Goal: Task Accomplishment & Management: Manage account settings

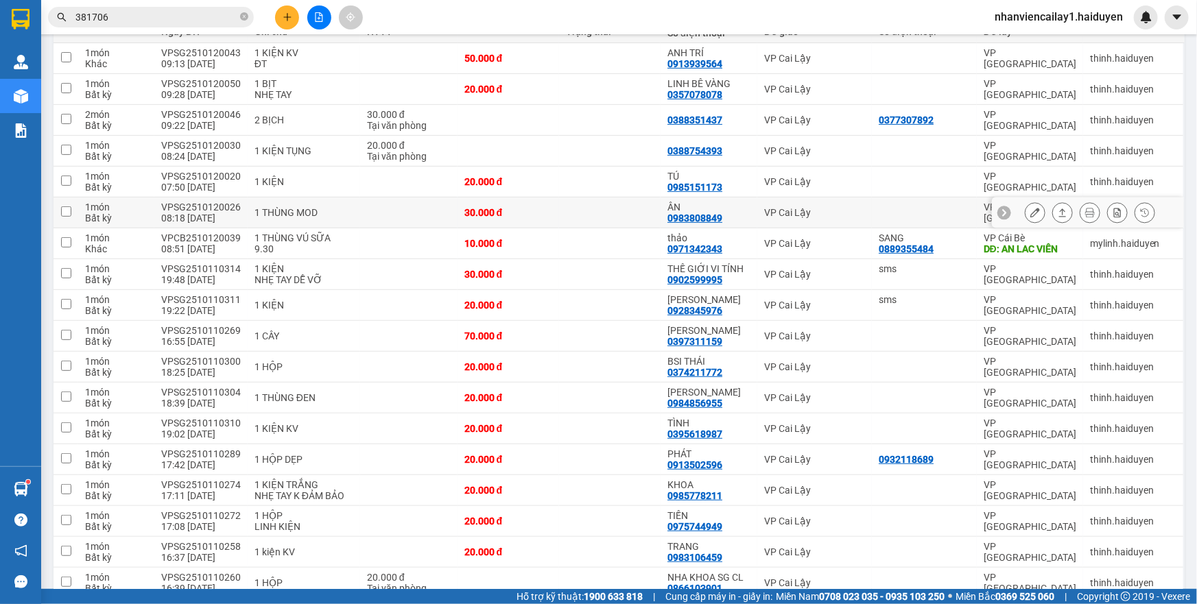
scroll to position [62, 0]
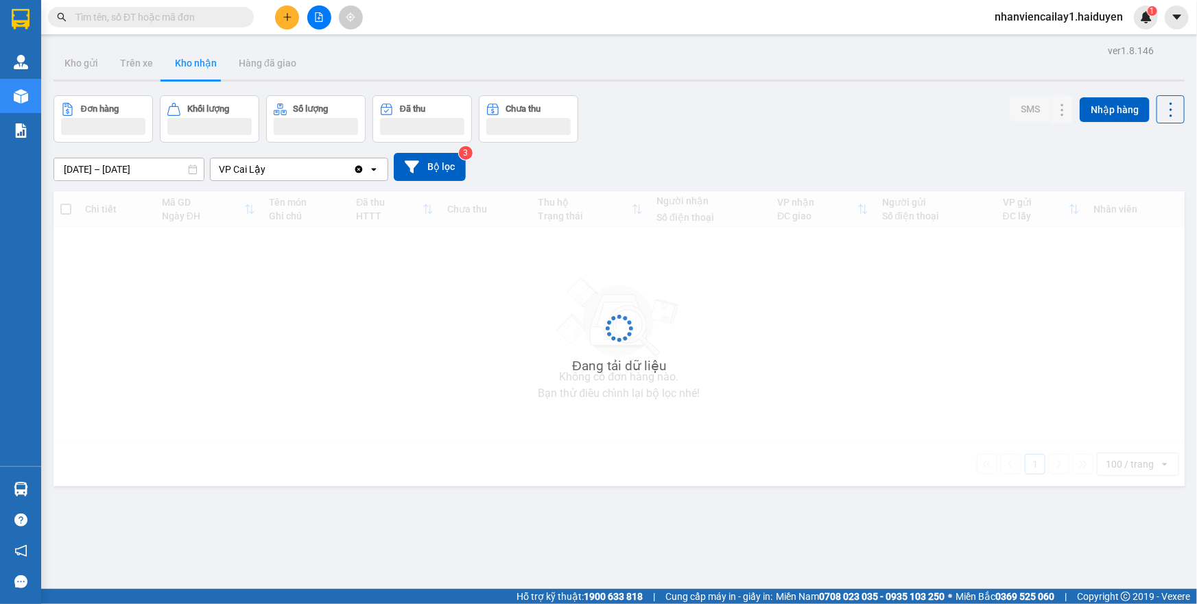
click at [151, 17] on input "text" at bounding box center [156, 17] width 162 height 15
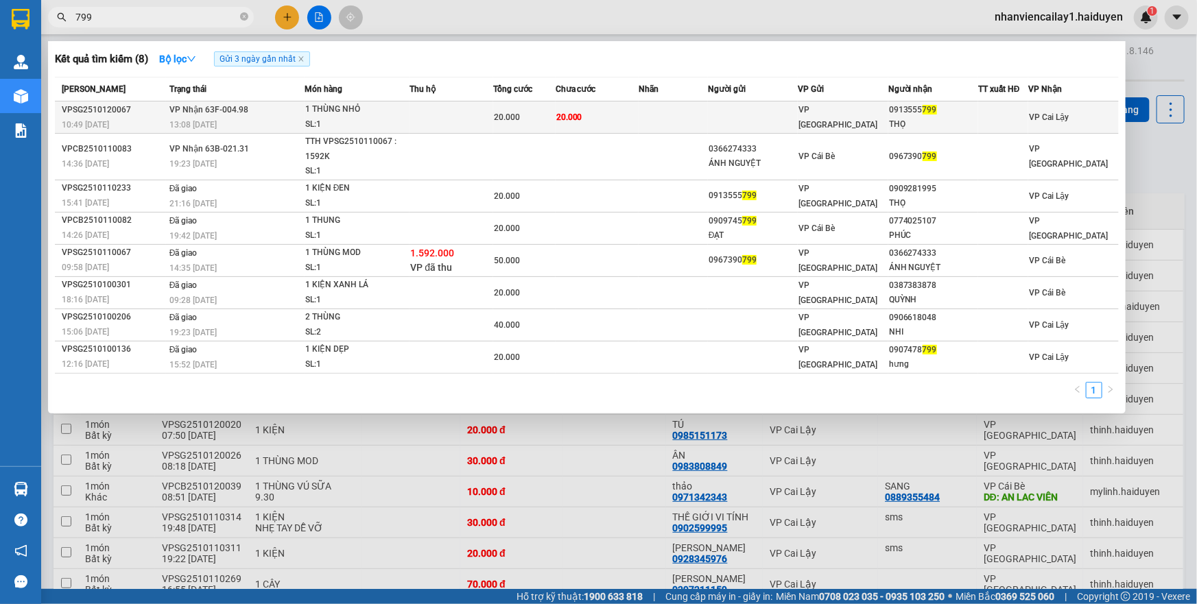
type input "799"
click at [640, 108] on td at bounding box center [673, 118] width 69 height 32
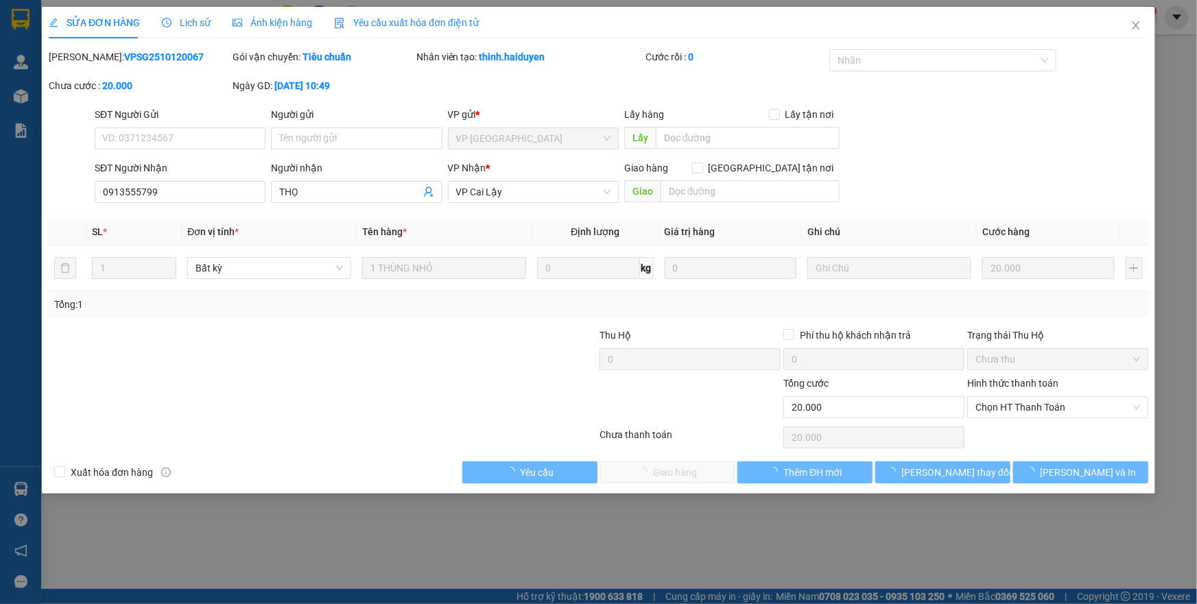
type input "0913555799"
type input "THỌ"
type input "0"
type input "20.000"
click at [1036, 398] on span "Chọn HT Thanh Toán" at bounding box center [1057, 407] width 165 height 21
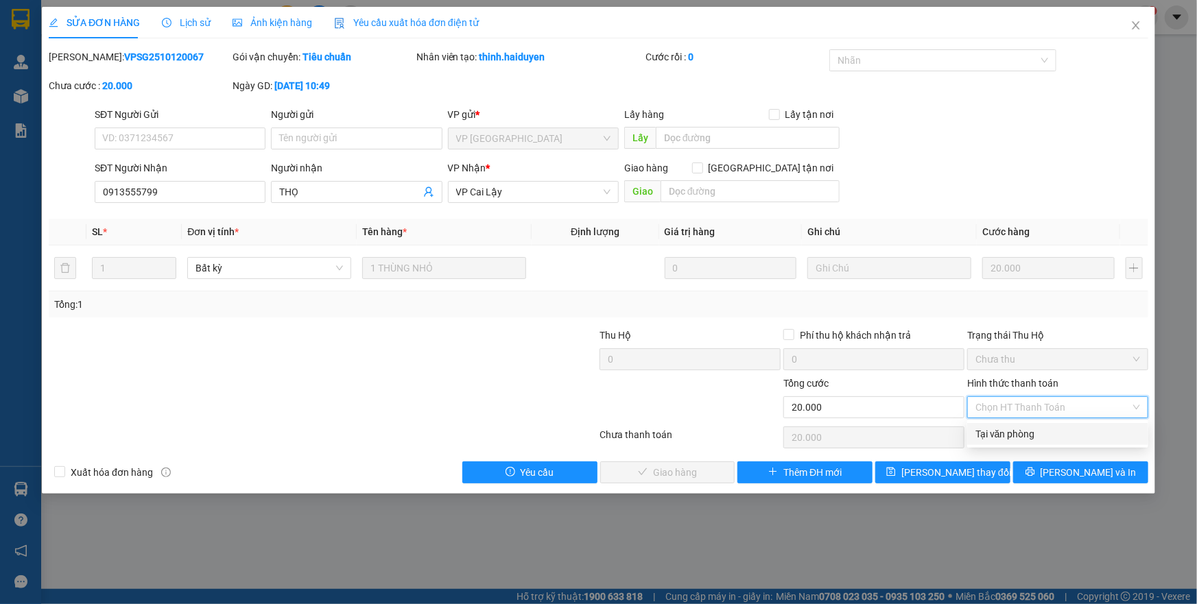
click at [1032, 433] on div "Tại văn phòng" at bounding box center [1057, 434] width 165 height 15
type input "0"
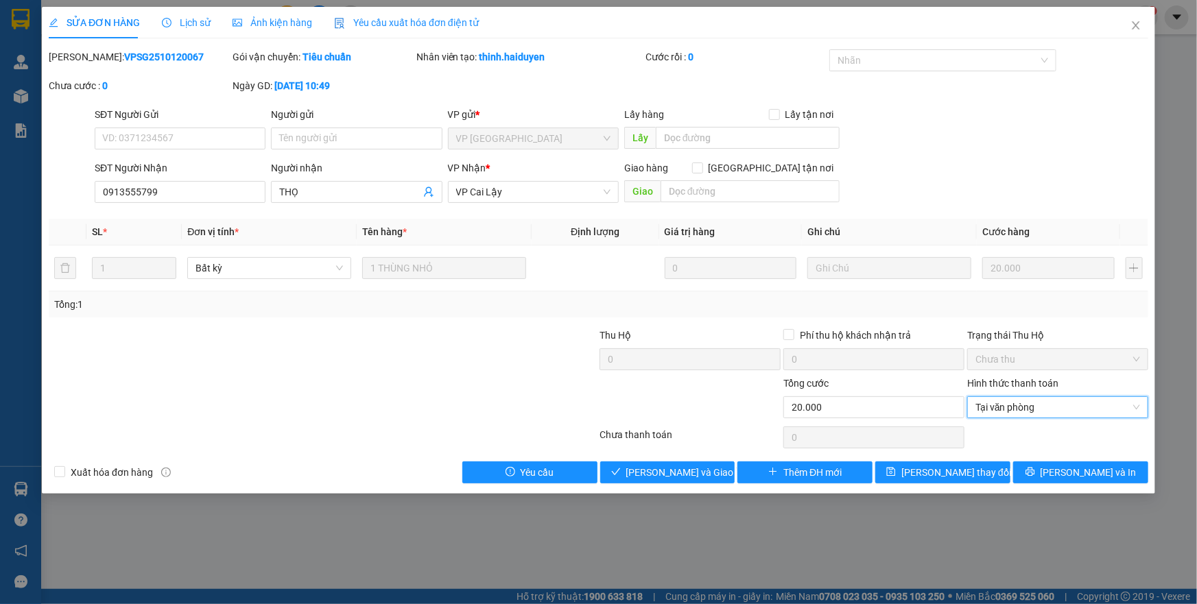
click at [677, 494] on div "SỬA ĐƠN HÀNG Lịch sử Ảnh kiện hàng Yêu cầu xuất hóa đơn điện tử Total Paid Fee …" at bounding box center [598, 302] width 1197 height 604
click at [678, 469] on span "Lưu và Giao hàng" at bounding box center [692, 472] width 132 height 15
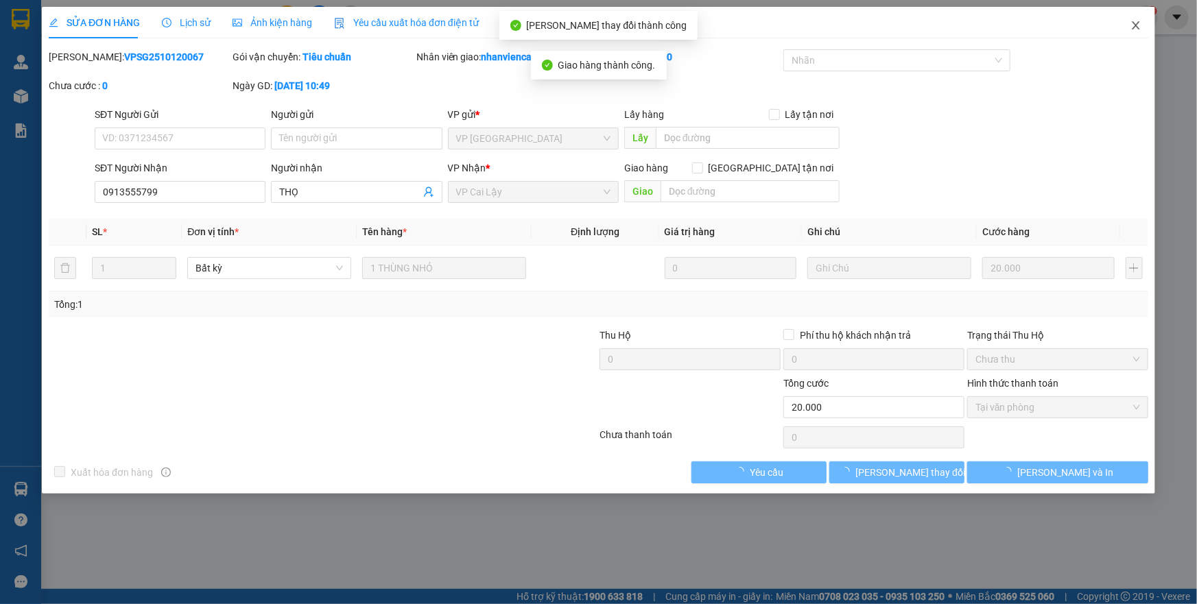
click at [1137, 27] on icon "close" at bounding box center [1135, 25] width 11 height 11
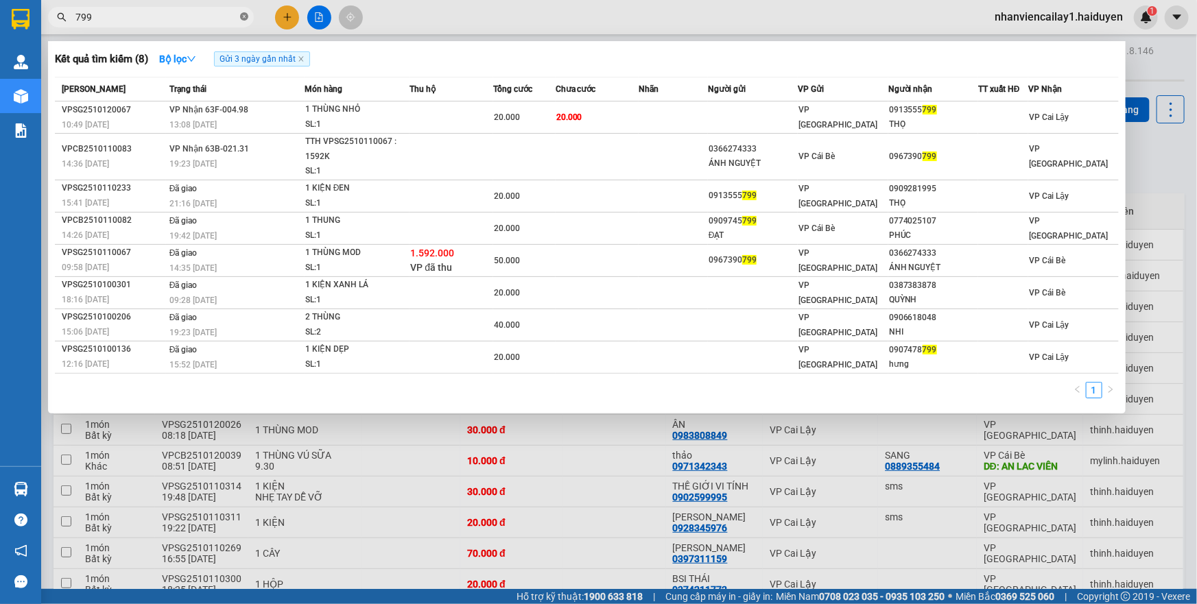
click at [242, 18] on icon "close-circle" at bounding box center [244, 16] width 8 height 8
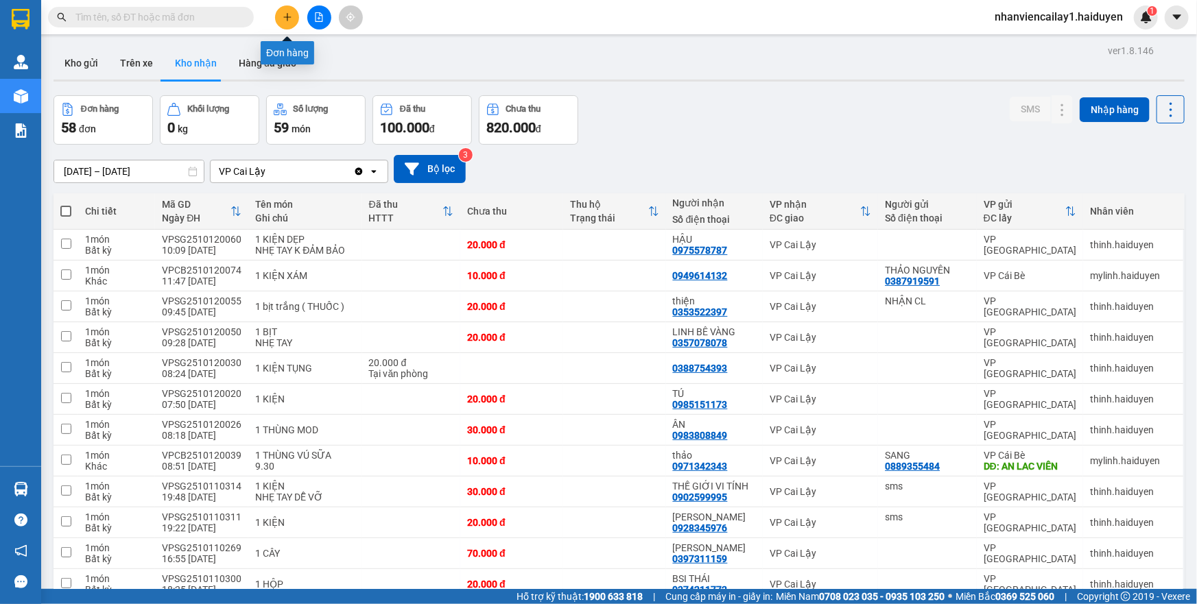
click at [285, 21] on icon "plus" at bounding box center [288, 17] width 10 height 10
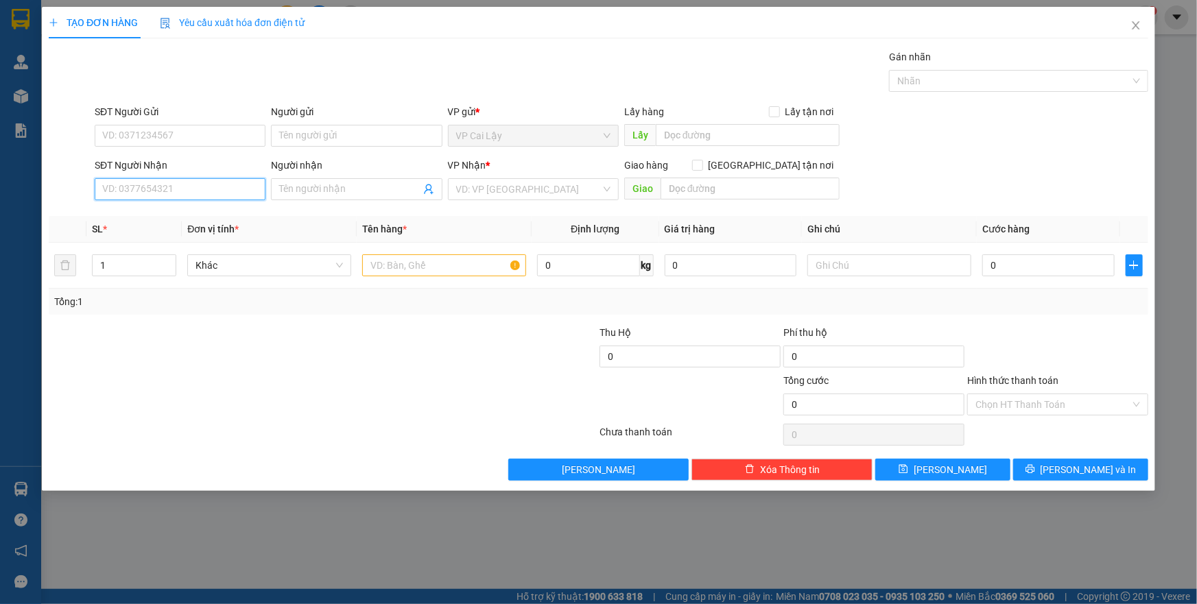
click at [158, 180] on input "SĐT Người Nhận" at bounding box center [180, 189] width 171 height 22
click at [152, 214] on div "0356100164 - PHÚC" at bounding box center [180, 216] width 154 height 15
type input "0356100164"
type input "PHÚC"
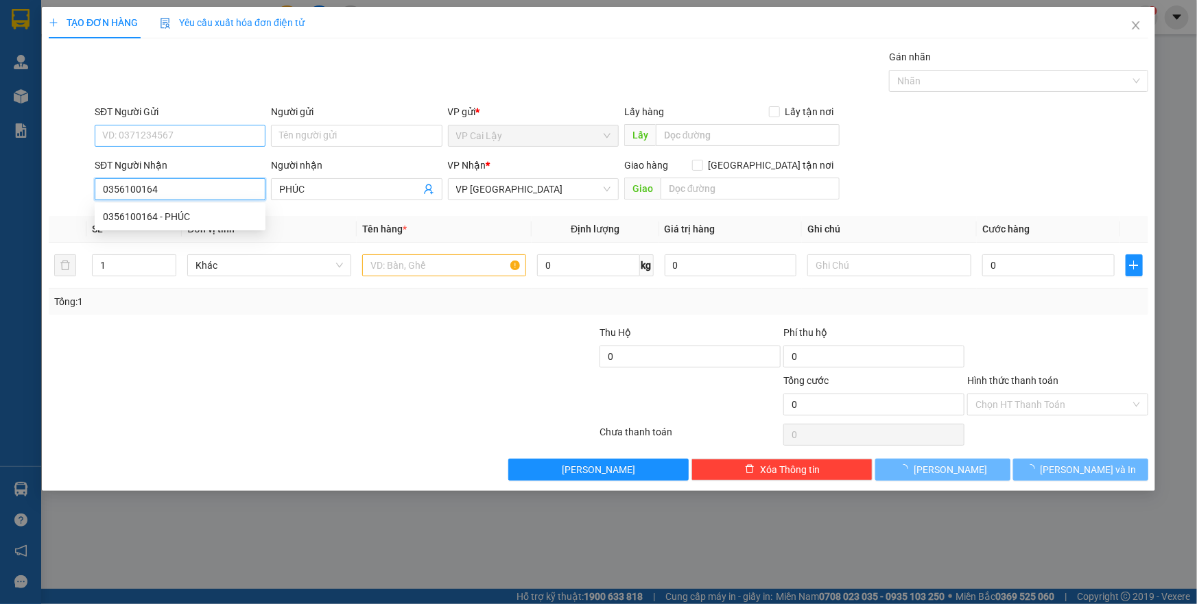
type input "30.000"
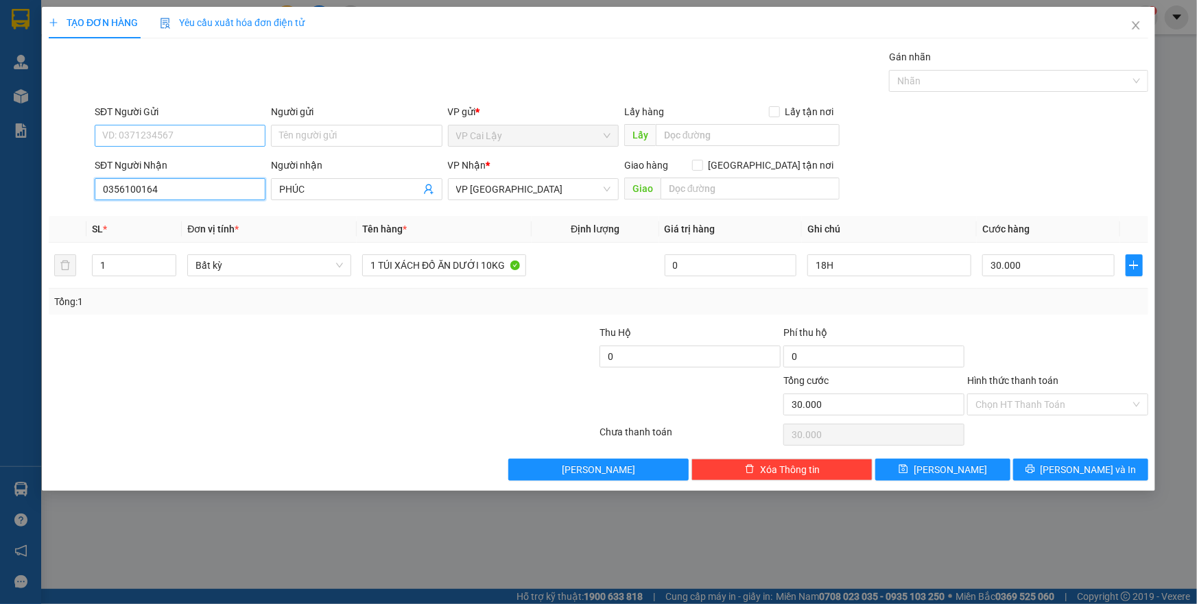
type input "0356100164"
click at [163, 130] on input "SĐT Người Gửi" at bounding box center [180, 136] width 171 height 22
click at [136, 162] on div "0356956974" at bounding box center [180, 163] width 154 height 15
type input "0356956974"
type input "NGÃ 3 NHỊ QUÝ"
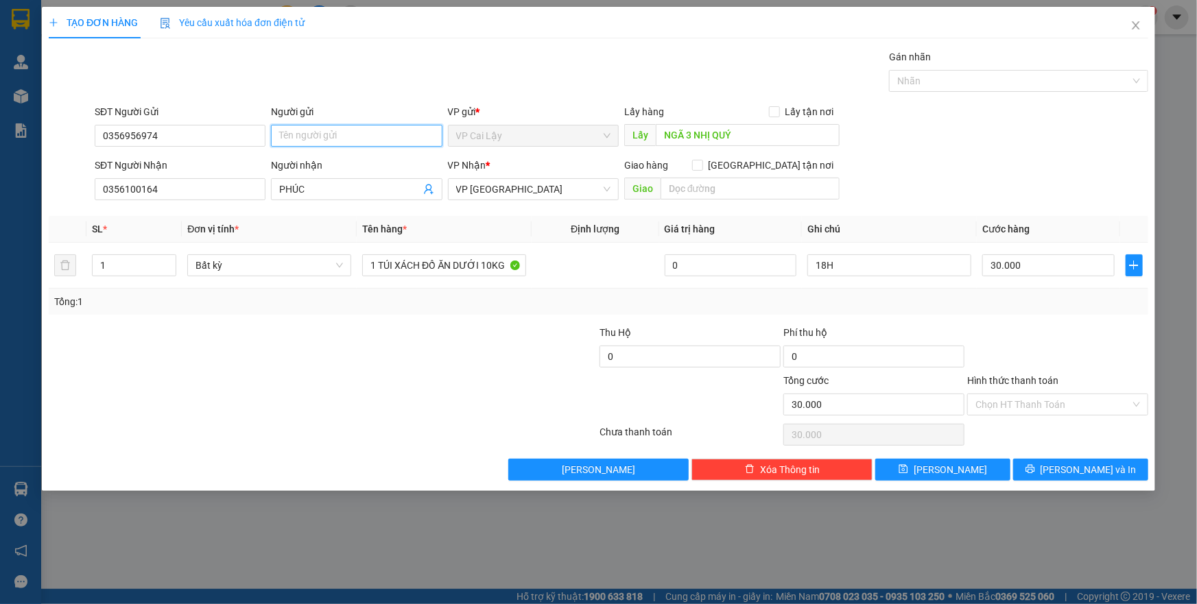
click at [326, 136] on input "Người gửi" at bounding box center [356, 136] width 171 height 22
click at [905, 261] on input "18H" at bounding box center [889, 265] width 164 height 22
click at [1059, 391] on div "Hình thức thanh toán" at bounding box center [1057, 383] width 181 height 21
click at [1065, 409] on input "Hình thức thanh toán" at bounding box center [1052, 404] width 155 height 21
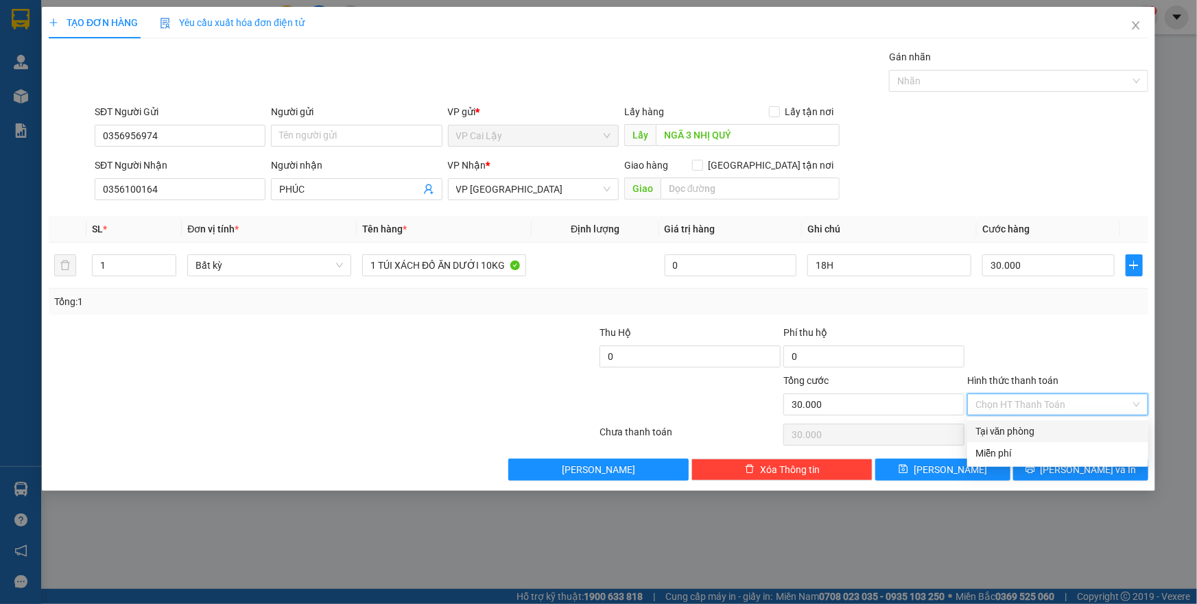
click at [1041, 431] on div "Tại văn phòng" at bounding box center [1057, 431] width 165 height 15
type input "0"
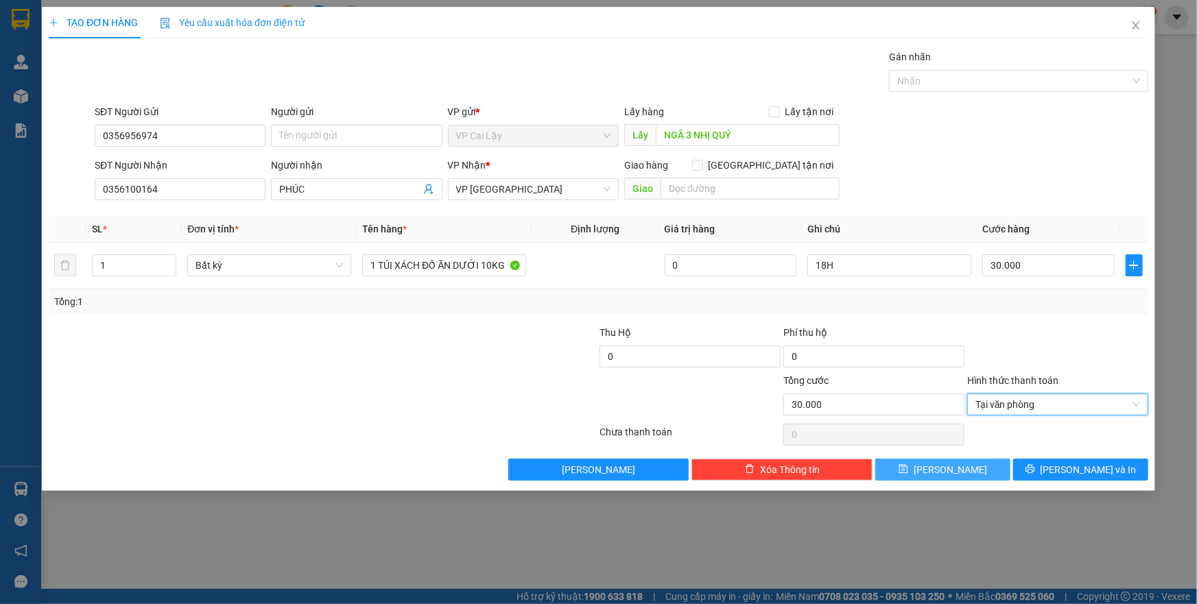
click at [967, 473] on button "Lưu" at bounding box center [942, 470] width 135 height 22
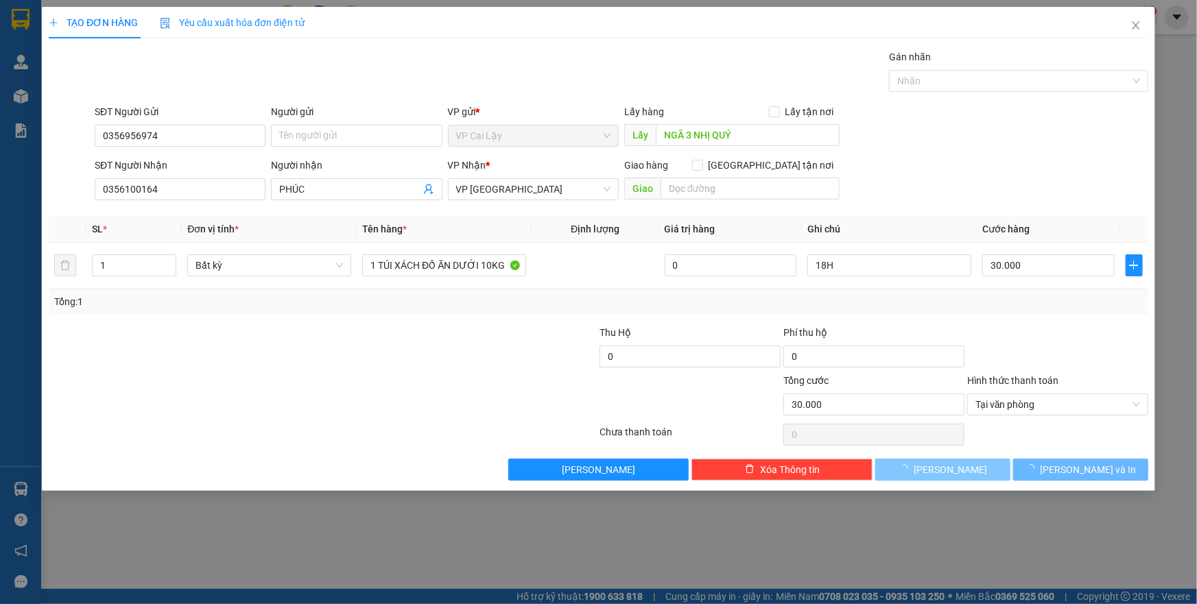
type input "0"
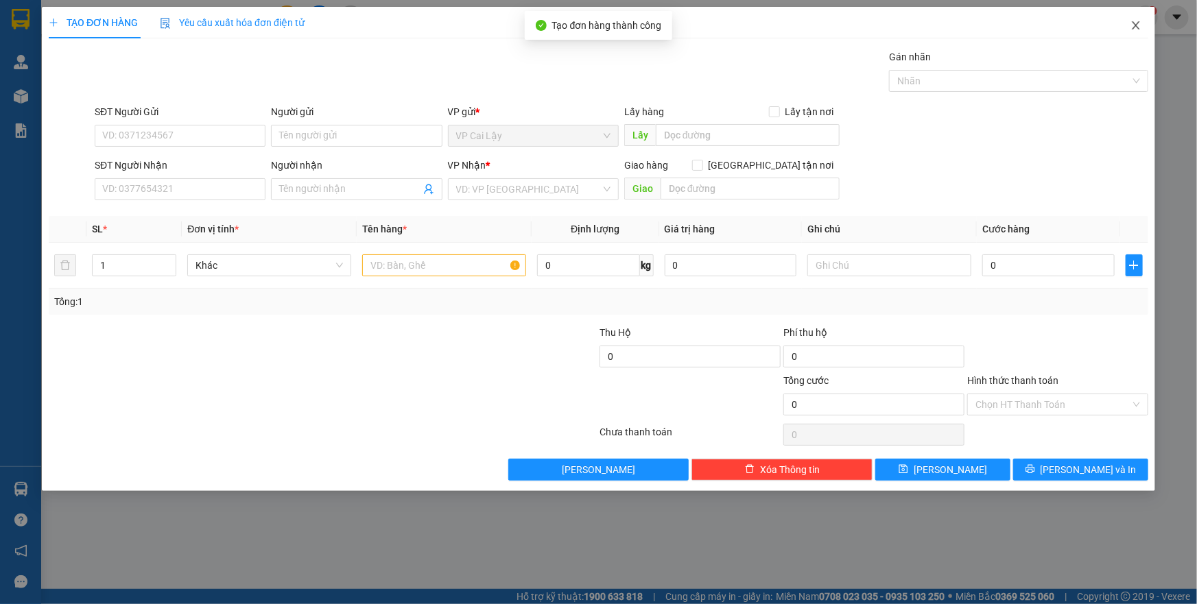
click at [1132, 23] on icon "close" at bounding box center [1135, 25] width 11 height 11
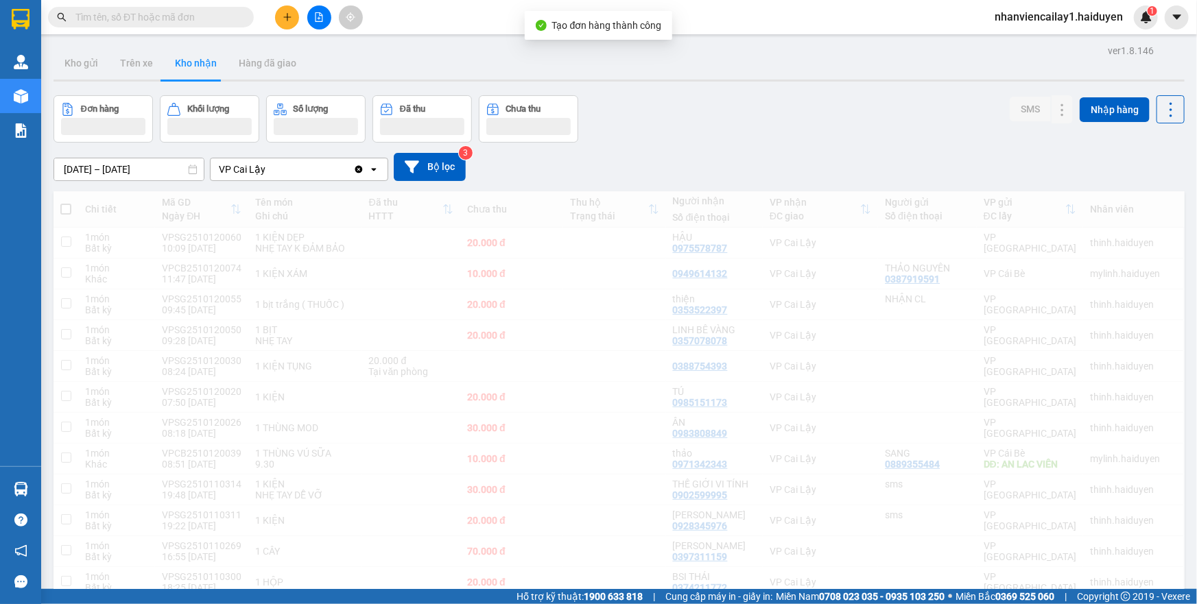
click at [1132, 23] on span "nhanviencailay1.haiduyen" at bounding box center [1059, 16] width 150 height 17
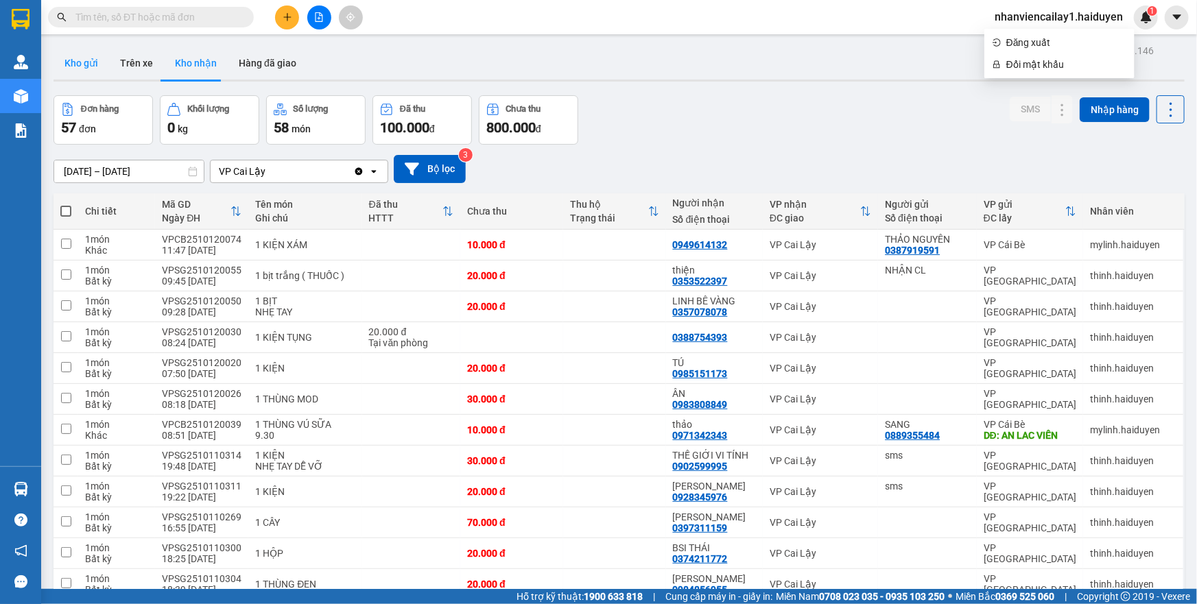
click at [67, 71] on button "Kho gửi" at bounding box center [81, 63] width 56 height 33
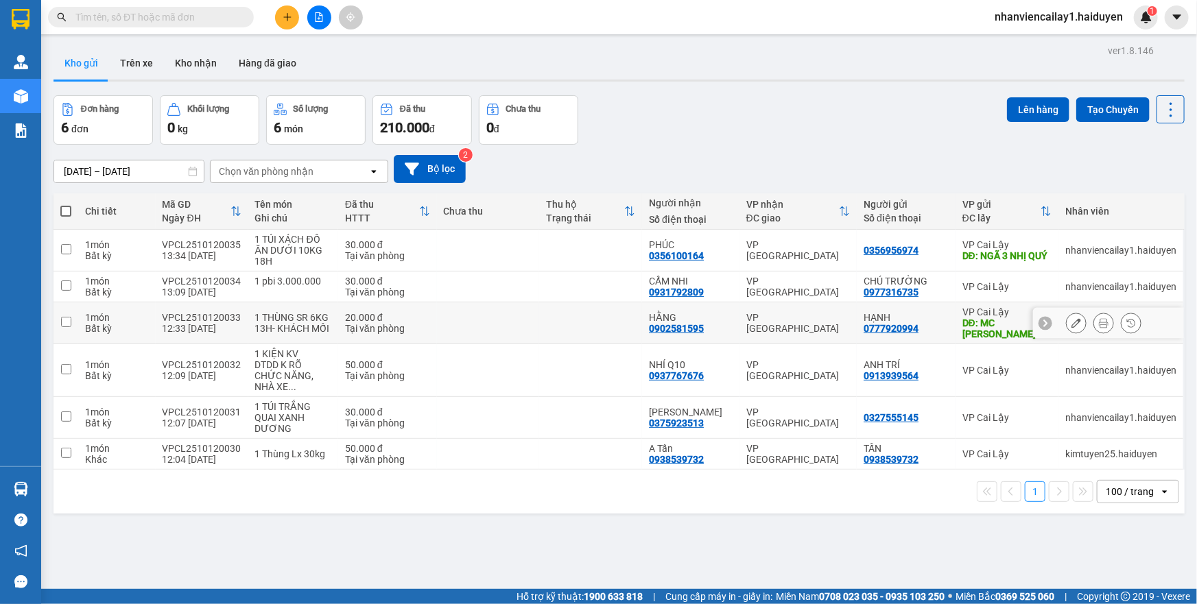
click at [789, 321] on div "VP [GEOGRAPHIC_DATA]" at bounding box center [798, 323] width 104 height 22
checkbox input "true"
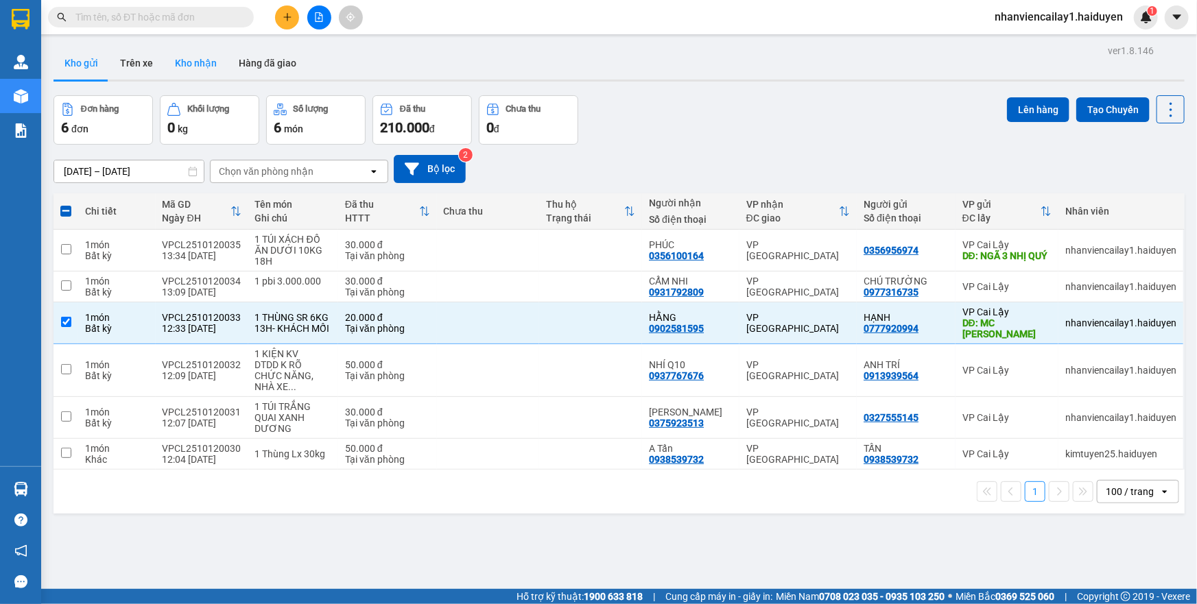
click at [164, 71] on button "Kho nhận" at bounding box center [196, 63] width 64 height 33
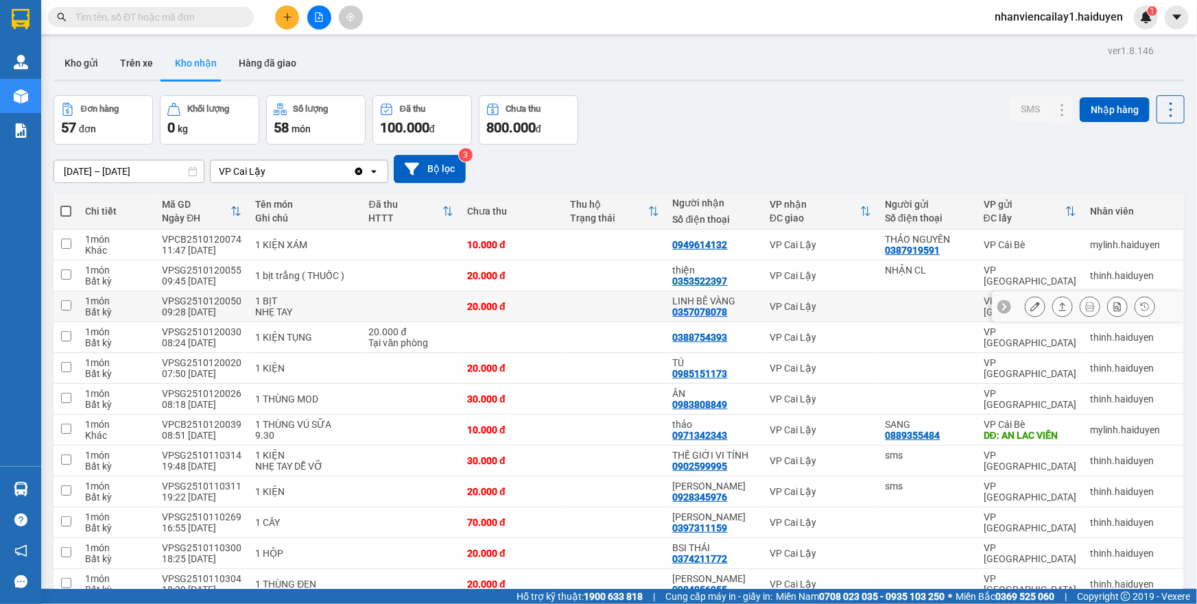
click at [1025, 314] on button at bounding box center [1034, 307] width 19 height 24
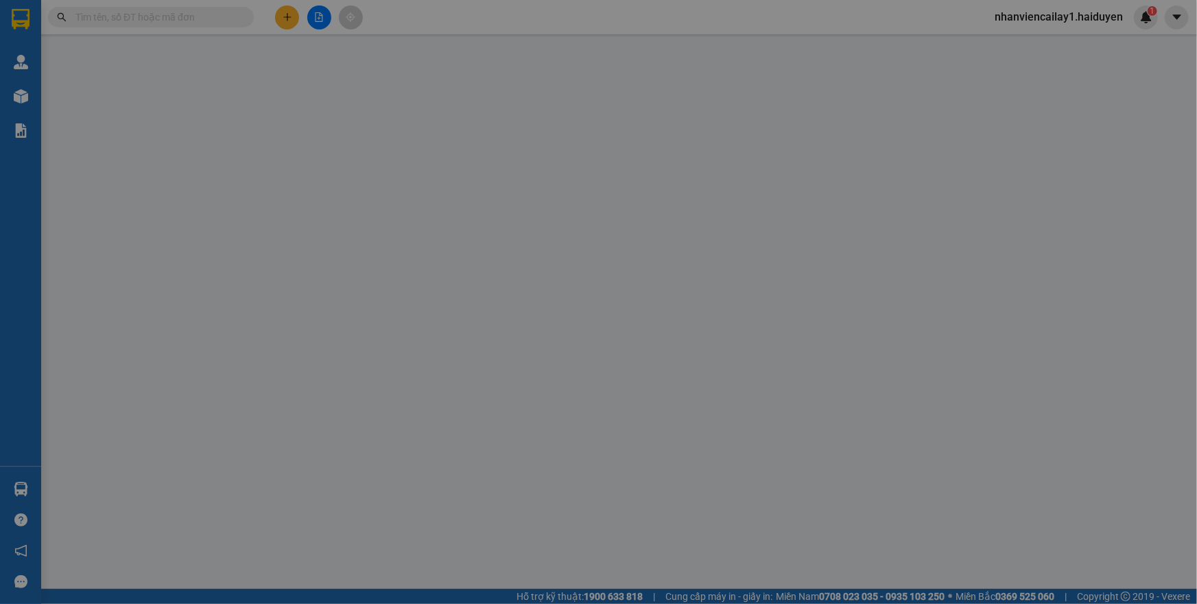
type input "0357078078"
type input "LINH BÊ VÀNG"
type input "0"
type input "20.000"
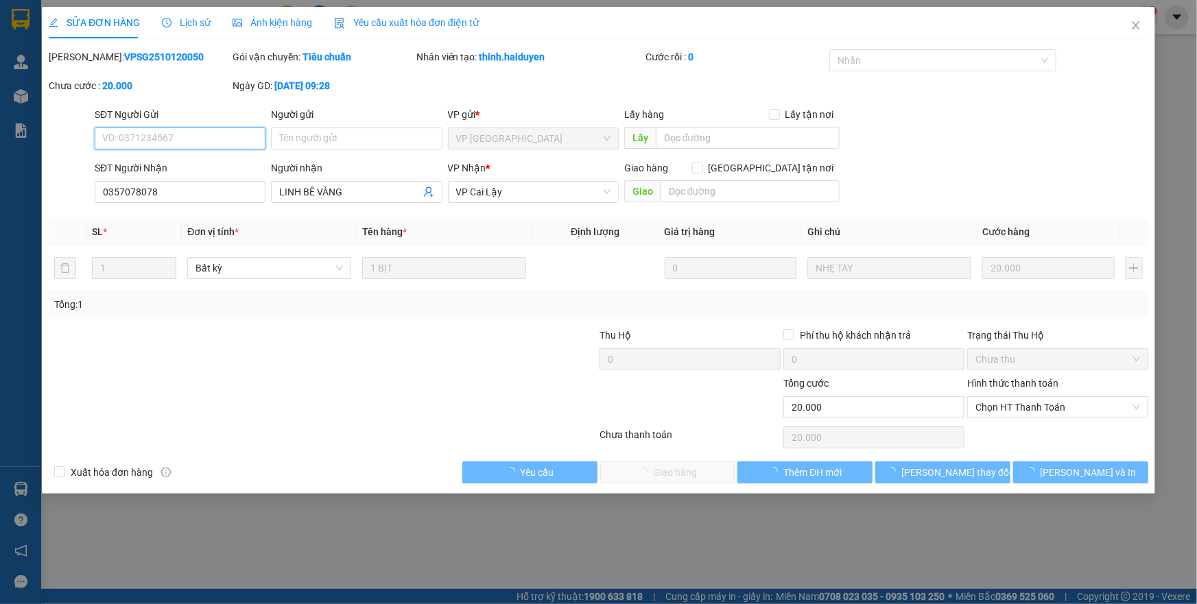
click at [1018, 414] on span "Chọn HT Thanh Toán" at bounding box center [1057, 407] width 165 height 21
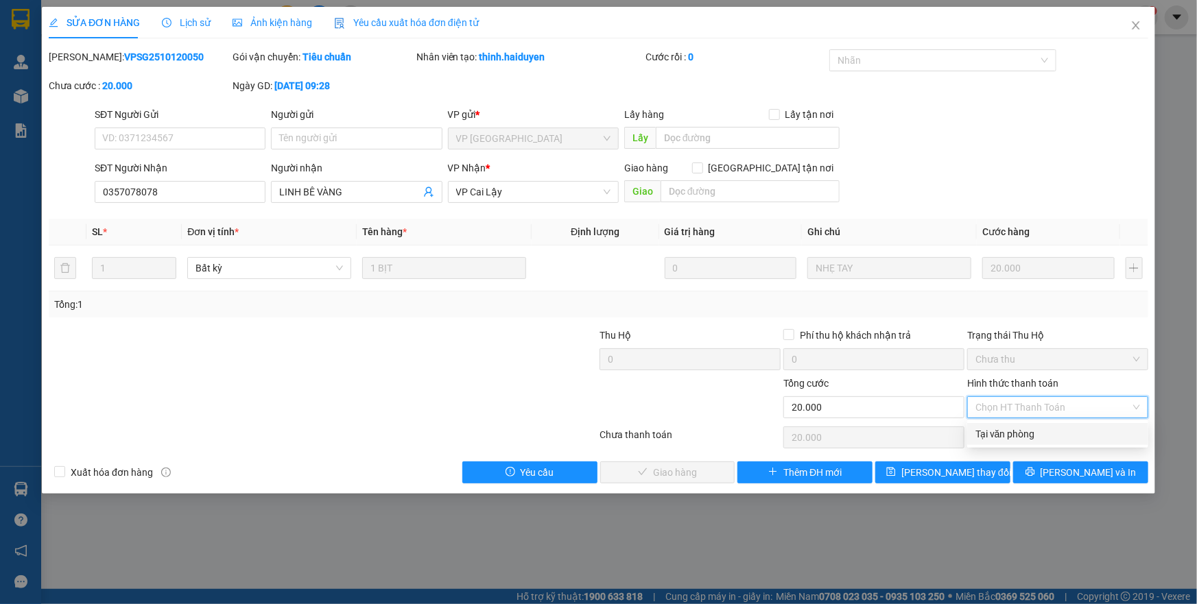
click at [1006, 434] on div "Tại văn phòng" at bounding box center [1057, 434] width 165 height 15
type input "0"
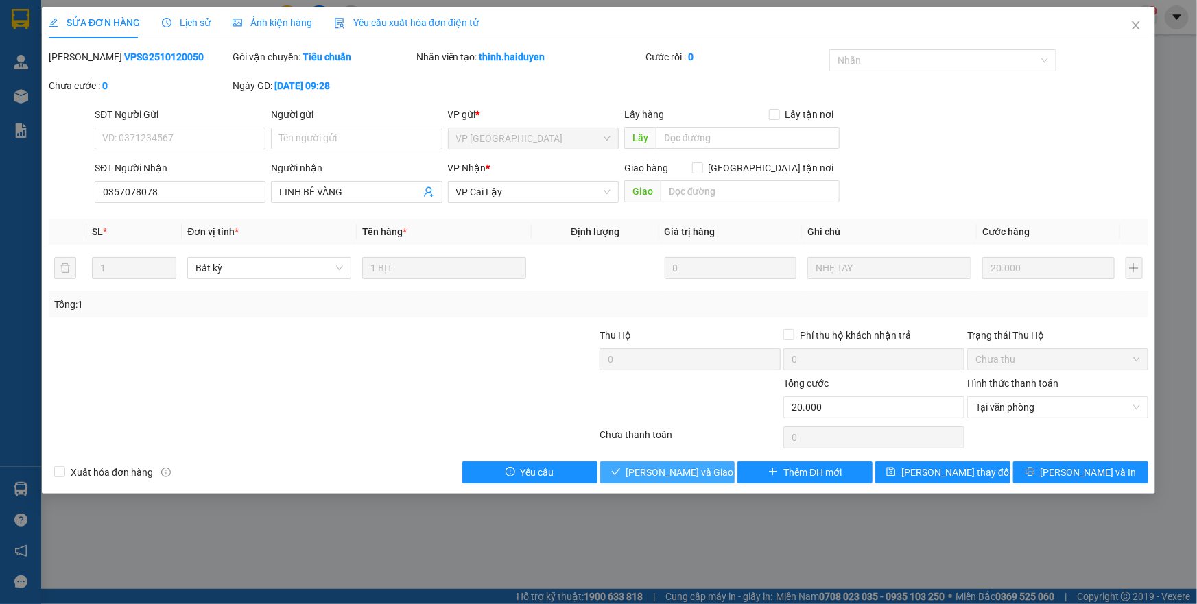
click at [653, 469] on span "[PERSON_NAME] và [PERSON_NAME] hàng" at bounding box center [692, 472] width 132 height 15
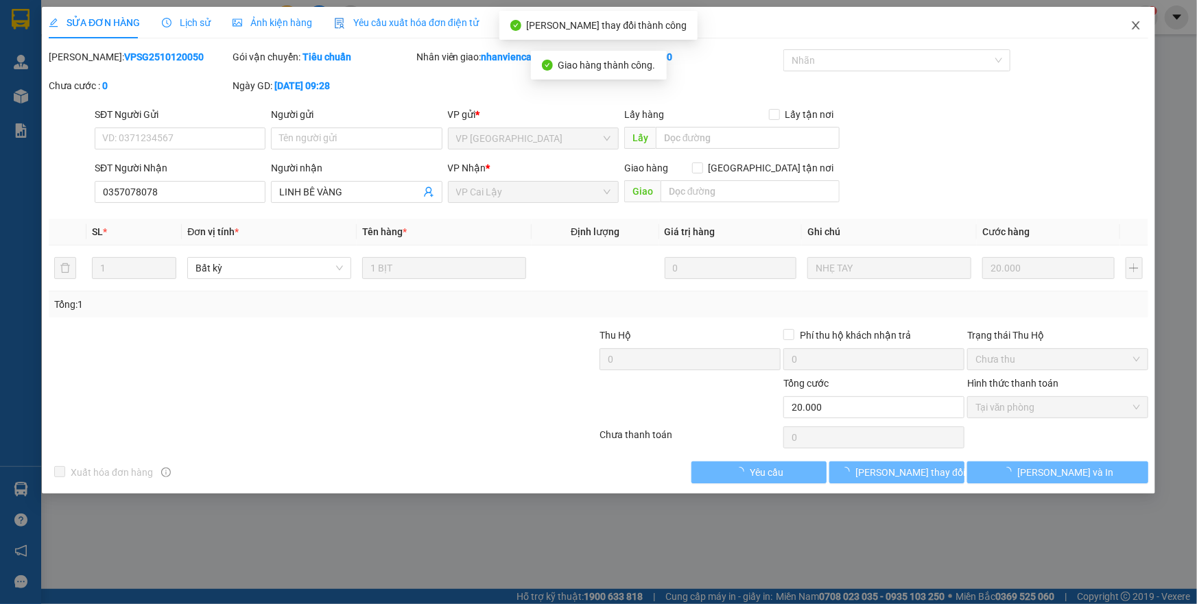
click at [1137, 27] on icon "close" at bounding box center [1136, 25] width 8 height 8
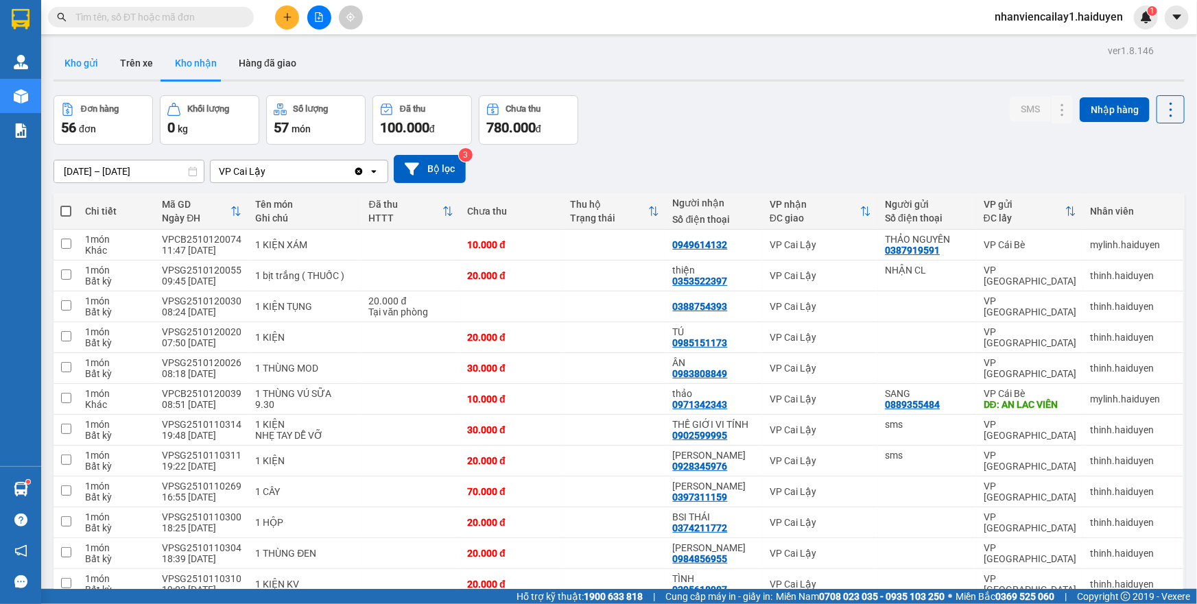
click at [85, 61] on button "Kho gửi" at bounding box center [81, 63] width 56 height 33
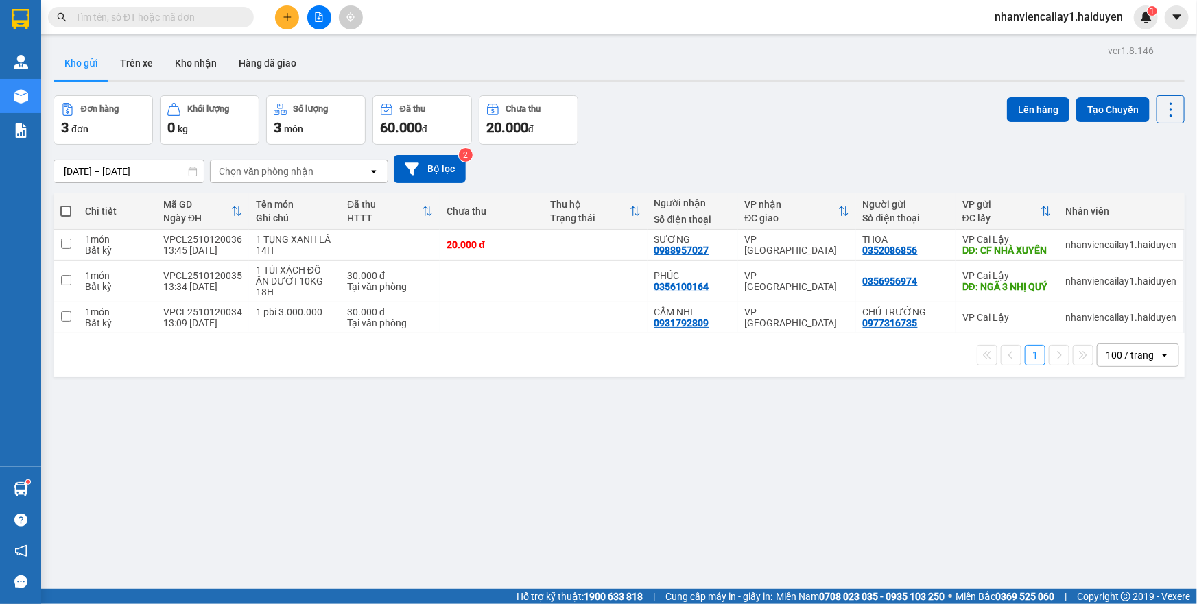
click at [1128, 347] on div "100 / trang" at bounding box center [1128, 355] width 62 height 22
click at [199, 67] on button "Kho nhận" at bounding box center [196, 63] width 64 height 33
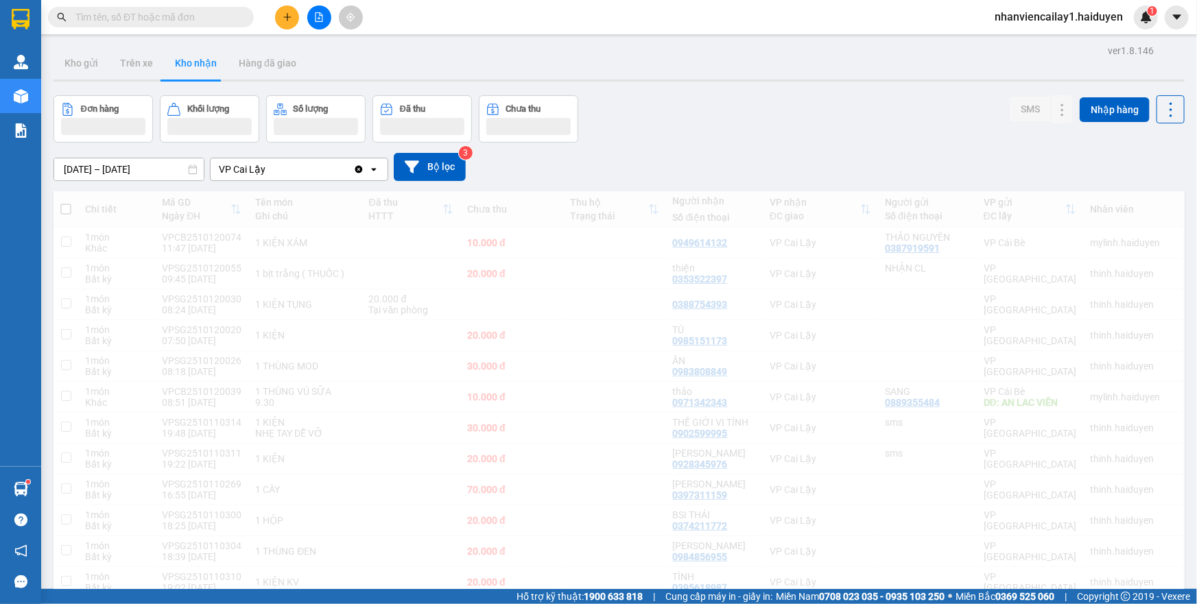
click at [320, 170] on div "VP Cai Lậy" at bounding box center [282, 169] width 143 height 22
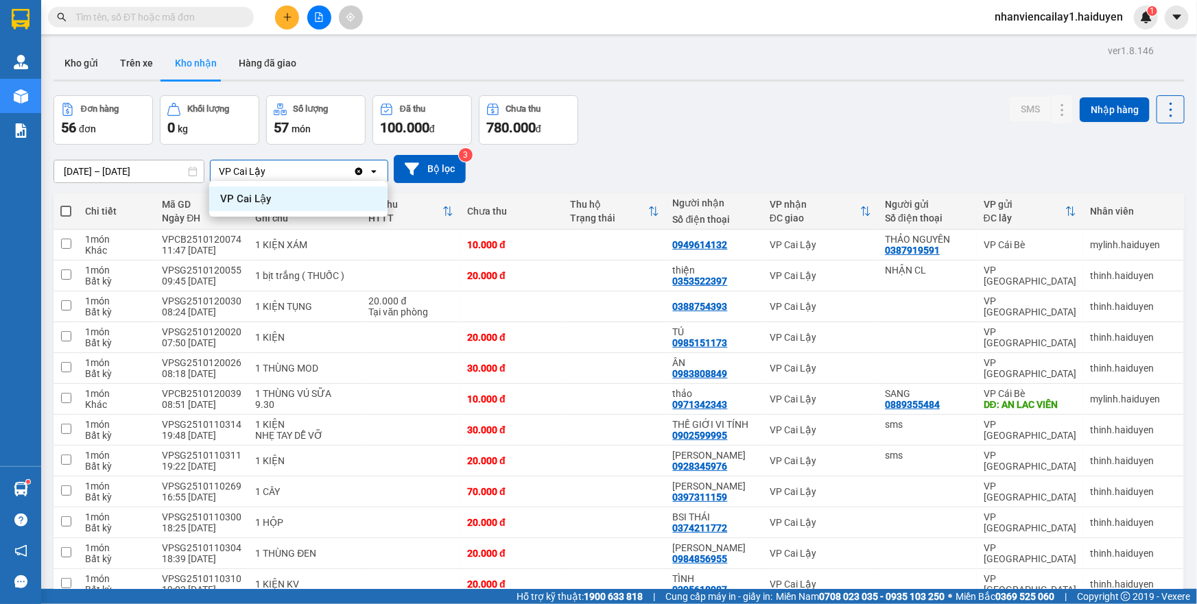
click at [146, 162] on input "01/09/2025 – 12/10/2025" at bounding box center [129, 171] width 150 height 22
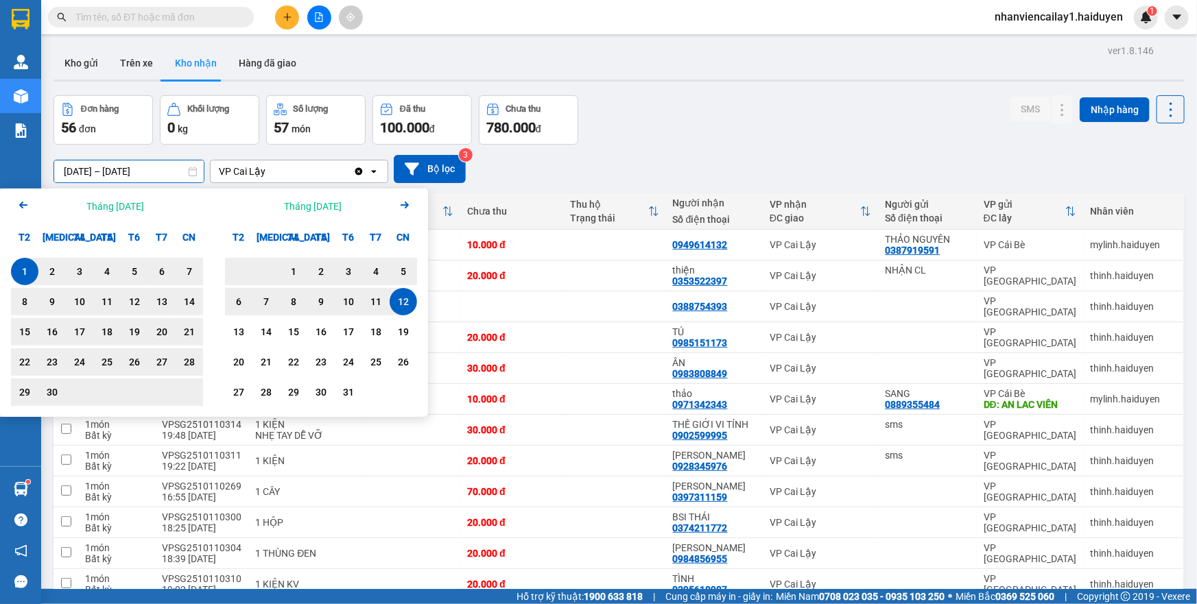
click at [407, 296] on div "12" at bounding box center [403, 302] width 19 height 16
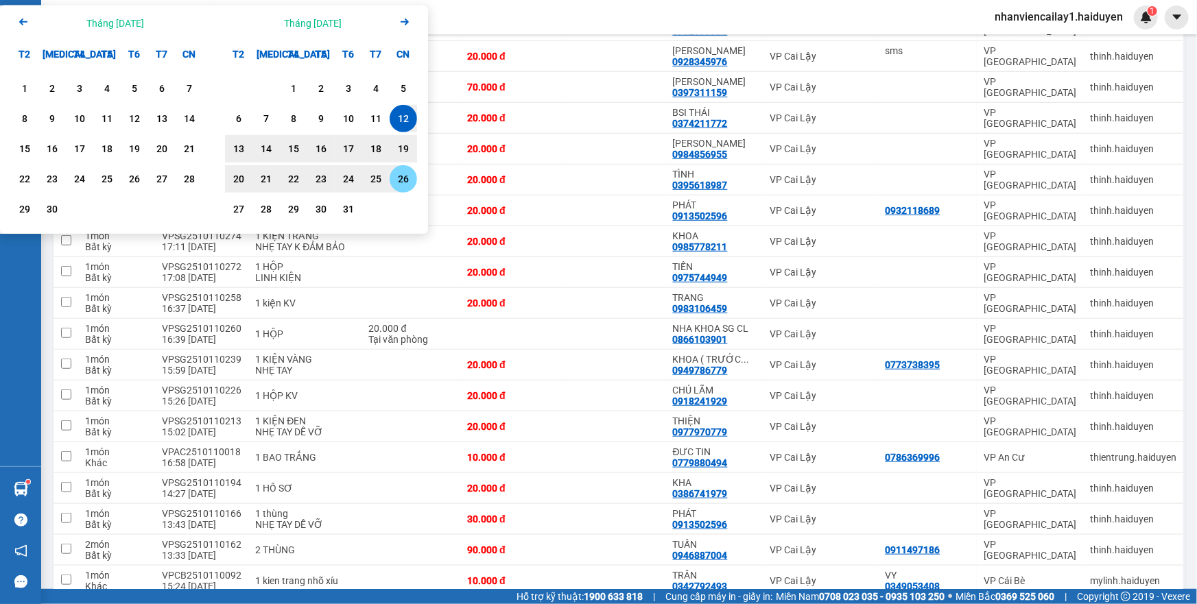
scroll to position [93, 0]
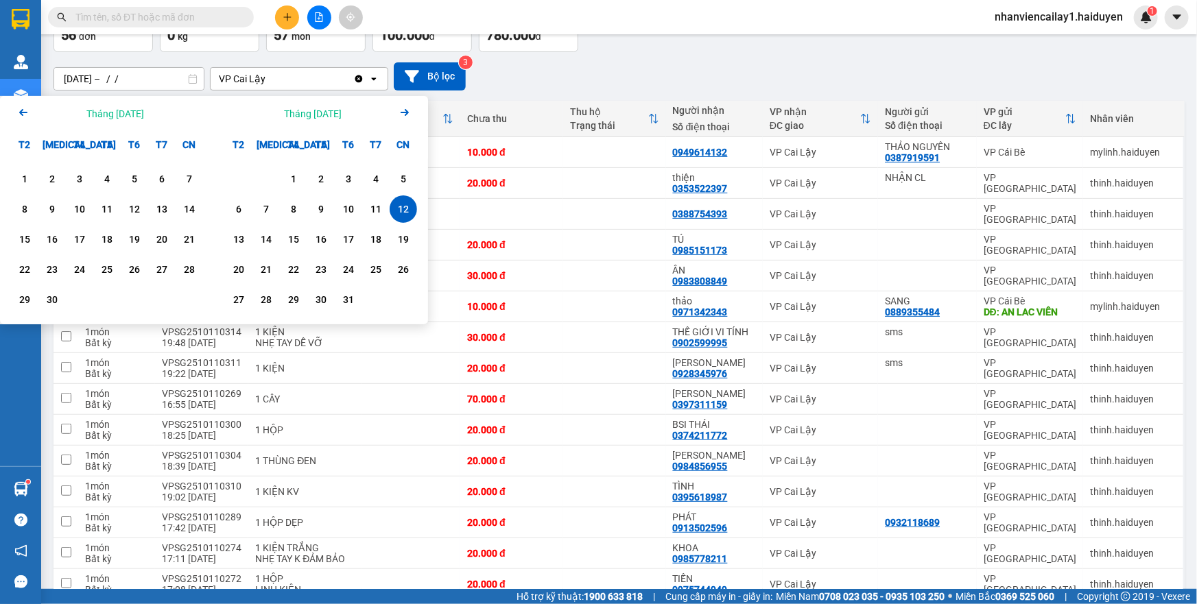
click at [403, 206] on div "12" at bounding box center [403, 209] width 19 height 16
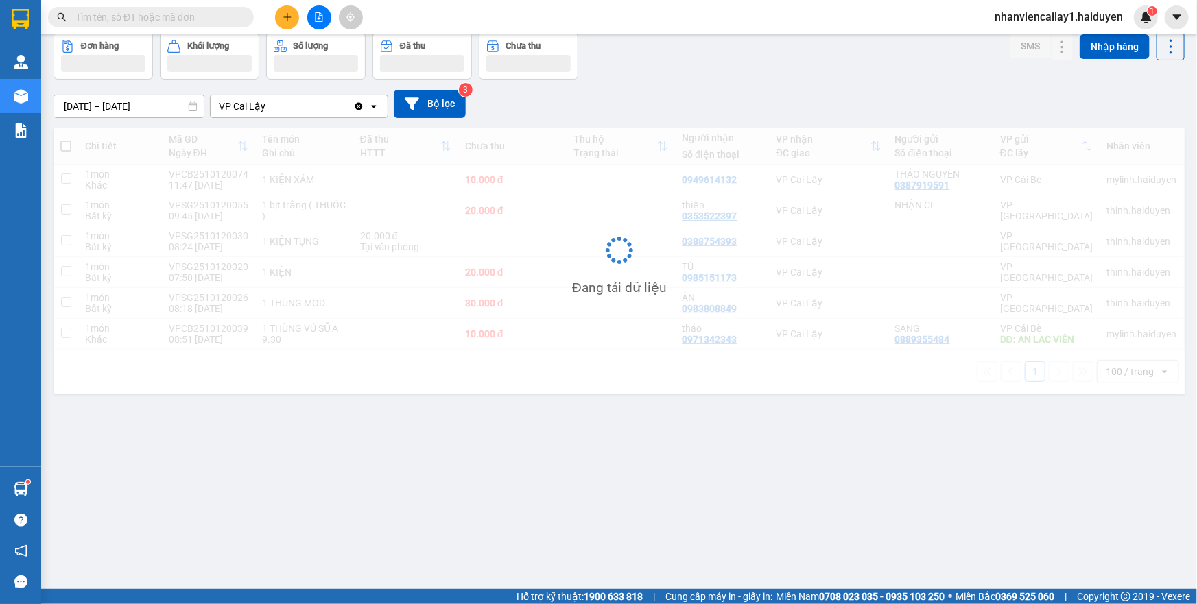
scroll to position [62, 0]
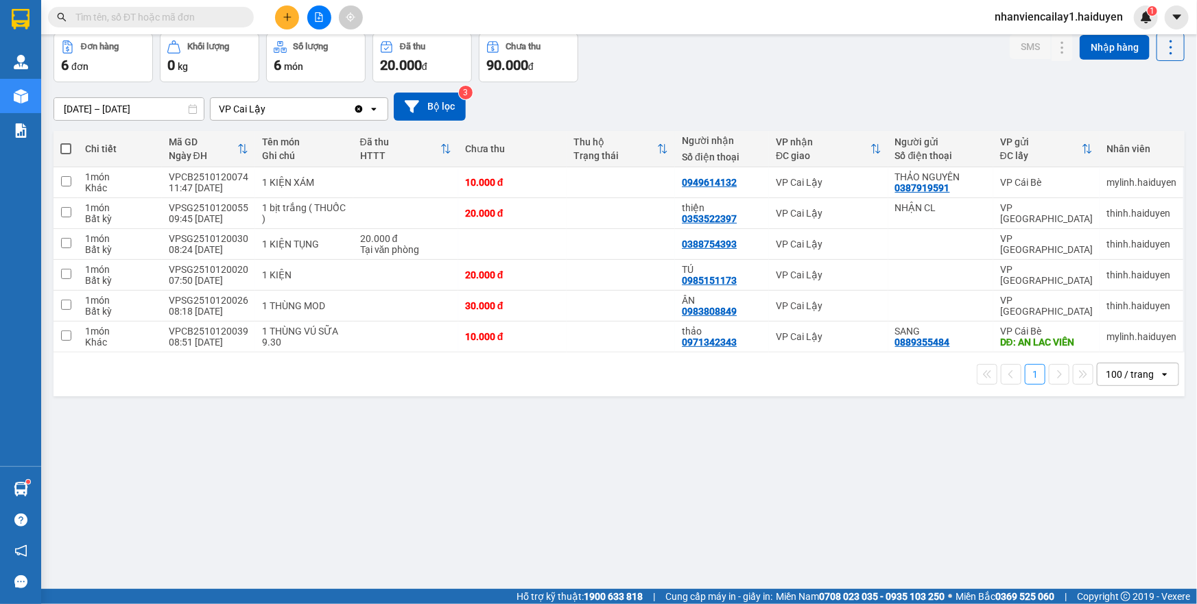
click at [151, 98] on input "12/10/2025 – 12/10/2025" at bounding box center [129, 109] width 150 height 22
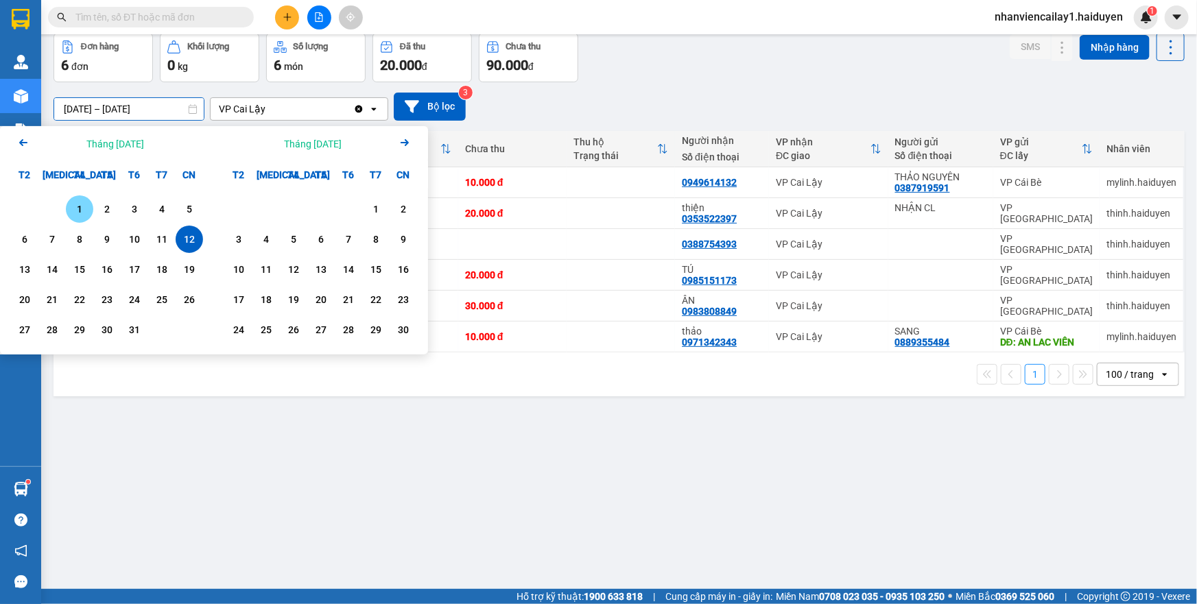
click at [75, 203] on div "1" at bounding box center [79, 209] width 19 height 16
click at [19, 138] on icon "Arrow Left" at bounding box center [23, 142] width 16 height 16
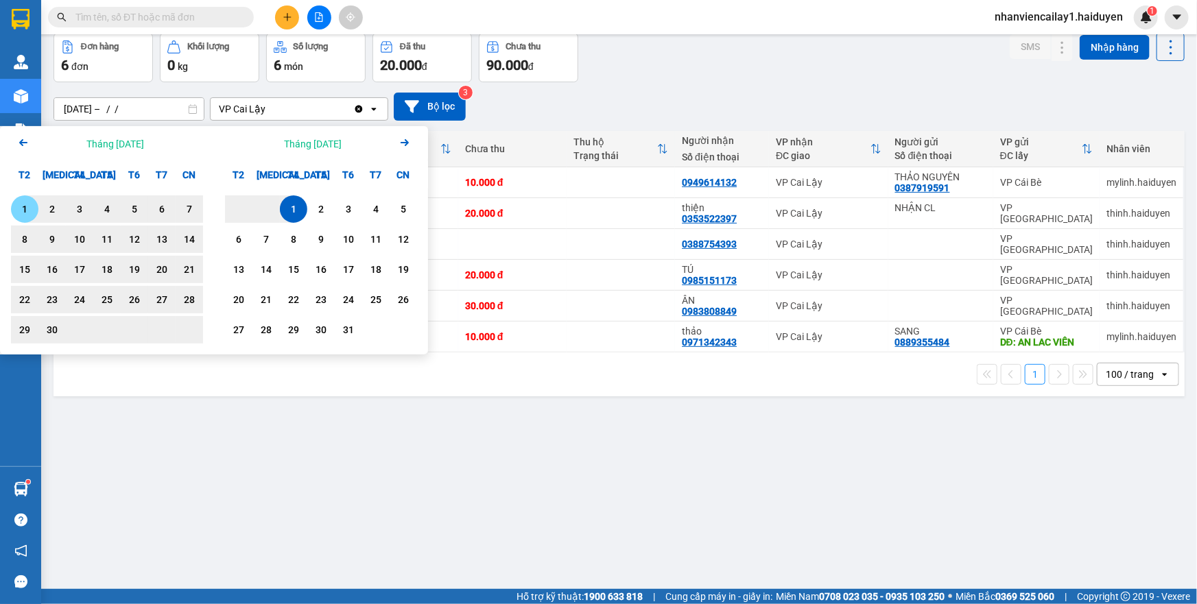
click at [20, 202] on div "1" at bounding box center [24, 209] width 19 height 16
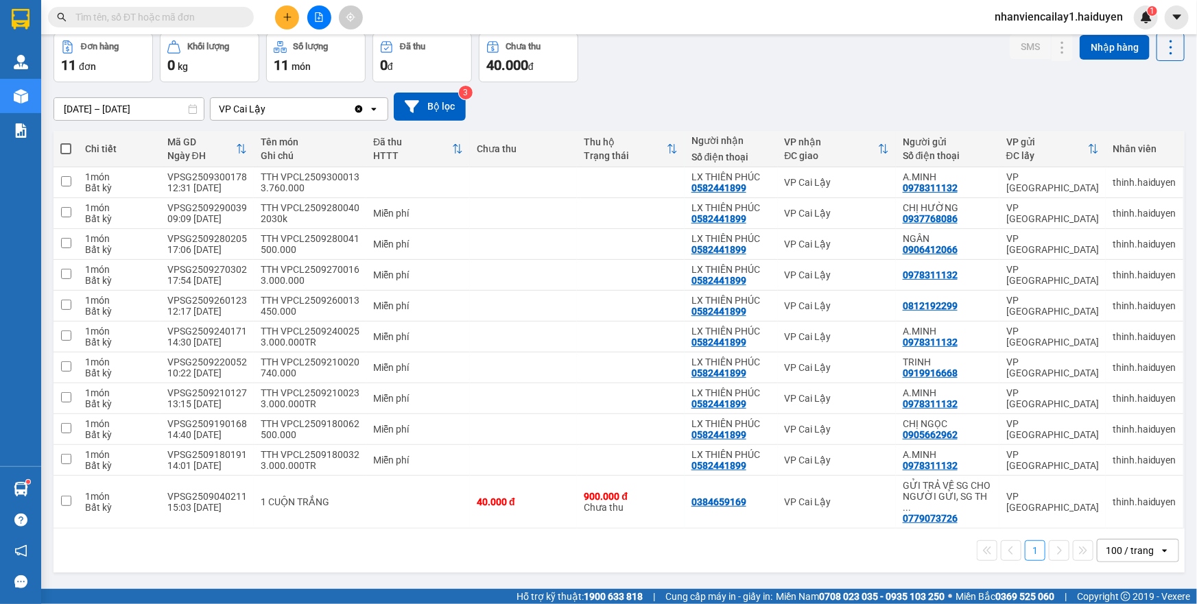
click at [157, 114] on div "ver 1.8.146 Kho gửi Trên xe Kho nhận Hàng đã giao Đơn hàng 11 đơn Khối lượng 0 …" at bounding box center [619, 281] width 1142 height 604
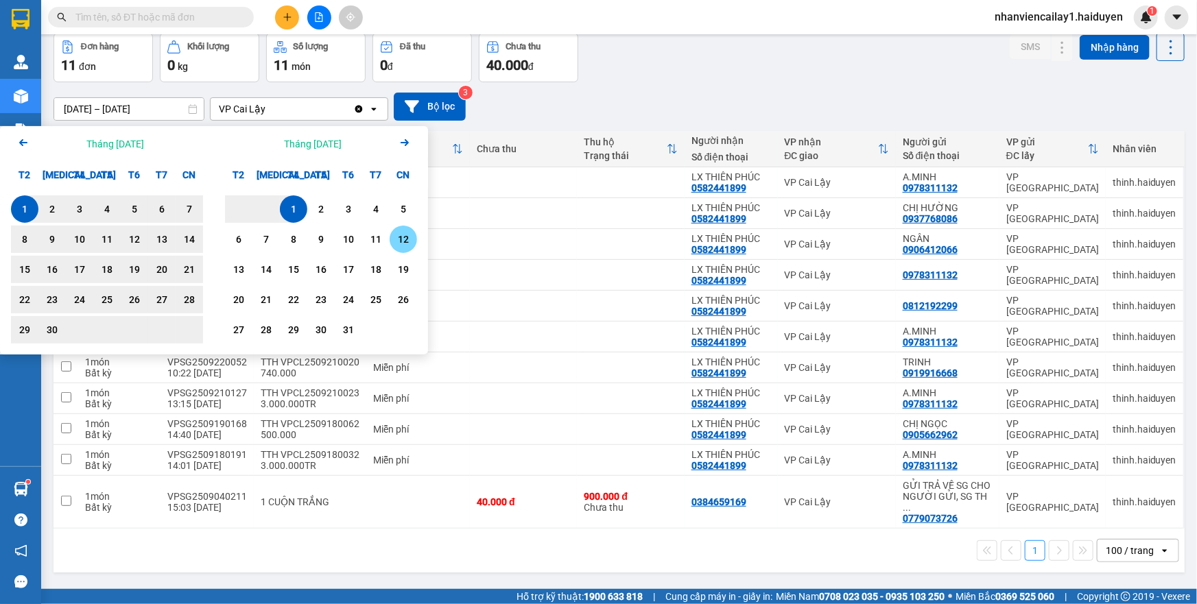
click at [405, 235] on div "12" at bounding box center [403, 239] width 19 height 16
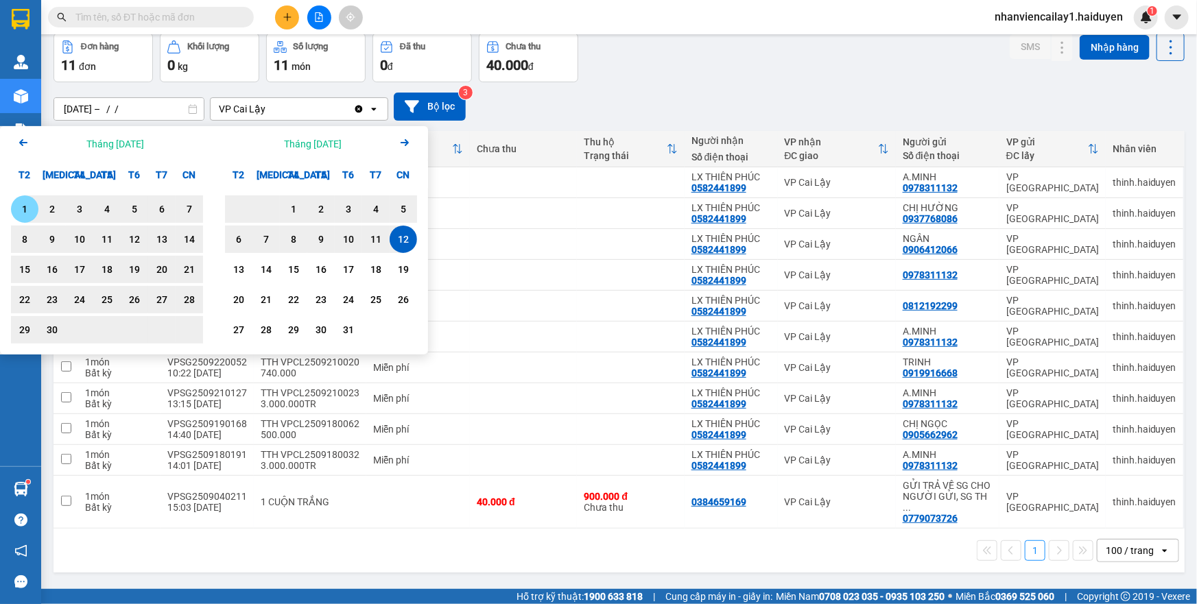
click at [14, 204] on div "1" at bounding box center [24, 208] width 27 height 27
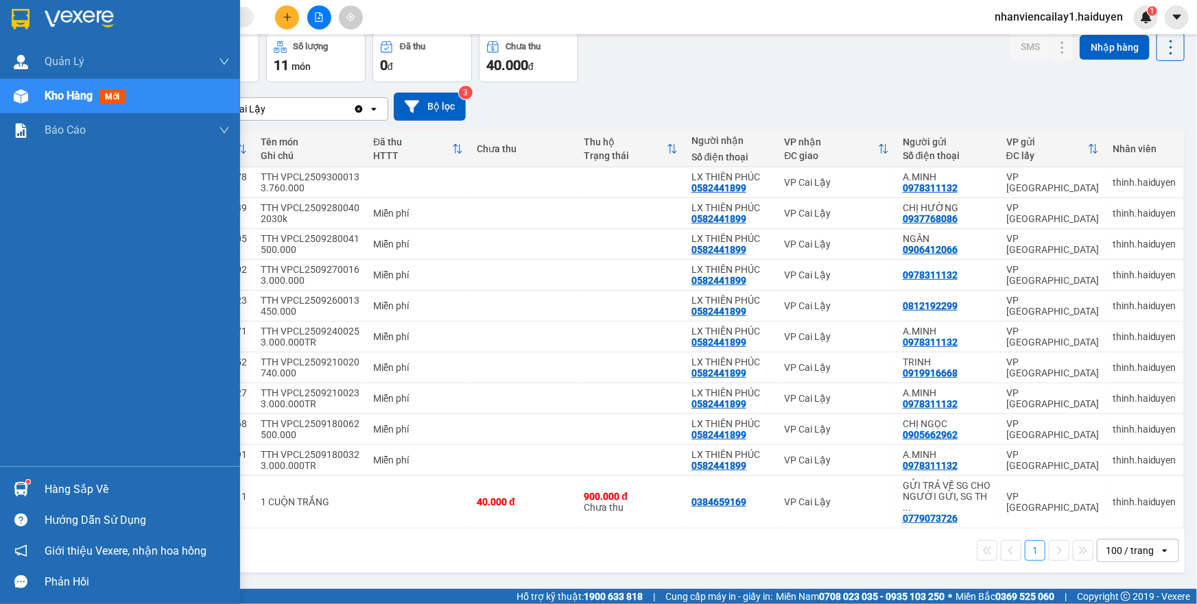
type input "01/09/2025 – 12/10/2025"
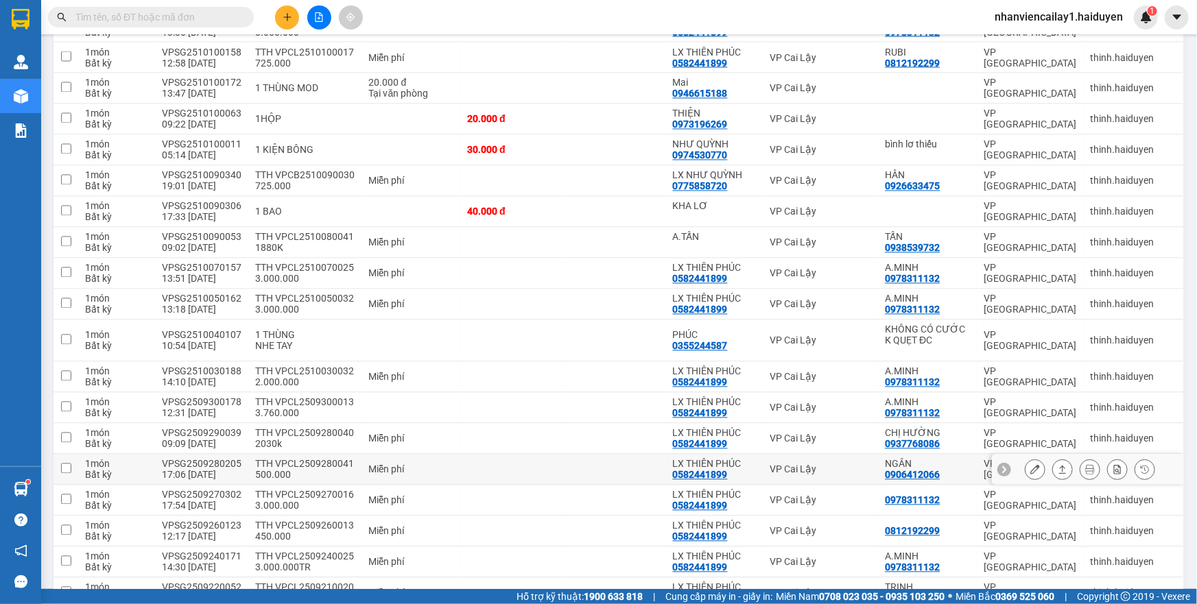
scroll to position [1464, 0]
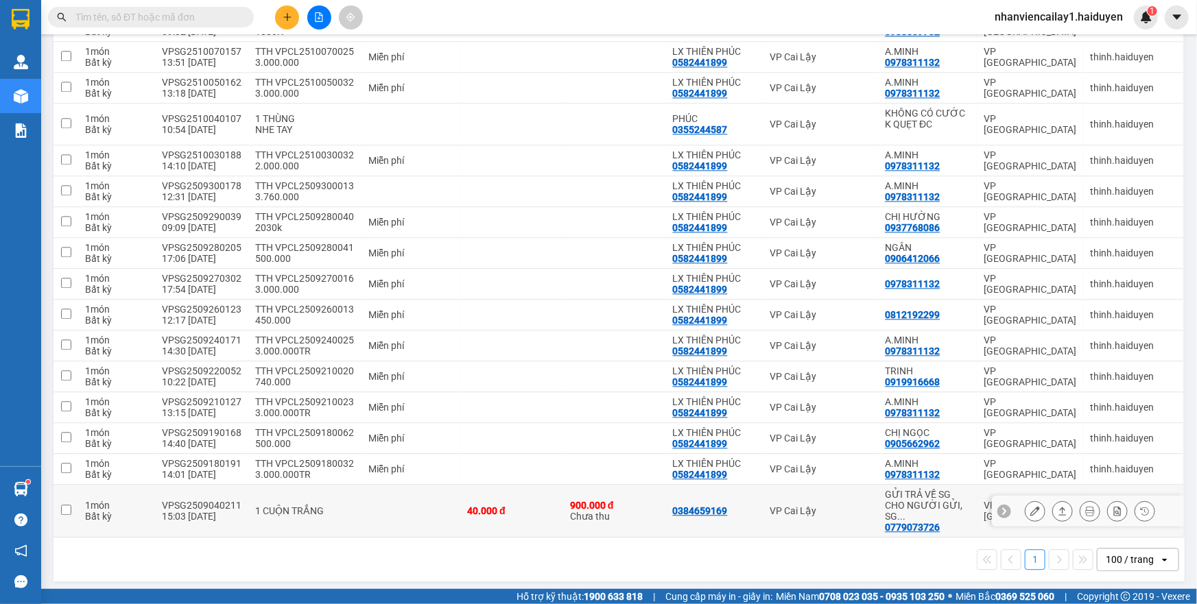
click at [772, 512] on div "VP Cai Lậy" at bounding box center [821, 510] width 102 height 11
checkbox input "true"
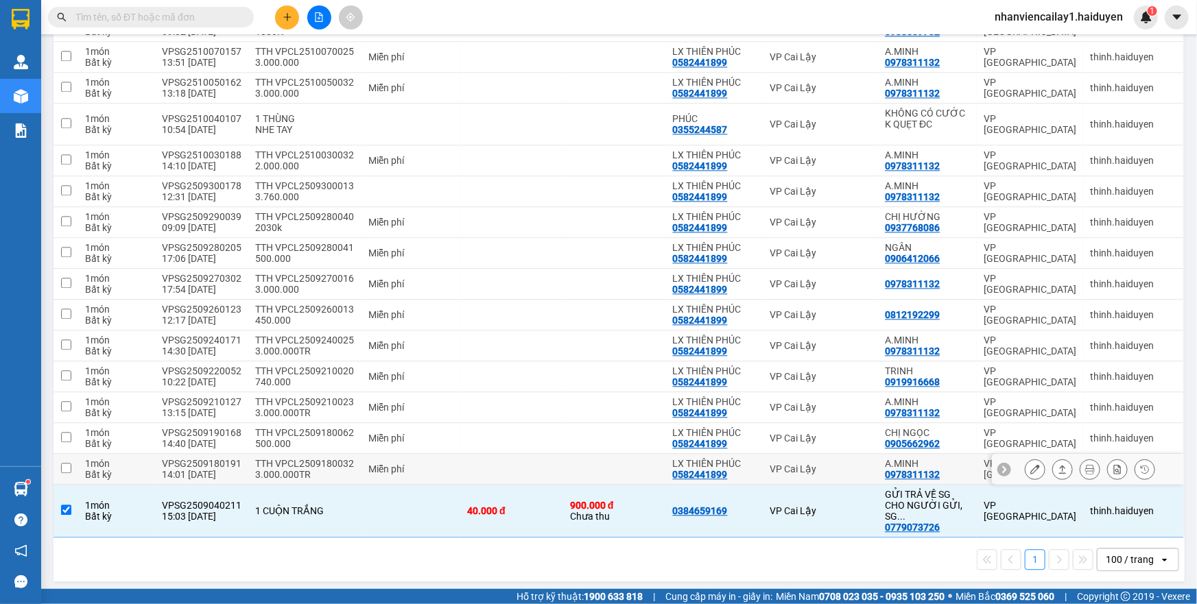
click at [776, 485] on td "VP Cai Lậy" at bounding box center [820, 469] width 115 height 31
checkbox input "true"
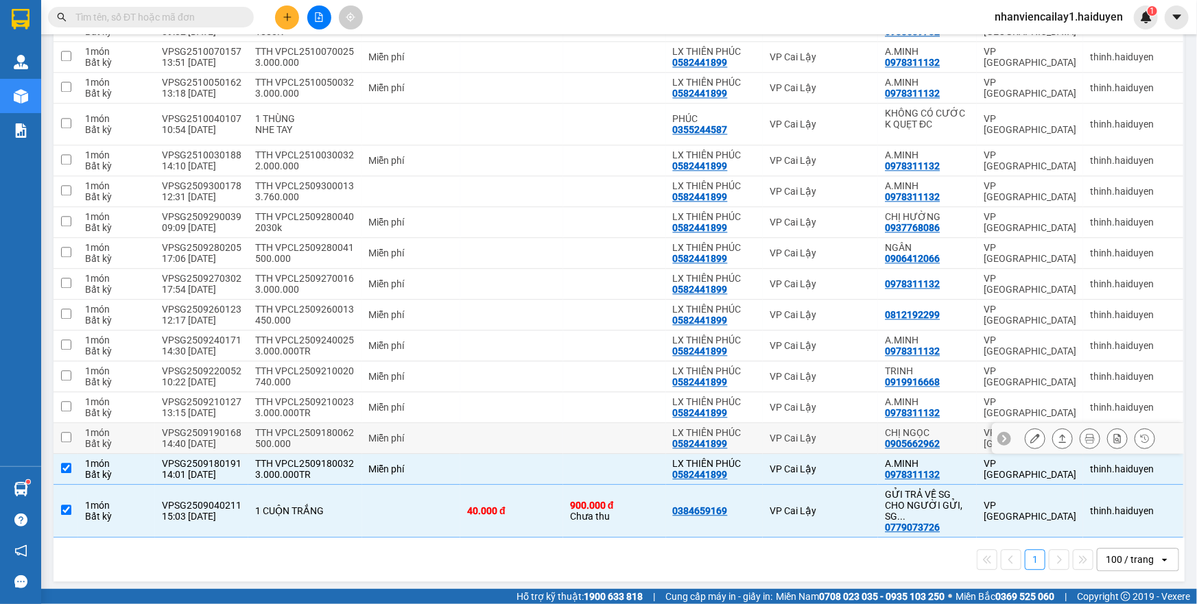
click at [785, 451] on td "VP Cai Lậy" at bounding box center [820, 438] width 115 height 31
checkbox input "true"
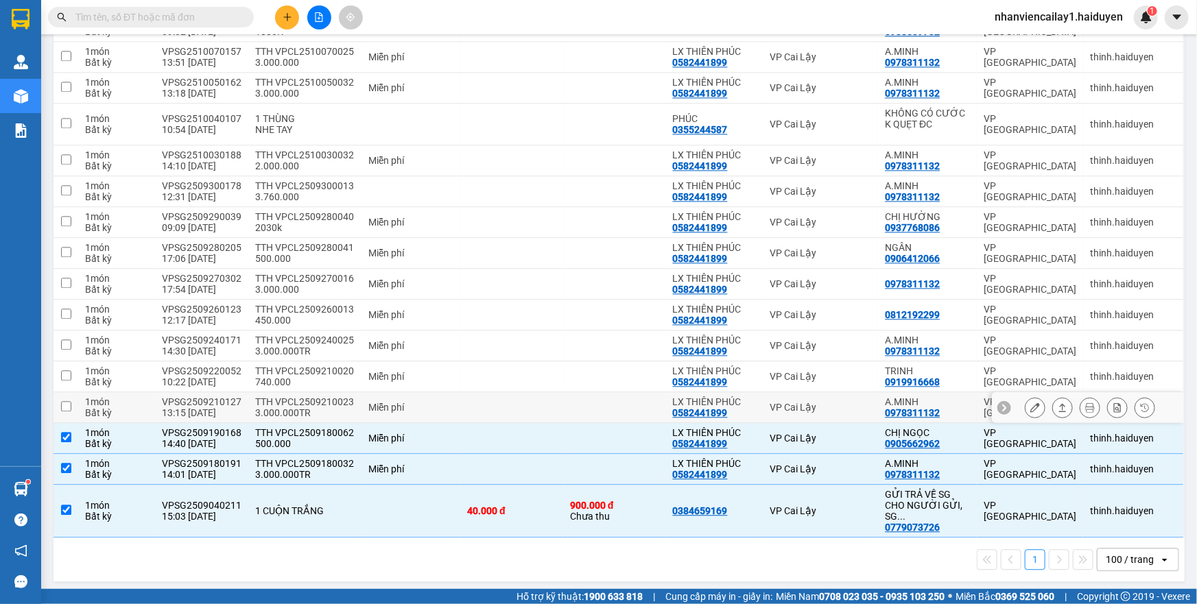
click at [785, 410] on div "VP Cai Lậy" at bounding box center [821, 407] width 102 height 11
checkbox input "true"
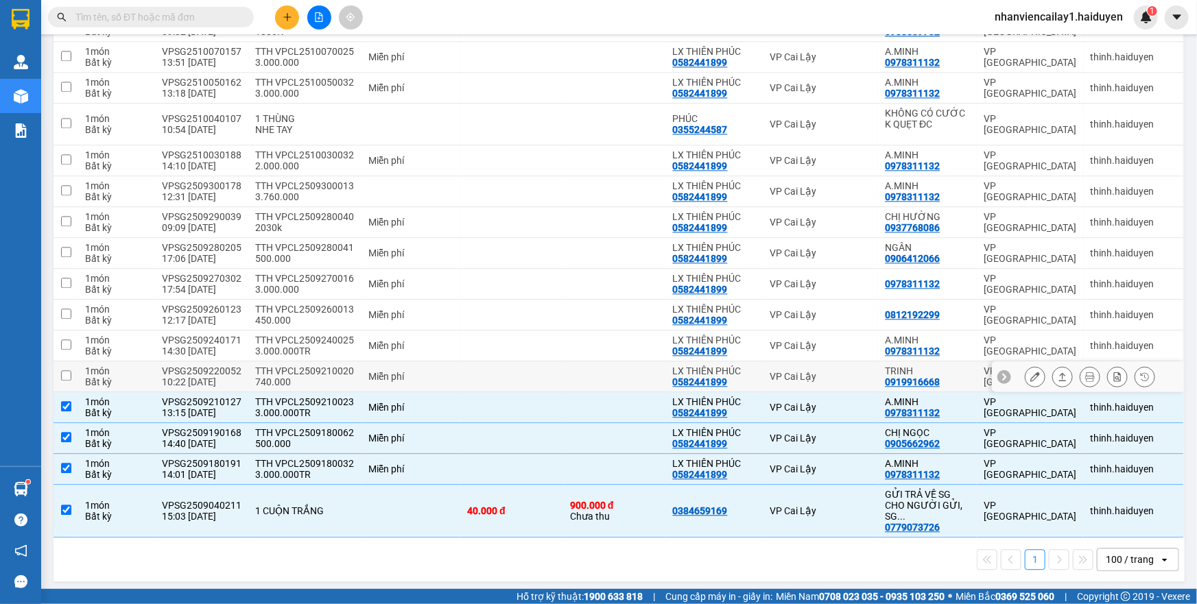
click at [785, 390] on td "VP Cai Lậy" at bounding box center [820, 376] width 115 height 31
checkbox input "true"
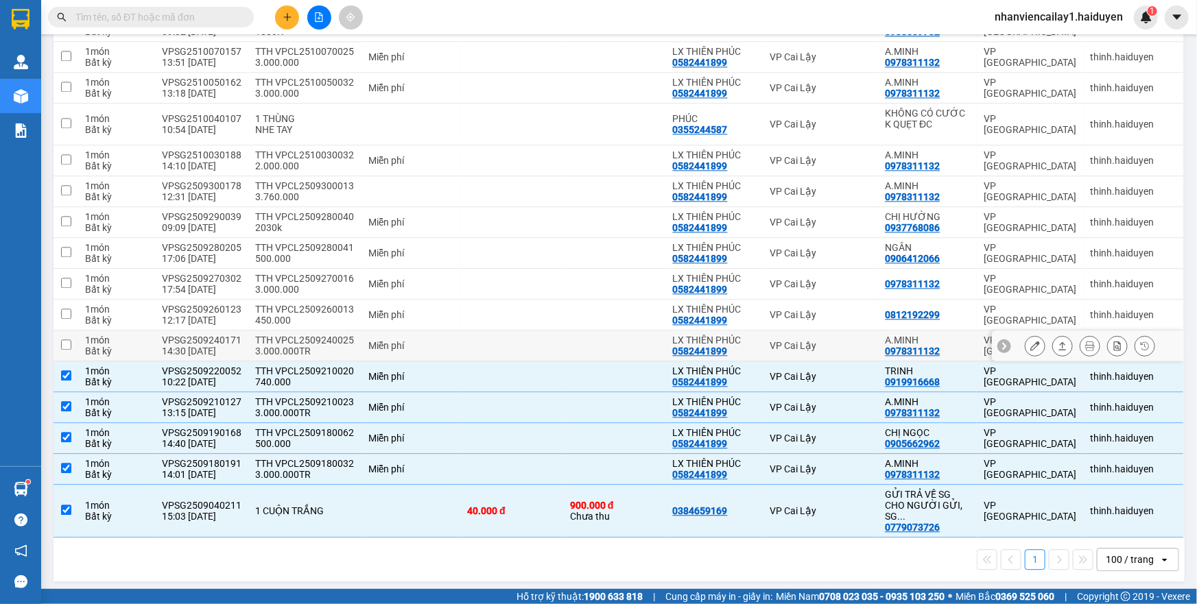
click at [785, 342] on td "VP Cai Lậy" at bounding box center [820, 346] width 115 height 31
checkbox input "true"
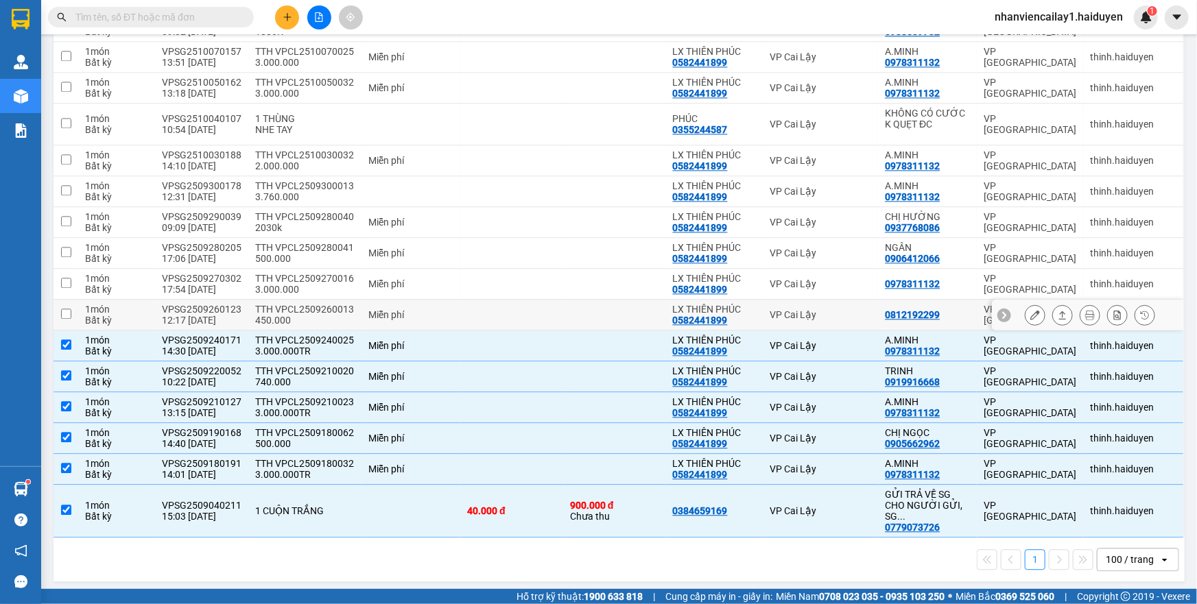
click at [787, 318] on div "VP Cai Lậy" at bounding box center [821, 314] width 102 height 11
checkbox input "true"
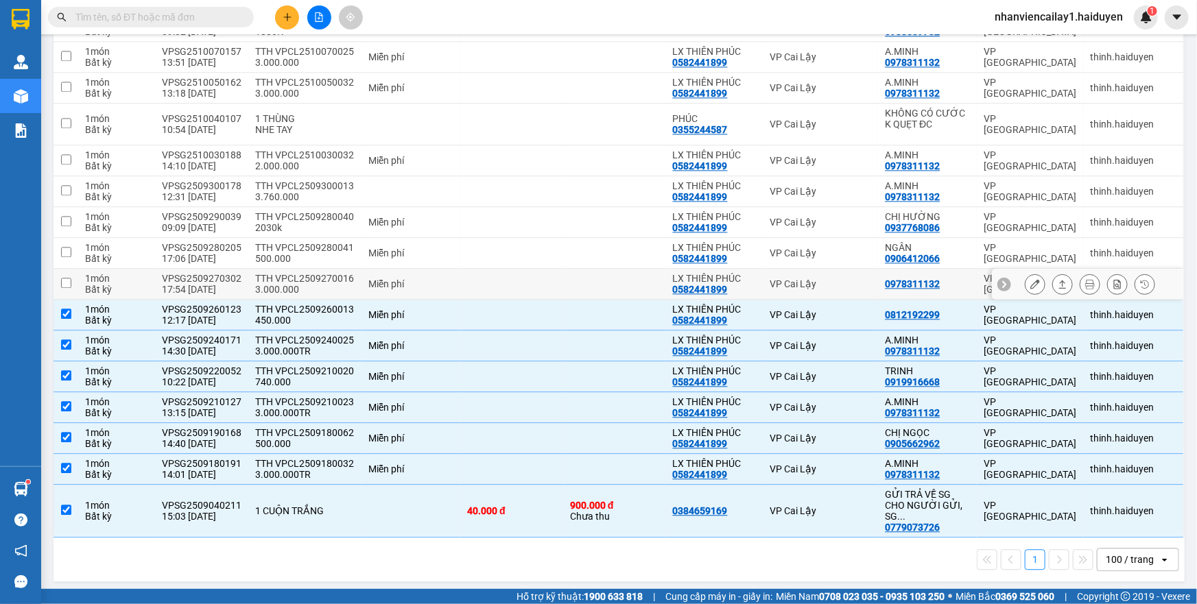
click at [789, 289] on div "VP Cai Lậy" at bounding box center [821, 283] width 102 height 11
checkbox input "true"
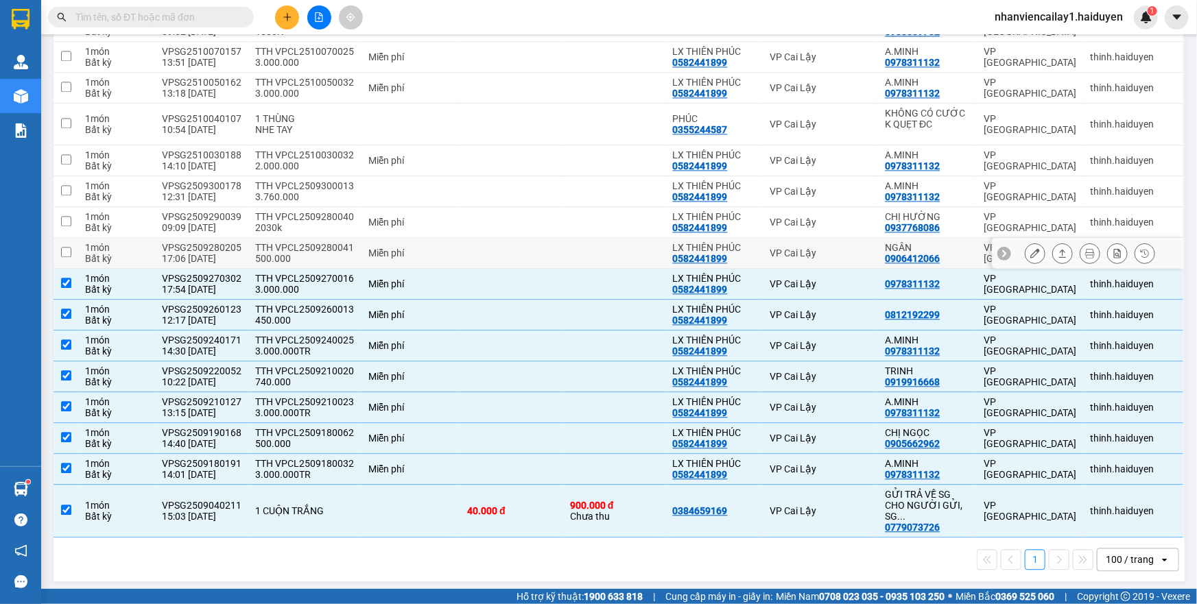
click at [789, 259] on div "VP Cai Lậy" at bounding box center [821, 253] width 102 height 11
checkbox input "true"
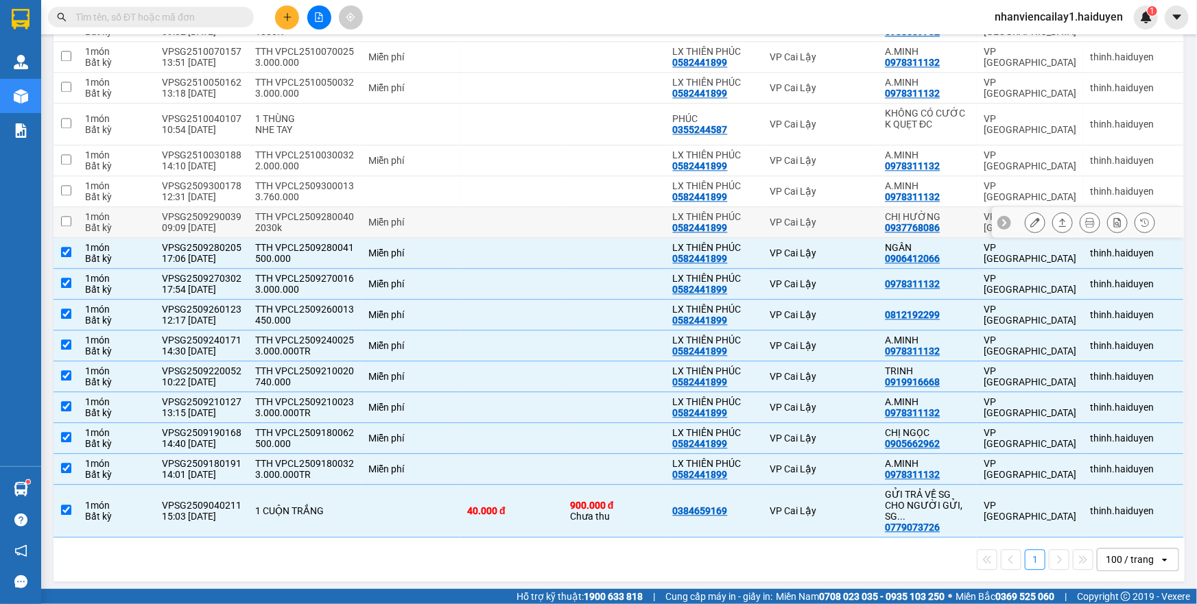
click at [789, 228] on div "VP Cai Lậy" at bounding box center [821, 222] width 102 height 11
checkbox input "true"
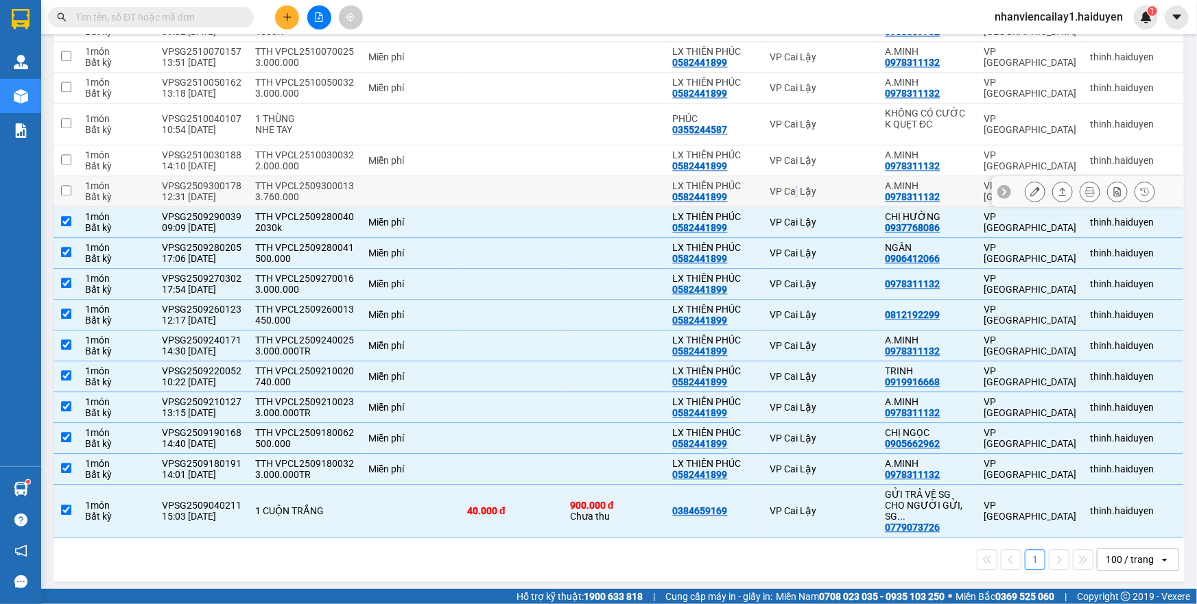
click at [787, 197] on div "VP Cai Lậy" at bounding box center [821, 191] width 102 height 11
checkbox input "true"
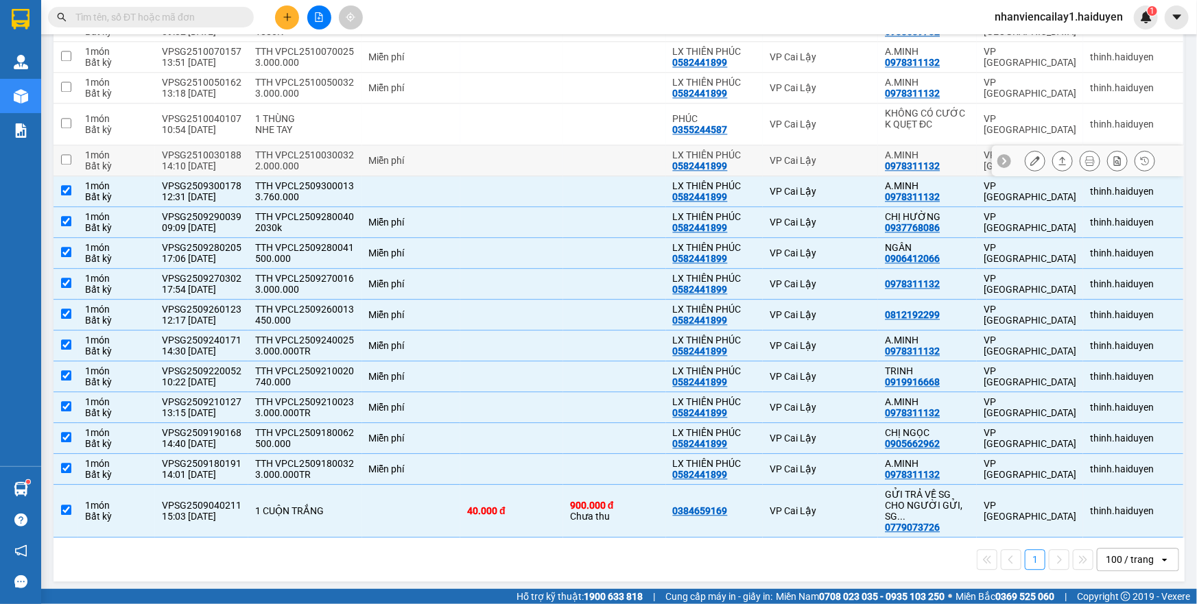
click at [789, 166] on div "VP Cai Lậy" at bounding box center [821, 160] width 102 height 11
checkbox input "true"
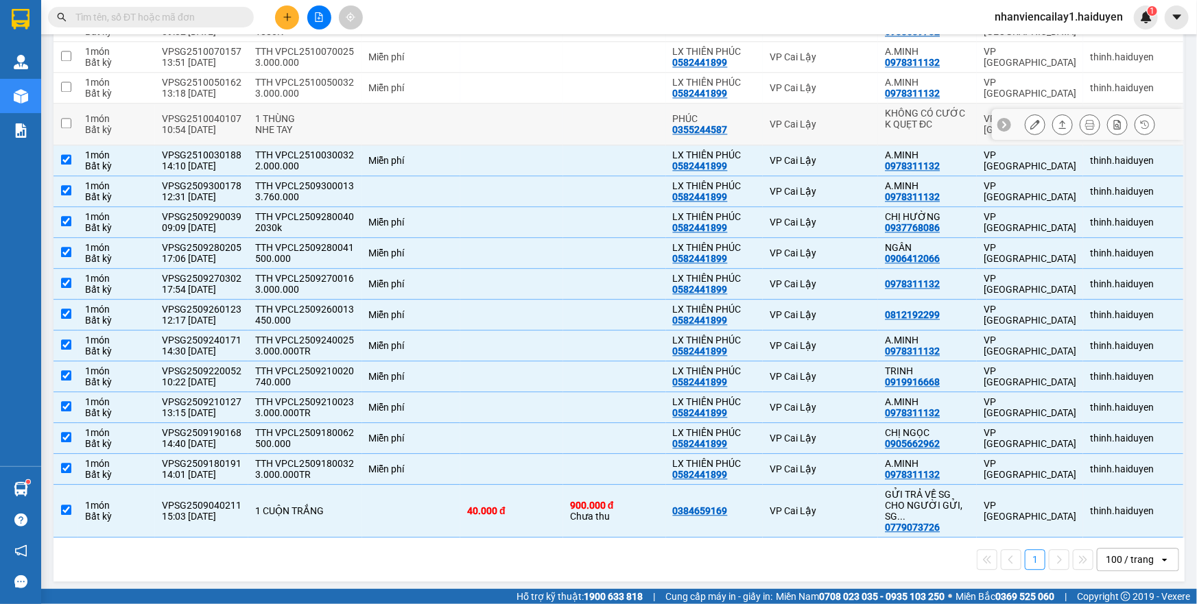
click at [791, 130] on div "VP Cai Lậy" at bounding box center [821, 124] width 102 height 11
checkbox input "true"
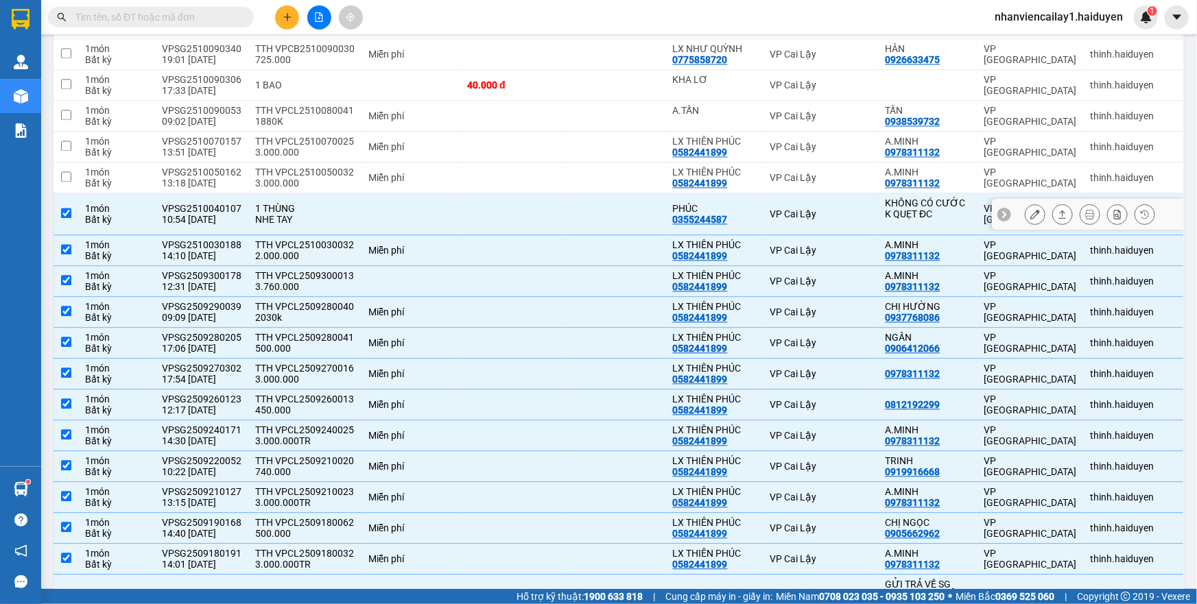
scroll to position [1339, 0]
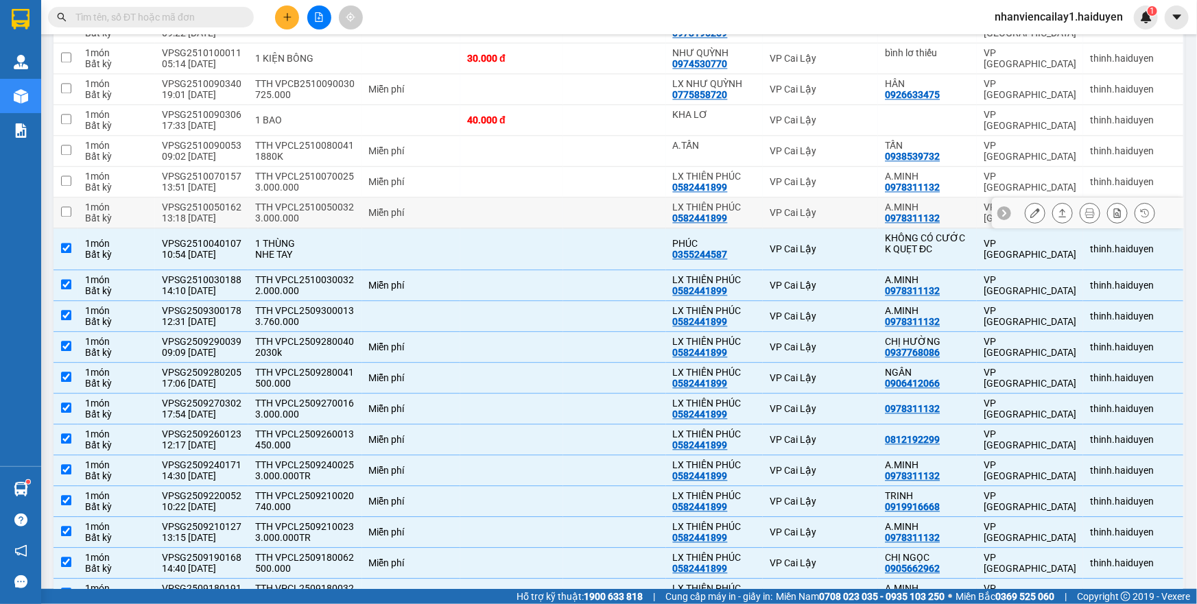
click at [798, 218] on div "VP Cai Lậy" at bounding box center [821, 212] width 102 height 11
checkbox input "true"
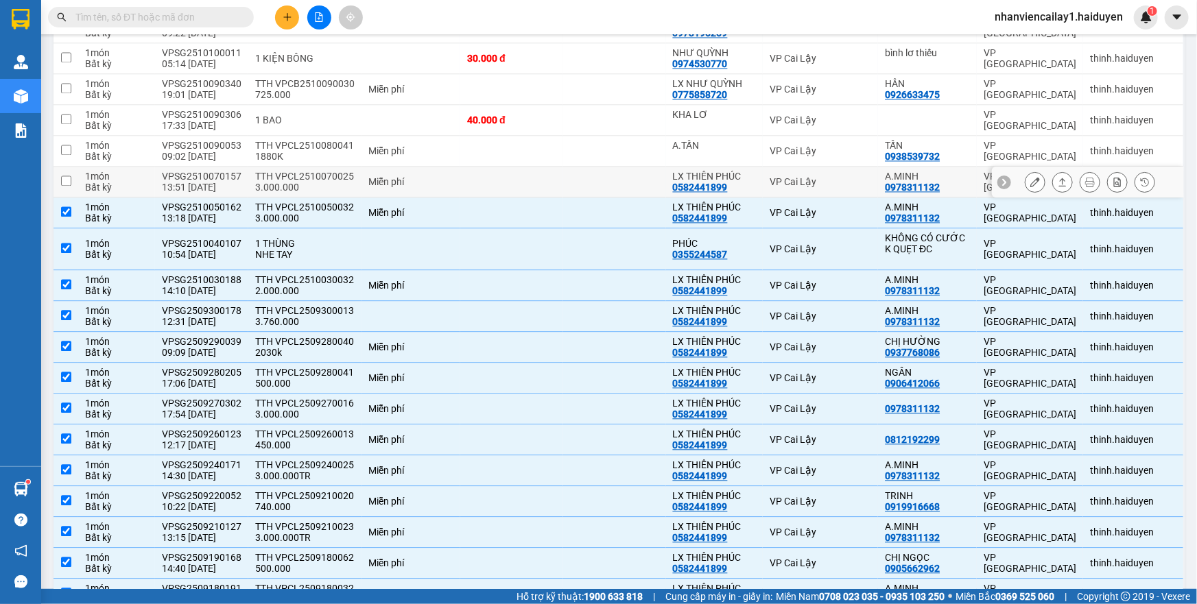
click at [798, 195] on td "VP Cai Lậy" at bounding box center [820, 182] width 115 height 31
checkbox input "true"
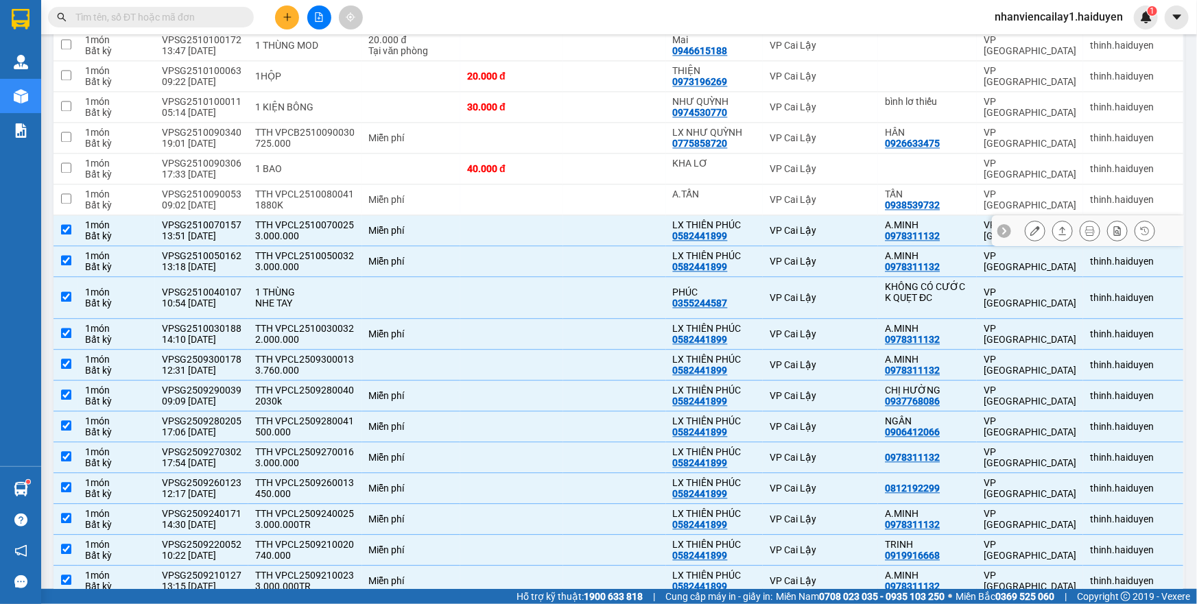
scroll to position [1277, 0]
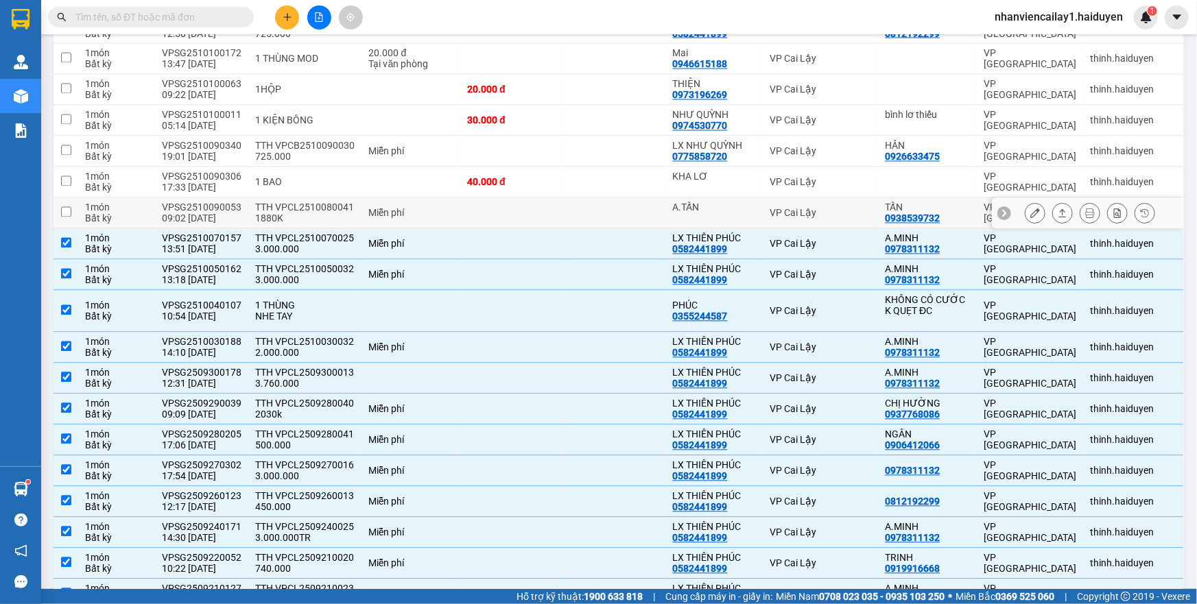
click at [797, 219] on div "VP Cai Lậy" at bounding box center [821, 213] width 102 height 11
checkbox input "true"
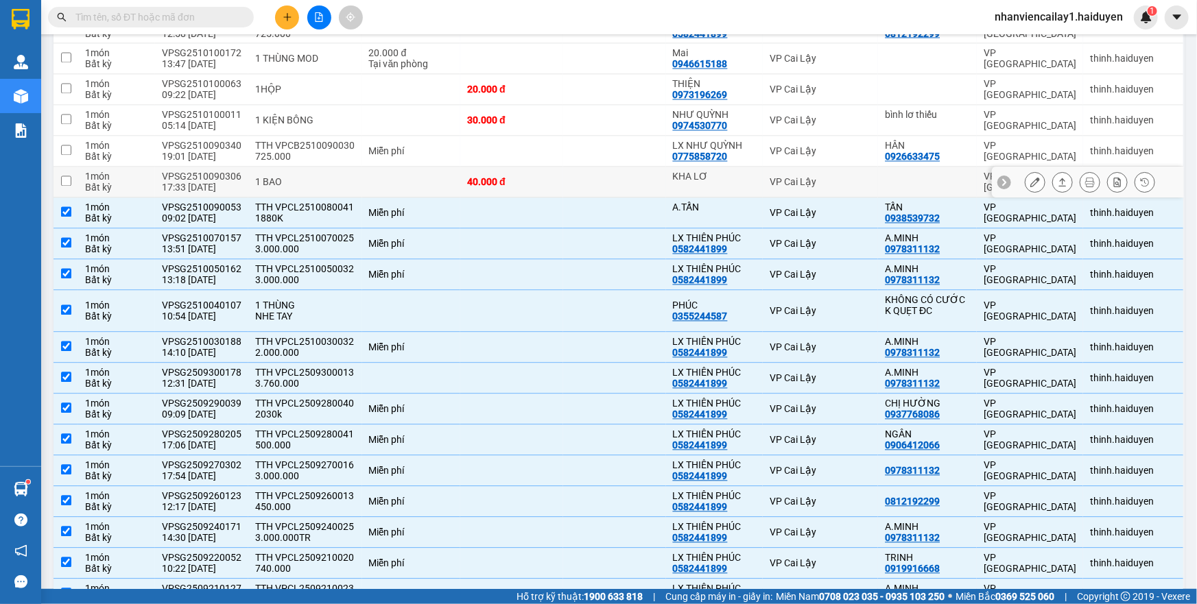
click at [483, 183] on div "40.000 đ" at bounding box center [511, 182] width 89 height 11
checkbox input "true"
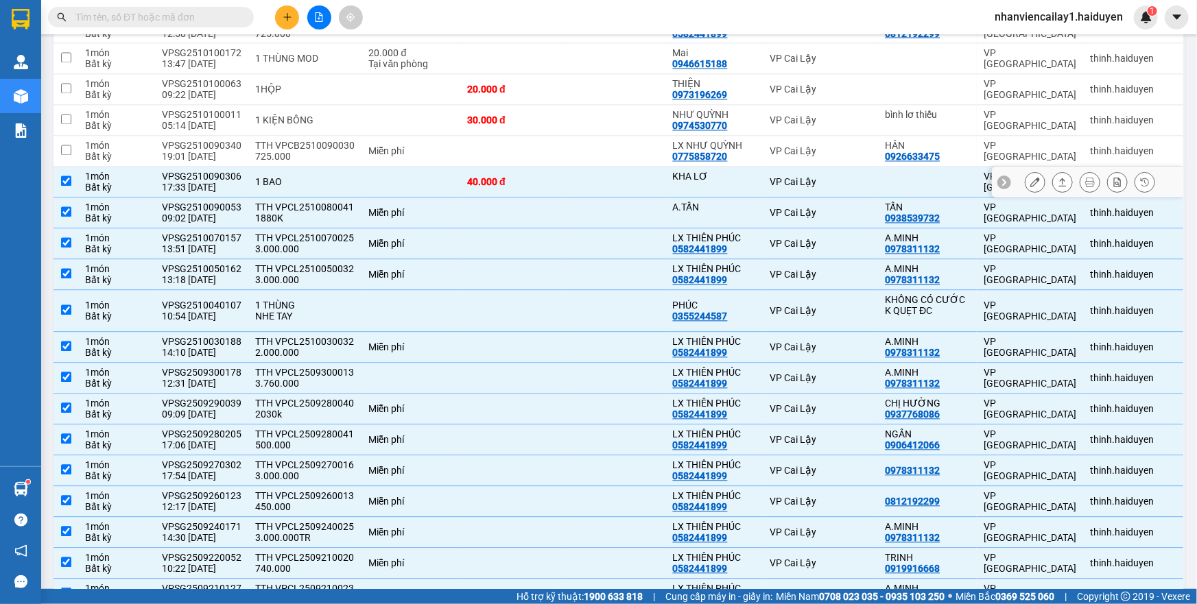
scroll to position [1215, 0]
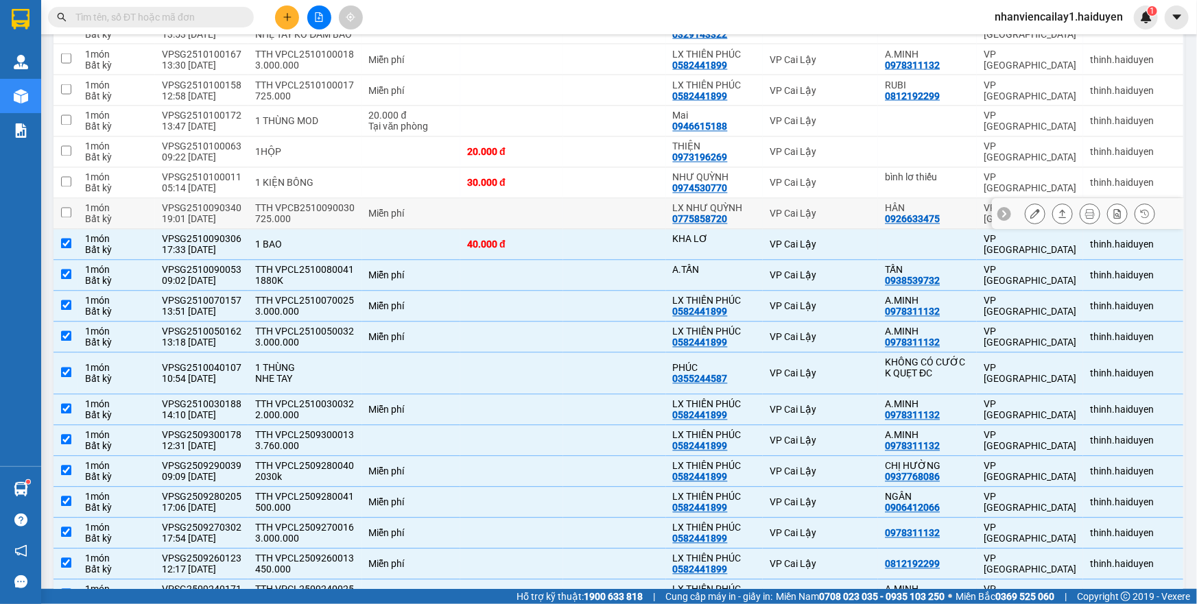
click at [508, 225] on td at bounding box center [511, 214] width 103 height 31
checkbox input "true"
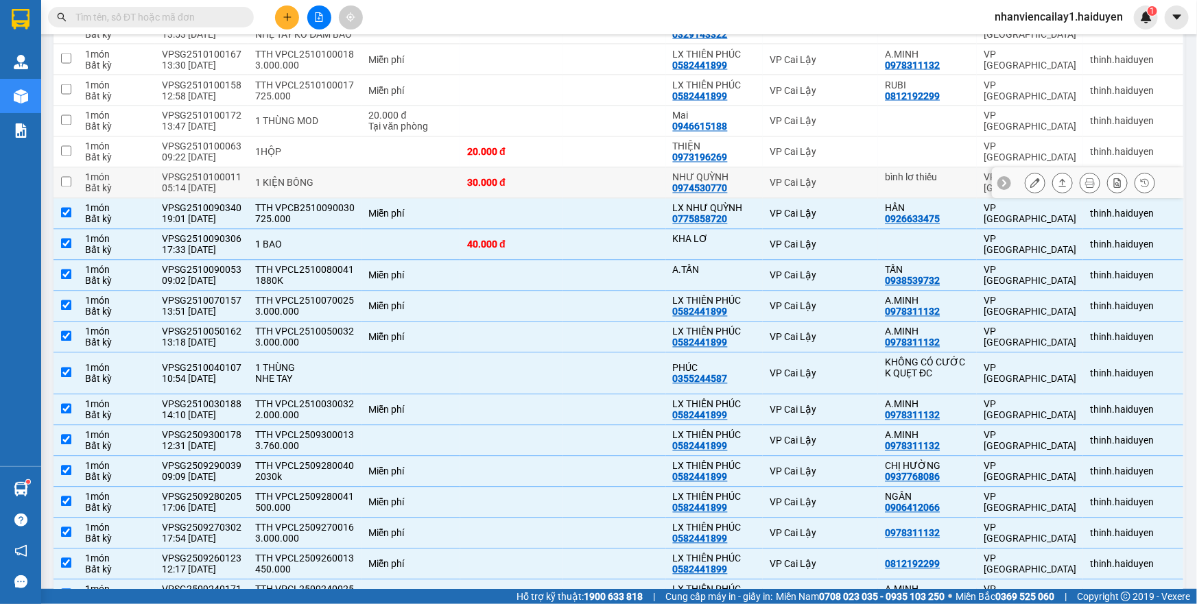
click at [505, 199] on td "30.000 đ" at bounding box center [511, 183] width 103 height 31
checkbox input "true"
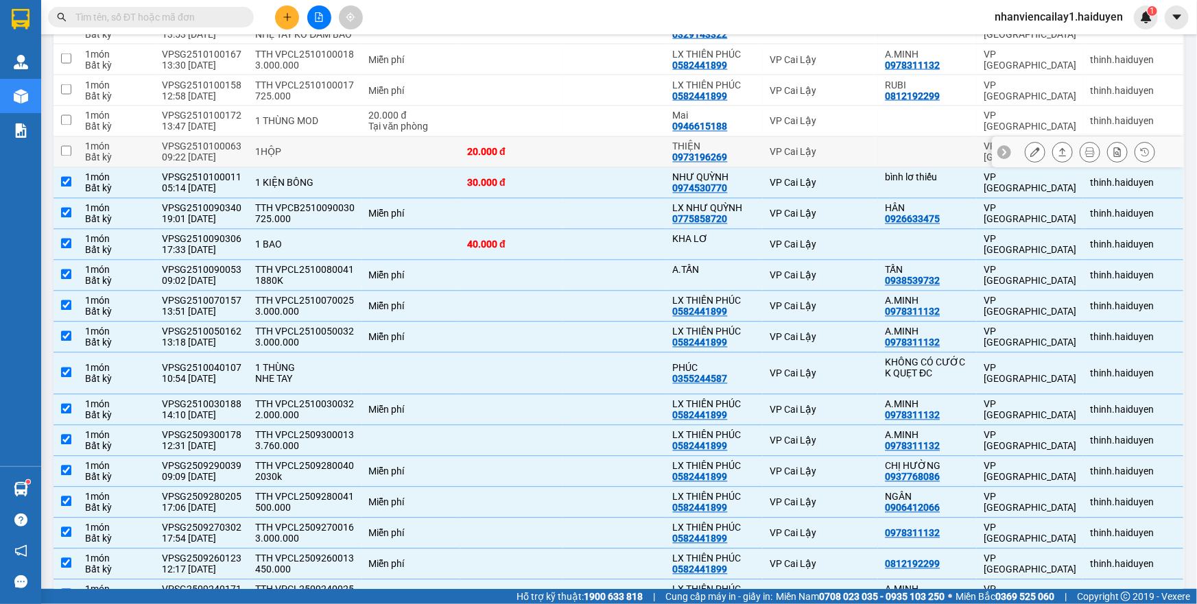
click at [505, 168] on td "20.000 đ" at bounding box center [511, 152] width 103 height 31
checkbox input "true"
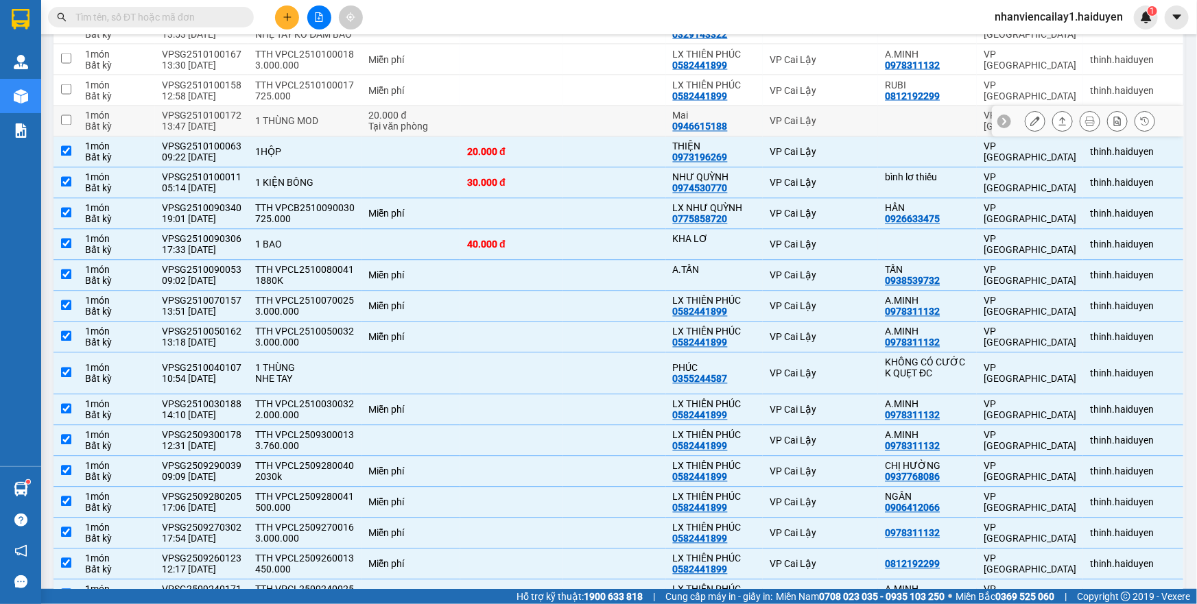
click at [547, 126] on td at bounding box center [511, 121] width 103 height 31
checkbox input "true"
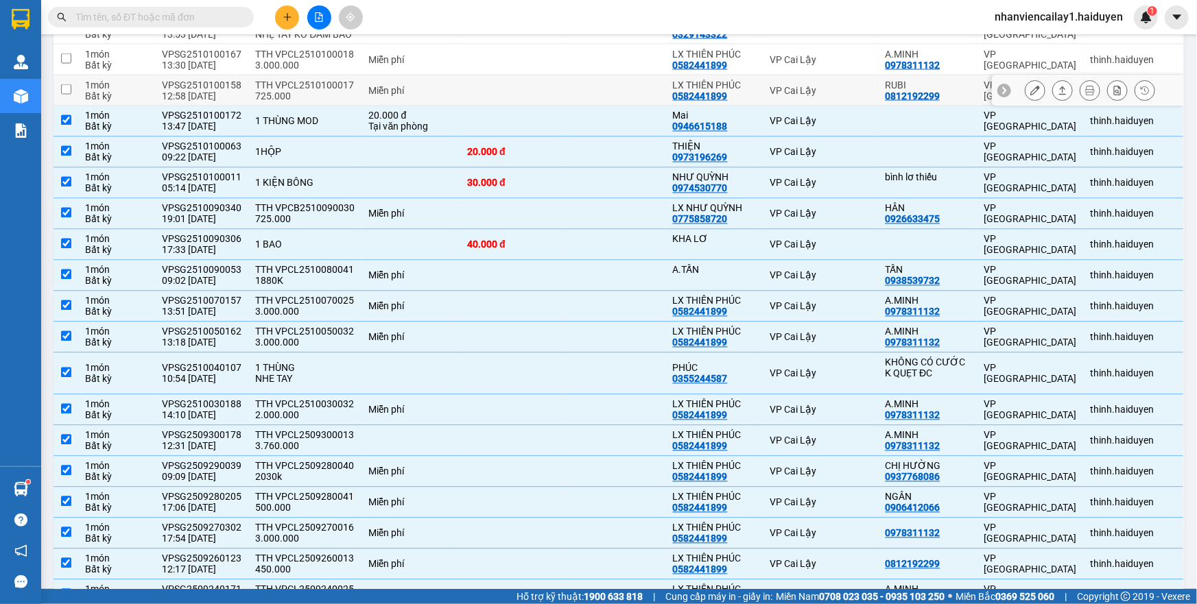
click at [553, 104] on td at bounding box center [511, 90] width 103 height 31
checkbox input "true"
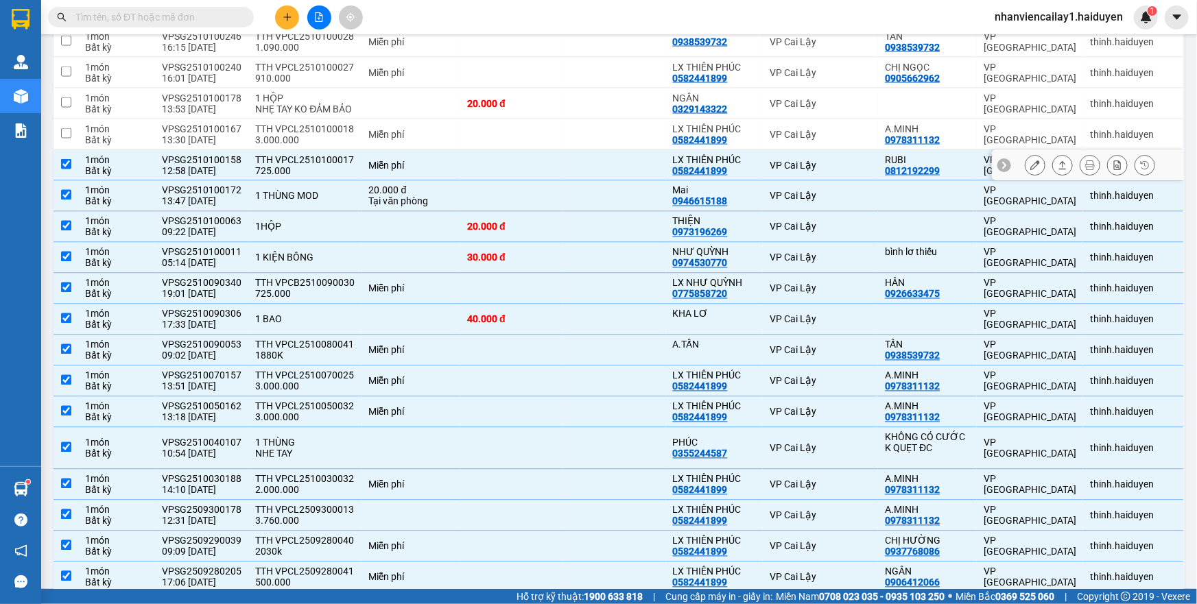
scroll to position [1091, 0]
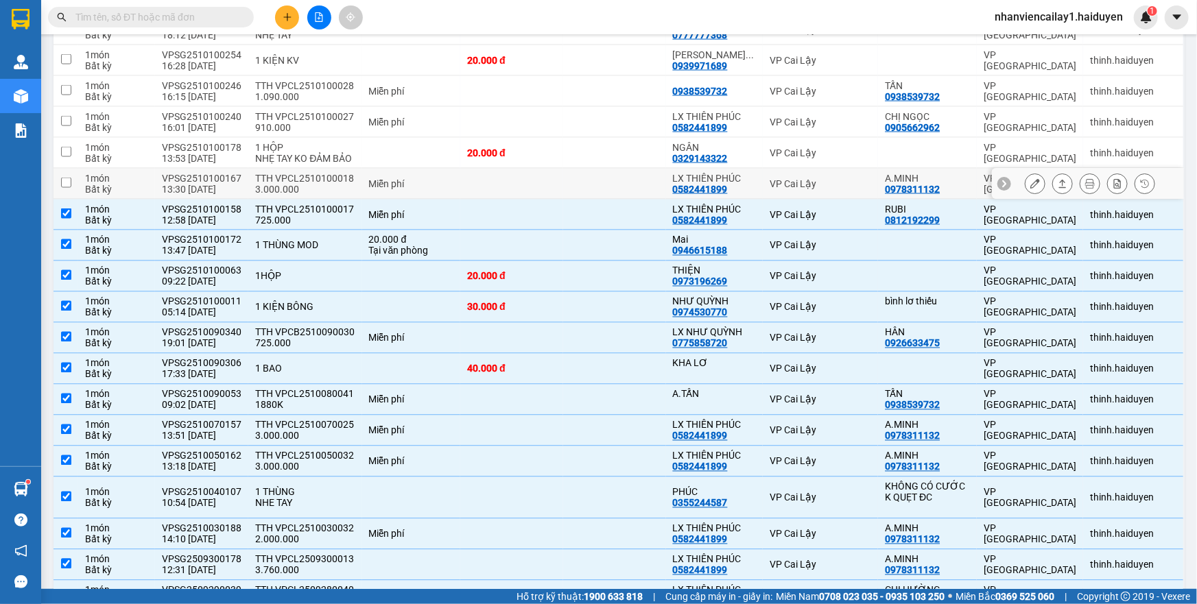
click at [538, 194] on td at bounding box center [511, 184] width 103 height 31
checkbox input "true"
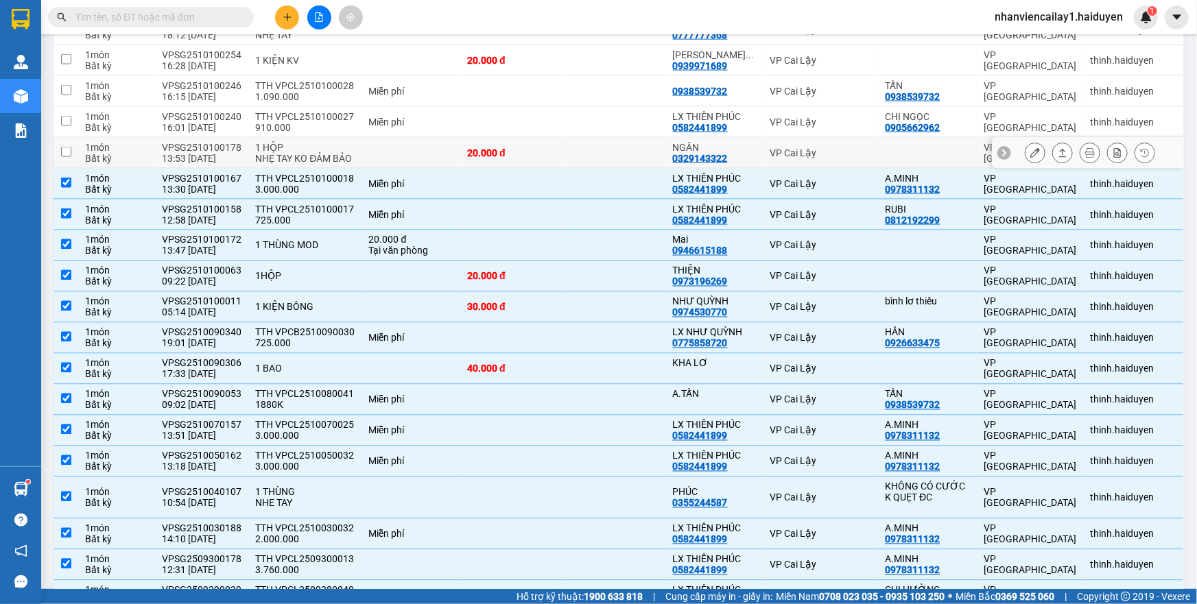
click at [551, 153] on div "20.000 đ" at bounding box center [511, 152] width 89 height 11
checkbox input "true"
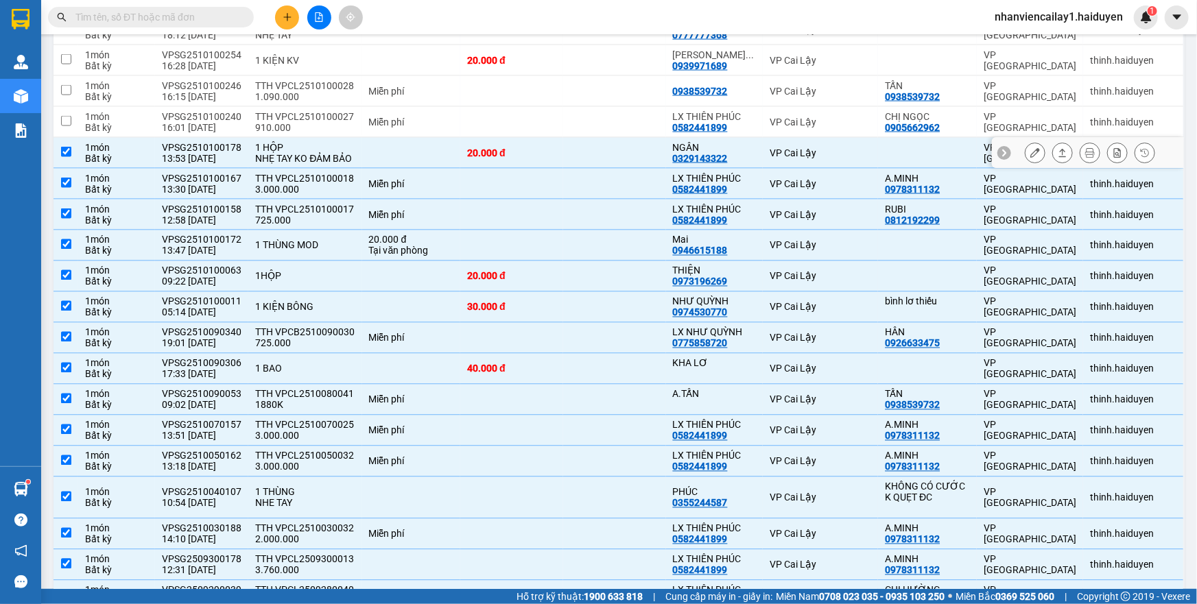
scroll to position [966, 0]
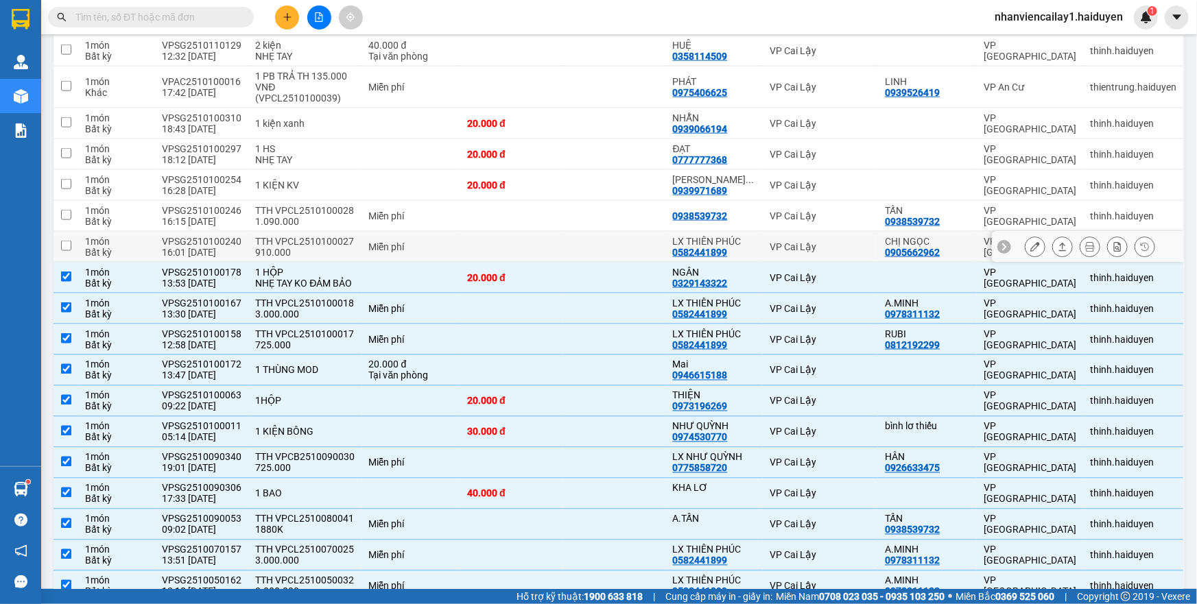
click at [544, 250] on td at bounding box center [511, 247] width 103 height 31
checkbox input "true"
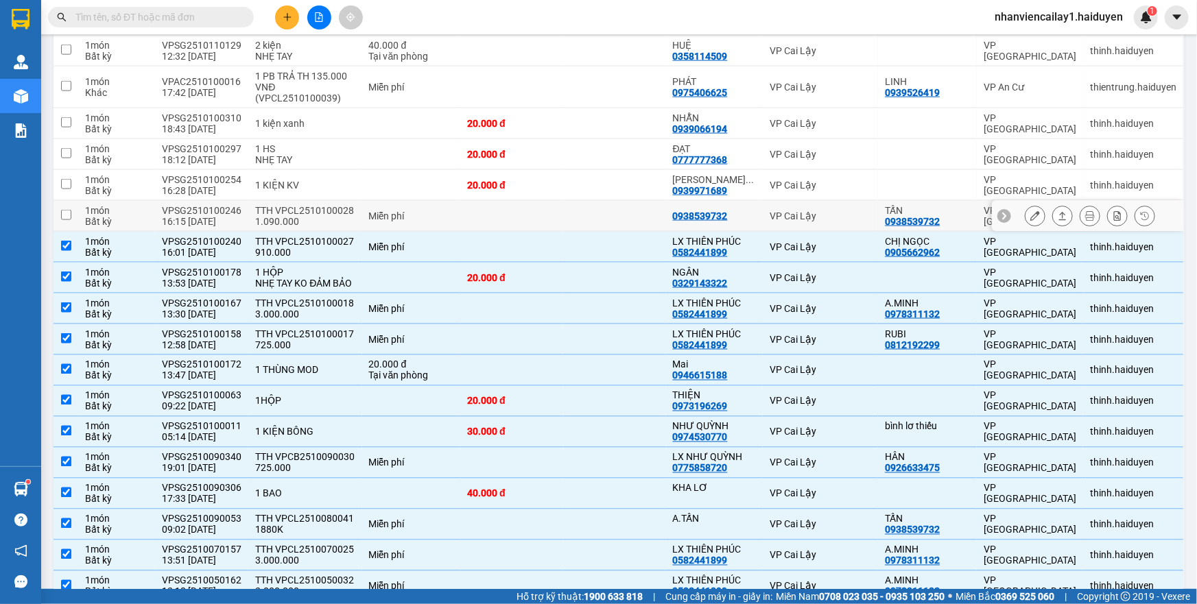
click at [543, 208] on td at bounding box center [511, 216] width 103 height 31
checkbox input "true"
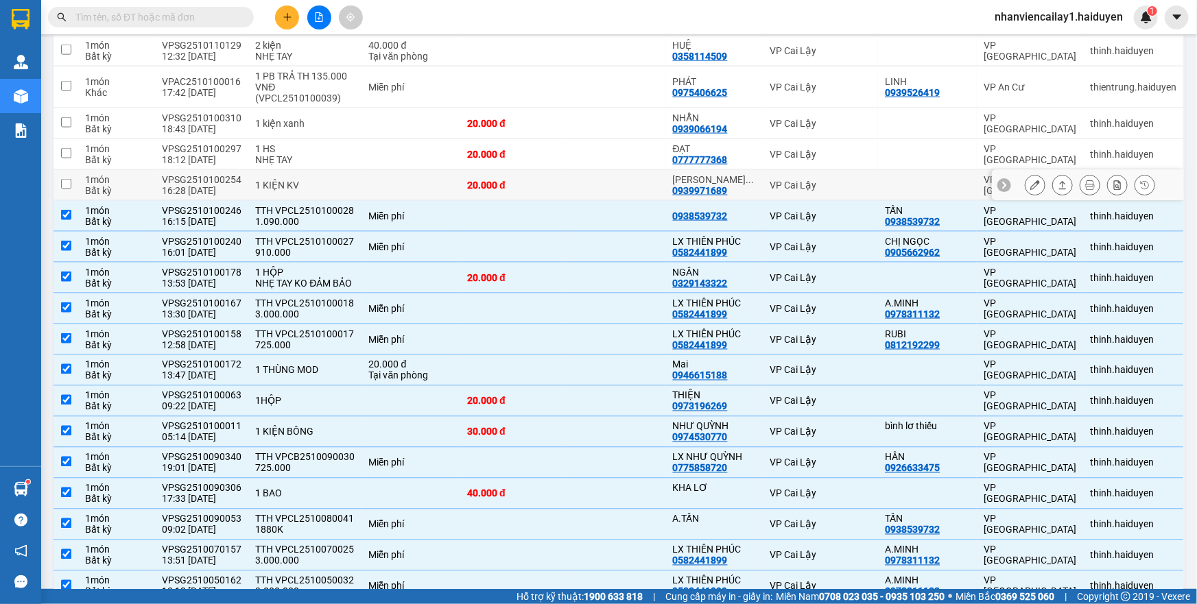
click at [543, 183] on div "20.000 đ" at bounding box center [511, 185] width 89 height 11
checkbox input "true"
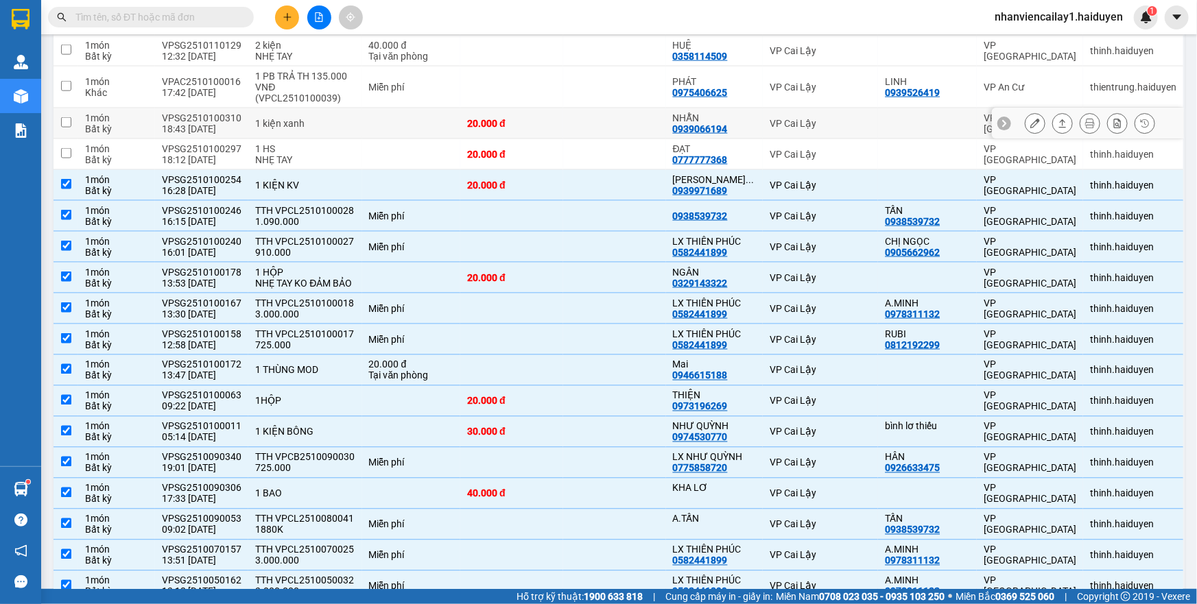
click at [548, 134] on td "20.000 đ" at bounding box center [511, 123] width 103 height 31
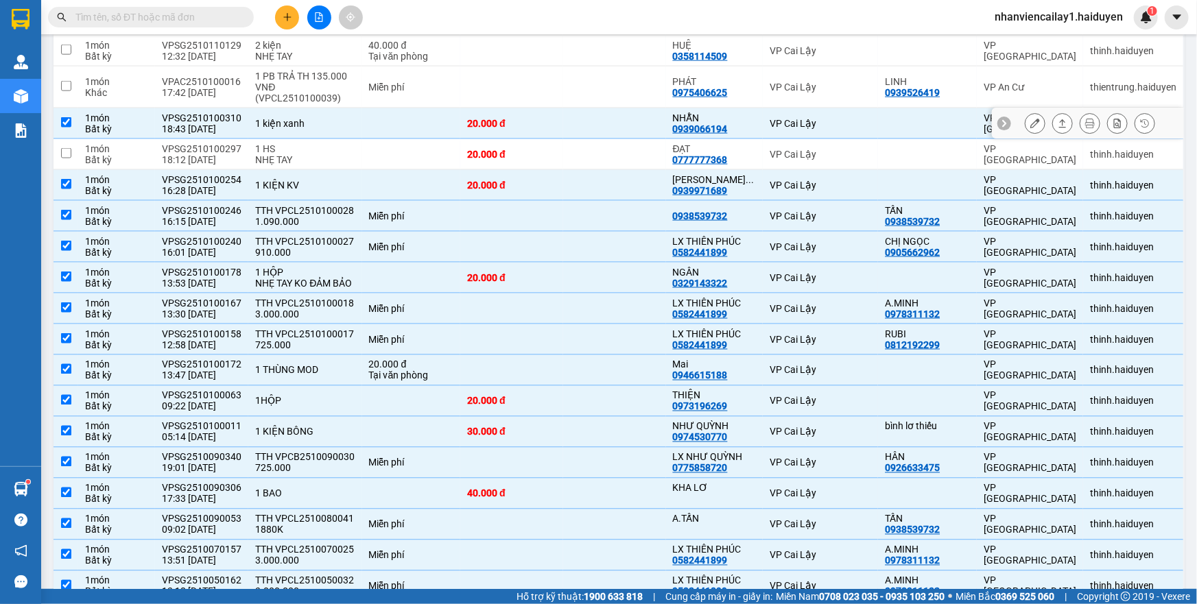
click at [548, 134] on td "20.000 đ" at bounding box center [511, 123] width 103 height 31
checkbox input "false"
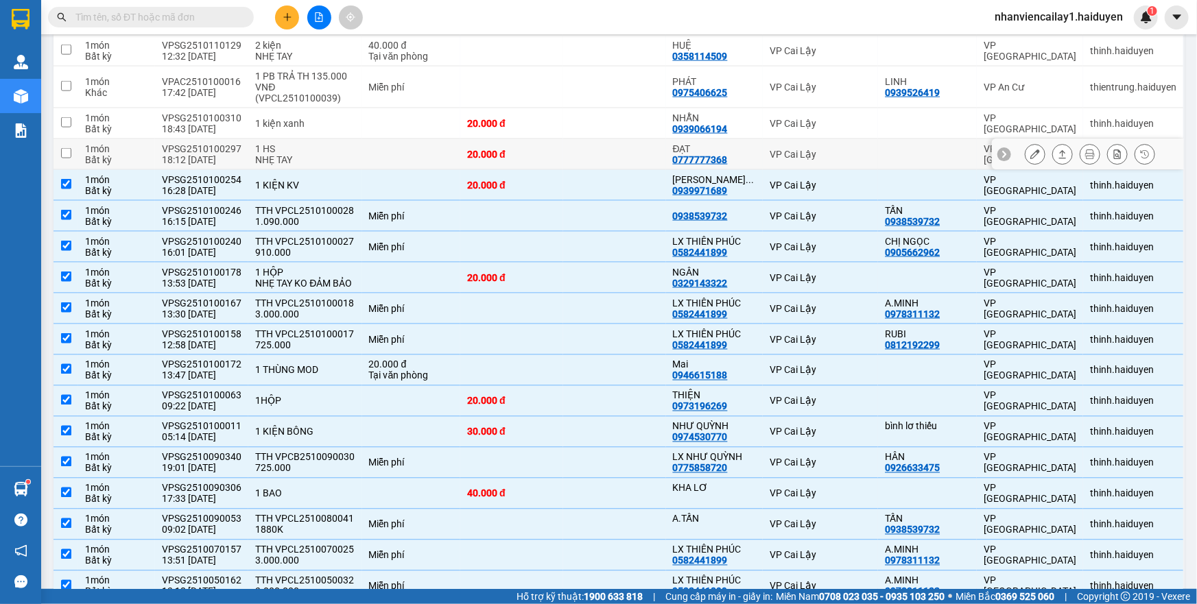
click at [548, 155] on div "20.000 đ" at bounding box center [511, 154] width 89 height 11
checkbox input "true"
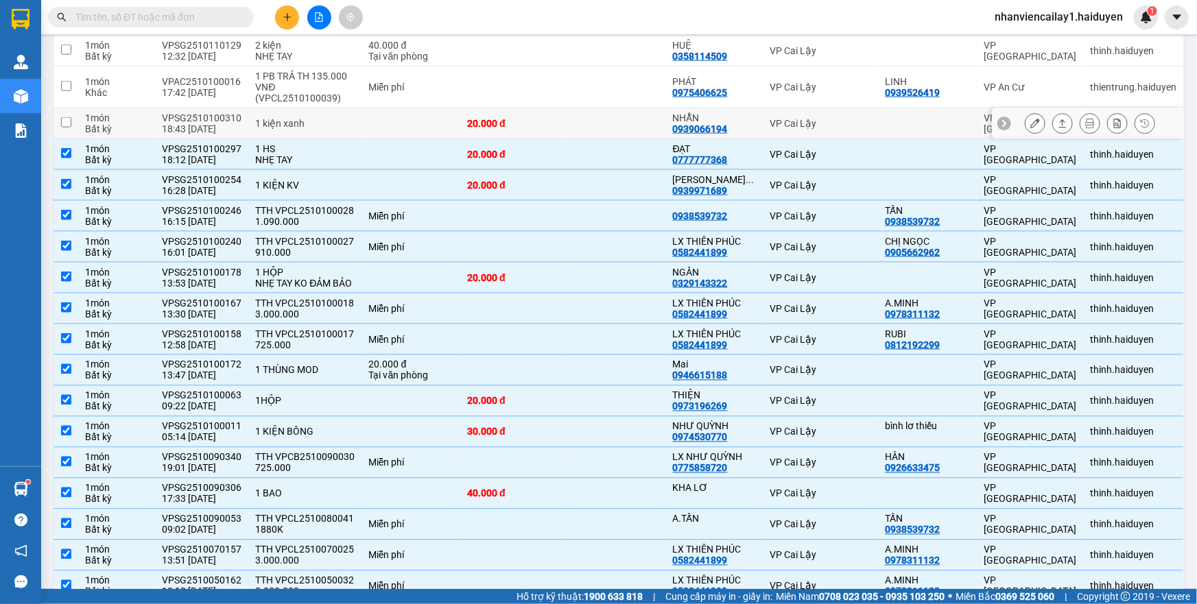
click at [554, 116] on td "20.000 đ" at bounding box center [511, 123] width 103 height 31
checkbox input "true"
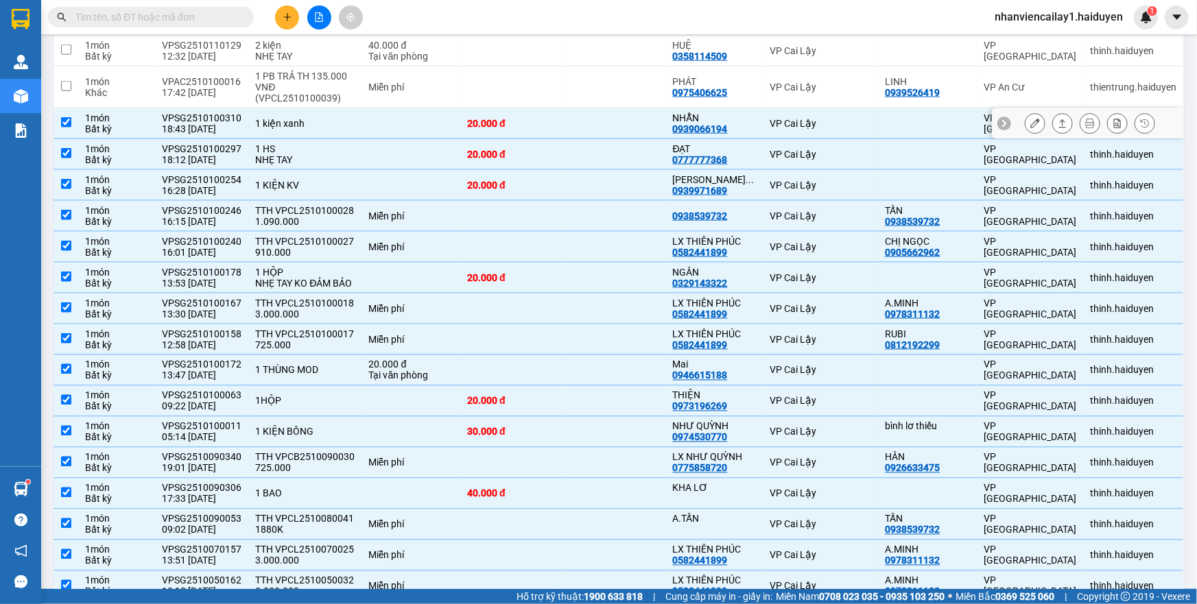
scroll to position [841, 0]
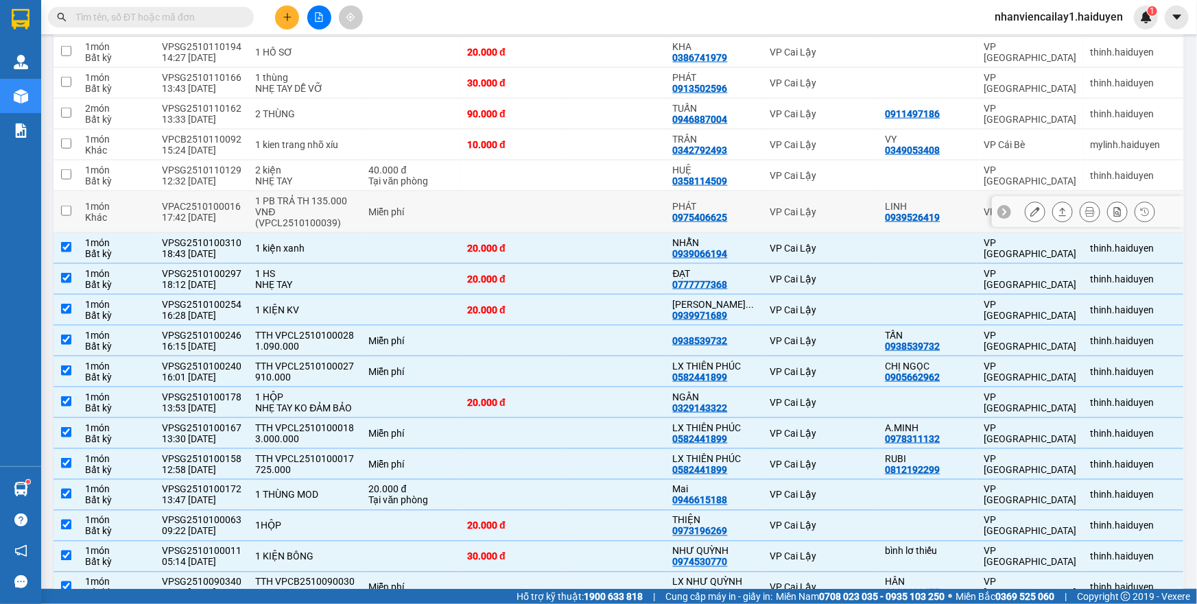
click at [374, 200] on td "Miễn phí" at bounding box center [411, 212] width 99 height 42
checkbox input "true"
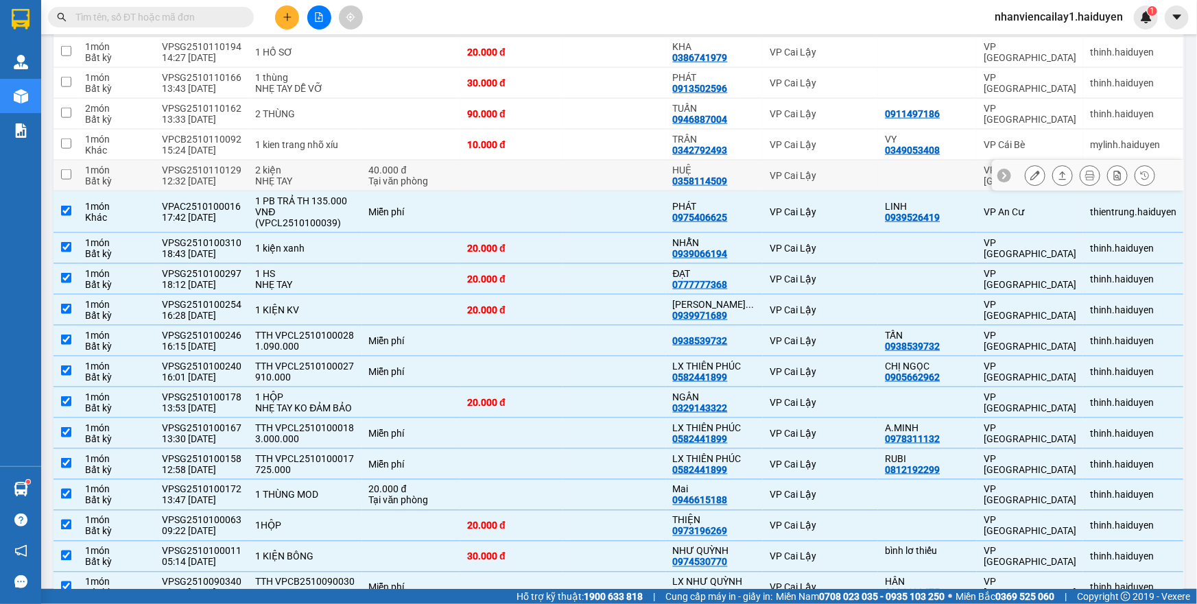
click at [369, 169] on div "40.000 đ" at bounding box center [411, 170] width 85 height 11
checkbox input "true"
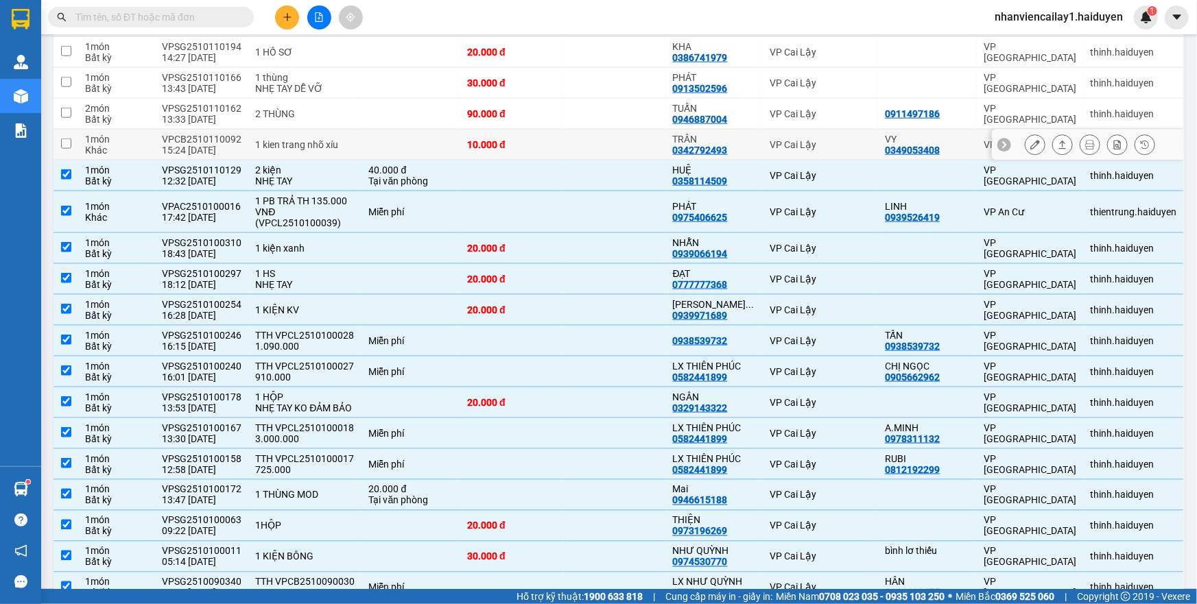
click at [582, 136] on td at bounding box center [614, 145] width 103 height 31
checkbox input "true"
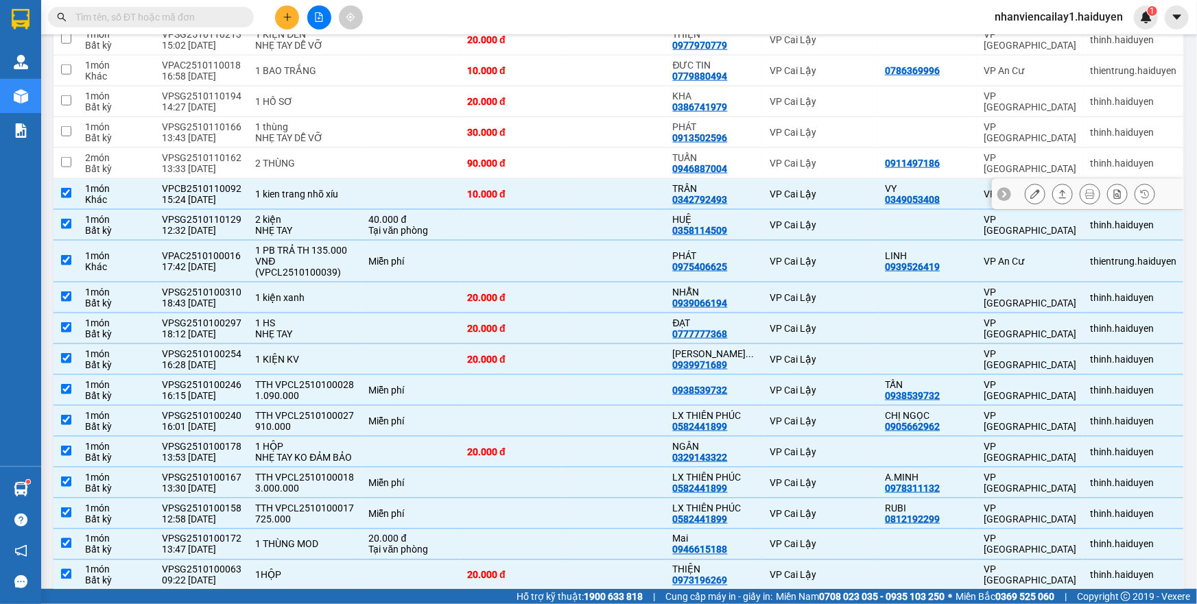
scroll to position [778, 0]
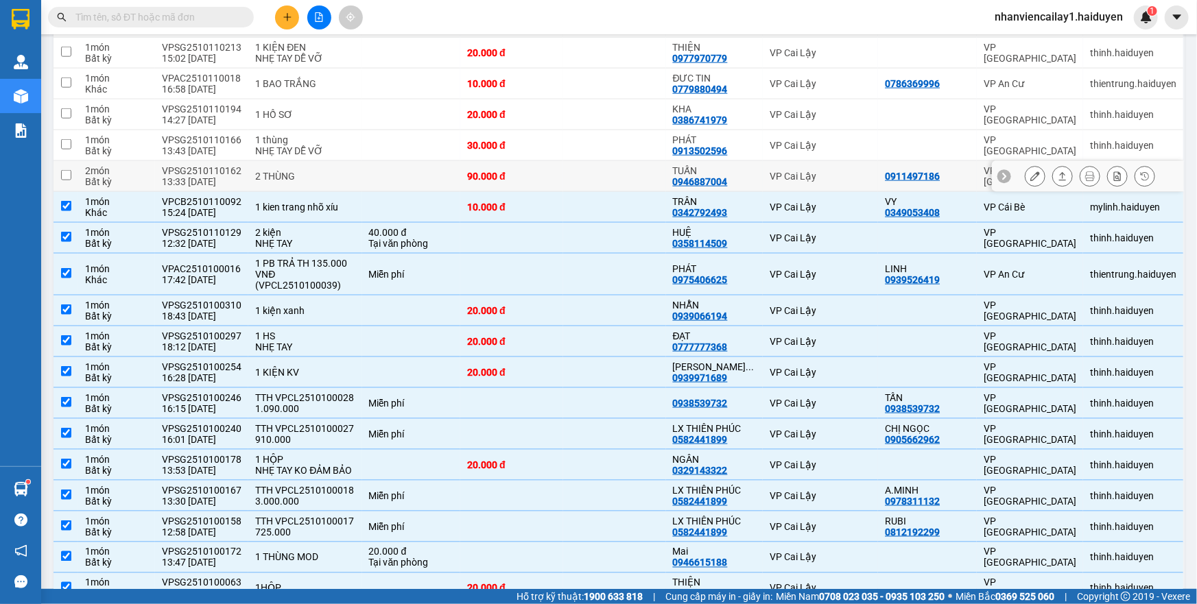
click at [584, 176] on td at bounding box center [614, 176] width 103 height 31
checkbox input "true"
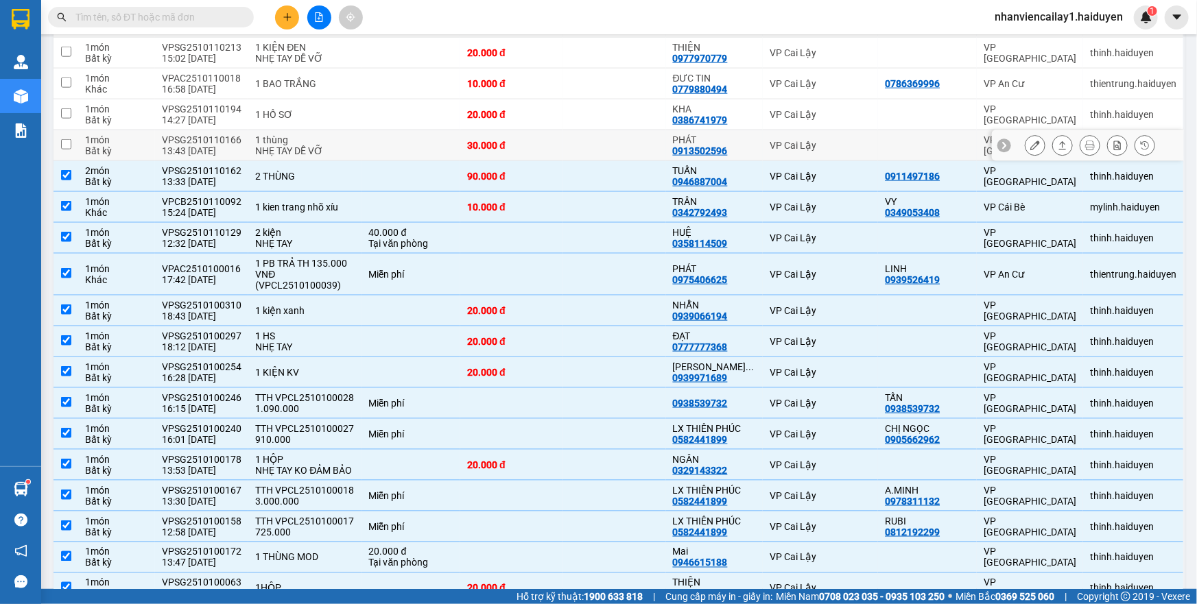
click at [887, 140] on div at bounding box center [927, 145] width 85 height 11
checkbox input "true"
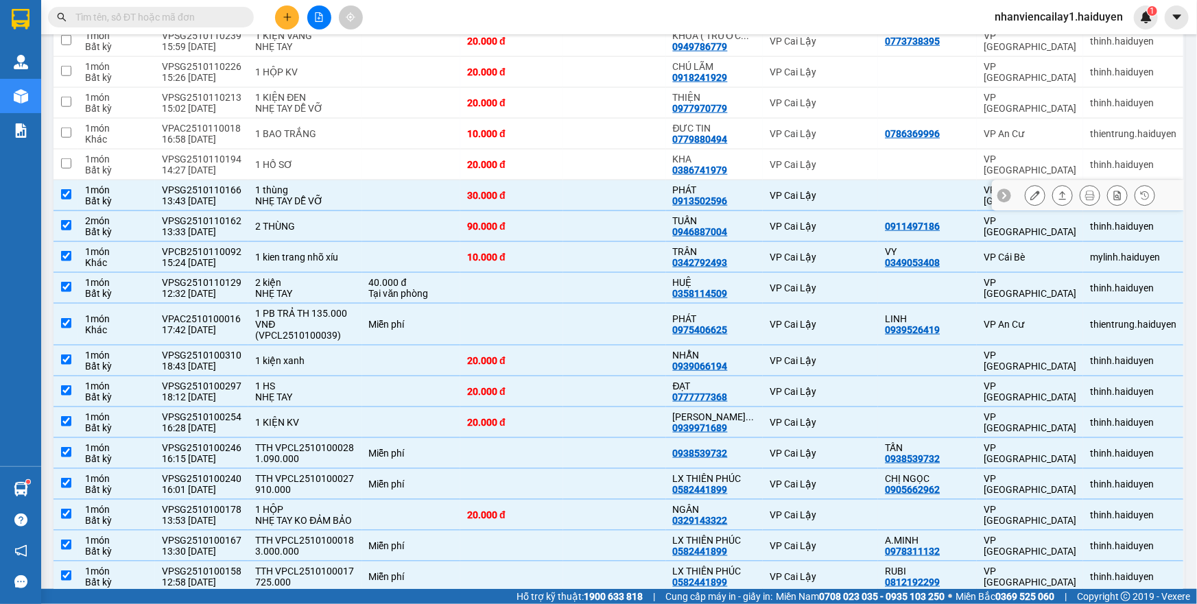
scroll to position [591, 0]
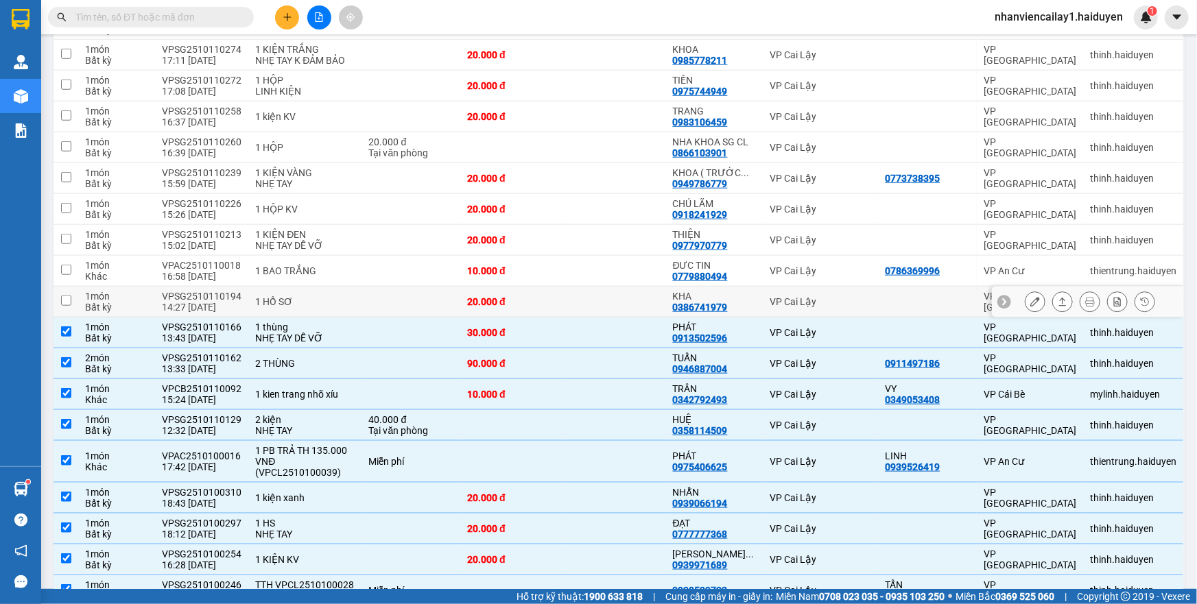
click at [780, 298] on div "VP Cai Lậy" at bounding box center [821, 301] width 102 height 11
checkbox input "true"
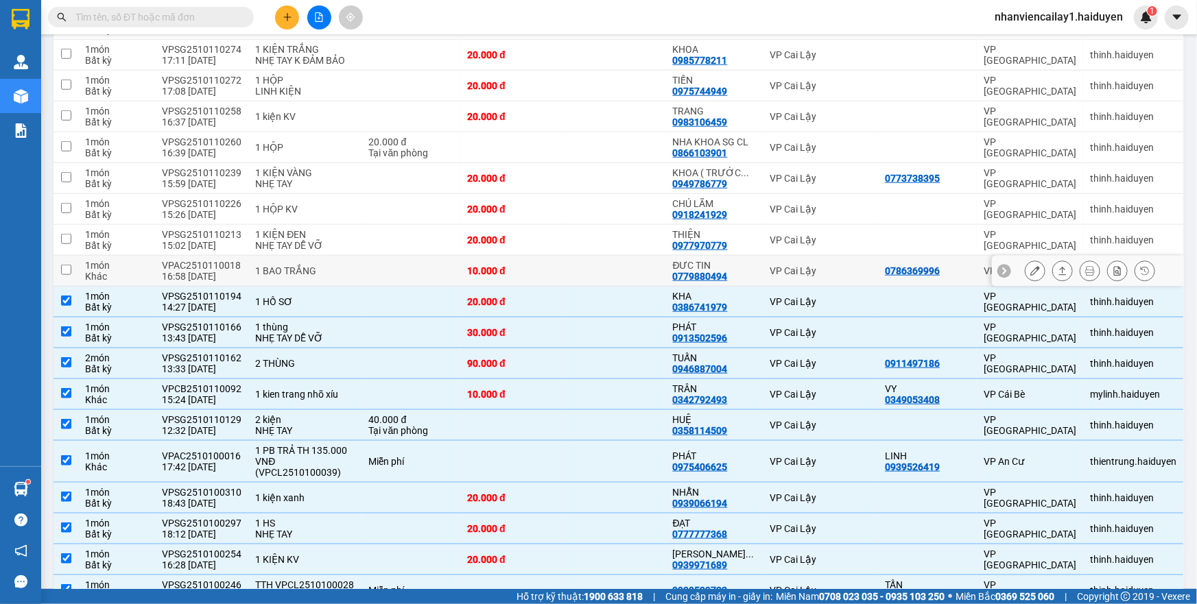
click at [783, 282] on td "VP Cai Lậy" at bounding box center [820, 271] width 115 height 31
checkbox input "true"
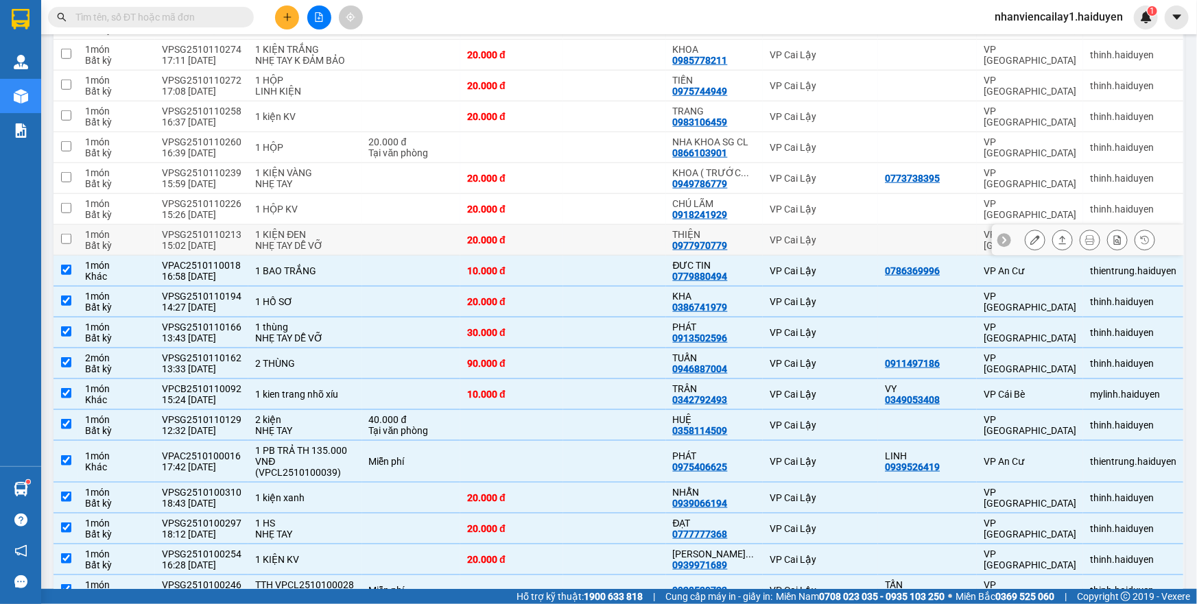
click at [789, 237] on div "VP Cai Lậy" at bounding box center [821, 240] width 102 height 11
checkbox input "true"
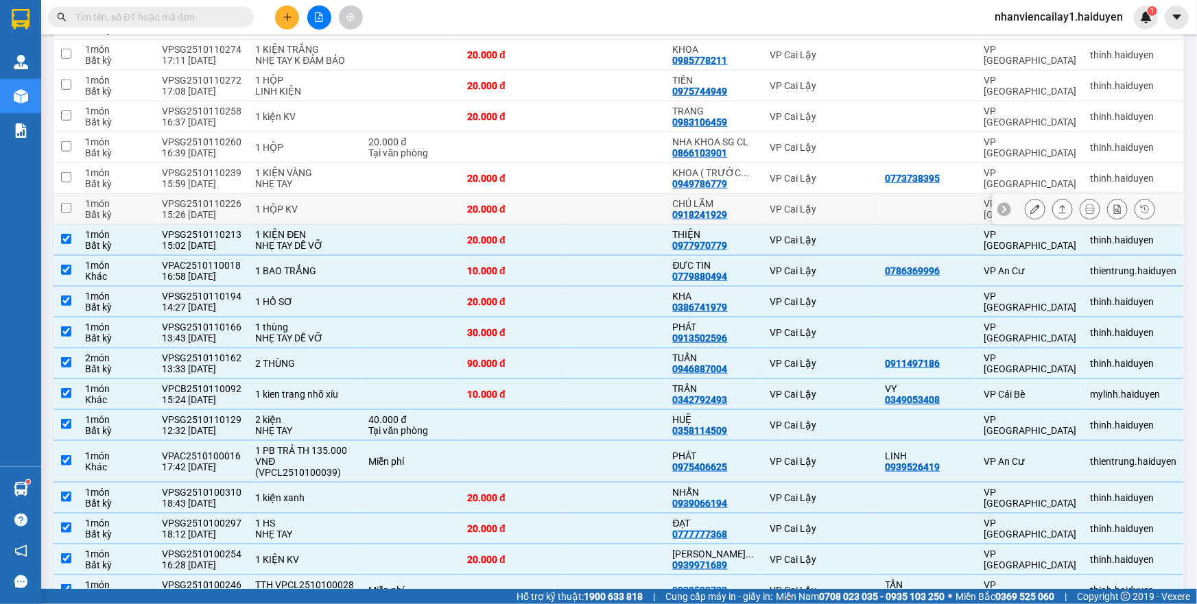
click at [793, 210] on div "VP Cai Lậy" at bounding box center [821, 209] width 102 height 11
checkbox input "true"
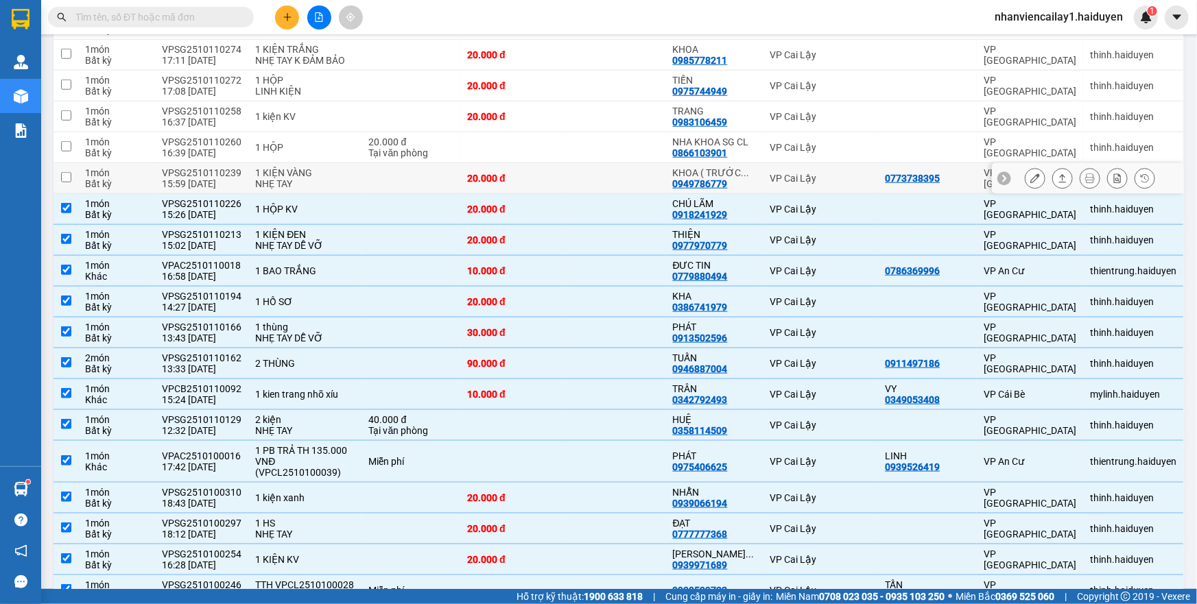
click at [792, 173] on div "VP Cai Lậy" at bounding box center [821, 178] width 102 height 11
checkbox input "true"
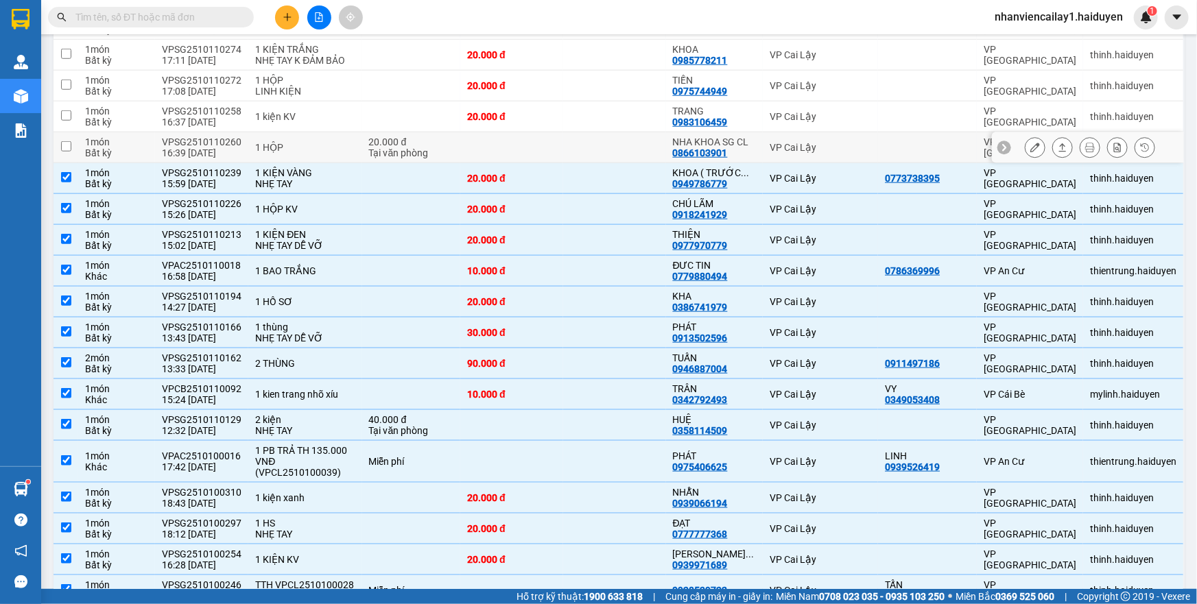
click at [792, 145] on div "VP Cai Lậy" at bounding box center [821, 147] width 102 height 11
checkbox input "true"
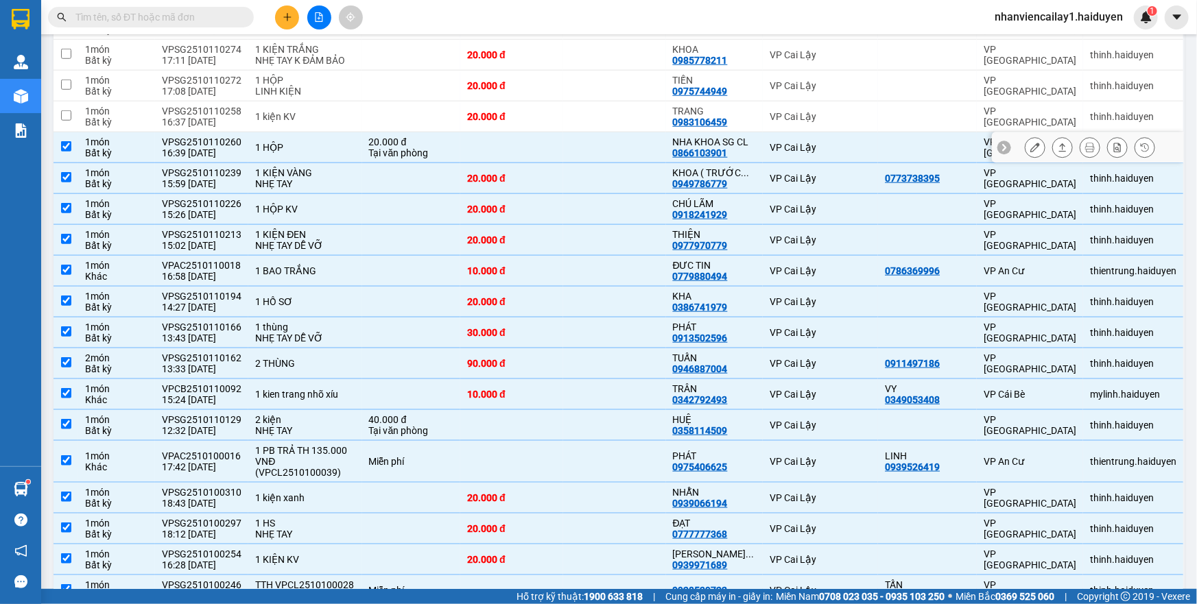
scroll to position [466, 0]
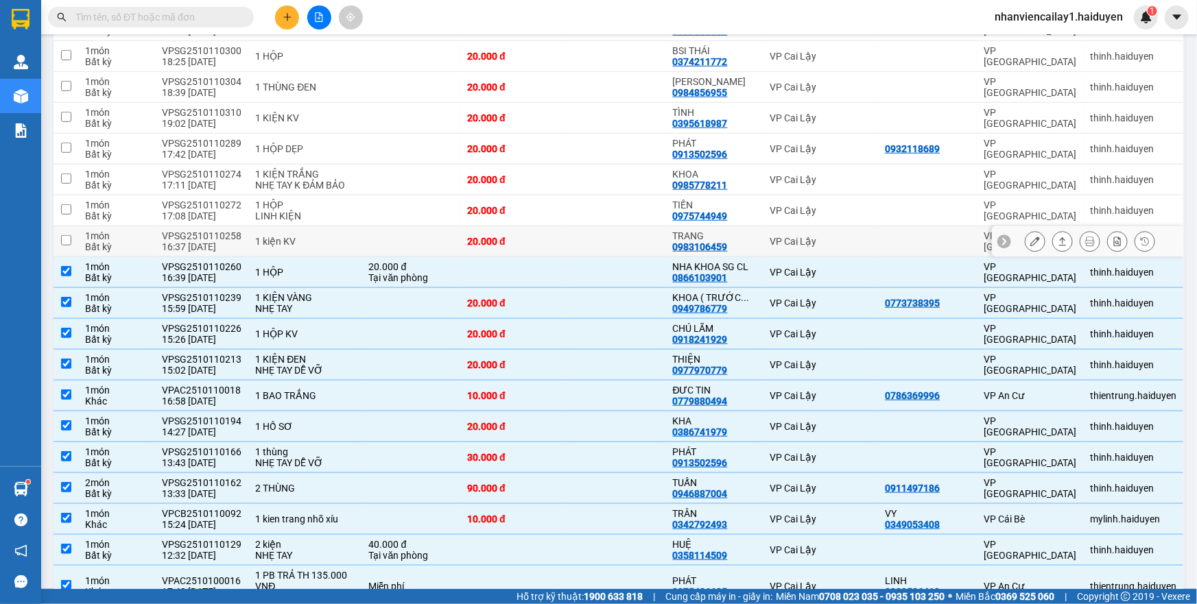
click at [786, 240] on div "VP Cai Lậy" at bounding box center [821, 241] width 102 height 11
checkbox input "true"
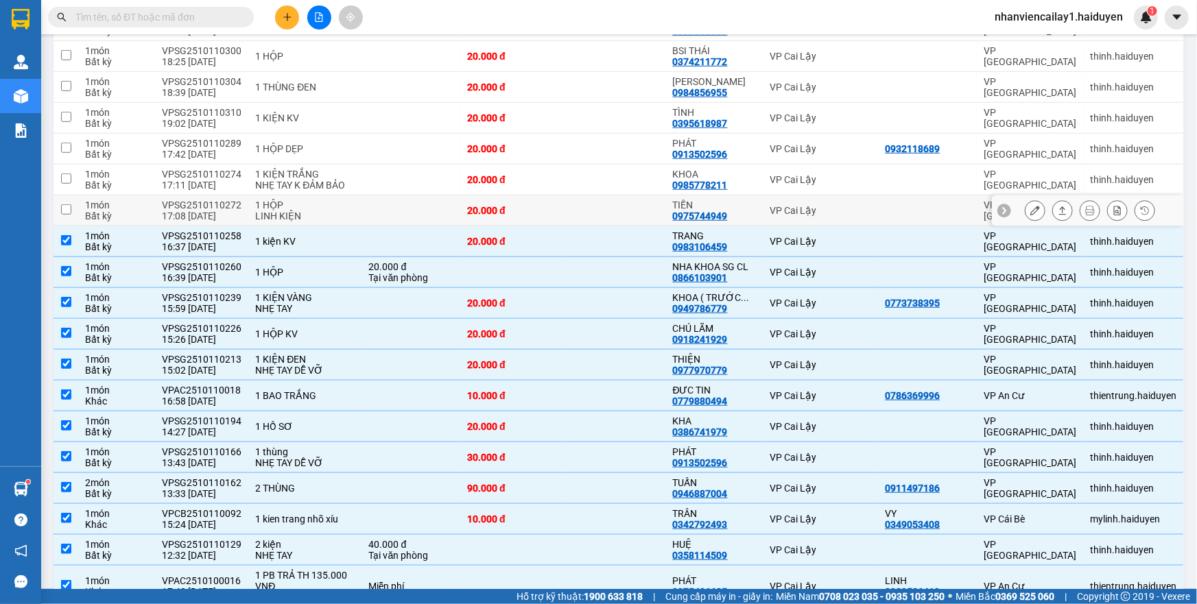
click at [785, 206] on div "VP Cai Lậy" at bounding box center [821, 210] width 102 height 11
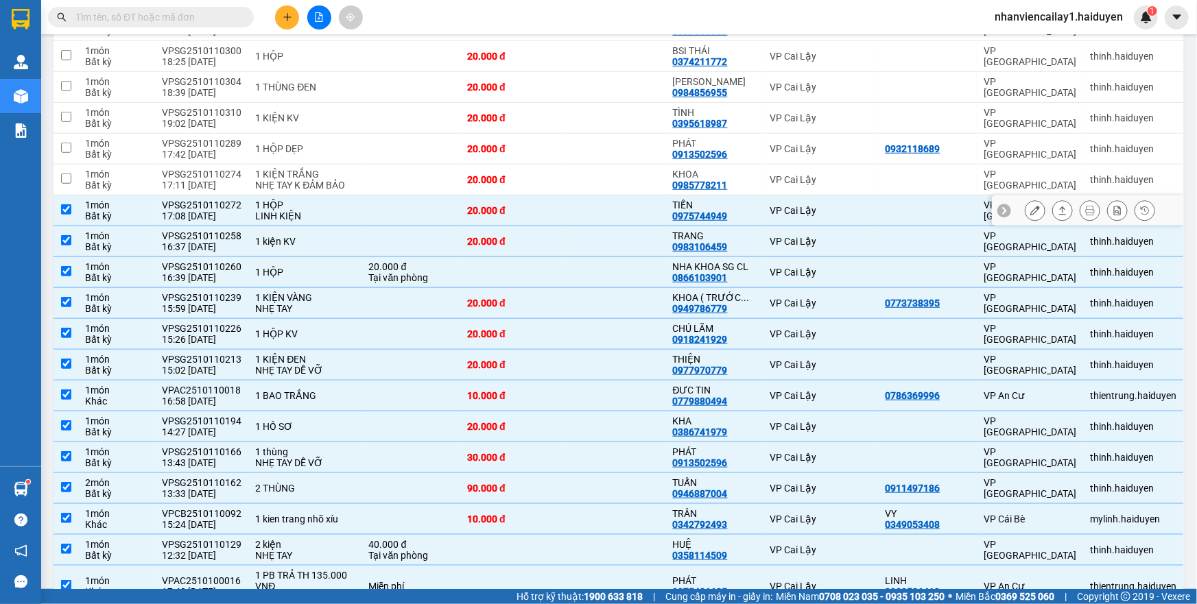
click at [785, 206] on div "VP Cai Lậy" at bounding box center [821, 210] width 102 height 11
checkbox input "false"
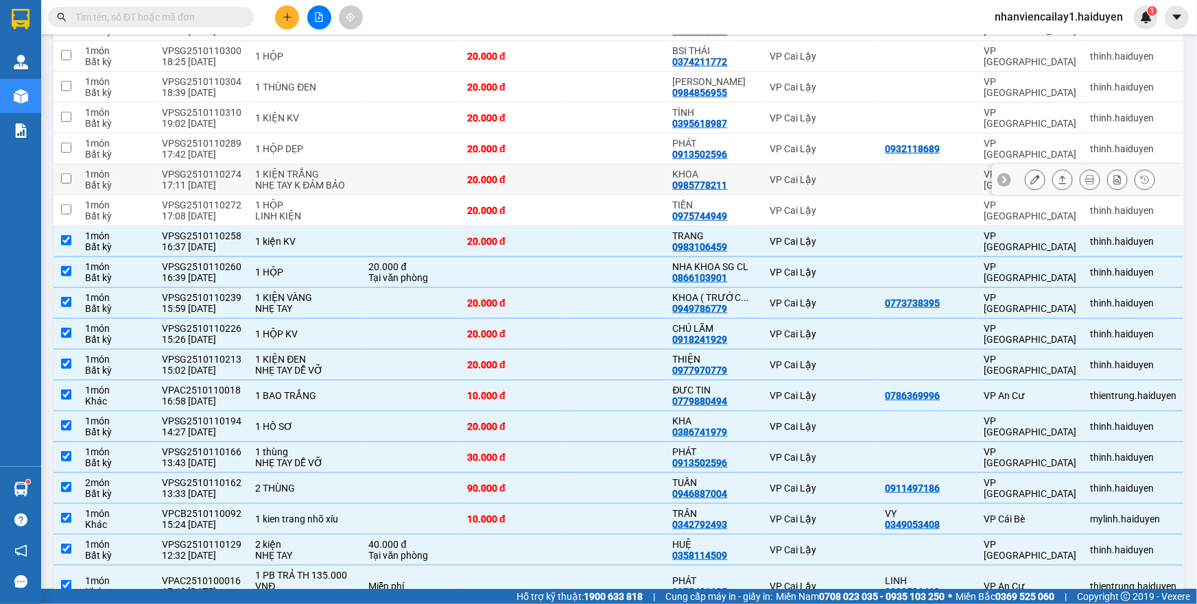
click at [789, 185] on td "VP Cai Lậy" at bounding box center [820, 180] width 115 height 31
checkbox input "true"
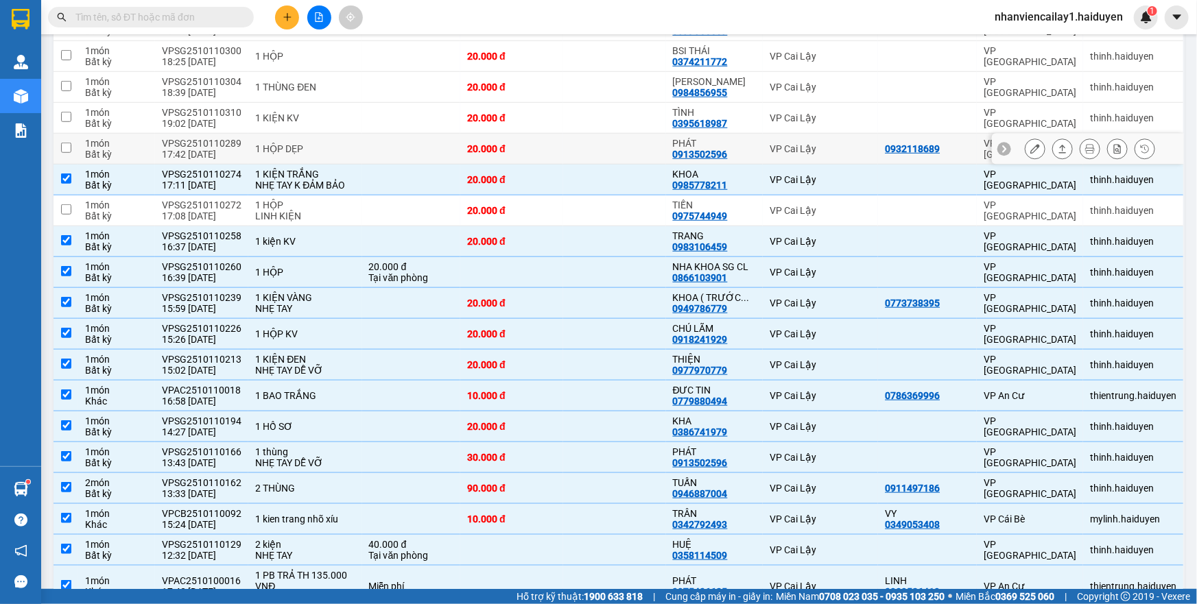
click at [791, 156] on td "VP Cai Lậy" at bounding box center [820, 149] width 115 height 31
checkbox input "true"
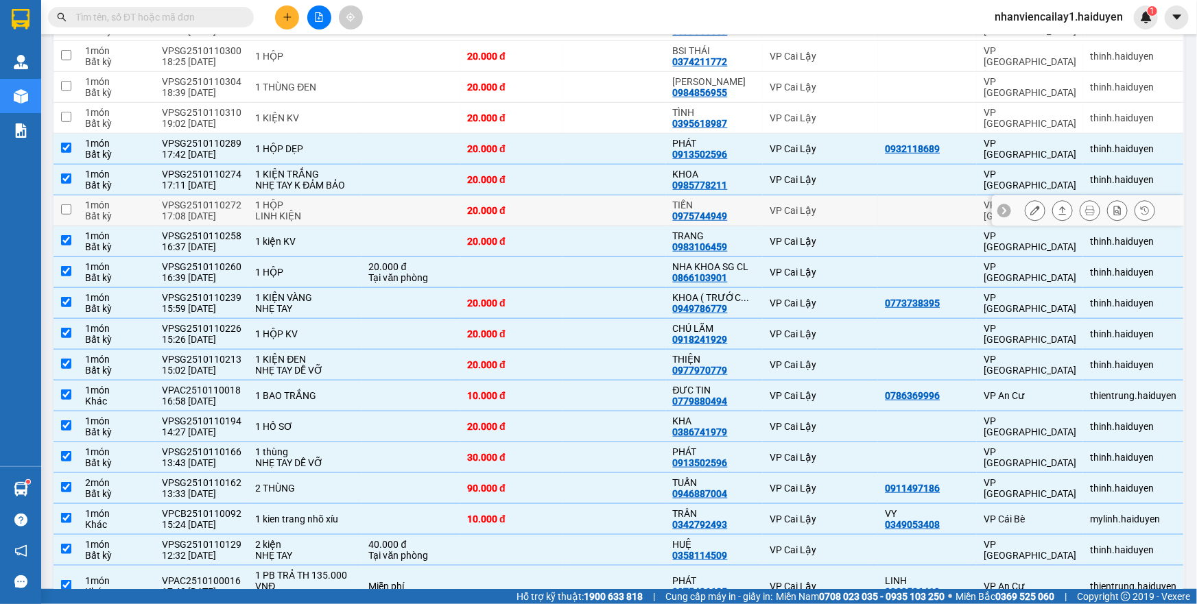
scroll to position [405, 0]
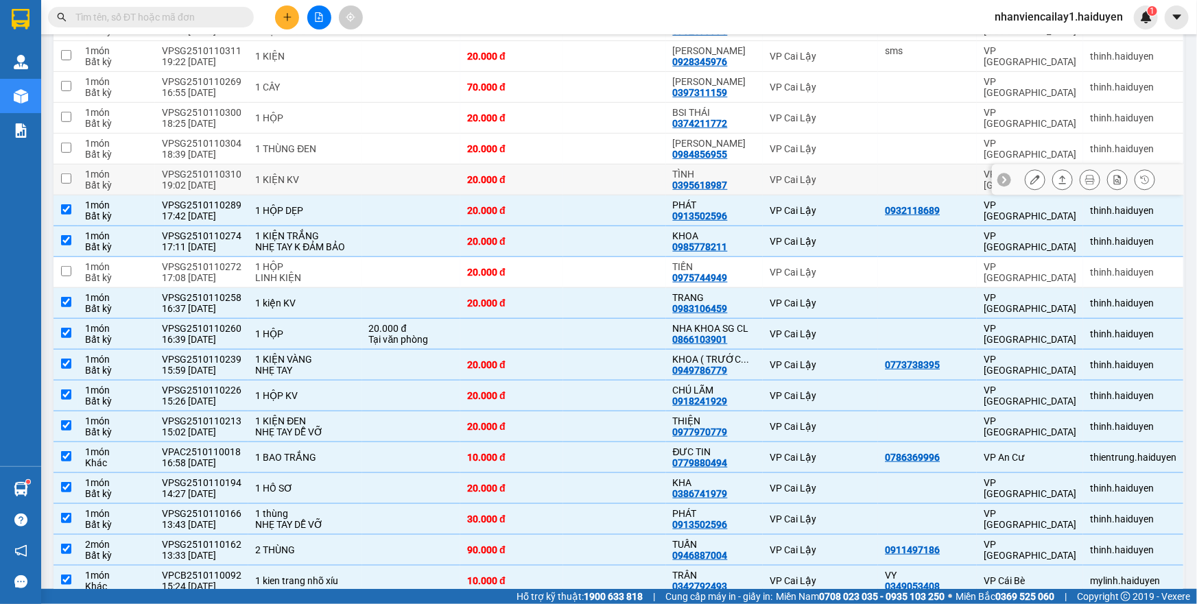
click at [791, 180] on div "VP Cai Lậy" at bounding box center [821, 179] width 102 height 11
checkbox input "true"
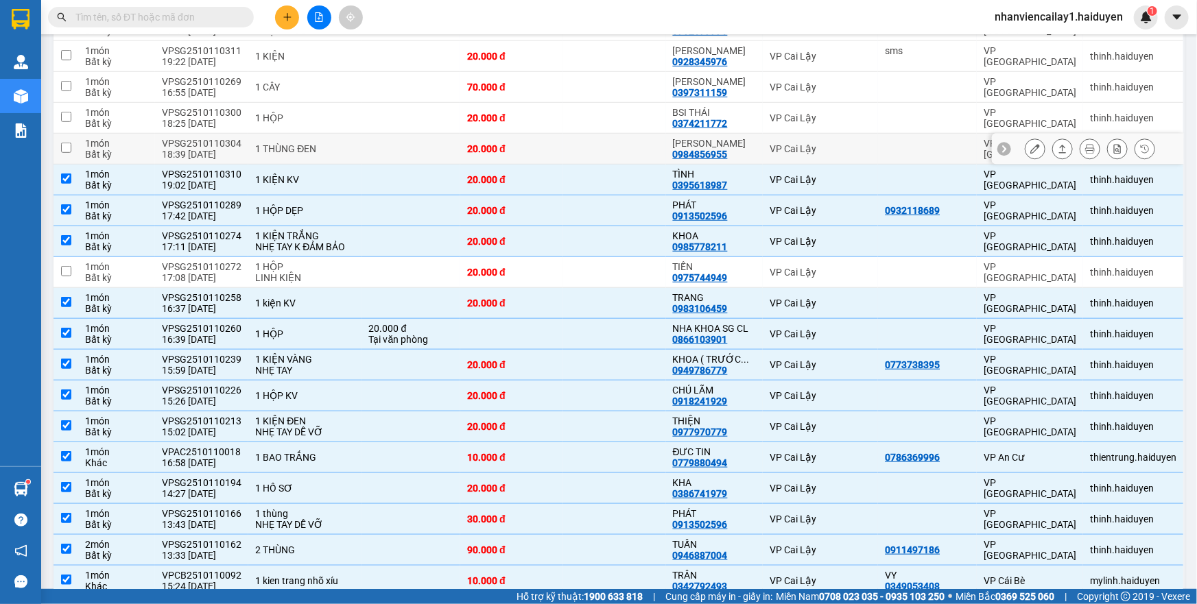
click at [792, 150] on div "VP Cai Lậy" at bounding box center [821, 148] width 102 height 11
checkbox input "true"
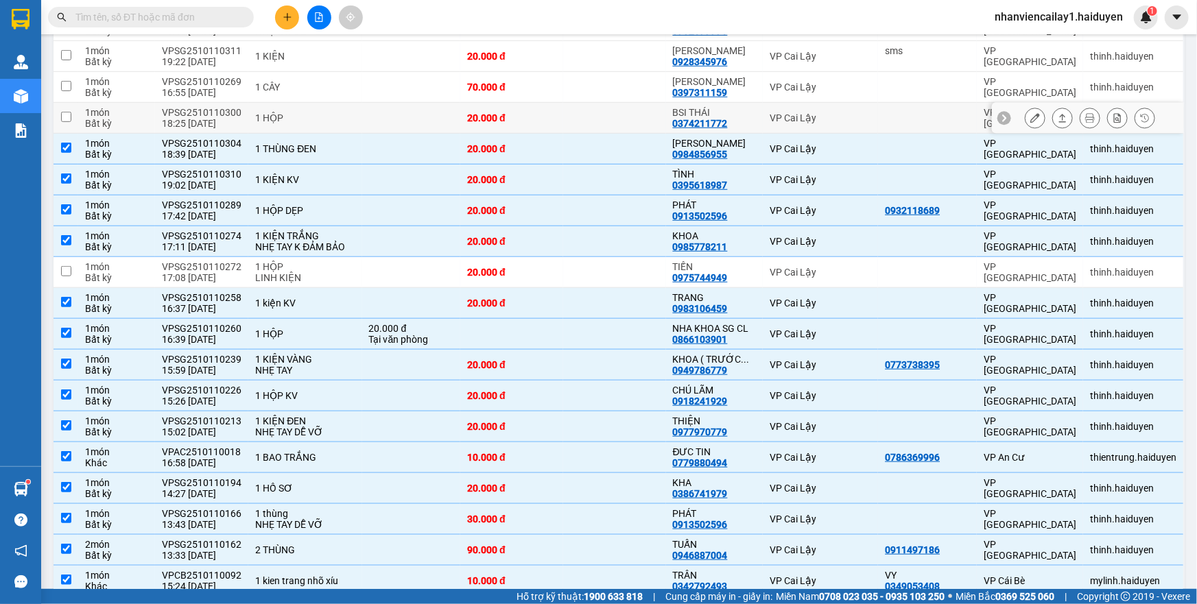
click at [787, 130] on td "VP Cai Lậy" at bounding box center [820, 118] width 115 height 31
checkbox input "true"
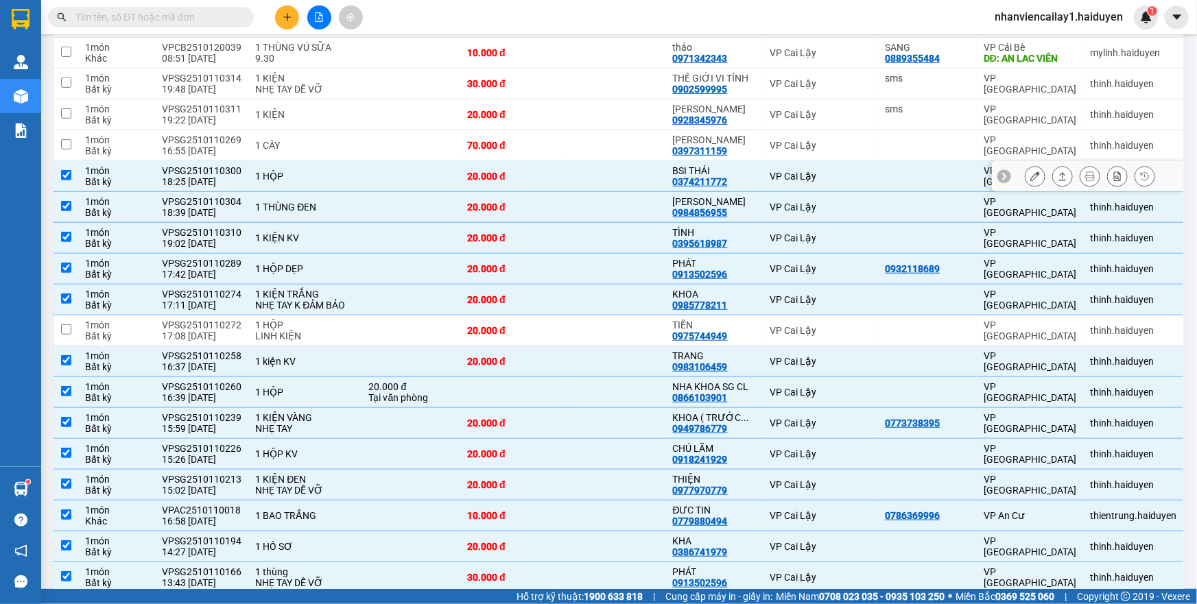
scroll to position [342, 0]
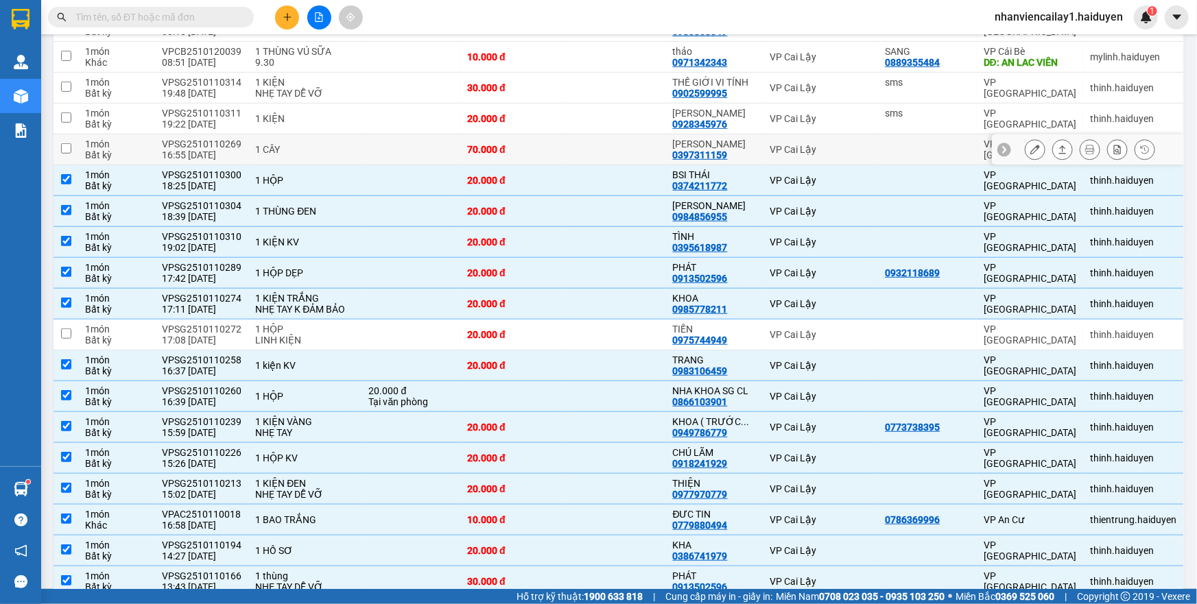
click at [774, 148] on div "VP Cai Lậy" at bounding box center [821, 149] width 102 height 11
checkbox input "true"
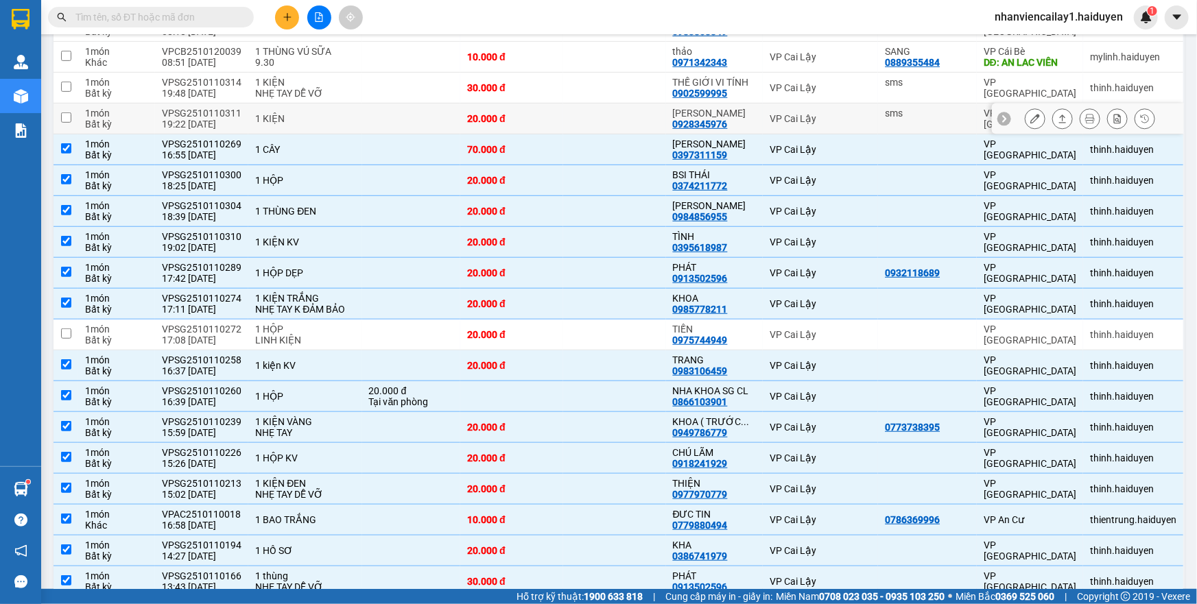
click at [771, 113] on div "VP Cai Lậy" at bounding box center [821, 118] width 102 height 11
checkbox input "true"
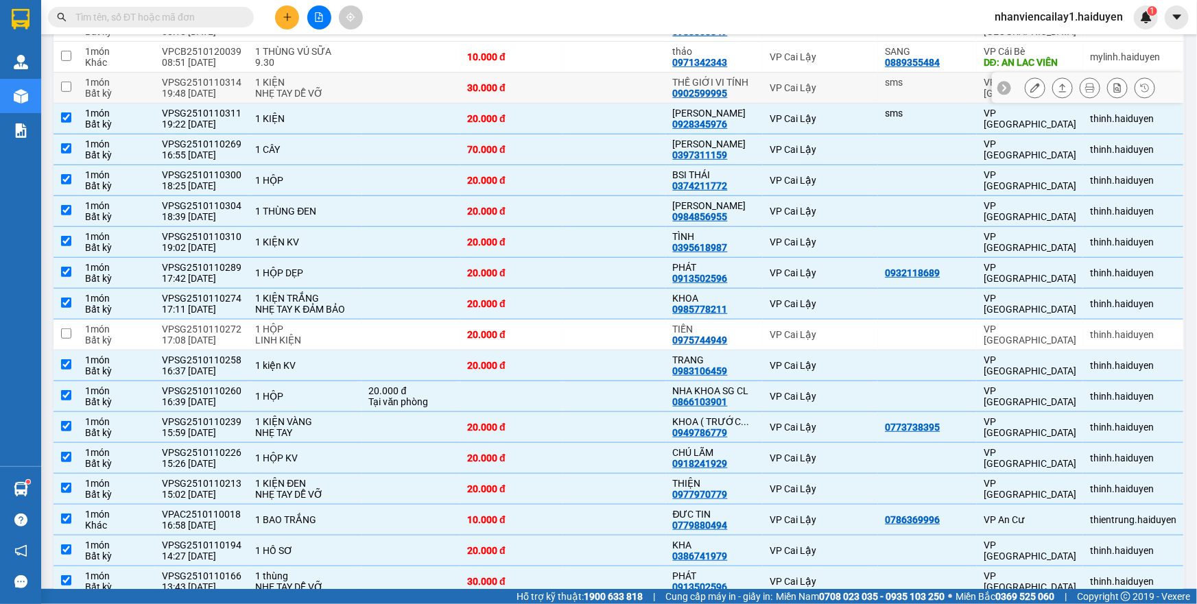
click at [772, 100] on td "VP Cai Lậy" at bounding box center [820, 88] width 115 height 31
checkbox input "true"
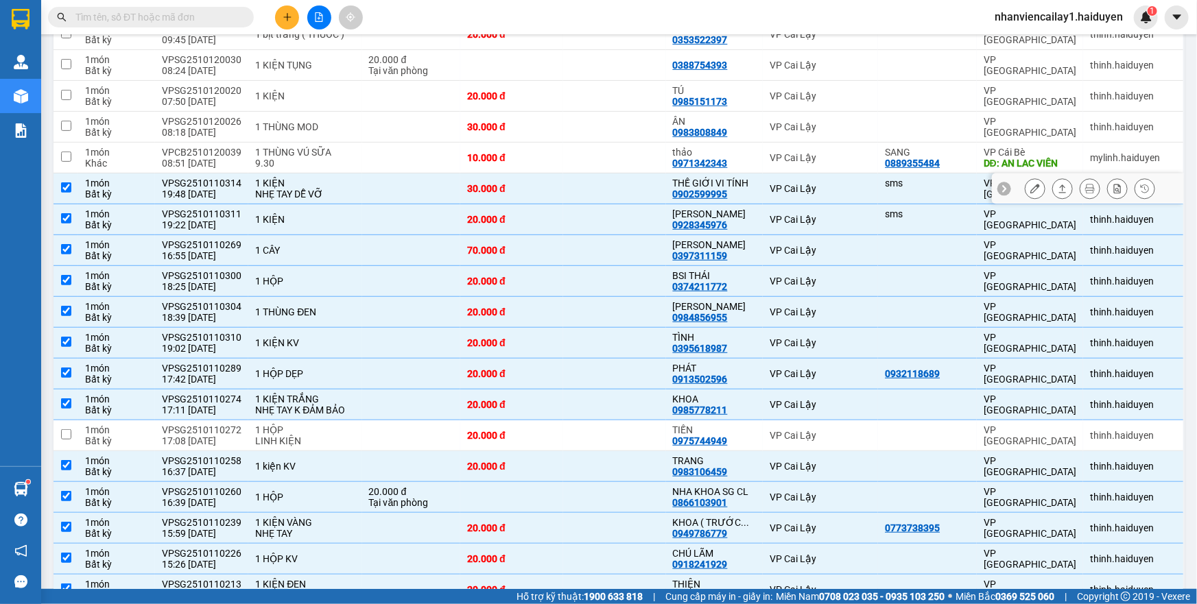
scroll to position [217, 0]
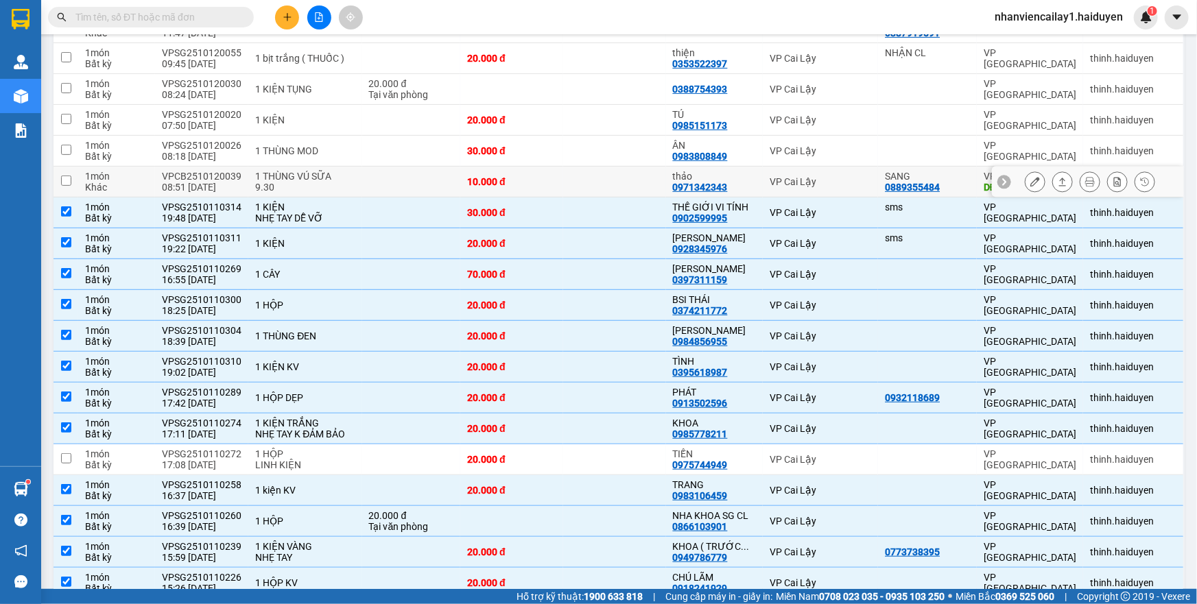
click at [763, 178] on td "VP Cai Lậy" at bounding box center [820, 182] width 115 height 31
checkbox input "true"
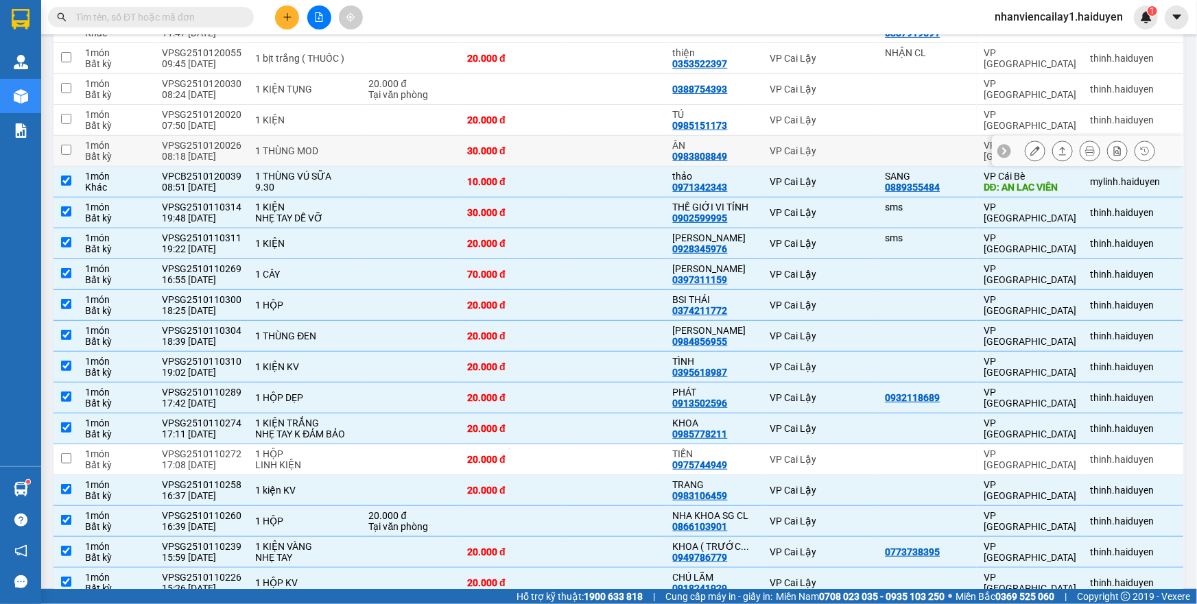
click at [763, 156] on td "VP Cai Lậy" at bounding box center [820, 151] width 115 height 31
checkbox input "true"
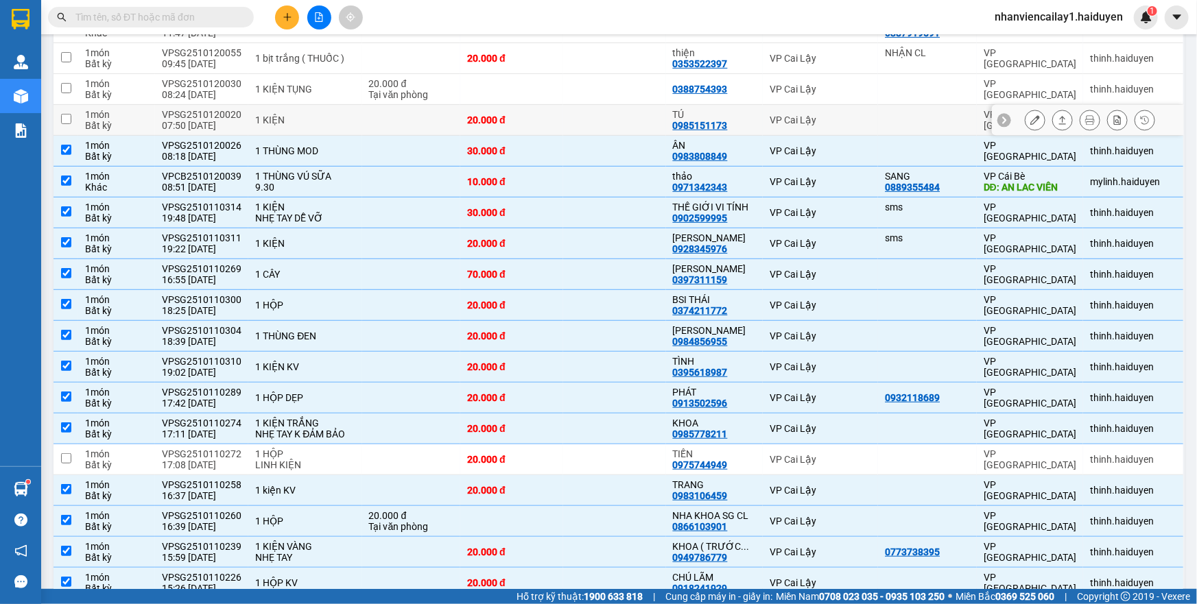
click at [763, 126] on td "VP Cai Lậy" at bounding box center [820, 120] width 115 height 31
checkbox input "true"
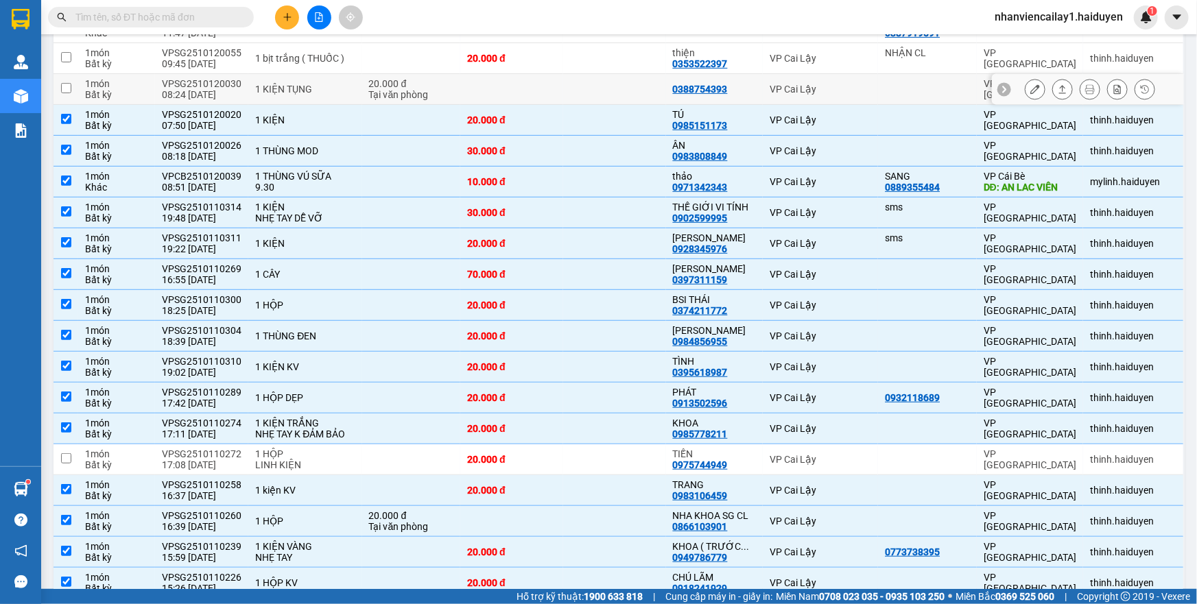
click at [763, 95] on td "VP Cai Lậy" at bounding box center [820, 89] width 115 height 31
checkbox input "true"
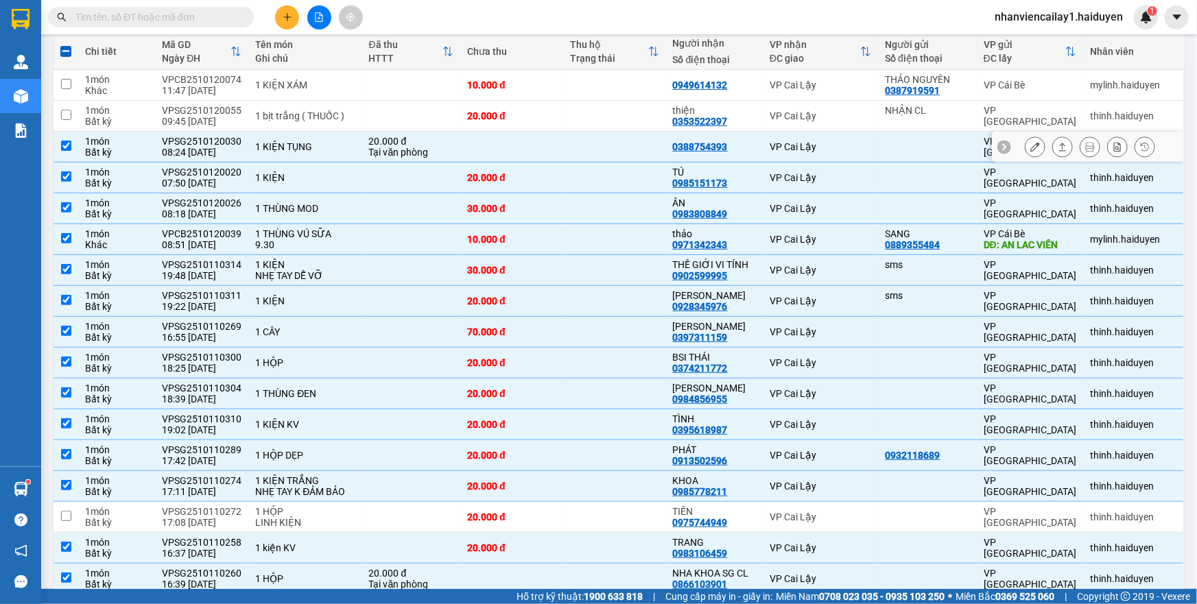
scroll to position [93, 0]
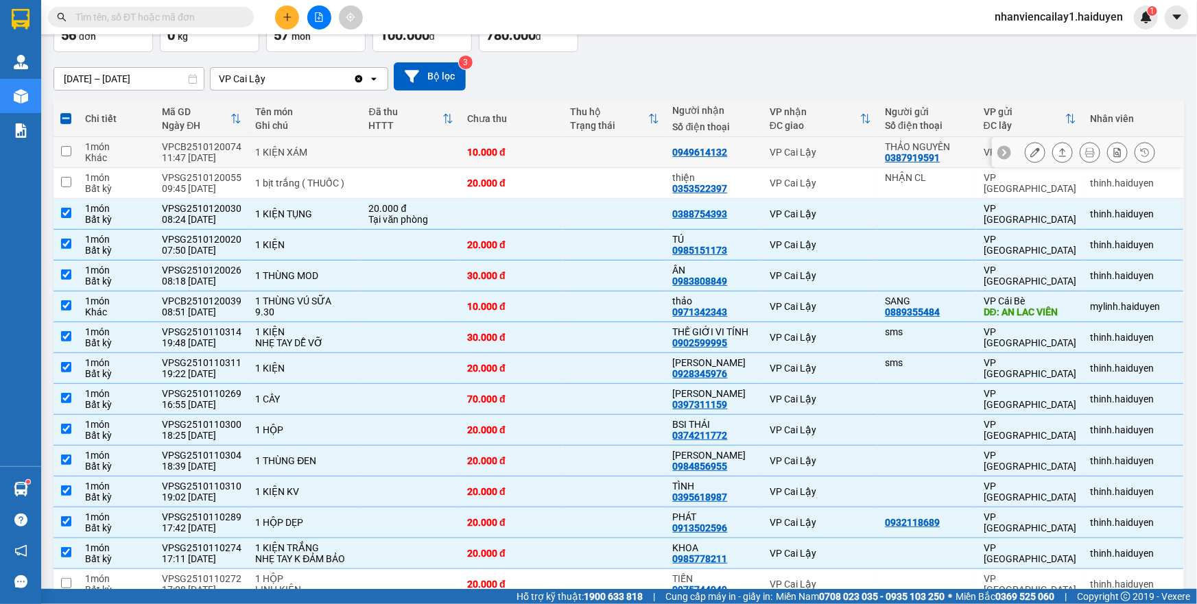
click at [713, 155] on div "0949614132" at bounding box center [700, 152] width 55 height 11
click at [615, 141] on td at bounding box center [614, 152] width 103 height 31
checkbox input "true"
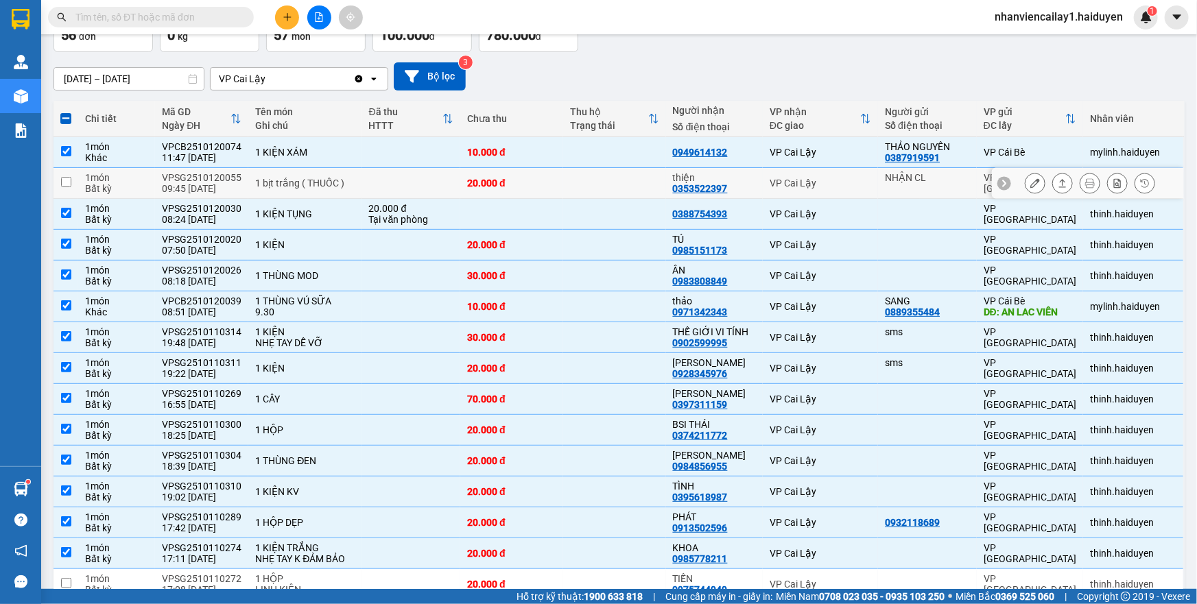
click at [617, 184] on td at bounding box center [614, 183] width 103 height 31
checkbox input "true"
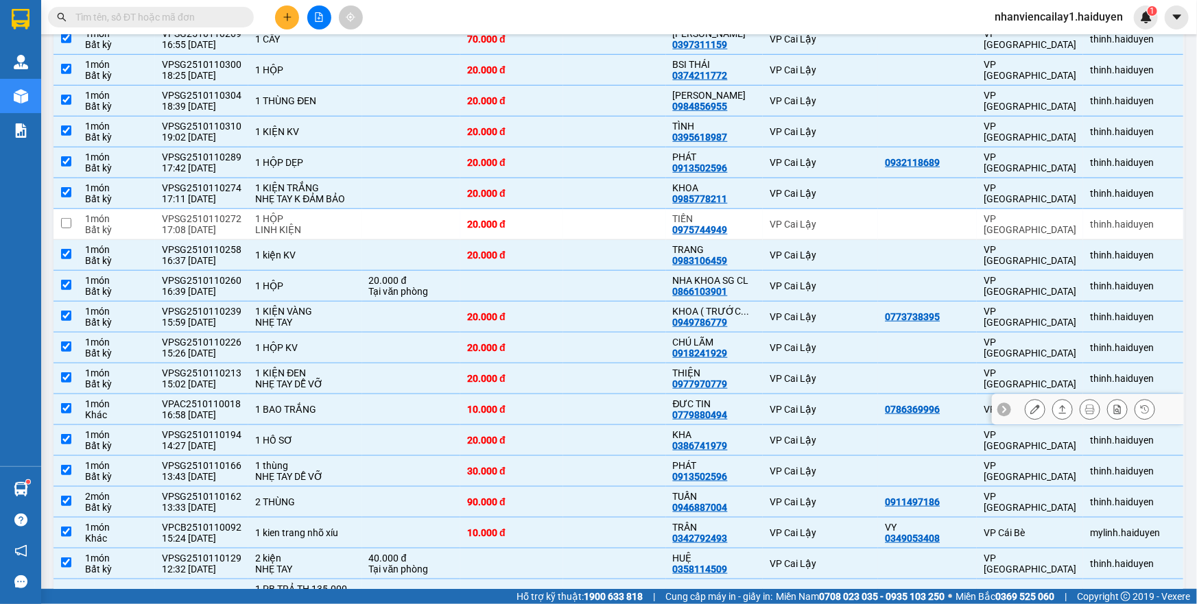
scroll to position [466, 0]
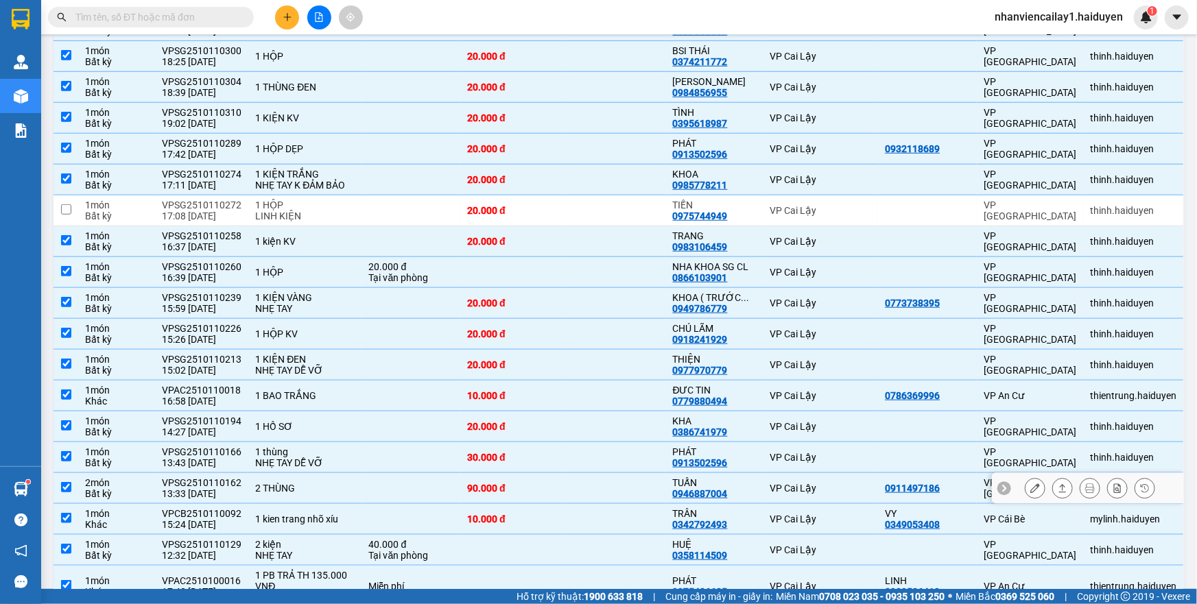
click at [586, 479] on td at bounding box center [614, 488] width 103 height 31
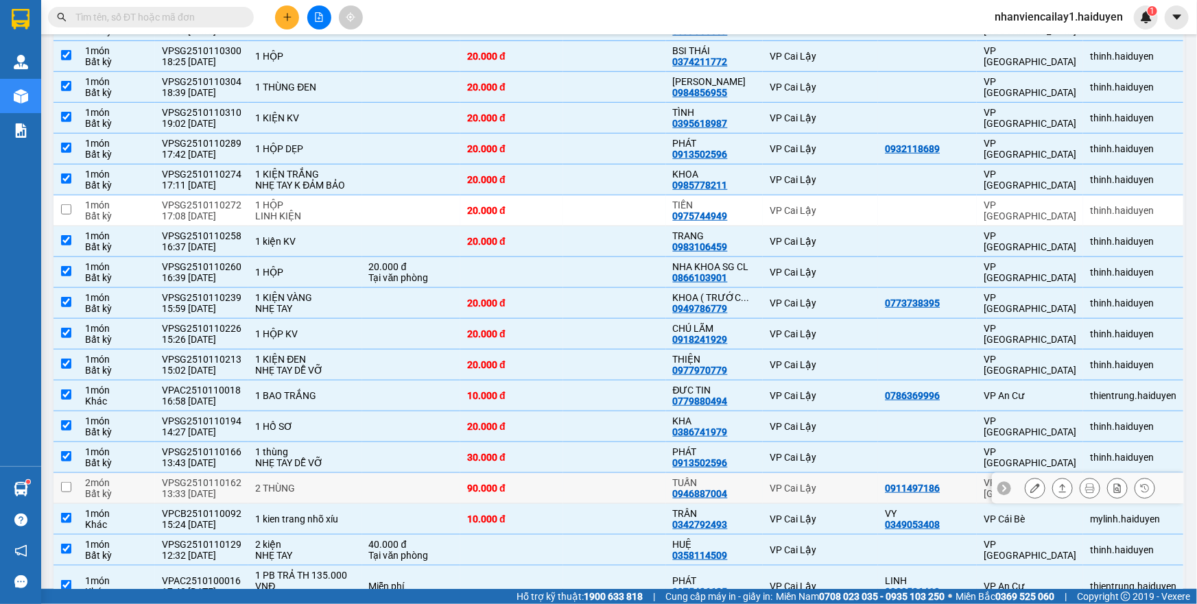
click at [586, 479] on td at bounding box center [614, 488] width 103 height 31
checkbox input "true"
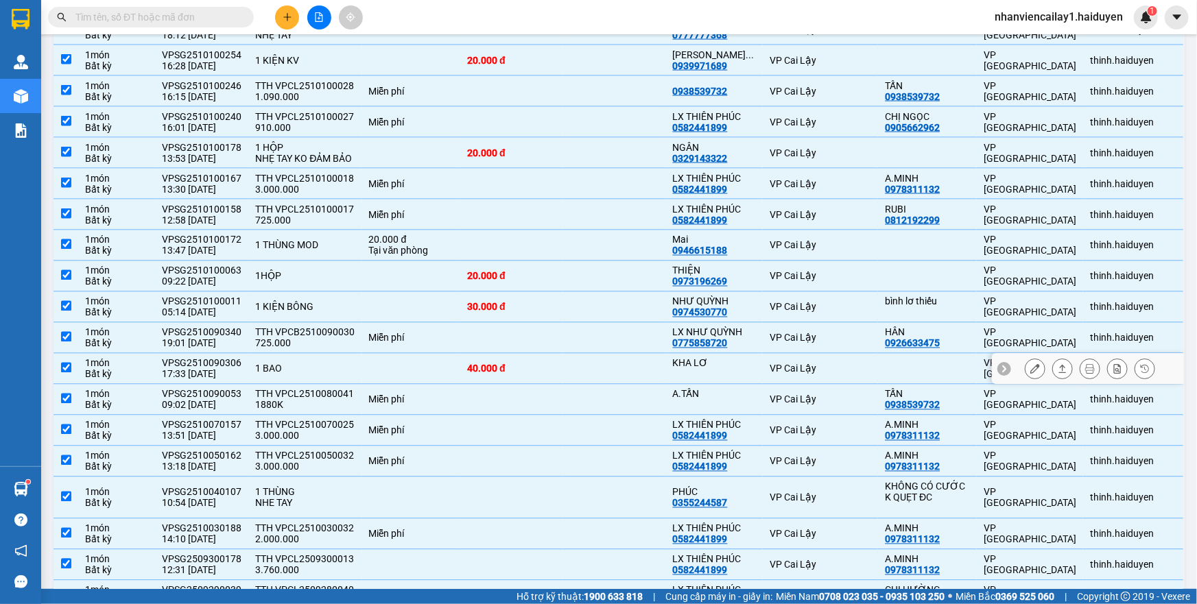
scroll to position [1028, 0]
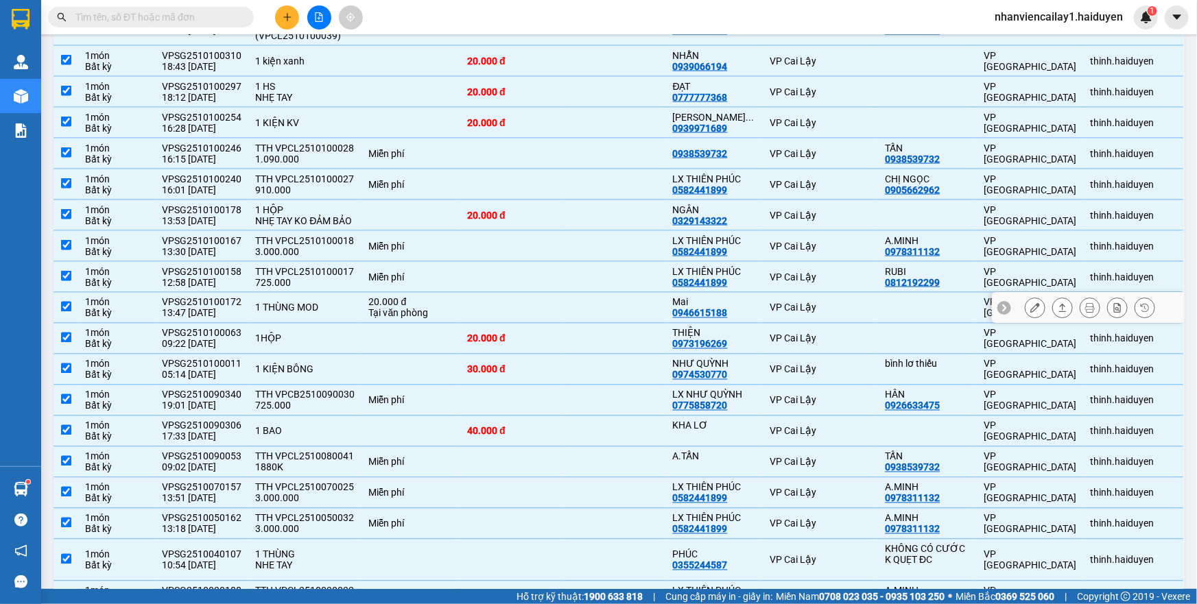
click at [717, 307] on div "Mai" at bounding box center [714, 302] width 83 height 11
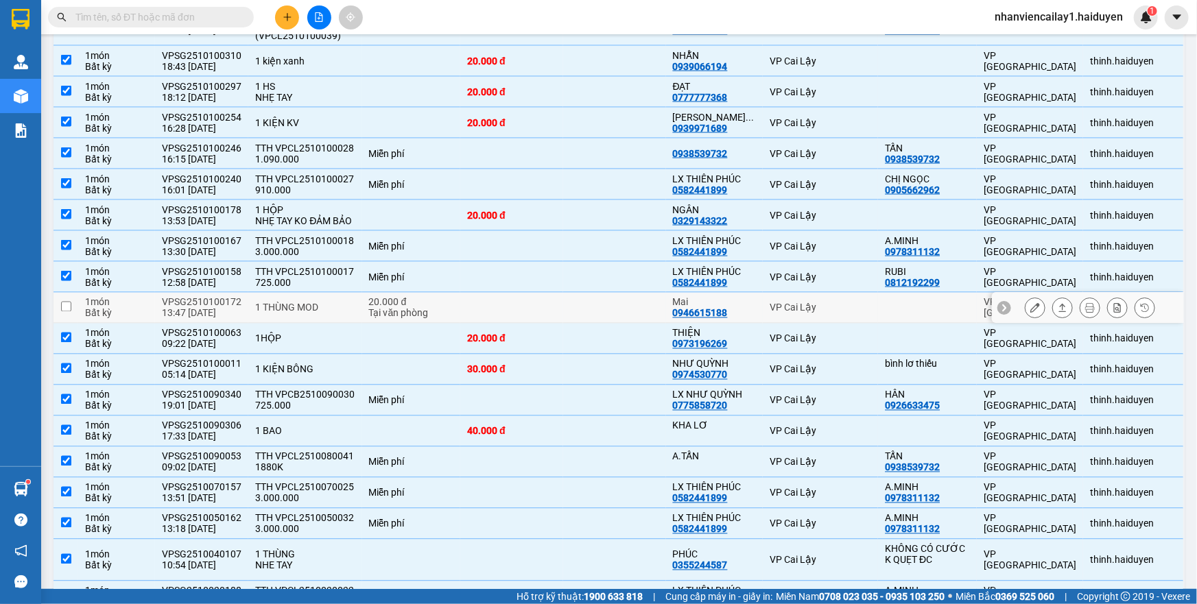
click at [717, 307] on div "Mai" at bounding box center [714, 302] width 83 height 11
checkbox input "true"
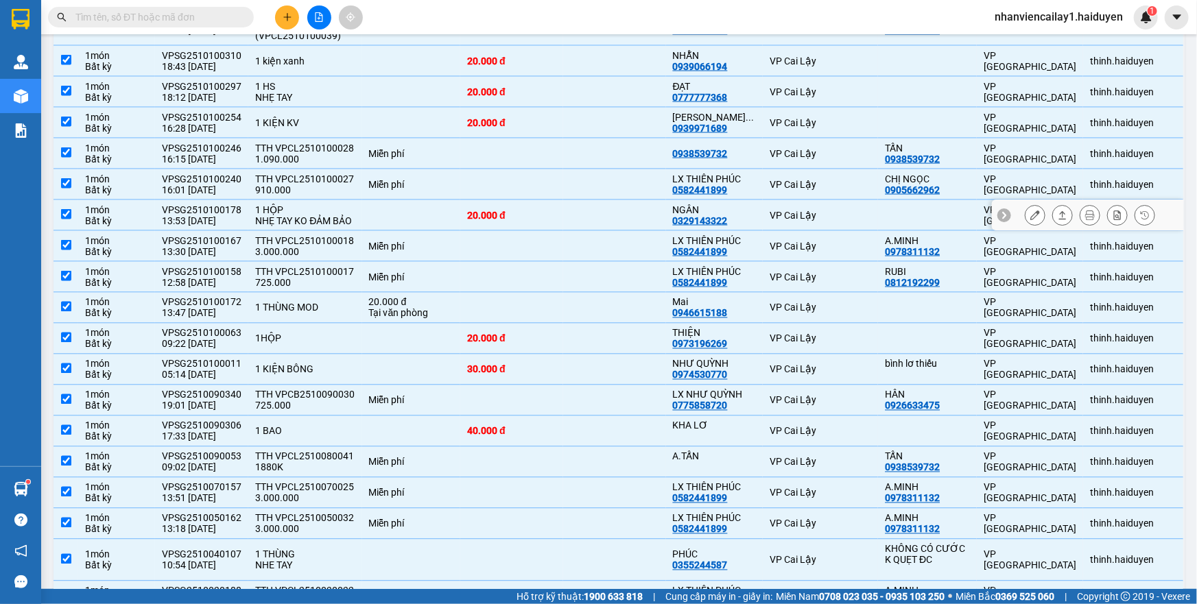
scroll to position [966, 0]
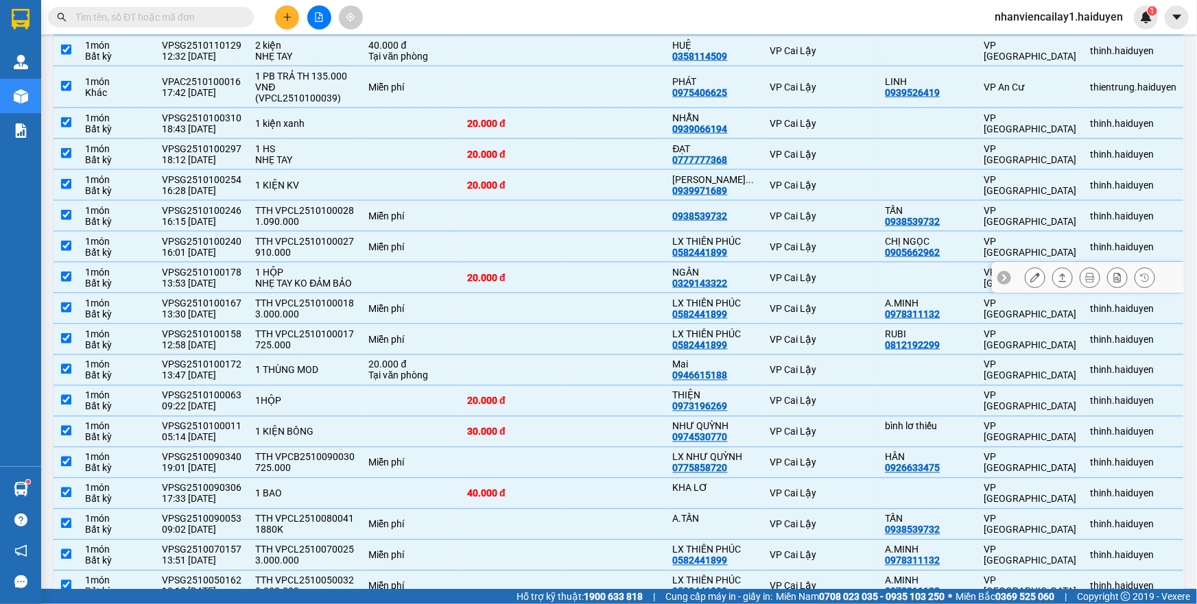
click at [704, 278] on div "NGÂN" at bounding box center [714, 272] width 83 height 11
checkbox input "false"
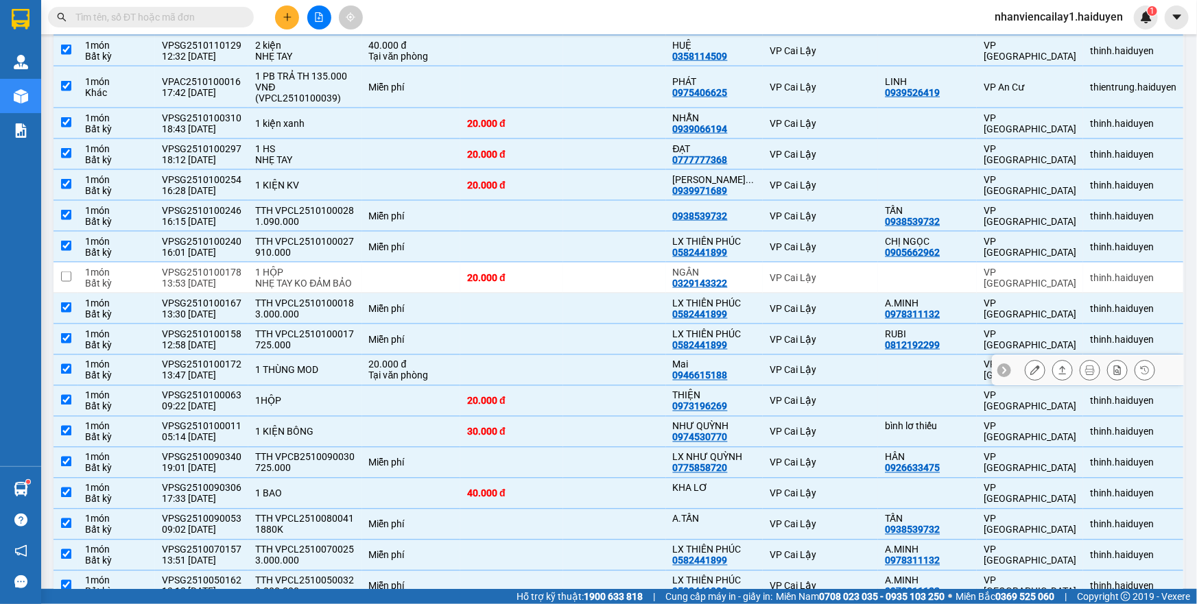
click at [692, 381] on div "0946615188" at bounding box center [700, 375] width 55 height 11
click at [770, 375] on div "VP Cai Lậy" at bounding box center [821, 370] width 102 height 11
checkbox input "false"
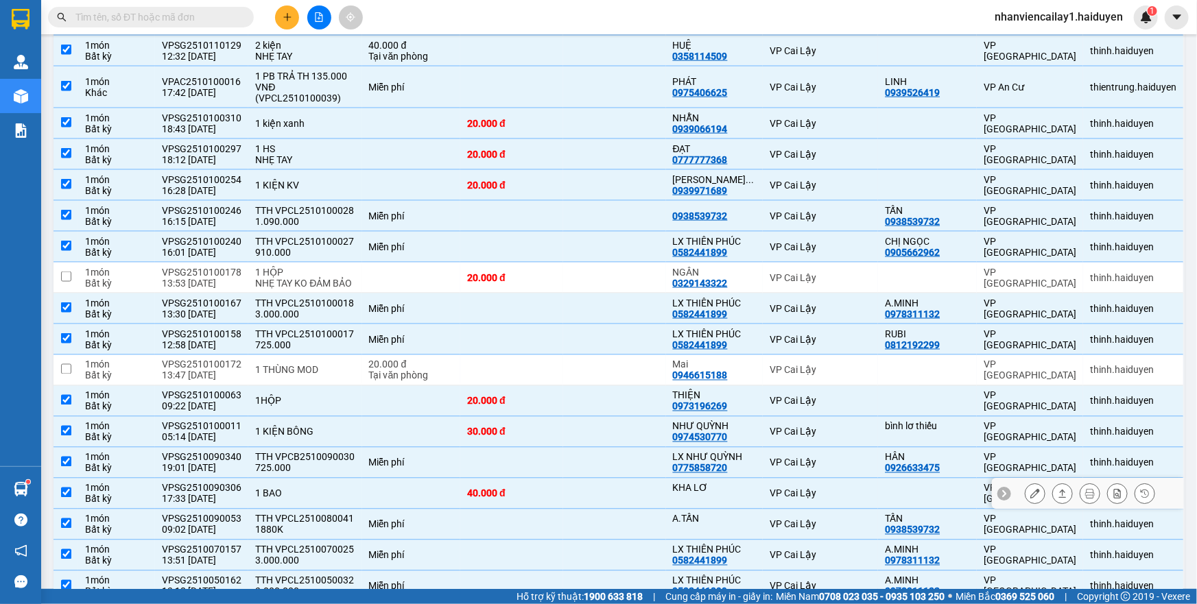
click at [729, 505] on div "KHA LƠ" at bounding box center [714, 494] width 83 height 22
checkbox input "false"
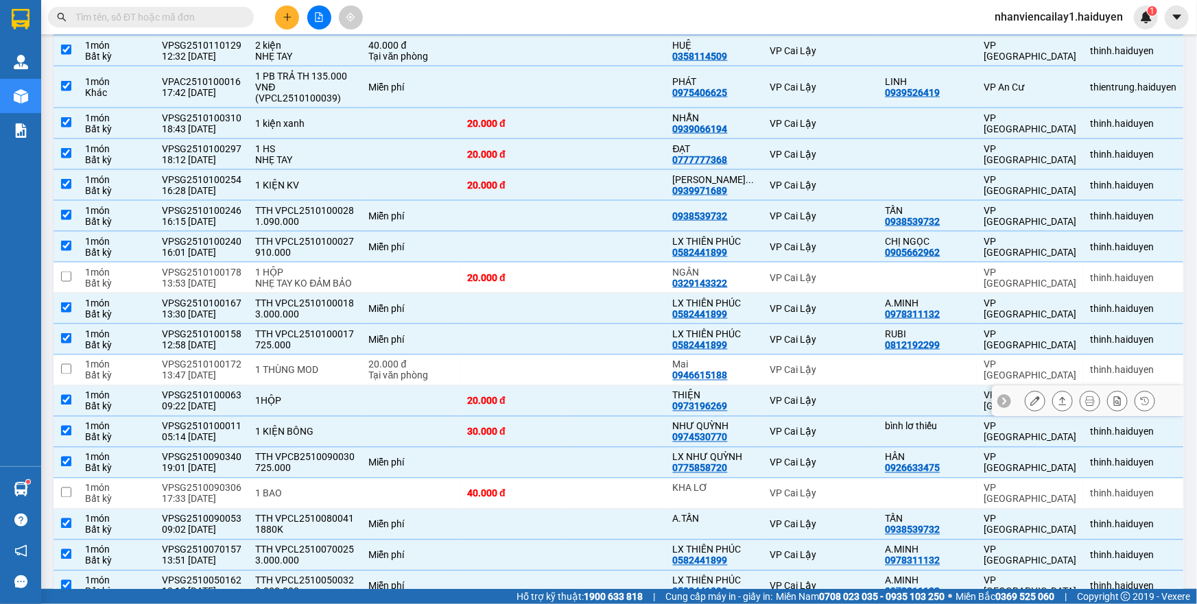
click at [763, 417] on td "VP Cai Lậy" at bounding box center [820, 401] width 115 height 31
checkbox input "false"
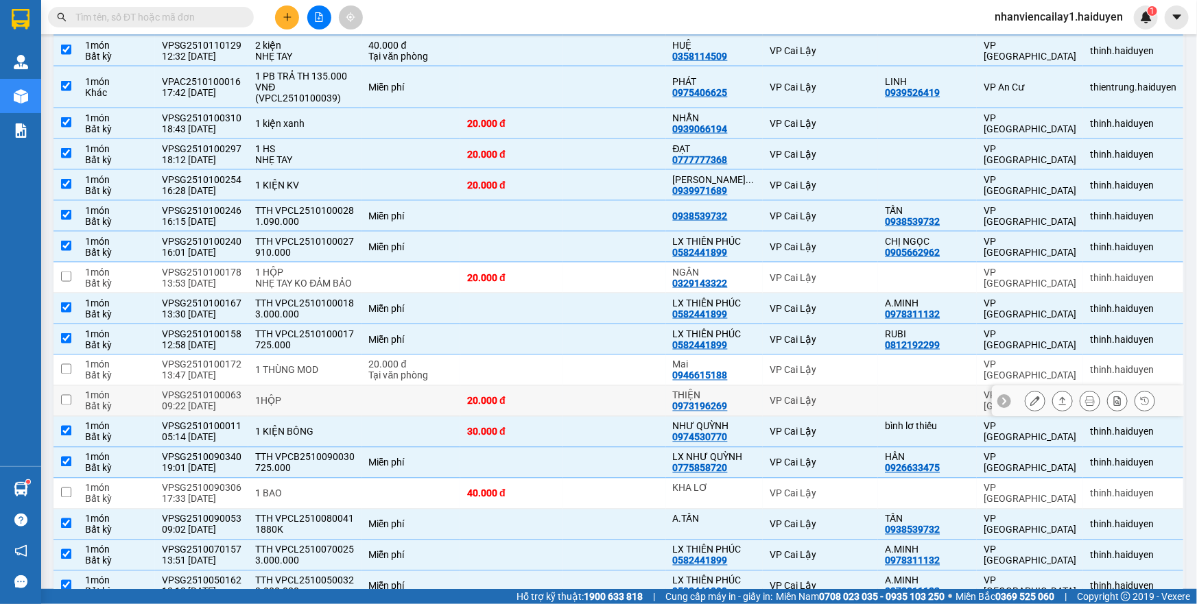
scroll to position [841, 0]
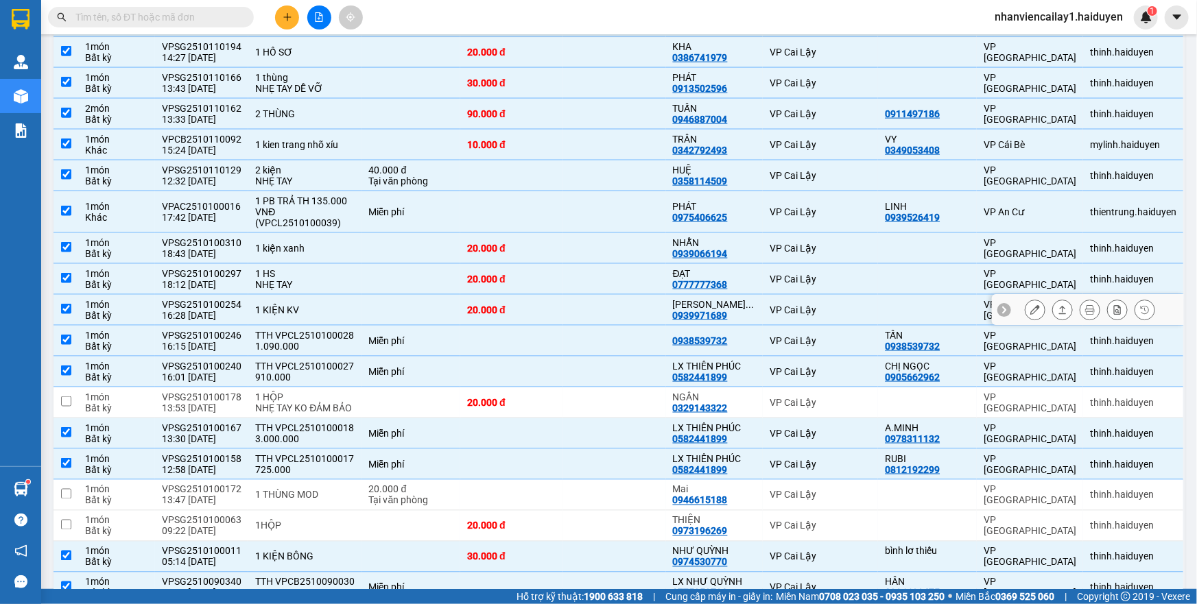
click at [719, 301] on div "HỒNG PHÚC ..." at bounding box center [714, 304] width 83 height 11
checkbox input "false"
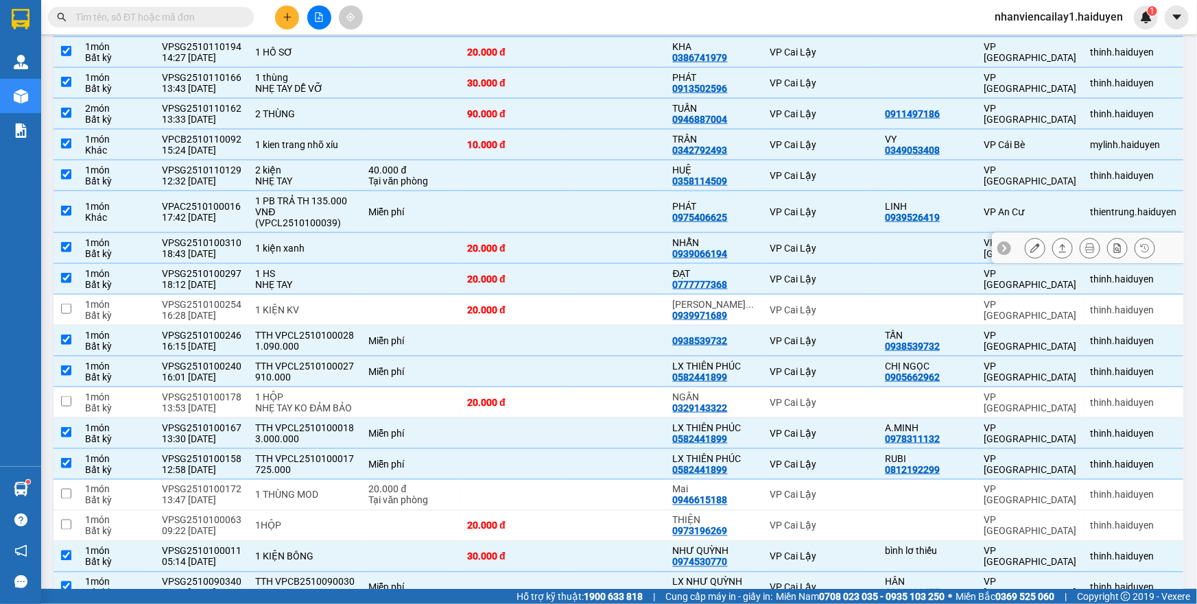
click at [719, 261] on td "NHẪN 0939066194" at bounding box center [714, 248] width 97 height 31
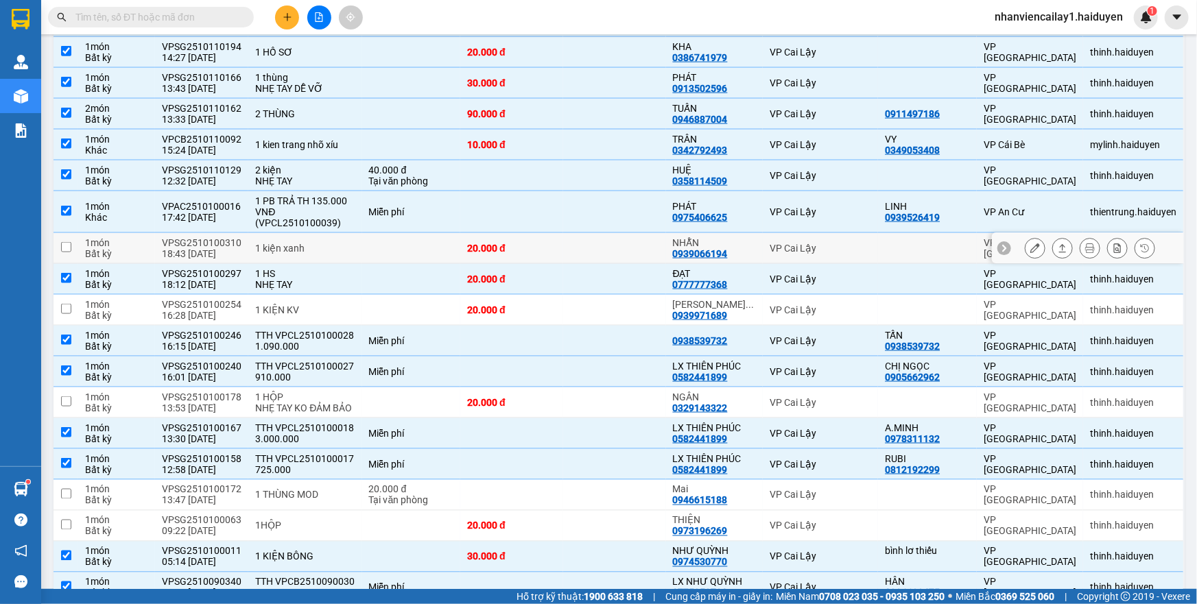
click at [719, 261] on td "NHẪN 0939066194" at bounding box center [714, 248] width 97 height 31
checkbox input "true"
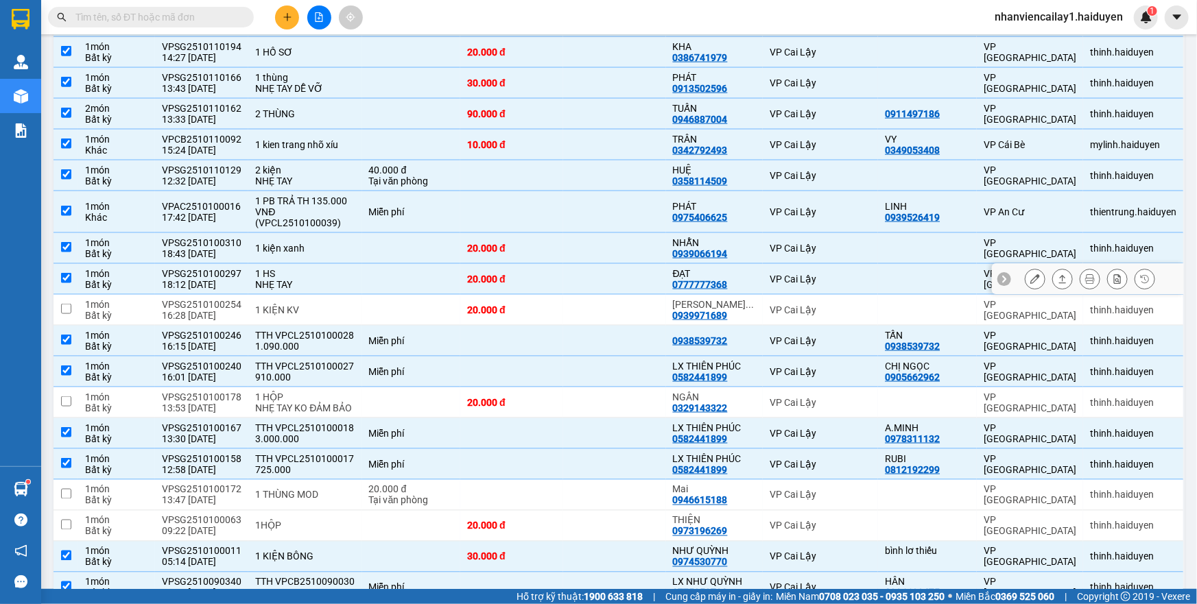
click at [713, 279] on div "0777777368" at bounding box center [700, 284] width 55 height 11
click at [752, 278] on td "ĐẠT 0777777368" at bounding box center [714, 279] width 97 height 31
checkbox input "false"
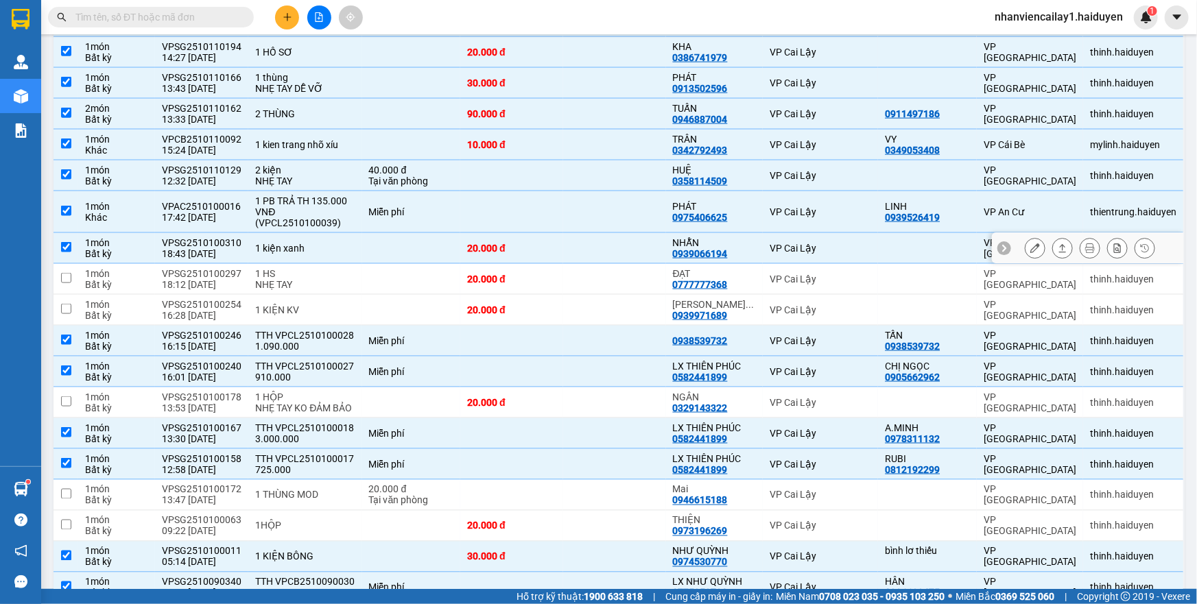
click at [753, 248] on td "NHẪN 0939066194" at bounding box center [714, 248] width 97 height 31
checkbox input "false"
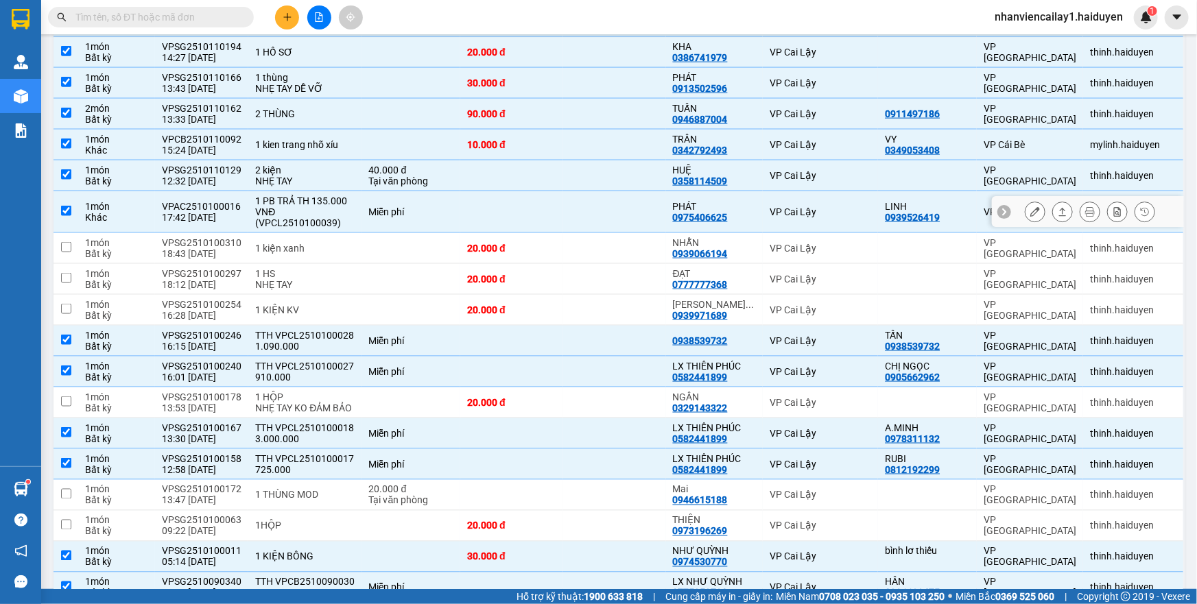
scroll to position [778, 0]
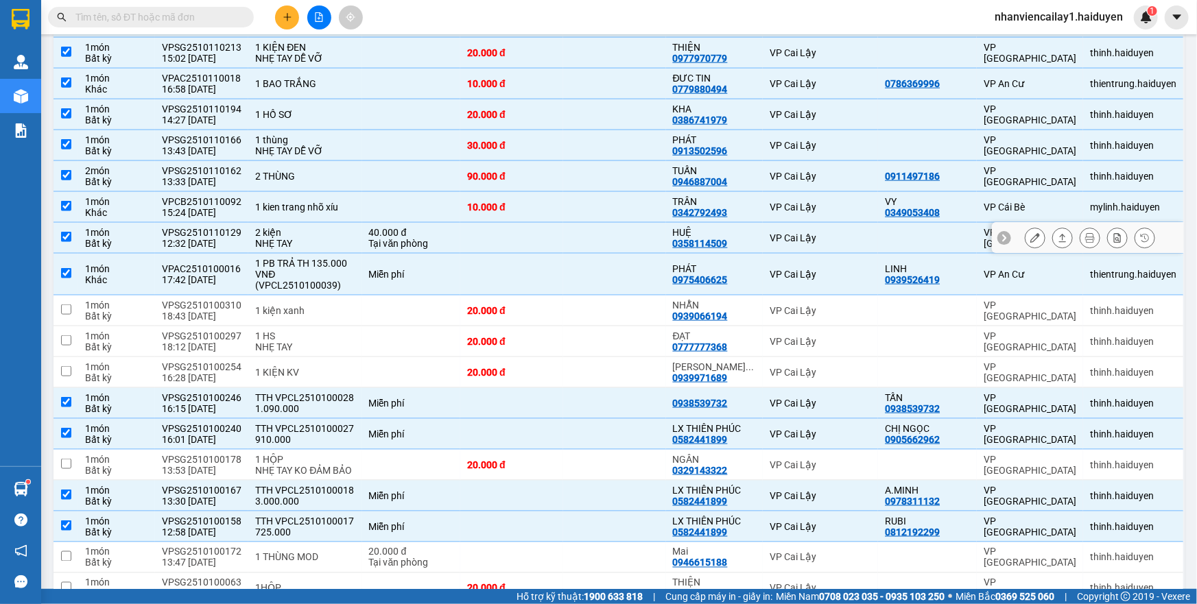
click at [770, 235] on div "VP Cai Lậy" at bounding box center [821, 238] width 102 height 11
checkbox input "false"
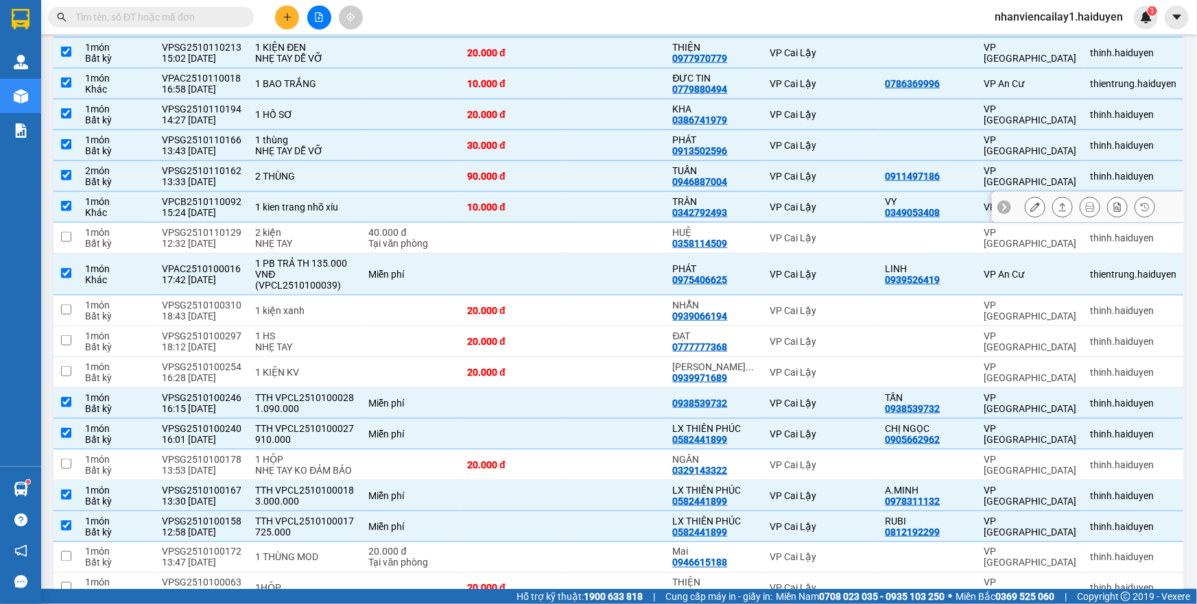
click at [779, 194] on td "VP Cai Lậy" at bounding box center [820, 207] width 115 height 31
checkbox input "false"
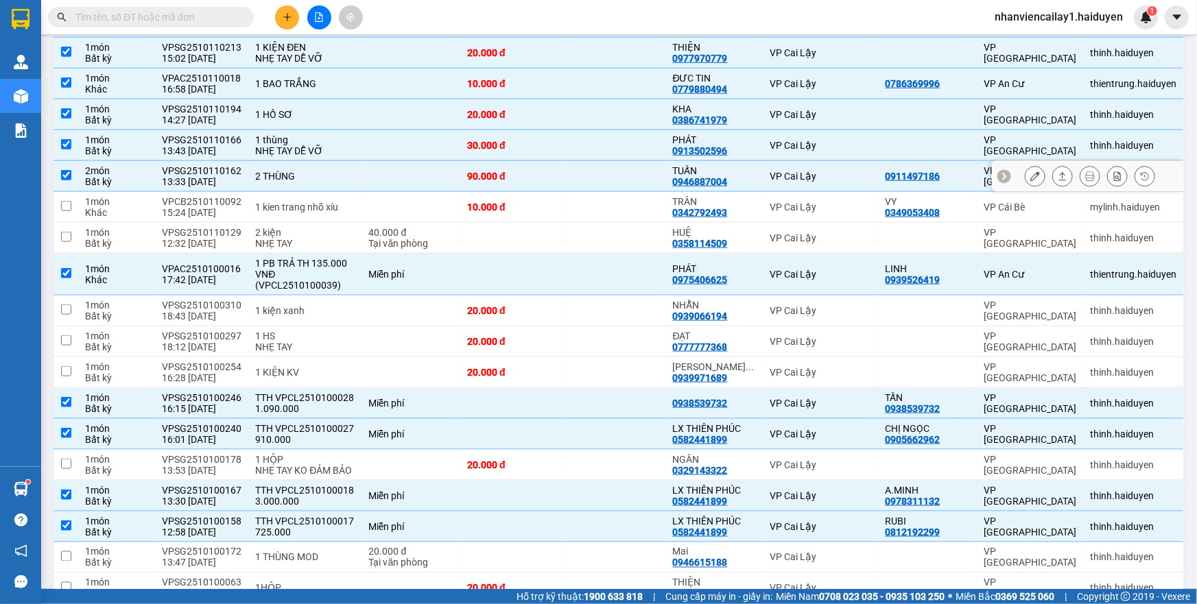
click at [782, 171] on div "VP Cai Lậy" at bounding box center [821, 176] width 102 height 11
checkbox input "false"
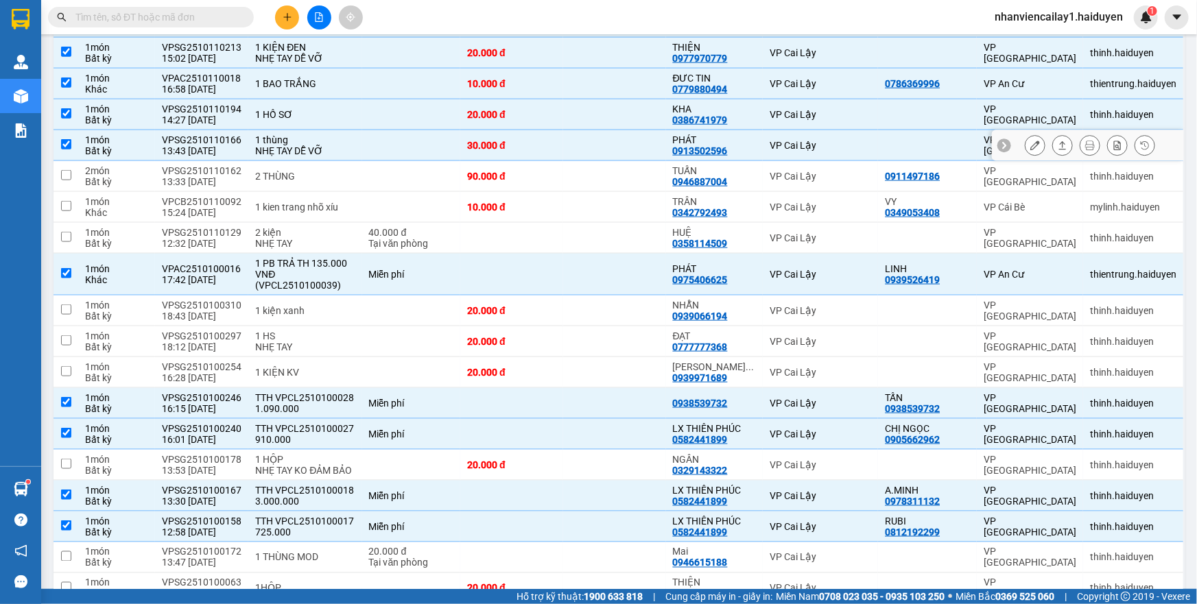
click at [784, 141] on div "VP Cai Lậy" at bounding box center [821, 145] width 102 height 11
checkbox input "false"
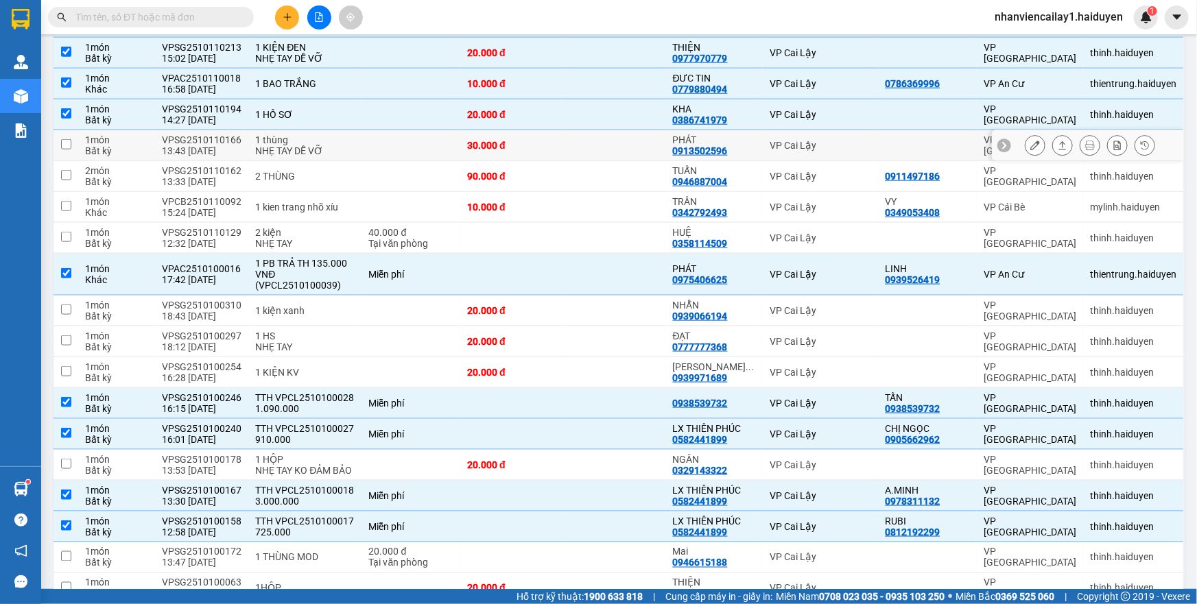
scroll to position [654, 0]
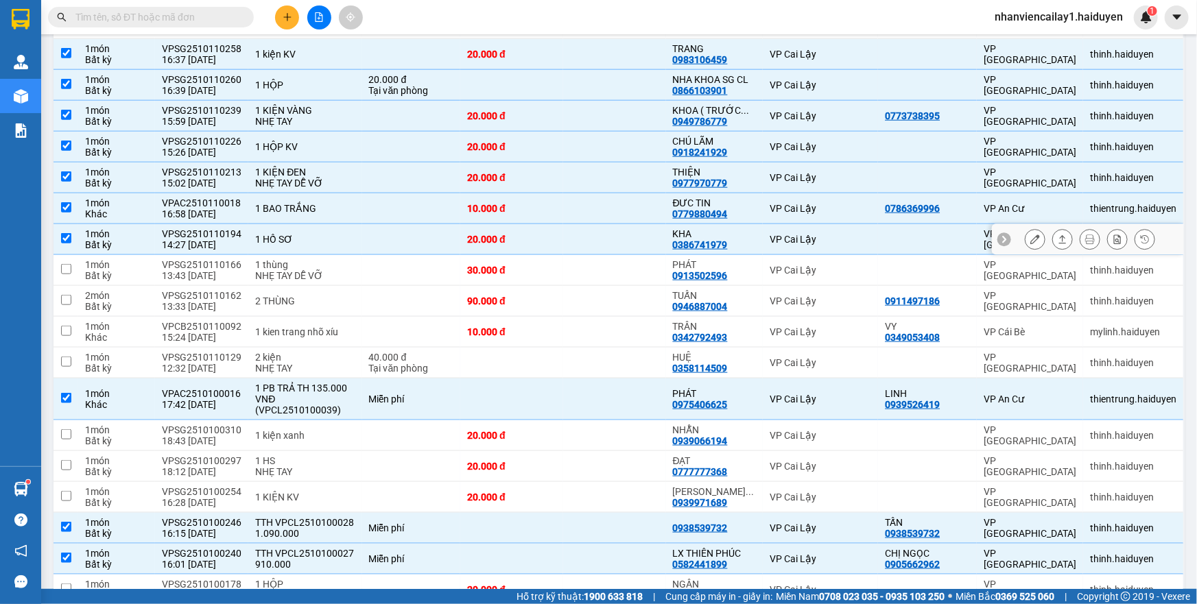
click at [741, 230] on div "KHA" at bounding box center [714, 233] width 83 height 11
checkbox input "false"
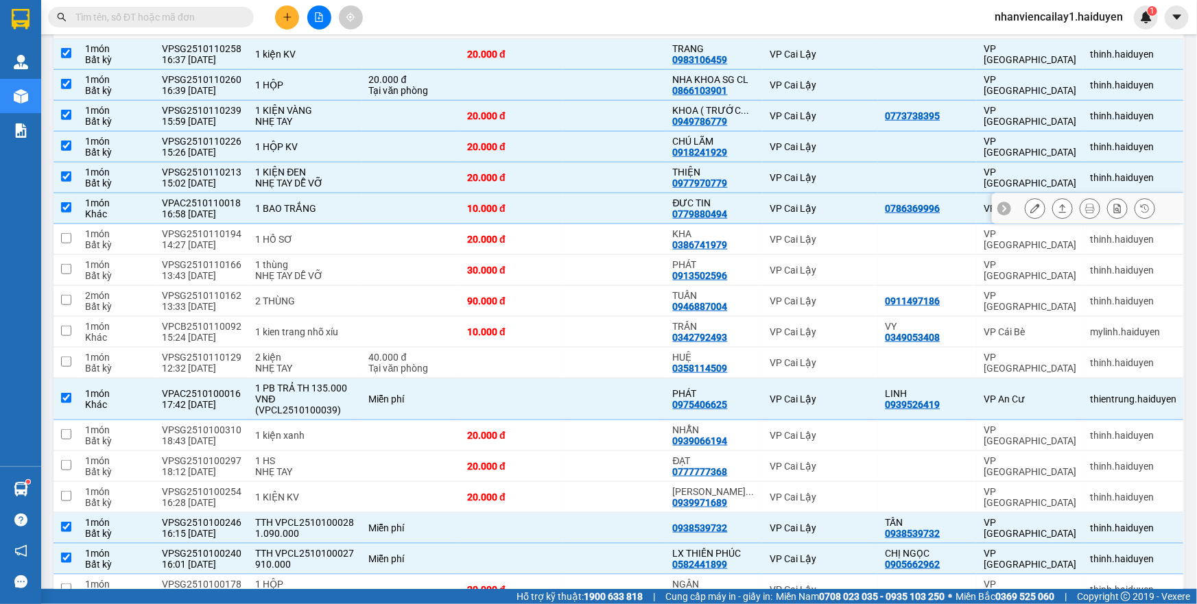
click at [741, 209] on div "ĐƯC TIN 0779880494" at bounding box center [714, 209] width 83 height 22
checkbox input "false"
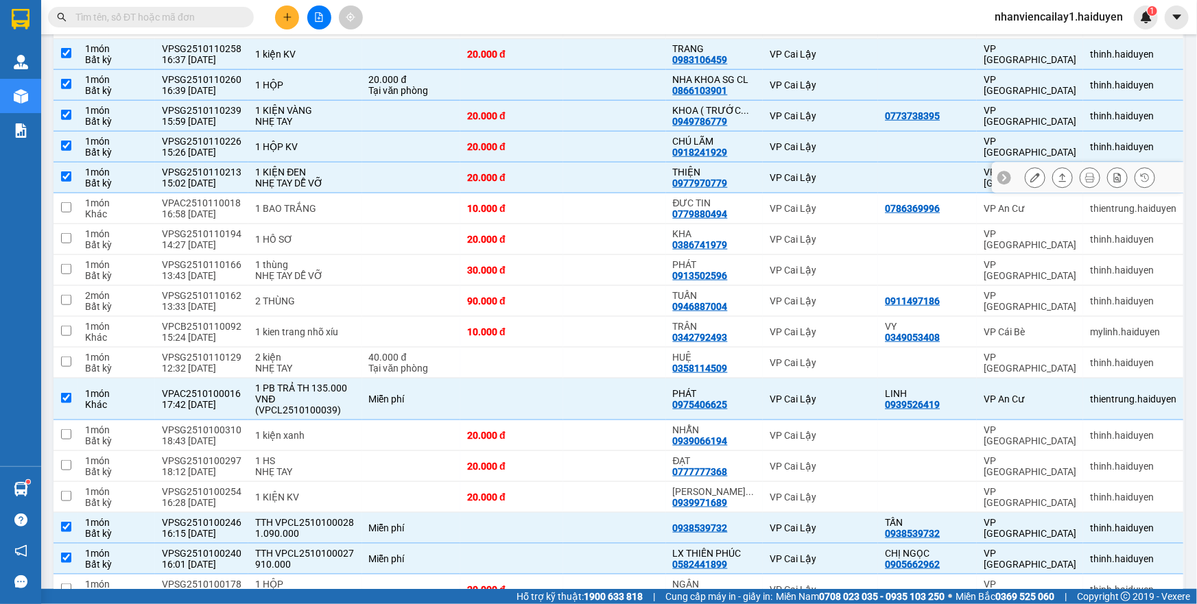
click at [752, 176] on td "THIỆN 0977970779" at bounding box center [714, 178] width 97 height 31
checkbox input "false"
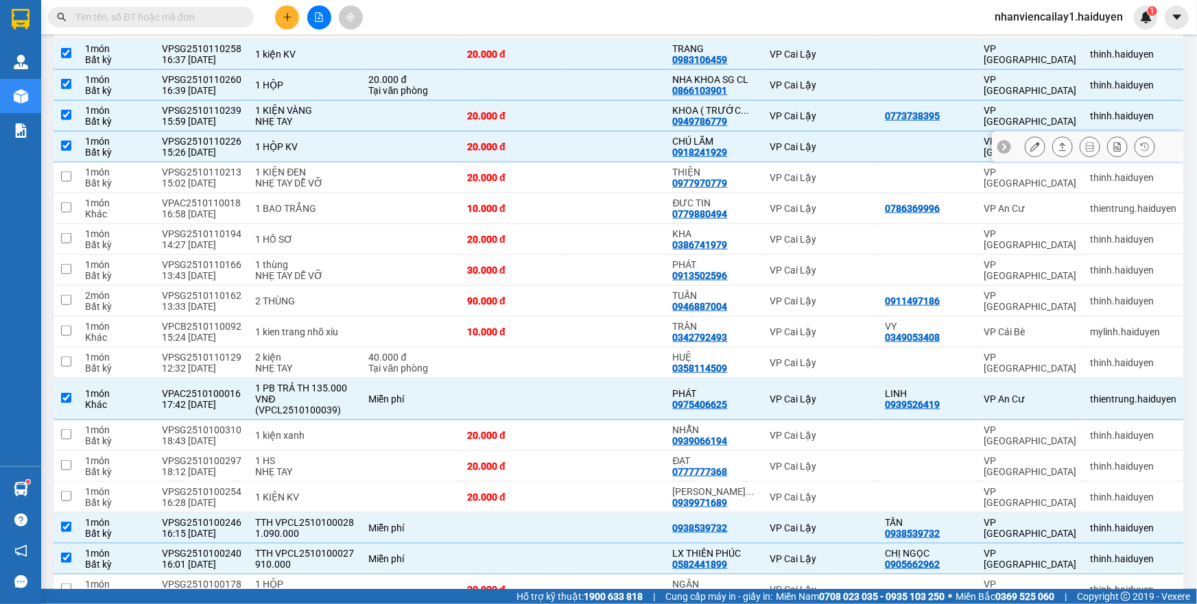
click at [770, 145] on div "VP Cai Lậy" at bounding box center [821, 146] width 102 height 11
checkbox input "false"
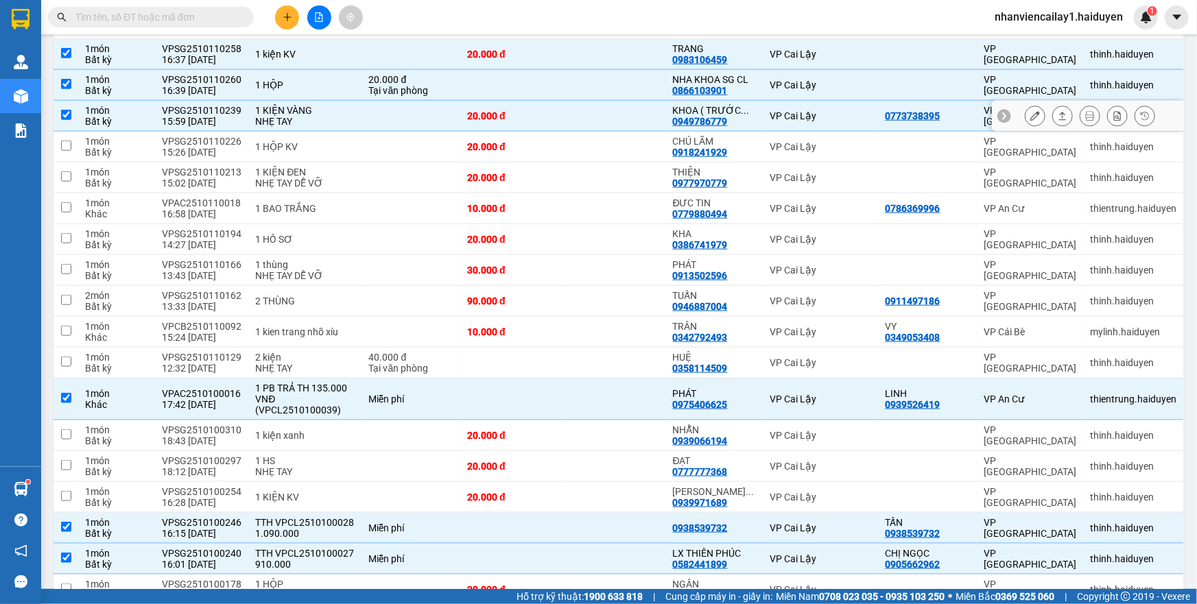
click at [767, 102] on td "VP Cai Lậy" at bounding box center [820, 116] width 115 height 31
checkbox input "false"
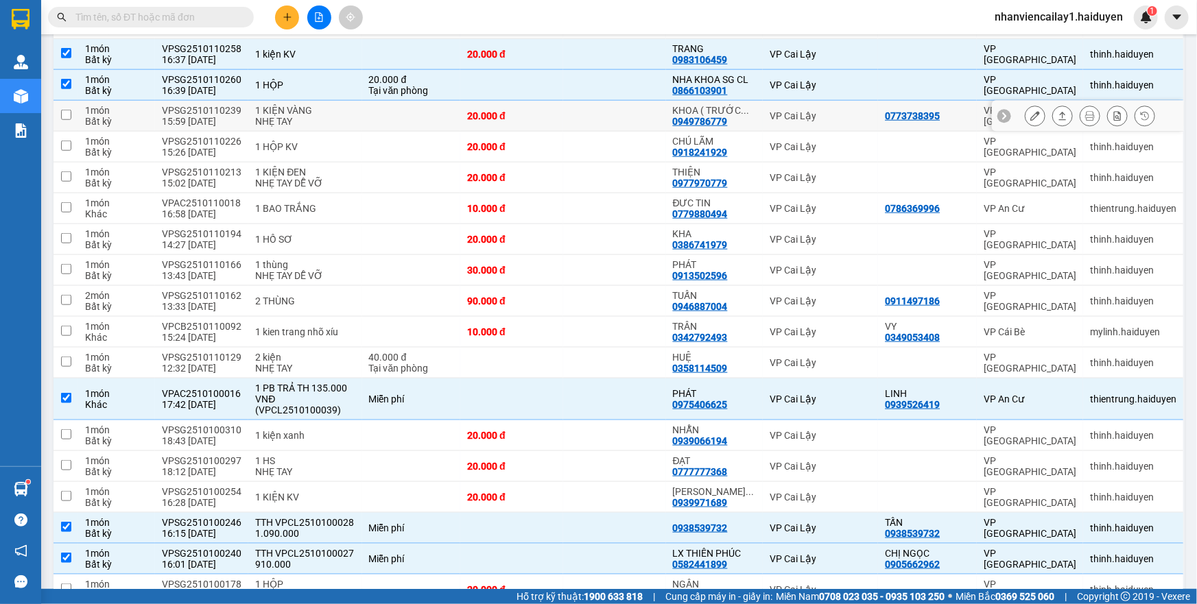
scroll to position [529, 0]
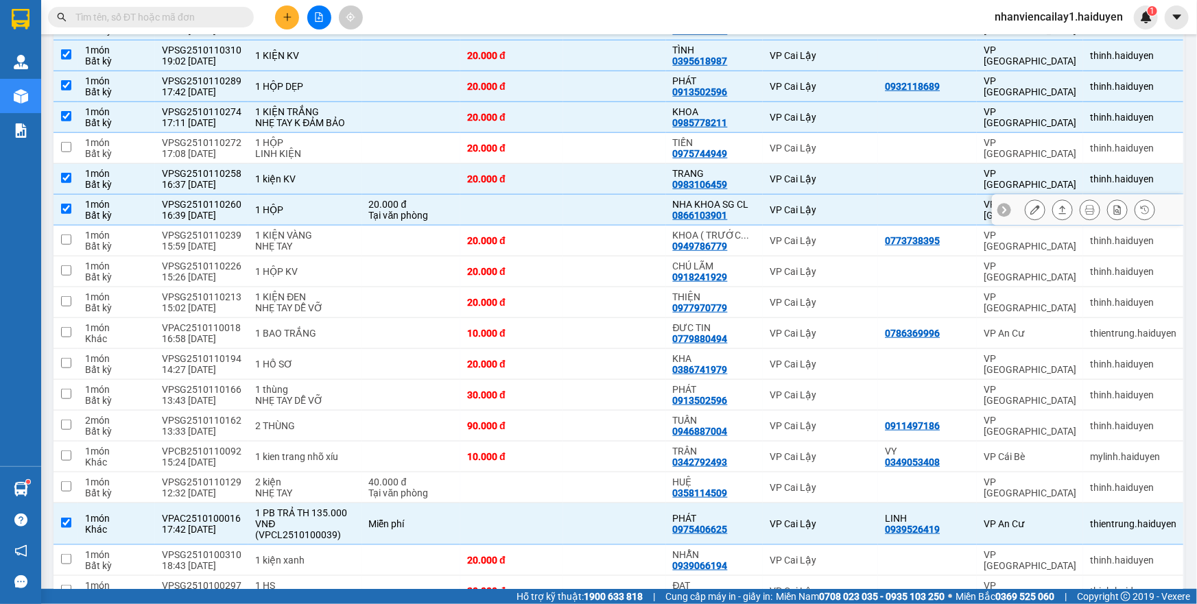
click at [752, 195] on td "NHA KHOA SG CL 0866103901" at bounding box center [714, 210] width 97 height 31
checkbox input "false"
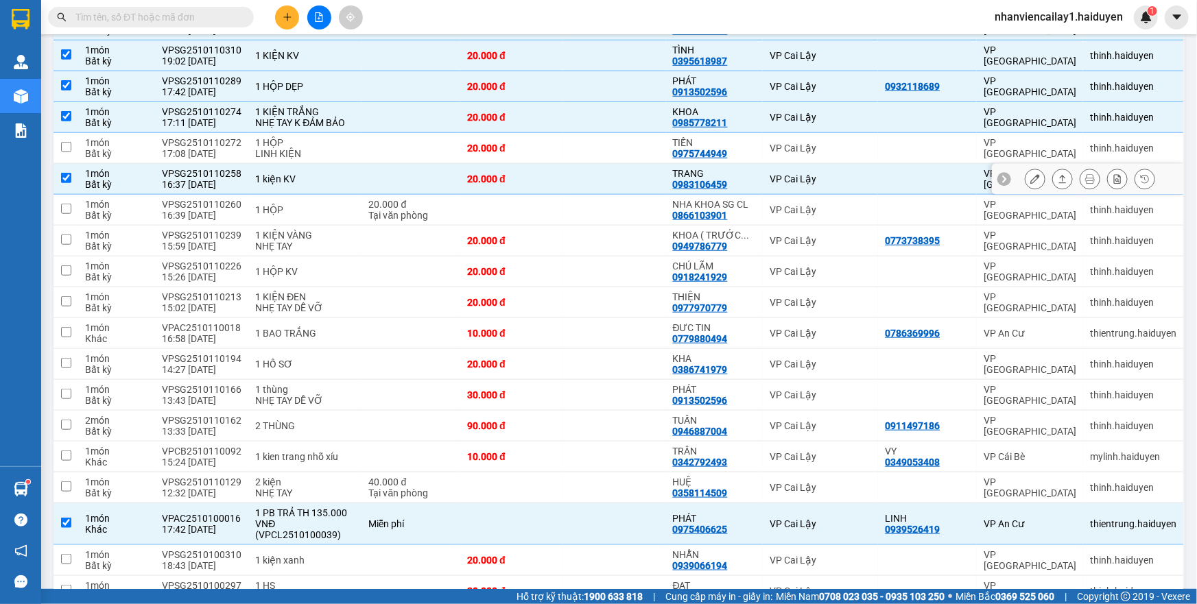
click at [752, 175] on td "TRANG 0983106459" at bounding box center [714, 179] width 97 height 31
checkbox input "false"
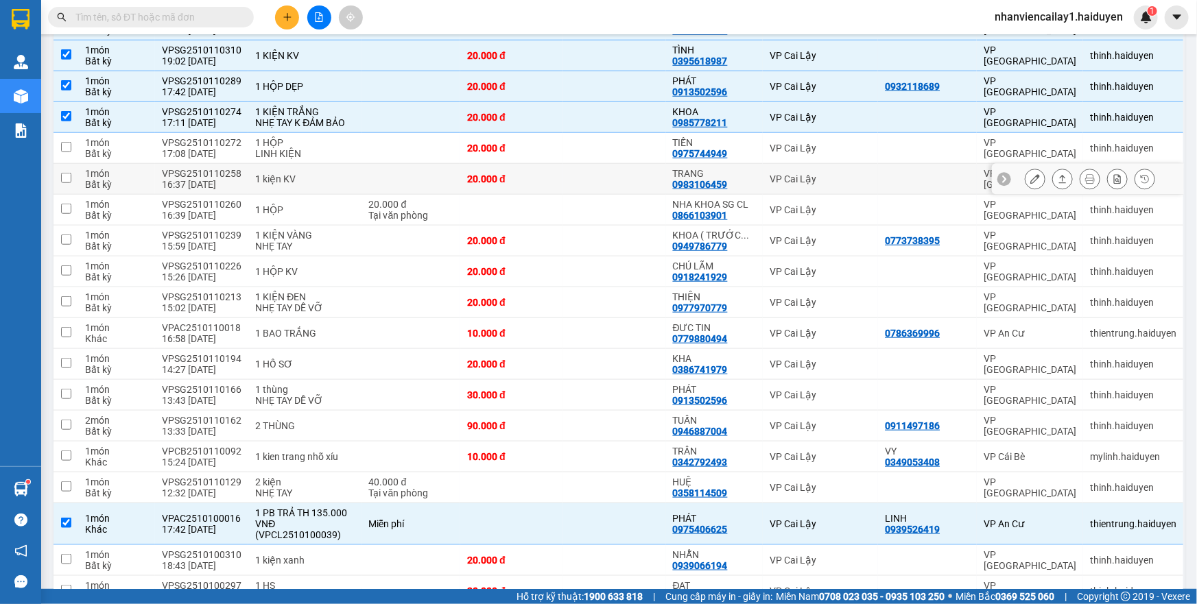
scroll to position [405, 0]
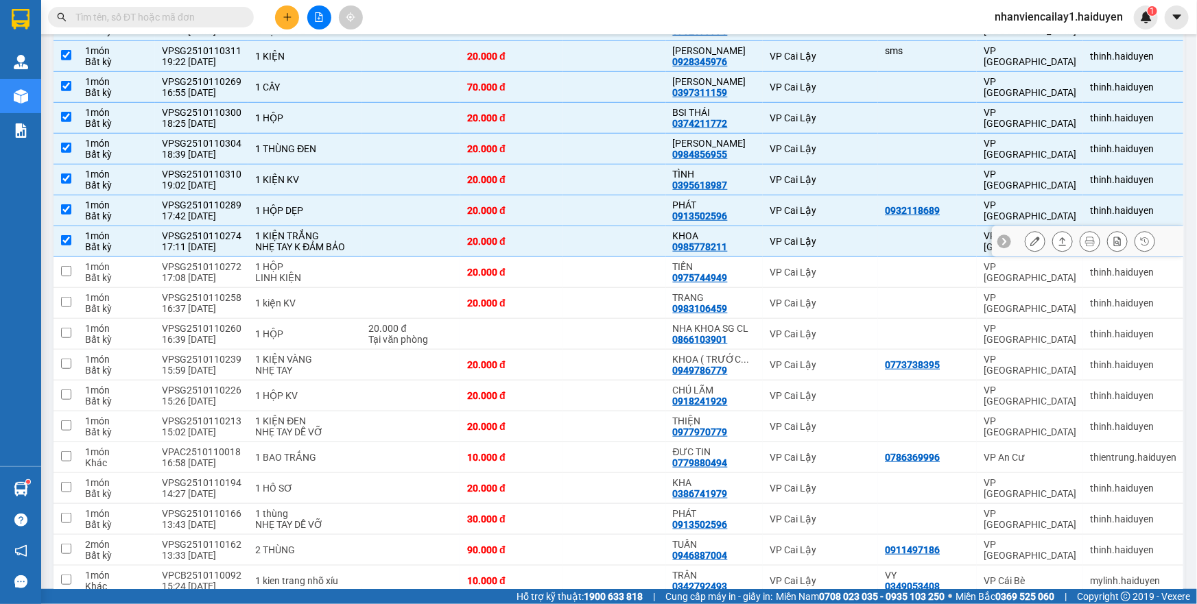
click at [754, 230] on td "KHOA 0985778211" at bounding box center [714, 241] width 97 height 31
checkbox input "false"
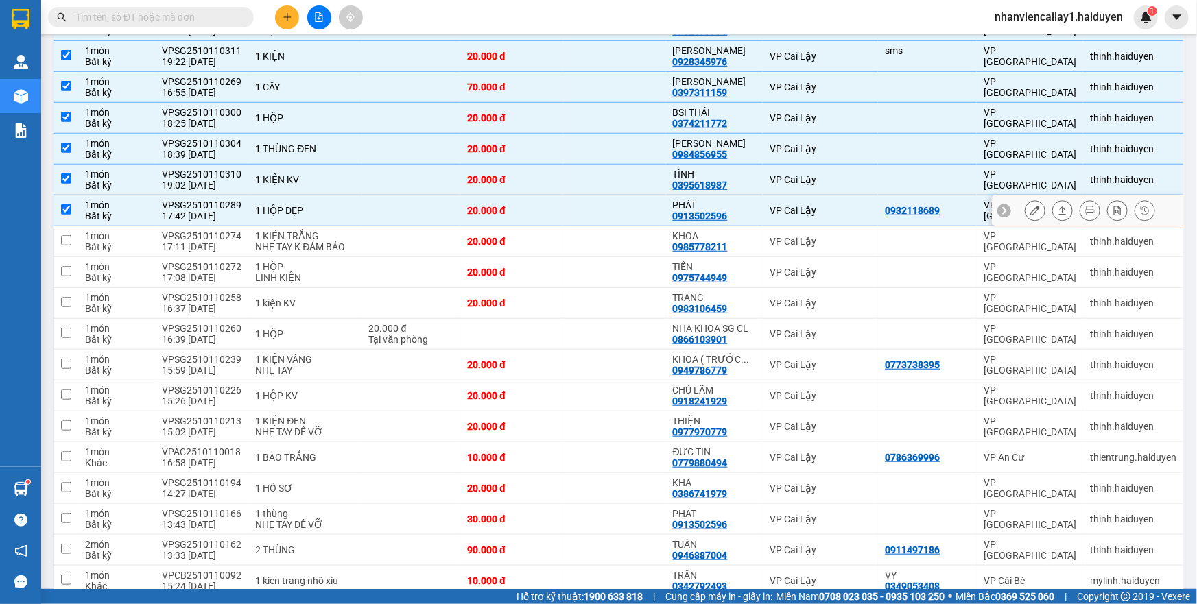
click at [763, 202] on td "VP Cai Lậy" at bounding box center [820, 210] width 115 height 31
checkbox input "false"
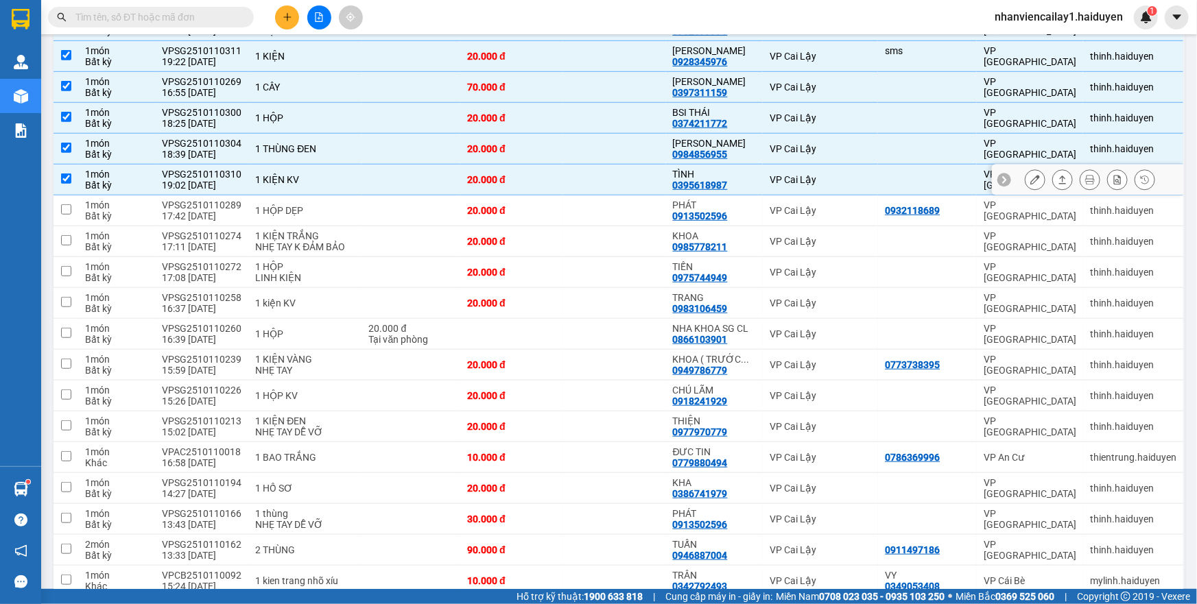
click at [763, 176] on td "VP Cai Lậy" at bounding box center [820, 180] width 115 height 31
checkbox input "false"
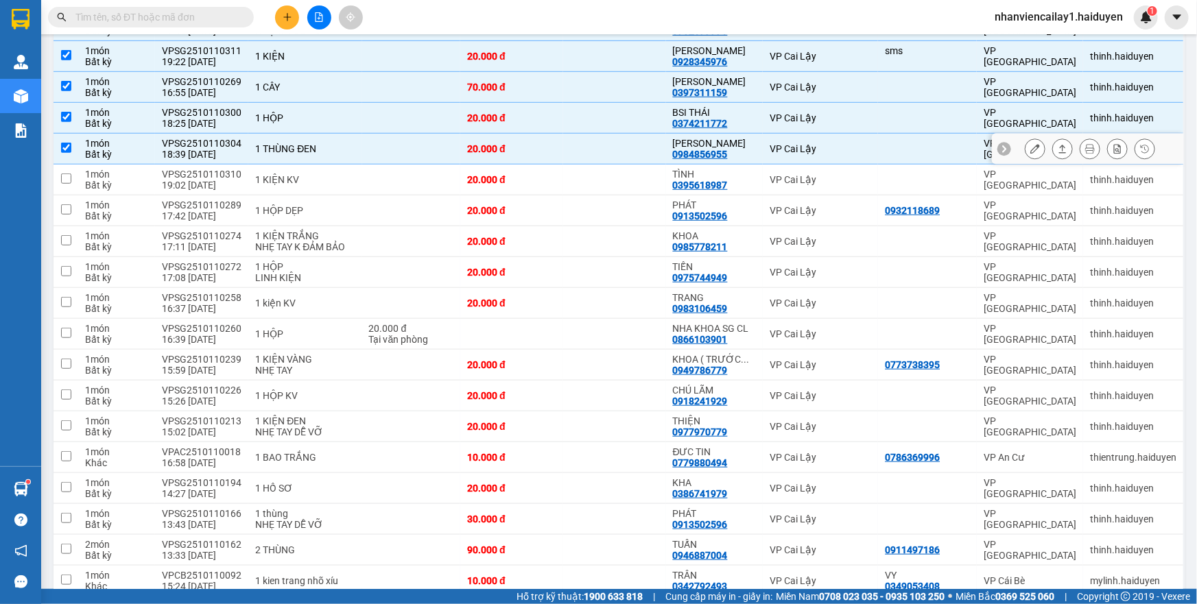
click at [763, 149] on td "VP Cai Lậy" at bounding box center [820, 149] width 115 height 31
checkbox input "false"
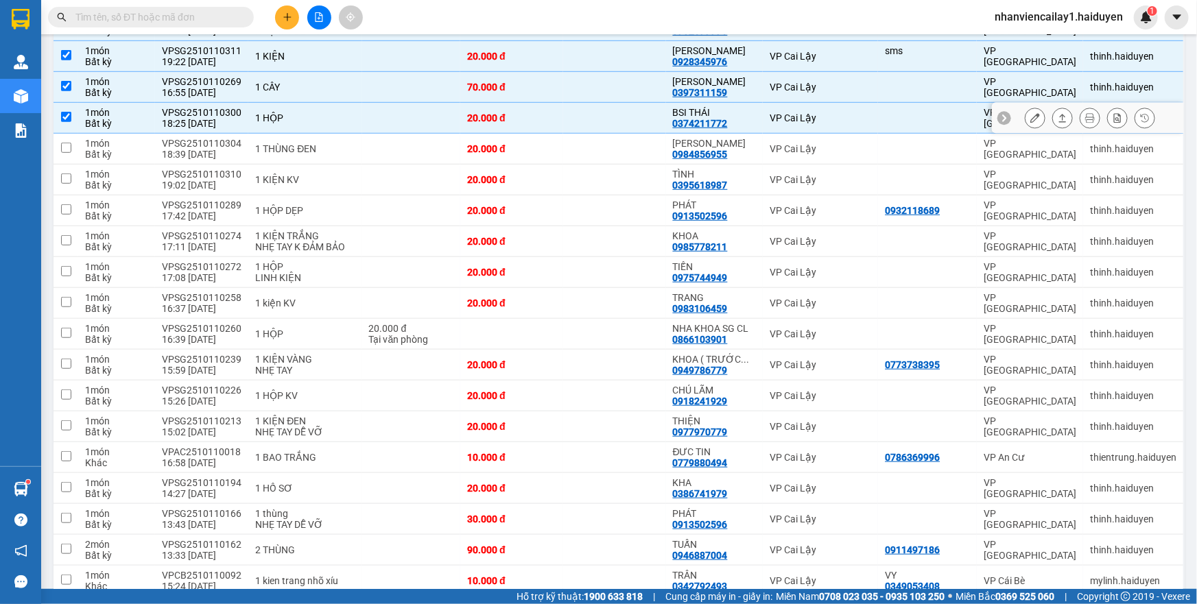
click at [763, 121] on td "VP Cai Lậy" at bounding box center [820, 118] width 115 height 31
checkbox input "false"
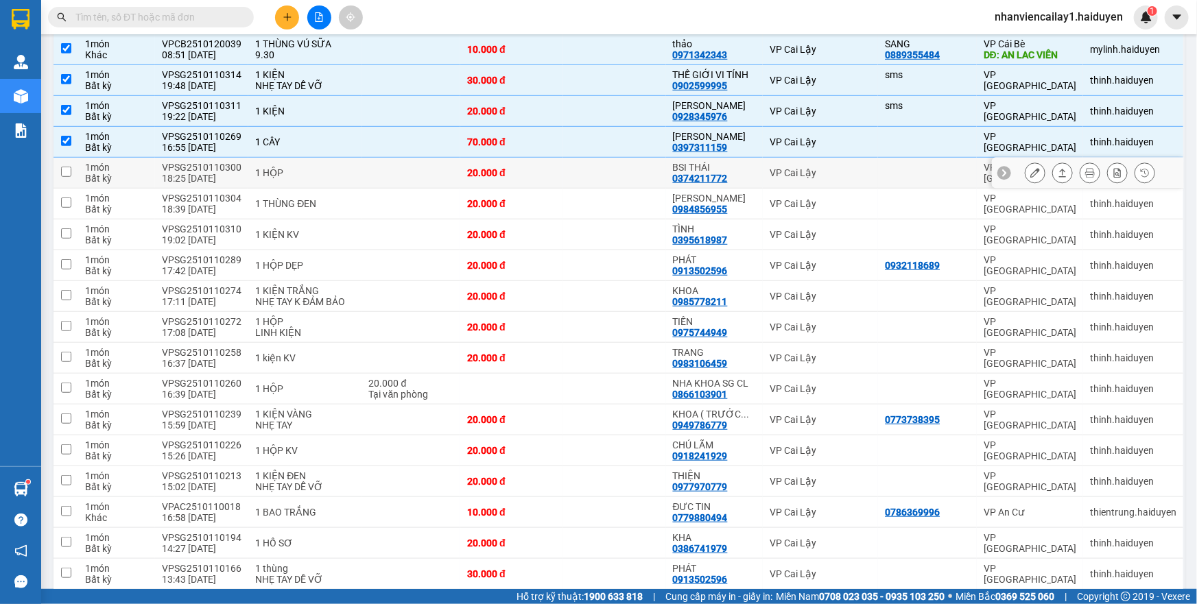
scroll to position [342, 0]
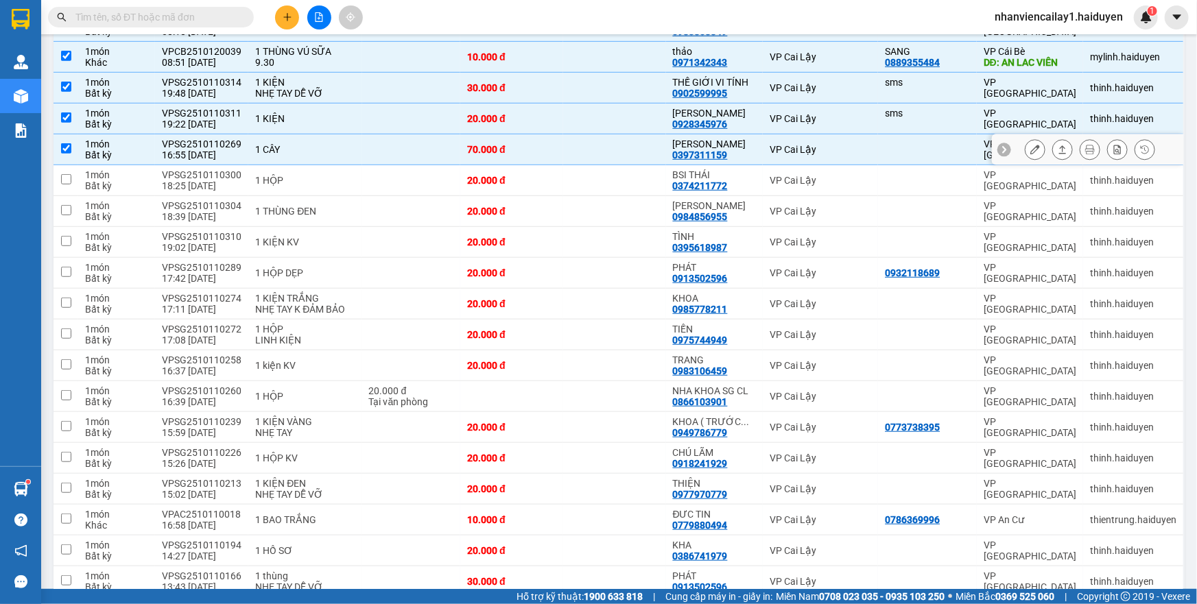
click at [753, 142] on td "MINH THÀNH 0397311159" at bounding box center [714, 149] width 97 height 31
checkbox input "false"
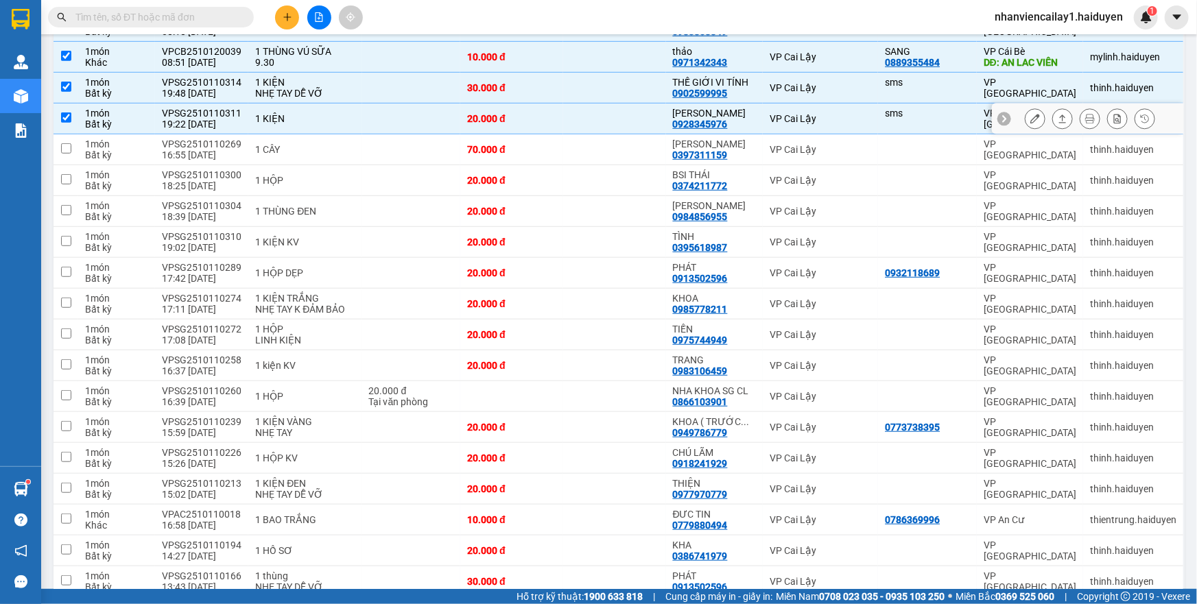
click at [763, 117] on td "VP Cai Lậy" at bounding box center [820, 119] width 115 height 31
checkbox input "false"
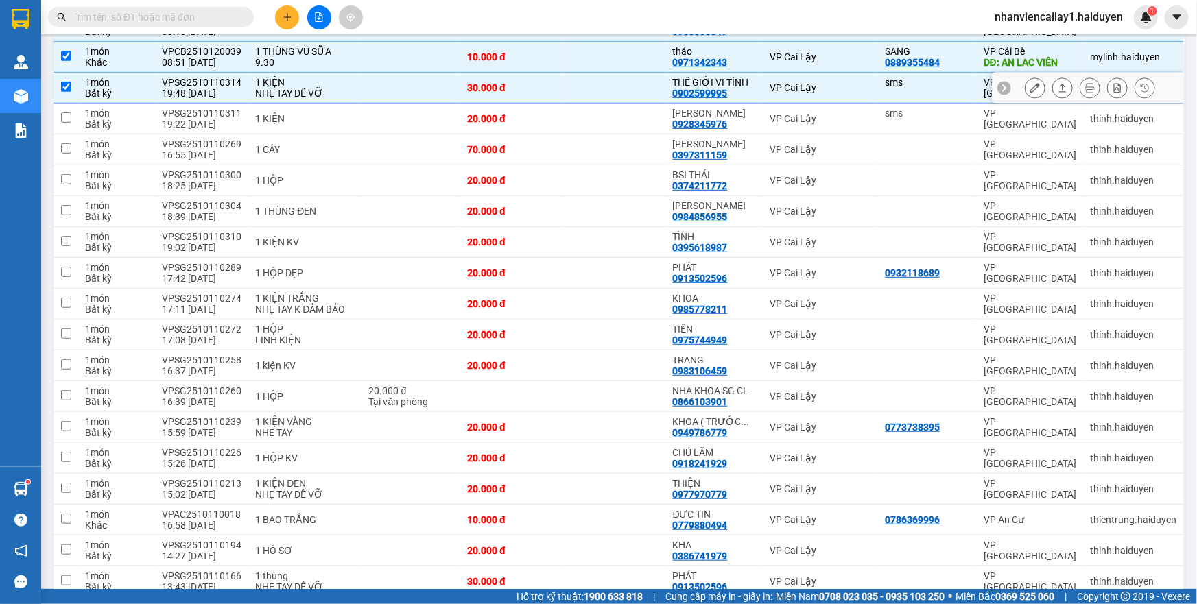
click at [763, 86] on td "VP Cai Lậy" at bounding box center [820, 88] width 115 height 31
checkbox input "false"
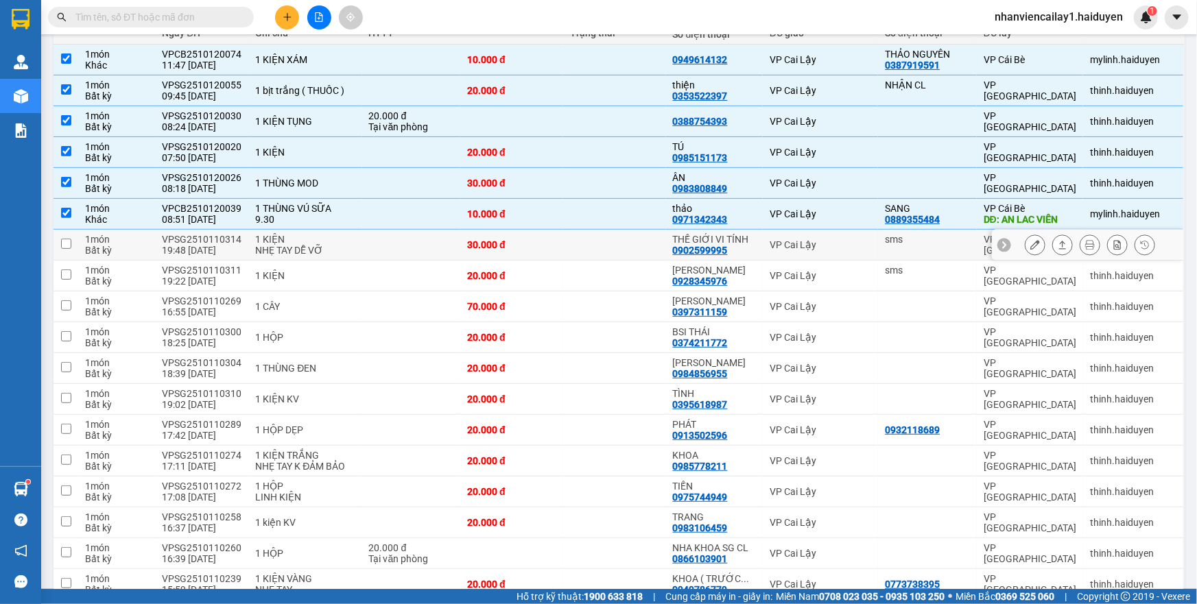
scroll to position [155, 0]
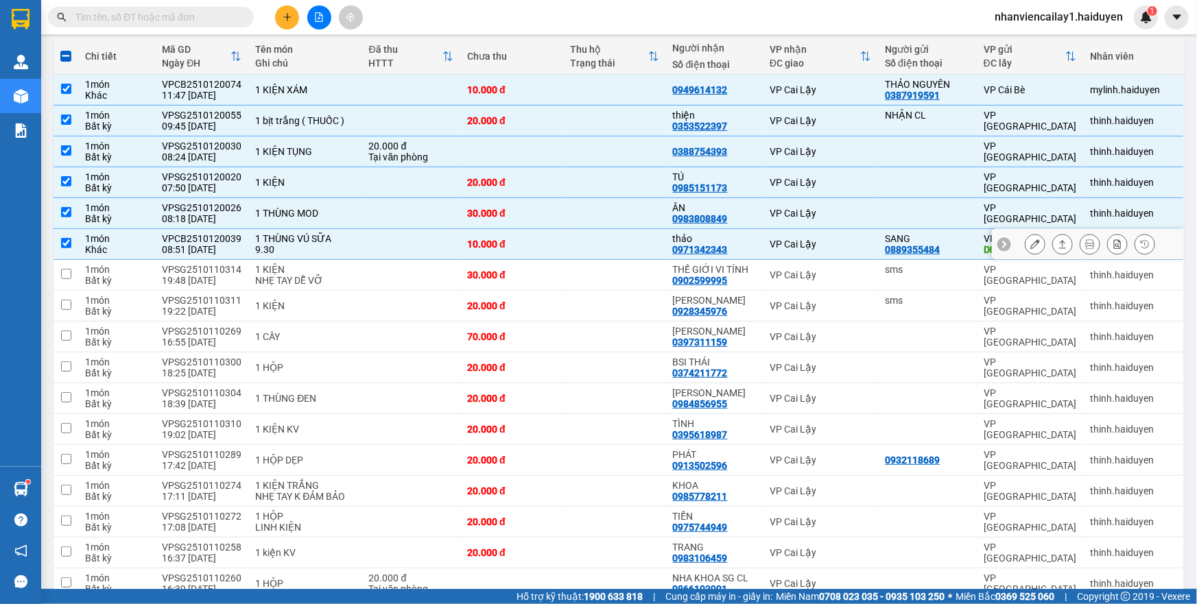
click at [715, 244] on div "0971342343" at bounding box center [700, 249] width 55 height 11
click at [551, 248] on div "10.000 đ" at bounding box center [511, 244] width 89 height 11
checkbox input "false"
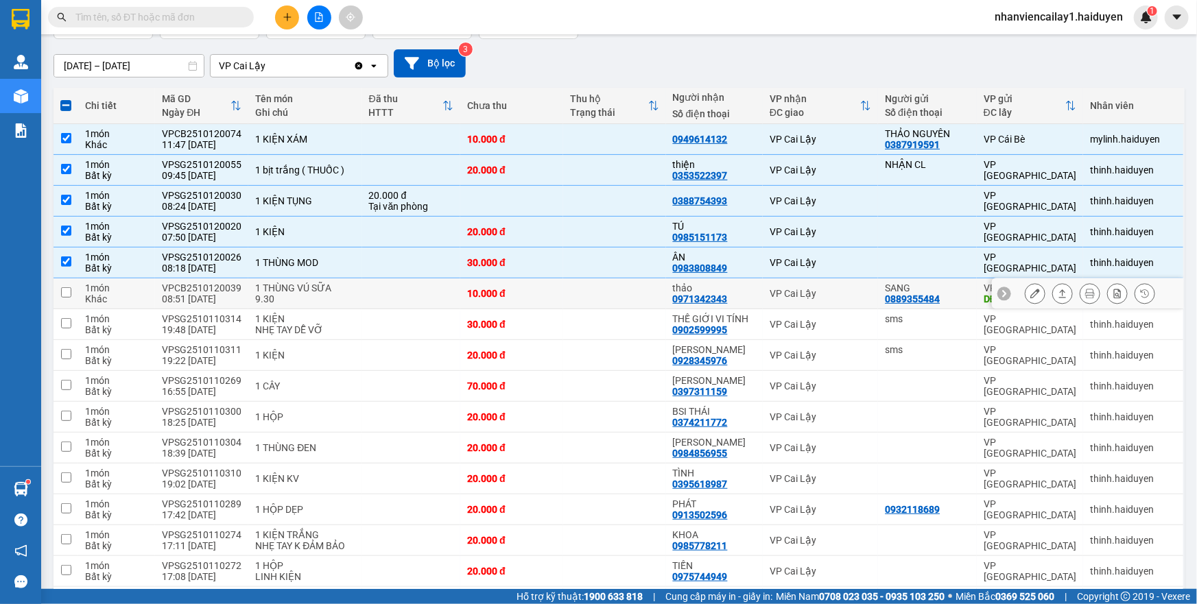
scroll to position [93, 0]
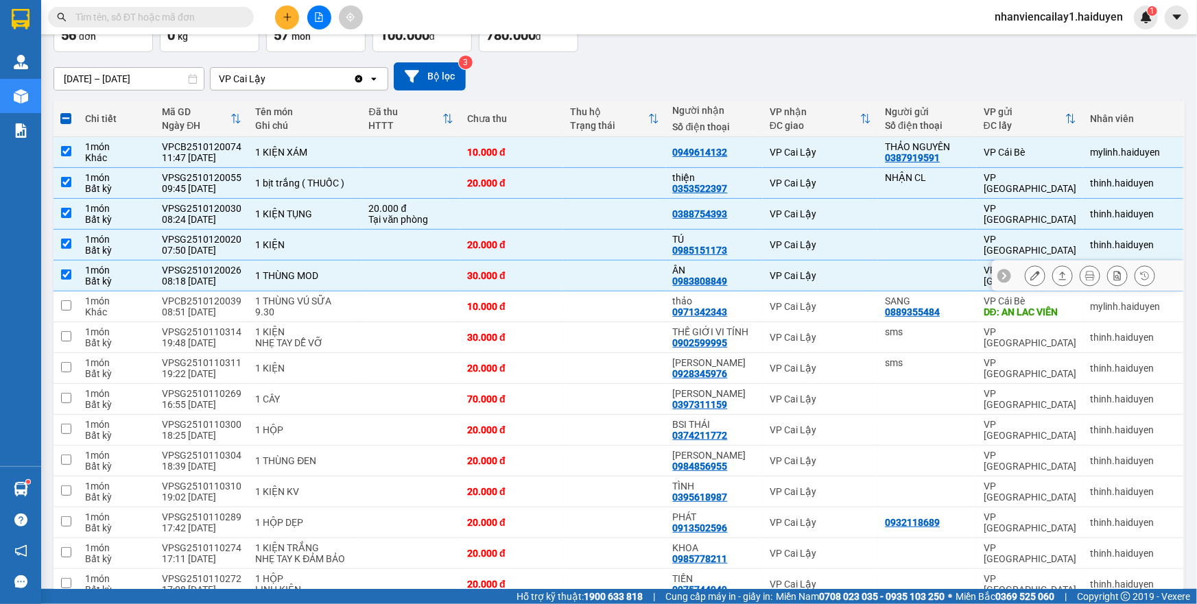
click at [553, 276] on td "30.000 đ" at bounding box center [511, 276] width 103 height 31
checkbox input "false"
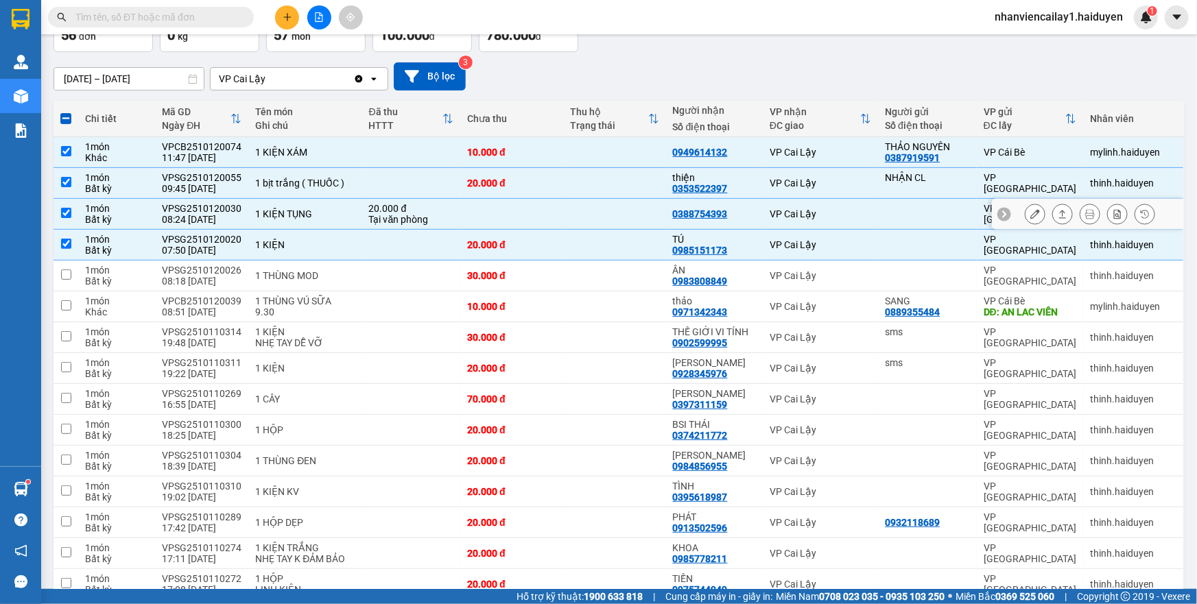
click at [563, 207] on td at bounding box center [614, 214] width 103 height 31
checkbox input "false"
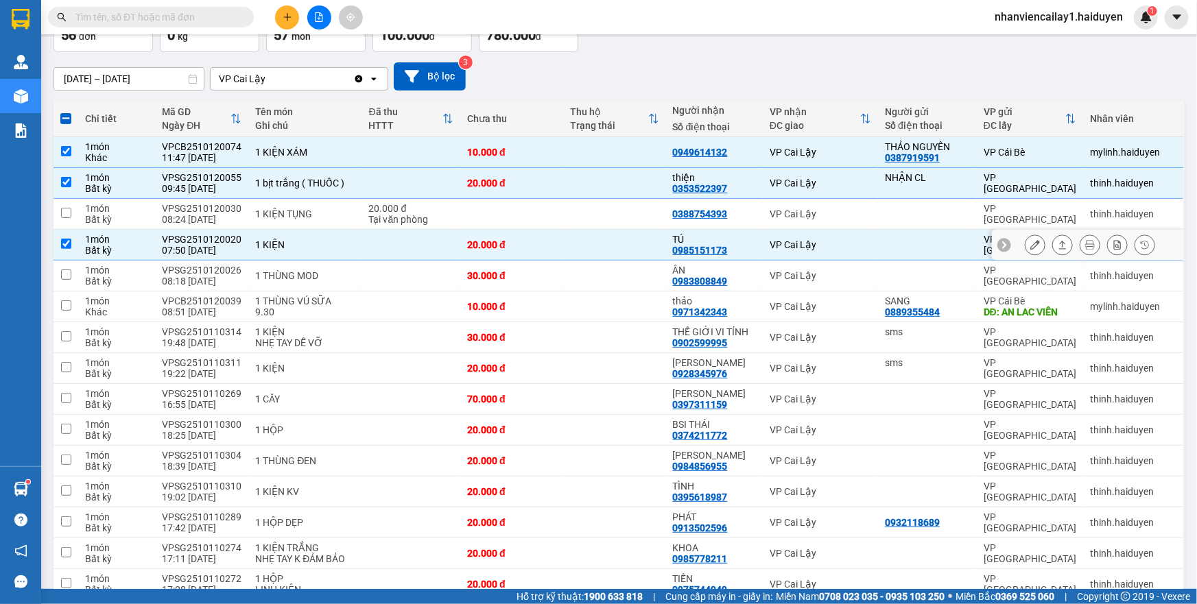
click at [563, 247] on td at bounding box center [614, 245] width 103 height 31
checkbox input "false"
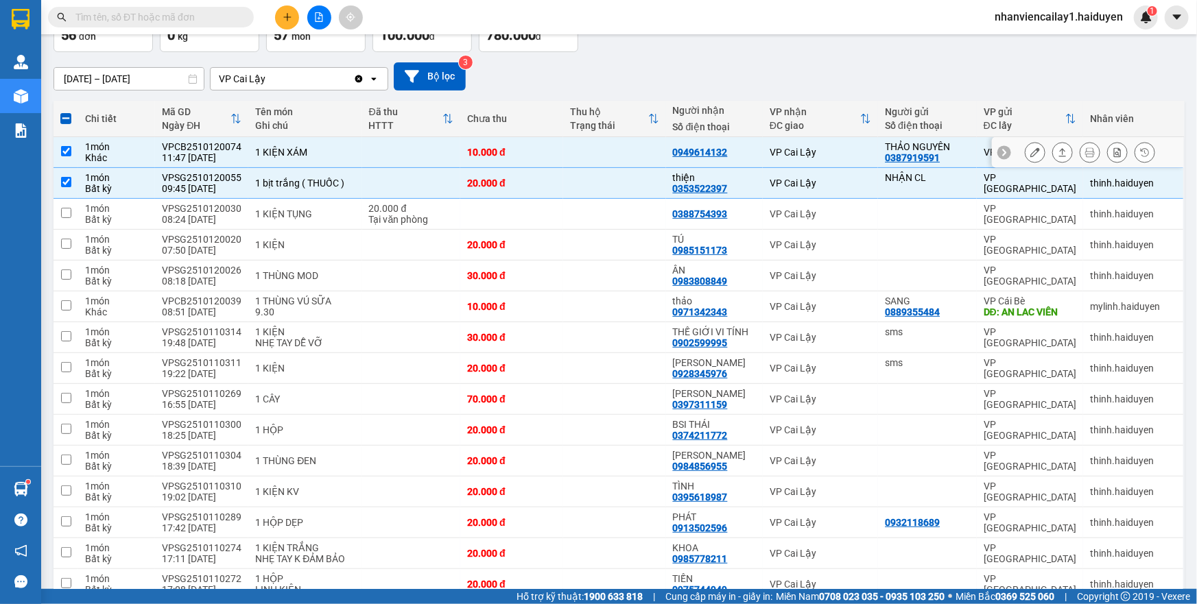
click at [606, 156] on td at bounding box center [614, 152] width 103 height 31
checkbox input "false"
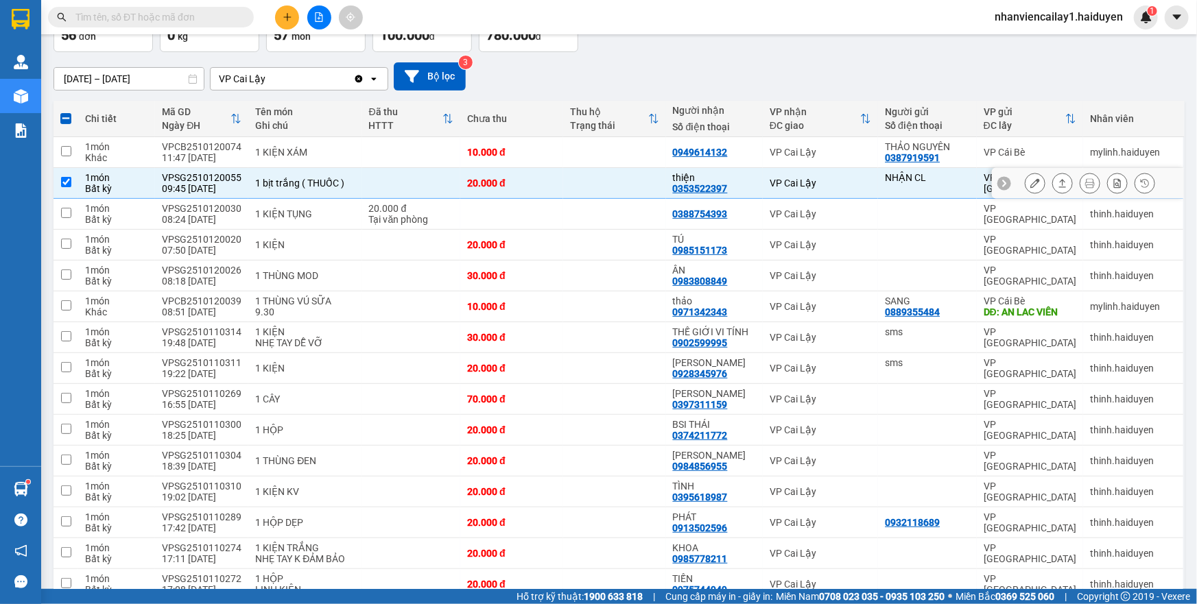
click at [593, 184] on td at bounding box center [614, 183] width 103 height 31
checkbox input "false"
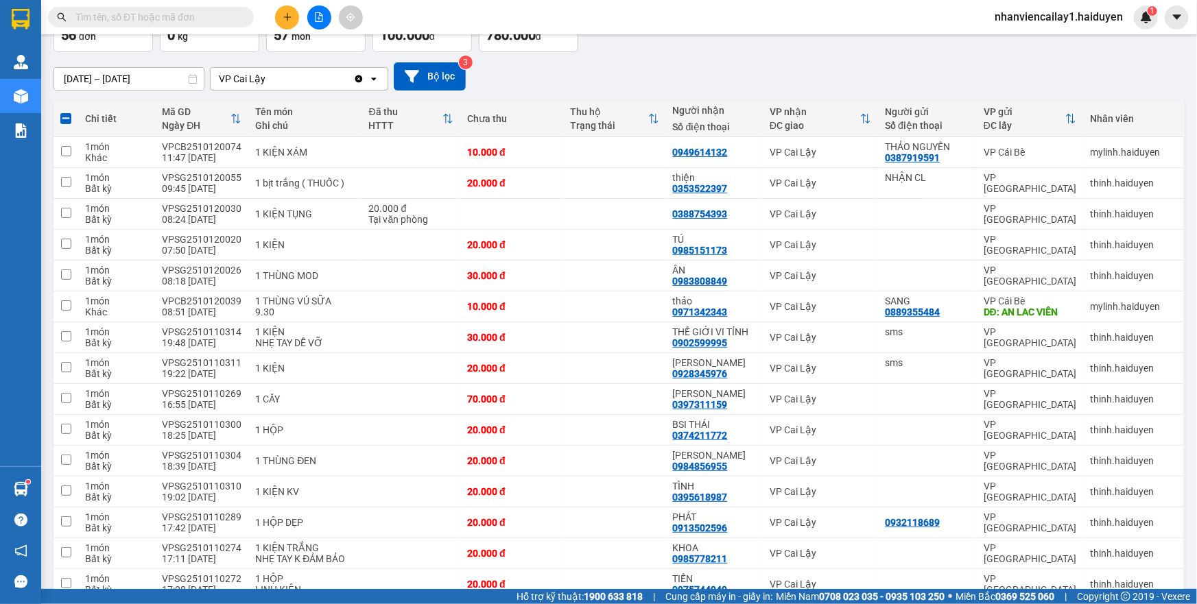
scroll to position [0, 0]
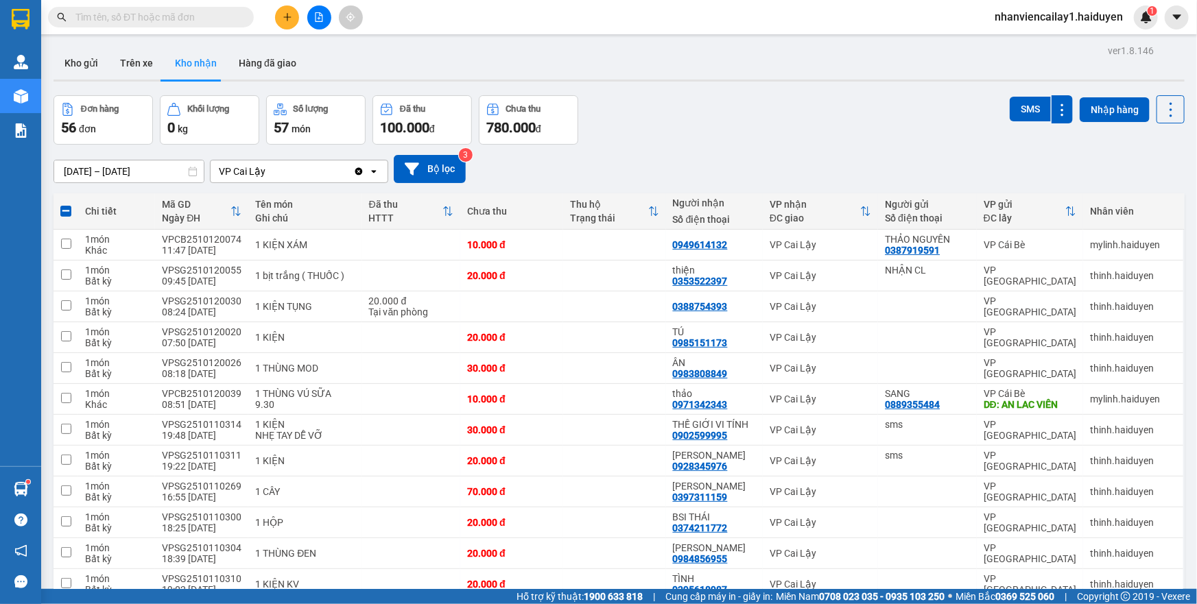
click at [233, 16] on input "text" at bounding box center [156, 17] width 162 height 15
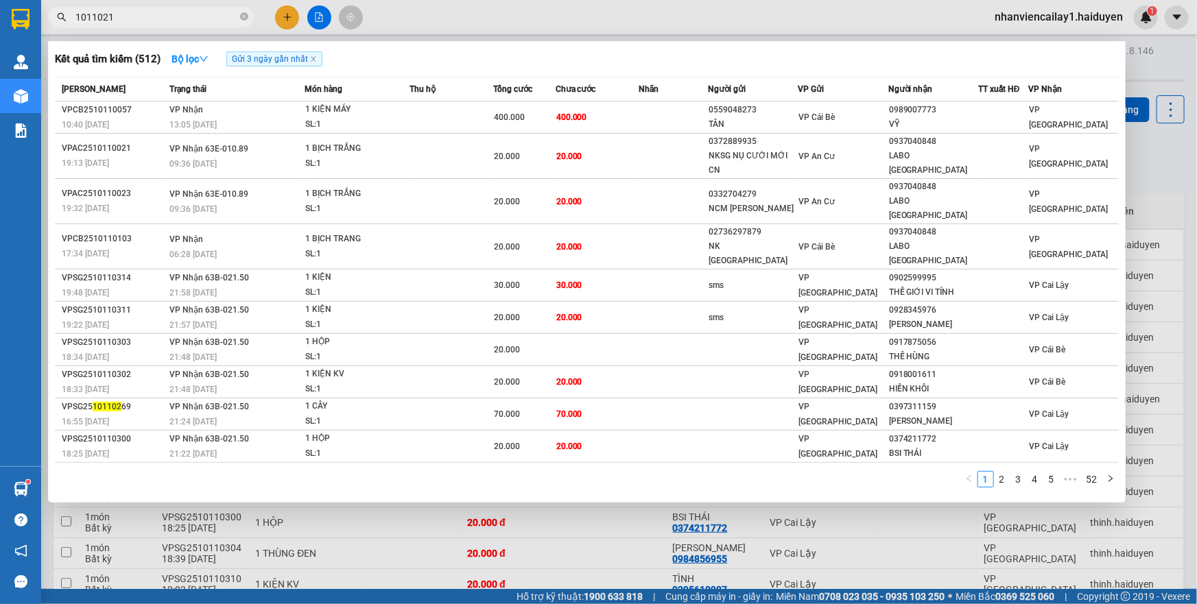
type input "10110214"
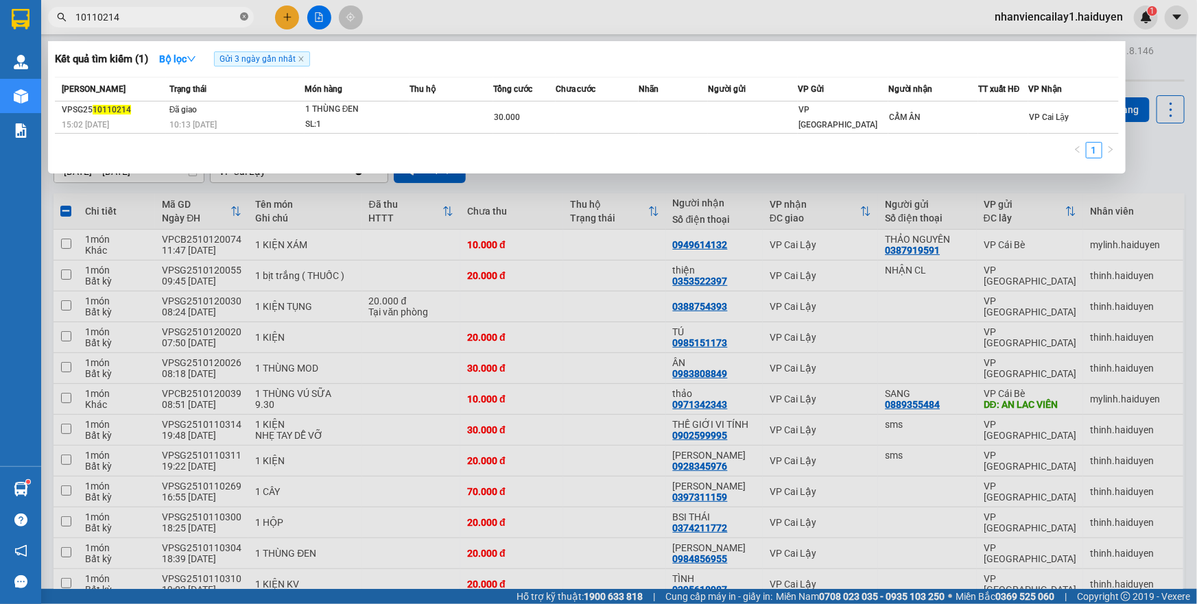
click at [246, 14] on icon "close-circle" at bounding box center [244, 16] width 8 height 8
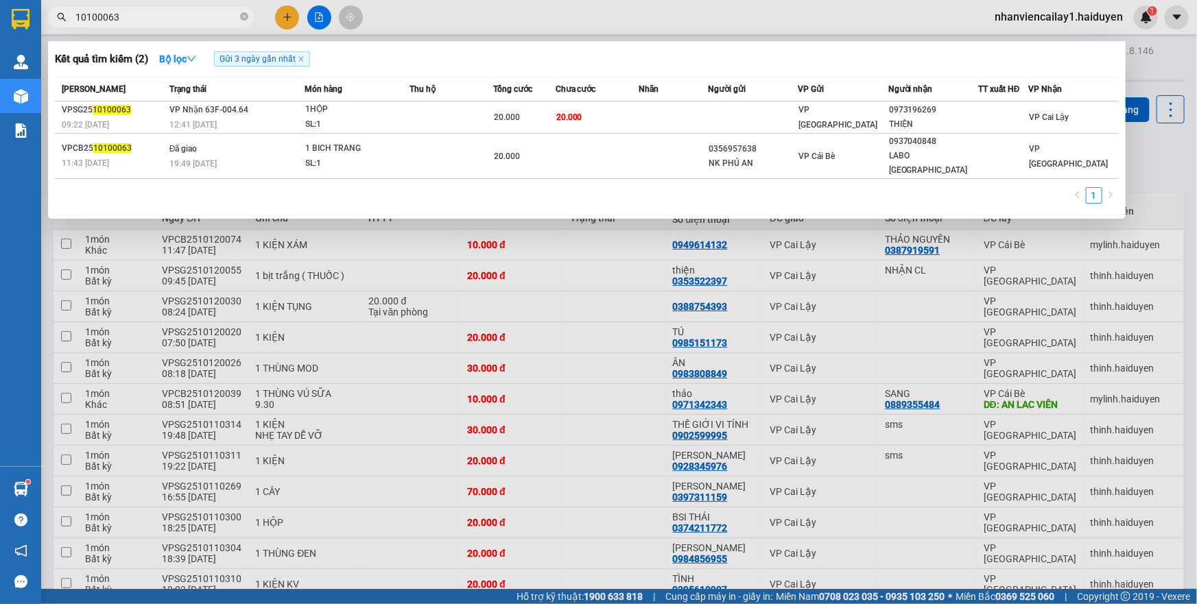
type input "10100063"
click at [415, 284] on div at bounding box center [598, 302] width 1197 height 604
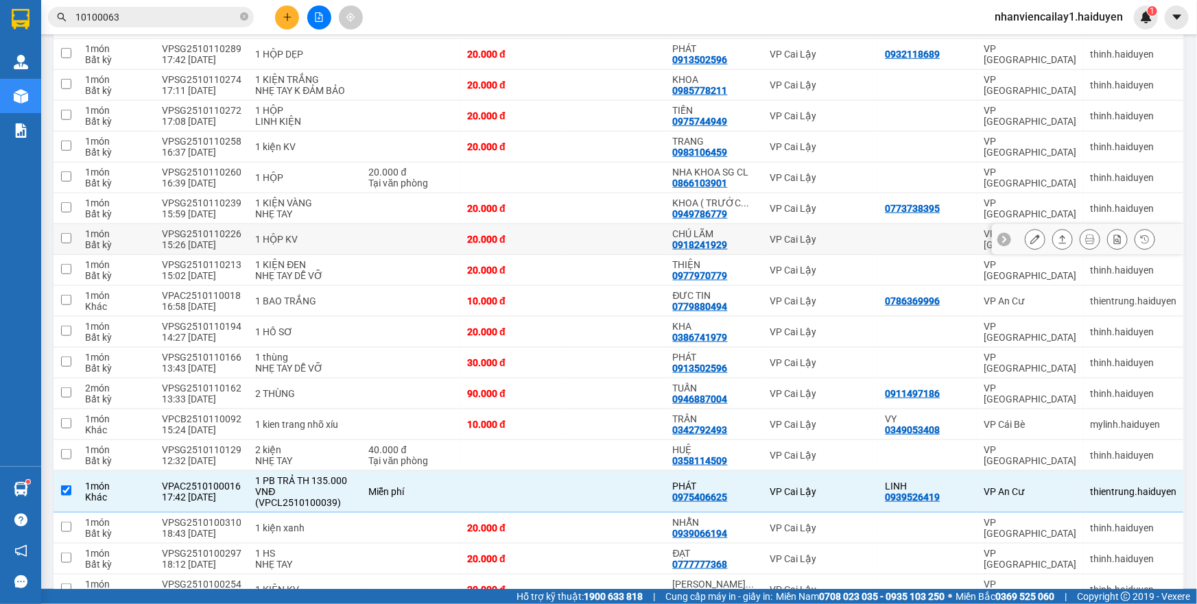
scroll to position [686, 0]
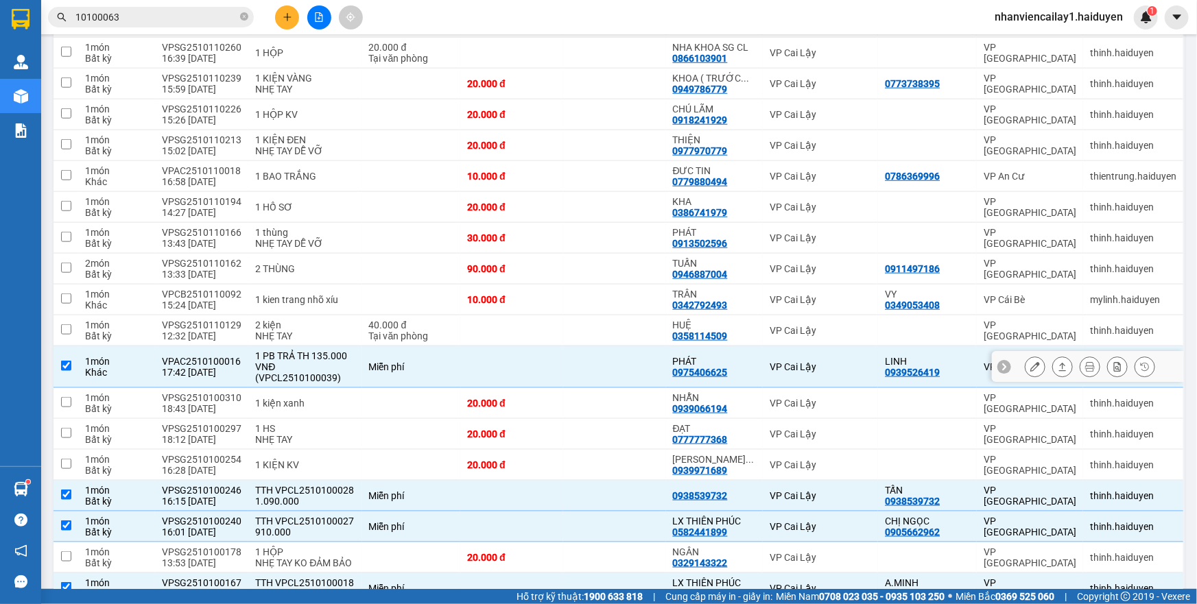
click at [420, 356] on td "Miễn phí" at bounding box center [411, 367] width 99 height 42
checkbox input "false"
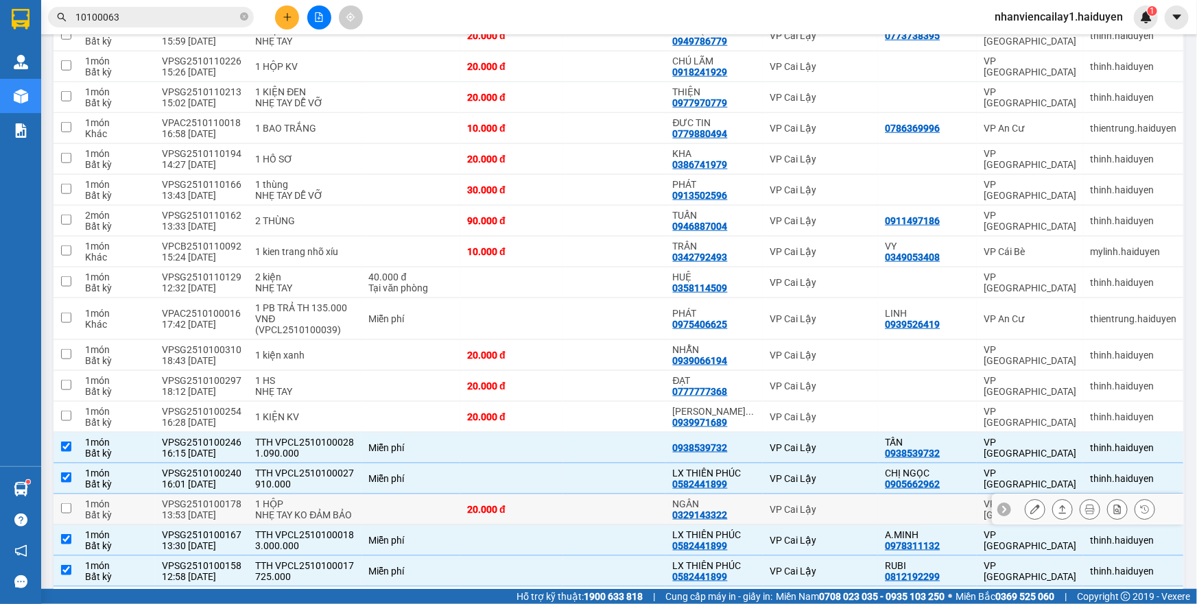
scroll to position [748, 0]
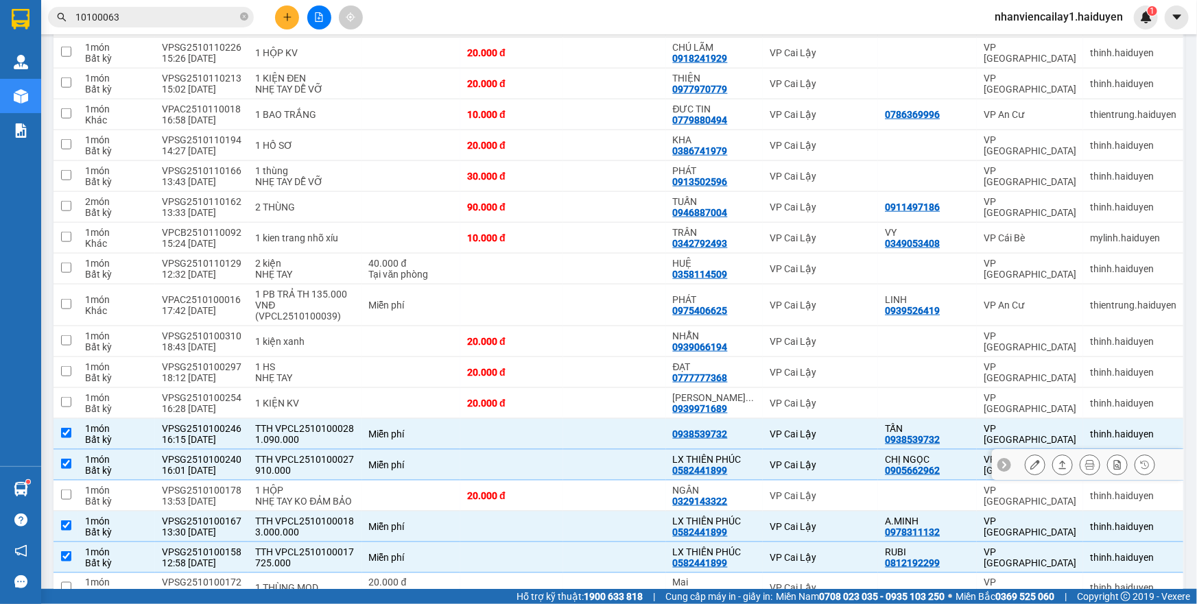
click at [446, 463] on div "Miễn phí" at bounding box center [411, 465] width 85 height 11
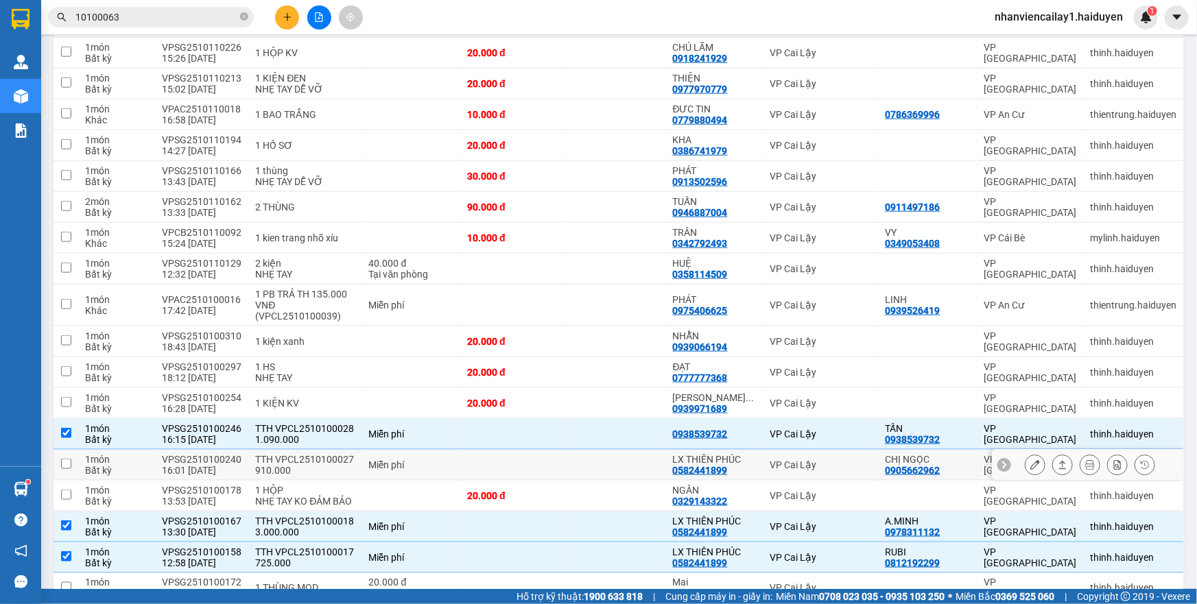
click at [460, 450] on td at bounding box center [511, 465] width 103 height 31
checkbox input "true"
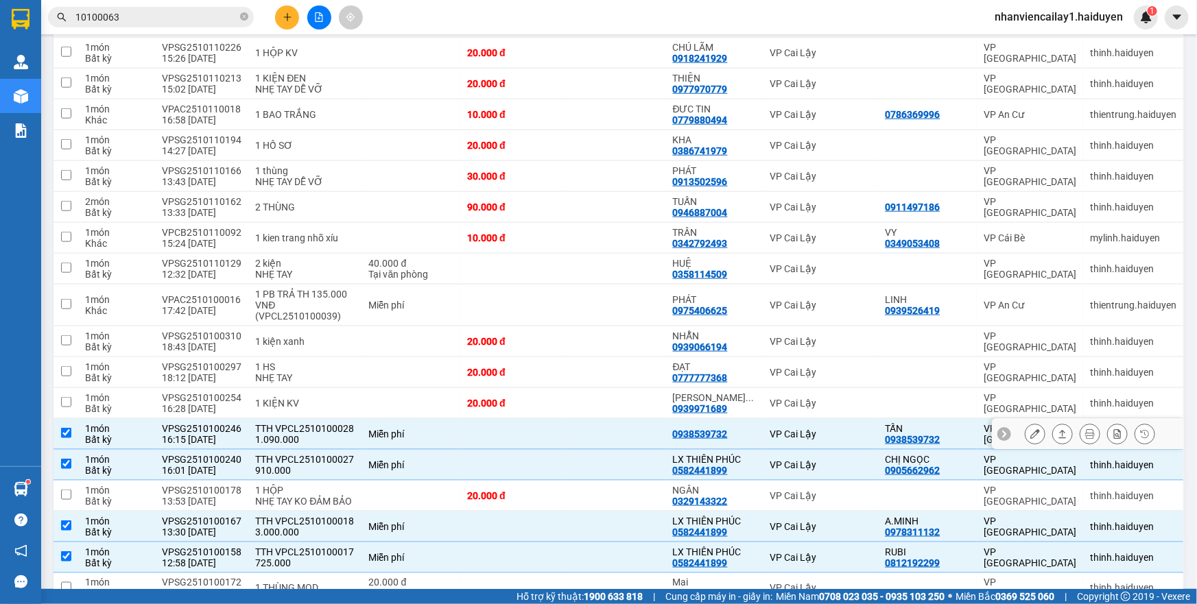
click at [499, 439] on td at bounding box center [511, 434] width 103 height 31
checkbox input "false"
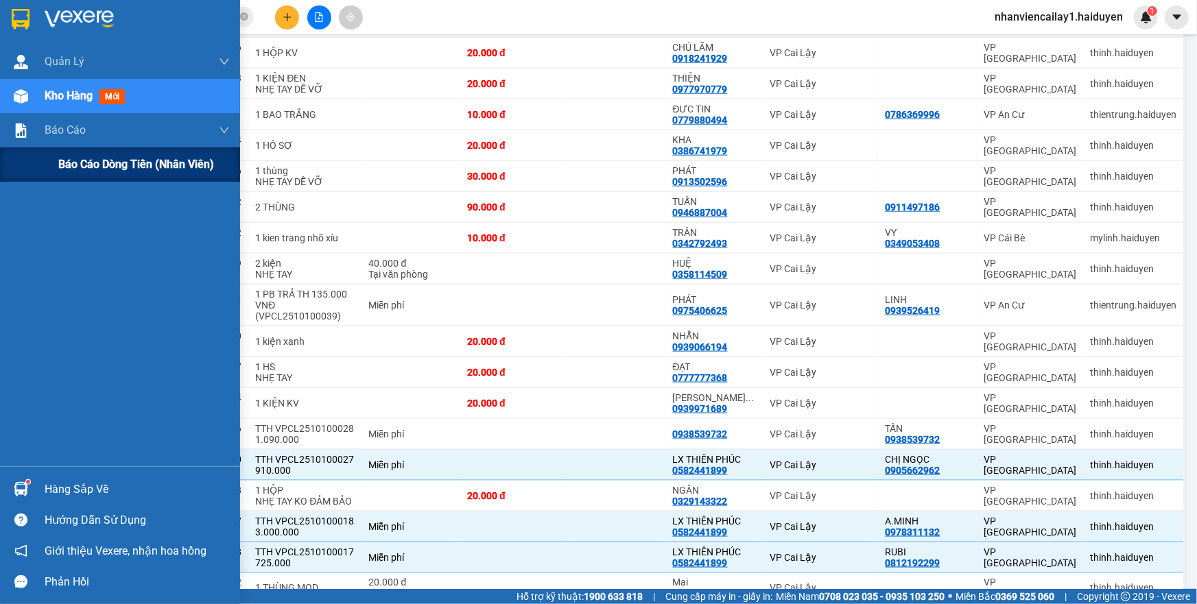
click at [58, 154] on div "Báo cáo dòng tiền (nhân viên)" at bounding box center [143, 164] width 171 height 34
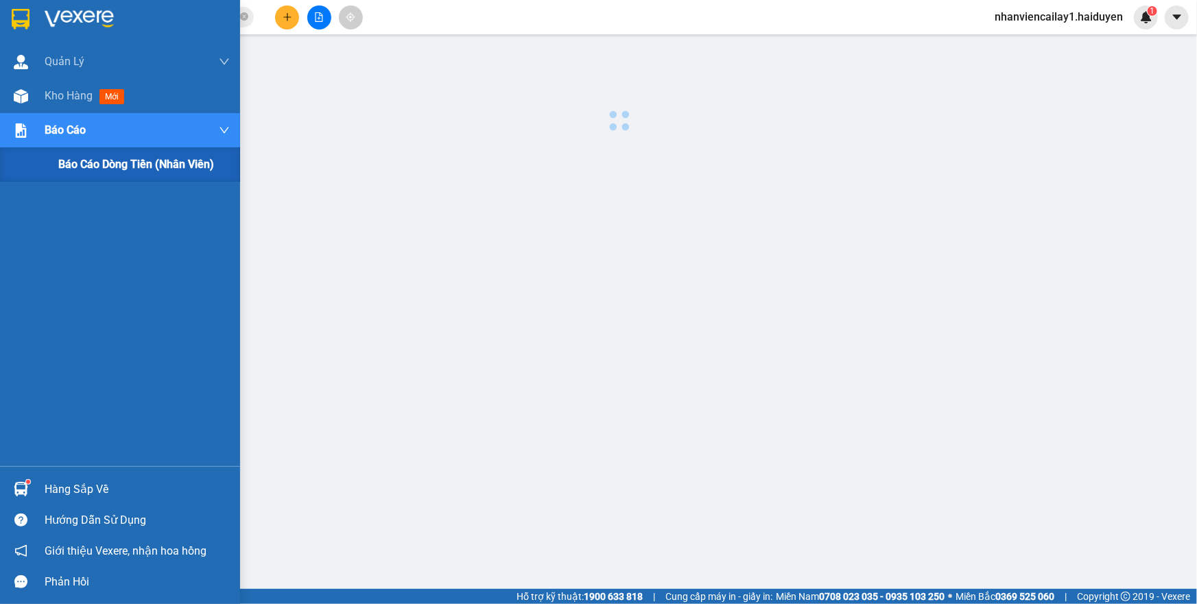
click at [58, 154] on div "Báo cáo dòng tiền (nhân viên)" at bounding box center [143, 164] width 171 height 34
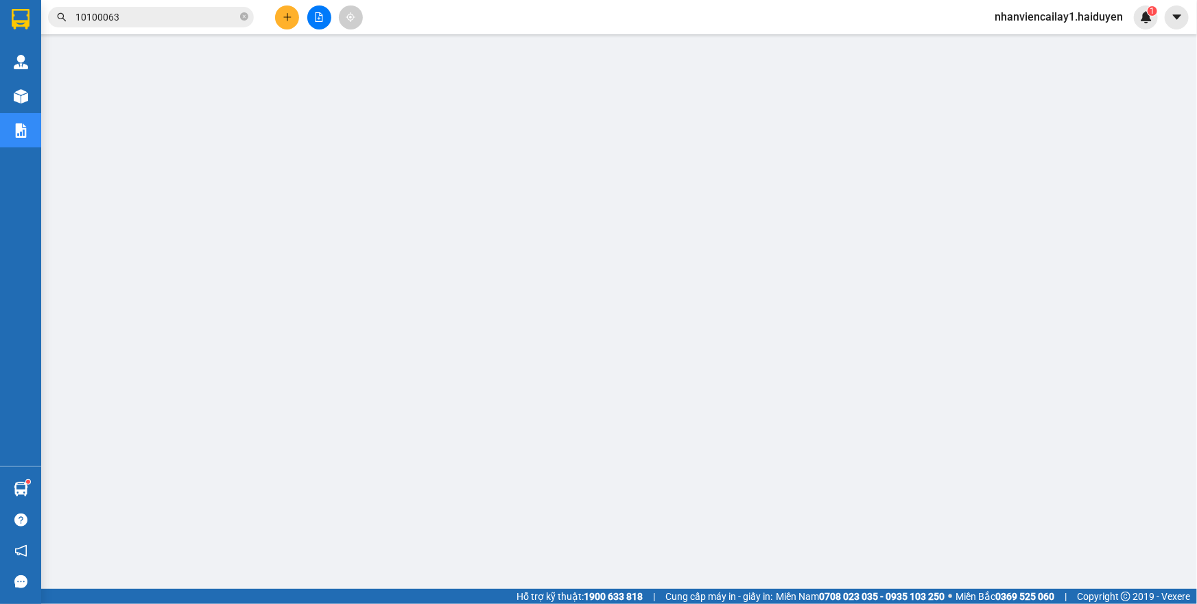
click at [329, 15] on button at bounding box center [319, 17] width 24 height 24
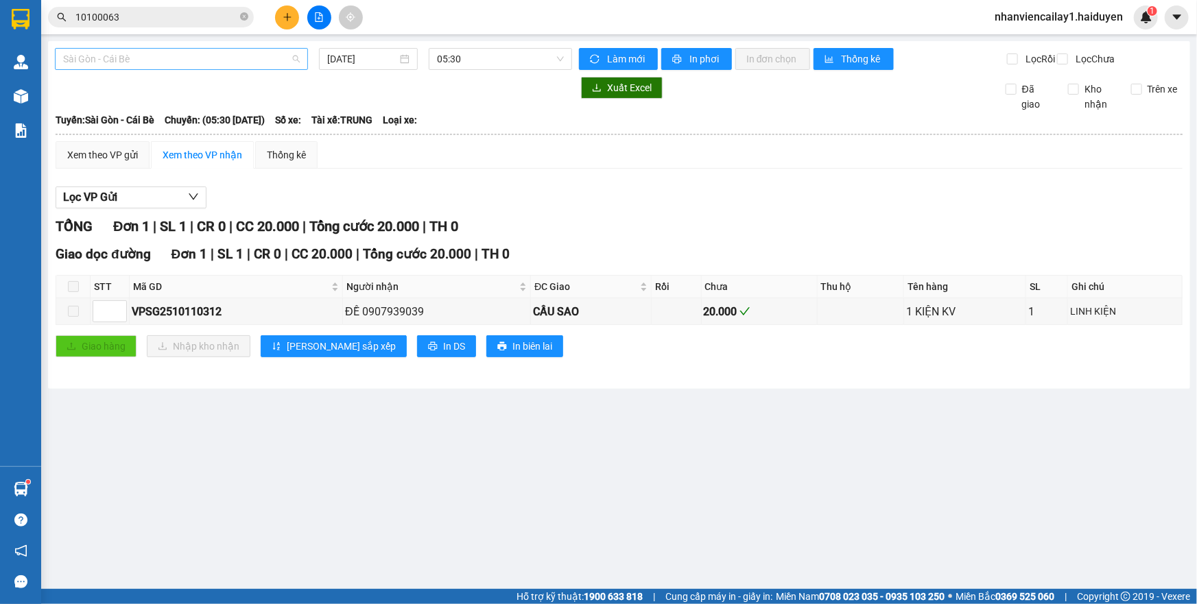
click at [267, 59] on span "Sài Gòn - Cái Bè" at bounding box center [181, 59] width 237 height 21
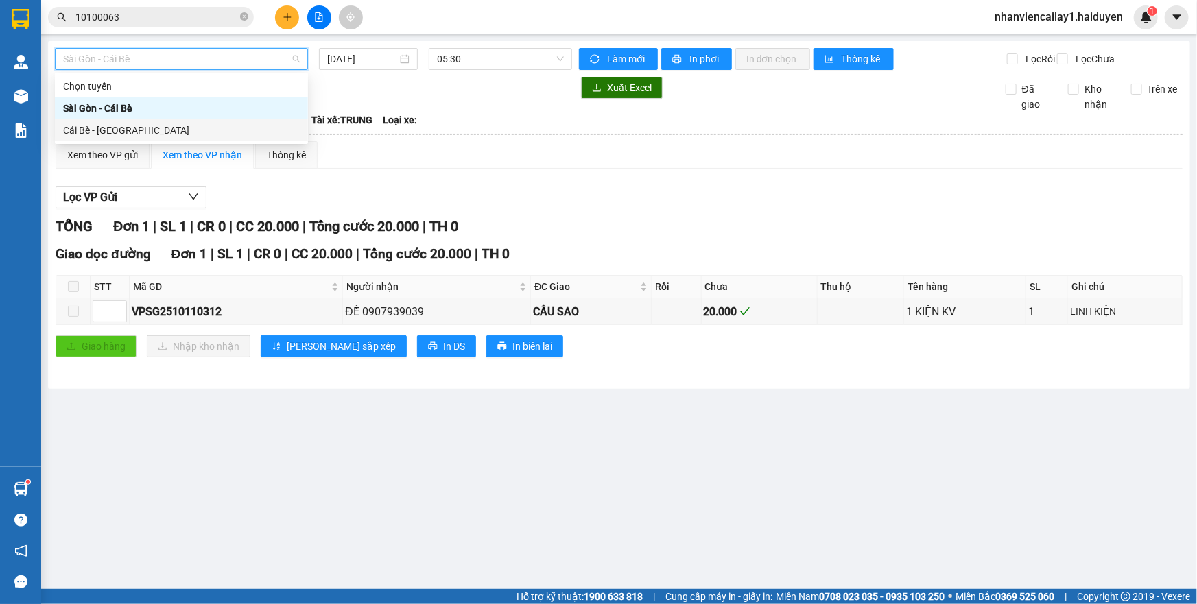
click at [248, 126] on div "Cái Bè - Sài Gòn" at bounding box center [181, 130] width 237 height 15
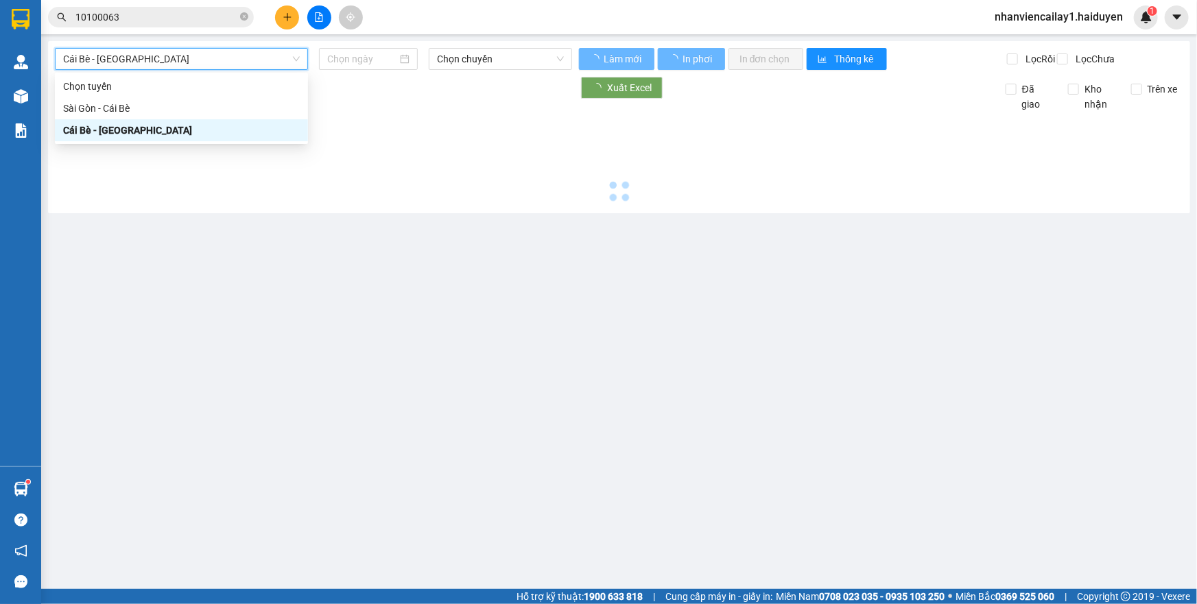
type input "12/10/2025"
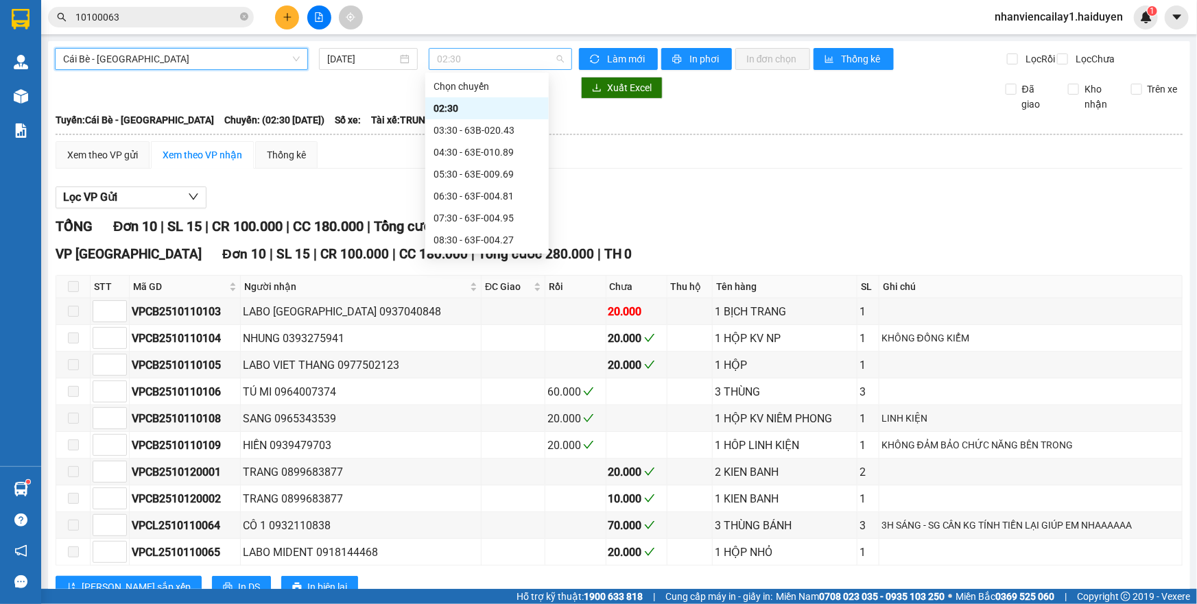
click at [452, 62] on span "02:30" at bounding box center [500, 59] width 127 height 21
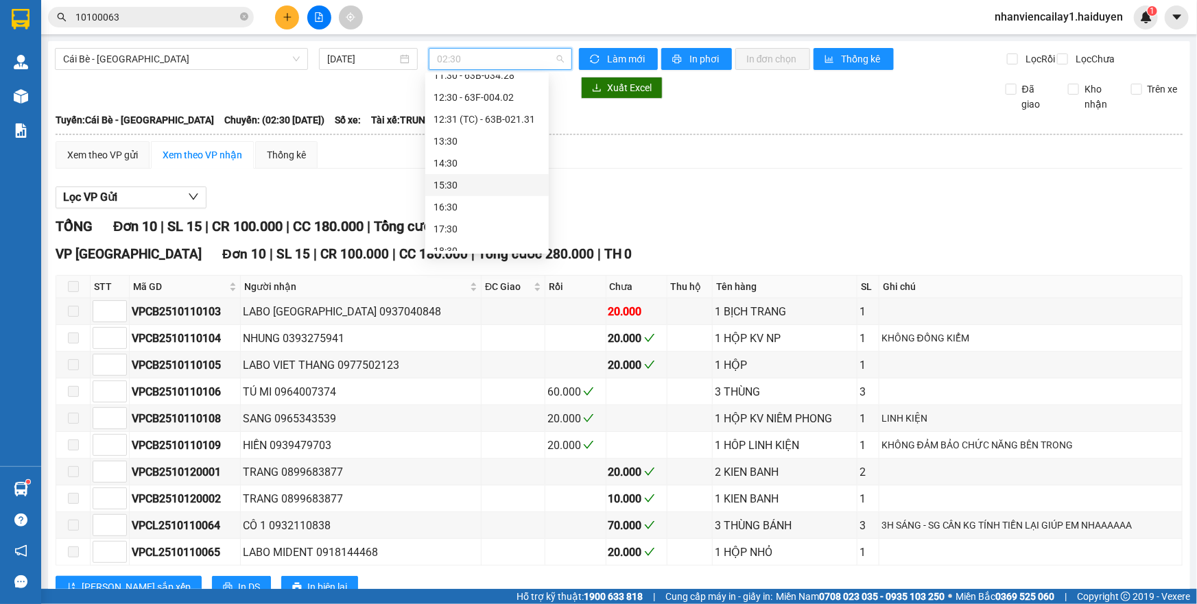
scroll to position [285, 0]
click at [450, 235] on div "18:30" at bounding box center [486, 240] width 107 height 15
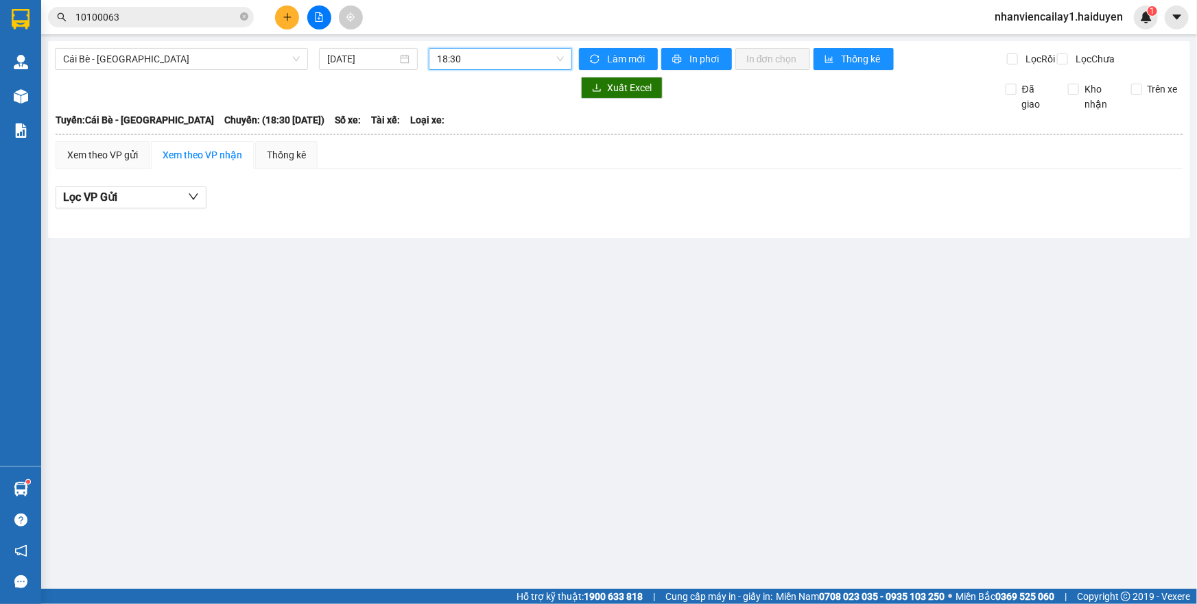
click at [445, 63] on span "18:30" at bounding box center [500, 59] width 127 height 21
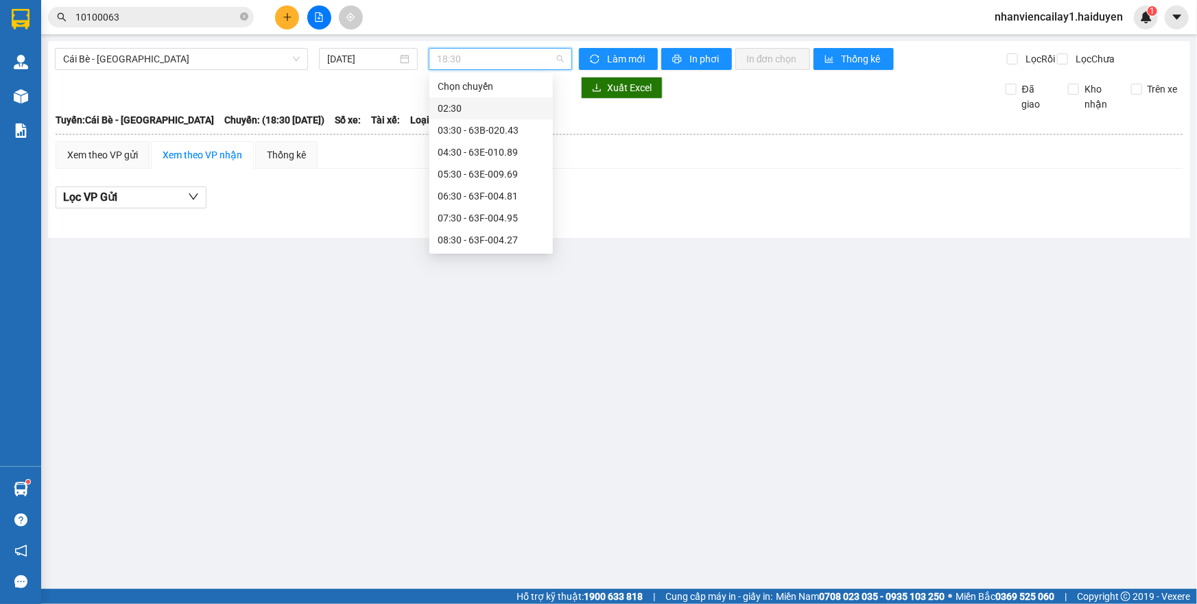
click at [468, 106] on div "02:30" at bounding box center [491, 108] width 107 height 15
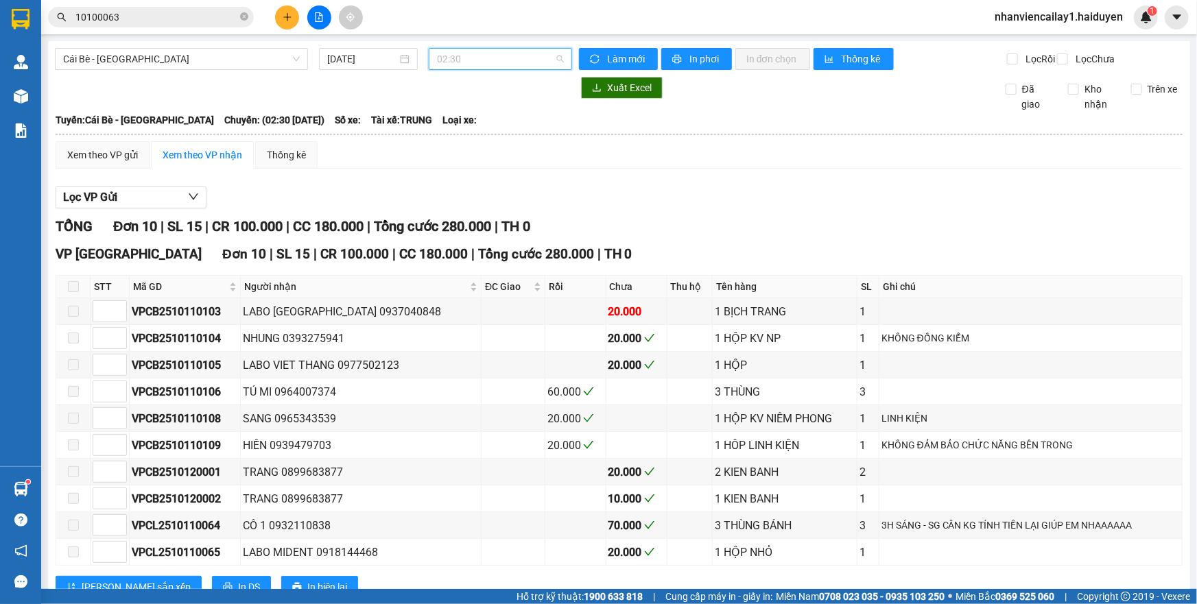
click at [510, 56] on span "02:30" at bounding box center [500, 59] width 127 height 21
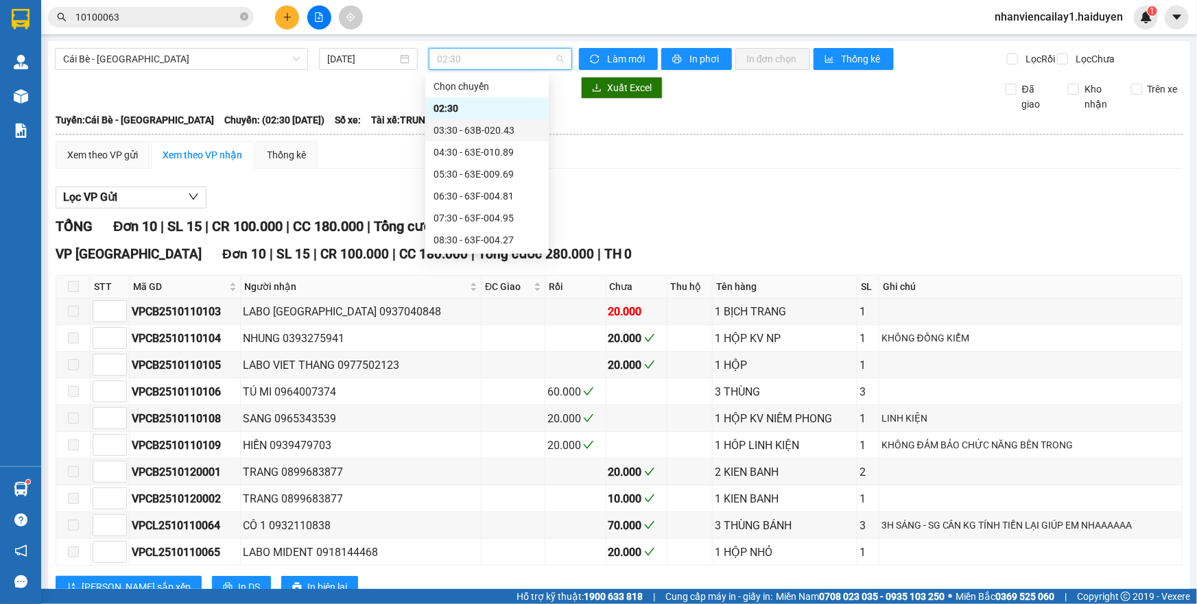
click at [490, 136] on div "03:30 - 63B-020.43" at bounding box center [486, 130] width 107 height 15
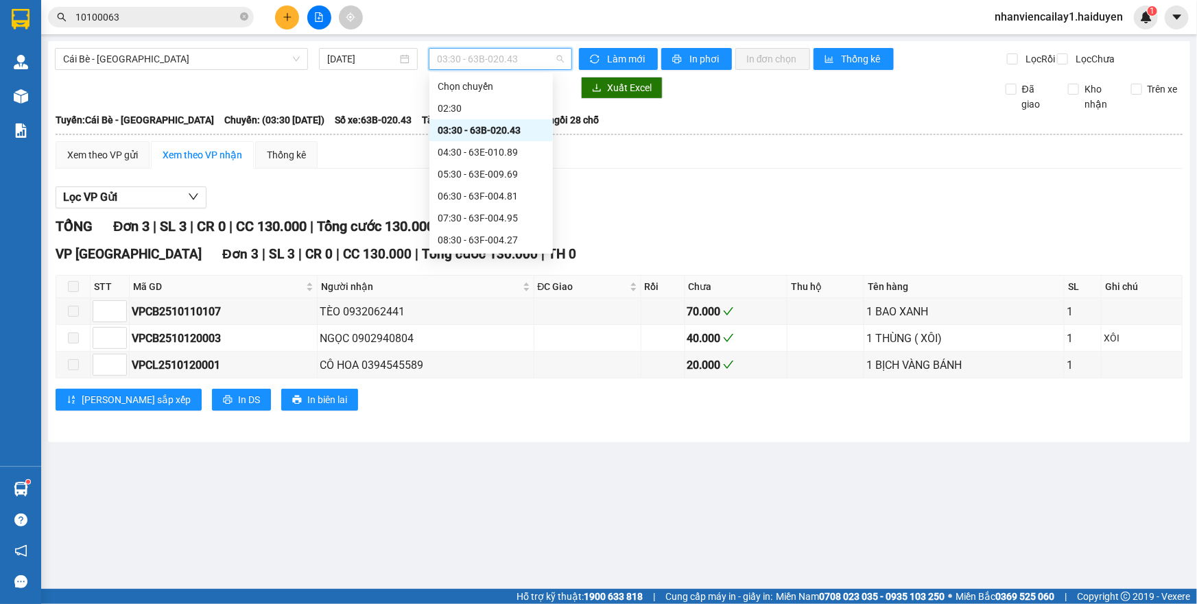
click at [507, 60] on span "03:30 - 63B-020.43" at bounding box center [500, 59] width 127 height 21
click at [489, 157] on div "04:30 - 63E-010.89" at bounding box center [491, 152] width 107 height 15
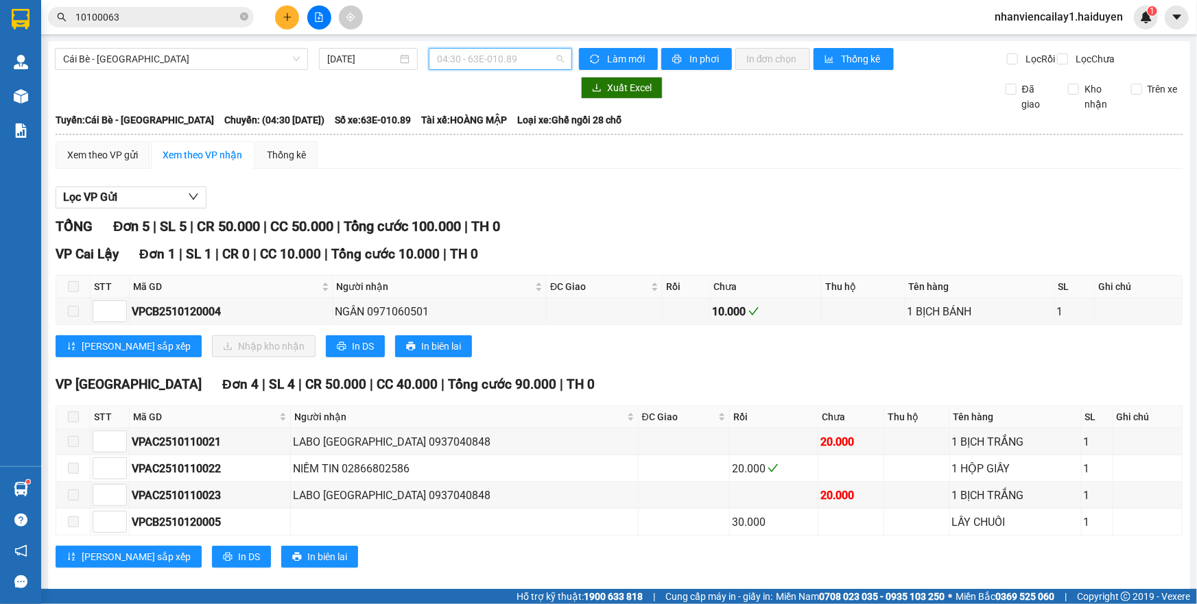
click at [514, 62] on span "04:30 - 63E-010.89" at bounding box center [500, 59] width 127 height 21
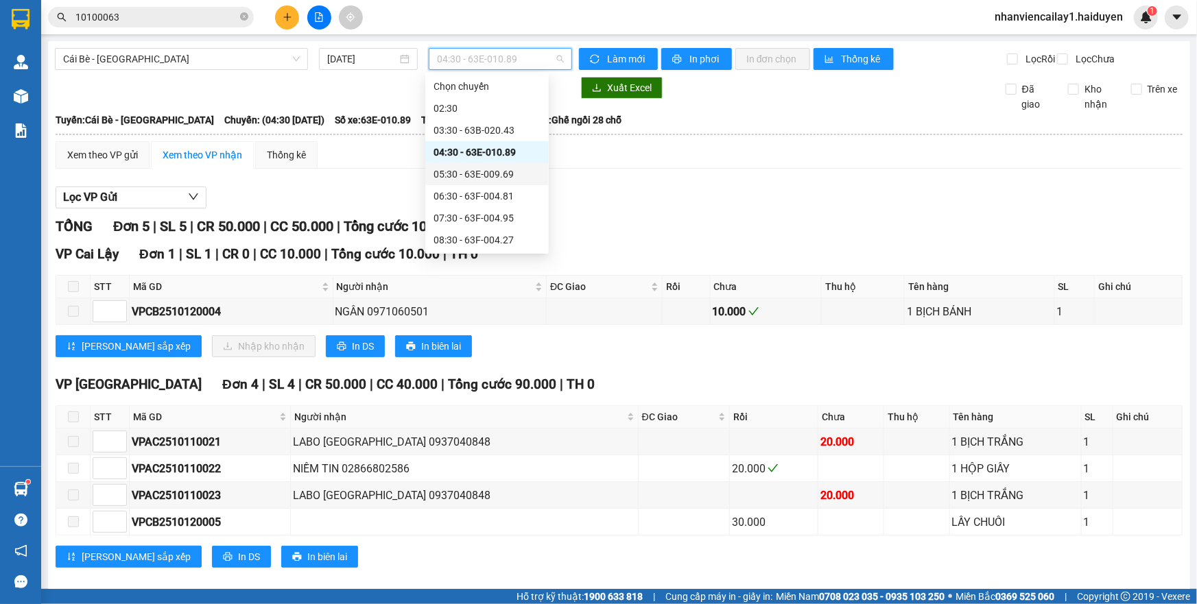
click at [479, 174] on div "05:30 - 63E-009.69" at bounding box center [486, 174] width 107 height 15
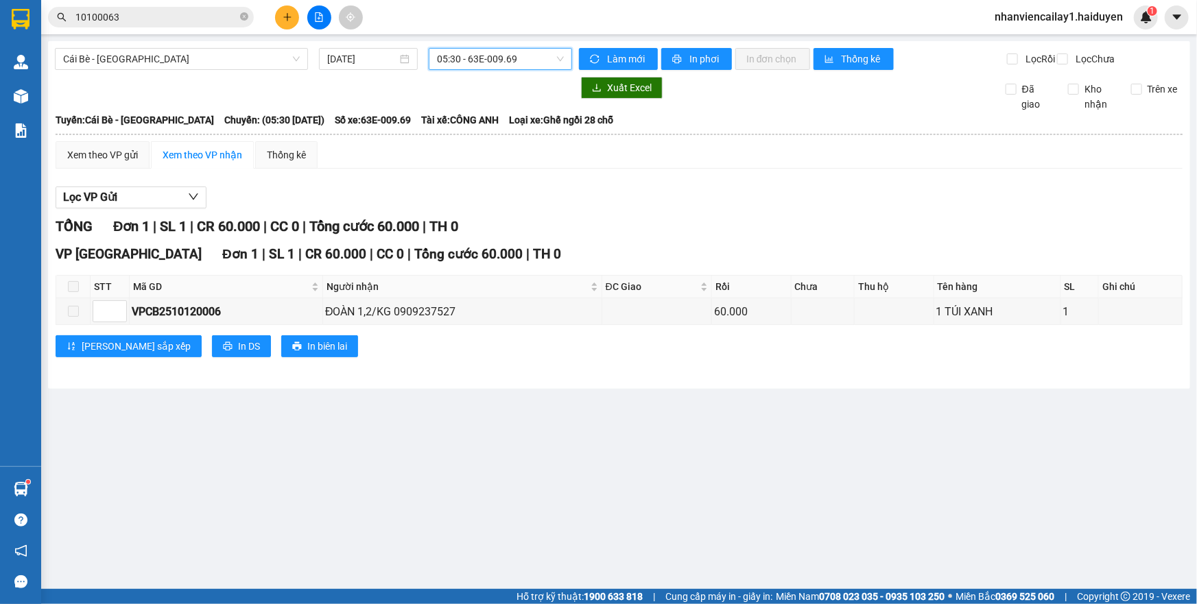
click at [494, 55] on span "05:30 - 63E-009.69" at bounding box center [500, 59] width 127 height 21
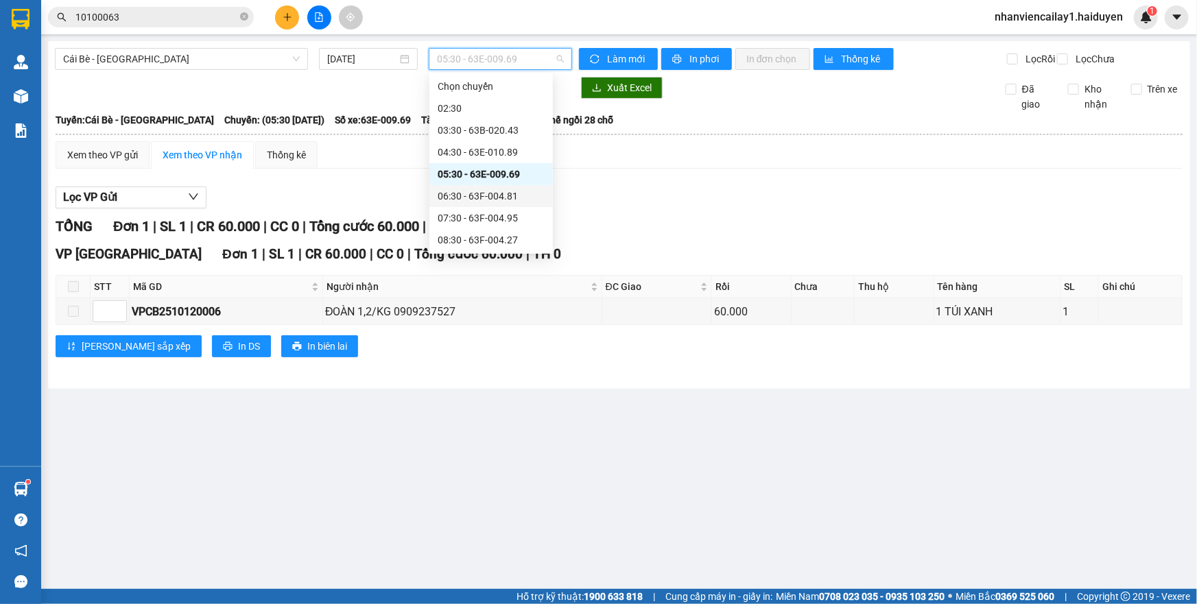
click at [481, 197] on div "06:30 - 63F-004.81" at bounding box center [491, 196] width 107 height 15
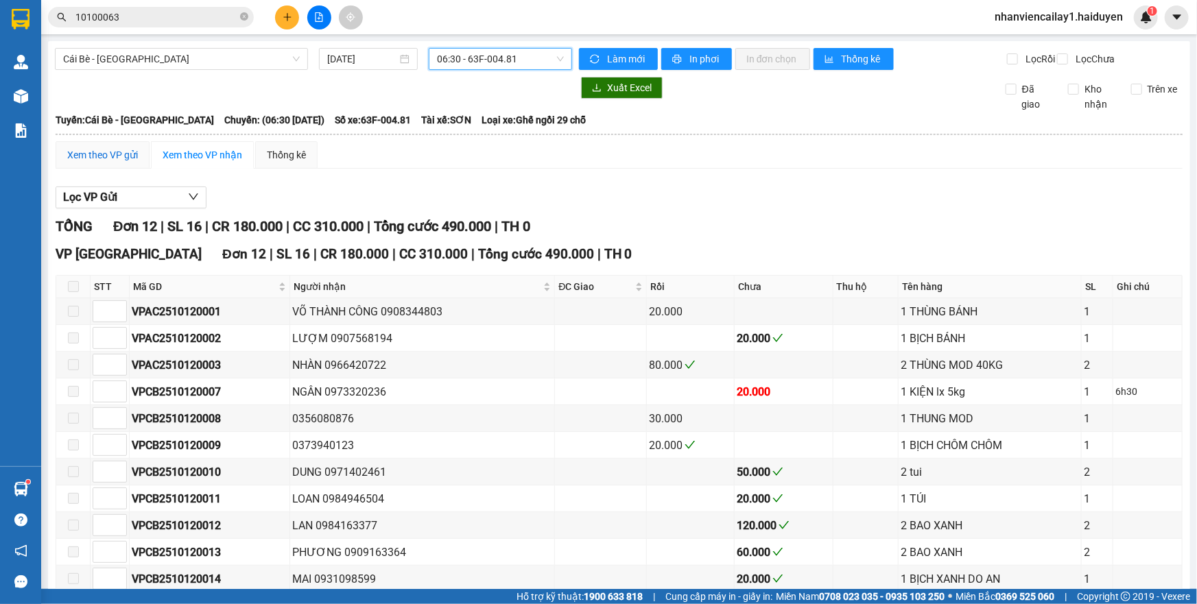
click at [77, 163] on div "Xem theo VP gửi" at bounding box center [102, 154] width 71 height 15
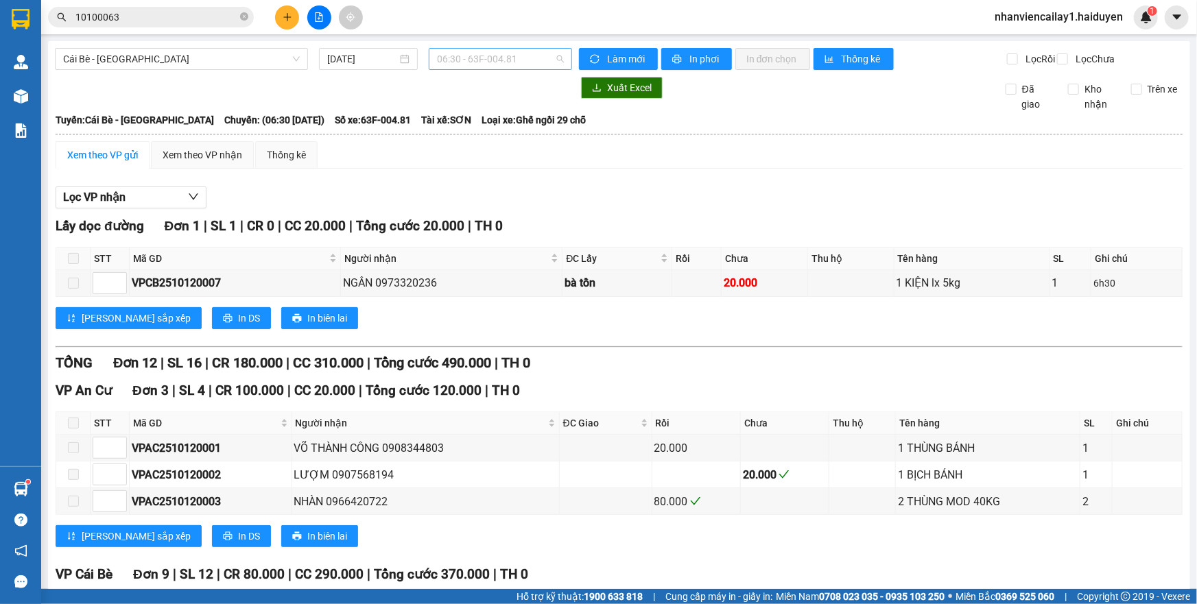
click at [473, 51] on span "06:30 - 63F-004.81" at bounding box center [500, 59] width 127 height 21
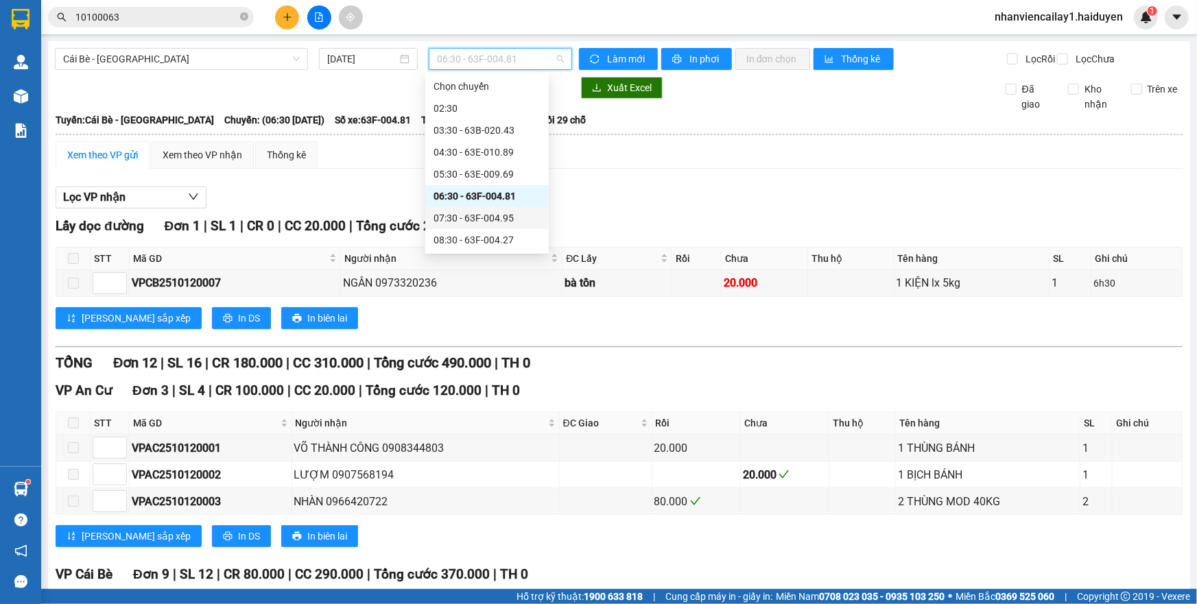
click at [462, 214] on div "07:30 - 63F-004.95" at bounding box center [486, 218] width 107 height 15
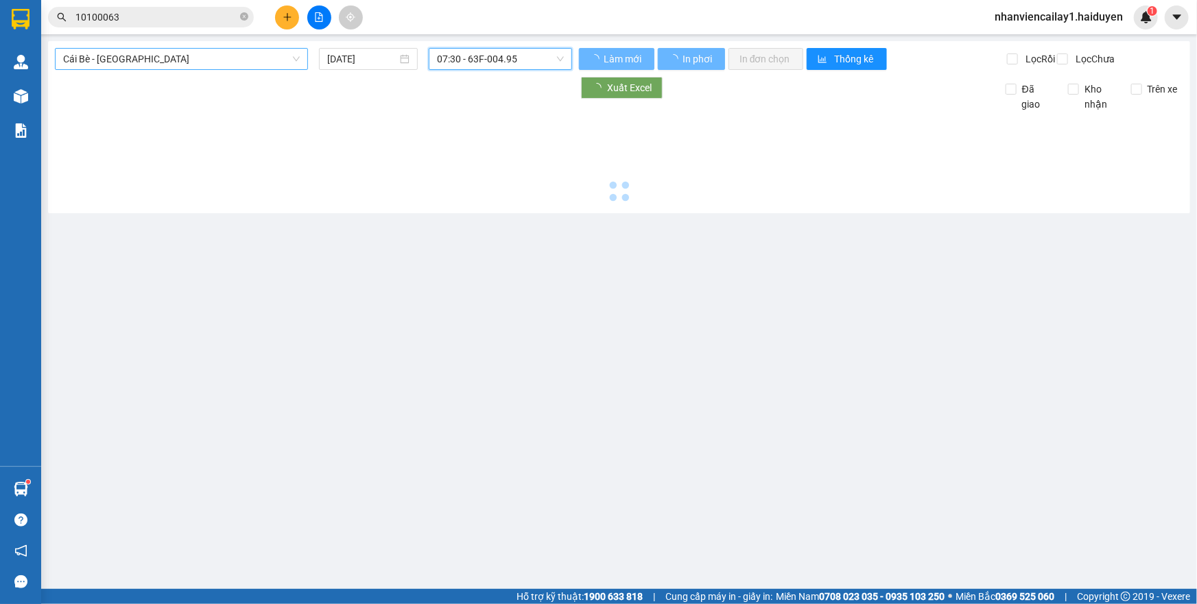
click at [248, 55] on span "Cái Bè - Sài Gòn" at bounding box center [181, 59] width 237 height 21
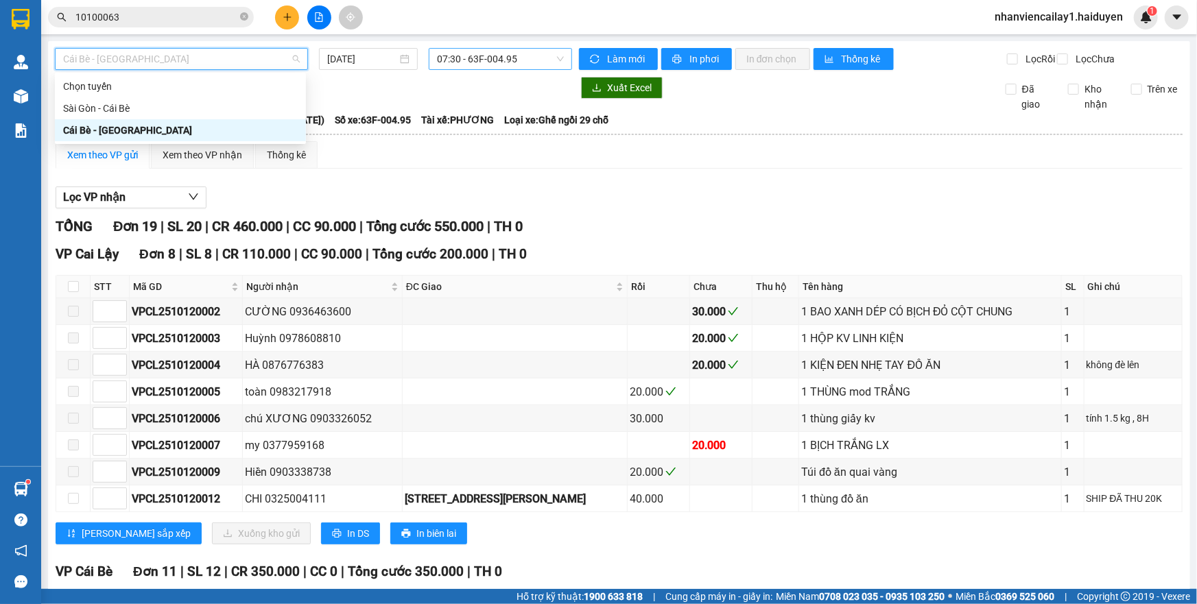
click at [535, 51] on span "07:30 - 63F-004.95" at bounding box center [500, 59] width 127 height 21
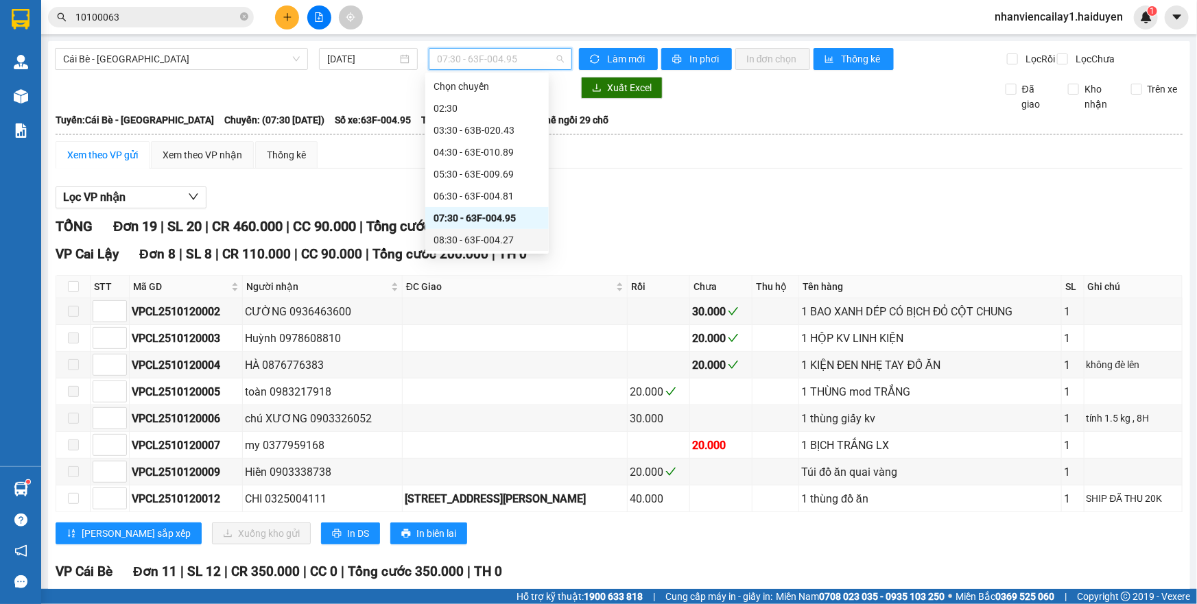
click at [498, 234] on div "08:30 - 63F-004.27" at bounding box center [486, 240] width 107 height 15
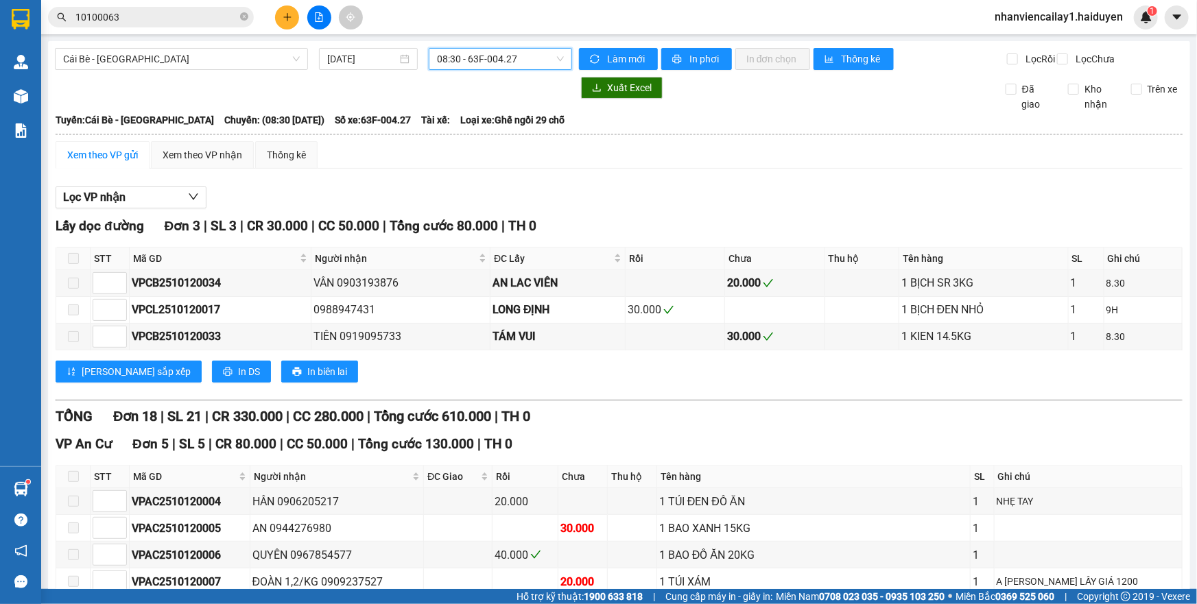
click at [542, 53] on span "08:30 - 63F-004.27" at bounding box center [500, 59] width 127 height 21
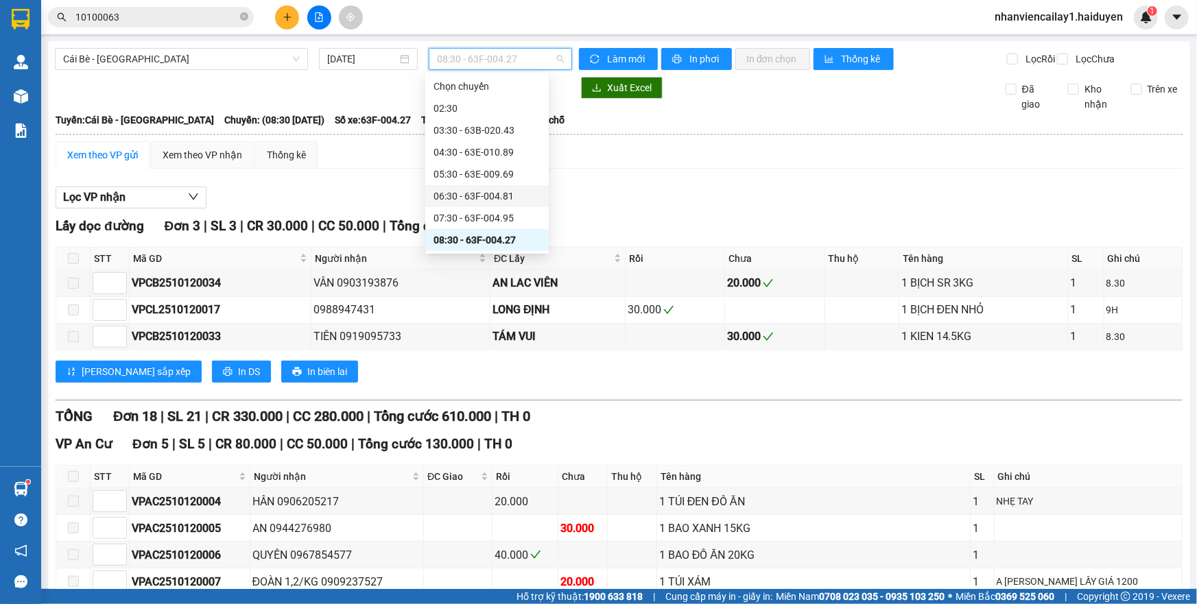
scroll to position [62, 0]
click at [490, 197] on div "09:30 - 63F-004.98" at bounding box center [486, 200] width 107 height 15
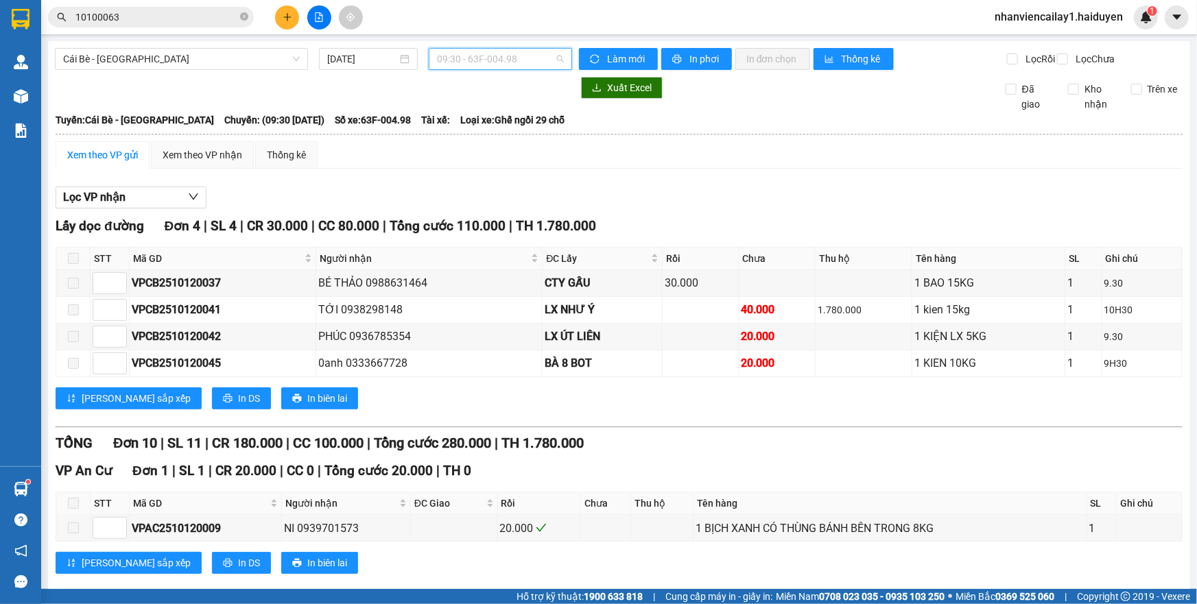
click at [526, 62] on span "09:30 - 63F-004.98" at bounding box center [500, 59] width 127 height 21
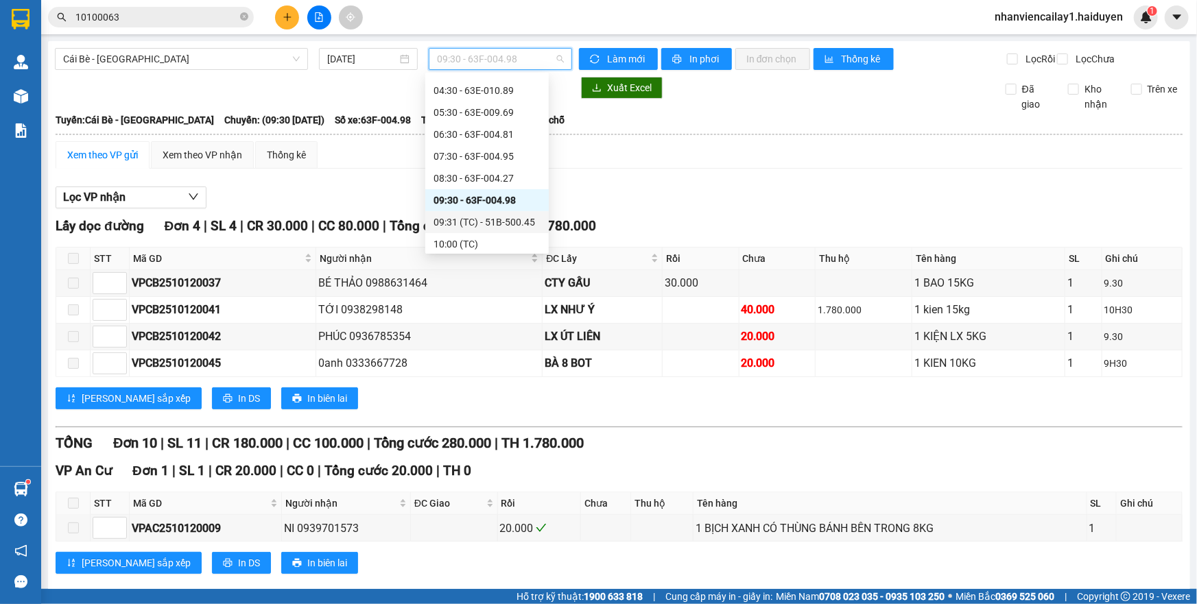
click at [508, 215] on div "09:31 (TC) - 51B-500.45" at bounding box center [486, 222] width 107 height 15
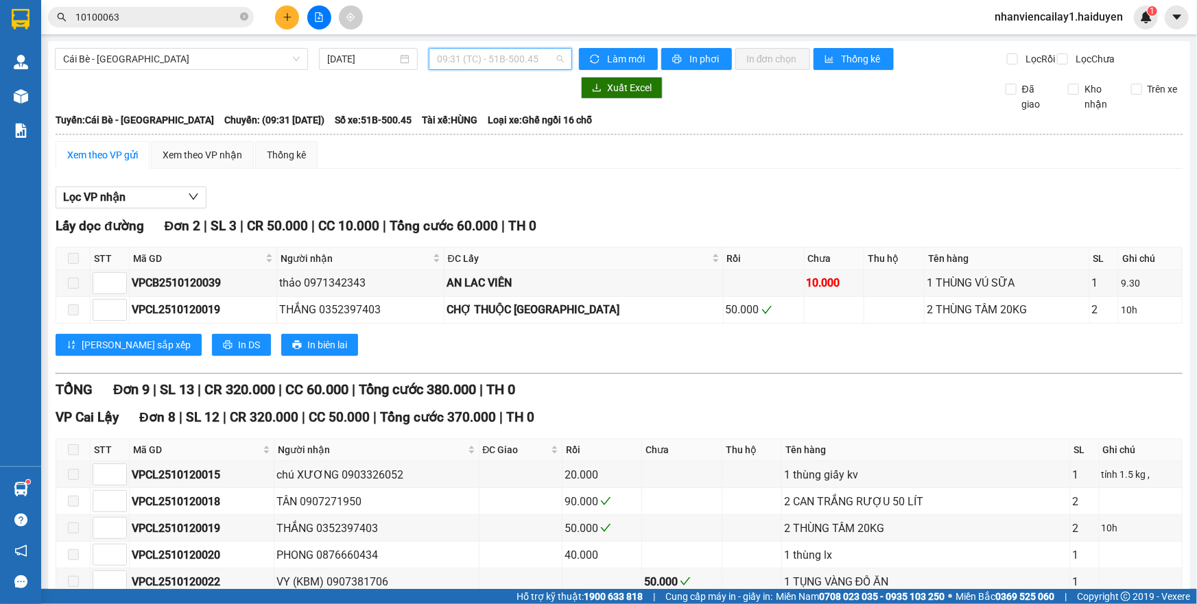
click at [495, 64] on span "09:31 (TC) - 51B-500.45" at bounding box center [500, 59] width 127 height 21
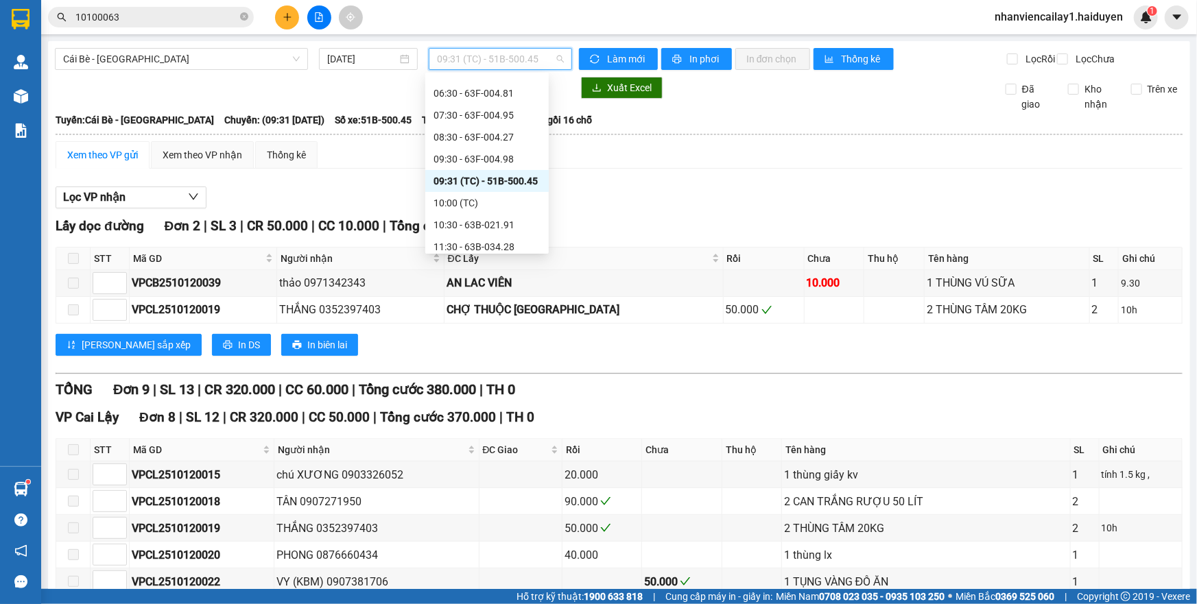
scroll to position [124, 0]
click at [468, 184] on div "10:00 (TC)" at bounding box center [486, 181] width 107 height 15
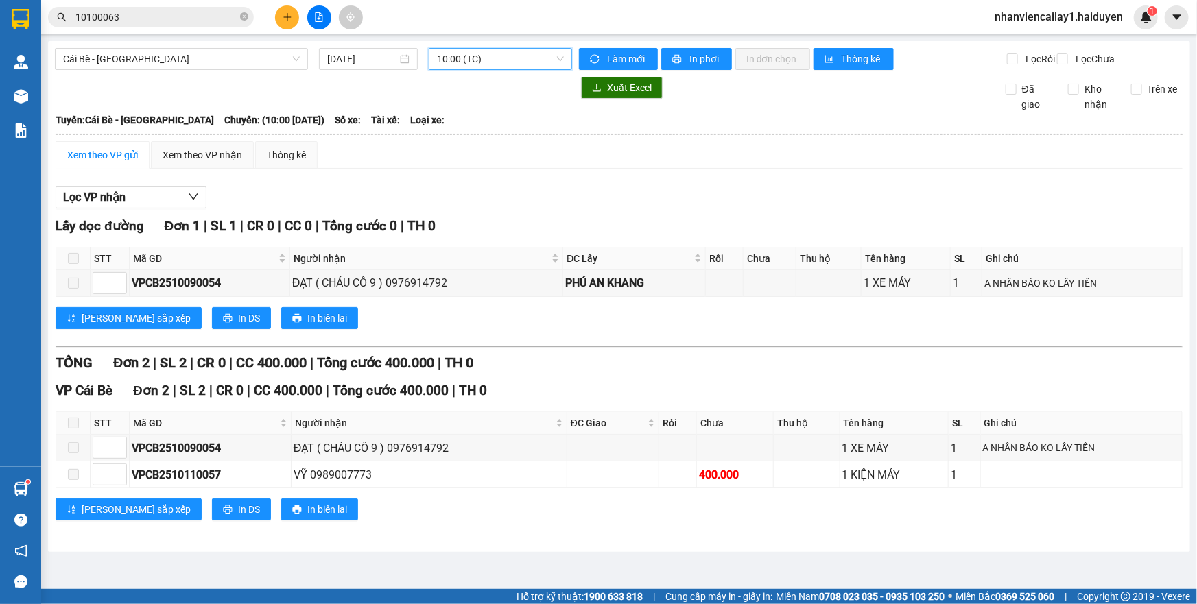
click at [499, 60] on span "10:00 (TC)" at bounding box center [500, 59] width 127 height 21
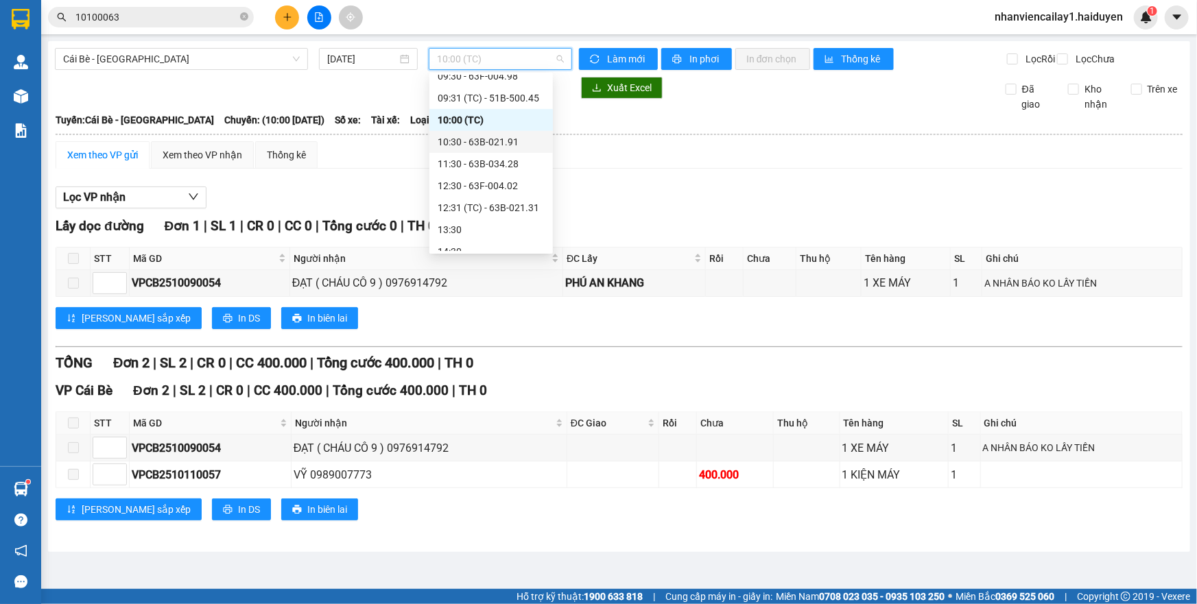
scroll to position [187, 0]
click at [486, 141] on div "10:30 - 63B-021.91" at bounding box center [491, 141] width 107 height 15
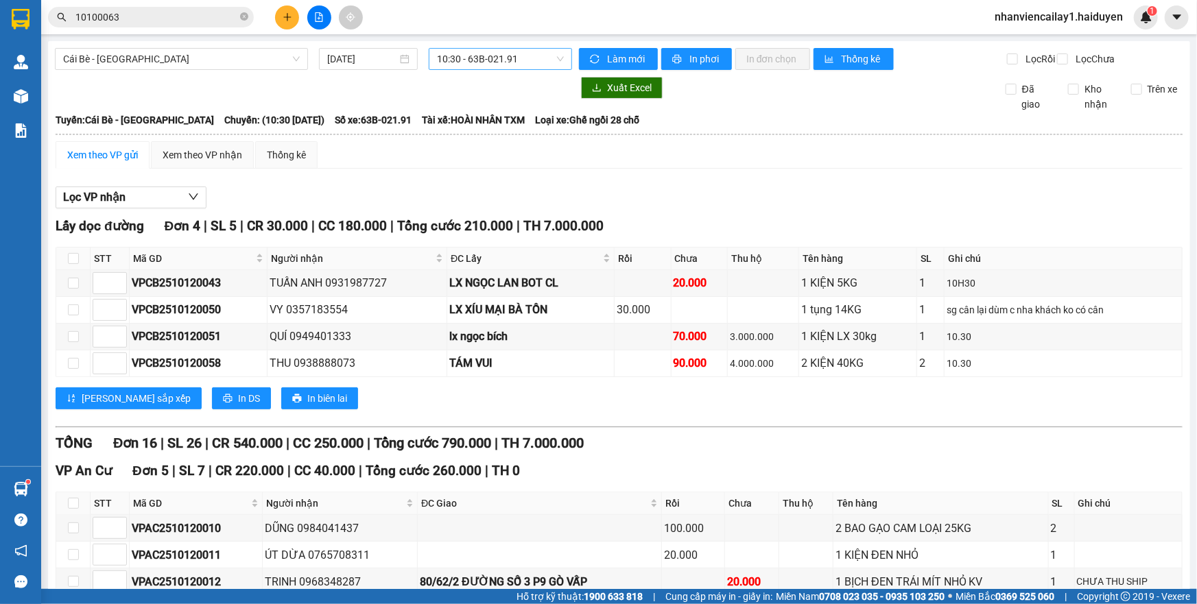
click at [492, 60] on span "10:30 - 63B-021.91" at bounding box center [500, 59] width 127 height 21
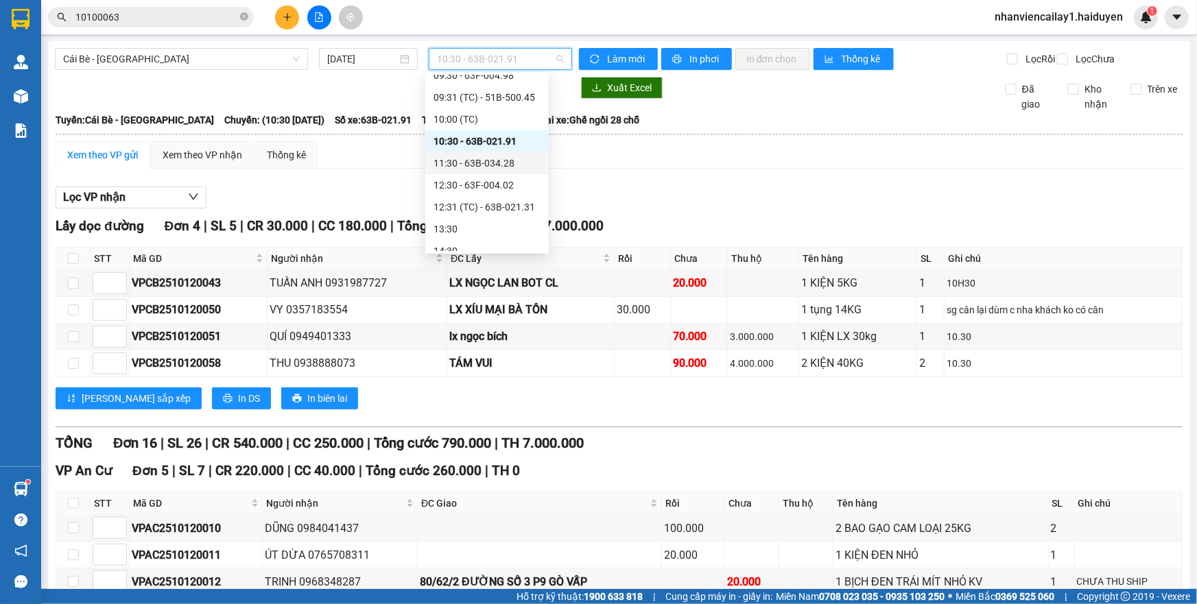
click at [499, 169] on div "11:30 - 63B-034.28" at bounding box center [486, 163] width 107 height 15
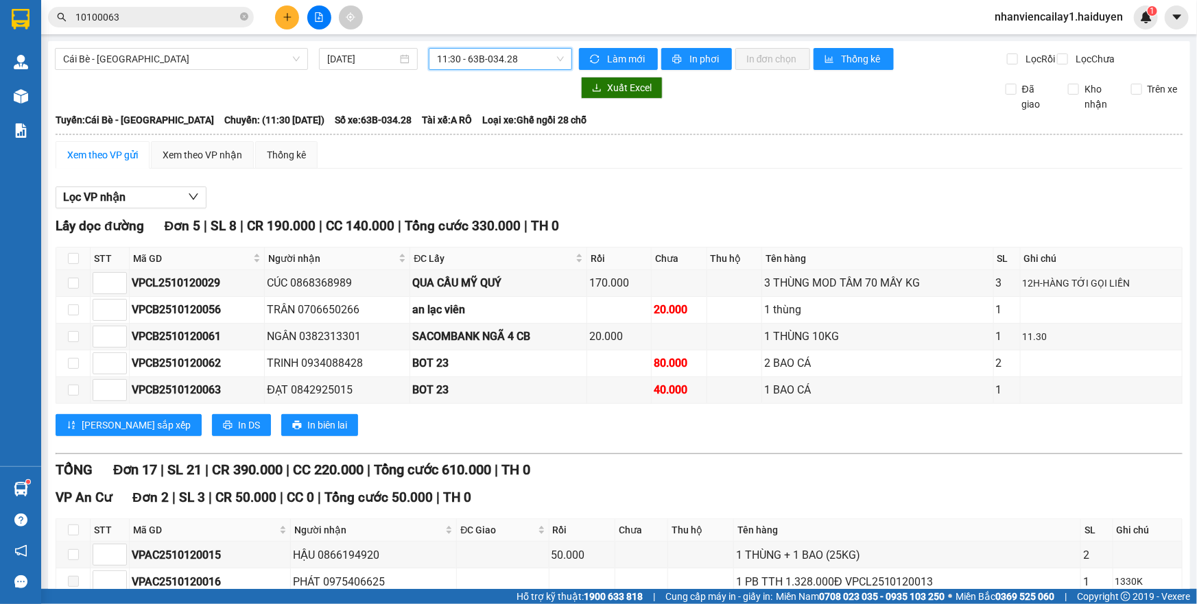
click at [509, 61] on span "11:30 - 63B-034.28" at bounding box center [500, 59] width 127 height 21
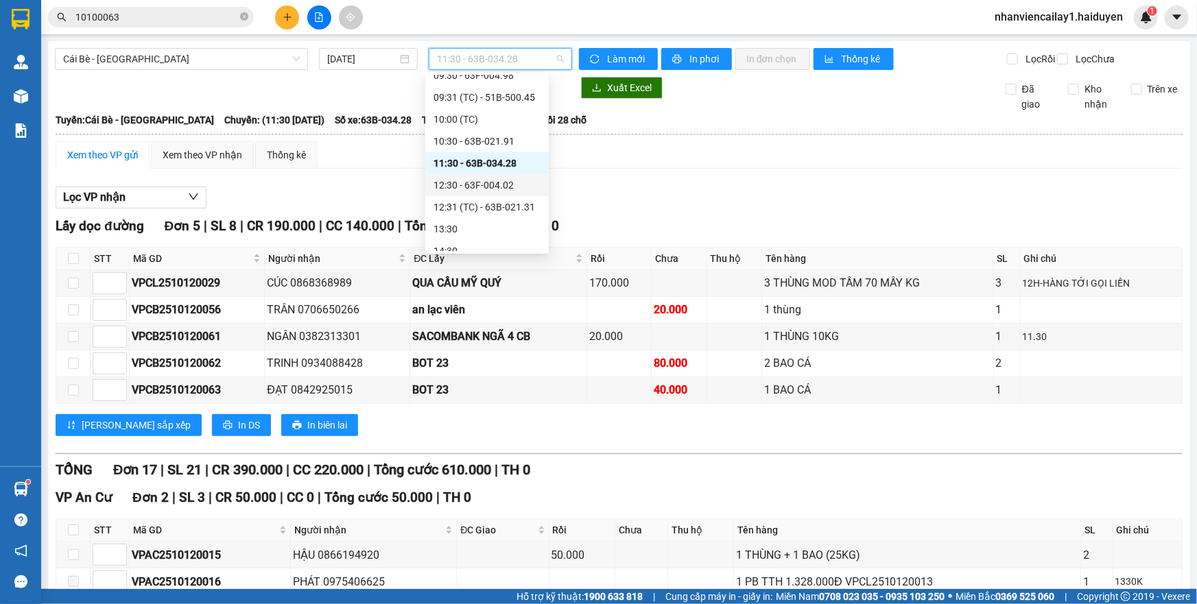
click at [500, 186] on div "12:30 - 63F-004.02" at bounding box center [486, 185] width 107 height 15
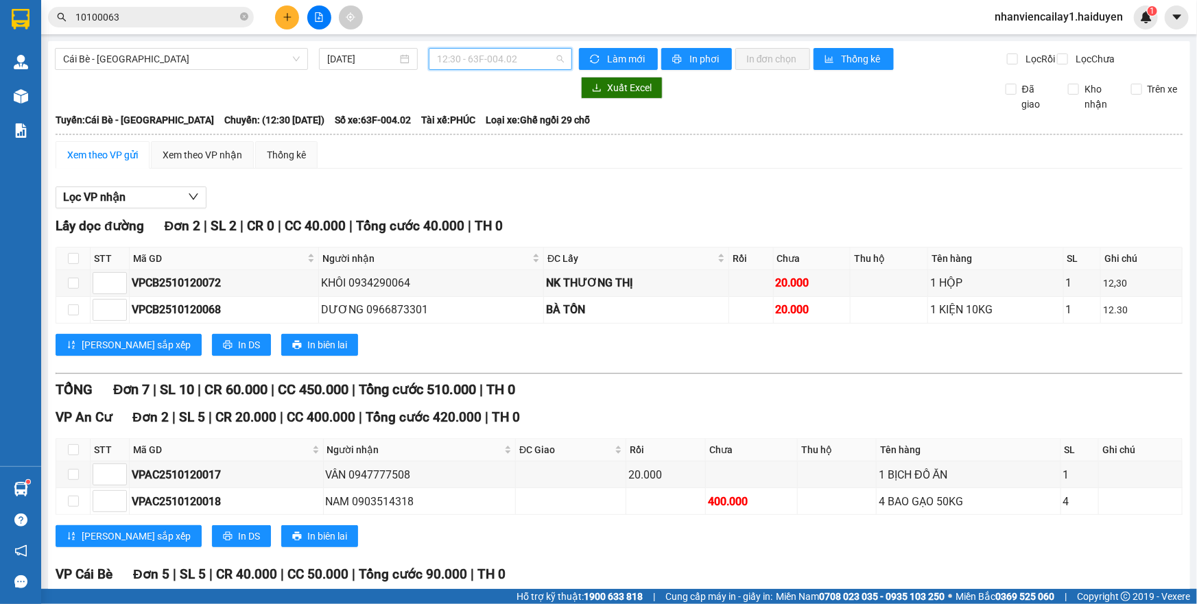
click at [501, 59] on span "12:30 - 63F-004.02" at bounding box center [500, 59] width 127 height 21
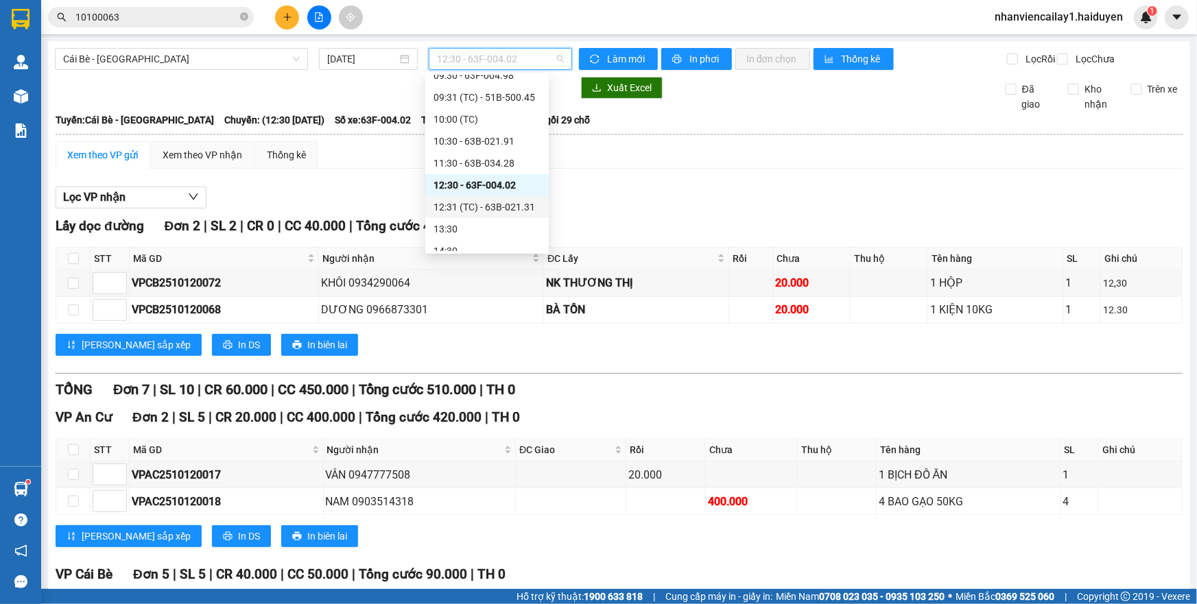
click at [486, 210] on div "12:31 (TC) - 63B-021.31" at bounding box center [486, 207] width 107 height 15
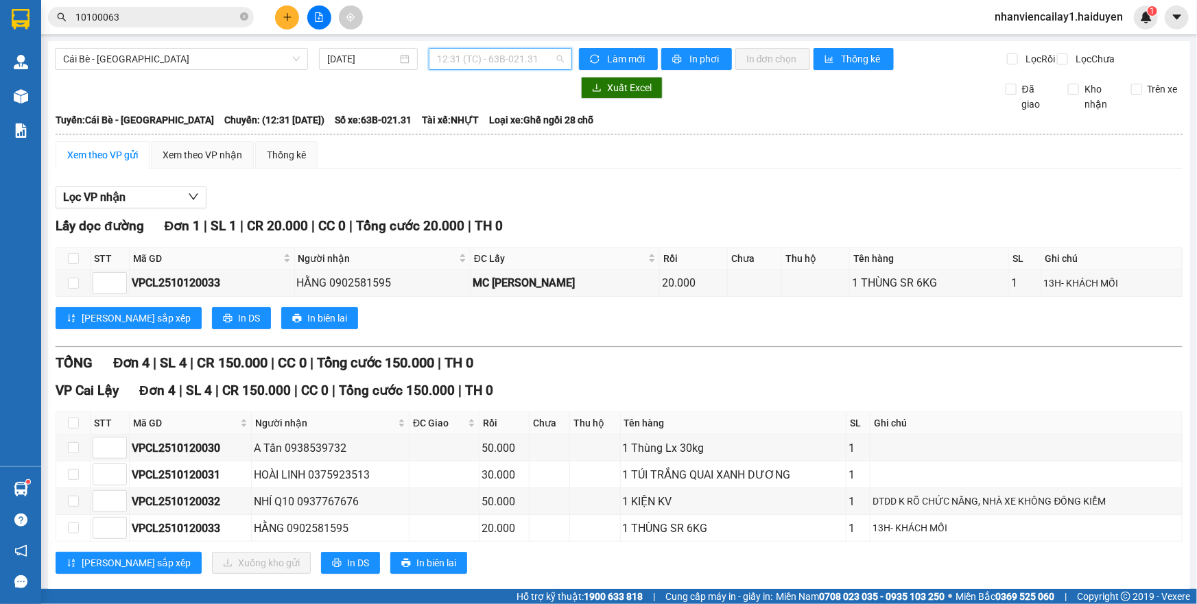
click at [477, 51] on span "12:31 (TC) - 63B-021.31" at bounding box center [500, 59] width 127 height 21
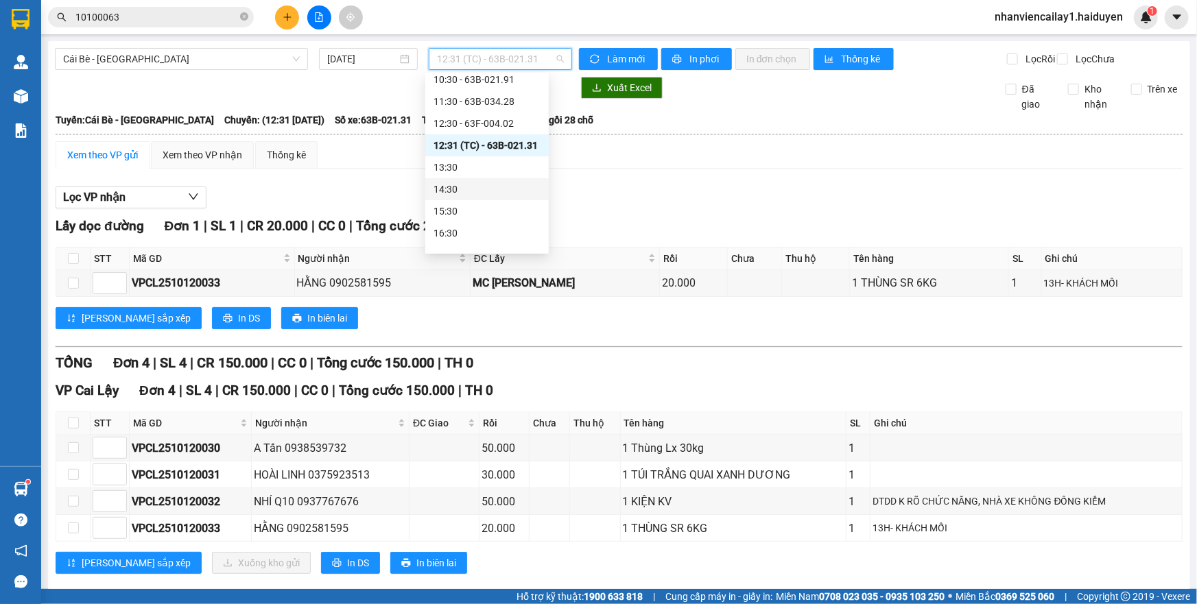
scroll to position [249, 0]
click at [490, 166] on div "13:30" at bounding box center [486, 166] width 107 height 15
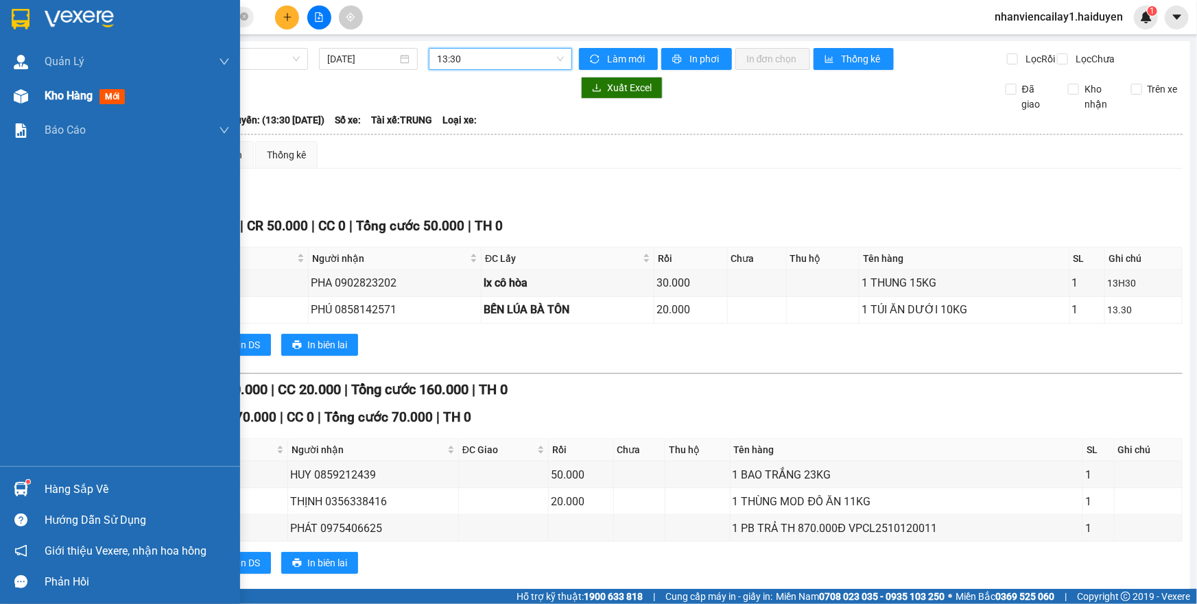
click at [23, 91] on img at bounding box center [21, 96] width 14 height 14
drag, startPoint x: 23, startPoint y: 91, endPoint x: 40, endPoint y: 97, distance: 18.0
click at [23, 91] on img at bounding box center [21, 96] width 14 height 14
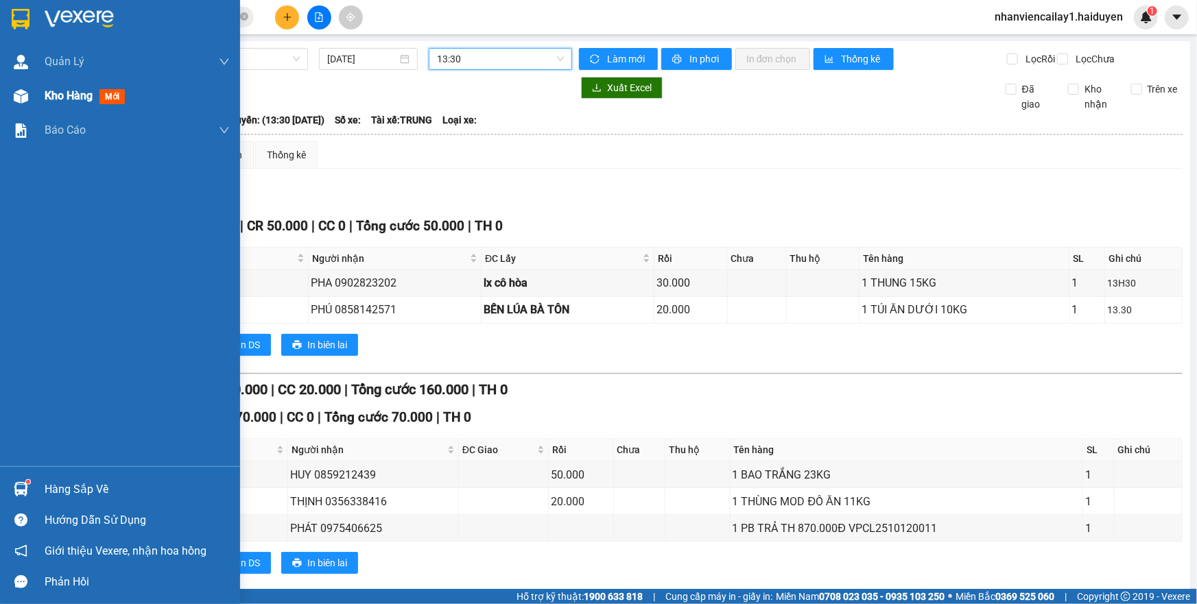
click at [23, 91] on img at bounding box center [21, 96] width 14 height 14
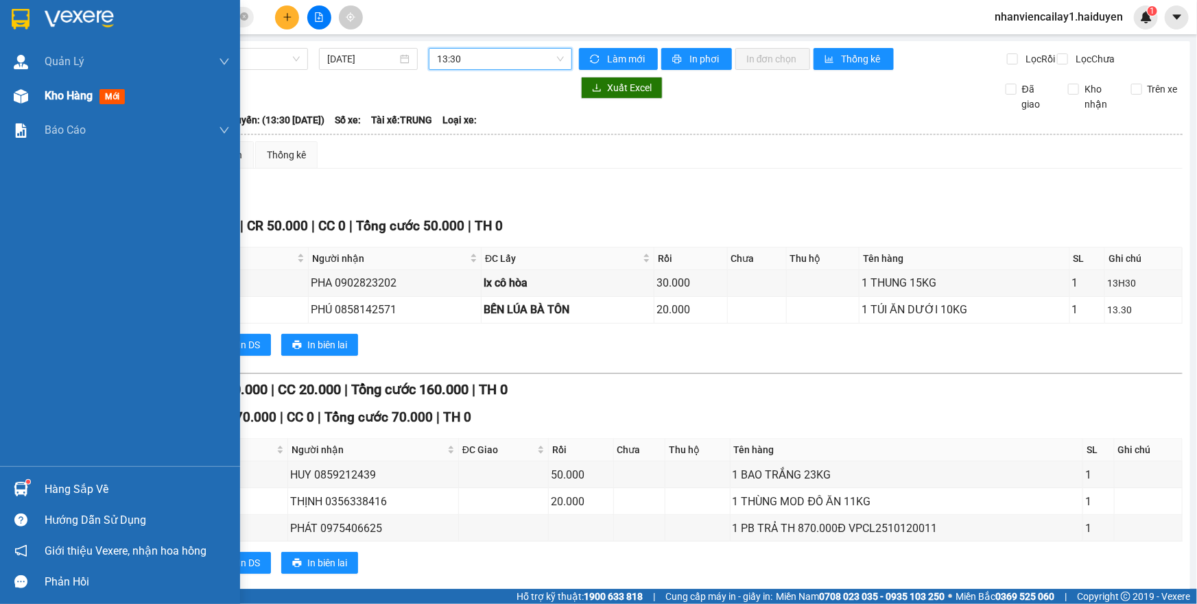
click at [23, 91] on img at bounding box center [21, 96] width 14 height 14
click at [40, 97] on div "Kho hàng mới" at bounding box center [120, 96] width 240 height 34
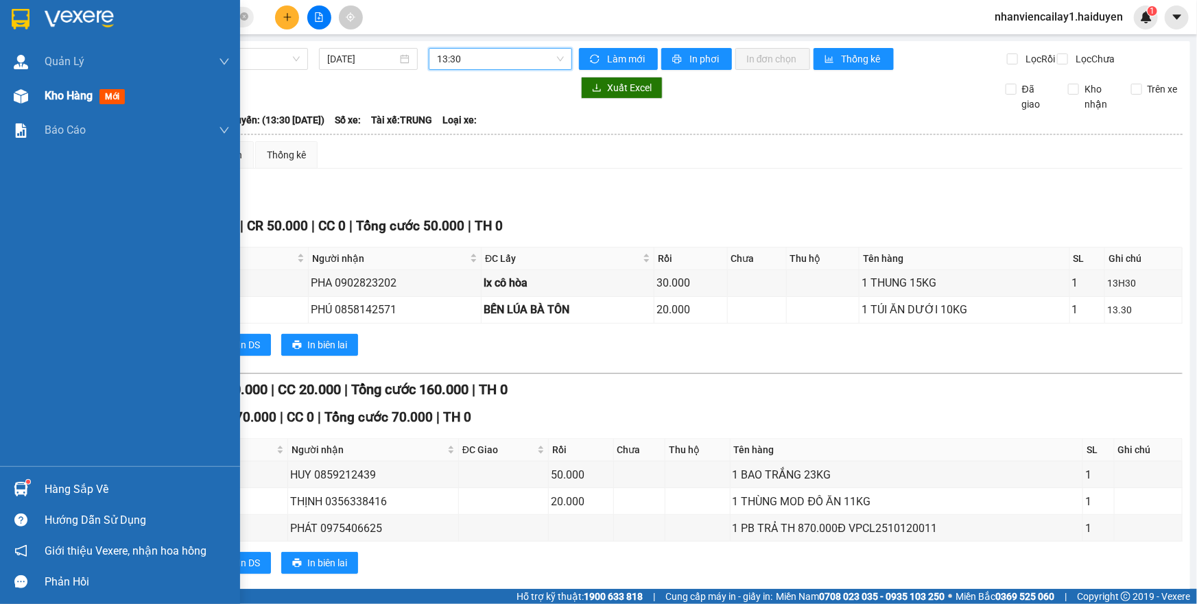
click at [40, 97] on div "Kho hàng mới" at bounding box center [120, 96] width 240 height 34
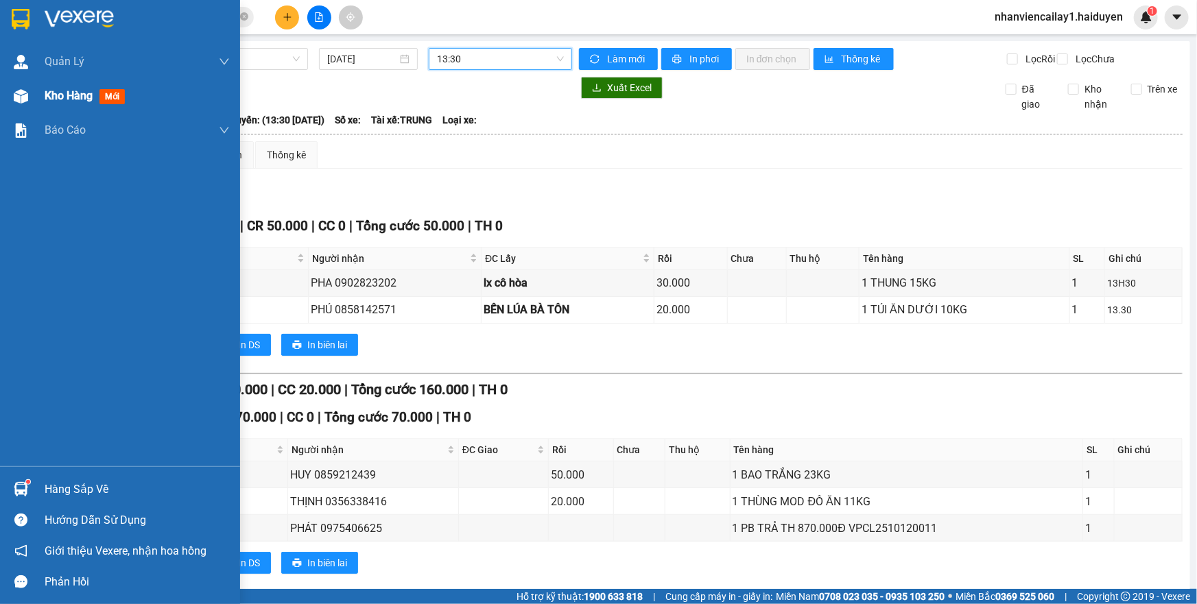
click at [40, 97] on div "Kho hàng mới" at bounding box center [120, 96] width 240 height 34
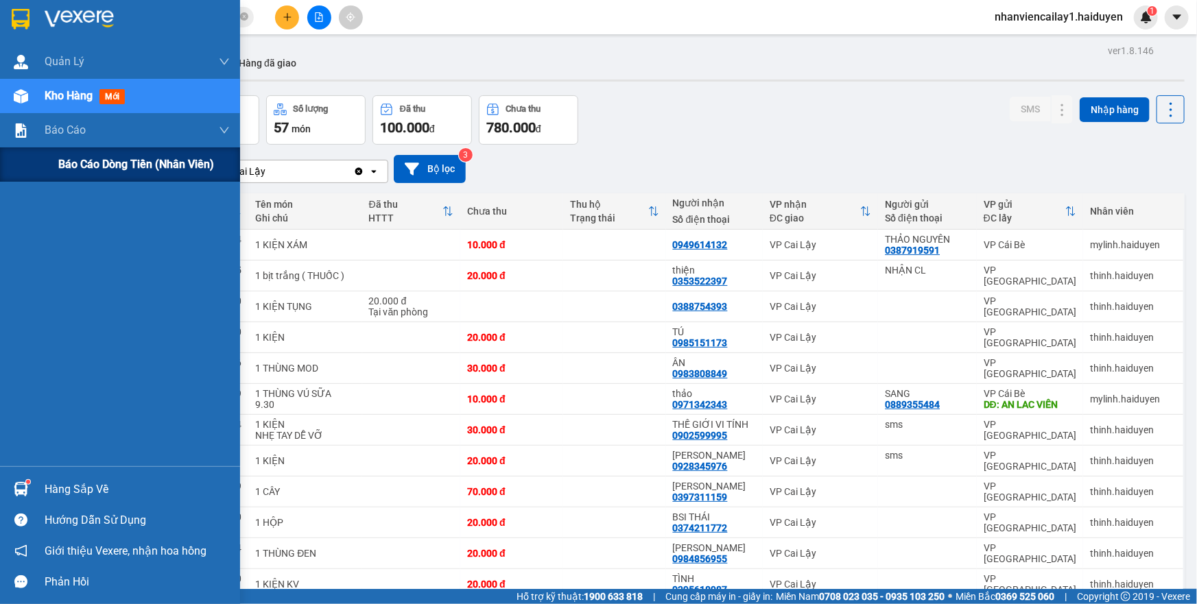
click at [99, 174] on div "Báo cáo dòng tiền (nhân viên)" at bounding box center [143, 164] width 171 height 34
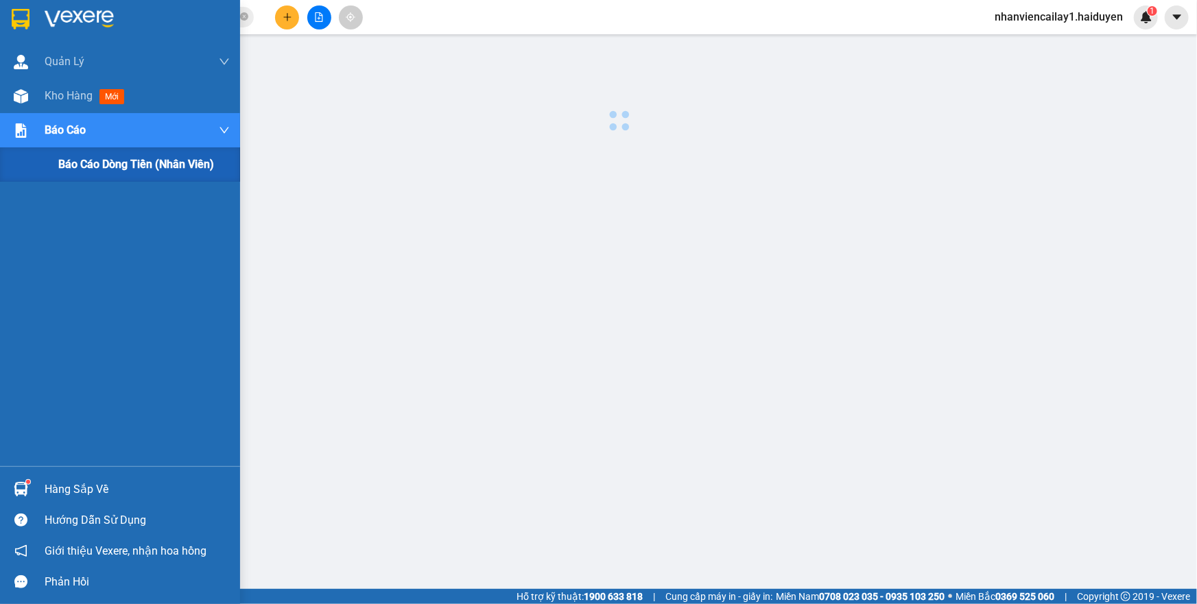
click at [99, 174] on div "Báo cáo dòng tiền (nhân viên)" at bounding box center [143, 164] width 171 height 34
click at [140, 164] on span "Báo cáo dòng tiền (nhân viên)" at bounding box center [136, 164] width 156 height 17
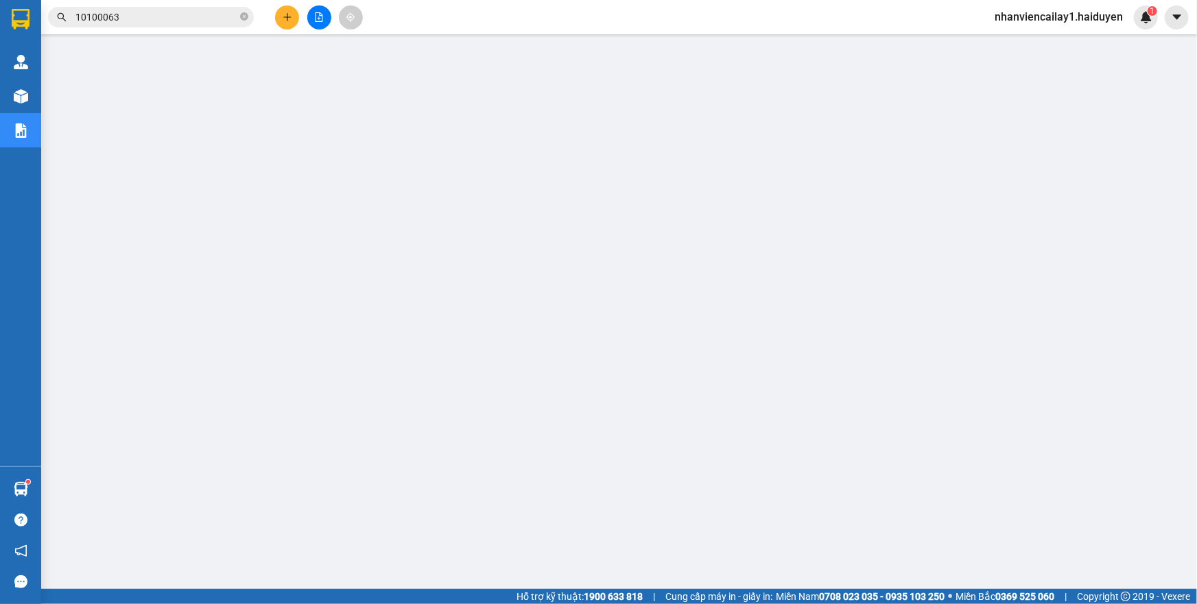
click at [1066, 14] on span "nhanviencailay1.haiduyen" at bounding box center [1059, 16] width 150 height 17
click at [1064, 43] on span "Đăng xuất" at bounding box center [1066, 42] width 120 height 15
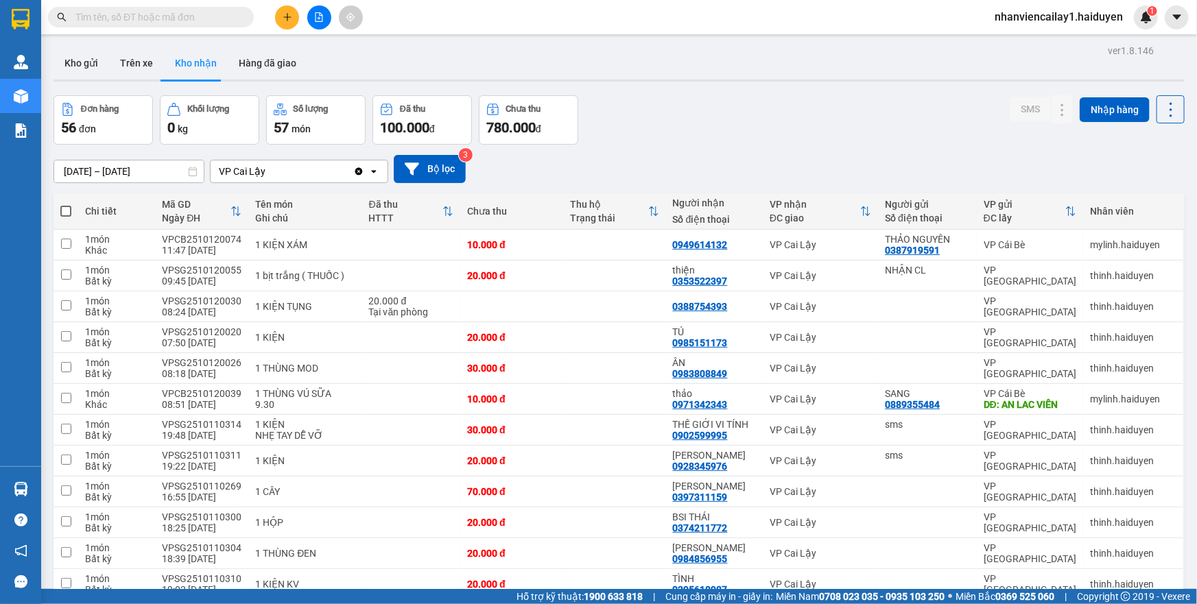
click at [283, 12] on icon "plus" at bounding box center [288, 17] width 10 height 10
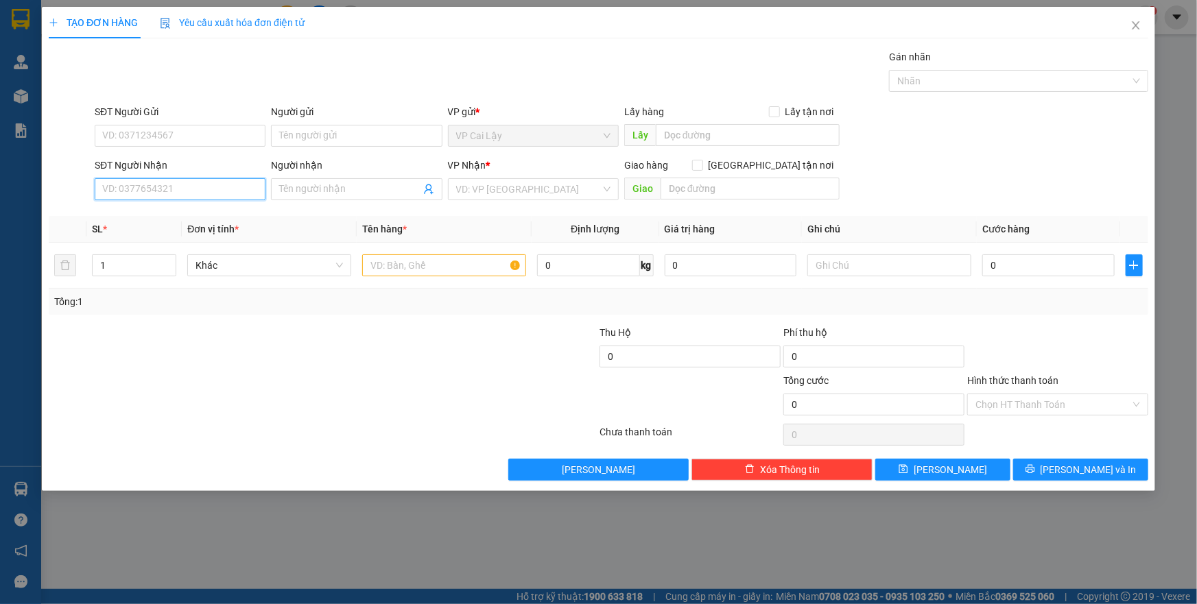
click at [206, 188] on input "SĐT Người Nhận" at bounding box center [180, 189] width 171 height 22
type input "0386293161"
click at [202, 220] on div "0386293161 - DANH" at bounding box center [180, 216] width 154 height 15
type input "DANH"
type input "20.000"
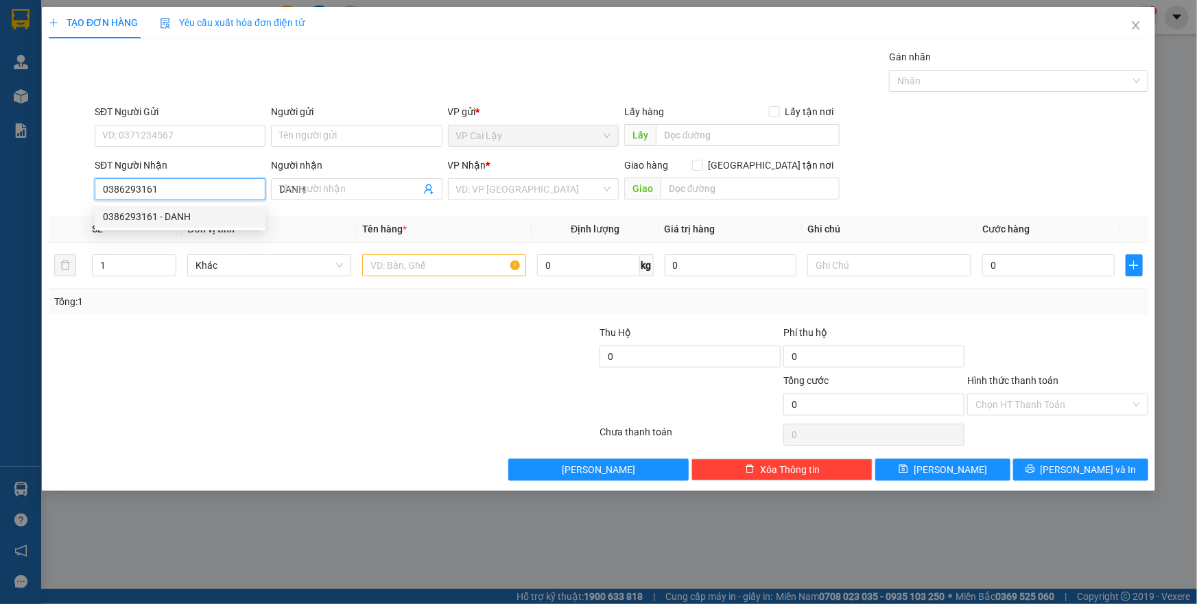
type input "20.000"
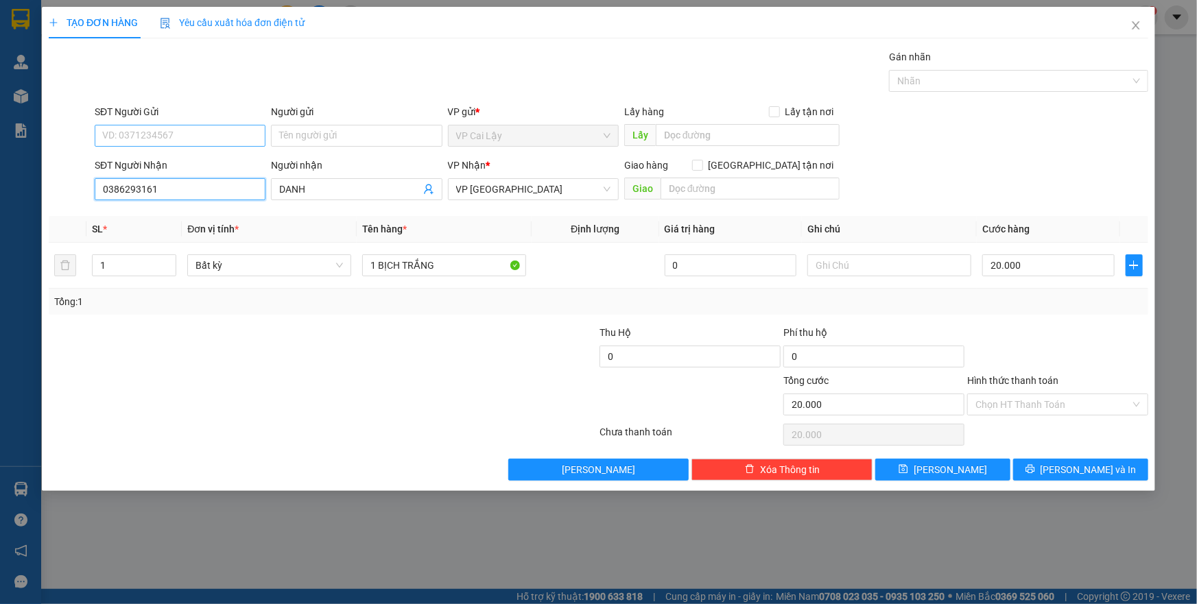
type input "0386293161"
click at [198, 136] on input "SĐT Người Gửi" at bounding box center [180, 136] width 171 height 22
click at [197, 160] on div "0865224629 - BÉ 6" at bounding box center [180, 163] width 154 height 15
type input "0865224629"
type input "BÉ 6"
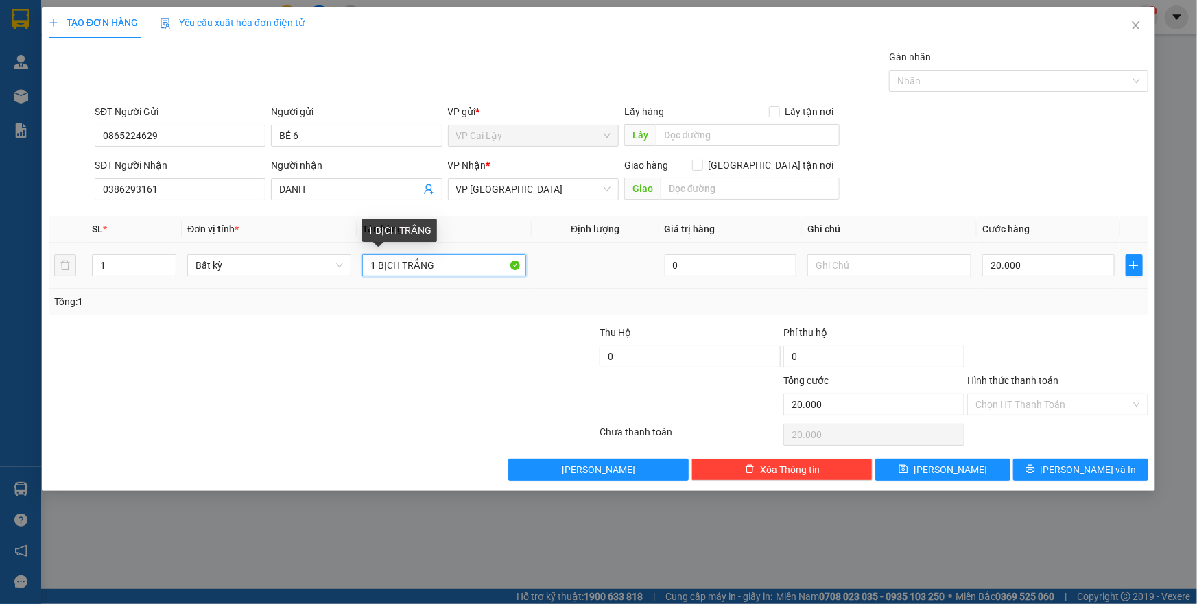
click at [460, 265] on input "1 BỊCH TRẮNG" at bounding box center [444, 265] width 164 height 22
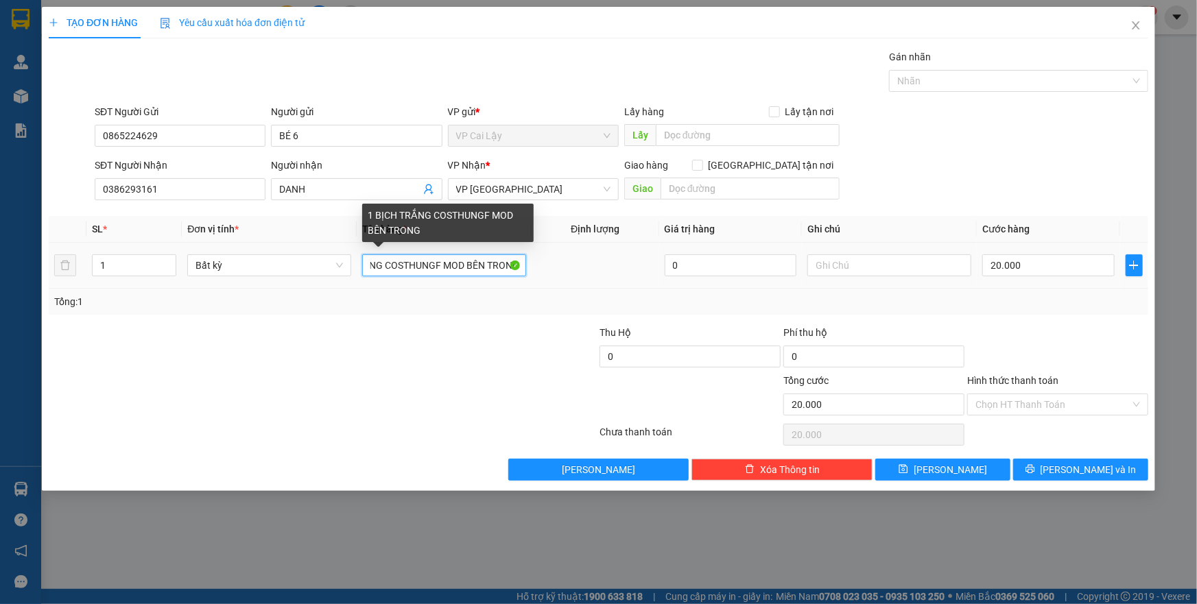
scroll to position [0, 54]
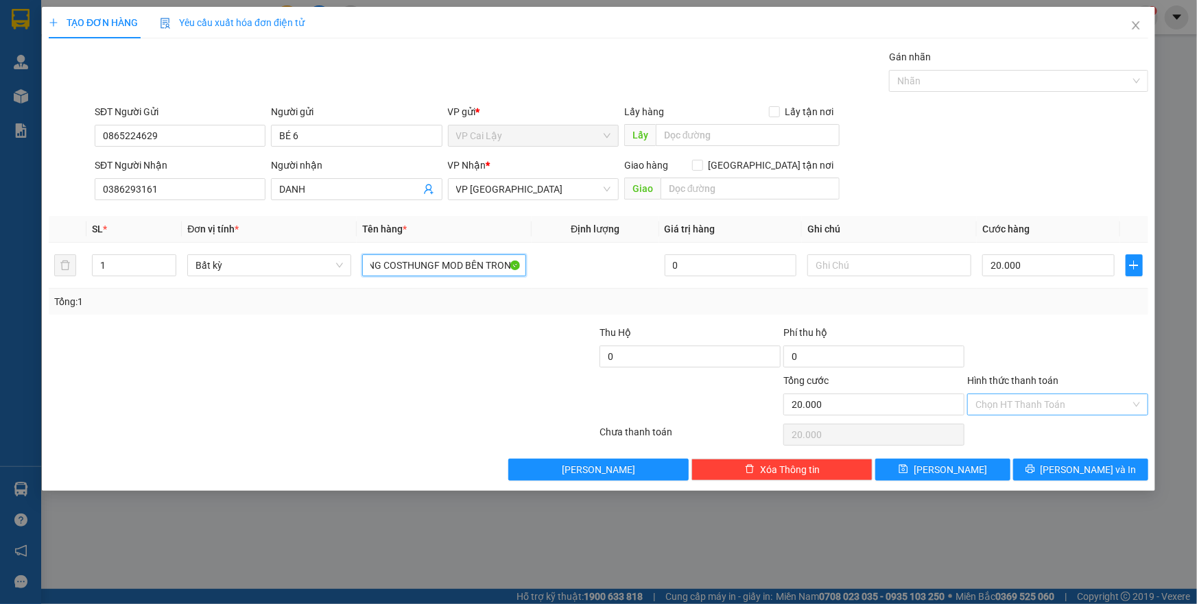
type input "1 BỊCH TRẮNG COSTHUNGF MOD BÊN TRONG"
click at [1025, 407] on input "Hình thức thanh toán" at bounding box center [1052, 404] width 155 height 21
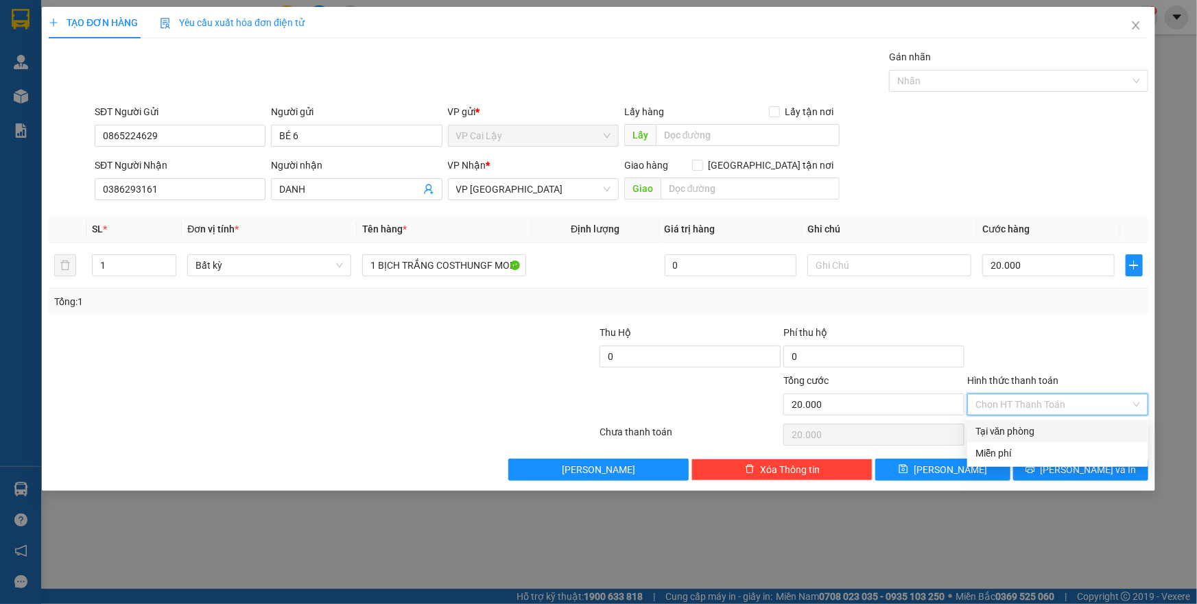
click at [1023, 434] on div "Tại văn phòng" at bounding box center [1057, 431] width 165 height 15
type input "0"
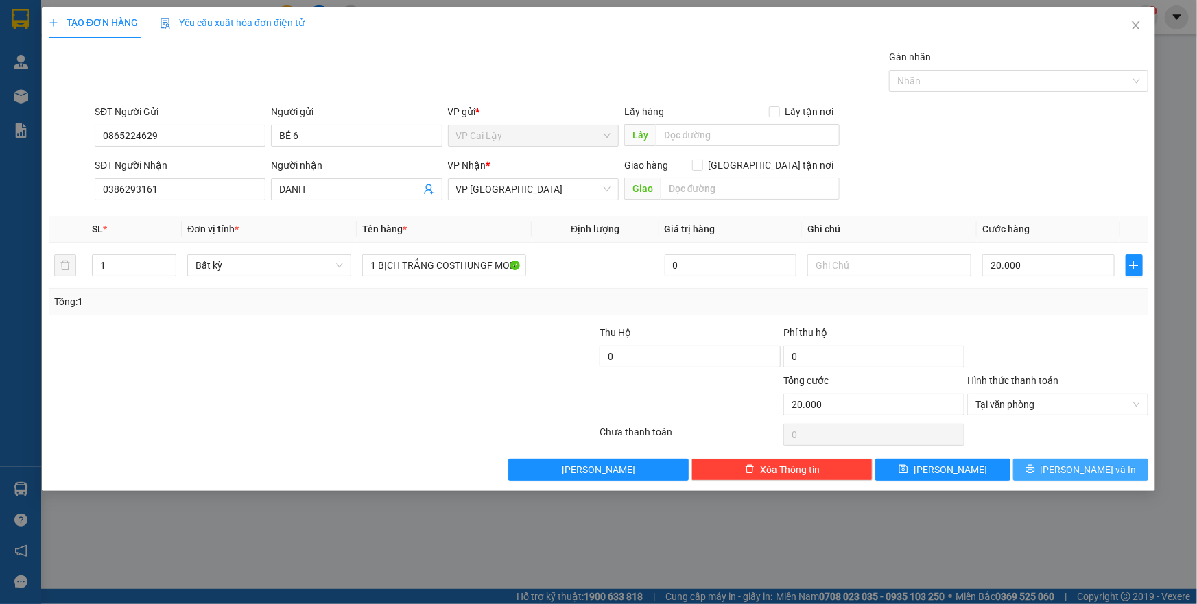
click at [1035, 469] on icon "printer" at bounding box center [1030, 469] width 10 height 10
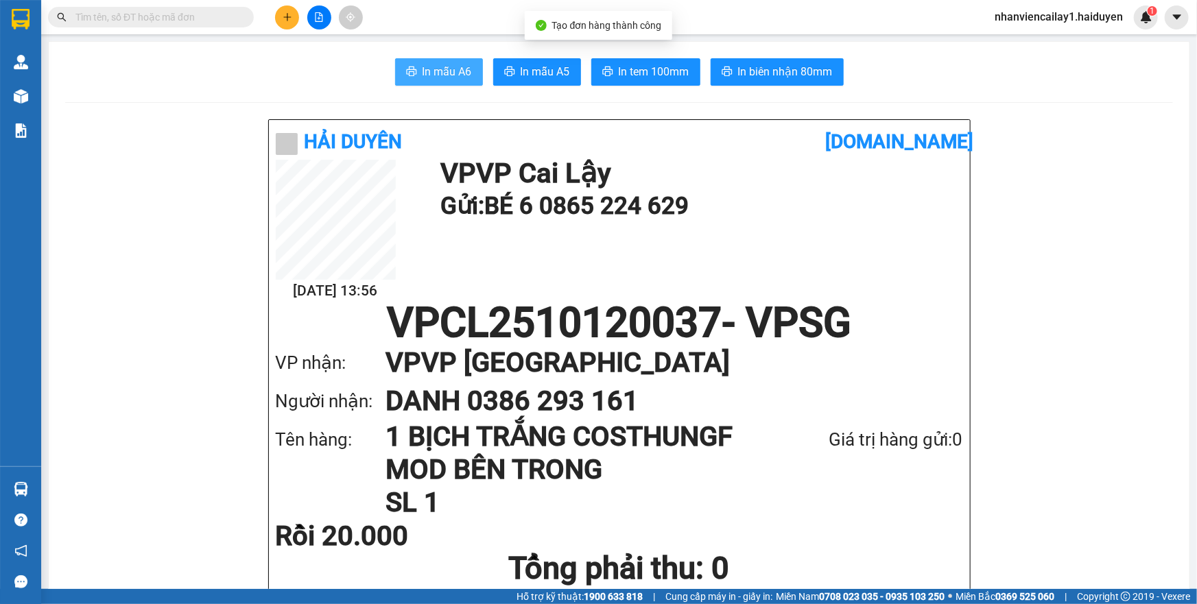
click at [432, 73] on span "In mẫu A6" at bounding box center [446, 71] width 49 height 17
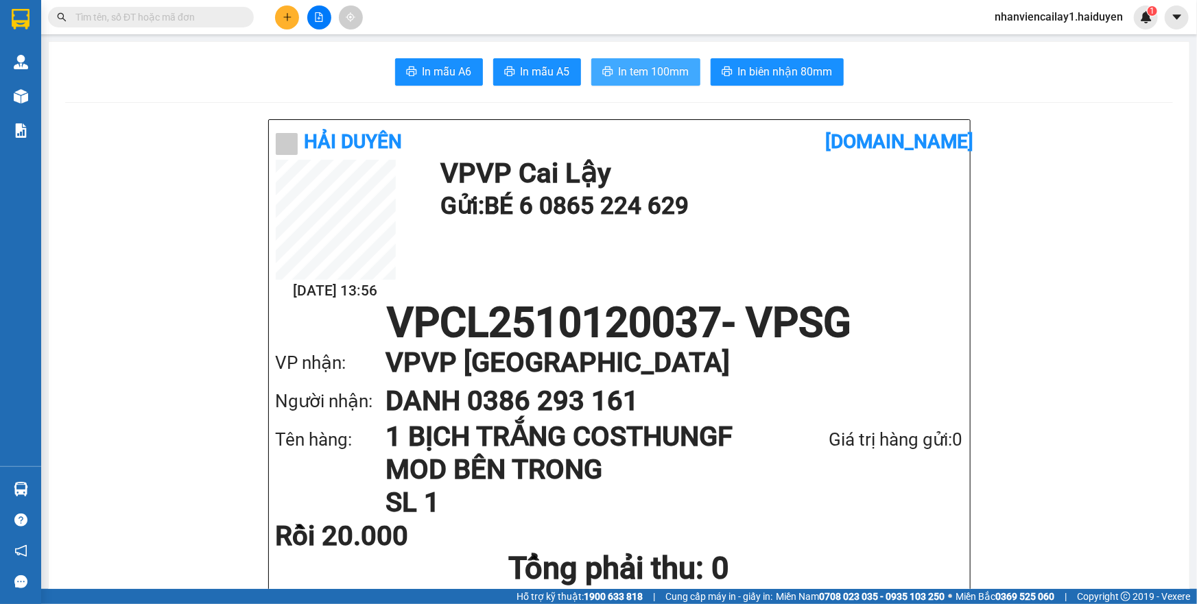
click at [628, 64] on span "In tem 100mm" at bounding box center [654, 71] width 71 height 17
click at [193, 7] on span at bounding box center [151, 17] width 206 height 21
click at [195, 18] on input "text" at bounding box center [156, 17] width 162 height 15
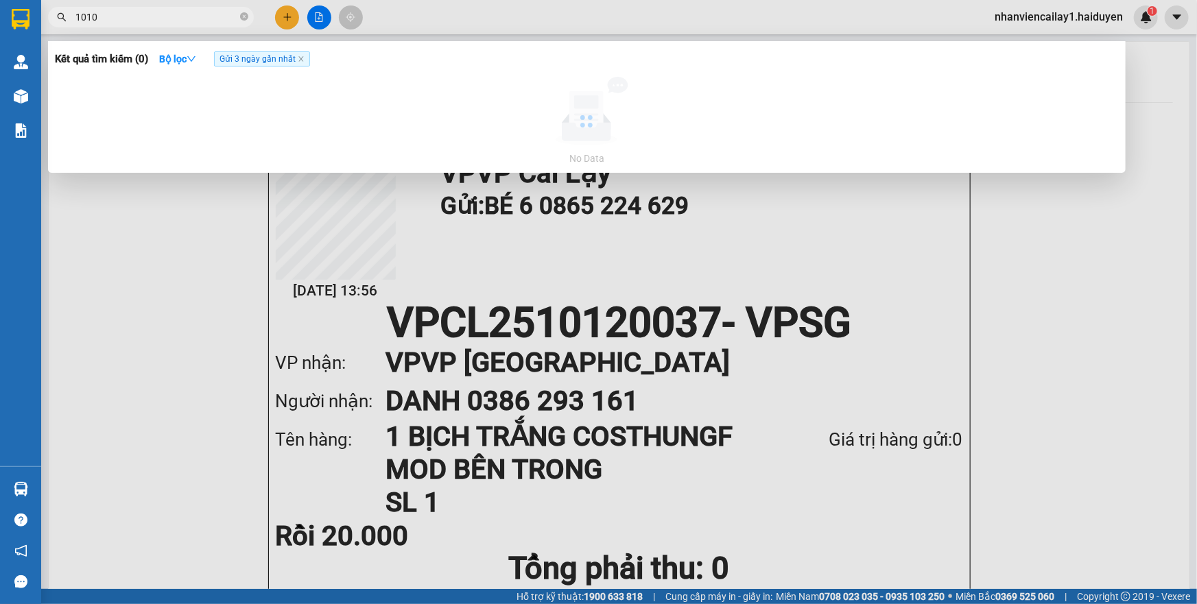
type input "1010"
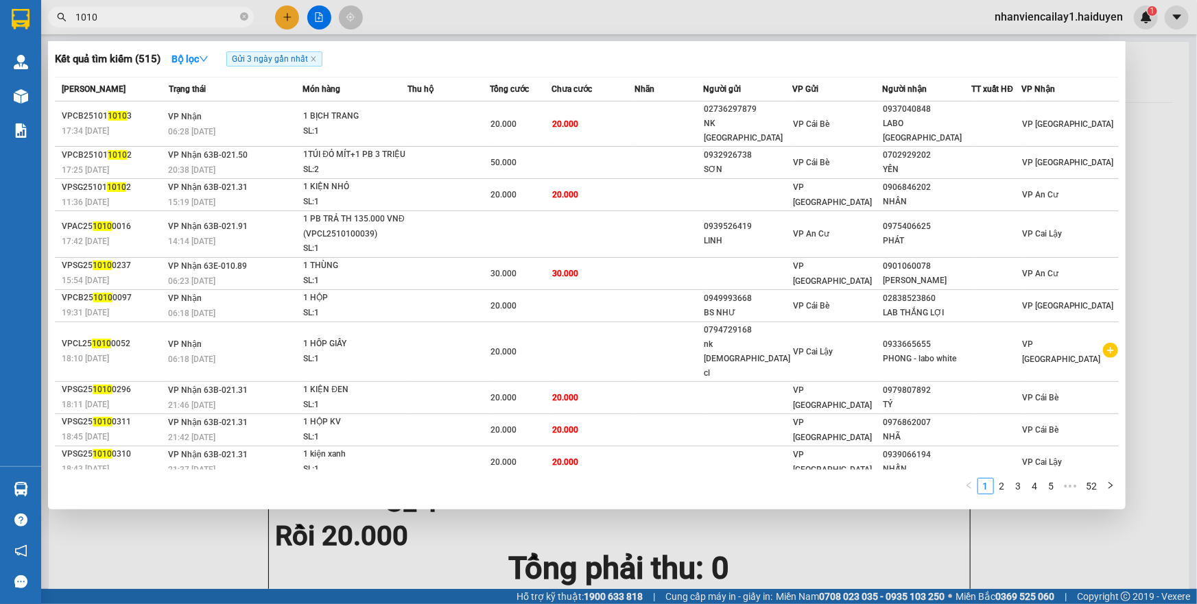
click at [349, 511] on div at bounding box center [598, 302] width 1197 height 604
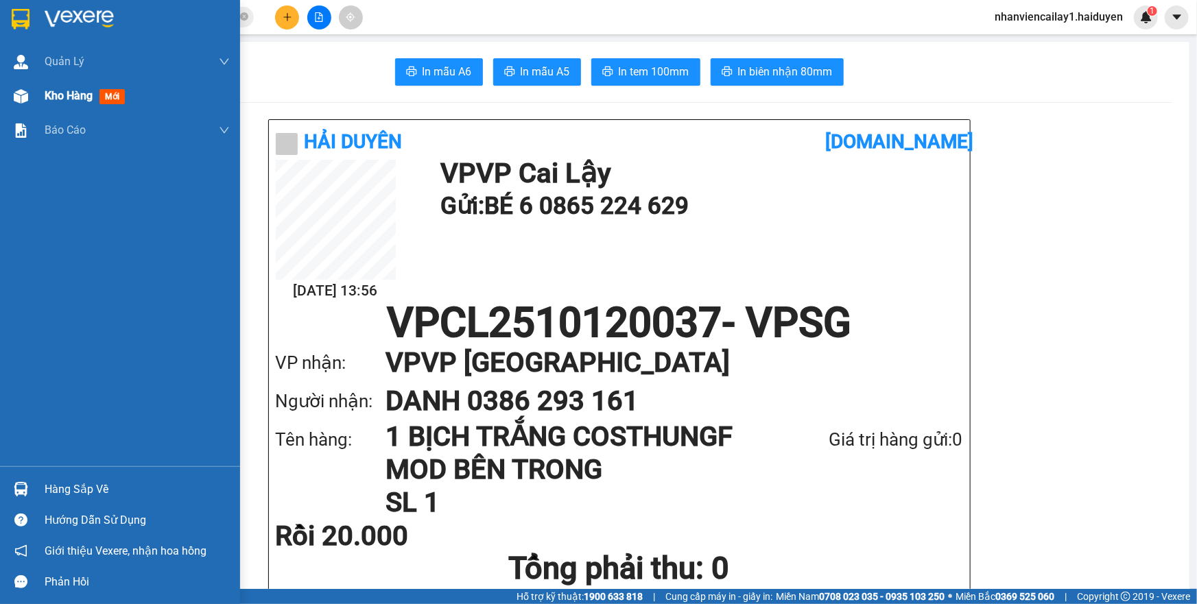
click at [49, 100] on span "Kho hàng" at bounding box center [69, 95] width 48 height 13
drag, startPoint x: 49, startPoint y: 100, endPoint x: 147, endPoint y: 1, distance: 139.2
click at [49, 100] on span "Kho hàng" at bounding box center [69, 95] width 48 height 13
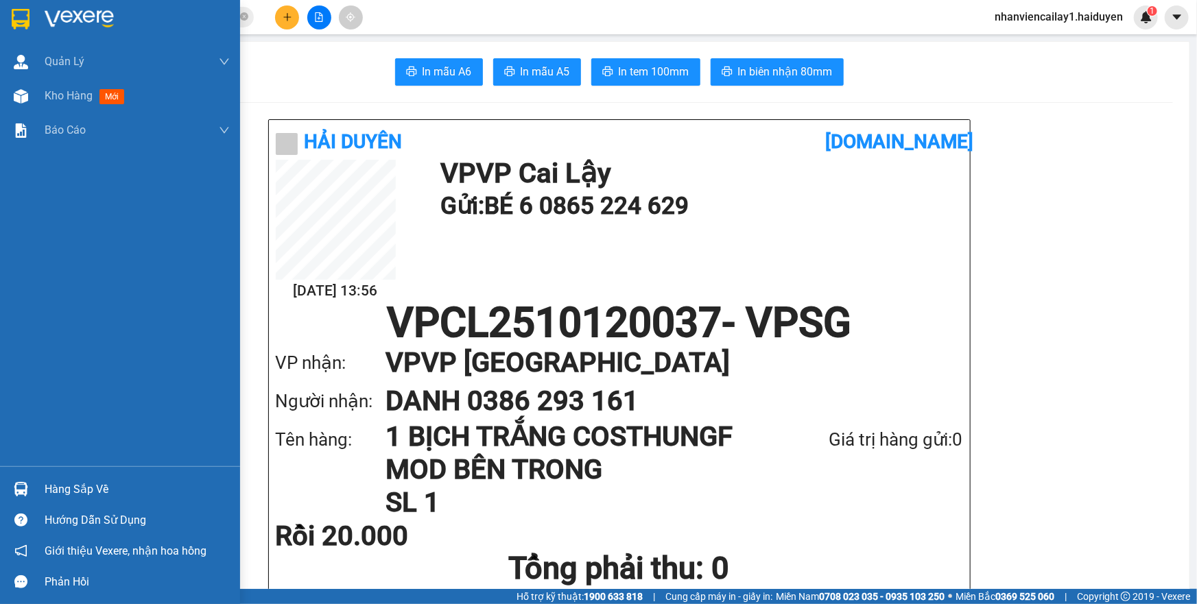
click at [49, 100] on span "Kho hàng" at bounding box center [69, 95] width 48 height 13
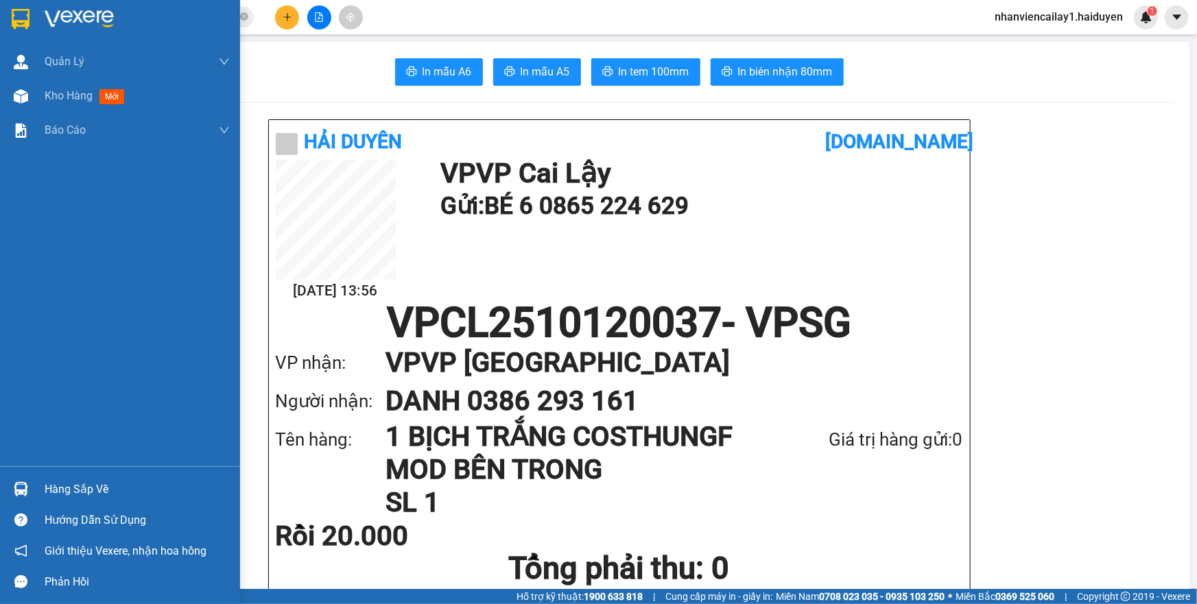
click at [49, 100] on span "Kho hàng" at bounding box center [69, 95] width 48 height 13
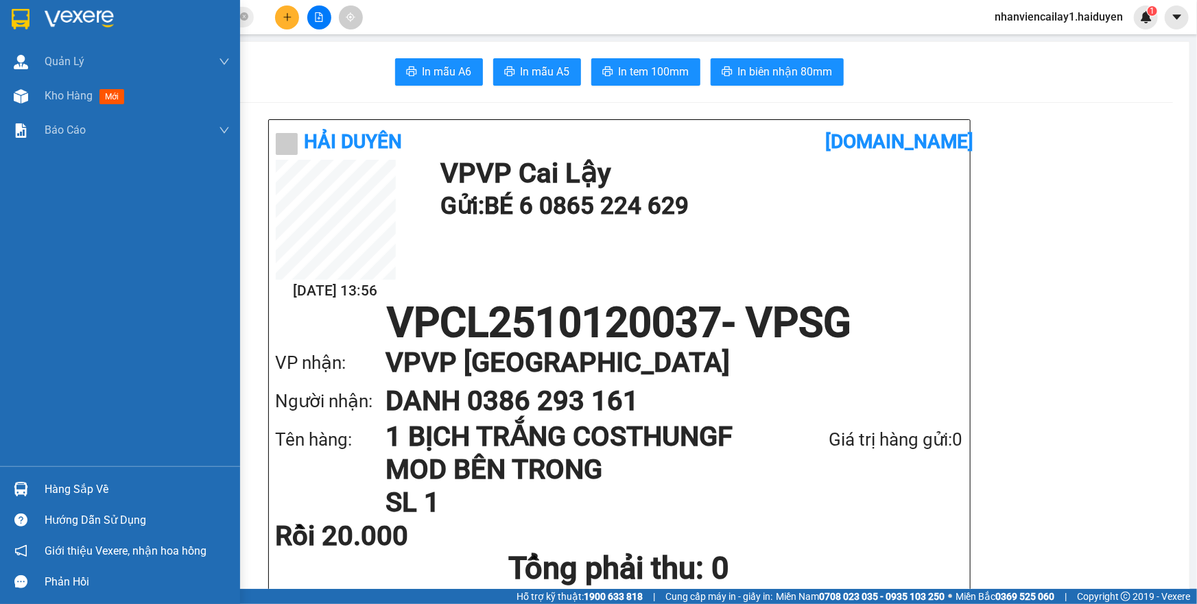
click at [49, 100] on span "Kho hàng" at bounding box center [69, 95] width 48 height 13
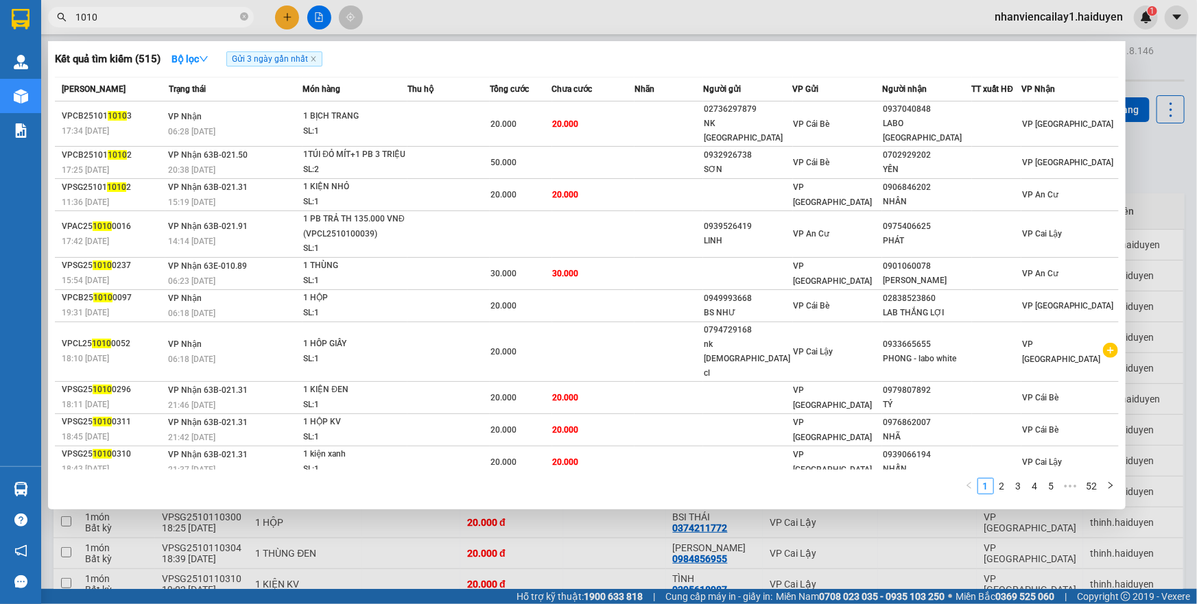
click at [219, 20] on input "1010" at bounding box center [156, 17] width 162 height 15
click at [241, 18] on icon "close-circle" at bounding box center [244, 16] width 8 height 8
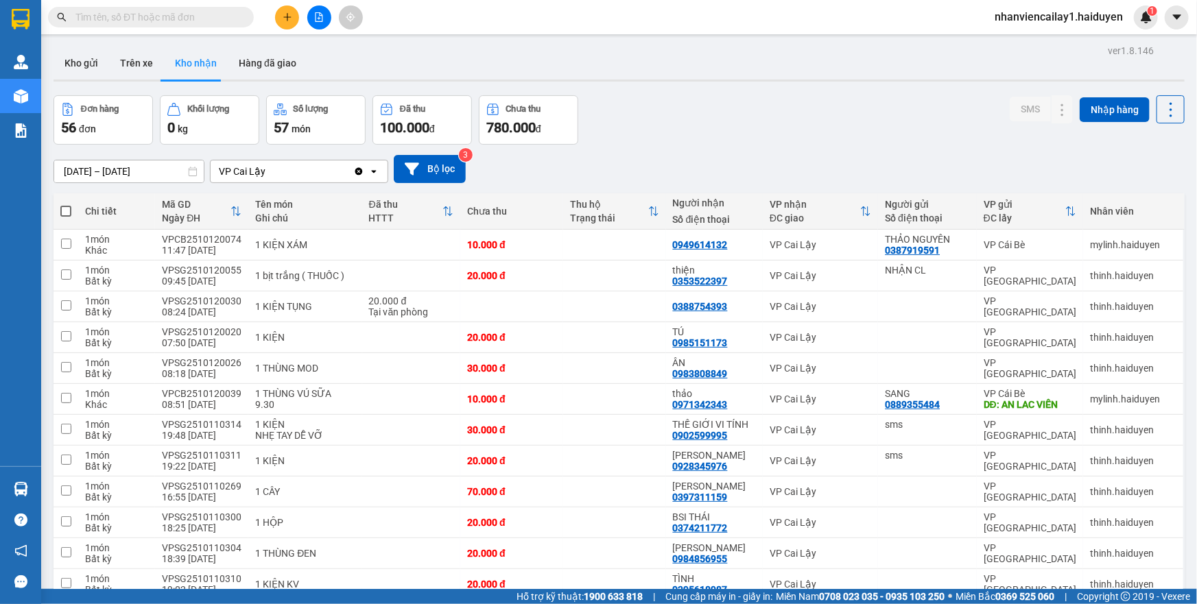
click at [232, 21] on input "text" at bounding box center [156, 17] width 162 height 15
click at [130, 65] on button "Trên xe" at bounding box center [136, 63] width 55 height 33
type input "[DATE] – [DATE]"
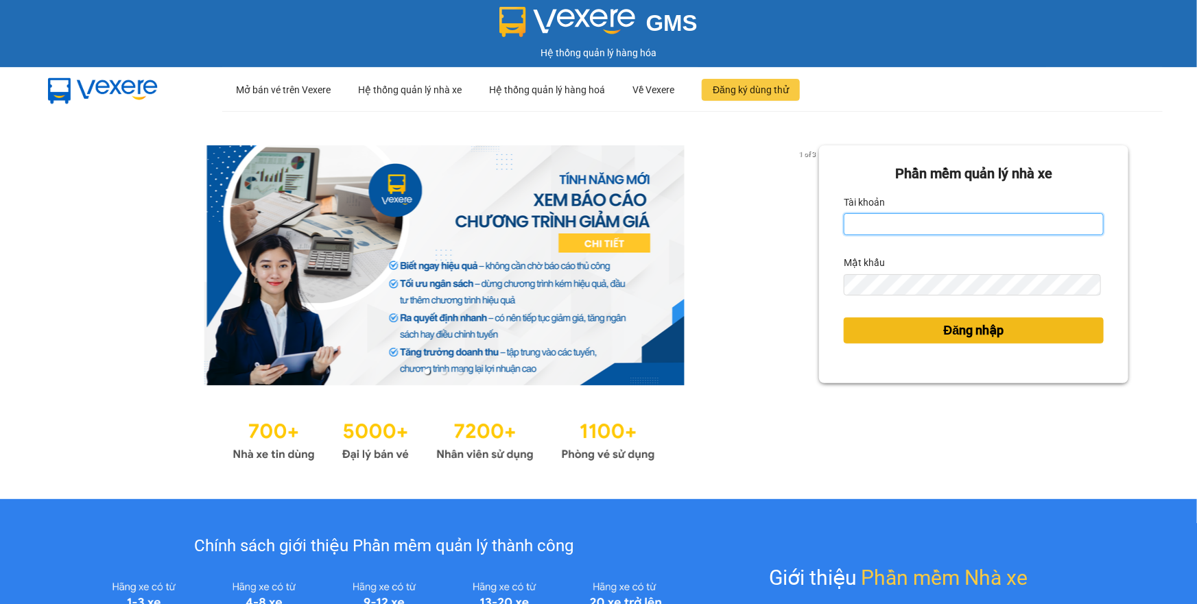
type input "nhanviencailay.haiduyen"
click at [944, 335] on span "Đăng nhập" at bounding box center [974, 330] width 60 height 19
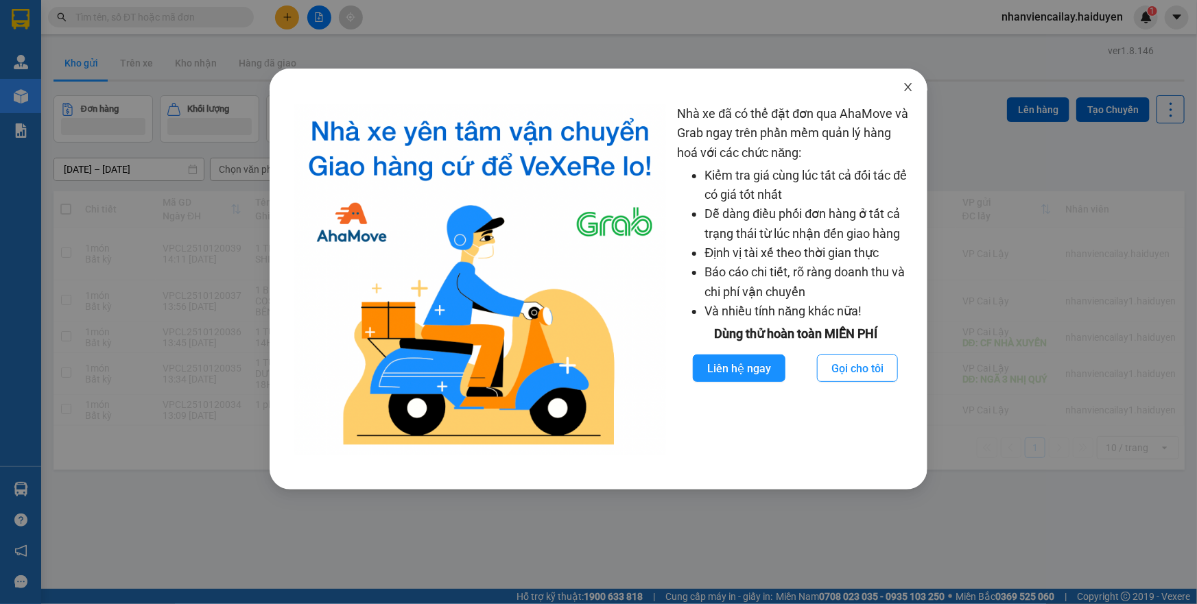
click at [909, 87] on icon "close" at bounding box center [909, 87] width 8 height 8
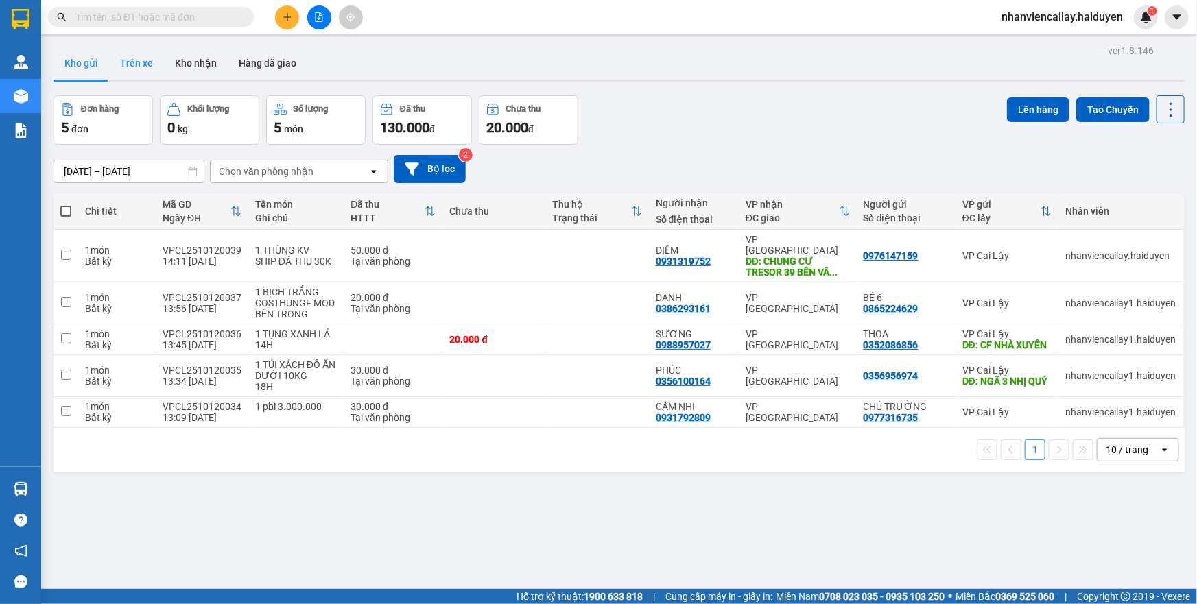
click at [155, 67] on button "Trên xe" at bounding box center [136, 63] width 55 height 33
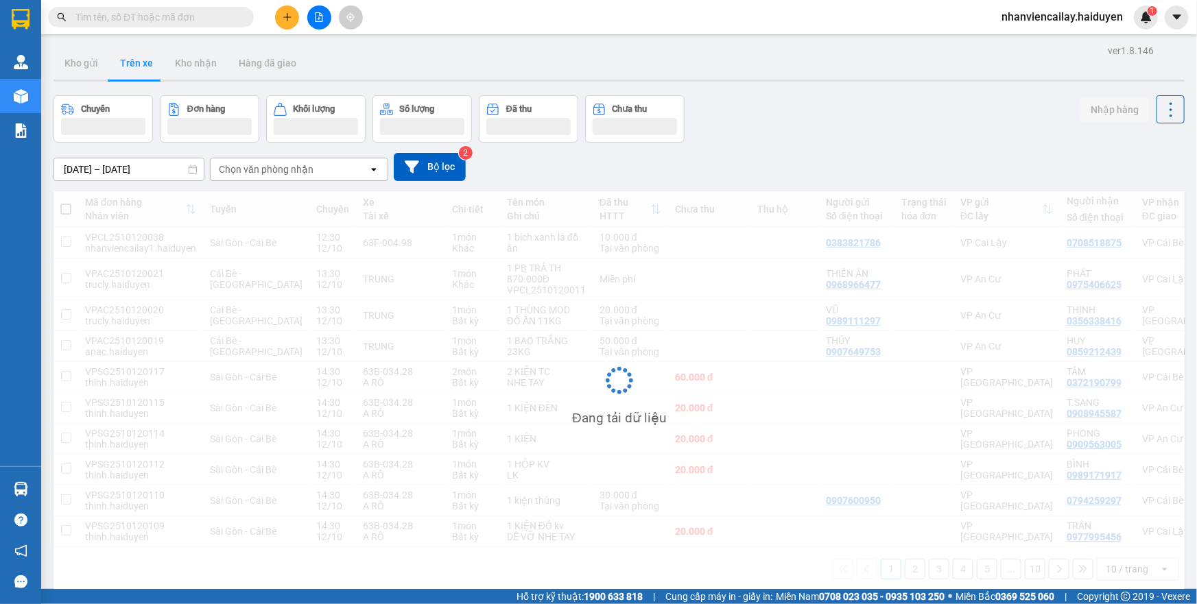
click at [184, 73] on button "Kho nhận" at bounding box center [196, 63] width 64 height 33
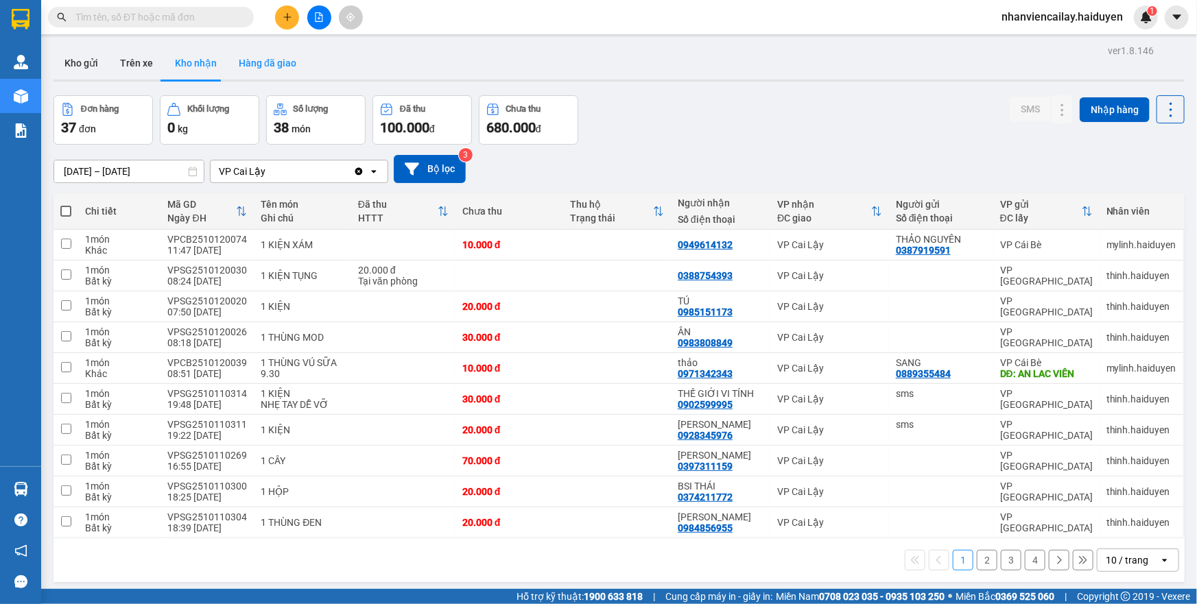
click at [263, 62] on button "Hàng đã giao" at bounding box center [268, 63] width 80 height 33
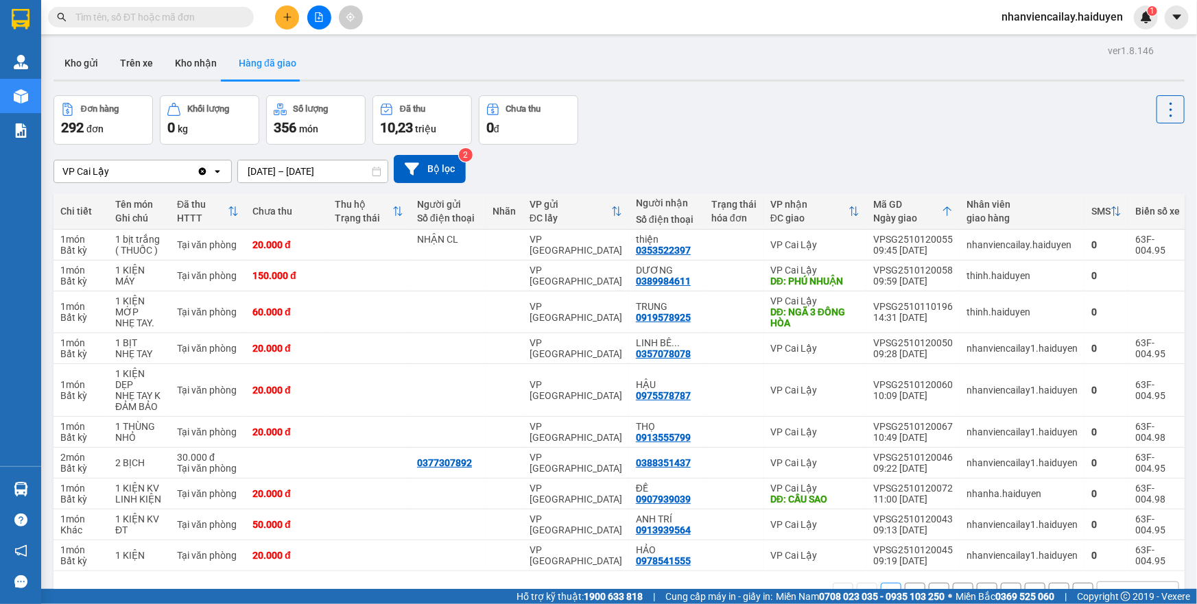
click at [161, 19] on input "text" at bounding box center [156, 17] width 162 height 15
click at [128, 67] on button "Trên xe" at bounding box center [136, 63] width 55 height 33
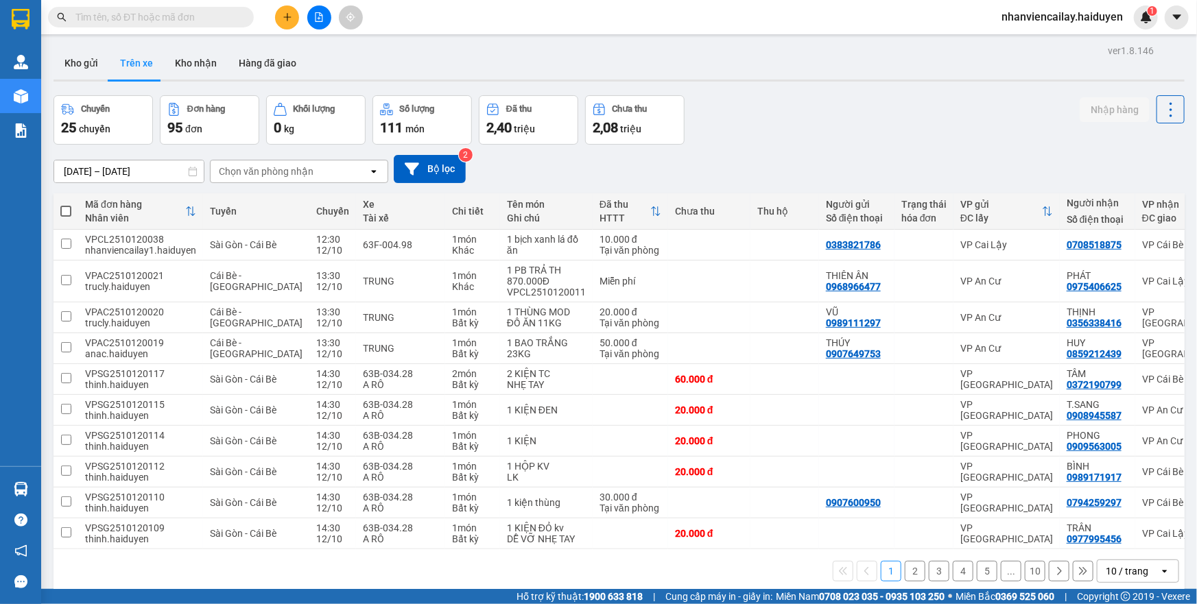
click at [228, 169] on div "Chọn văn phòng nhận" at bounding box center [266, 172] width 95 height 14
click at [163, 15] on input "text" at bounding box center [156, 17] width 162 height 15
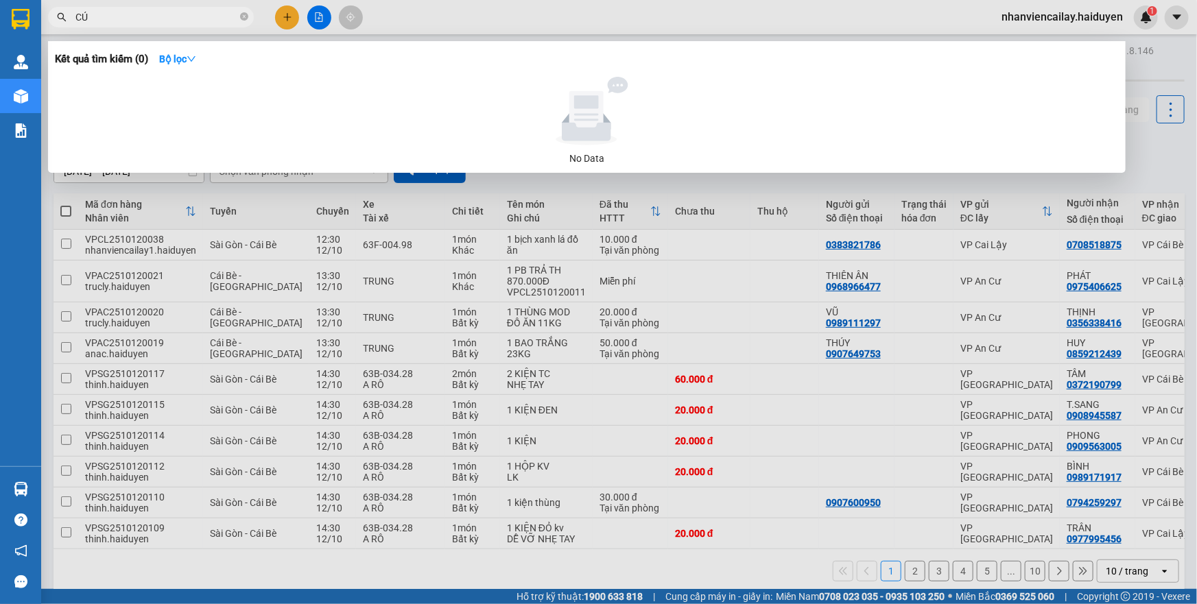
type input "CÚC"
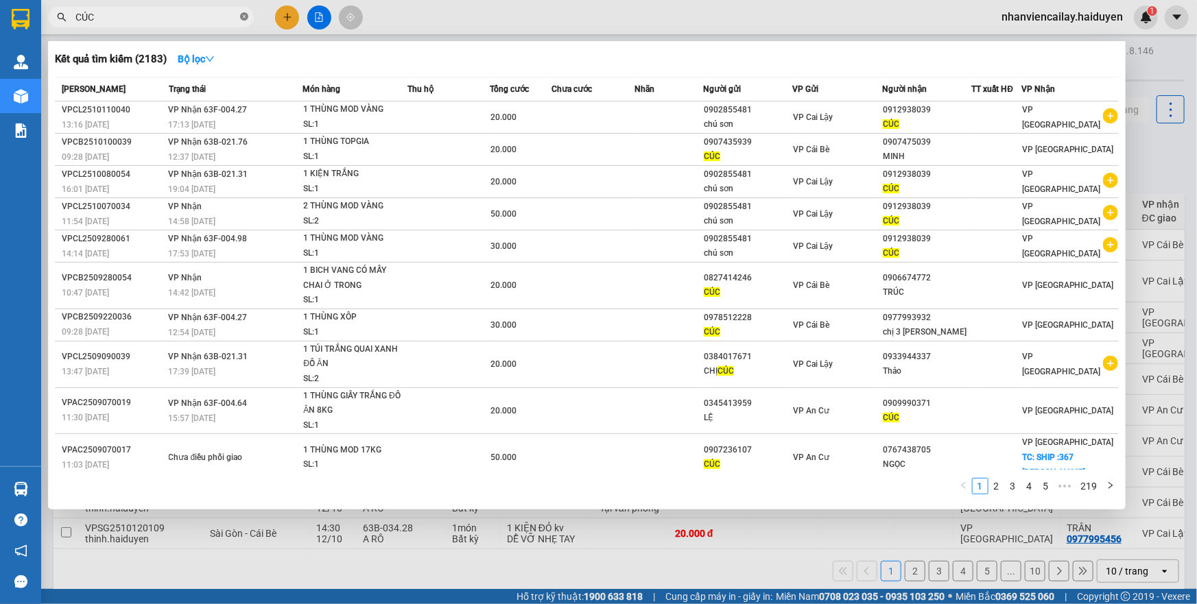
click at [241, 18] on icon "close-circle" at bounding box center [244, 16] width 8 height 8
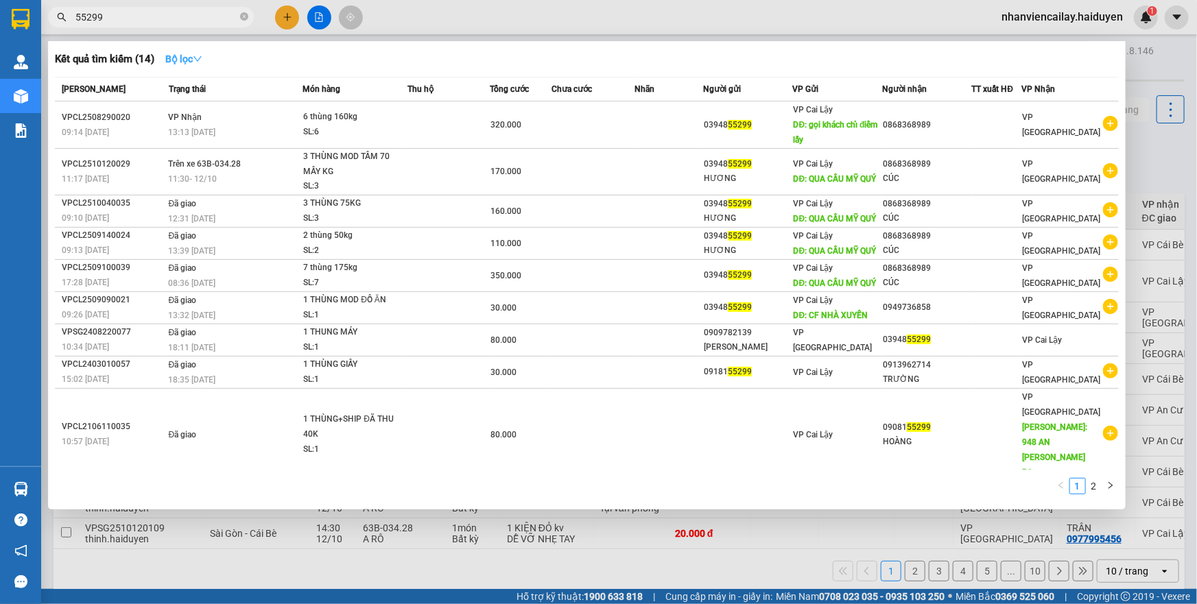
type input "55299"
click at [164, 64] on button "Bộ lọc" at bounding box center [183, 59] width 59 height 22
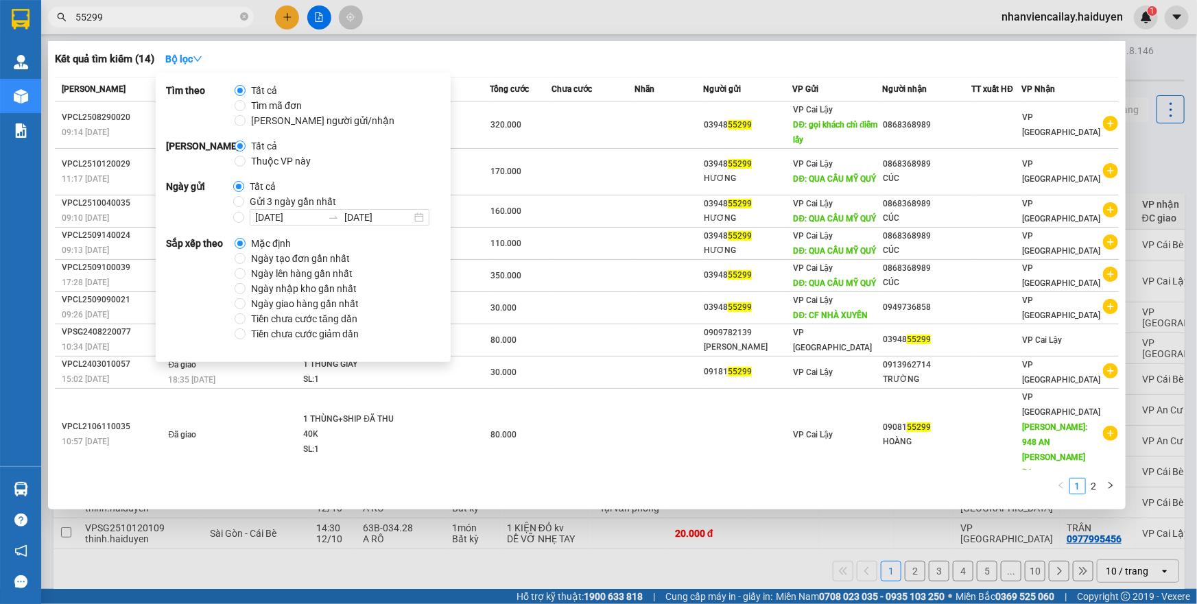
click at [254, 199] on span "Gửi 3 ngày gần nhất" at bounding box center [292, 201] width 97 height 15
click at [244, 199] on input "Gửi 3 ngày gần nhất" at bounding box center [238, 201] width 11 height 11
radio input "true"
radio input "false"
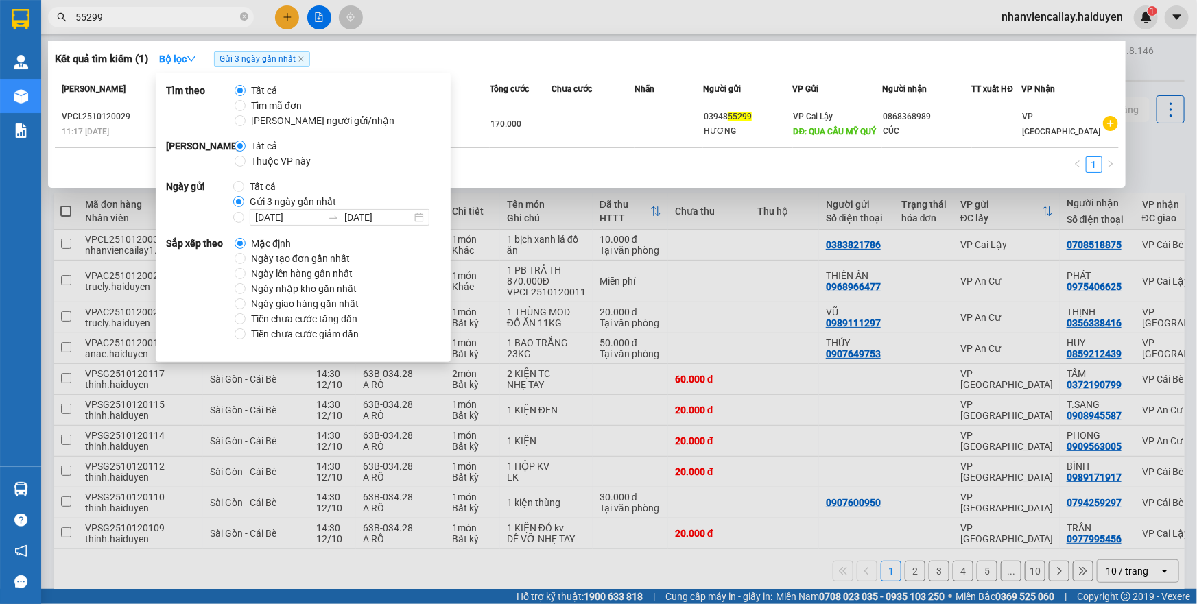
click at [609, 48] on div "Kết quả tìm kiếm ( 1 ) Bộ lọc Gửi 3 ngày gần nhất" at bounding box center [587, 59] width 1064 height 22
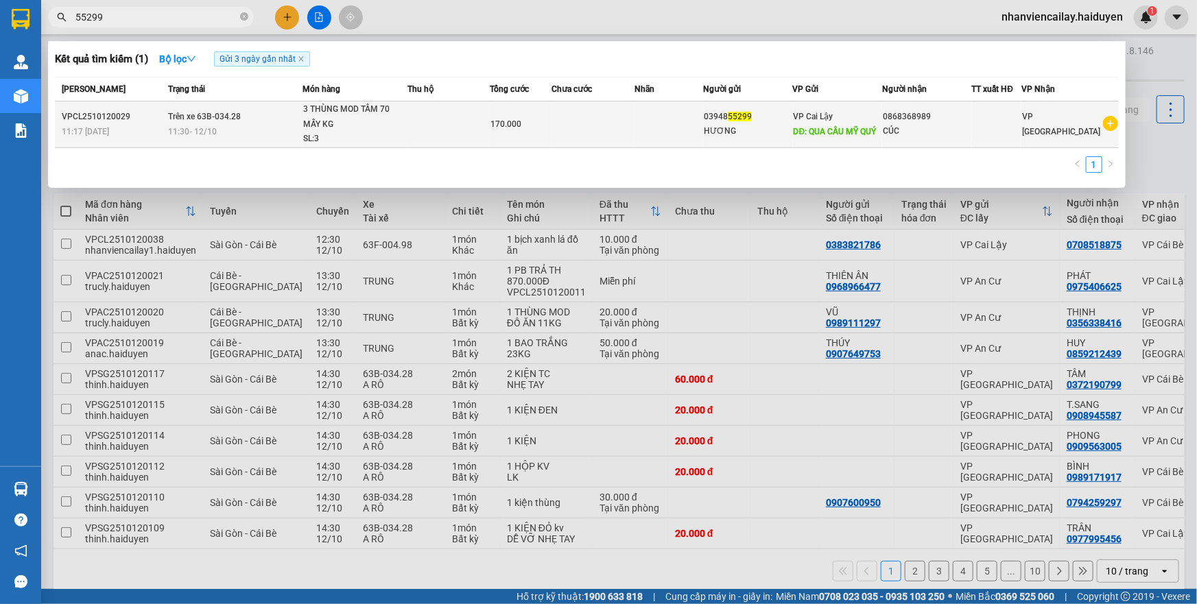
click at [532, 124] on div "170.000" at bounding box center [520, 124] width 60 height 15
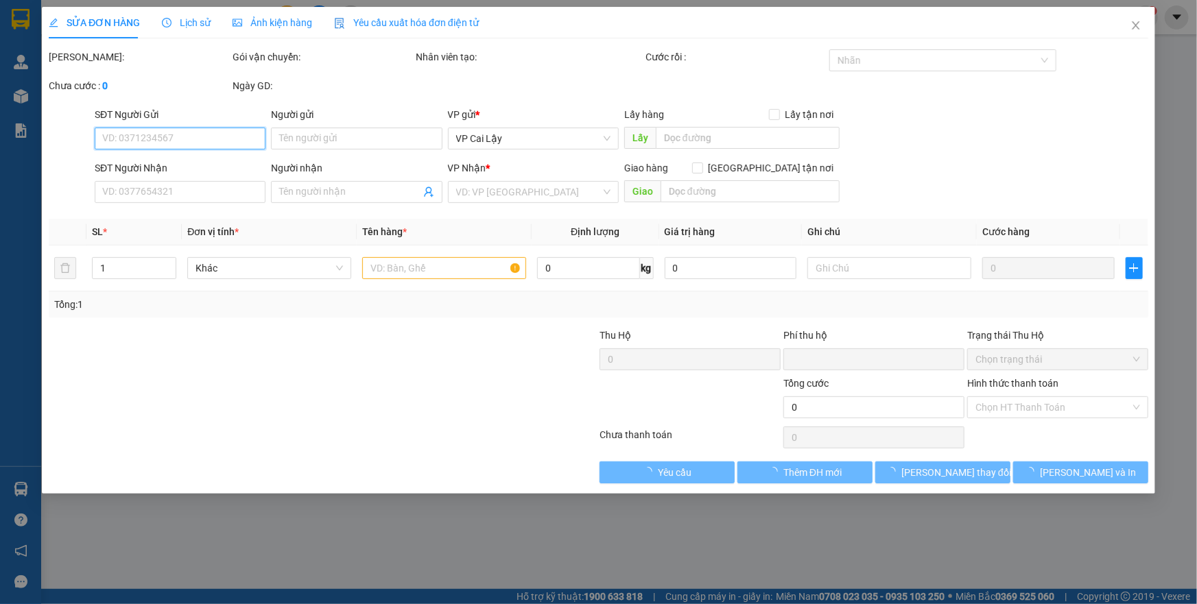
type input "0394855299"
type input "HƯƠNG"
type input "QUA CẦU MỸ QUÝ"
type input "0868368989"
type input "CÚC"
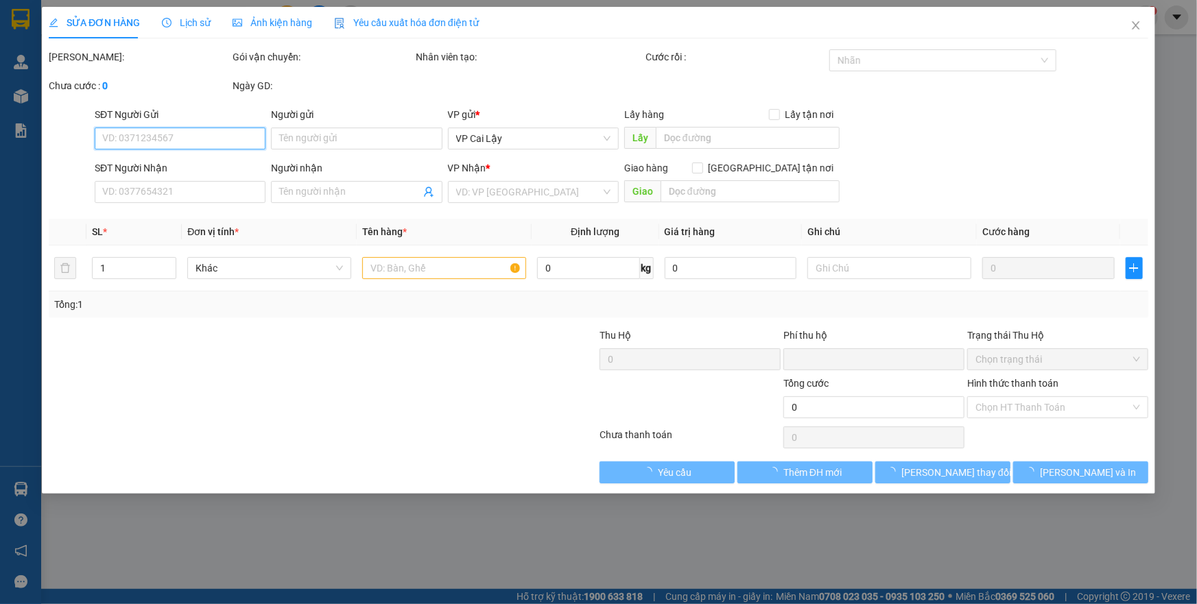
type input "0"
type input "170.000"
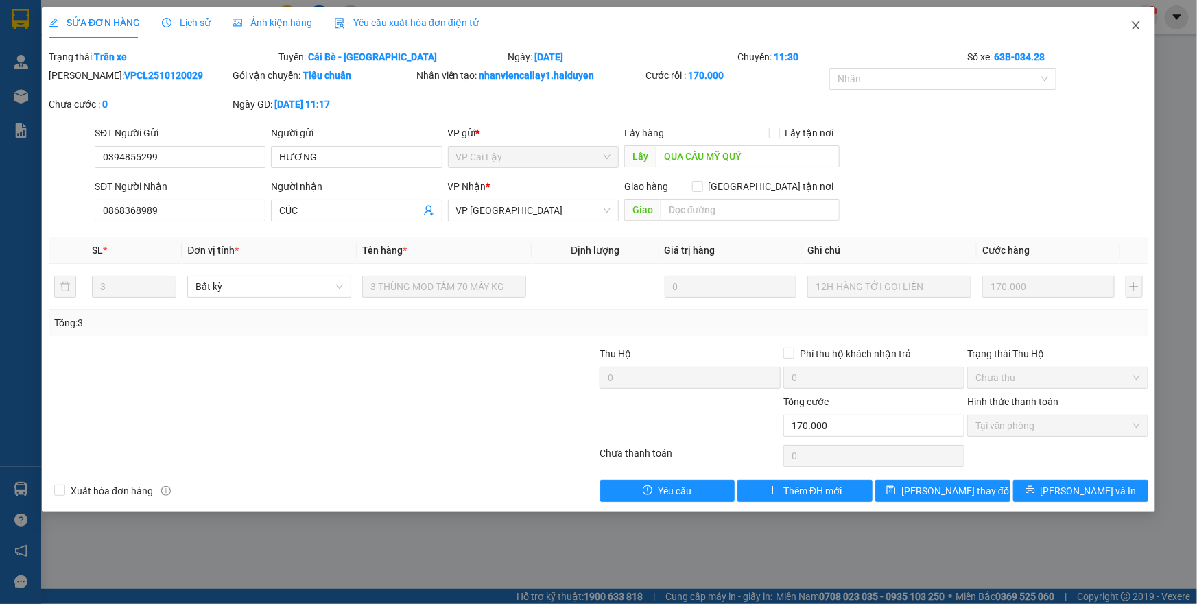
click at [1134, 31] on icon "close" at bounding box center [1135, 25] width 11 height 11
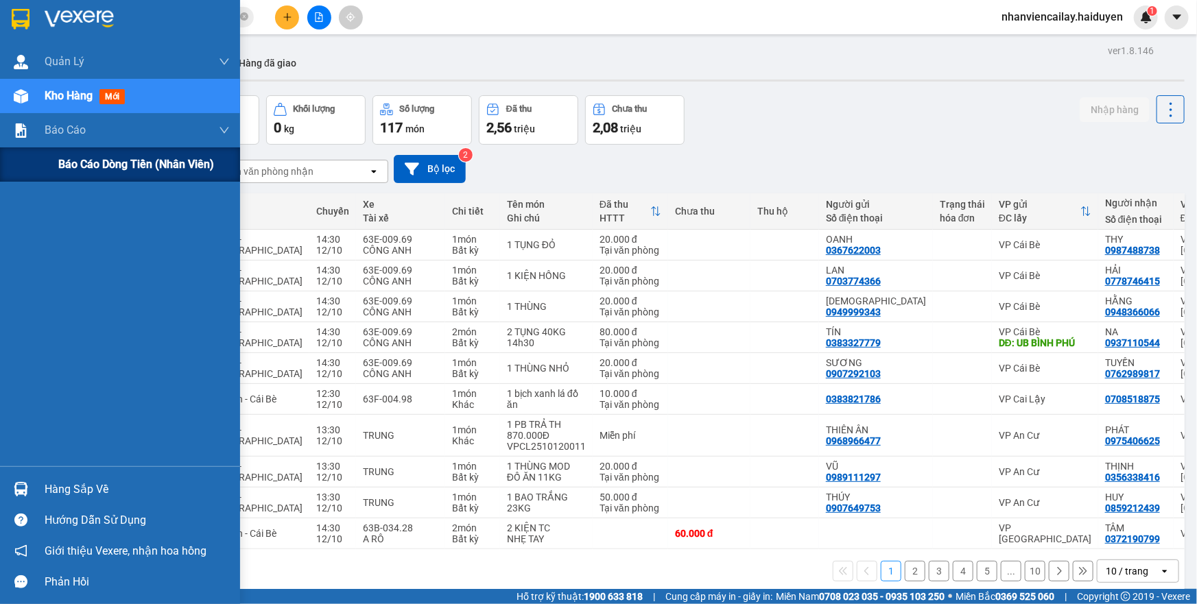
click at [77, 163] on span "Báo cáo dòng tiền (nhân viên)" at bounding box center [136, 164] width 156 height 17
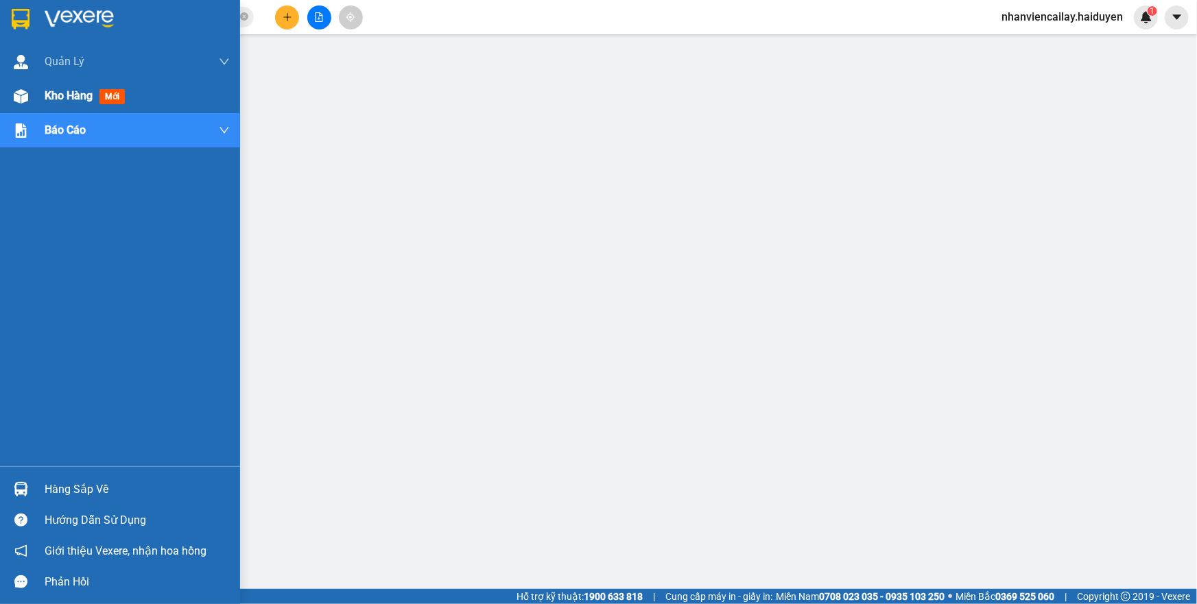
click at [25, 89] on img at bounding box center [21, 96] width 14 height 14
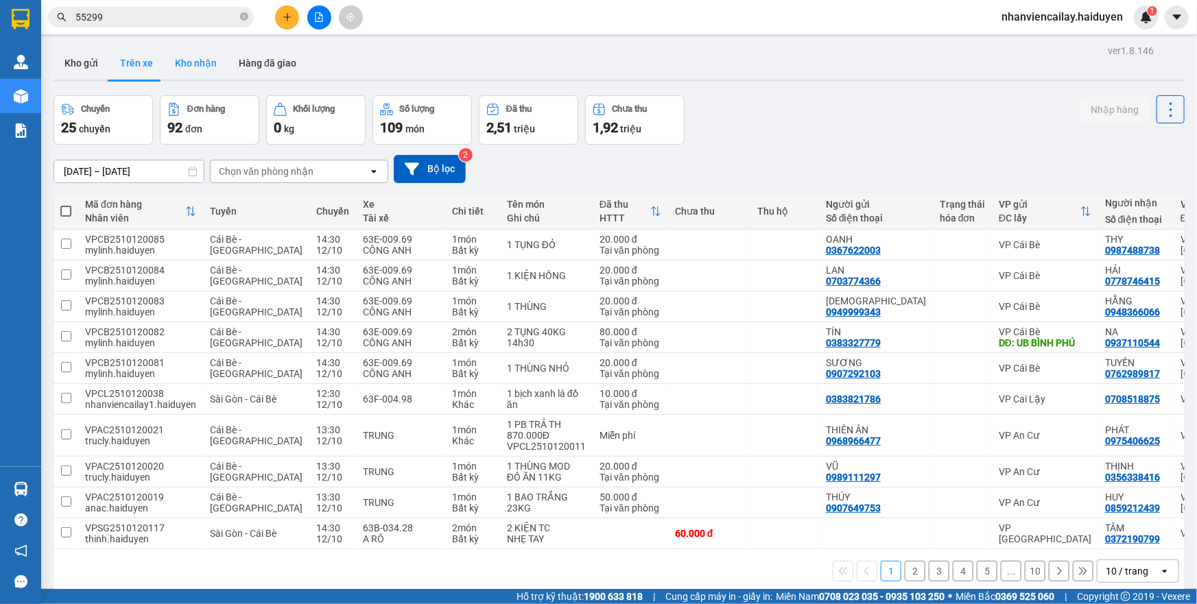
click at [174, 61] on button "Kho nhận" at bounding box center [196, 63] width 64 height 33
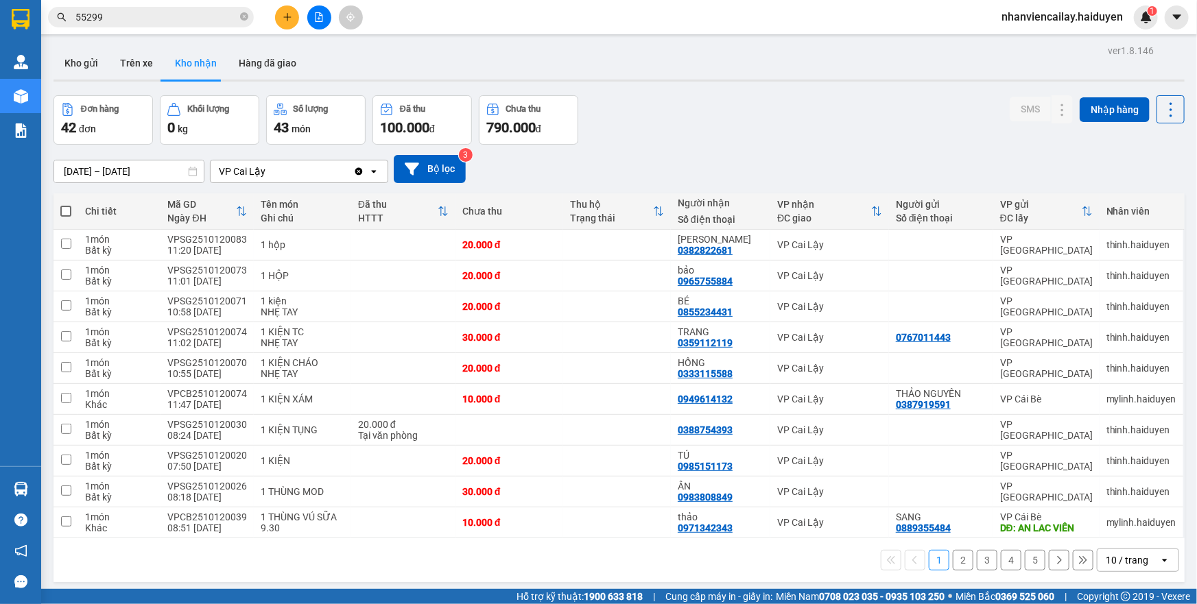
click at [1120, 551] on div "10 / trang" at bounding box center [1128, 560] width 62 height 22
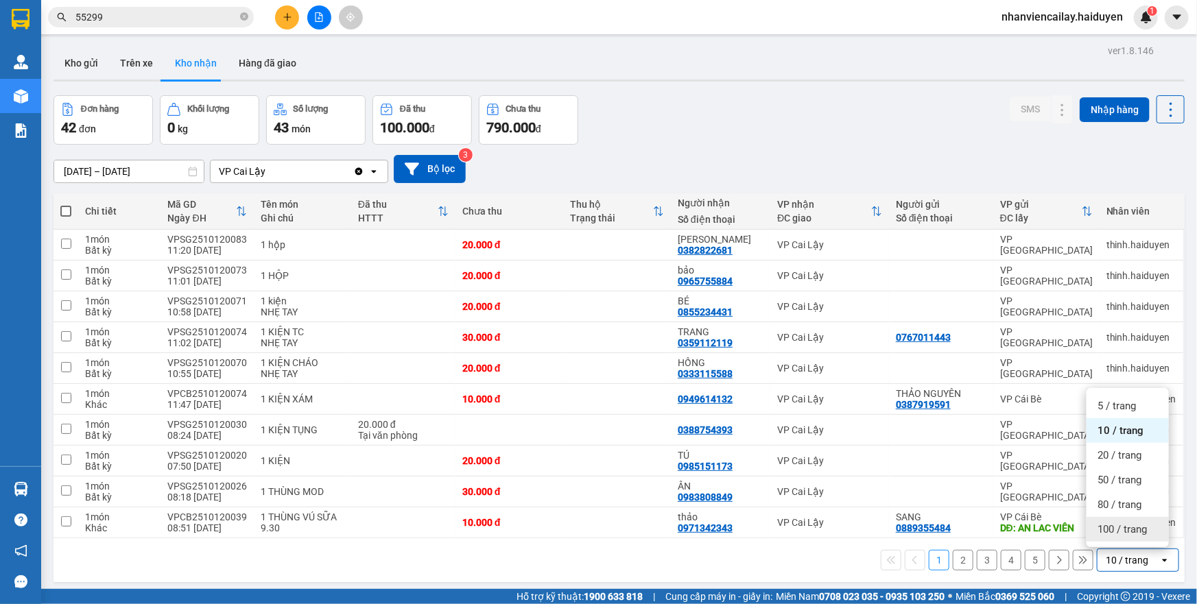
click at [1120, 536] on div "100 / trang" at bounding box center [1127, 529] width 82 height 25
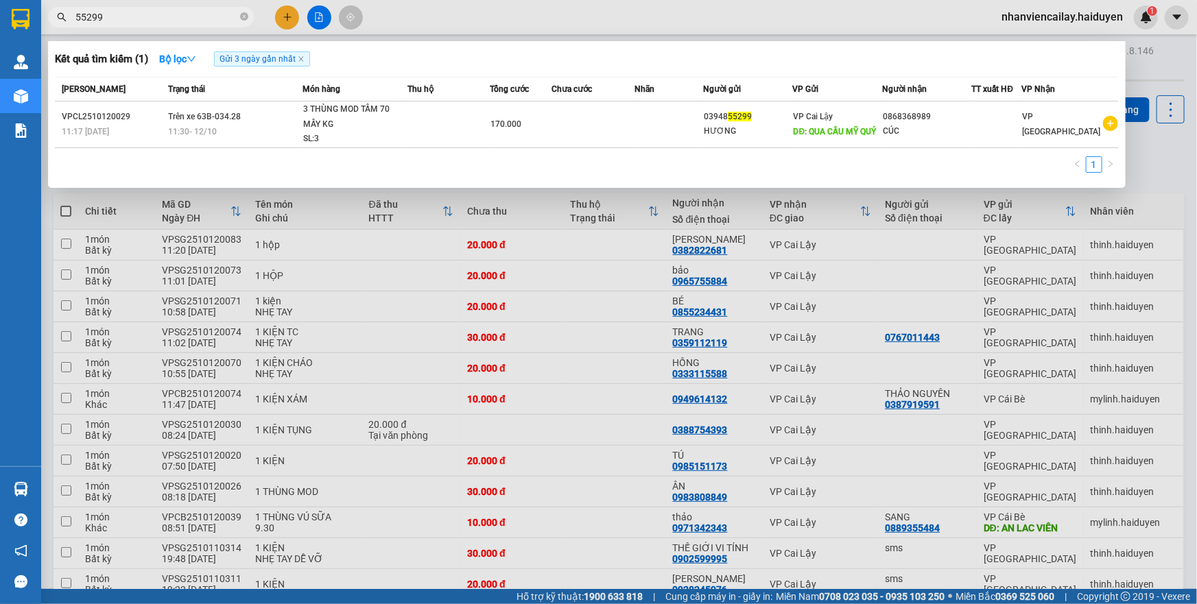
click at [188, 16] on input "55299" at bounding box center [156, 17] width 162 height 15
click at [243, 16] on icon "close-circle" at bounding box center [244, 16] width 8 height 8
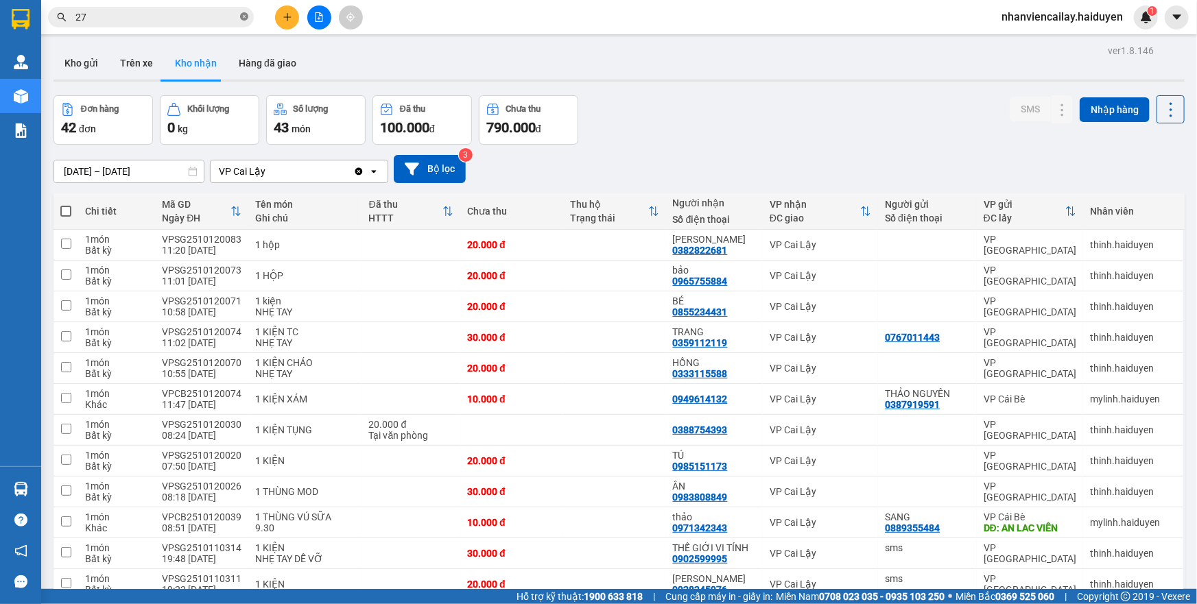
type input "279"
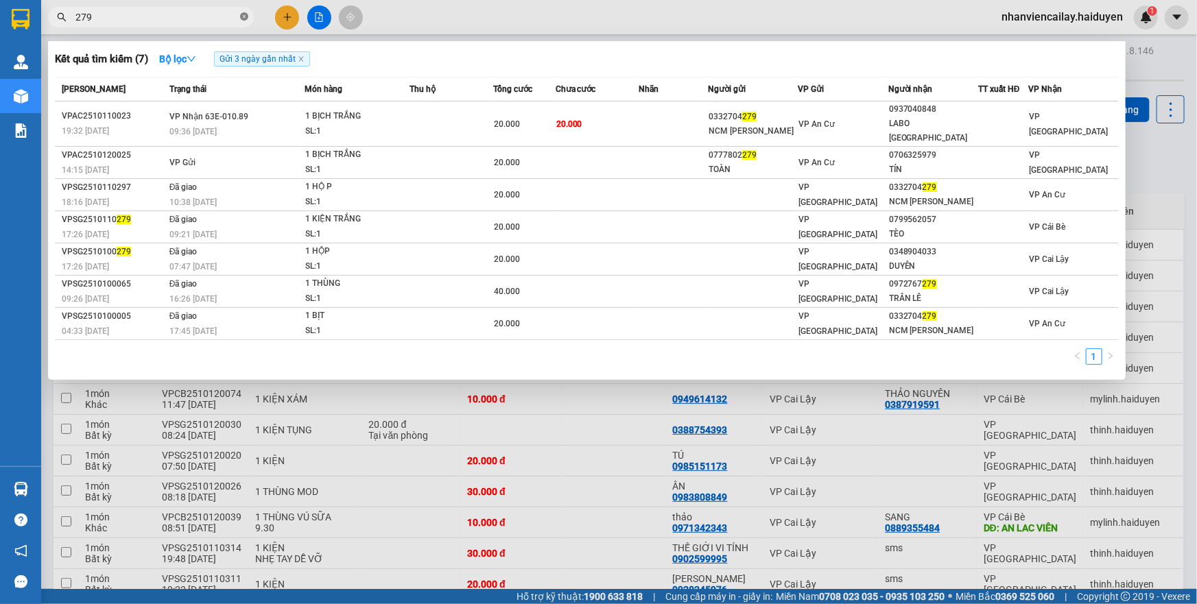
click at [243, 17] on icon "close-circle" at bounding box center [244, 16] width 8 height 8
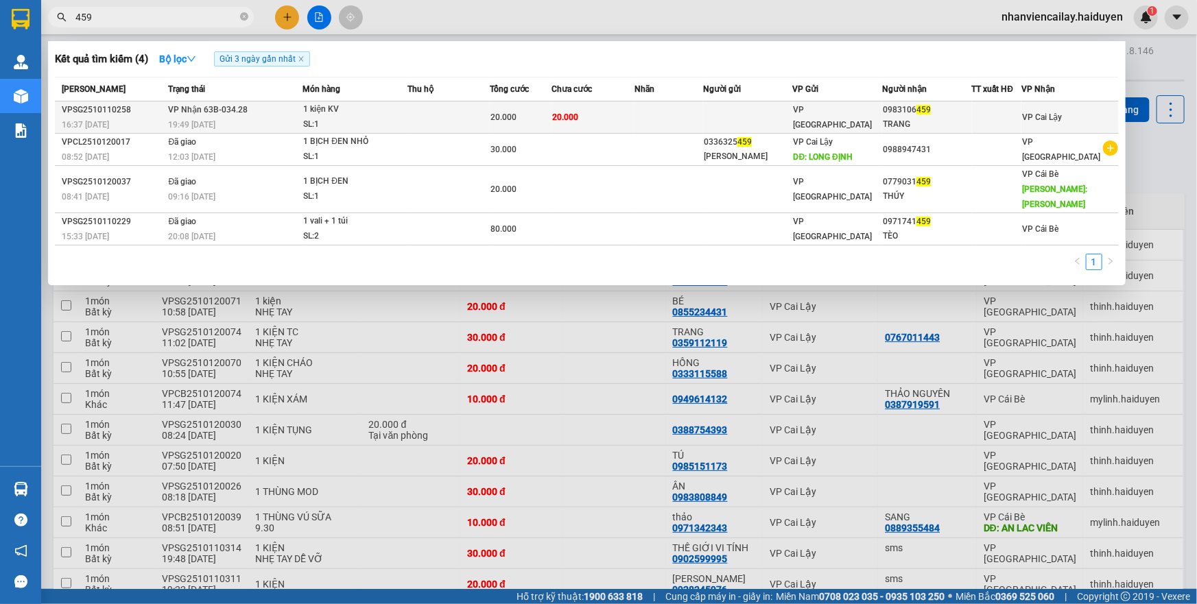
type input "459"
click at [489, 117] on td at bounding box center [448, 118] width 82 height 32
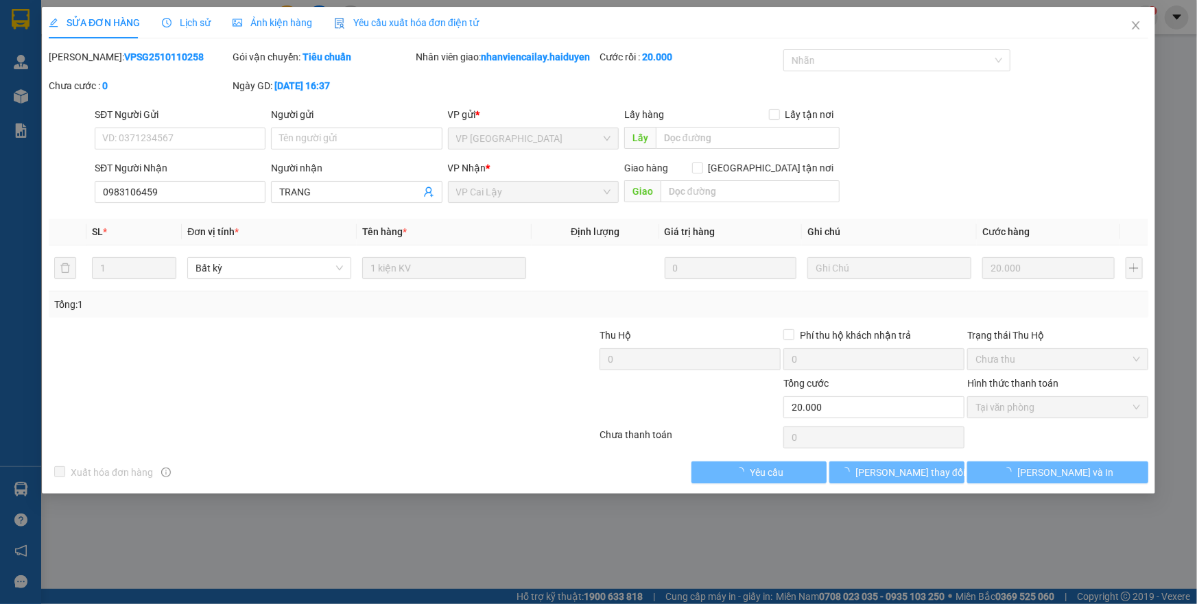
type input "0983106459"
type input "TRANG"
type input "0"
type input "20.000"
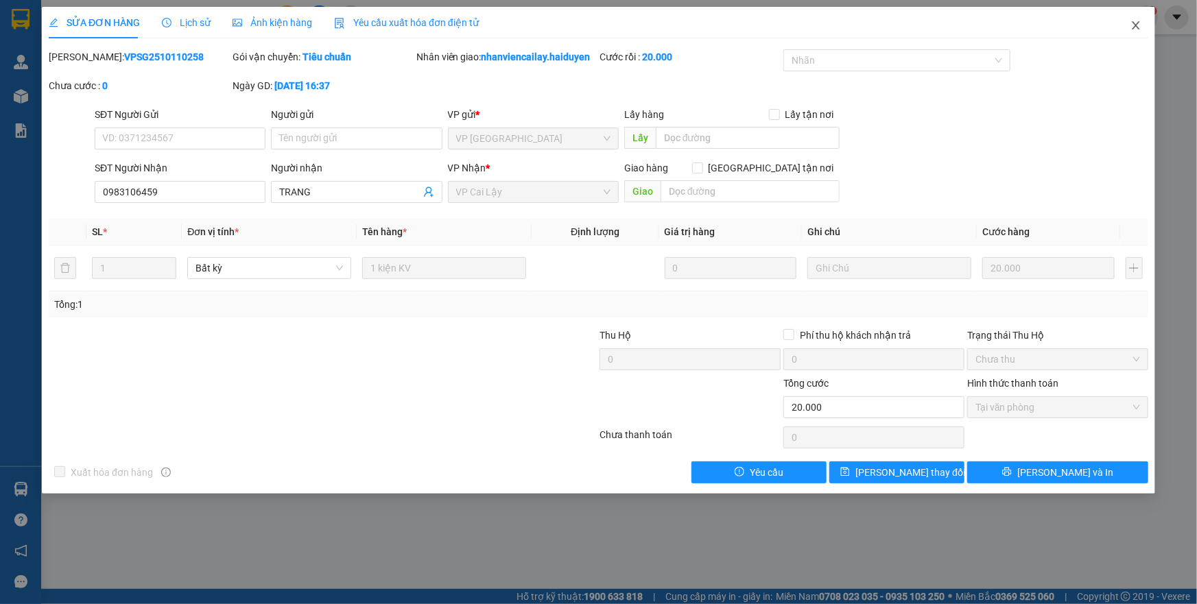
click at [1134, 23] on icon "close" at bounding box center [1135, 25] width 11 height 11
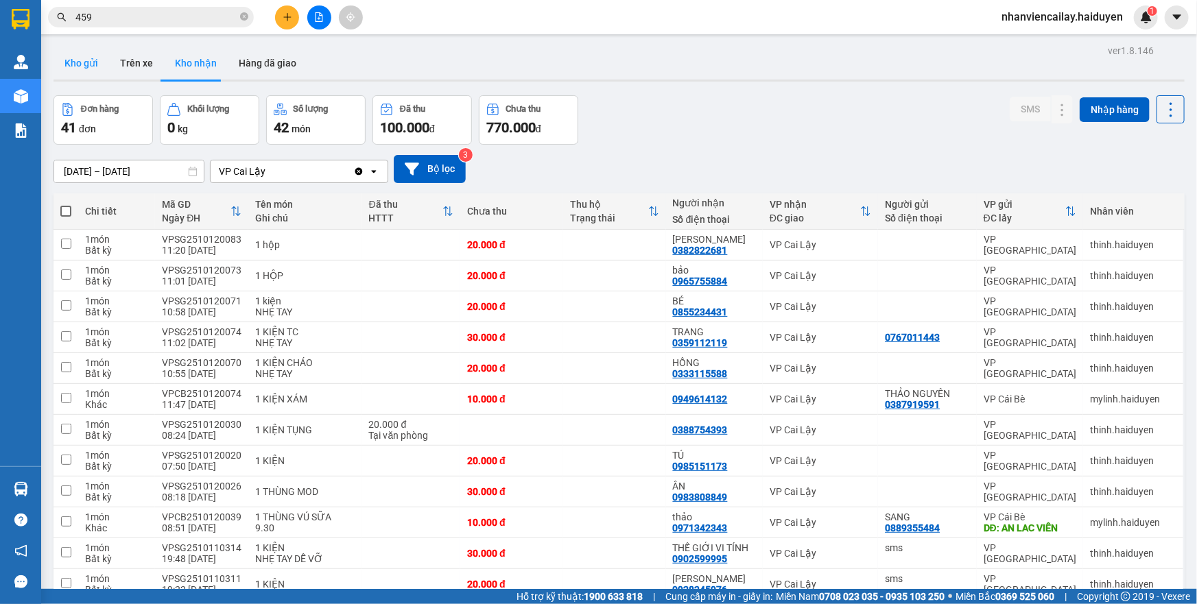
click at [92, 56] on button "Kho gửi" at bounding box center [81, 63] width 56 height 33
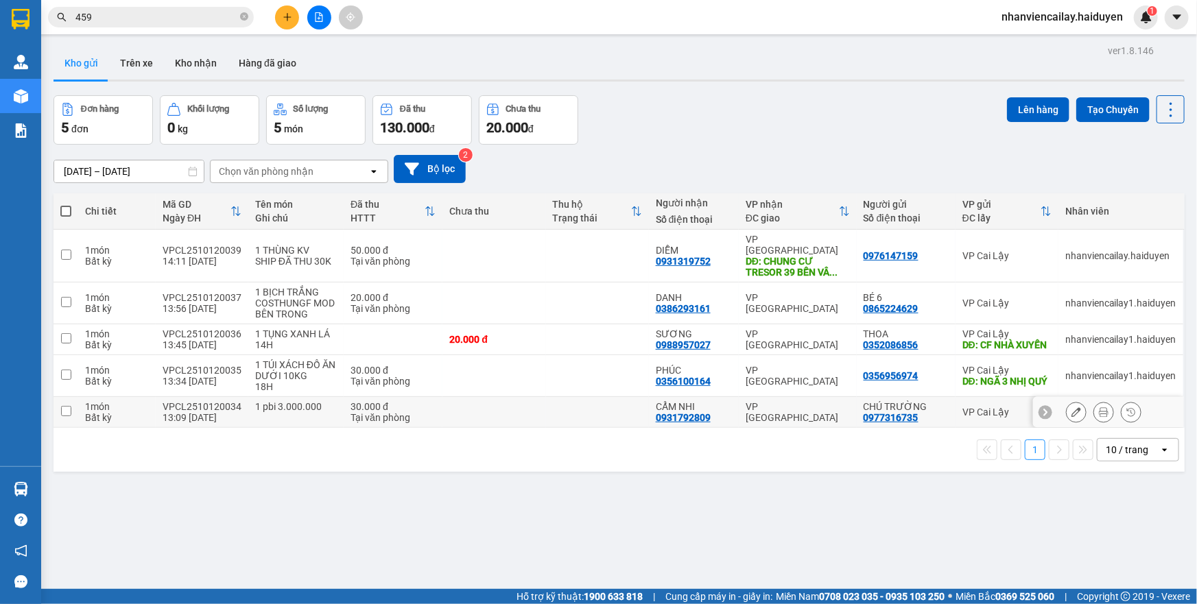
click at [457, 399] on td at bounding box center [493, 412] width 103 height 31
checkbox input "true"
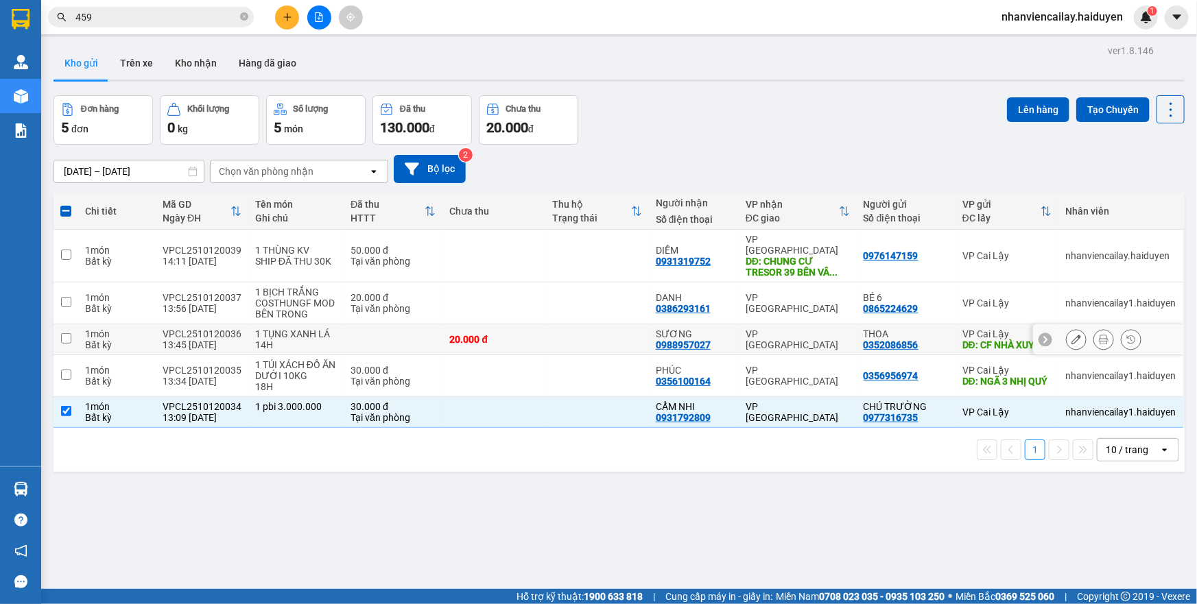
click at [421, 324] on td at bounding box center [393, 339] width 99 height 31
checkbox input "true"
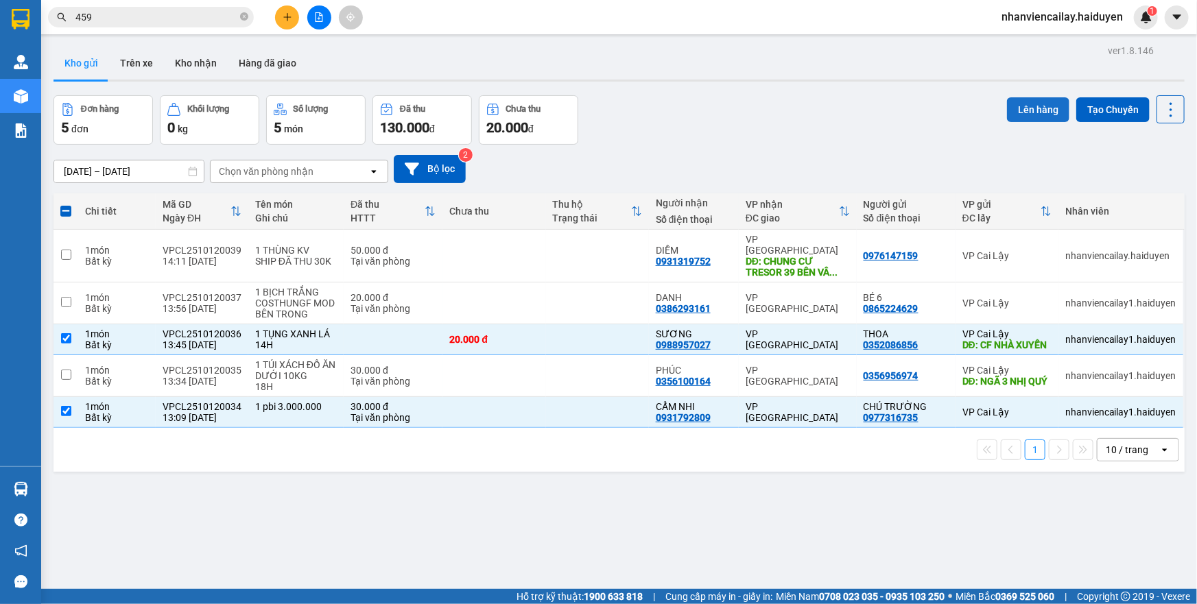
click at [1016, 103] on button "Lên hàng" at bounding box center [1038, 109] width 62 height 25
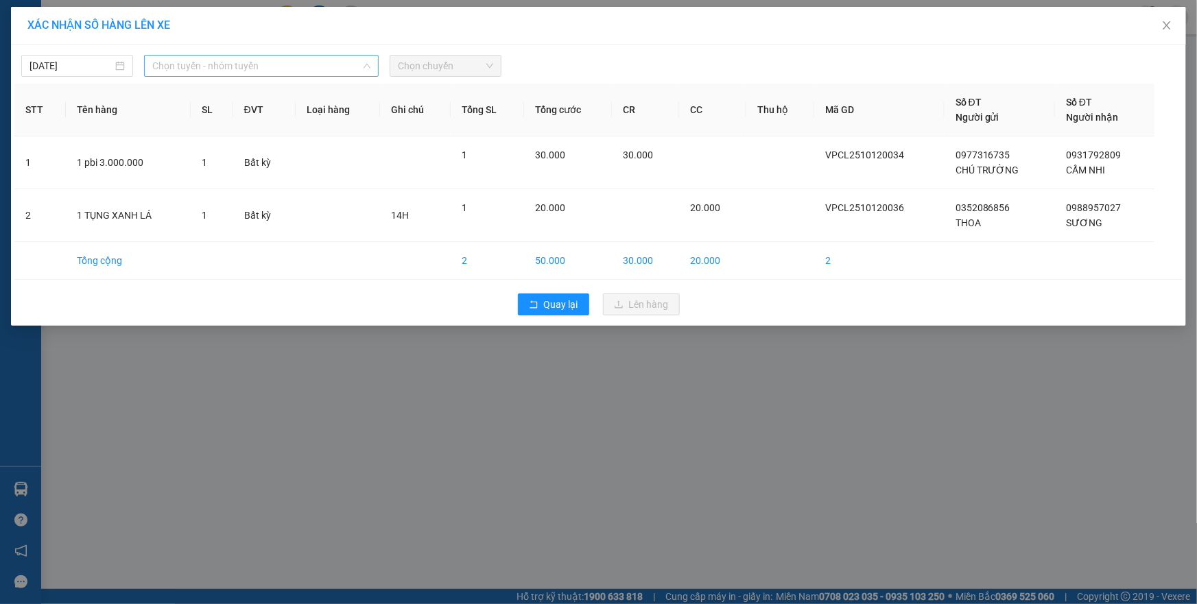
click at [283, 64] on span "Chọn tuyến - nhóm tuyến" at bounding box center [261, 66] width 218 height 21
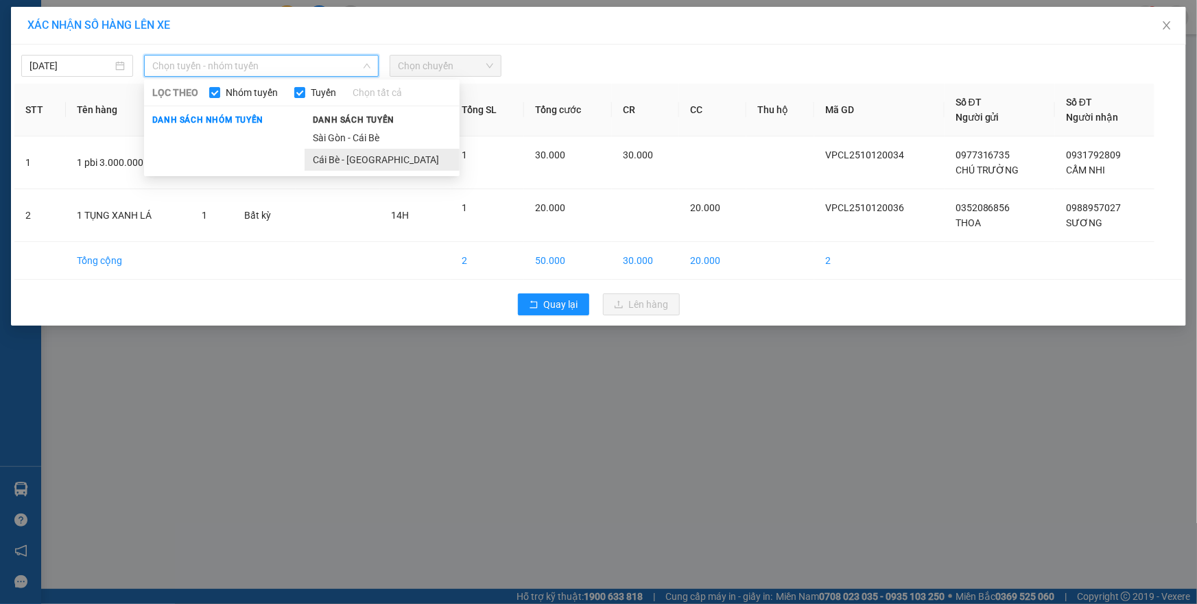
click at [329, 156] on li "Cái Bè - Sài Gòn" at bounding box center [382, 160] width 155 height 22
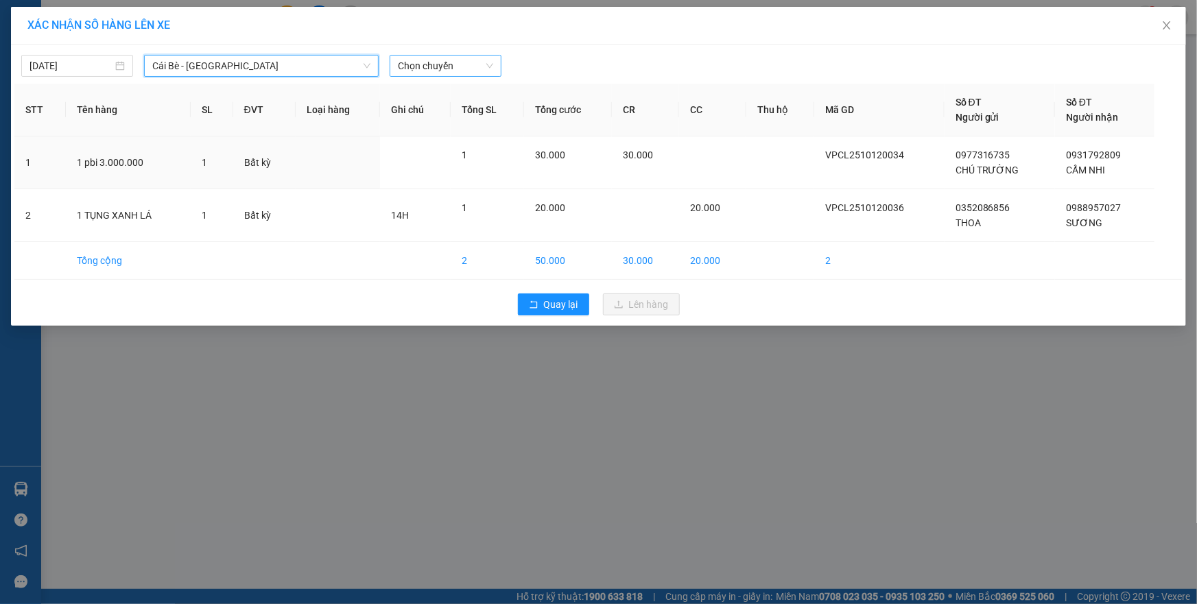
click at [417, 57] on span "Chọn chuyến" at bounding box center [445, 66] width 95 height 21
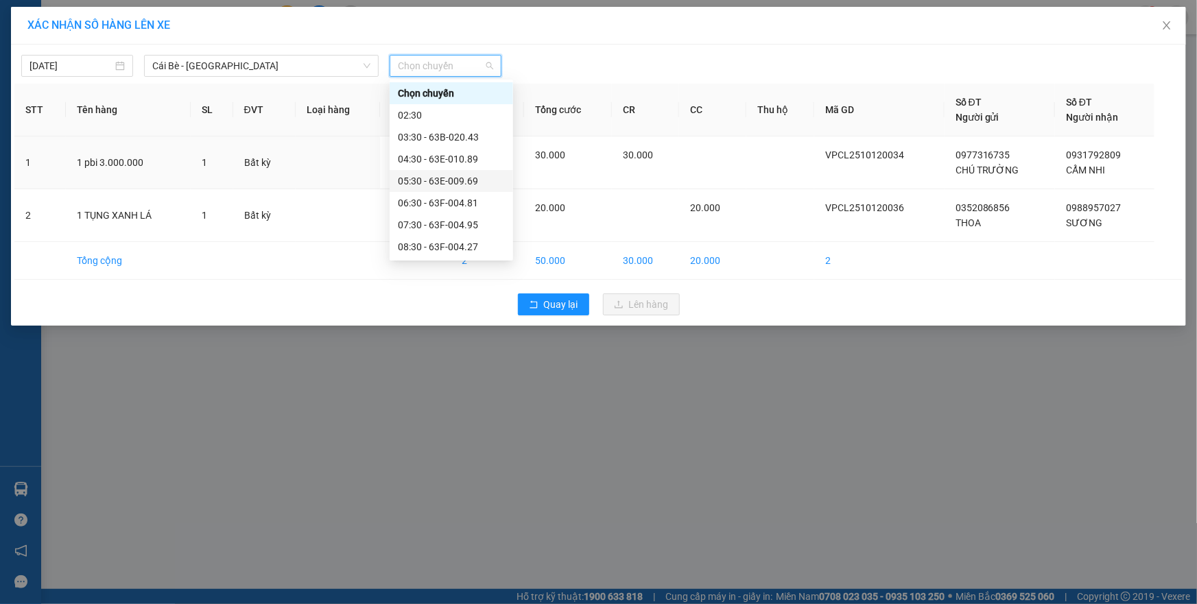
scroll to position [249, 0]
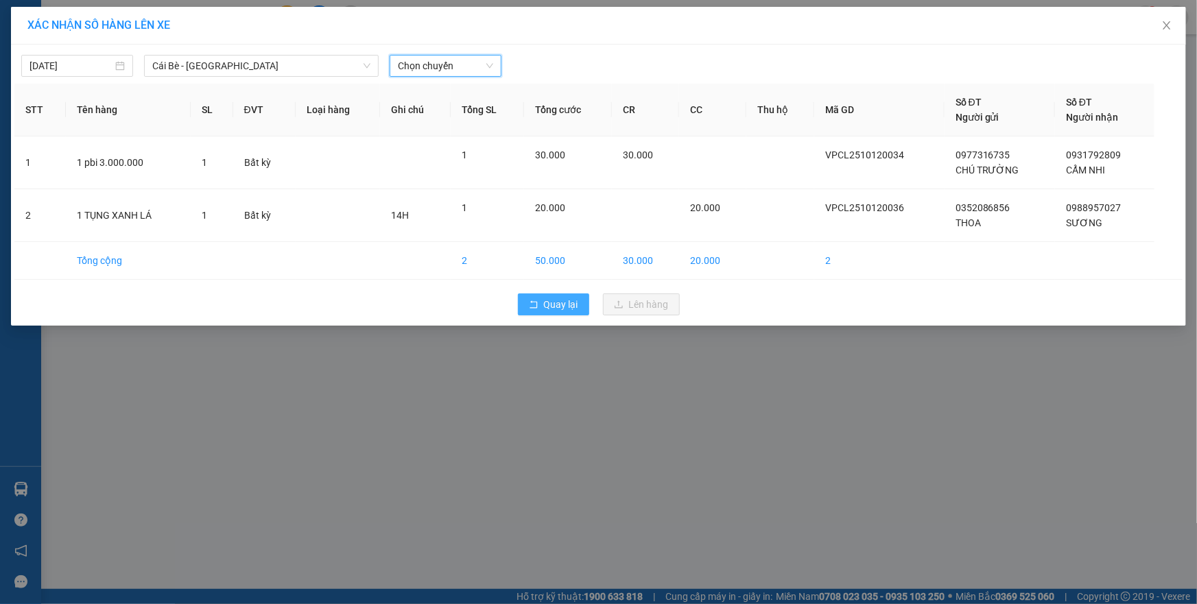
click at [544, 308] on span "Quay lại" at bounding box center [561, 304] width 34 height 15
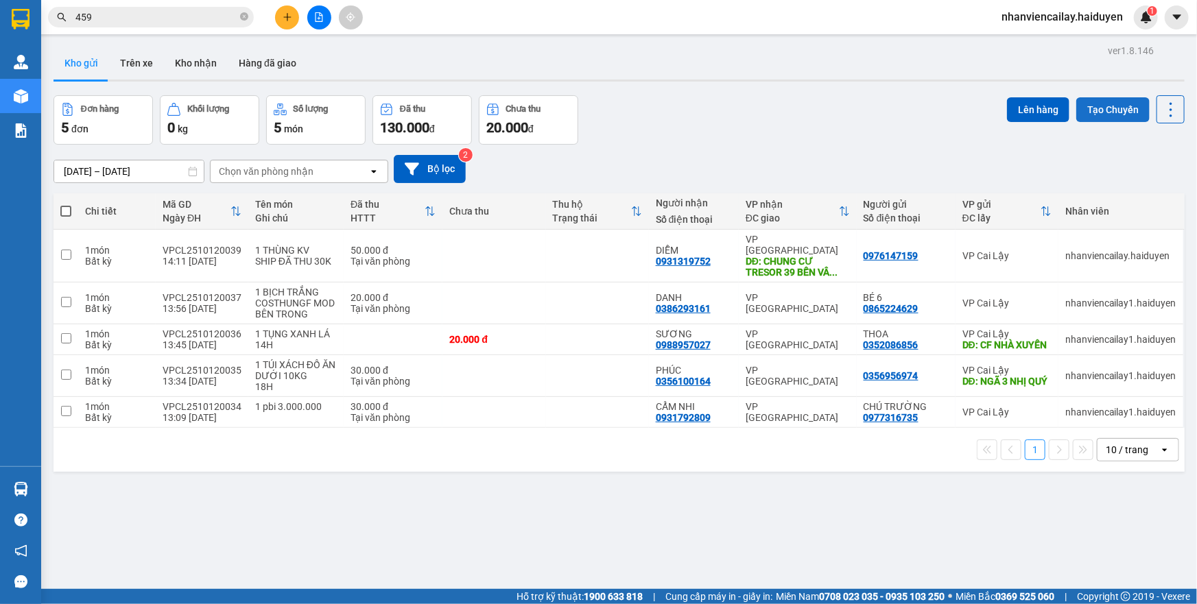
click at [1116, 115] on button "Tạo Chuyến" at bounding box center [1112, 109] width 73 height 25
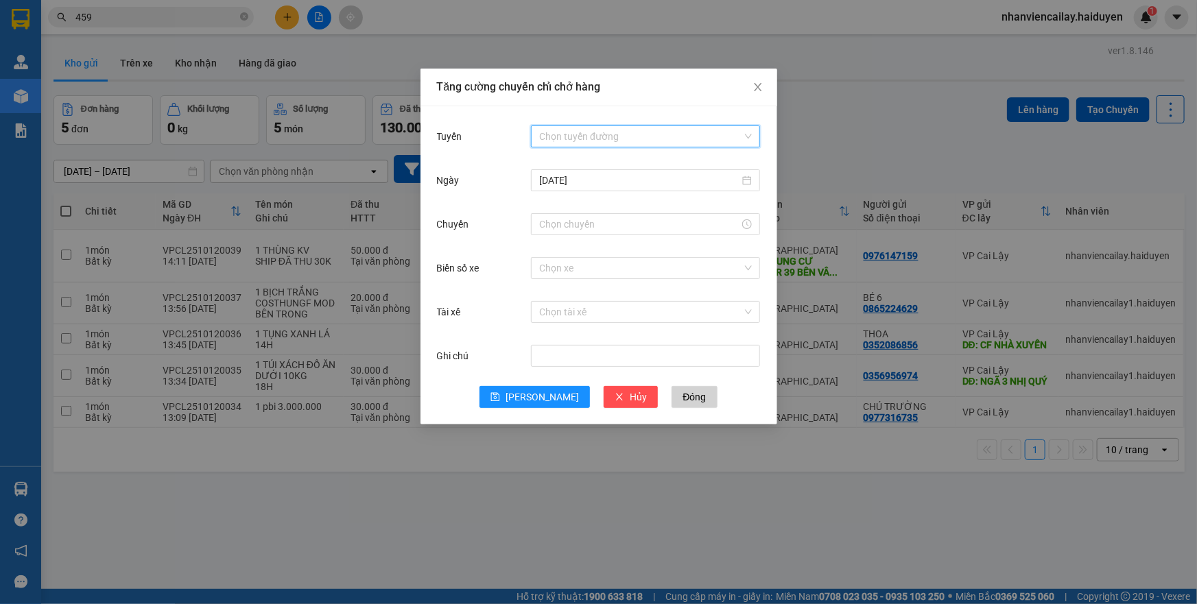
click at [555, 134] on input "Tuyến" at bounding box center [640, 136] width 203 height 21
click at [562, 184] on div "Cái Bè - Sài Gòn" at bounding box center [645, 185] width 213 height 15
click at [571, 224] on input "Chuyến" at bounding box center [639, 224] width 200 height 15
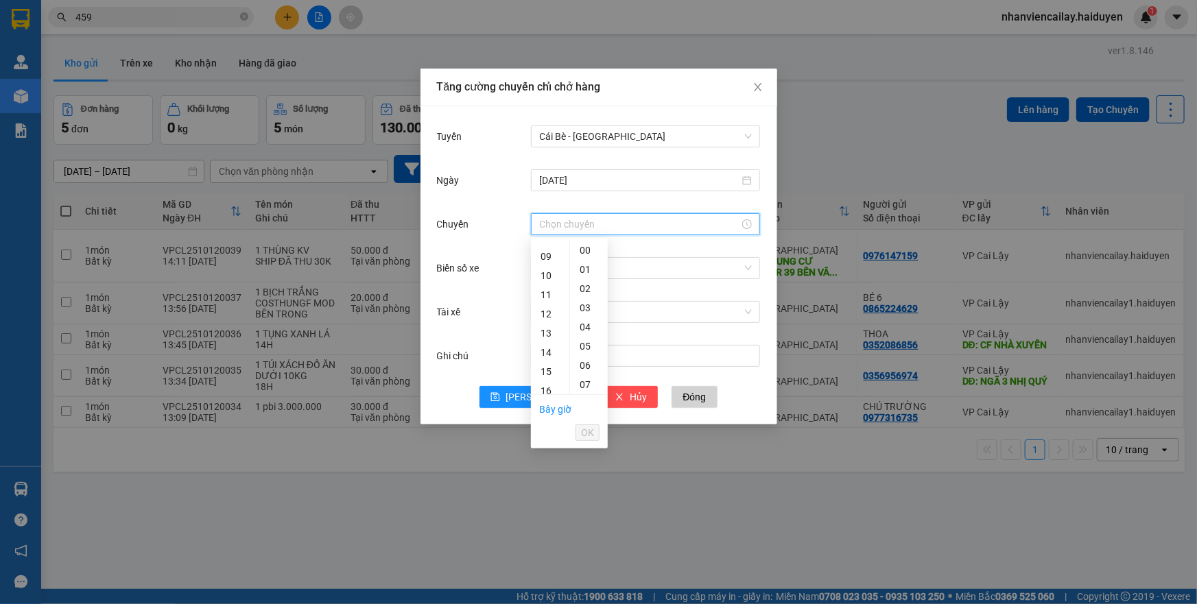
scroll to position [192, 0]
click at [542, 305] on div "13" at bounding box center [550, 307] width 38 height 19
click at [580, 284] on div "31" at bounding box center [589, 284] width 38 height 19
type input "13:31"
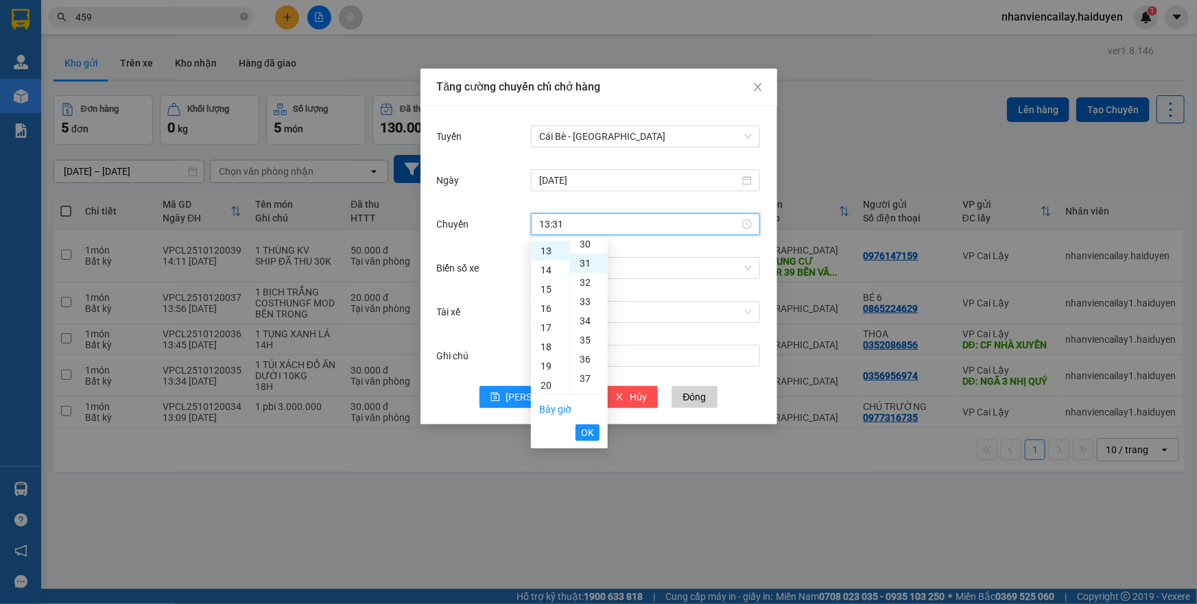
scroll to position [595, 0]
click at [589, 432] on span "OK" at bounding box center [587, 432] width 13 height 15
click at [569, 263] on input "Biển số xe" at bounding box center [640, 268] width 203 height 21
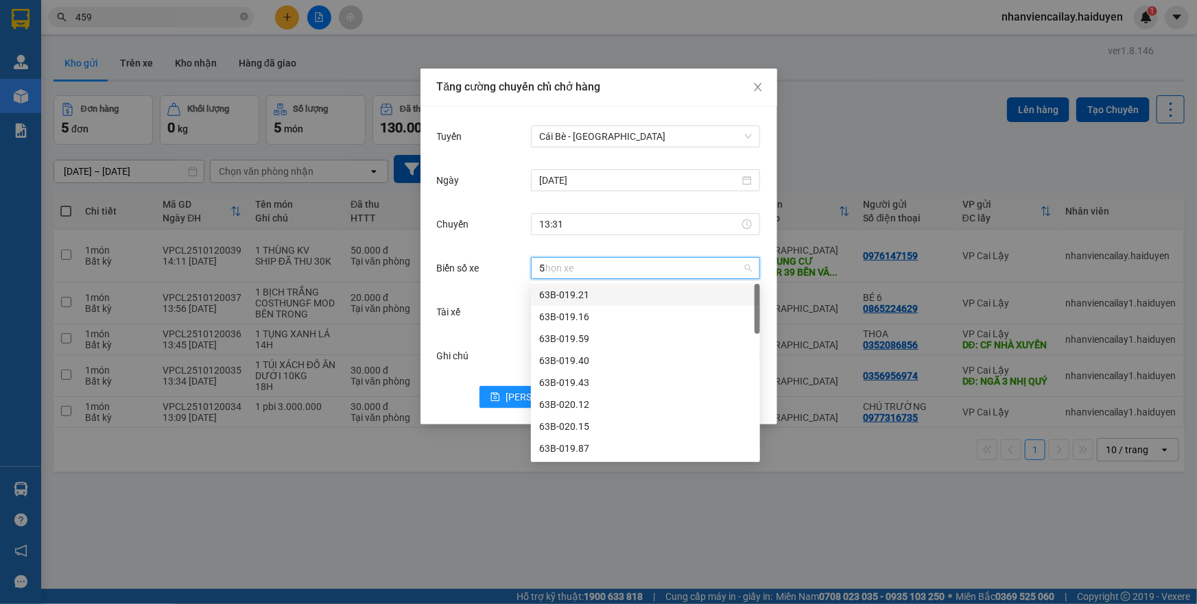
type input "50"
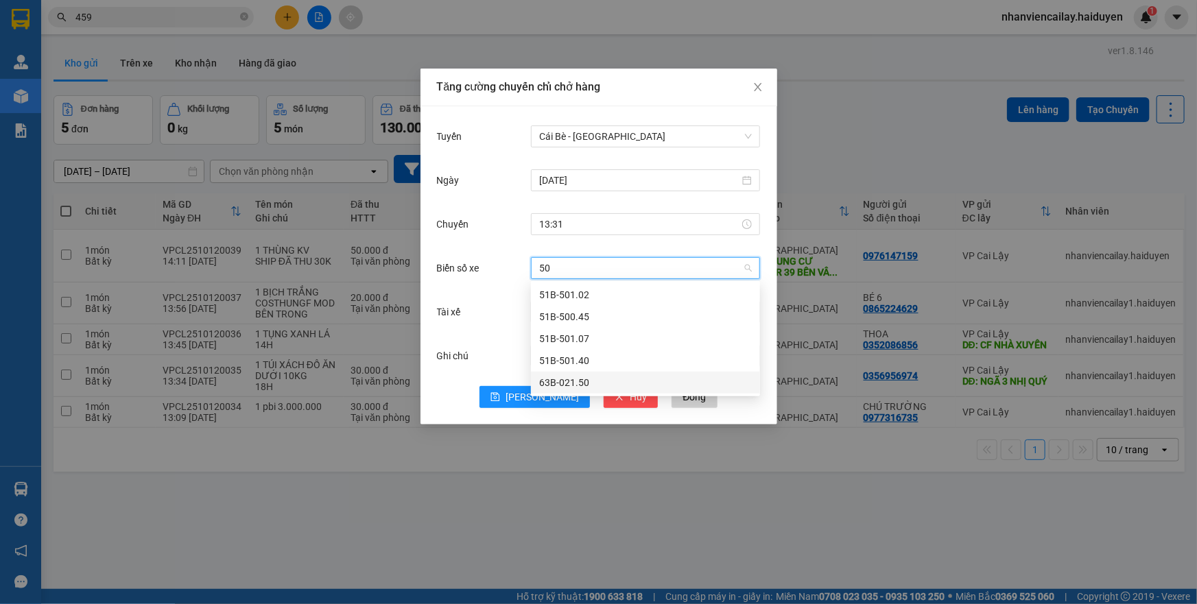
click at [587, 385] on div "63B-021.50" at bounding box center [645, 382] width 213 height 15
click at [569, 304] on input "Tài xế" at bounding box center [640, 312] width 203 height 21
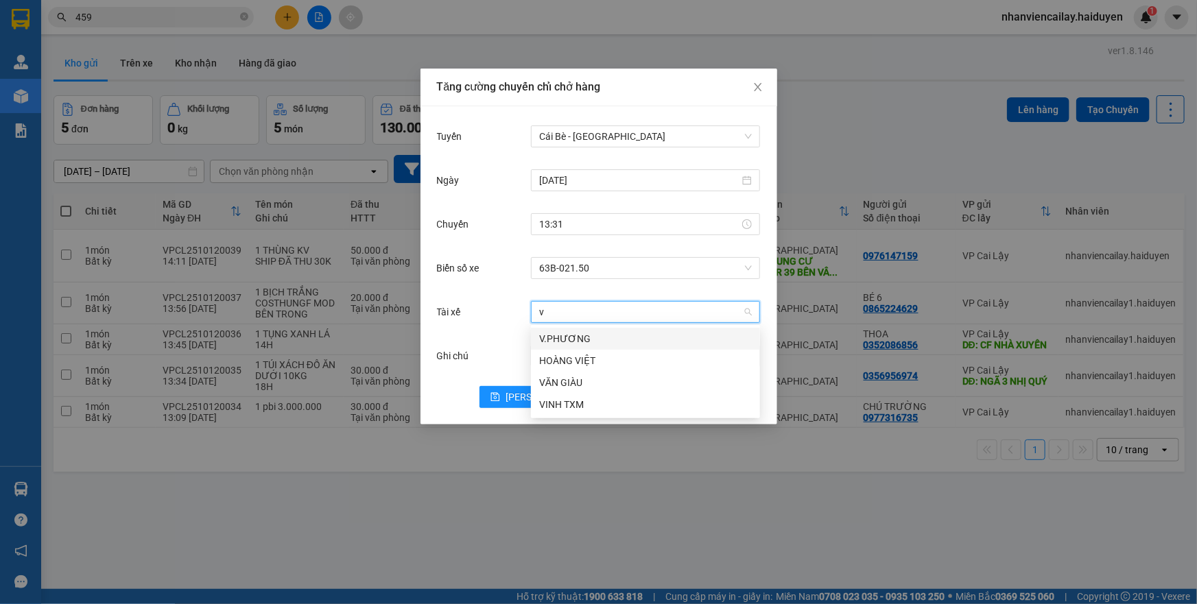
type input "va"
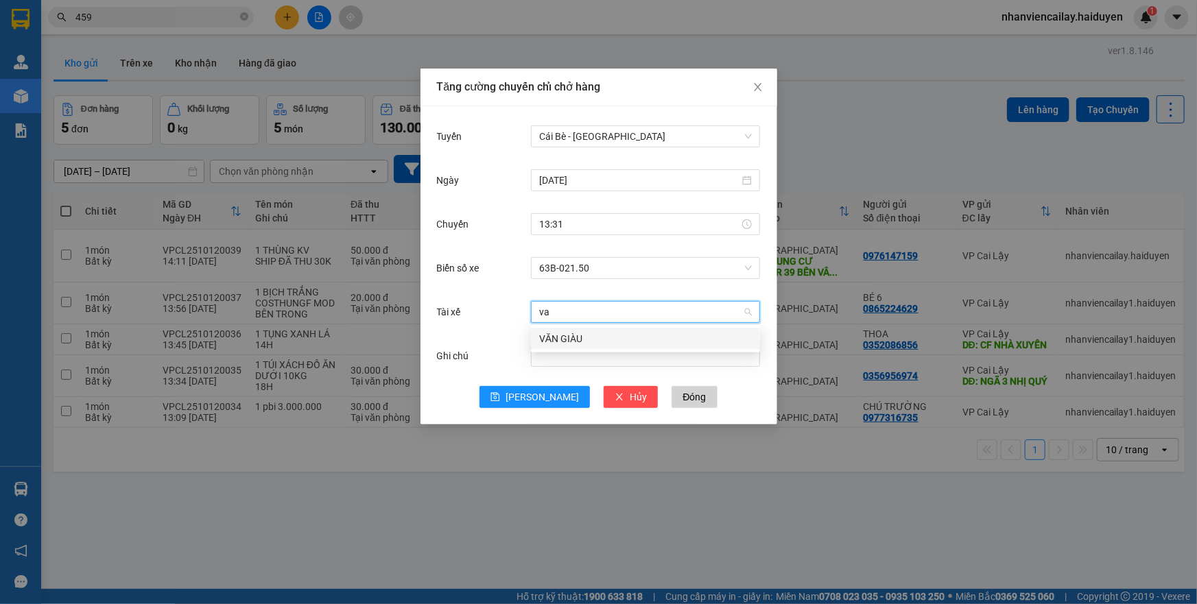
click at [570, 335] on div "VĂN GIÀU" at bounding box center [645, 338] width 213 height 15
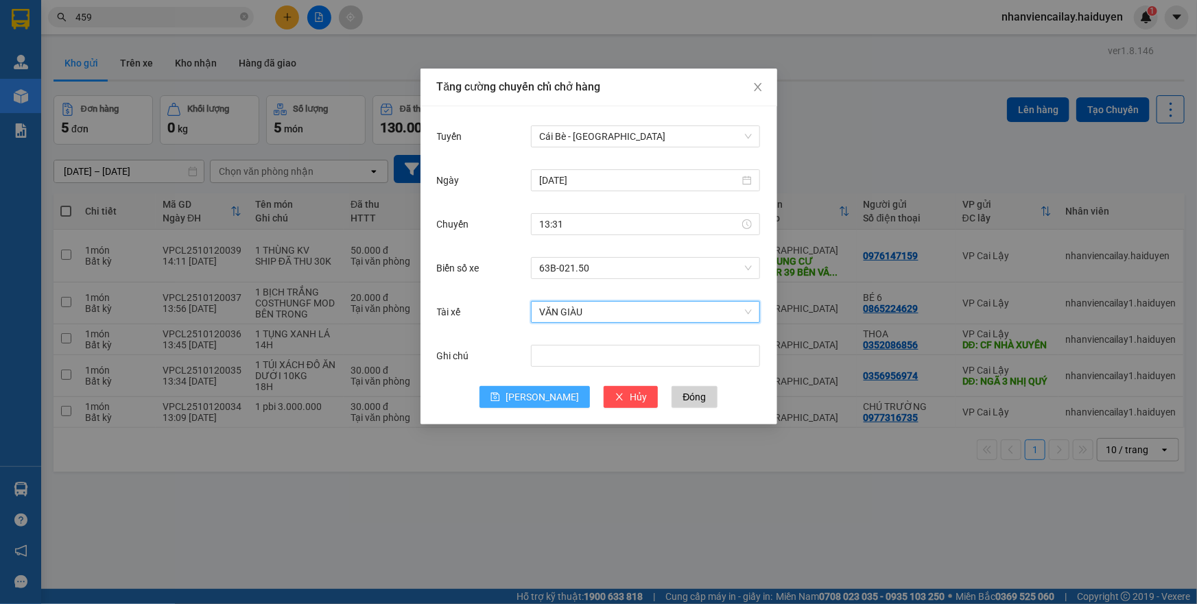
click at [535, 391] on span "Lưu" at bounding box center [541, 397] width 73 height 15
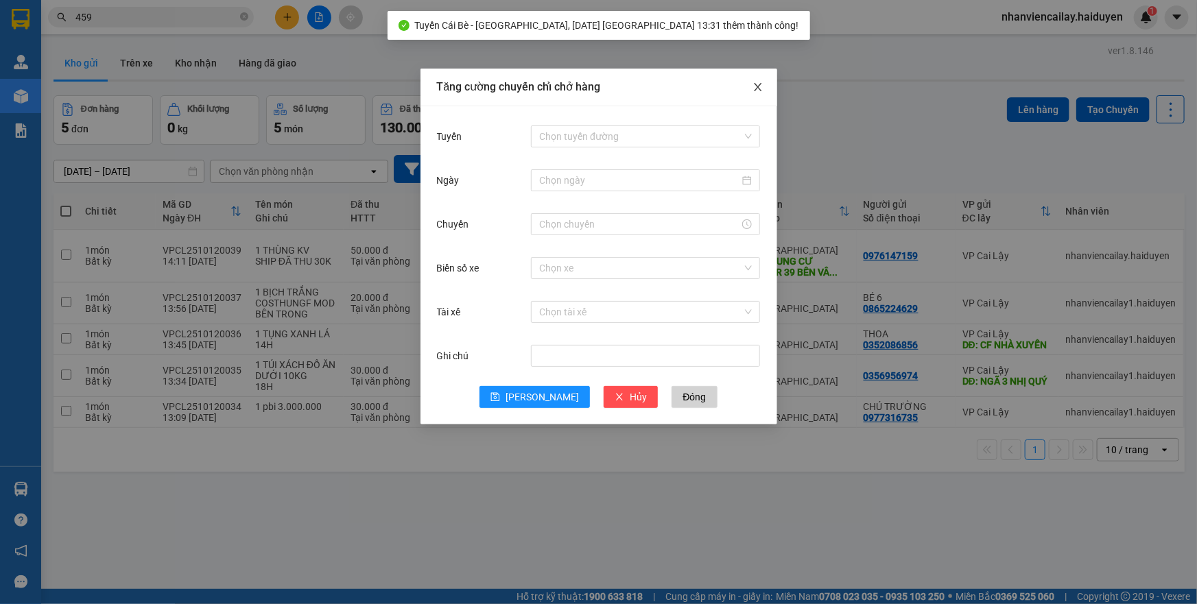
click at [759, 91] on icon "close" at bounding box center [757, 87] width 11 height 11
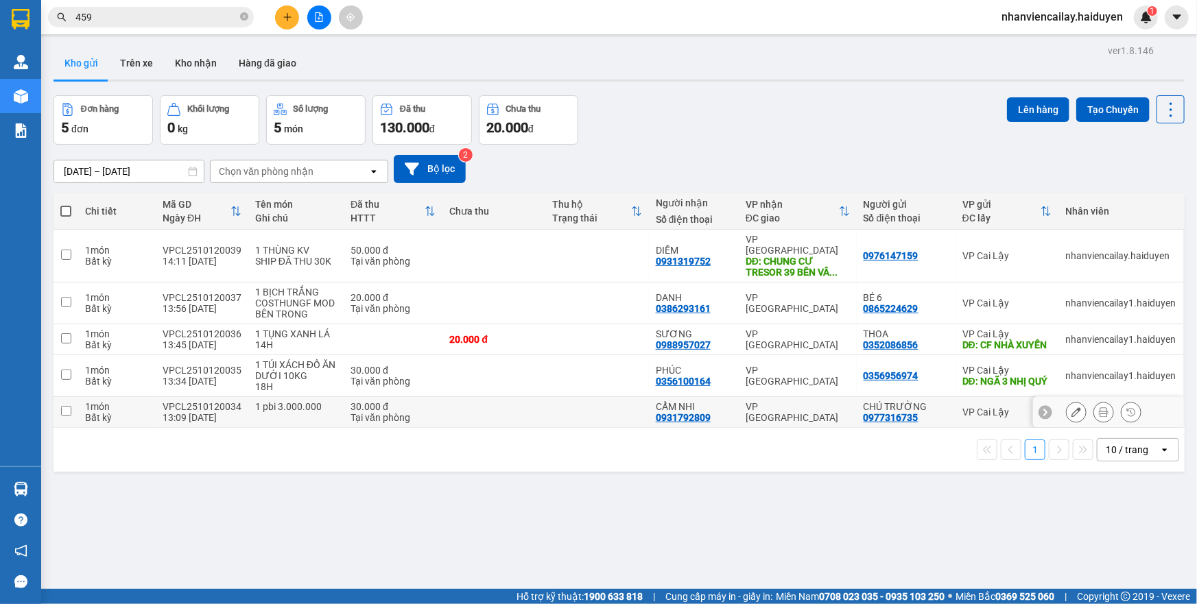
click at [451, 407] on td at bounding box center [493, 412] width 103 height 31
checkbox input "true"
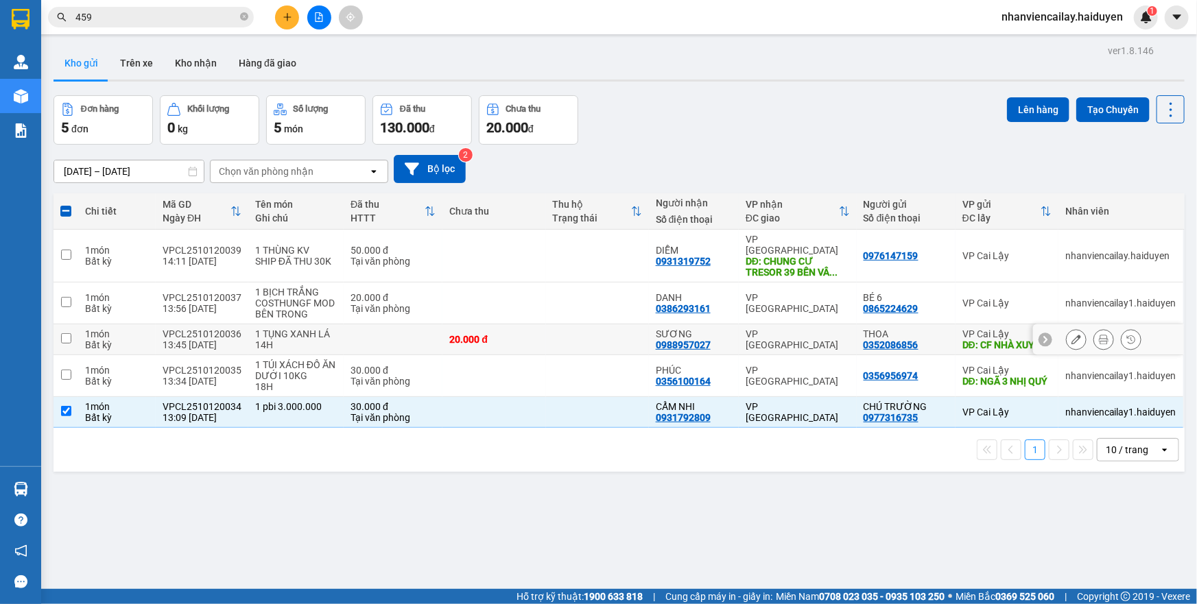
click at [396, 335] on td at bounding box center [393, 339] width 99 height 31
checkbox input "true"
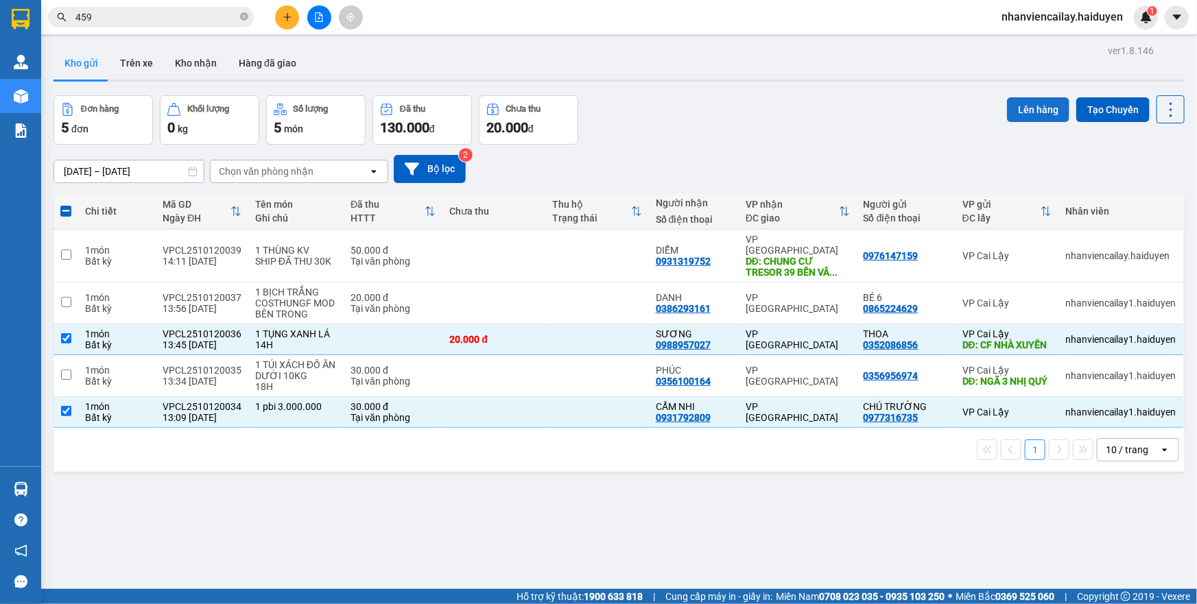
click at [1034, 107] on button "Lên hàng" at bounding box center [1038, 109] width 62 height 25
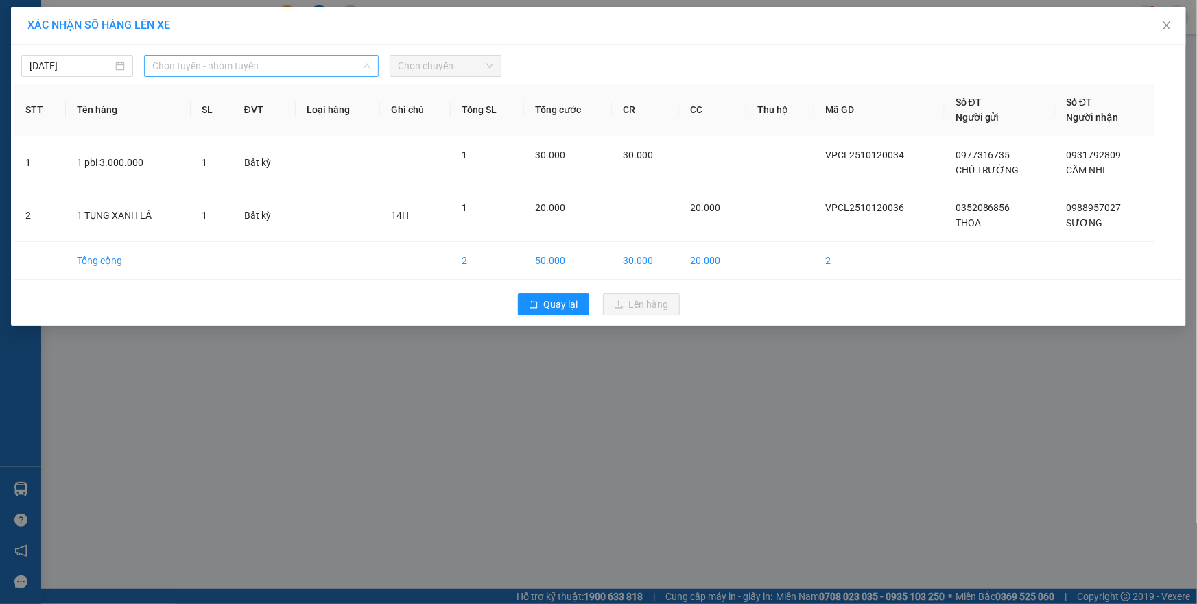
click at [334, 75] on span "Chọn tuyến - nhóm tuyến" at bounding box center [261, 66] width 218 height 21
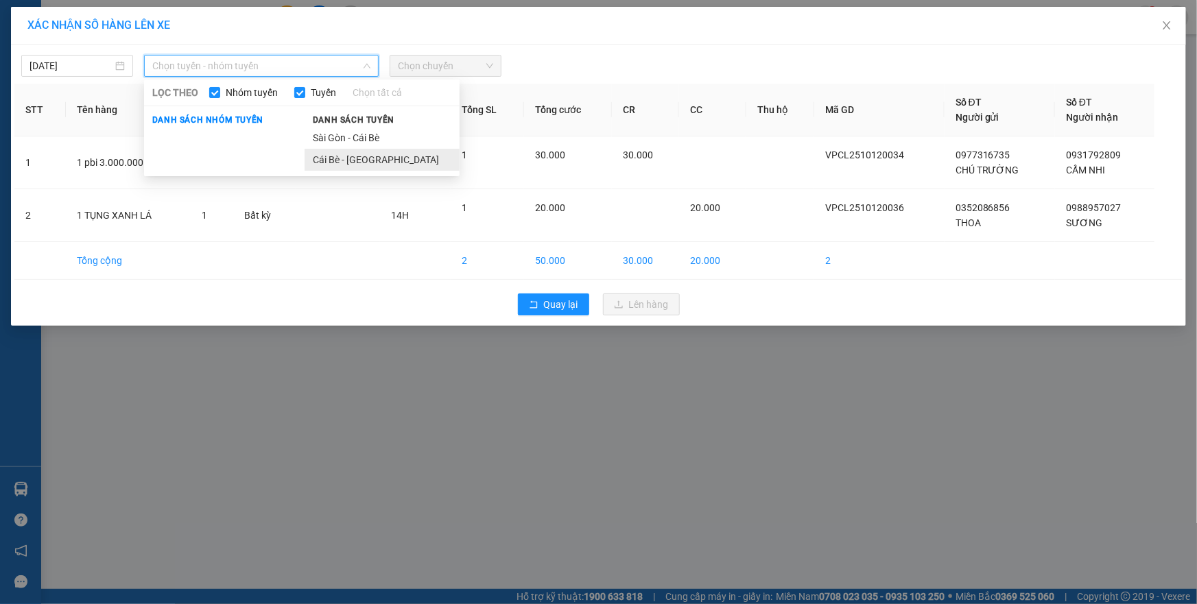
click at [333, 158] on li "Cái Bè - Sài Gòn" at bounding box center [382, 160] width 155 height 22
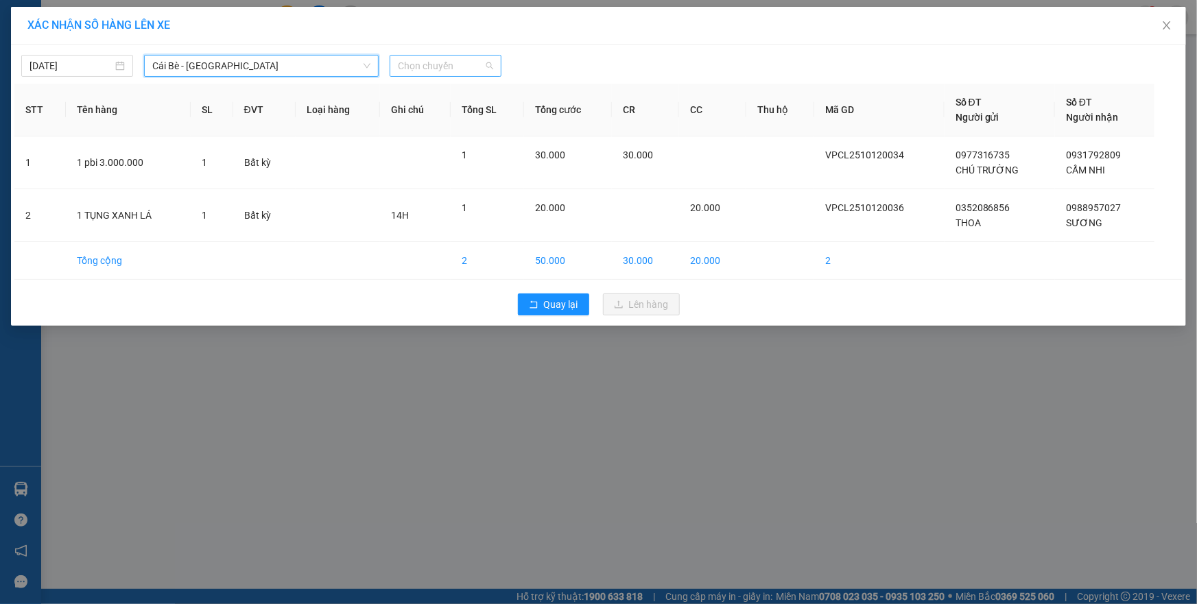
click at [439, 63] on span "Chọn chuyến" at bounding box center [445, 66] width 95 height 21
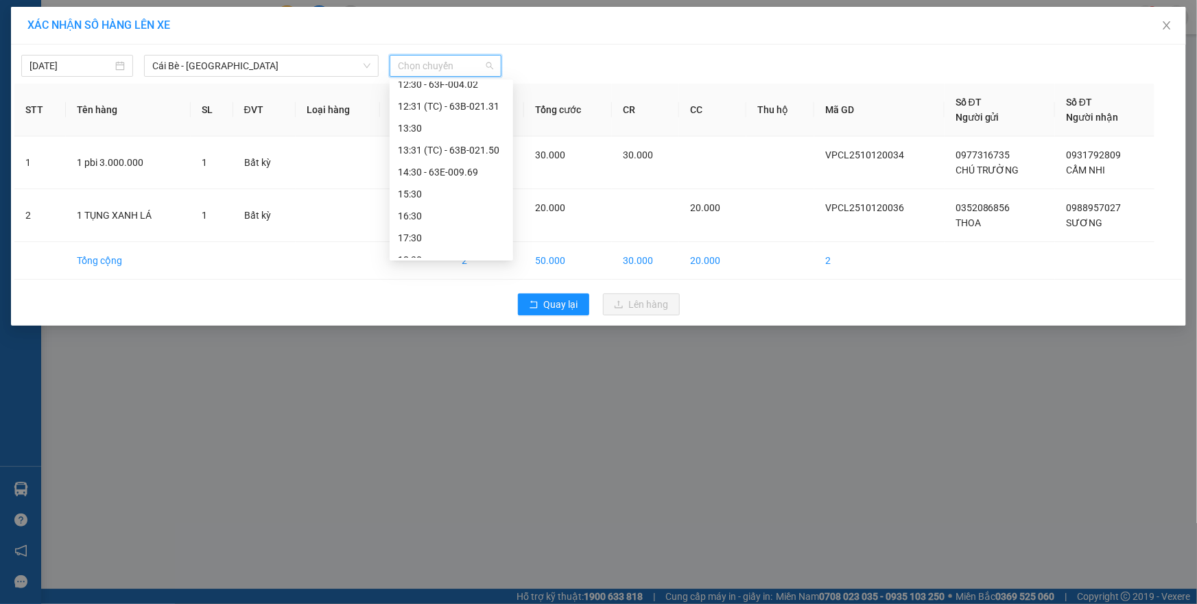
scroll to position [307, 0]
click at [433, 130] on div "13:31 (TC) - 63B-021.50" at bounding box center [451, 137] width 107 height 15
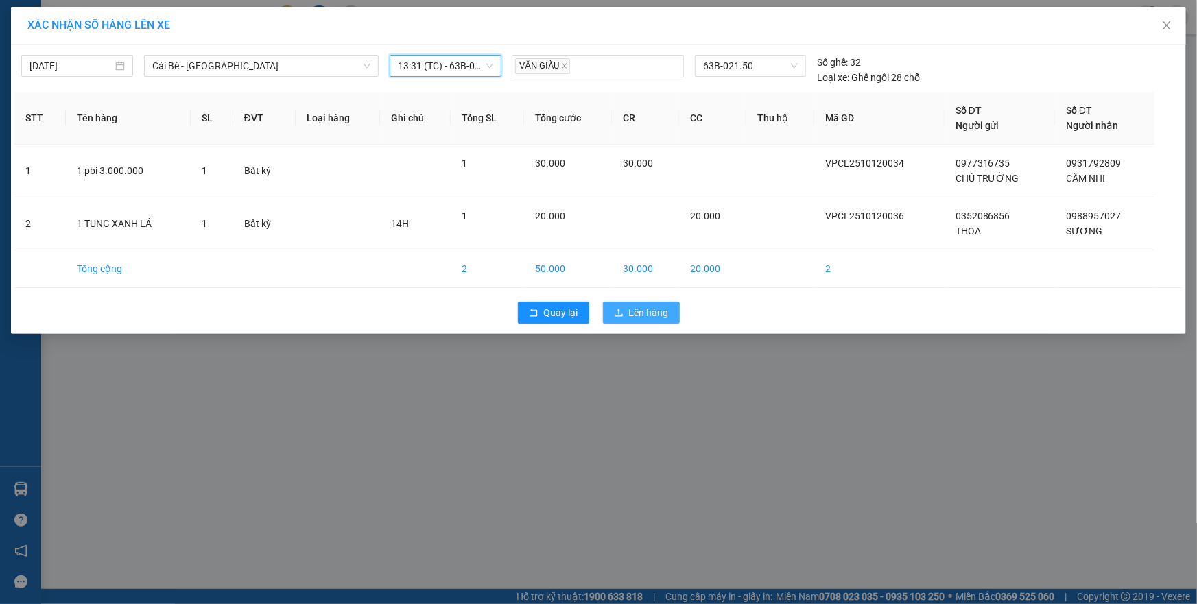
click at [645, 315] on span "Lên hàng" at bounding box center [649, 312] width 40 height 15
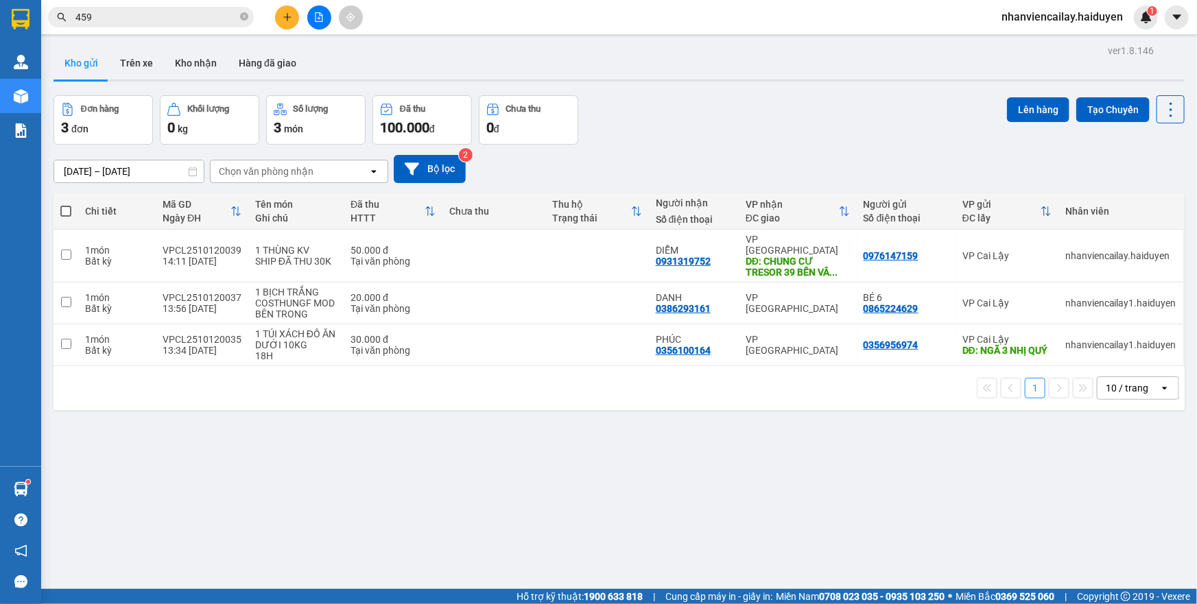
click at [184, 21] on input "459" at bounding box center [156, 17] width 162 height 15
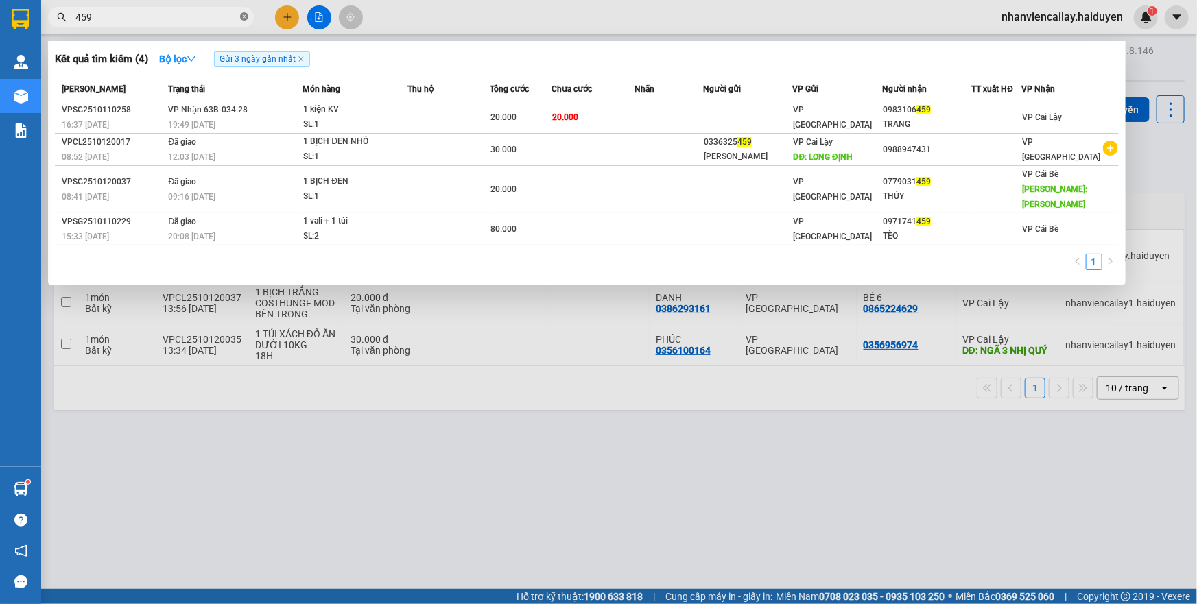
click at [247, 19] on icon "close-circle" at bounding box center [244, 16] width 8 height 8
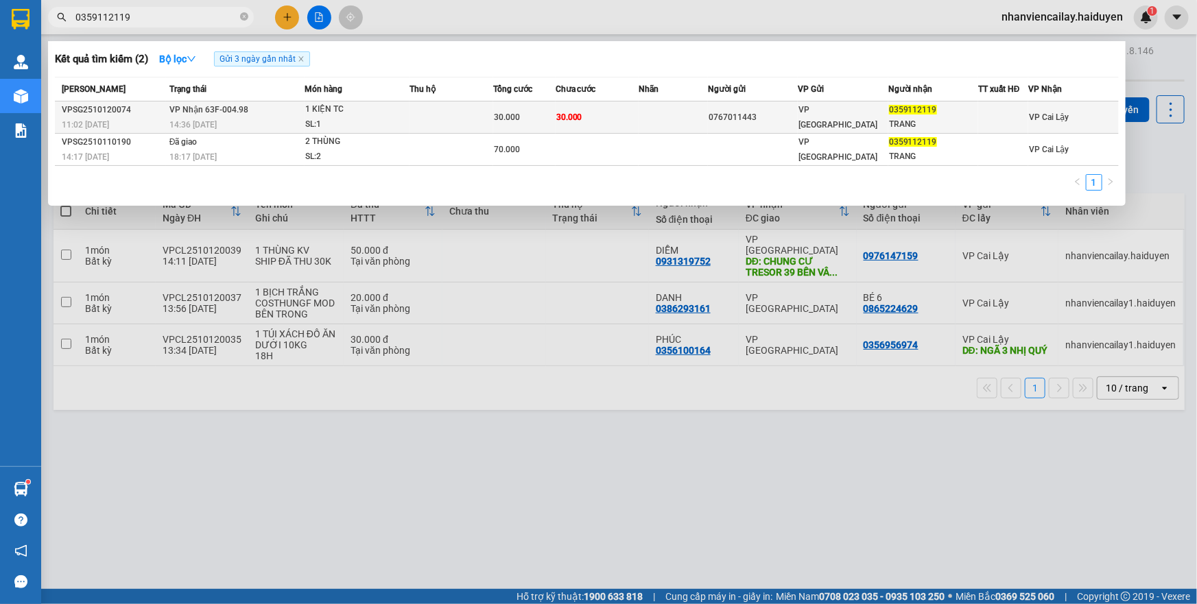
type input "0359112119"
click at [626, 117] on td "30.000" at bounding box center [597, 118] width 83 height 32
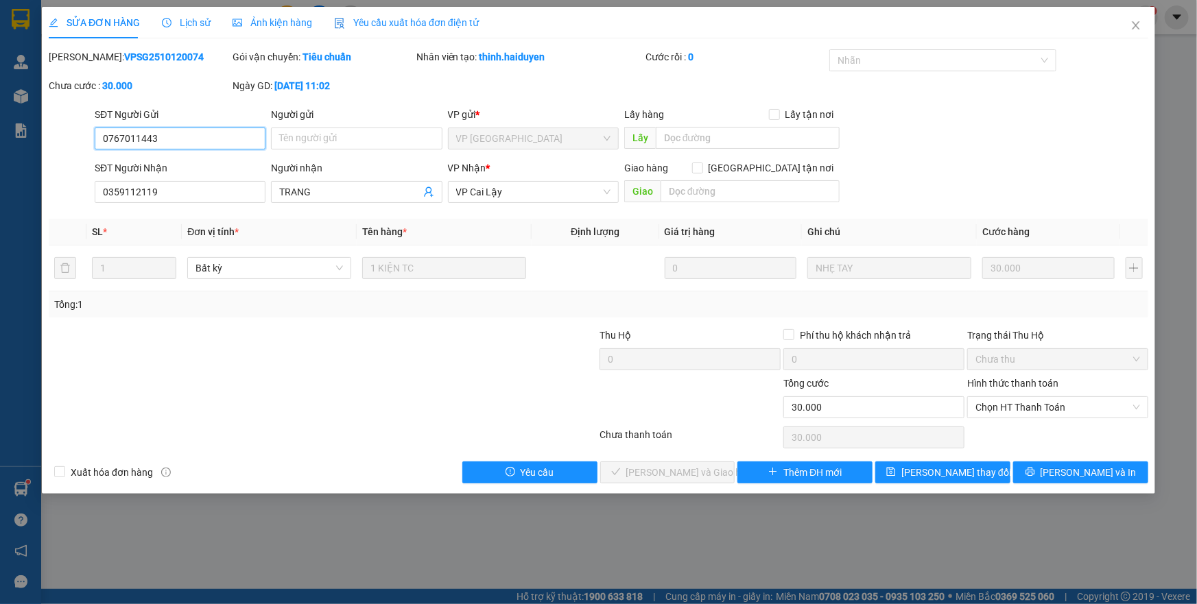
type input "0767011443"
type input "0359112119"
type input "TRANG"
type input "0"
type input "30.000"
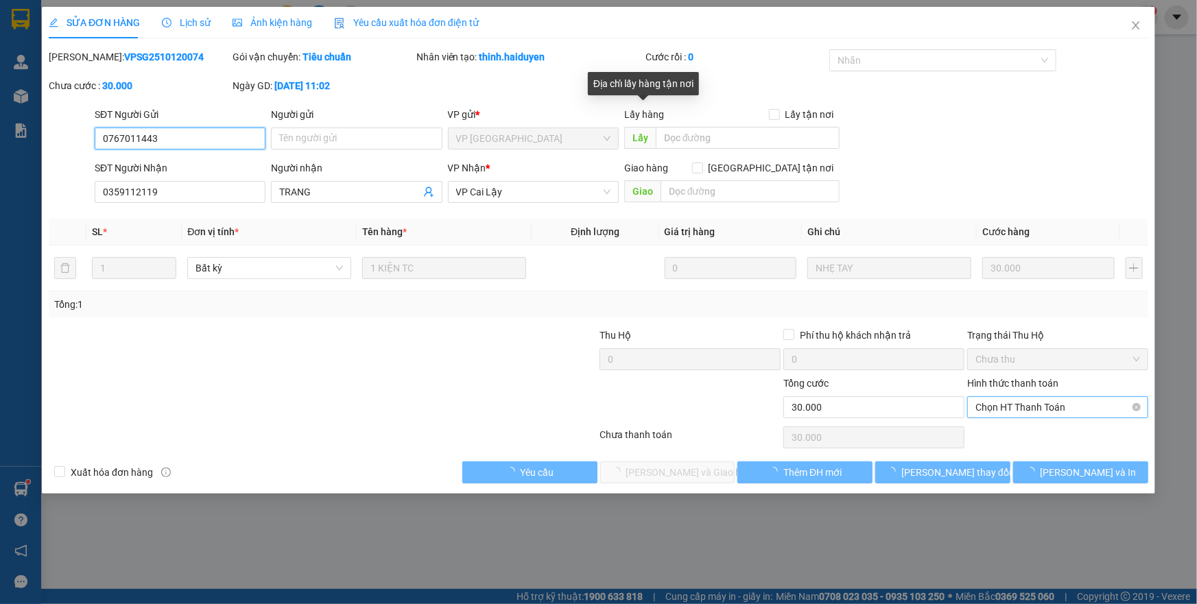
click at [1045, 401] on span "Chọn HT Thanh Toán" at bounding box center [1057, 407] width 165 height 21
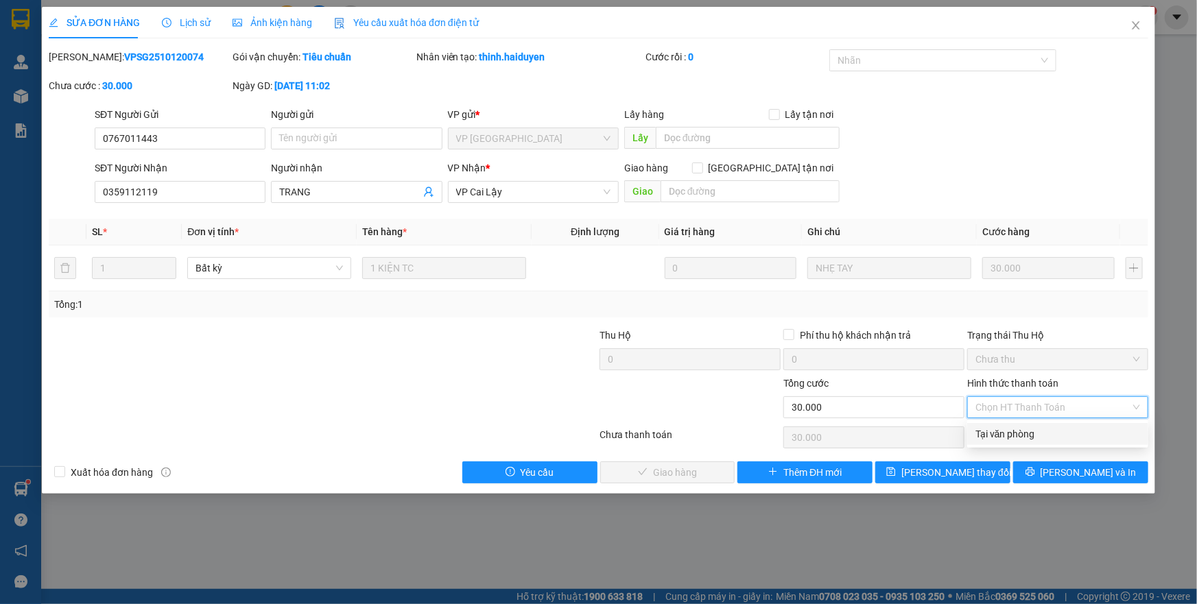
click at [1034, 436] on div "Tại văn phòng" at bounding box center [1057, 434] width 165 height 15
type input "0"
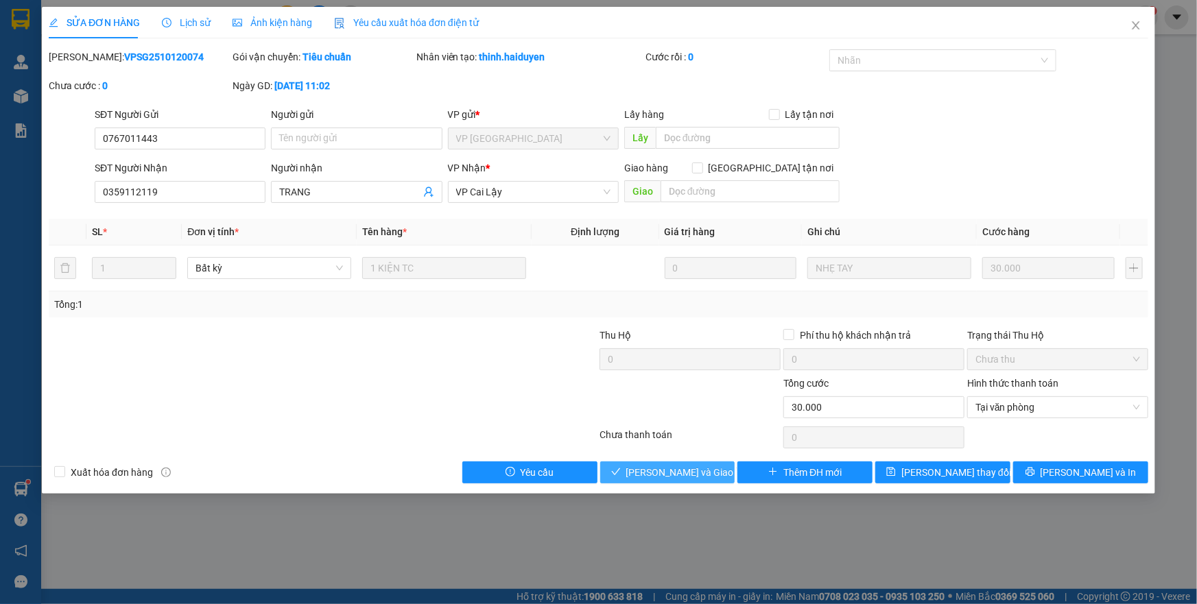
click at [702, 473] on span "[PERSON_NAME] và [PERSON_NAME] hàng" at bounding box center [692, 472] width 132 height 15
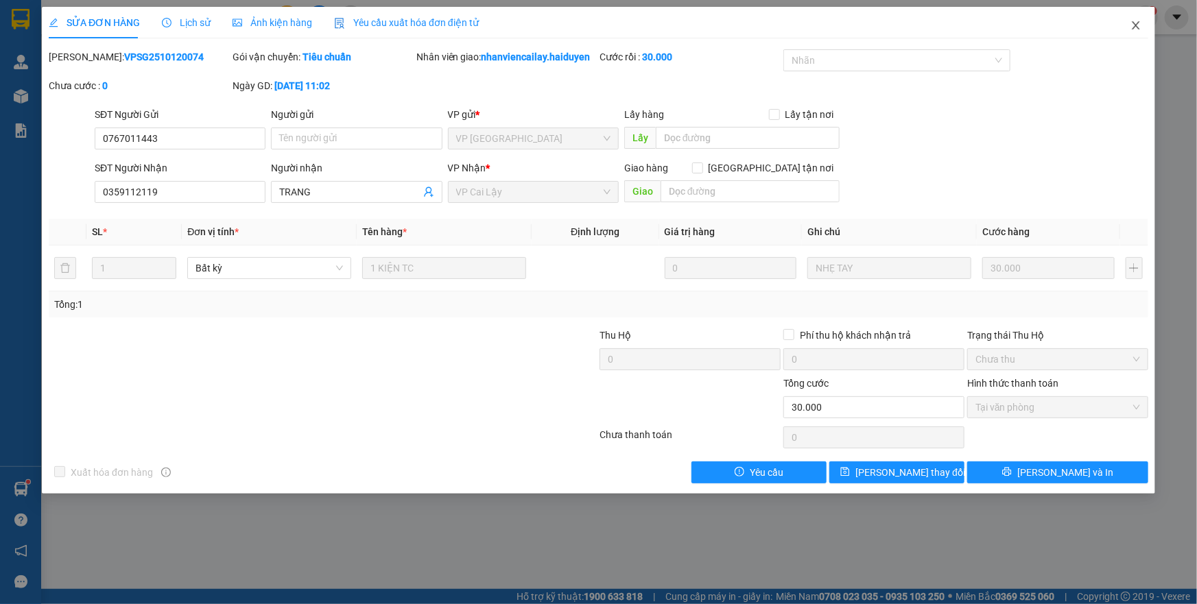
click at [1134, 25] on icon "close" at bounding box center [1135, 25] width 11 height 11
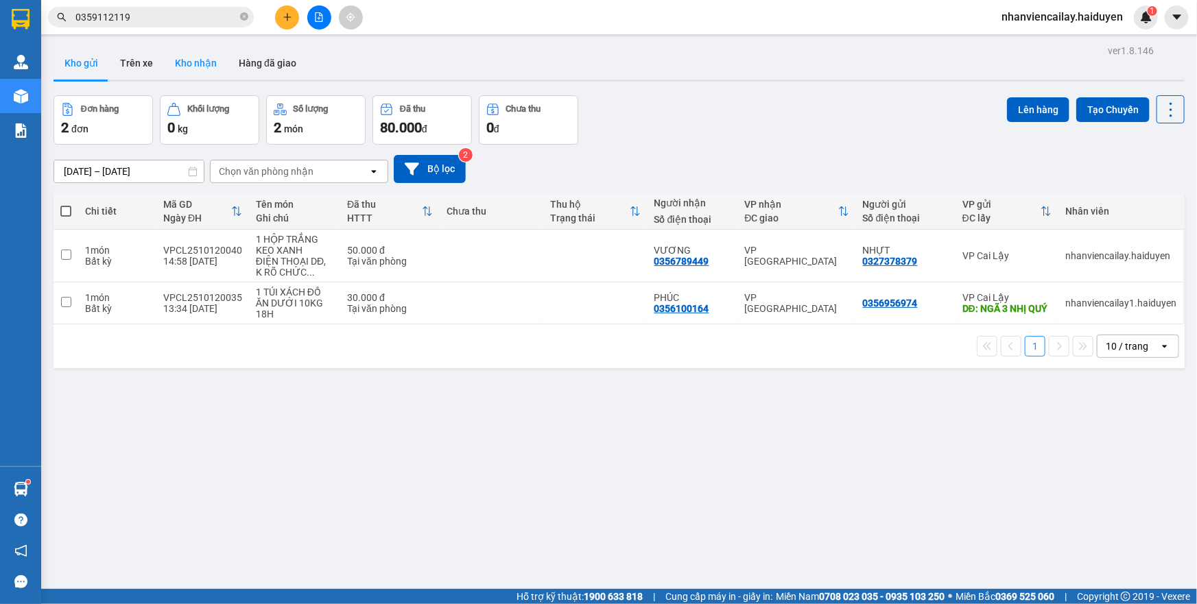
click at [178, 67] on button "Kho nhận" at bounding box center [196, 63] width 64 height 33
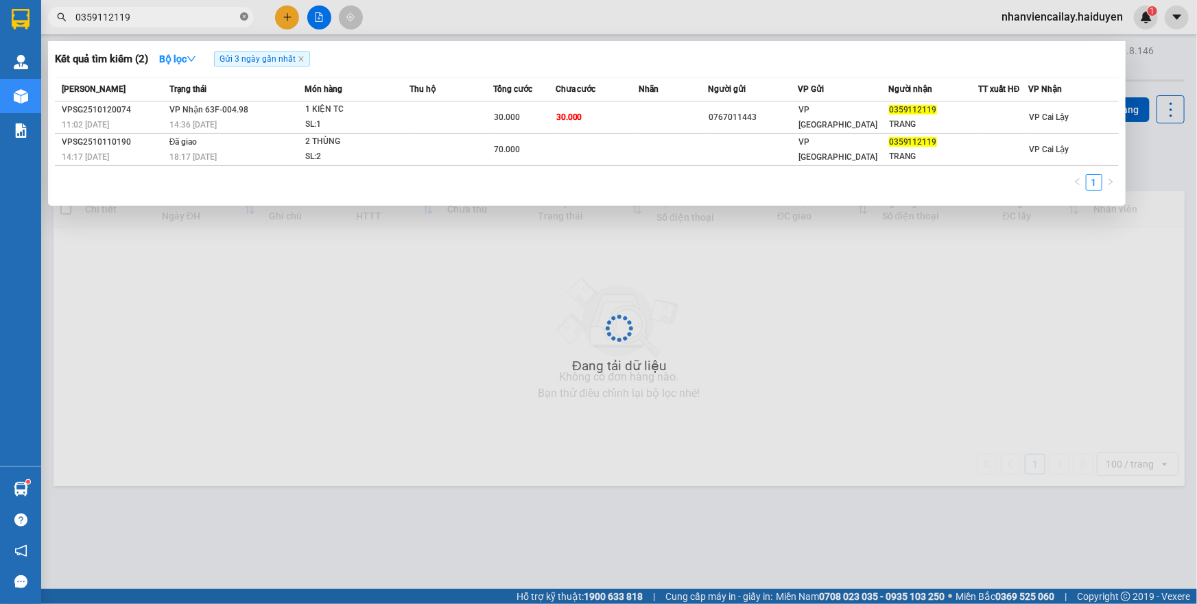
click at [242, 16] on icon "close-circle" at bounding box center [244, 16] width 8 height 8
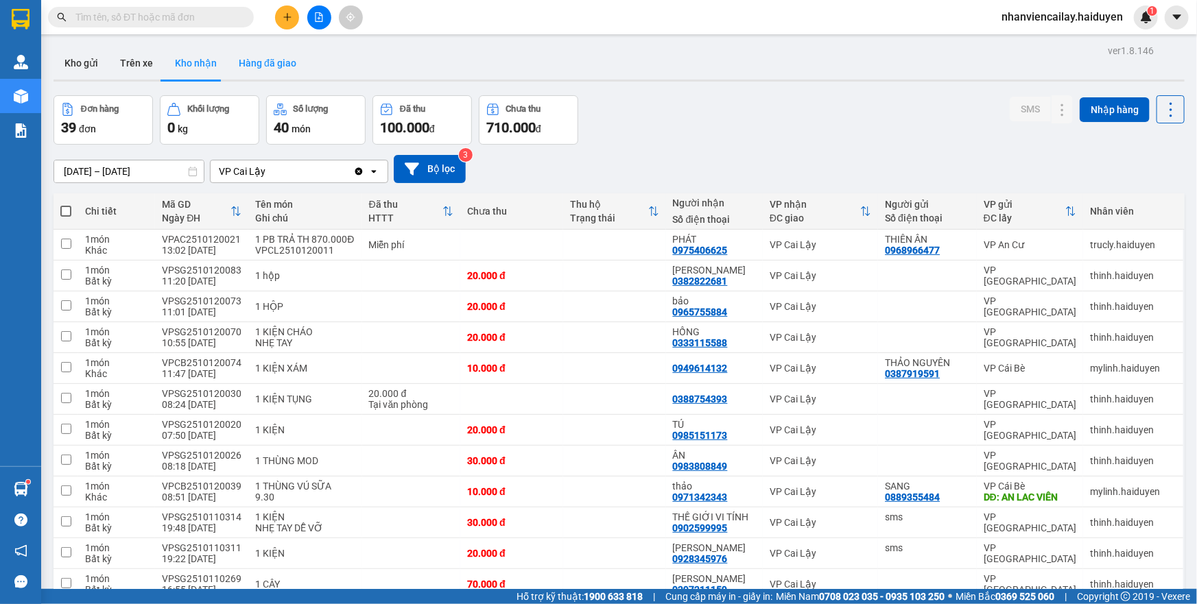
click at [248, 73] on button "Hàng đã giao" at bounding box center [268, 63] width 80 height 33
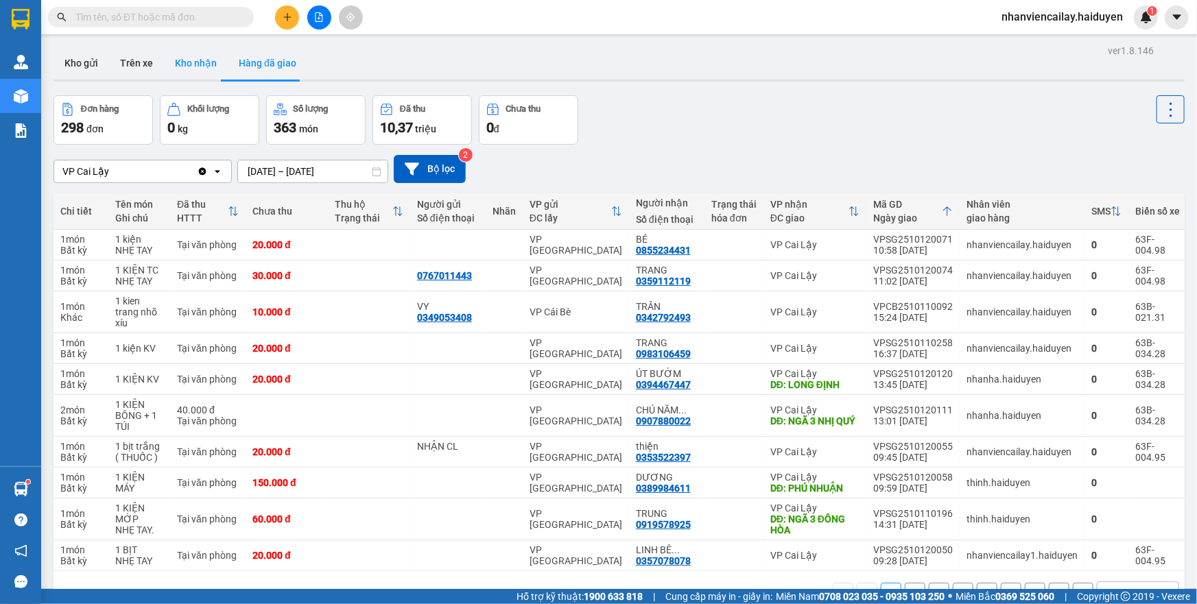
click at [204, 63] on button "Kho nhận" at bounding box center [196, 63] width 64 height 33
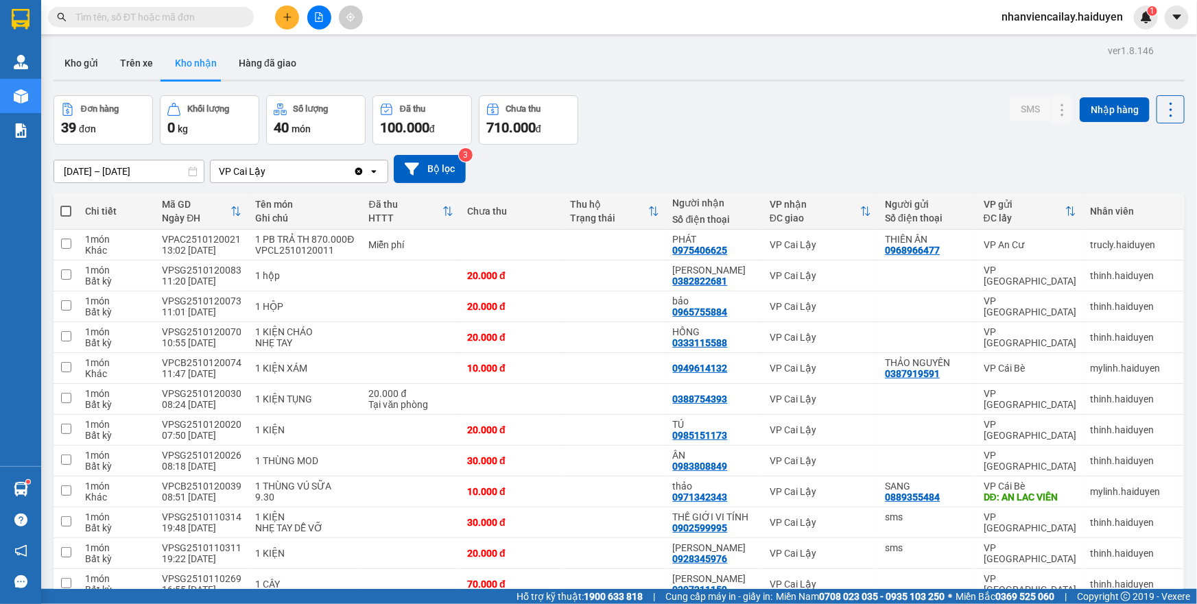
click at [195, 14] on input "text" at bounding box center [156, 17] width 162 height 15
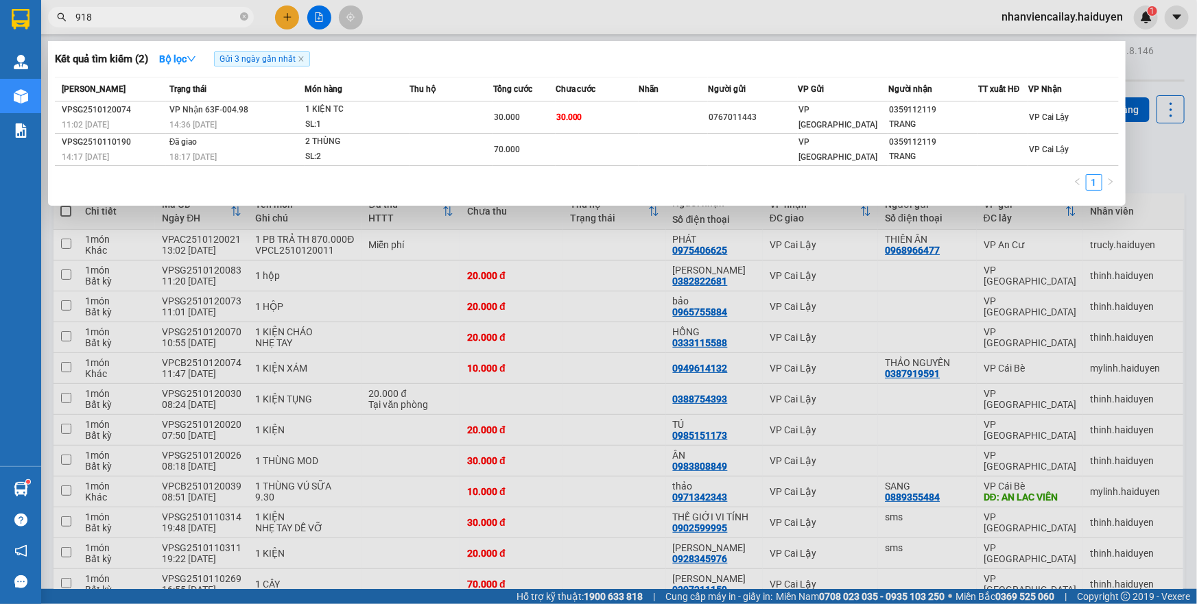
type input "918"
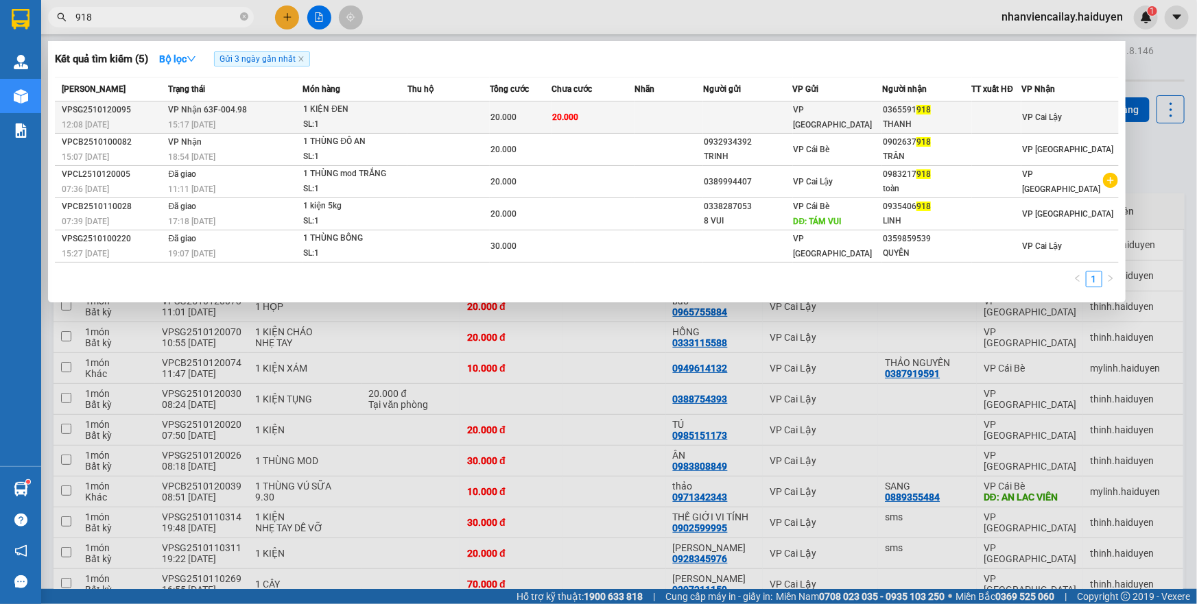
click at [472, 104] on td at bounding box center [448, 118] width 82 height 32
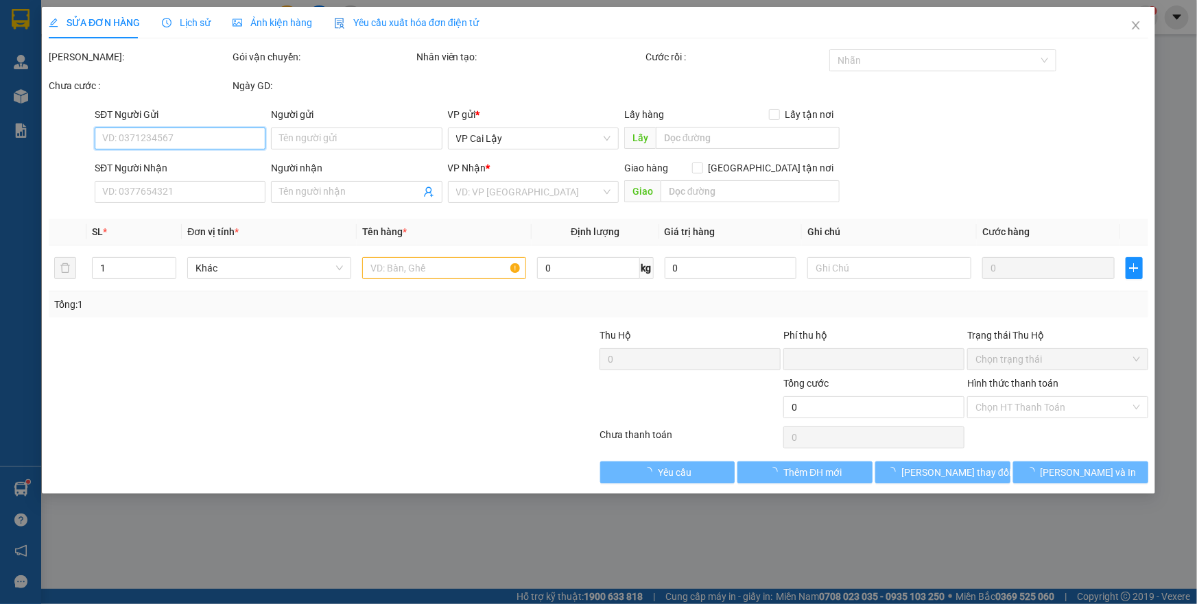
type input "0365591918"
type input "THANH"
type input "0"
type input "20.000"
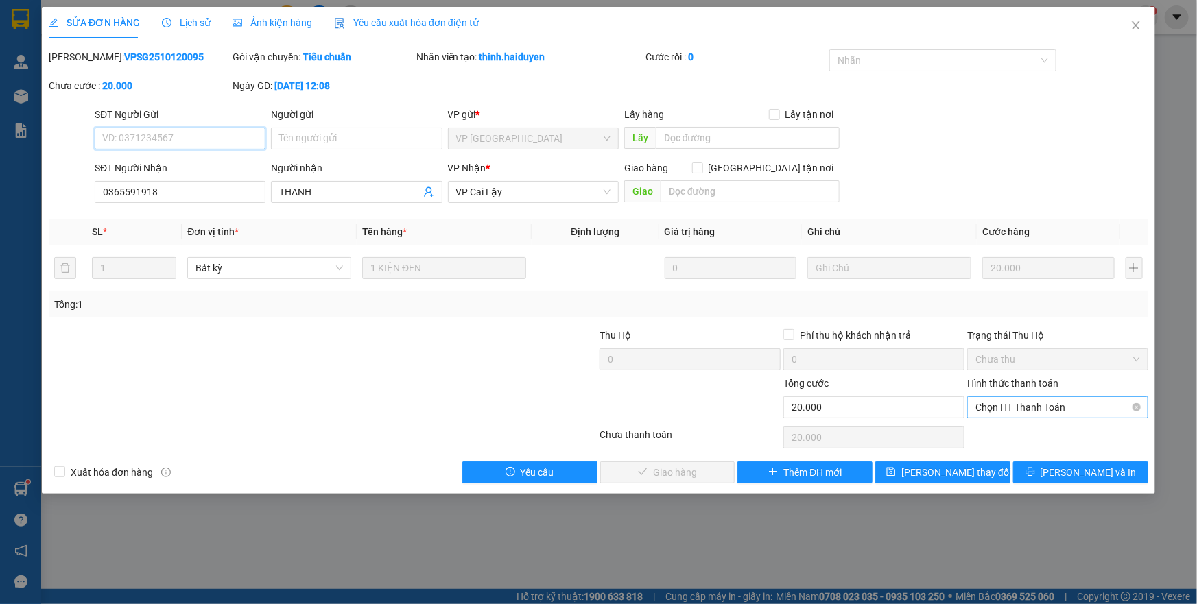
click at [1060, 415] on span "Chọn HT Thanh Toán" at bounding box center [1057, 407] width 165 height 21
drag, startPoint x: 1051, startPoint y: 436, endPoint x: 898, endPoint y: 483, distance: 160.1
click at [1051, 436] on div "Tại văn phòng" at bounding box center [1057, 434] width 165 height 15
type input "0"
click at [691, 477] on span "[PERSON_NAME] và [PERSON_NAME] hàng" at bounding box center [692, 472] width 132 height 15
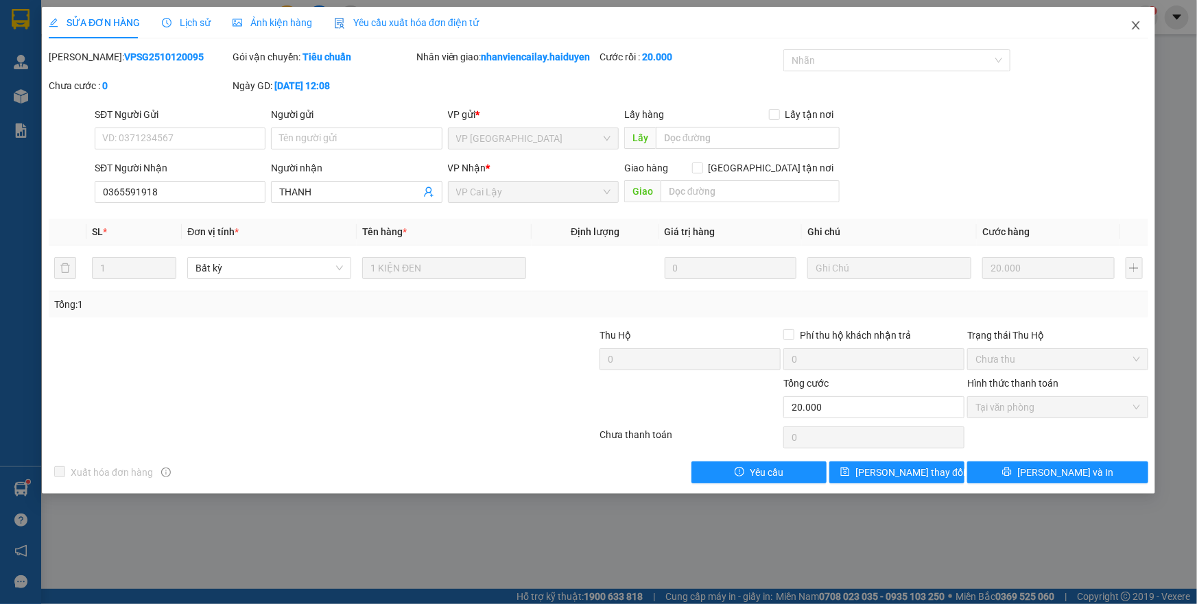
click at [1134, 23] on icon "close" at bounding box center [1135, 25] width 11 height 11
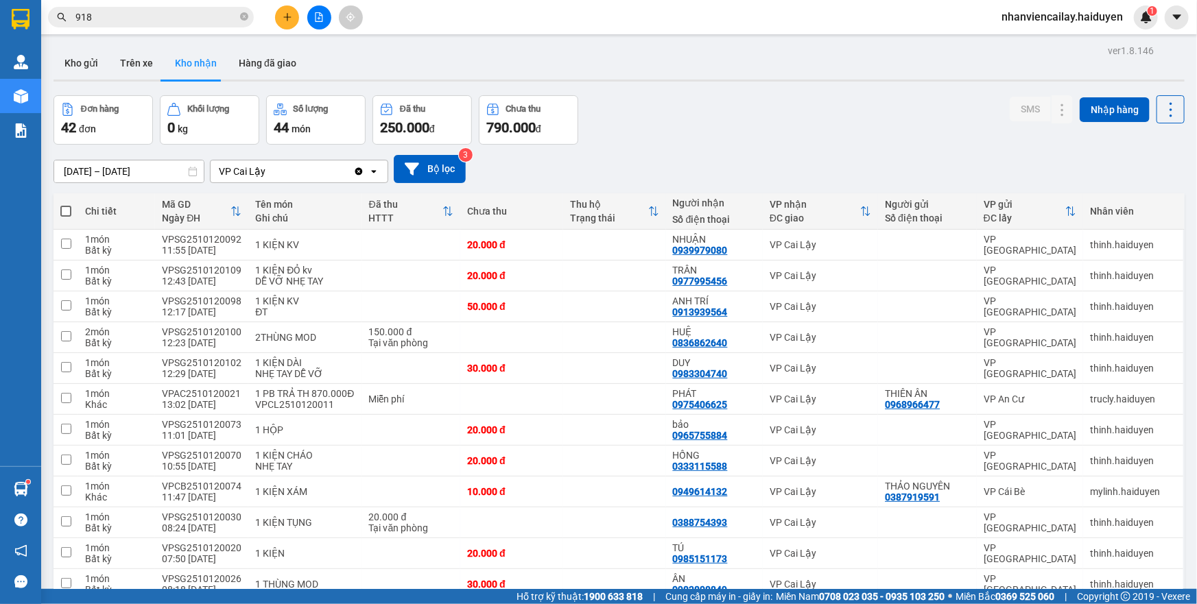
click at [200, 21] on input "918" at bounding box center [156, 17] width 162 height 15
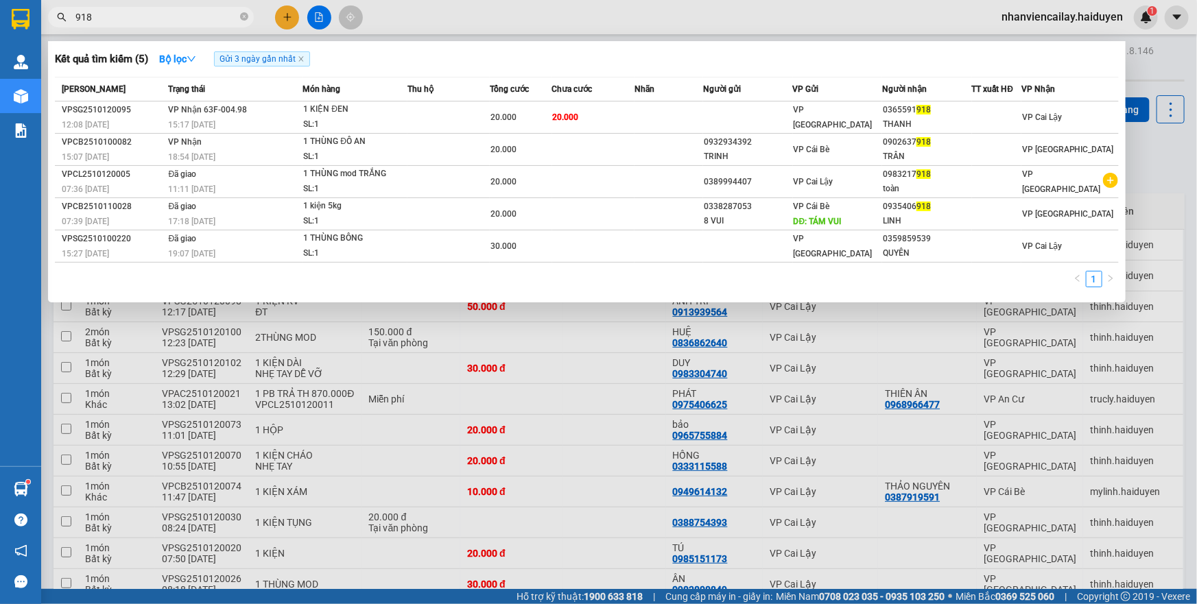
click at [239, 19] on span "918" at bounding box center [151, 17] width 206 height 21
click at [243, 20] on icon "close-circle" at bounding box center [244, 16] width 8 height 8
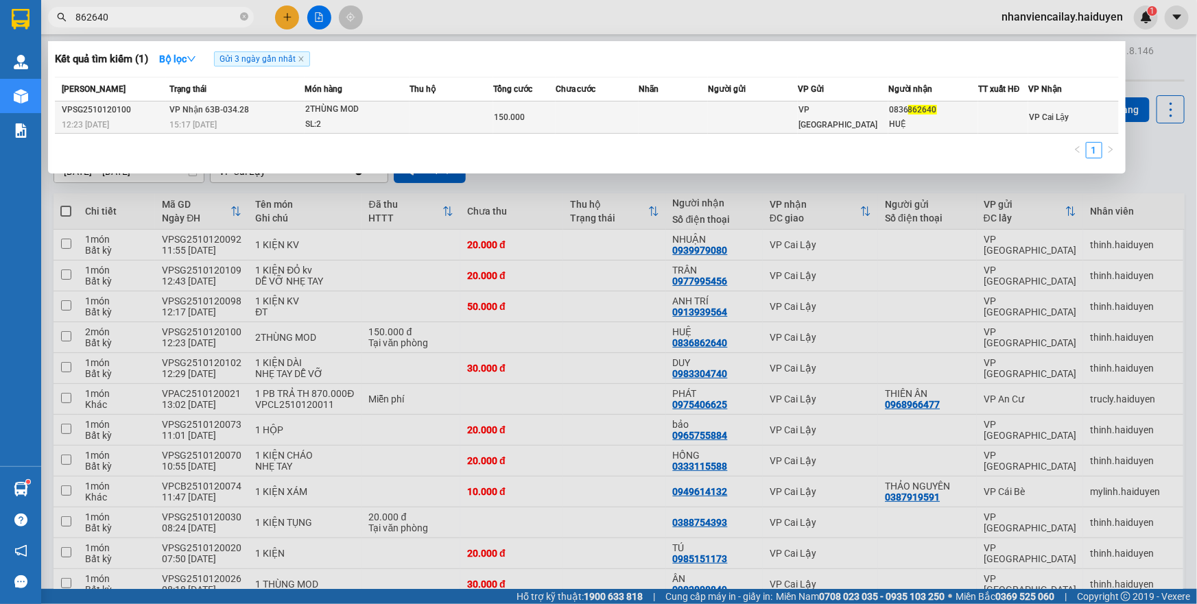
type input "862640"
click at [562, 117] on td at bounding box center [597, 118] width 83 height 32
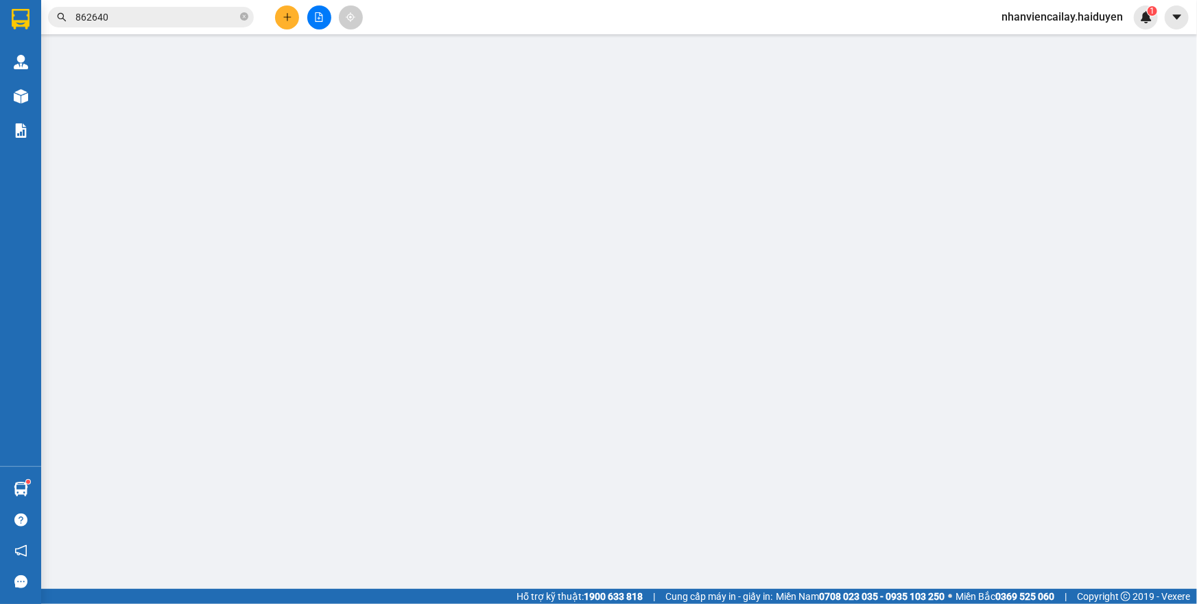
type input "0836862640"
type input "HUỆ"
type input "0"
type input "150.000"
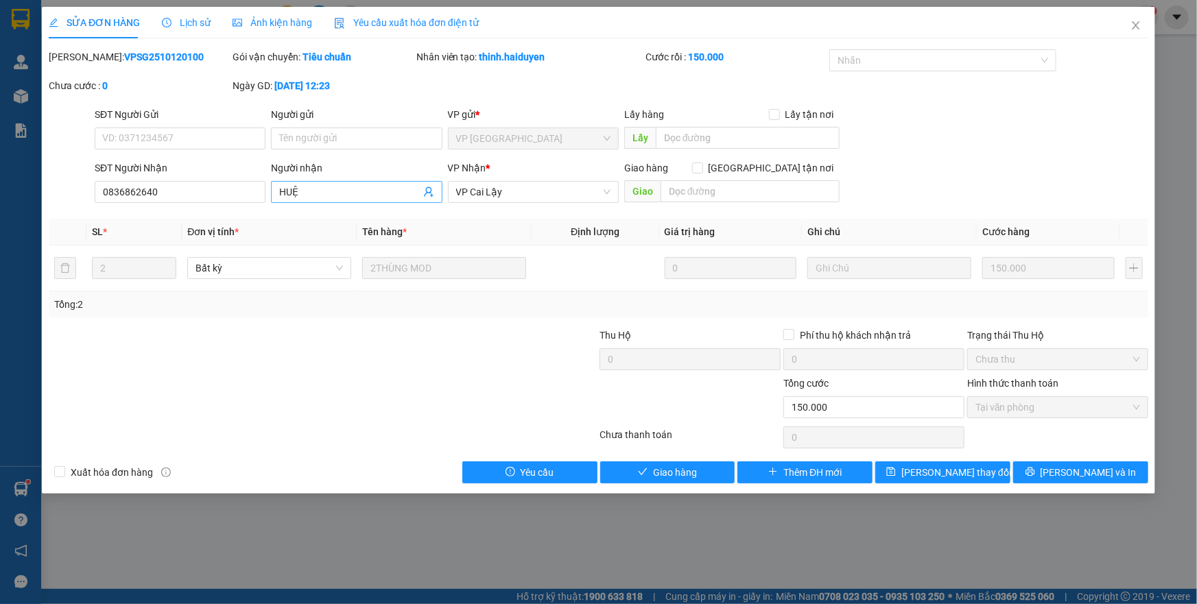
click at [297, 192] on input "HUỆ" at bounding box center [349, 191] width 141 height 15
click at [1139, 27] on icon "close" at bounding box center [1135, 25] width 11 height 11
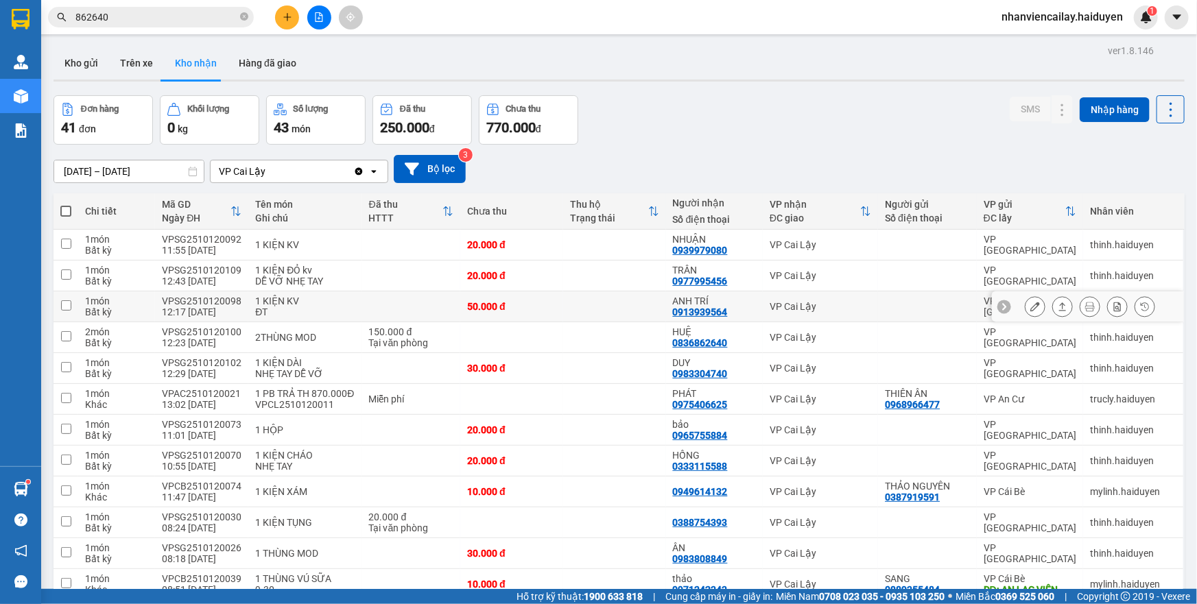
click at [1025, 306] on button at bounding box center [1034, 307] width 19 height 24
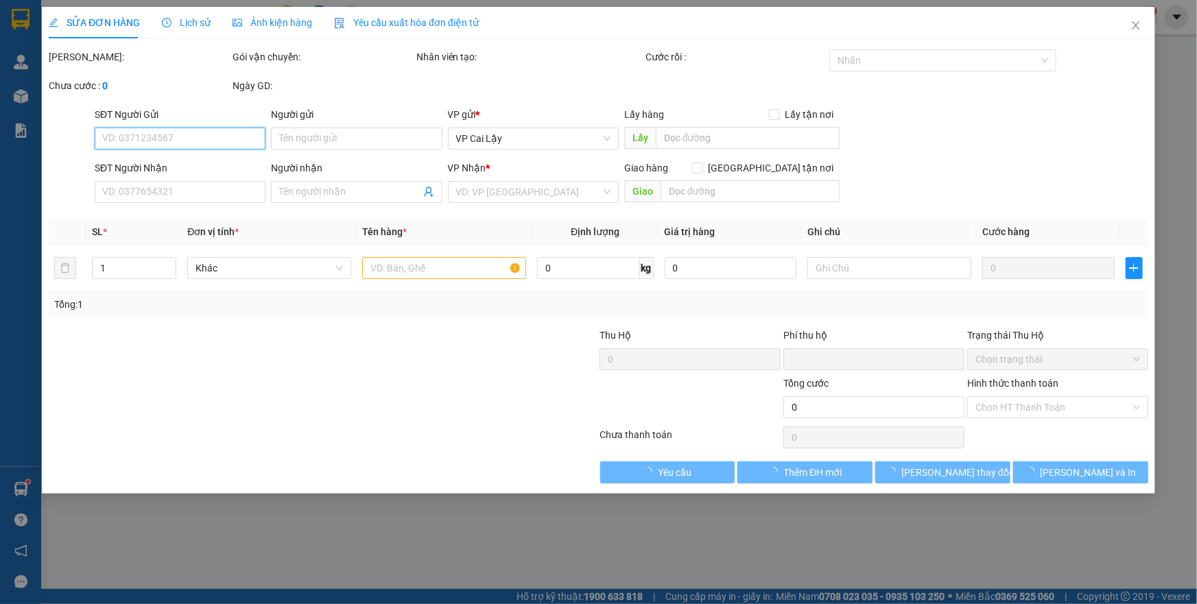
type input "0913939564"
type input "ANH TRÍ"
type input "0"
type input "50.000"
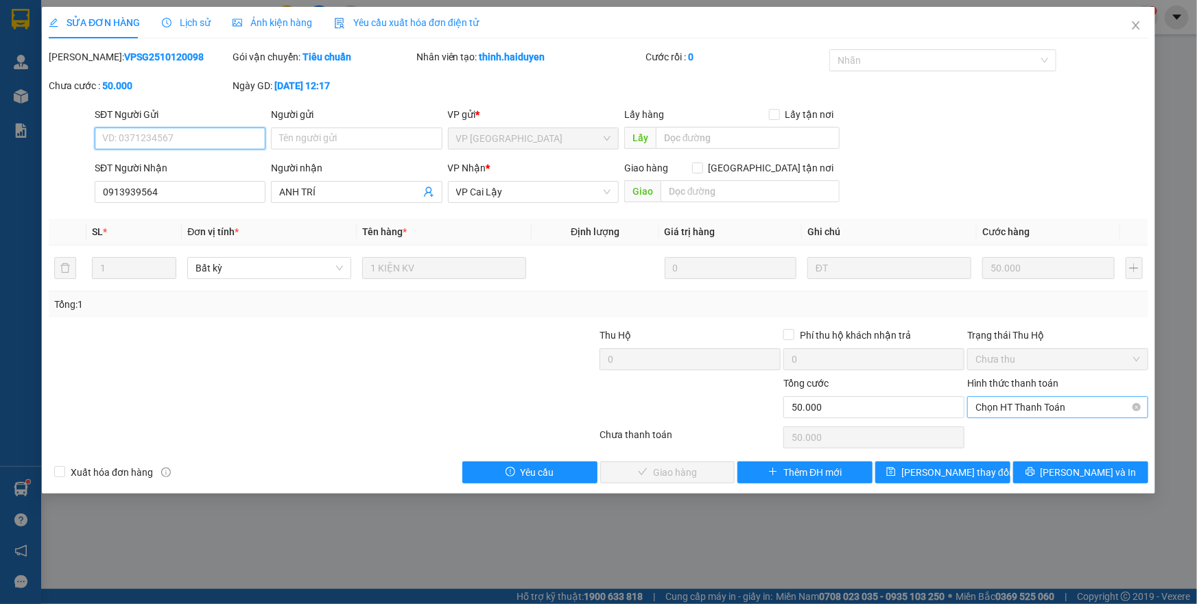
drag, startPoint x: 978, startPoint y: 405, endPoint x: 981, endPoint y: 412, distance: 7.4
click at [979, 405] on span "Chọn HT Thanh Toán" at bounding box center [1057, 407] width 165 height 21
click at [988, 433] on div "Tại văn phòng" at bounding box center [1057, 434] width 165 height 15
type input "0"
click at [703, 475] on span "[PERSON_NAME] và [PERSON_NAME] hàng" at bounding box center [692, 472] width 132 height 15
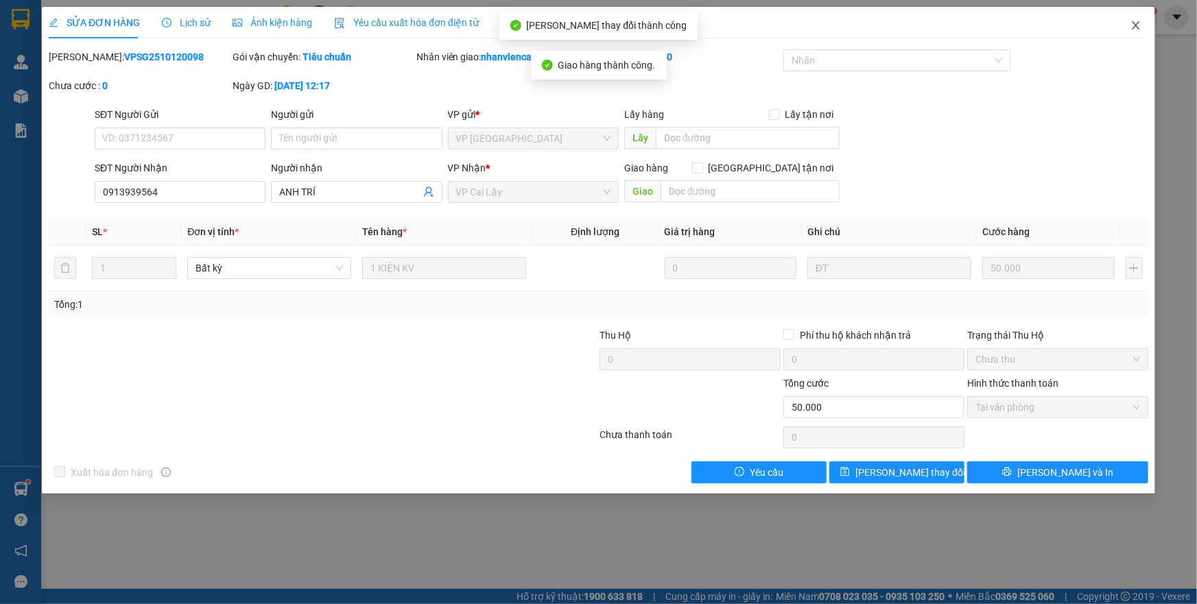
click at [1132, 32] on span "Close" at bounding box center [1136, 26] width 38 height 38
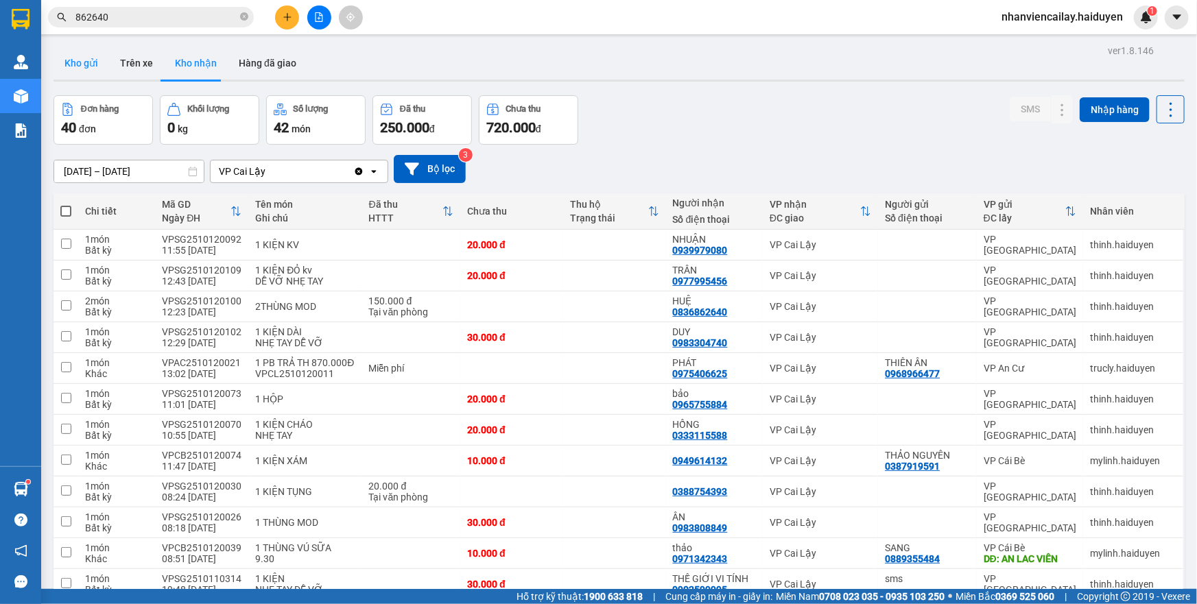
click at [88, 61] on button "Kho gửi" at bounding box center [81, 63] width 56 height 33
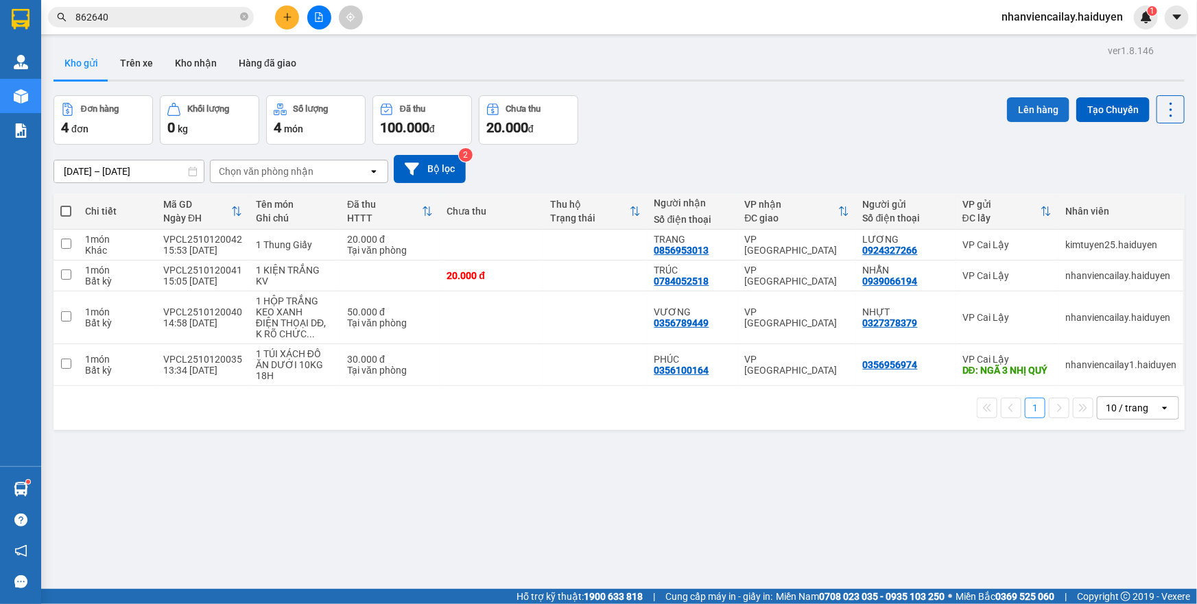
click at [1034, 104] on button "Lên hàng" at bounding box center [1038, 109] width 62 height 25
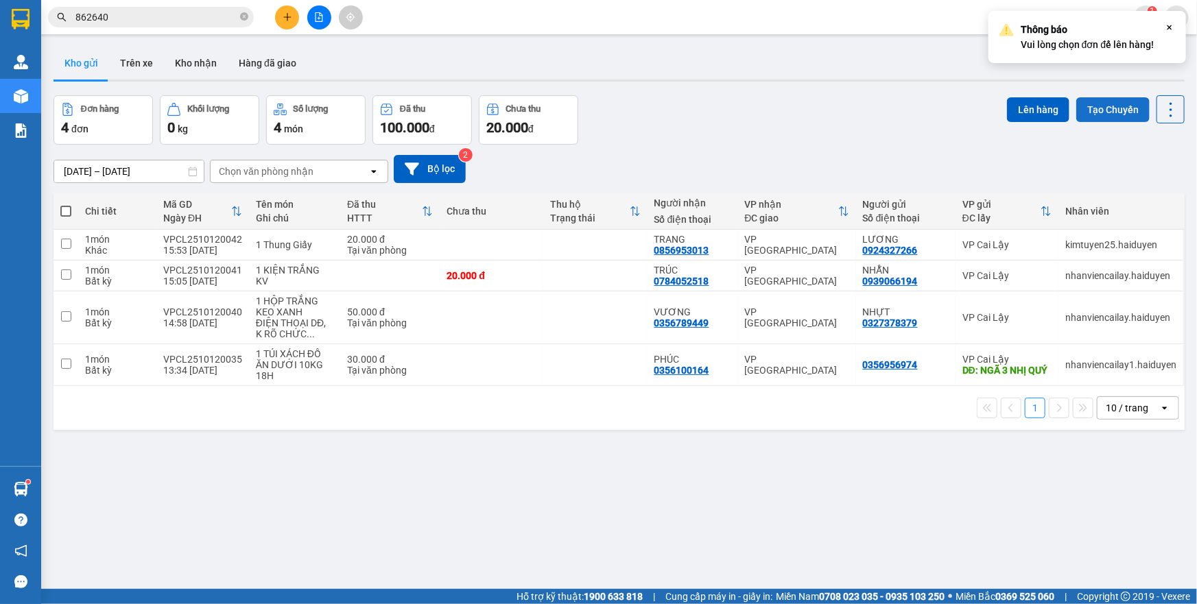
click at [1101, 107] on button "Tạo Chuyến" at bounding box center [1112, 109] width 73 height 25
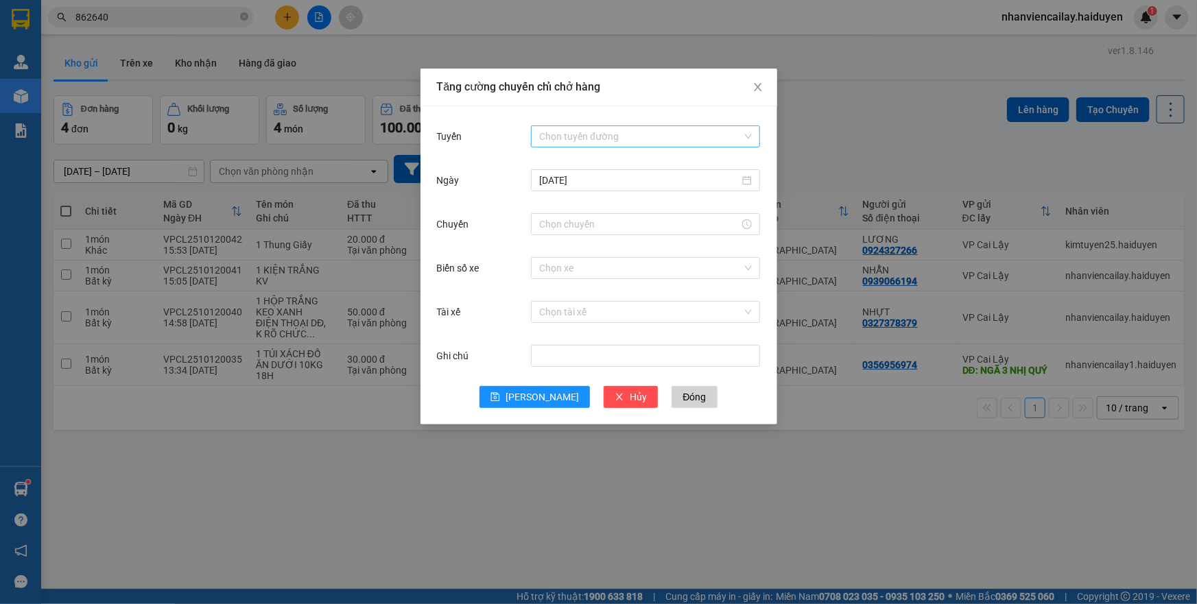
click at [636, 140] on input "Tuyến" at bounding box center [640, 136] width 203 height 21
click at [603, 182] on div "Cái Bè - Sài Gòn" at bounding box center [645, 185] width 213 height 15
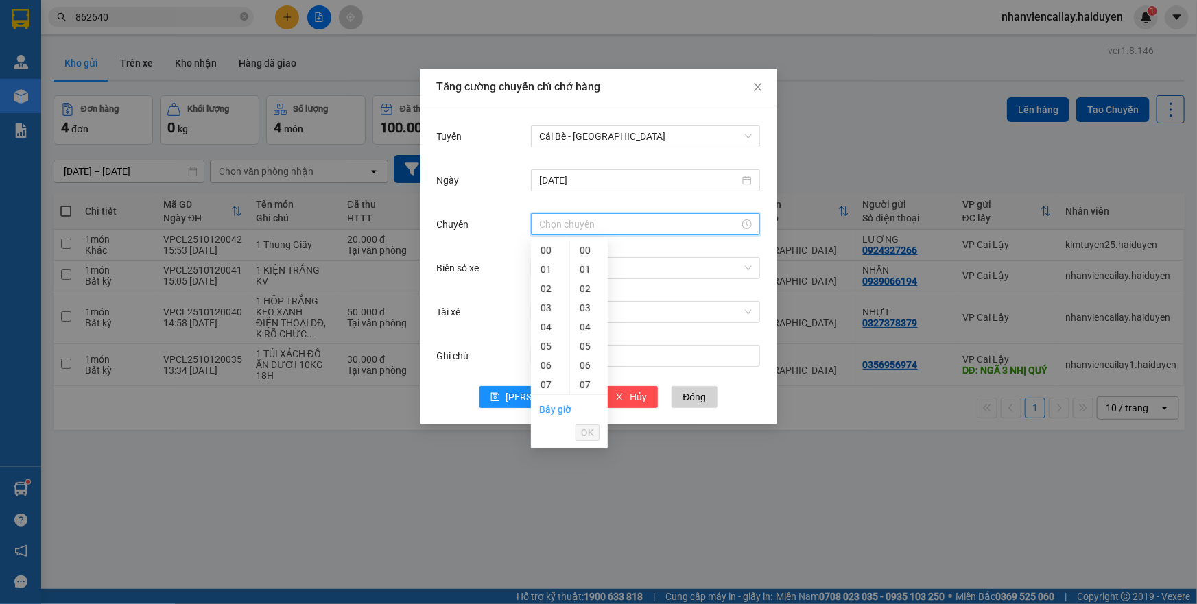
click at [595, 222] on input "Chuyến" at bounding box center [639, 224] width 200 height 15
click at [544, 287] on div "15" at bounding box center [550, 289] width 38 height 19
click at [584, 342] on div "31" at bounding box center [589, 346] width 38 height 19
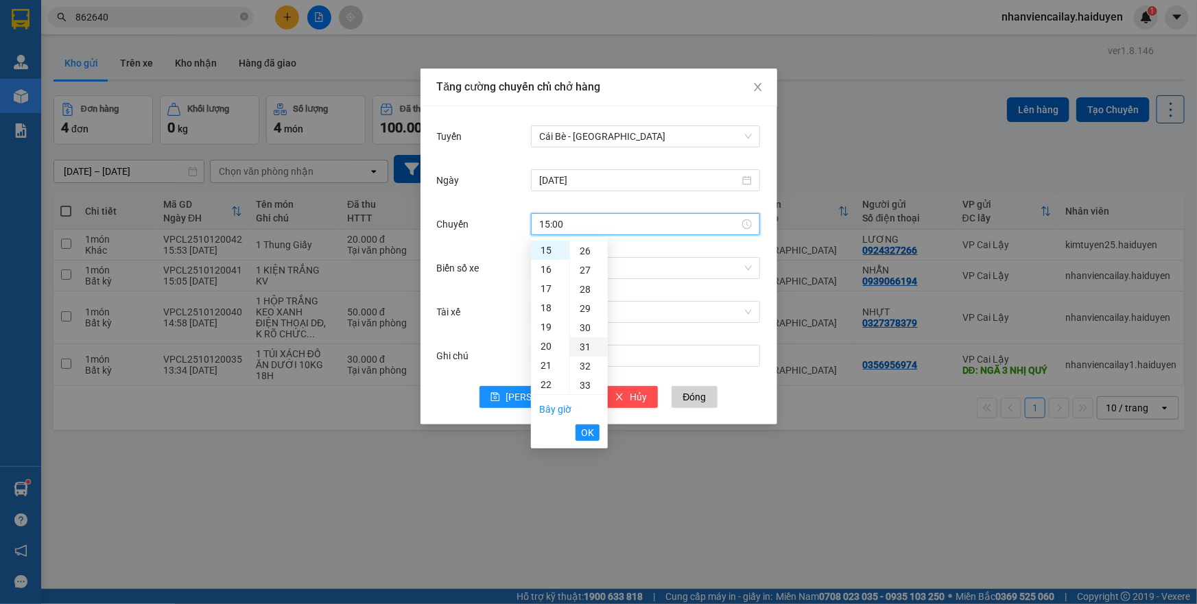
type input "15:31"
click at [589, 435] on span "OK" at bounding box center [587, 432] width 13 height 15
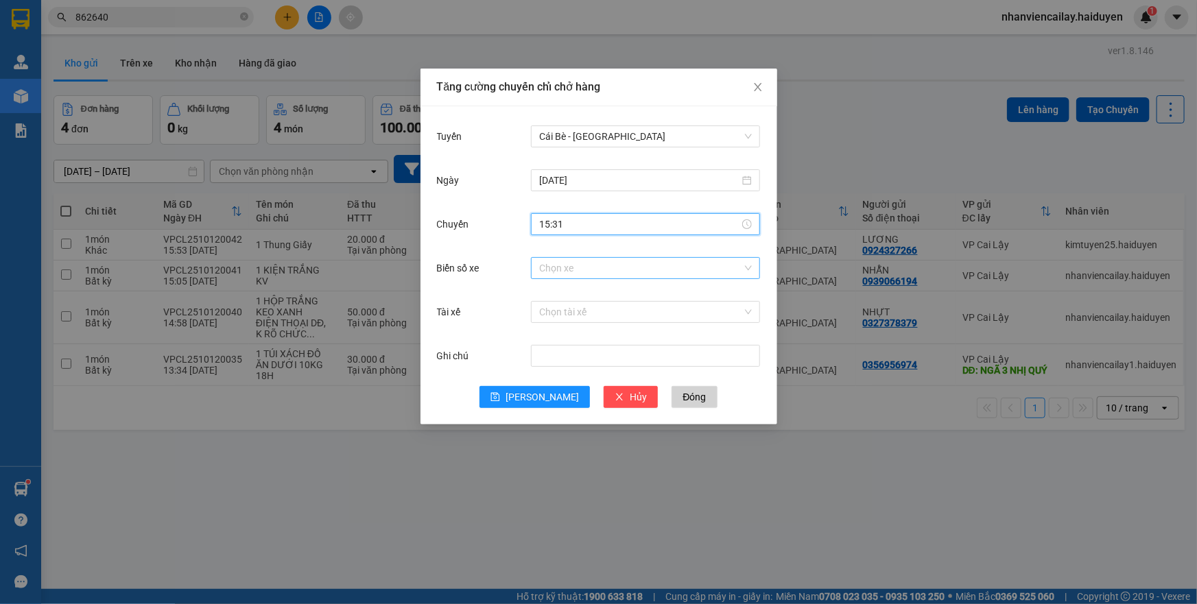
click at [550, 278] on div "Chọn xe" at bounding box center [645, 268] width 229 height 22
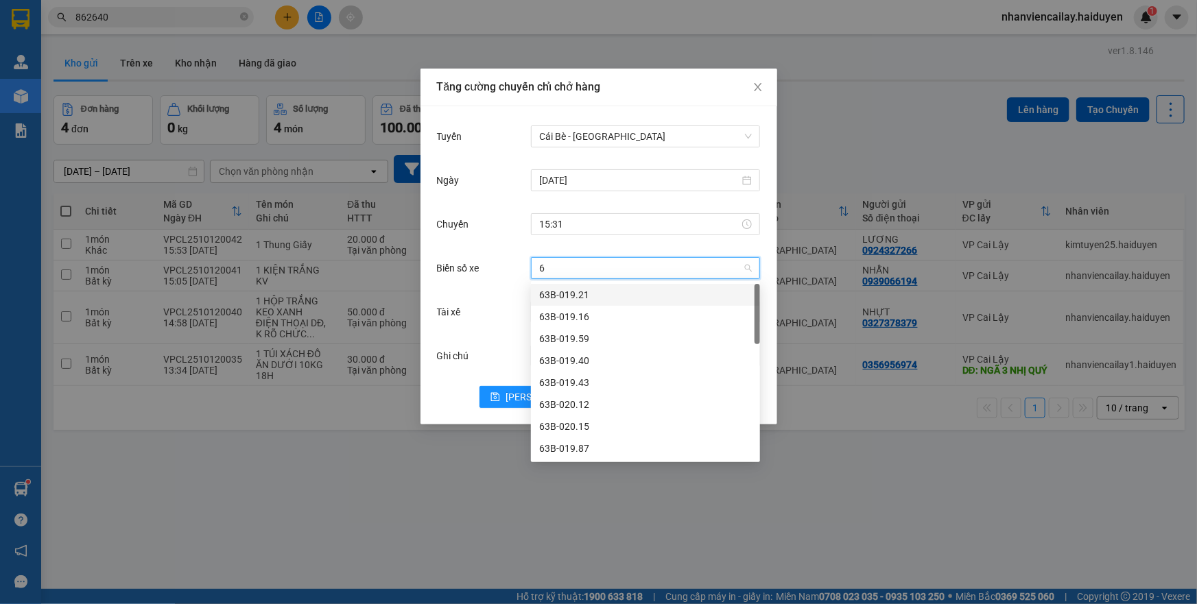
type input "64"
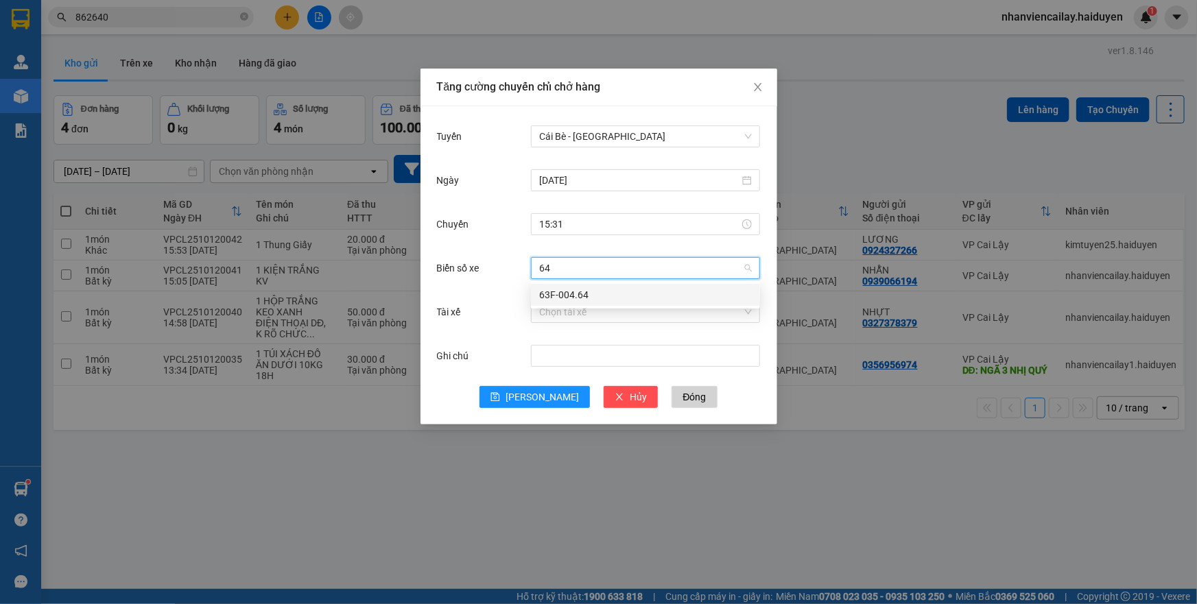
click at [564, 290] on div "63F-004.64" at bounding box center [645, 294] width 213 height 15
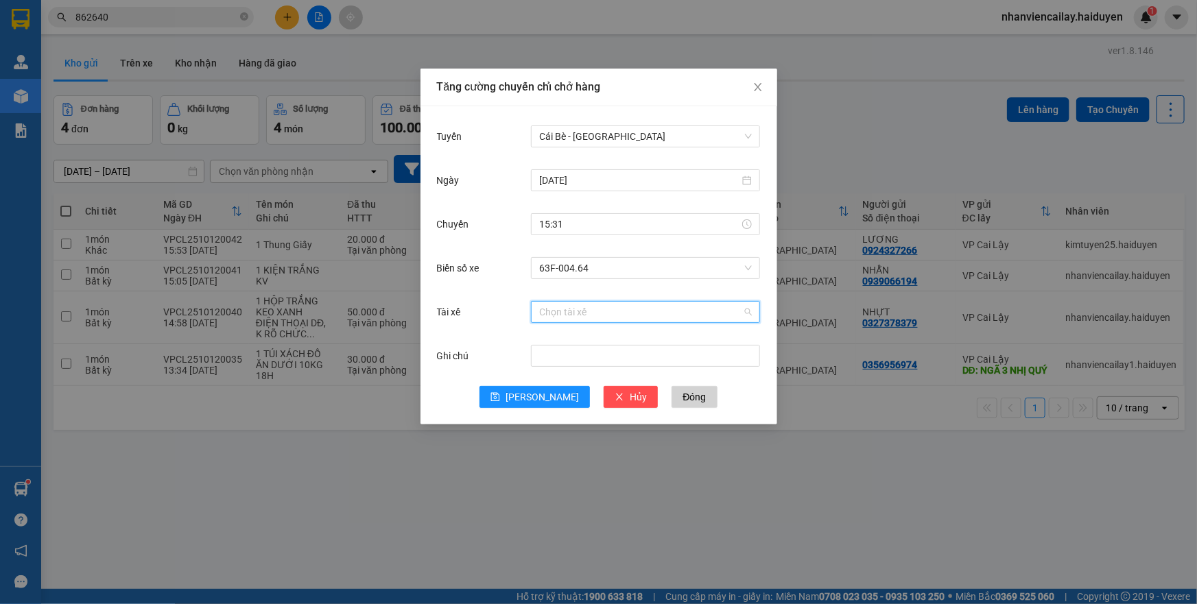
click at [566, 317] on input "Tài xế" at bounding box center [640, 312] width 203 height 21
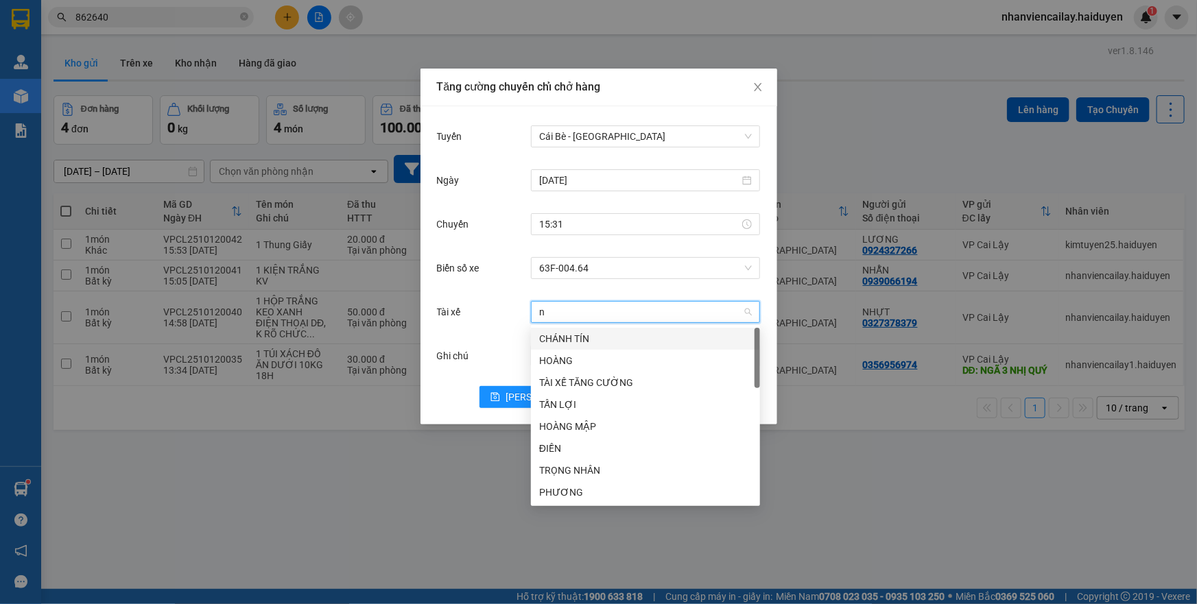
type input "na"
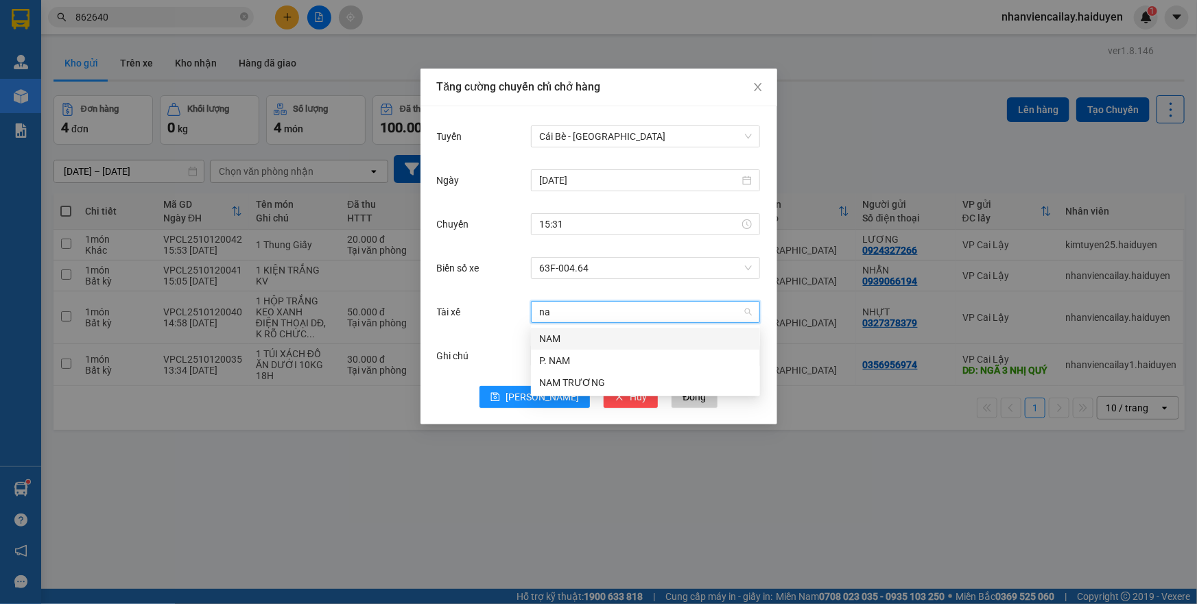
click at [556, 335] on div "NAM" at bounding box center [645, 338] width 213 height 15
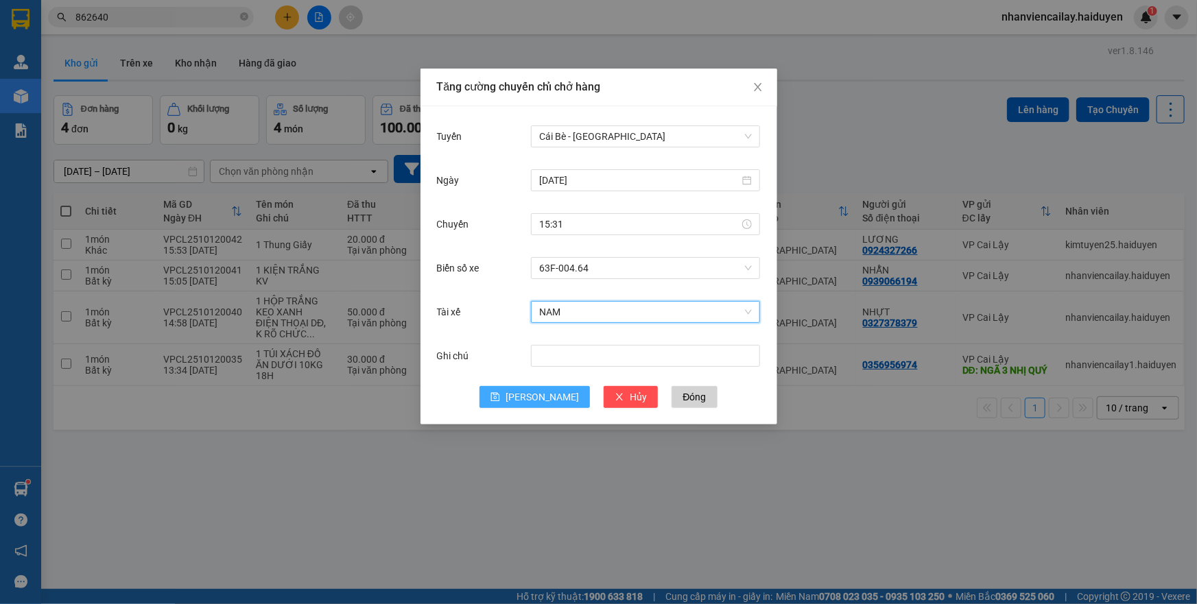
click at [534, 395] on button "Lưu" at bounding box center [534, 397] width 110 height 22
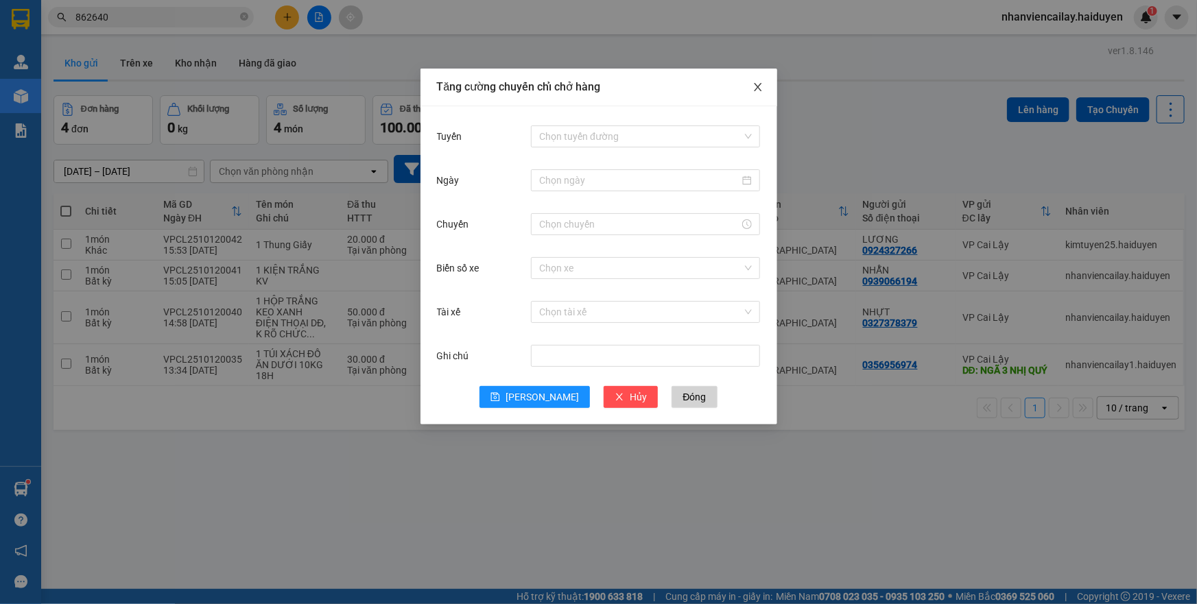
click at [755, 85] on icon "close" at bounding box center [758, 87] width 8 height 8
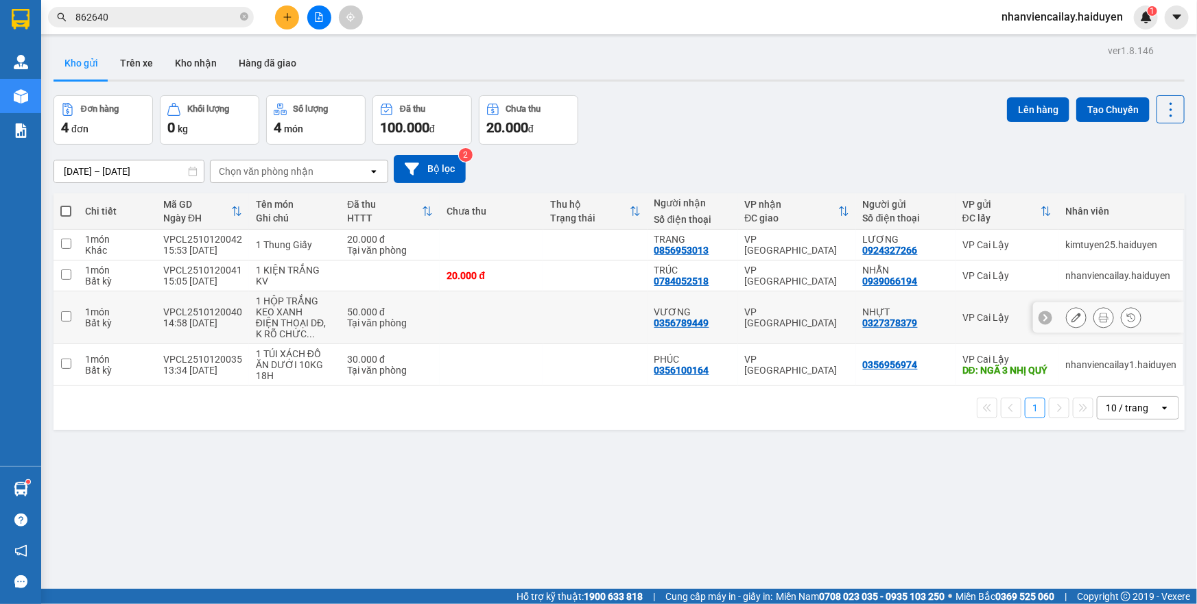
click at [525, 325] on td at bounding box center [492, 317] width 104 height 53
checkbox input "true"
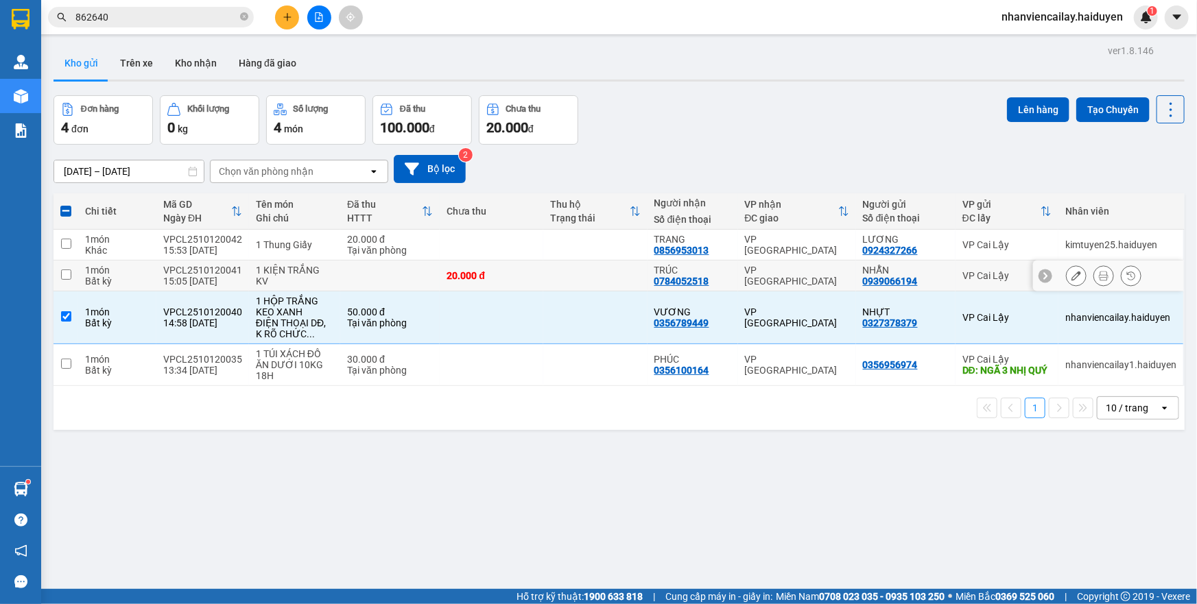
click at [381, 279] on td at bounding box center [389, 276] width 99 height 31
checkbox input "true"
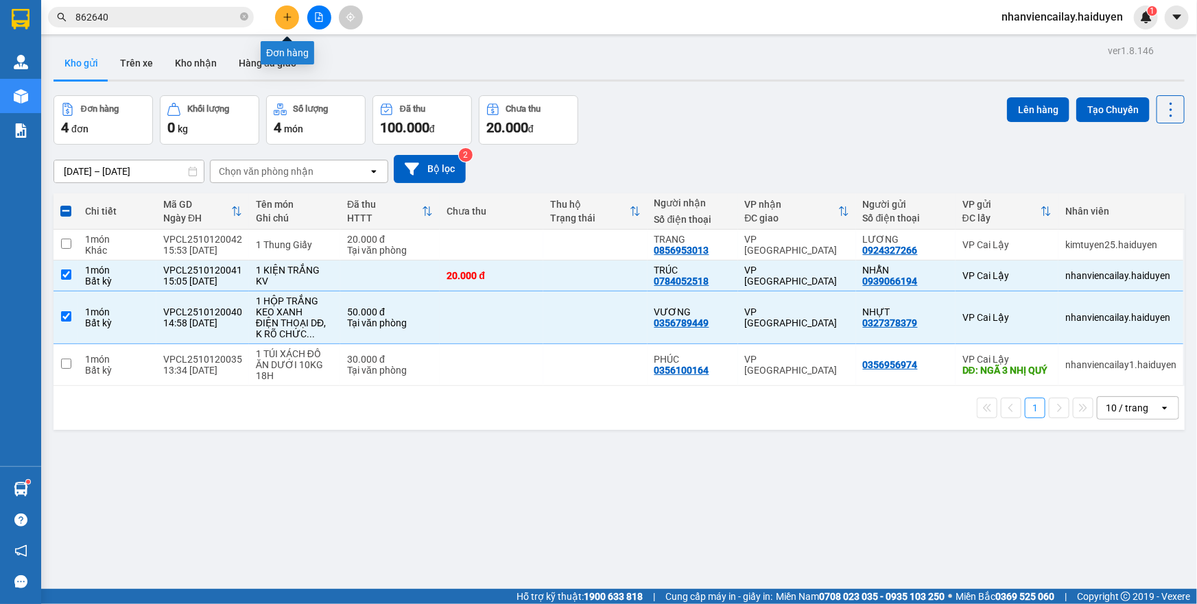
click at [287, 14] on icon "plus" at bounding box center [287, 17] width 1 height 8
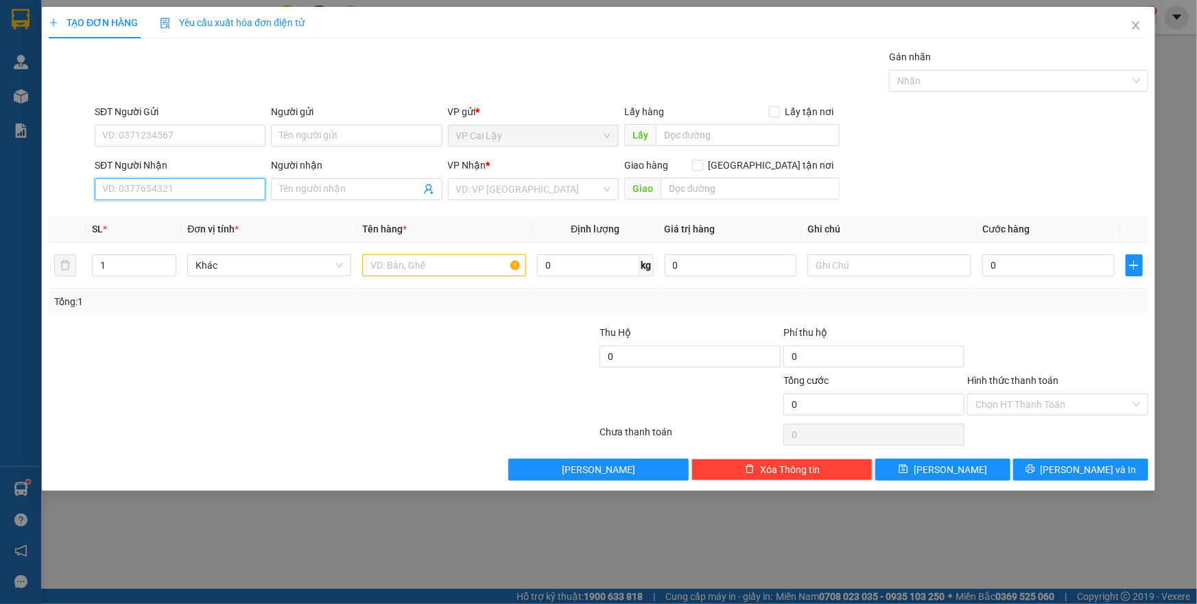
click at [214, 187] on input "SĐT Người Nhận" at bounding box center [180, 189] width 171 height 22
click at [204, 132] on input "SĐT Người Gửi" at bounding box center [180, 136] width 171 height 22
click at [199, 161] on div "0775039031 - BÁNH BÒ ÔNG NGOẠI" at bounding box center [181, 163] width 157 height 15
type input "0775039031"
type input "BÁNH BÒ ÔNG NGOẠI"
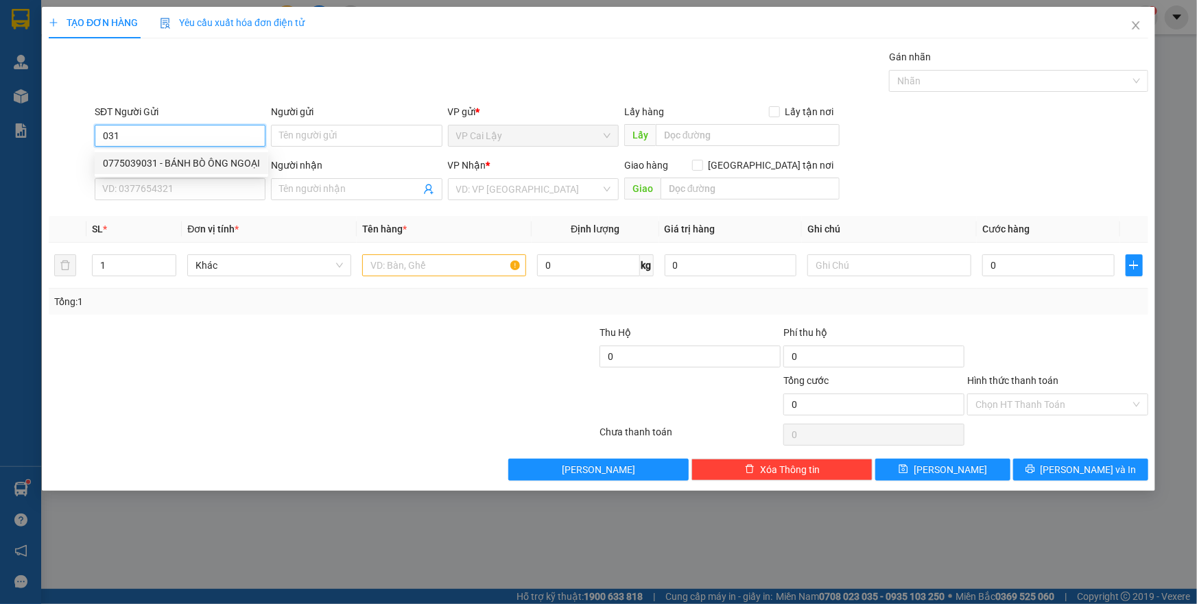
type input "NGÃ 3 NHỊ QUÝ"
type input "0899683877"
type input "TRANG"
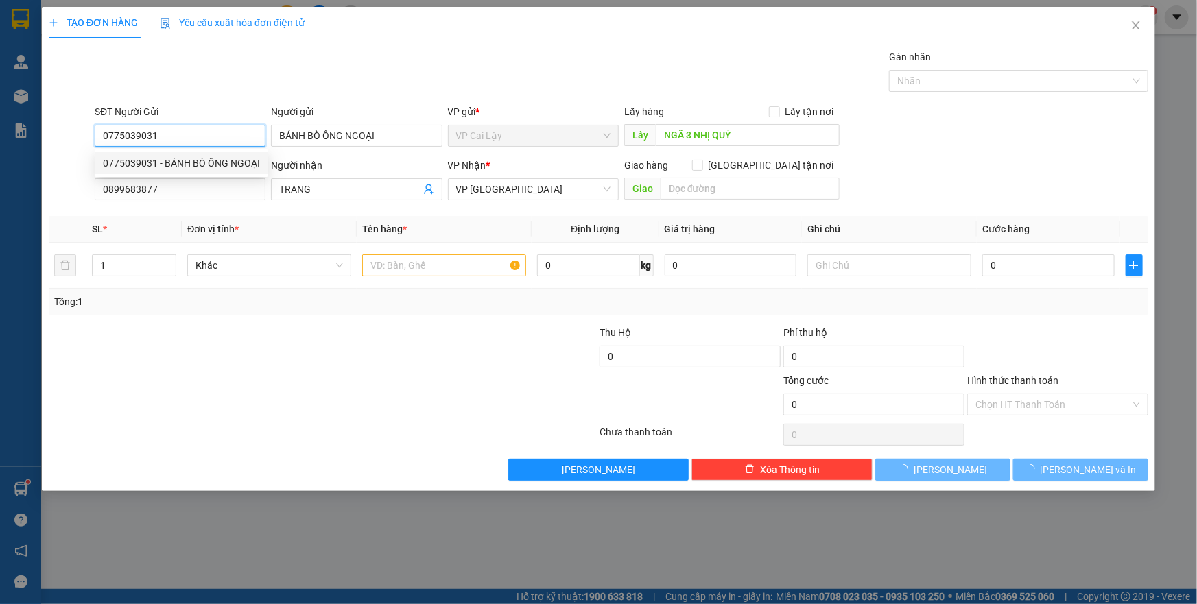
type input "20.000"
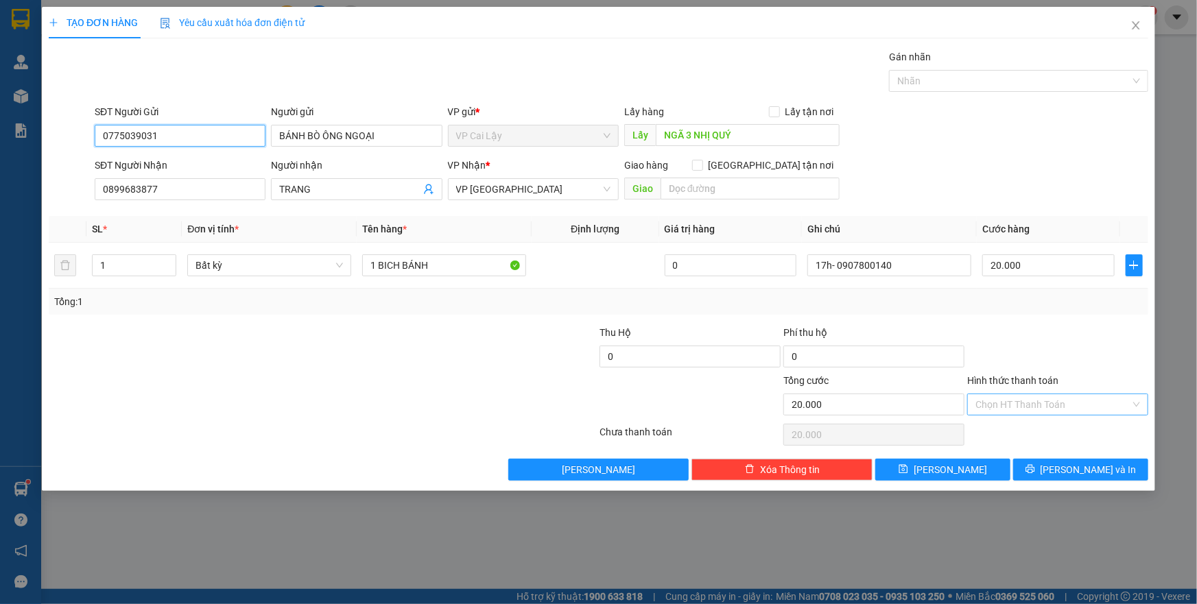
type input "0775039031"
click at [1023, 403] on input "Hình thức thanh toán" at bounding box center [1052, 404] width 155 height 21
click at [1023, 331] on div at bounding box center [1058, 349] width 184 height 48
click at [1035, 470] on icon "printer" at bounding box center [1030, 469] width 10 height 10
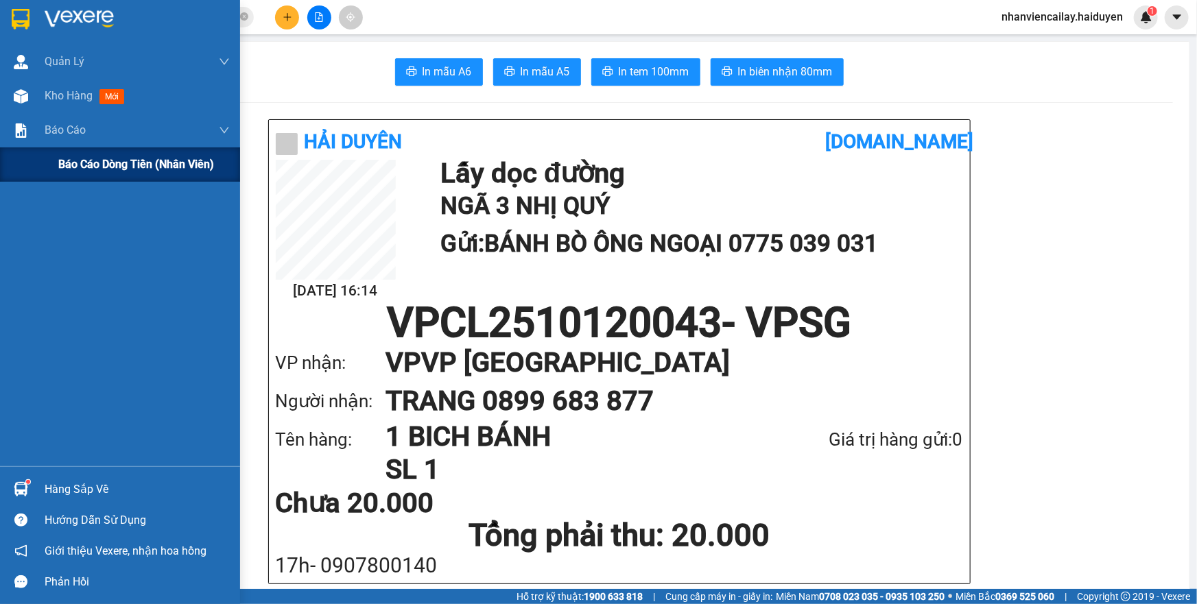
drag, startPoint x: 34, startPoint y: 137, endPoint x: 43, endPoint y: 165, distance: 28.8
click at [34, 137] on div "Báo cáo" at bounding box center [120, 130] width 240 height 34
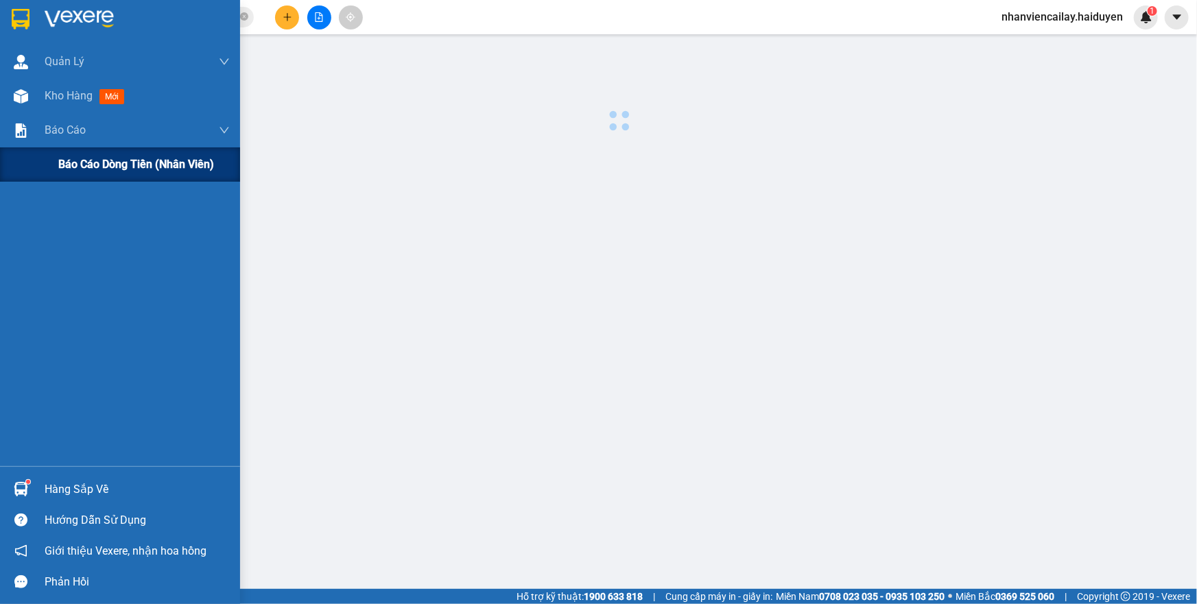
click at [65, 164] on span "Báo cáo dòng tiền (nhân viên)" at bounding box center [136, 164] width 156 height 17
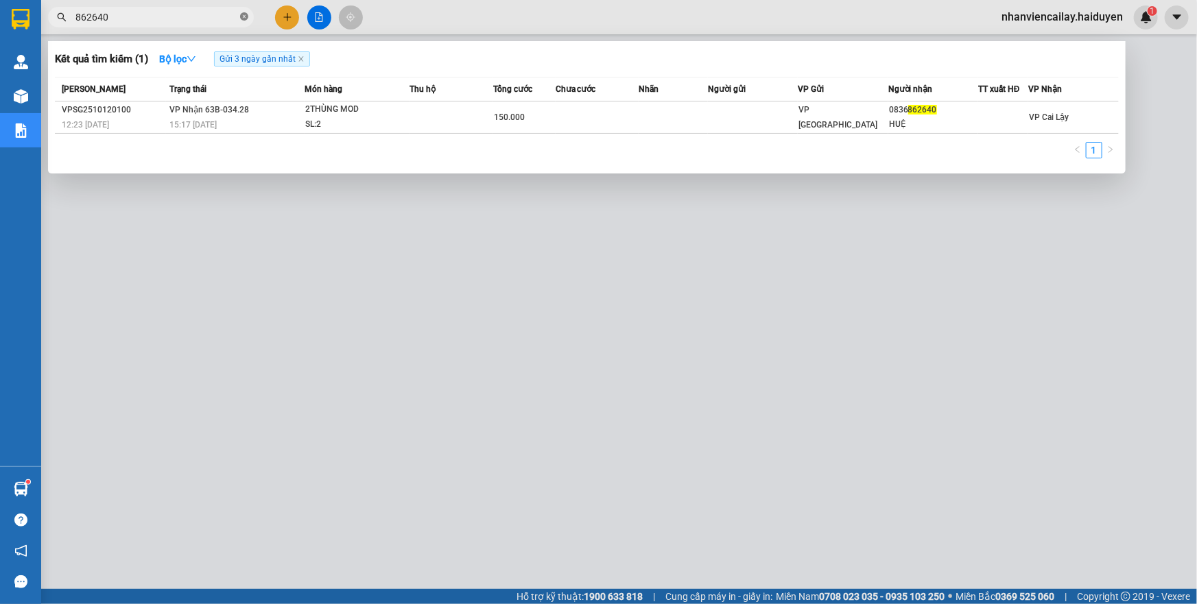
click at [246, 20] on icon "close-circle" at bounding box center [244, 16] width 8 height 8
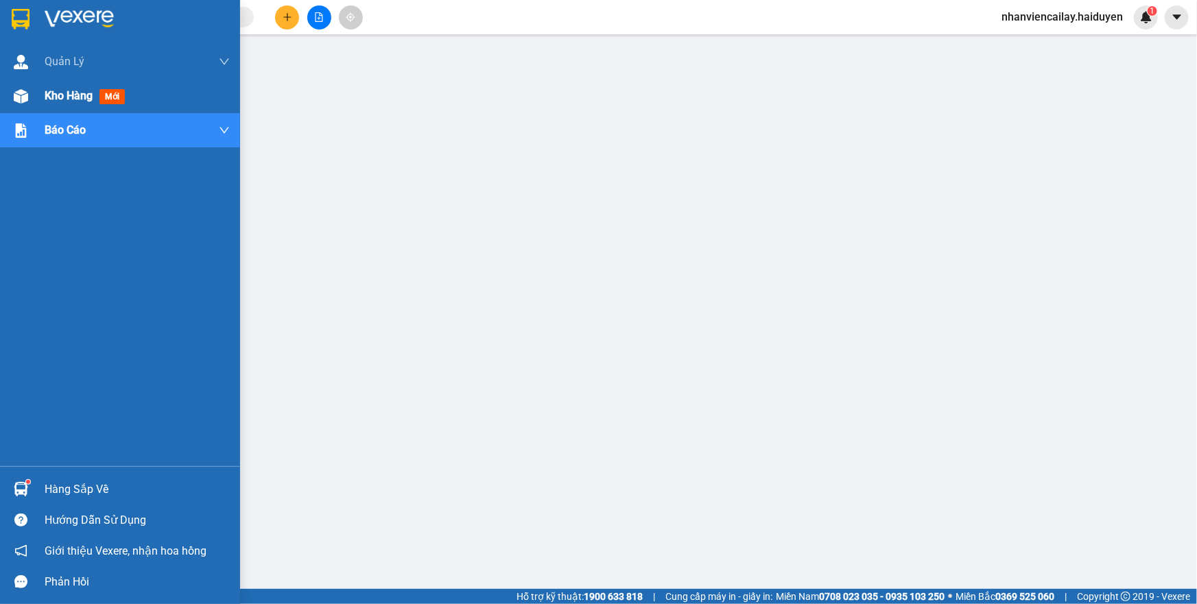
click at [34, 93] on div "Kho hàng mới" at bounding box center [120, 96] width 240 height 34
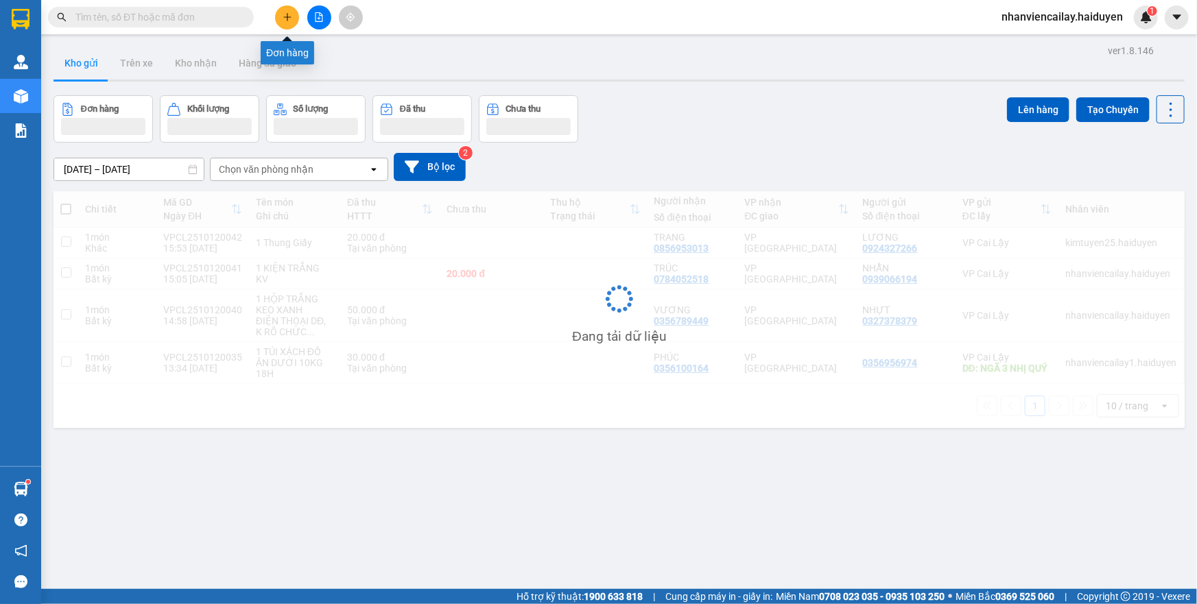
click at [291, 17] on icon "plus" at bounding box center [288, 17] width 10 height 10
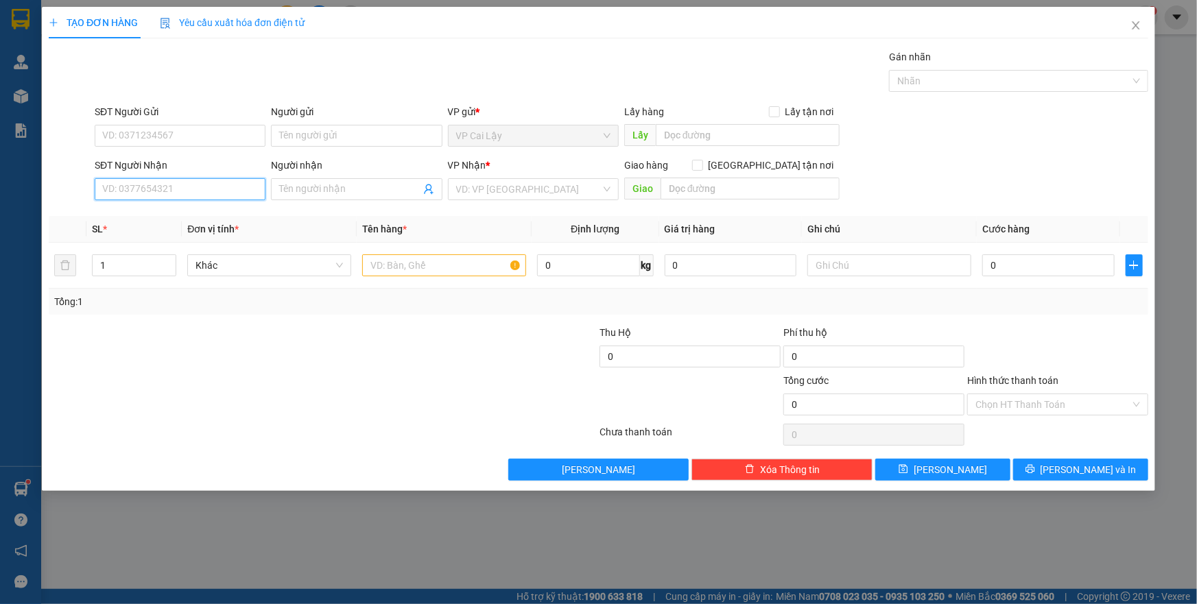
click at [155, 185] on input "SĐT Người Nhận" at bounding box center [180, 189] width 171 height 22
click at [145, 206] on div "0394545589 - CÔ HOA" at bounding box center [180, 217] width 171 height 22
type input "0394545589"
type input "CÔ HOA"
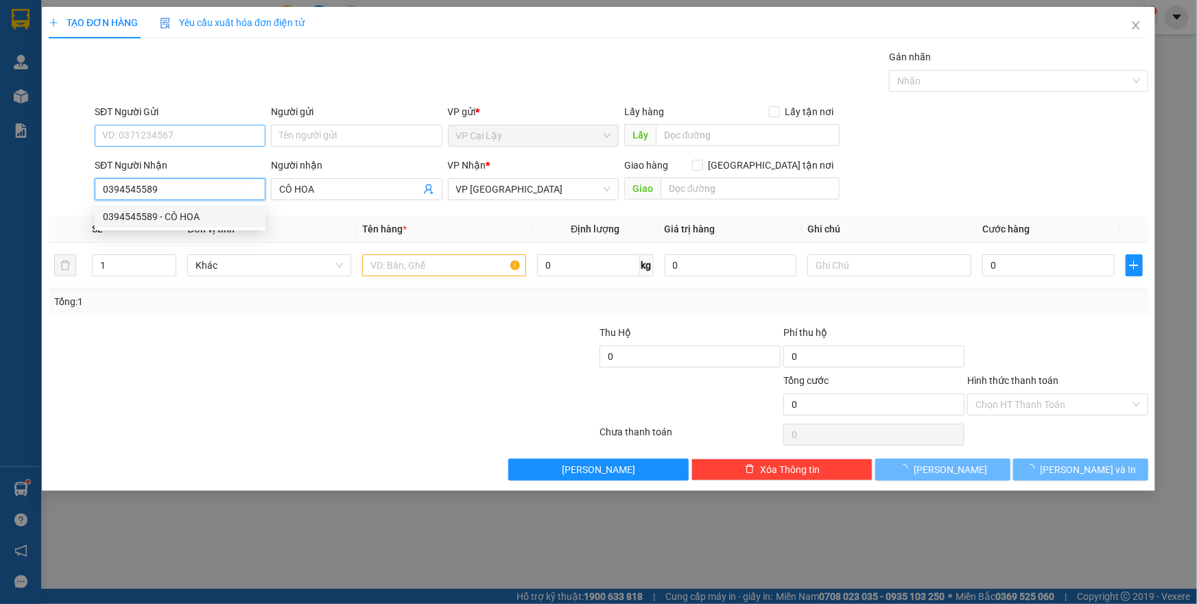
type input "20.000"
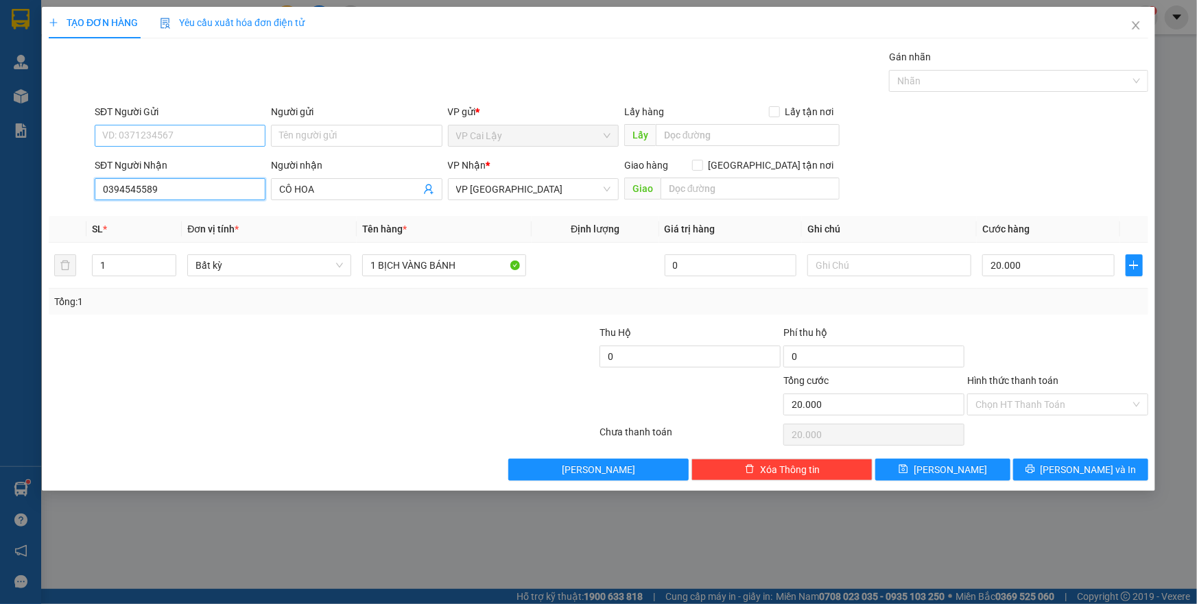
type input "0394545589"
click at [146, 141] on input "SĐT Người Gửi" at bounding box center [180, 136] width 171 height 22
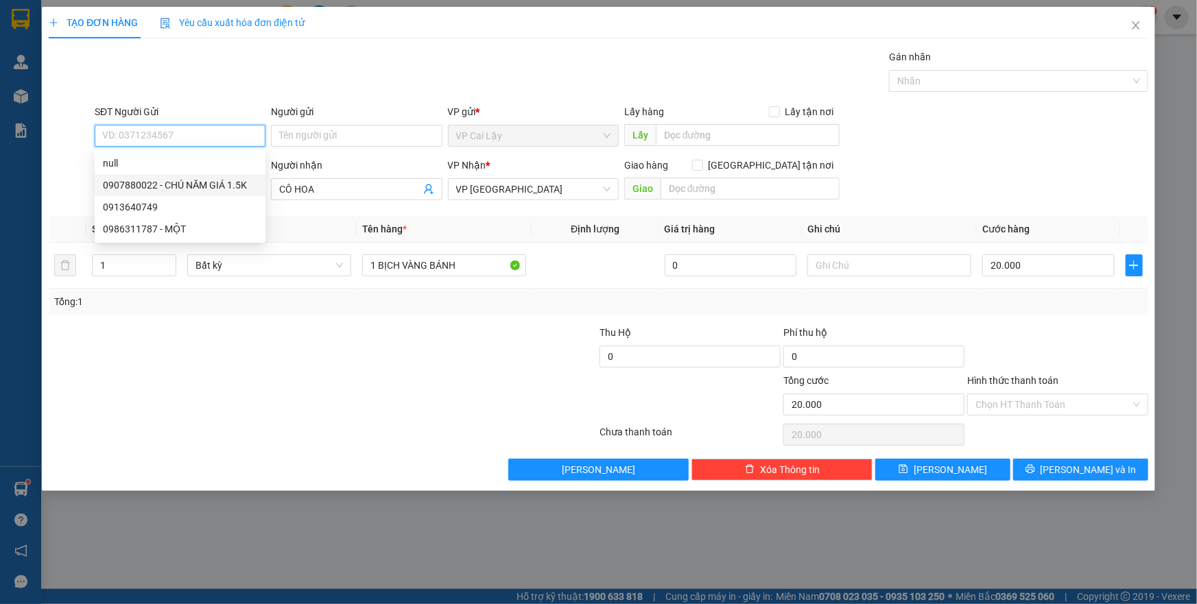
click at [147, 188] on div "0907880022 - CHÚ NĂM GIÁ 1.5K" at bounding box center [180, 185] width 154 height 15
type input "0907880022"
type input "CHÚ NĂM GIÁ 1.5K"
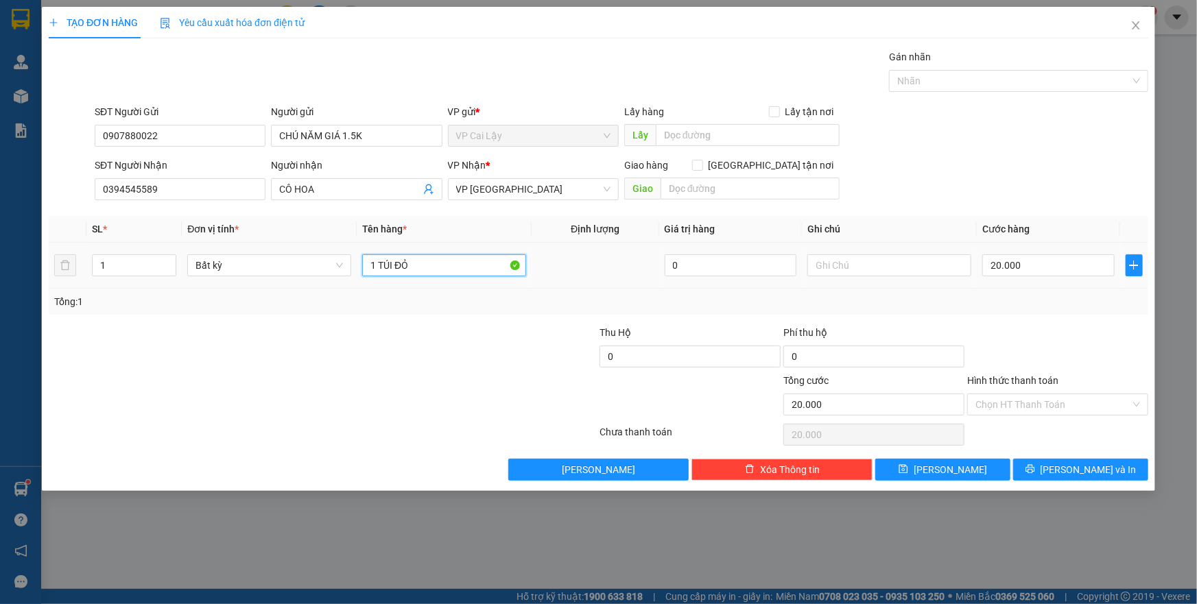
drag, startPoint x: 261, startPoint y: 304, endPoint x: 0, endPoint y: 370, distance: 269.0
click at [0, 370] on div "TẠO ĐƠN HÀNG Yêu cầu xuất hóa đơn điện tử Transit Pickup Surcharge Ids Transit …" at bounding box center [598, 302] width 1197 height 604
click at [441, 261] on input "1 TÚI ĐỎ" at bounding box center [444, 265] width 164 height 22
type input "1 Tụng trắng"
click at [1029, 407] on input "Hình thức thanh toán" at bounding box center [1052, 404] width 155 height 21
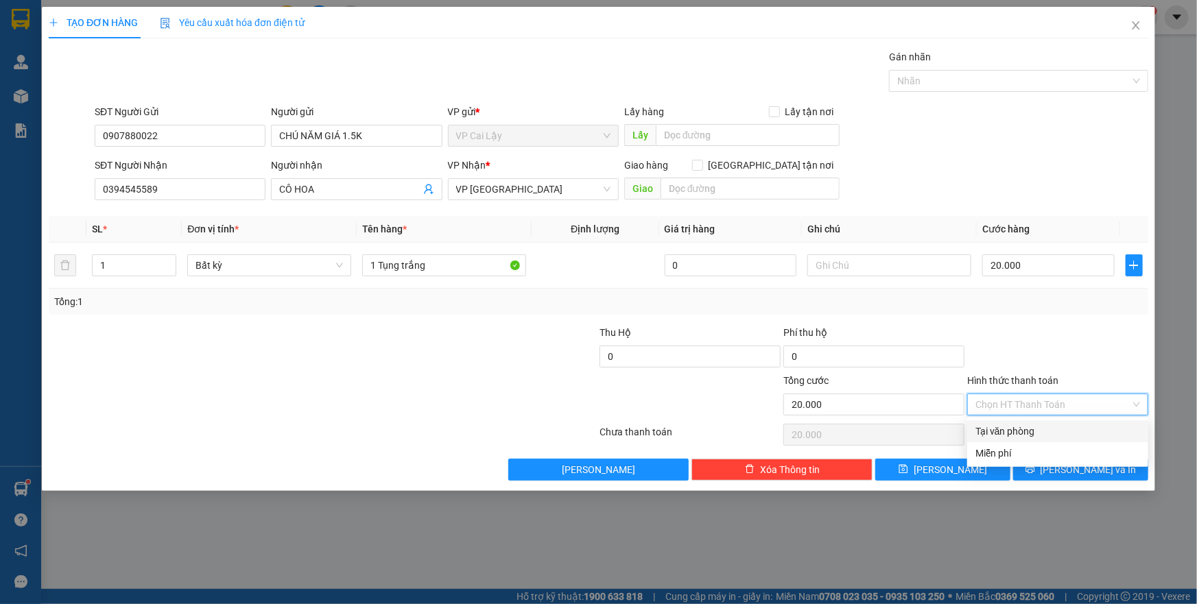
click at [1024, 432] on div "Tại văn phòng" at bounding box center [1057, 431] width 165 height 15
type input "0"
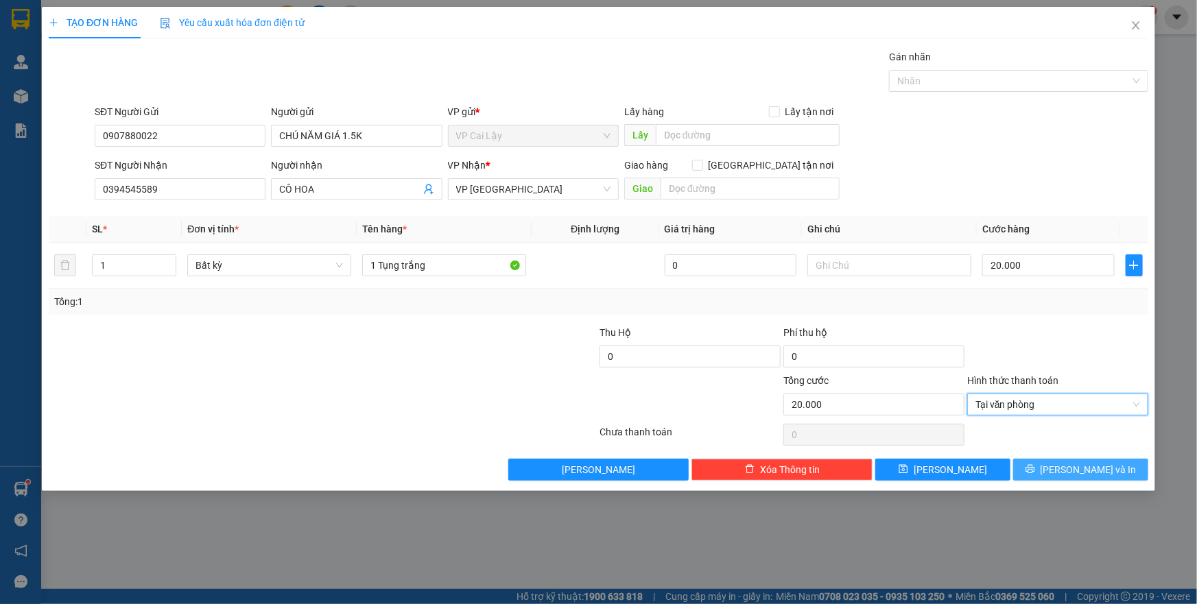
click at [1050, 469] on button "[PERSON_NAME] và In" at bounding box center [1080, 470] width 135 height 22
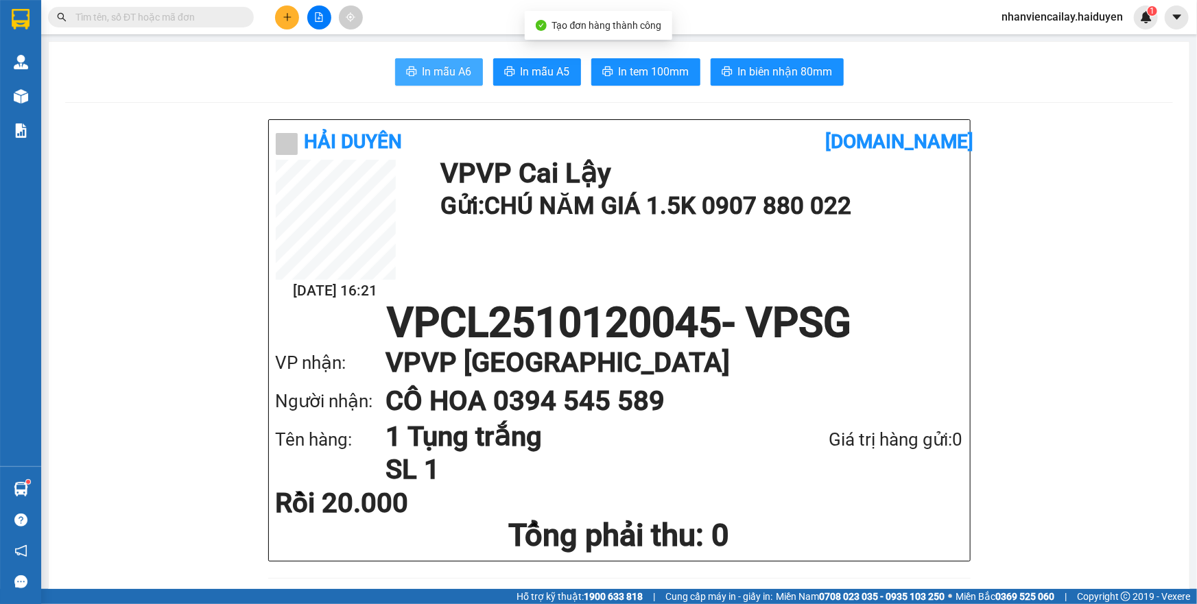
click at [422, 78] on span "In mẫu A6" at bounding box center [446, 71] width 49 height 17
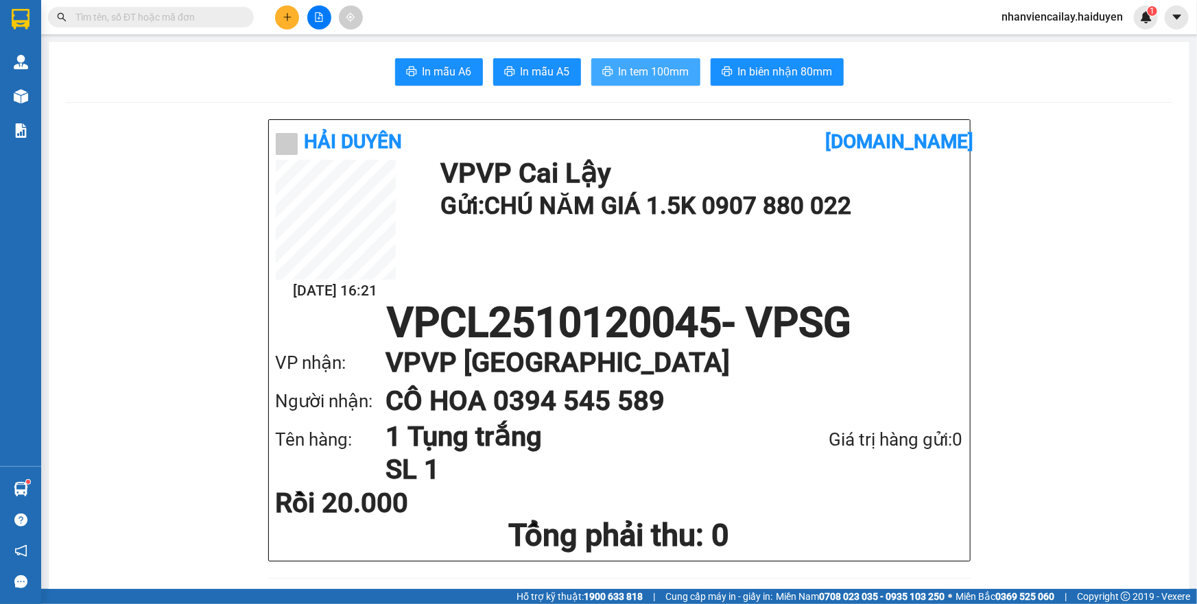
click at [651, 69] on span "In tem 100mm" at bounding box center [654, 71] width 71 height 17
click at [647, 76] on span "In tem 100mm" at bounding box center [654, 71] width 71 height 17
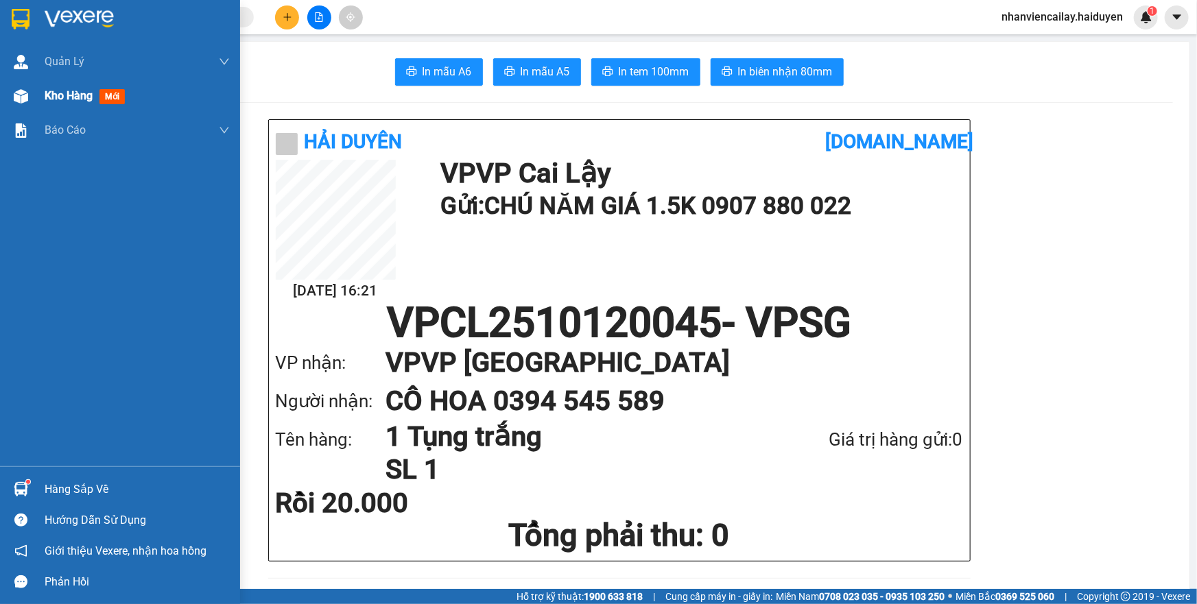
click at [19, 95] on img at bounding box center [21, 96] width 14 height 14
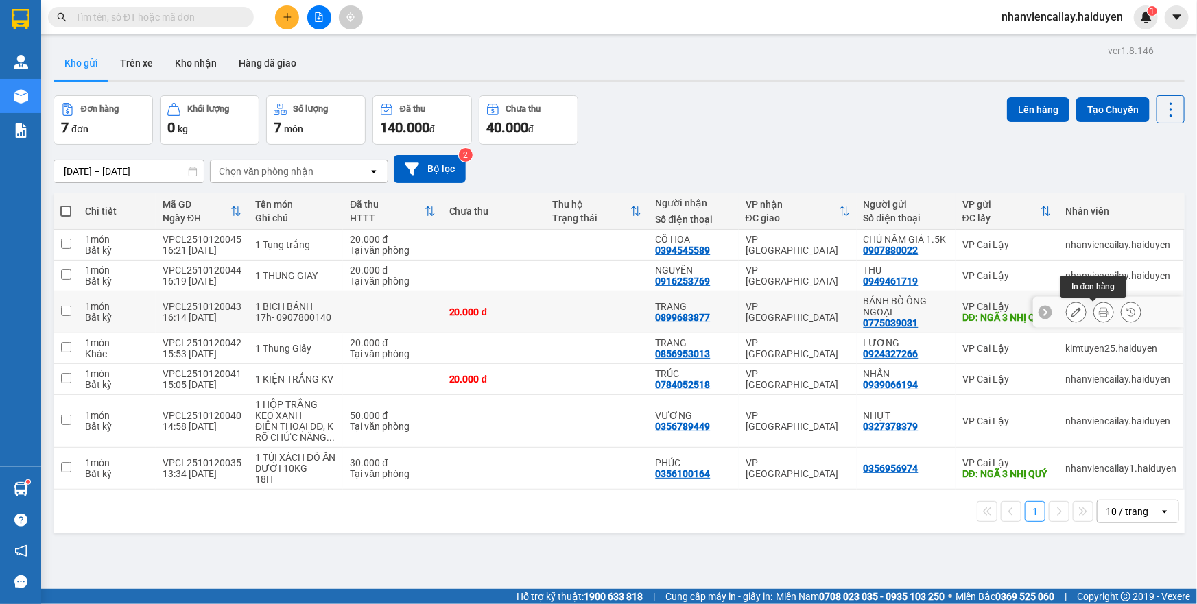
click at [1099, 314] on icon at bounding box center [1104, 312] width 10 height 10
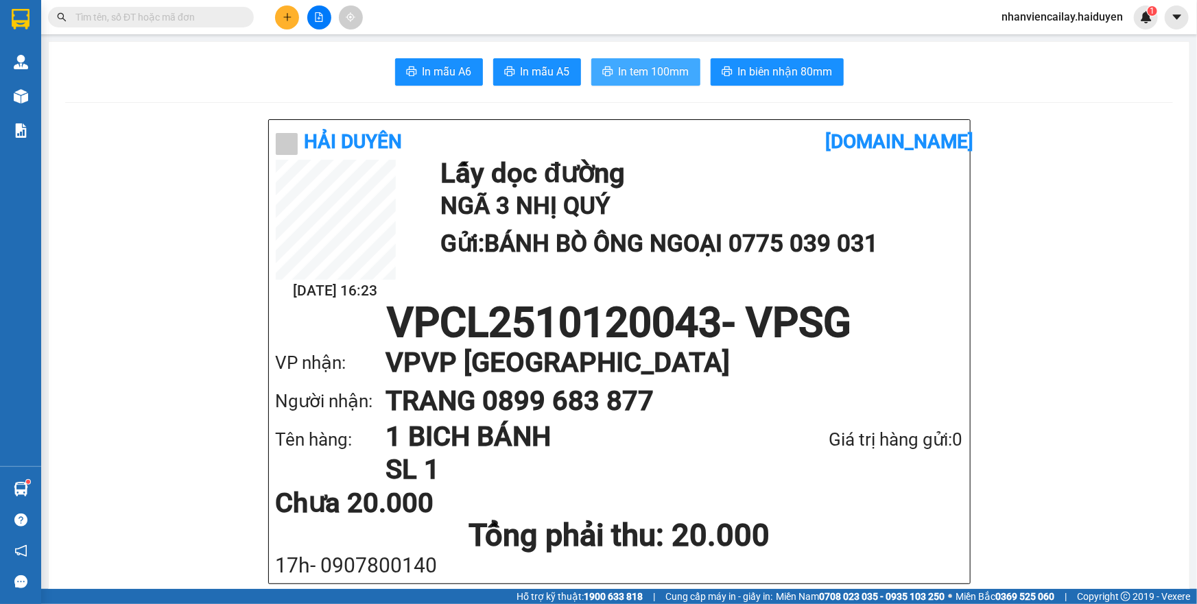
click at [619, 67] on span "In tem 100mm" at bounding box center [654, 71] width 71 height 17
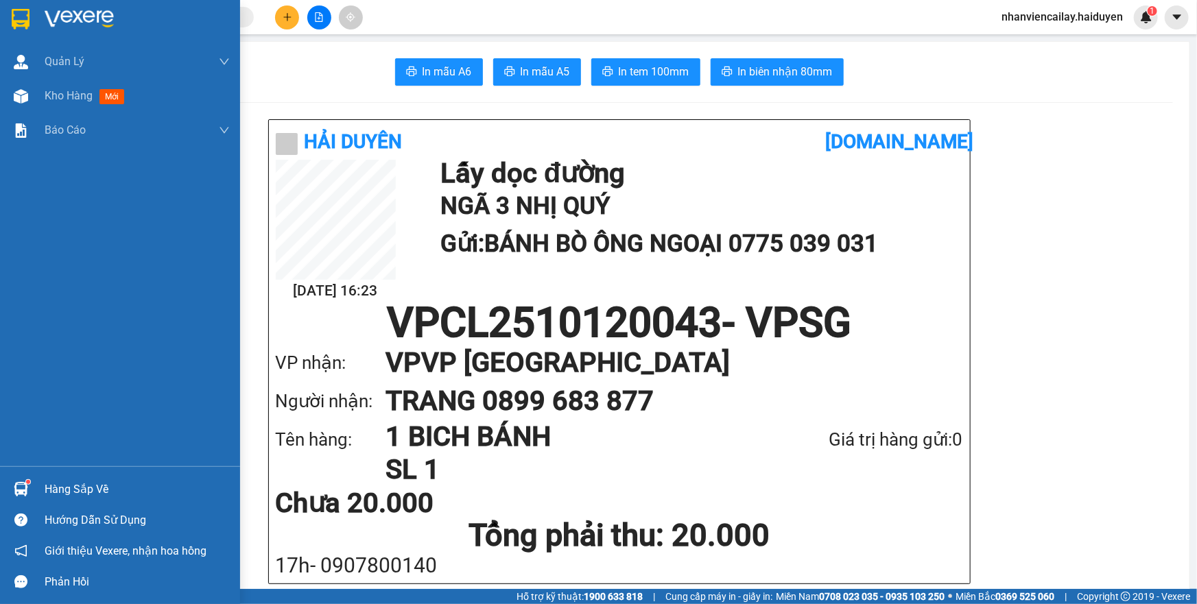
click at [64, 157] on div "Quản Lý Quản lý thu hộ Kho hàng mới Báo cáo Báo cáo dòng tiền (nhân viên)" at bounding box center [120, 256] width 240 height 422
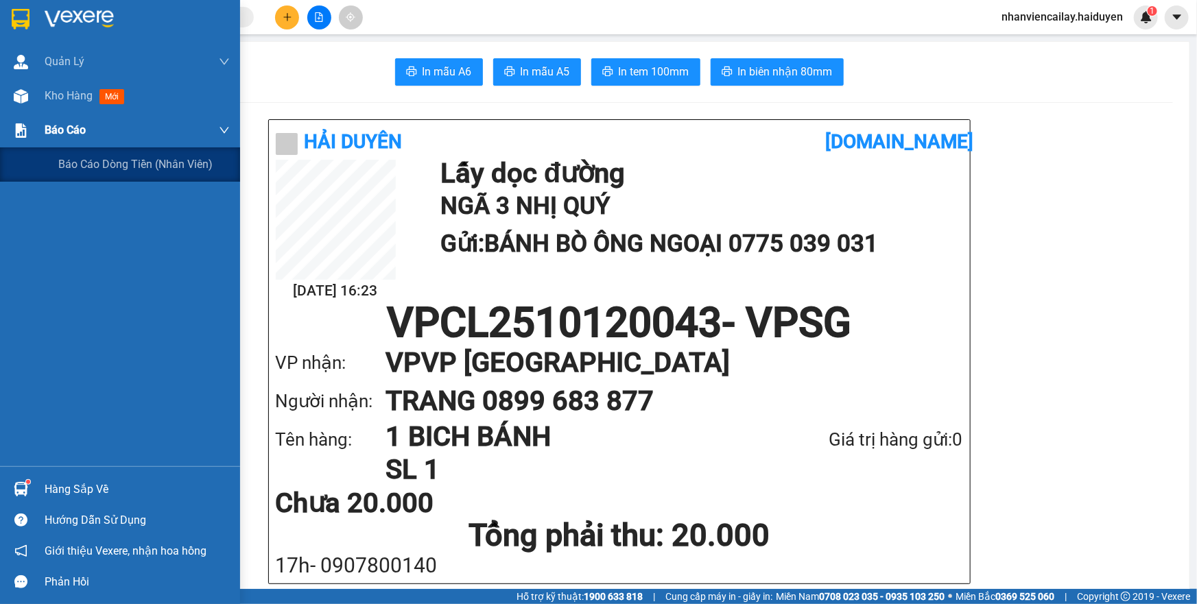
click at [61, 139] on div "Báo cáo" at bounding box center [137, 130] width 185 height 34
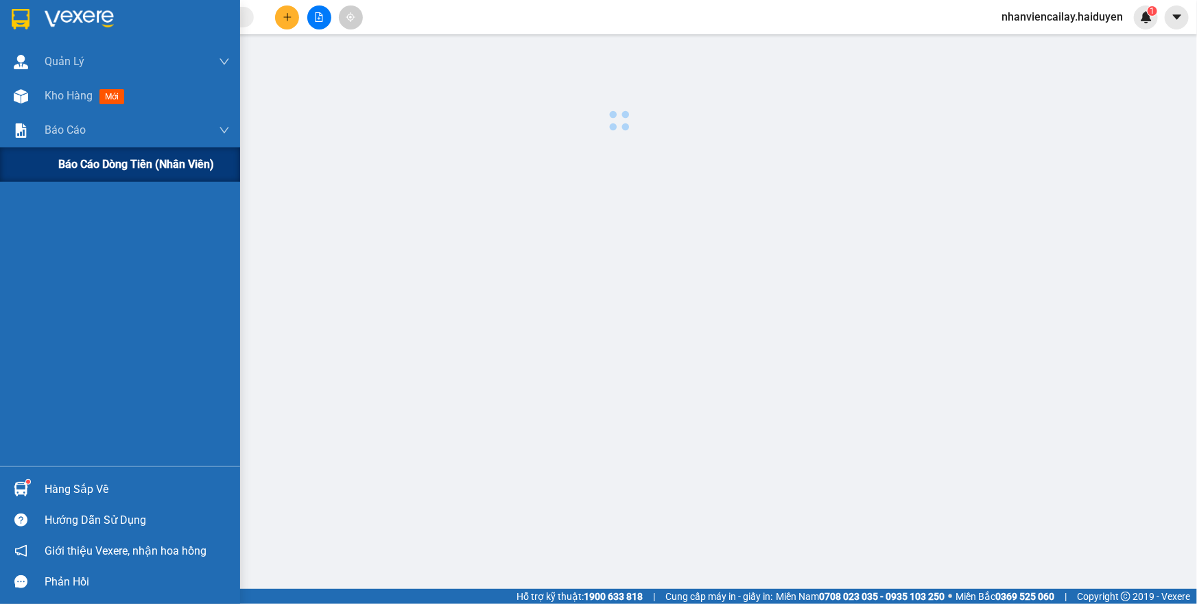
click at [63, 165] on span "Báo cáo dòng tiền (nhân viên)" at bounding box center [136, 164] width 156 height 17
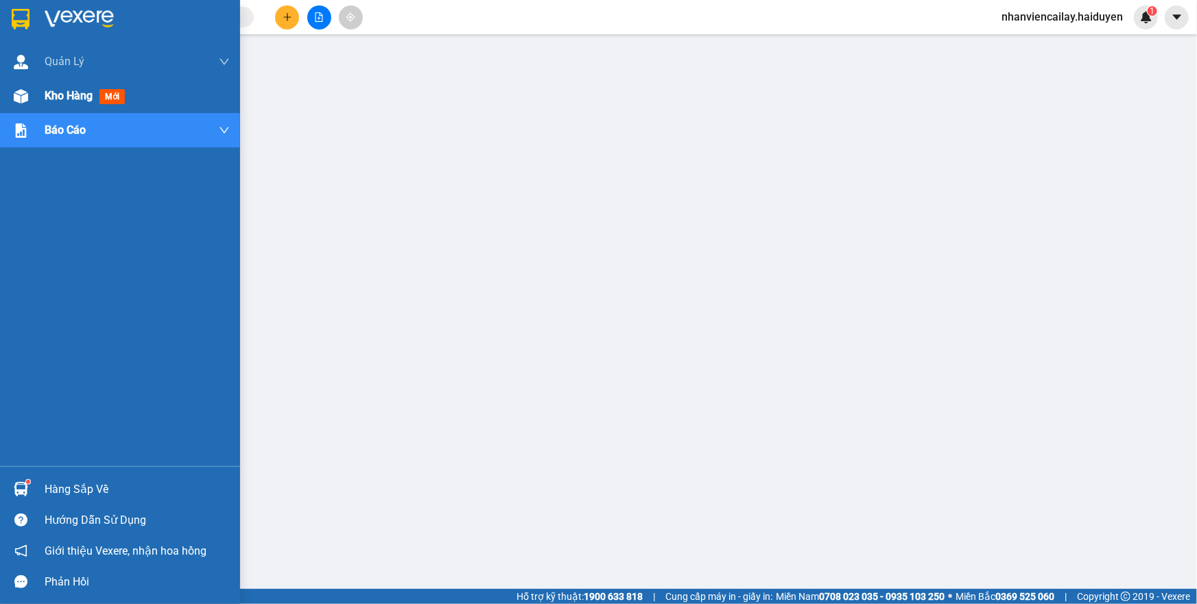
click at [26, 95] on img at bounding box center [21, 96] width 14 height 14
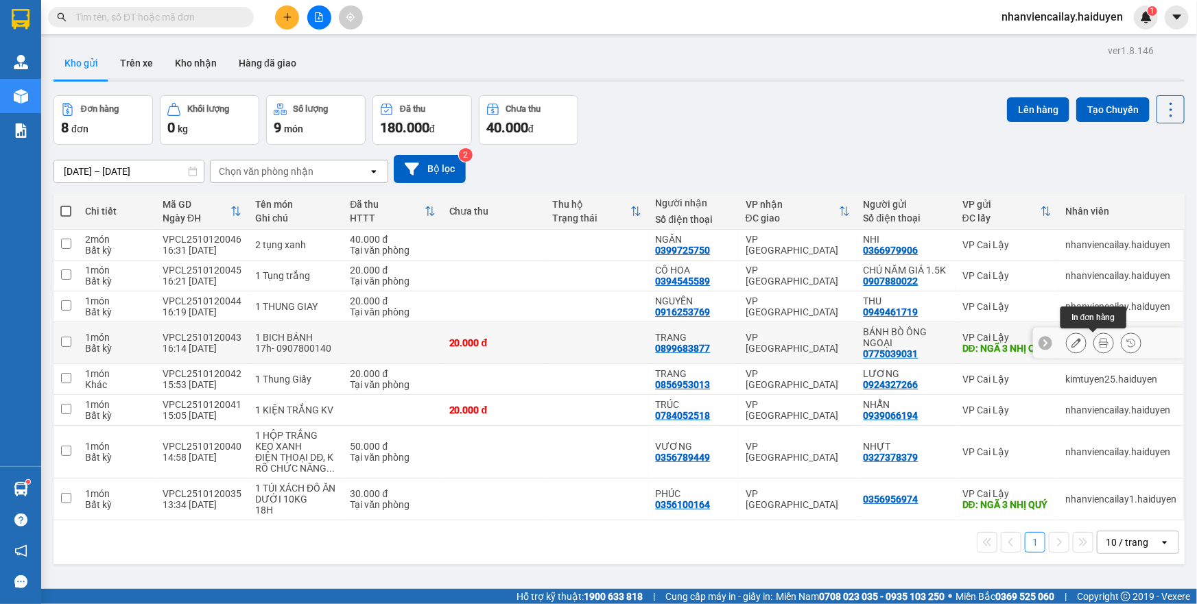
click at [1099, 344] on icon at bounding box center [1104, 343] width 10 height 10
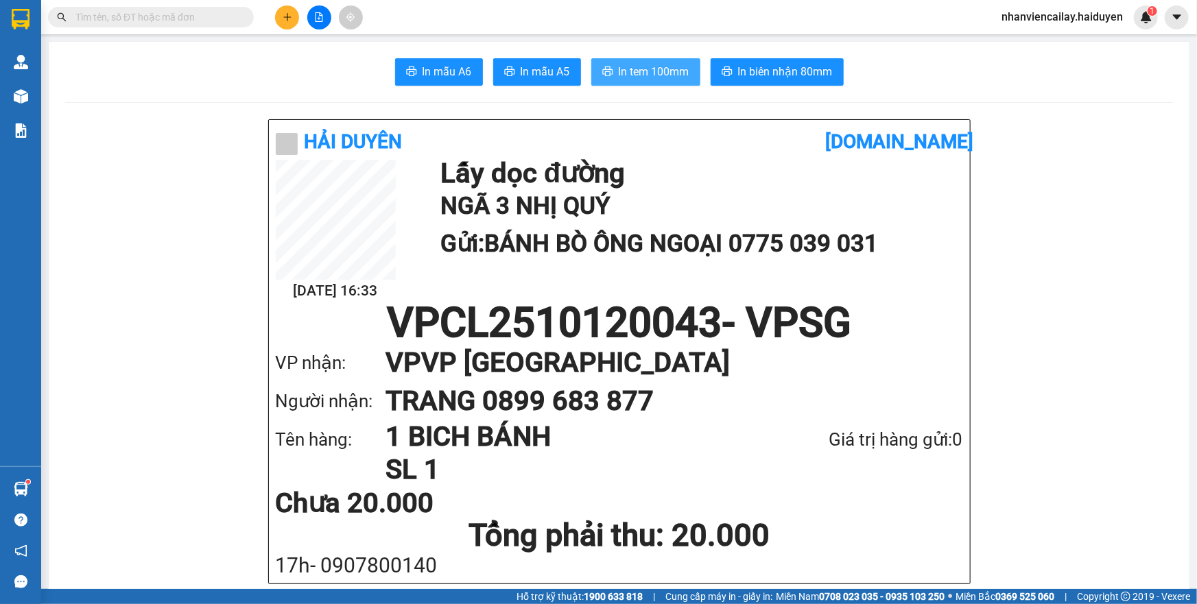
click at [659, 82] on button "In tem 100mm" at bounding box center [645, 71] width 109 height 27
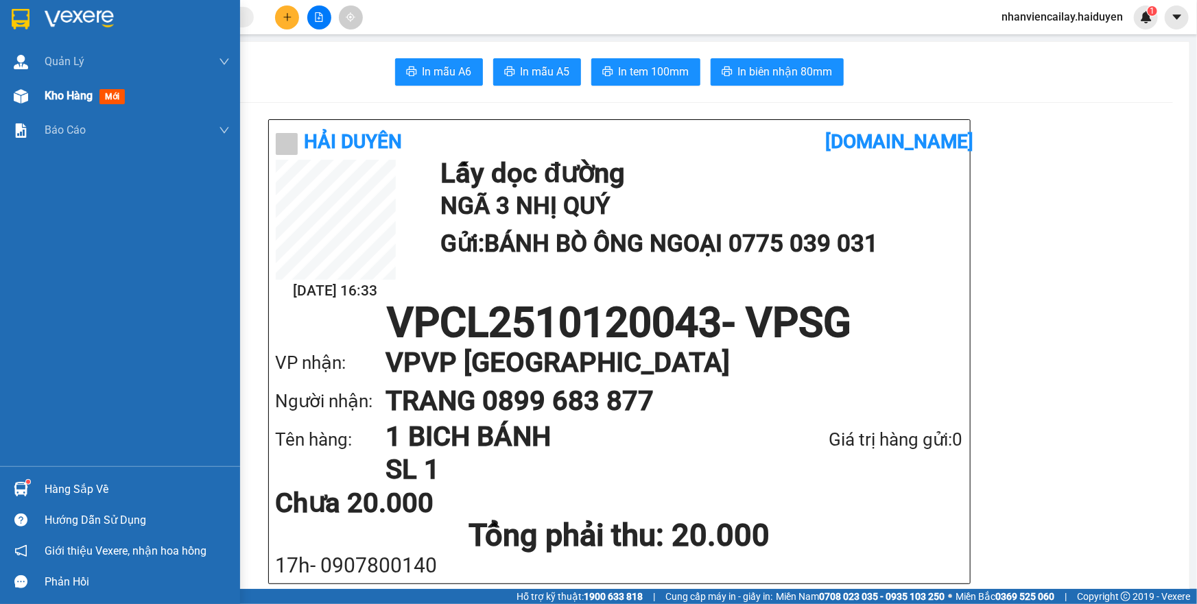
click at [53, 91] on span "Kho hàng" at bounding box center [69, 95] width 48 height 13
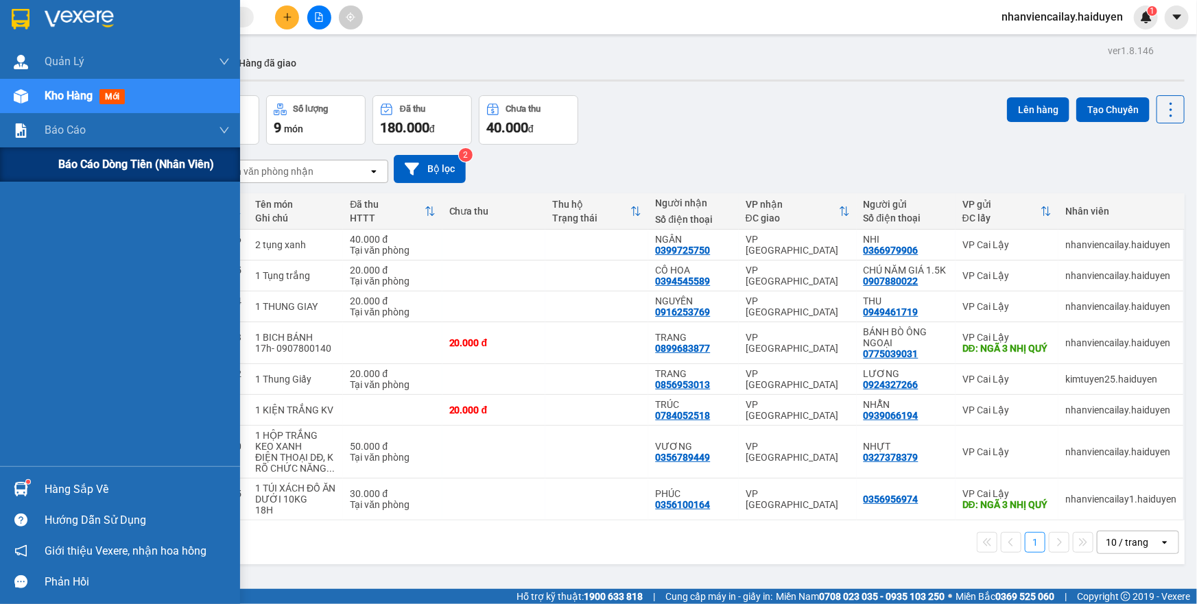
click at [53, 165] on div "Báo cáo dòng tiền (nhân viên)" at bounding box center [120, 164] width 240 height 34
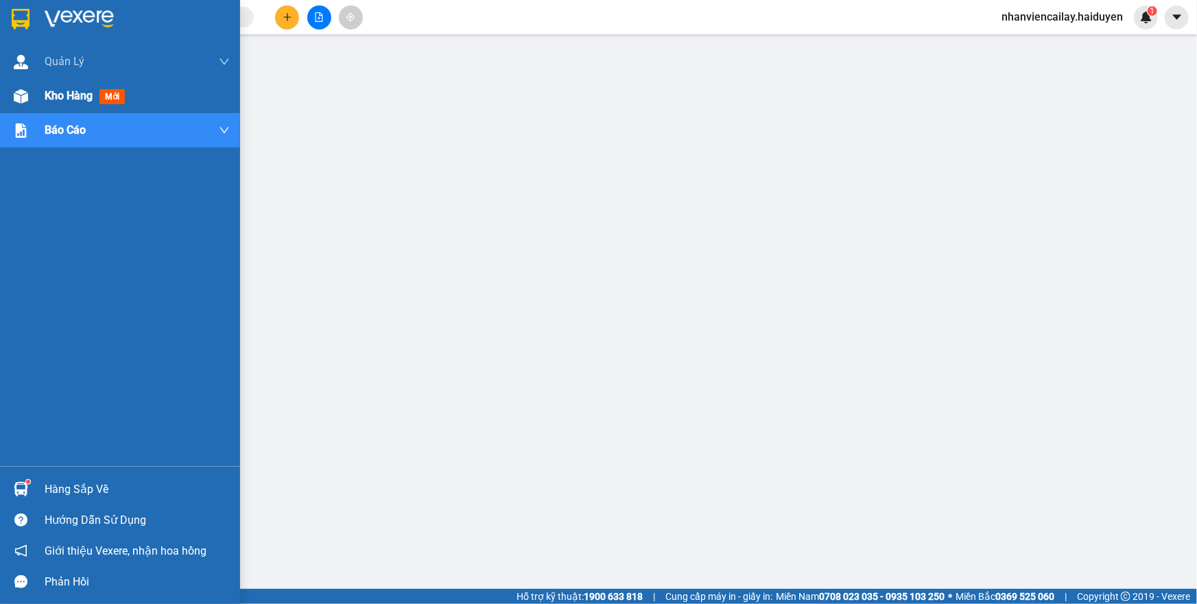
click at [20, 94] on img at bounding box center [21, 96] width 14 height 14
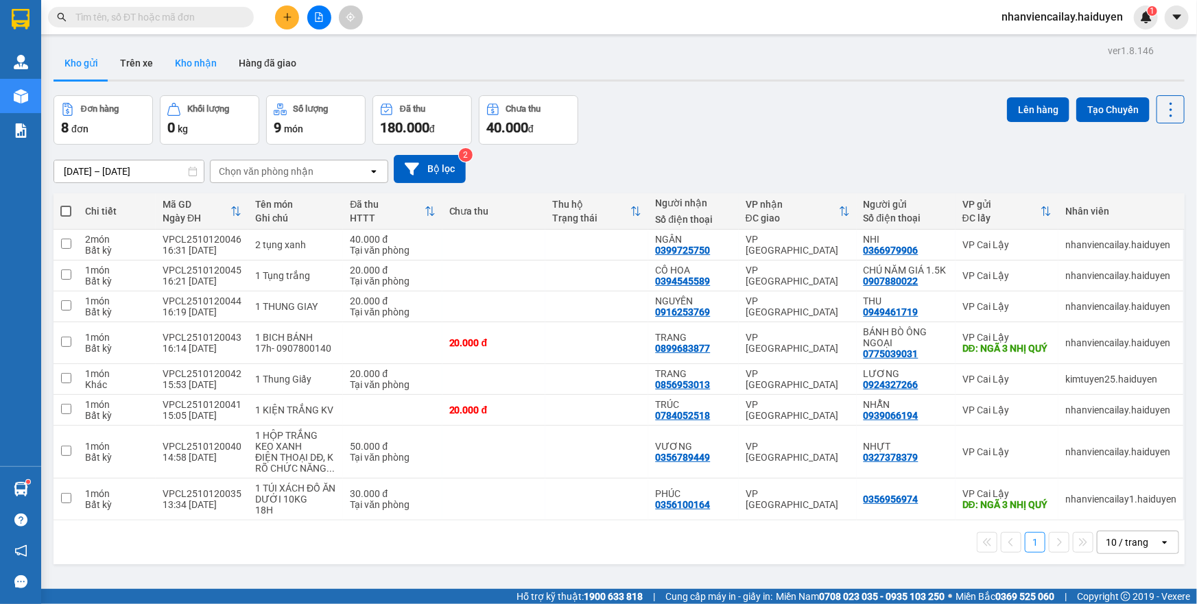
click at [193, 62] on button "Kho nhận" at bounding box center [196, 63] width 64 height 33
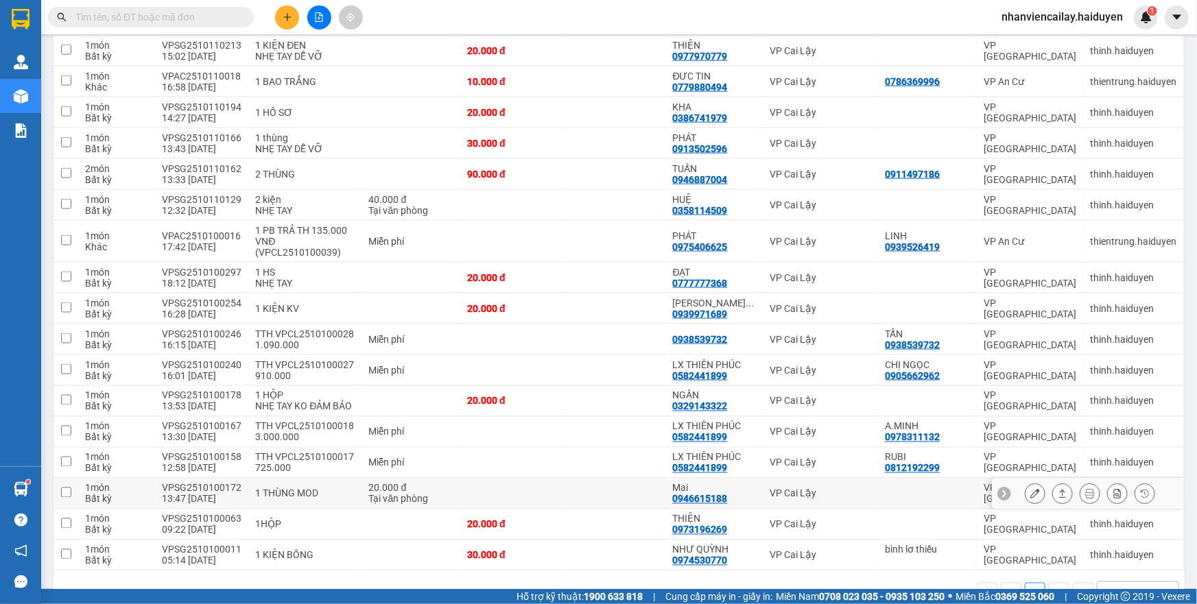
scroll to position [981, 0]
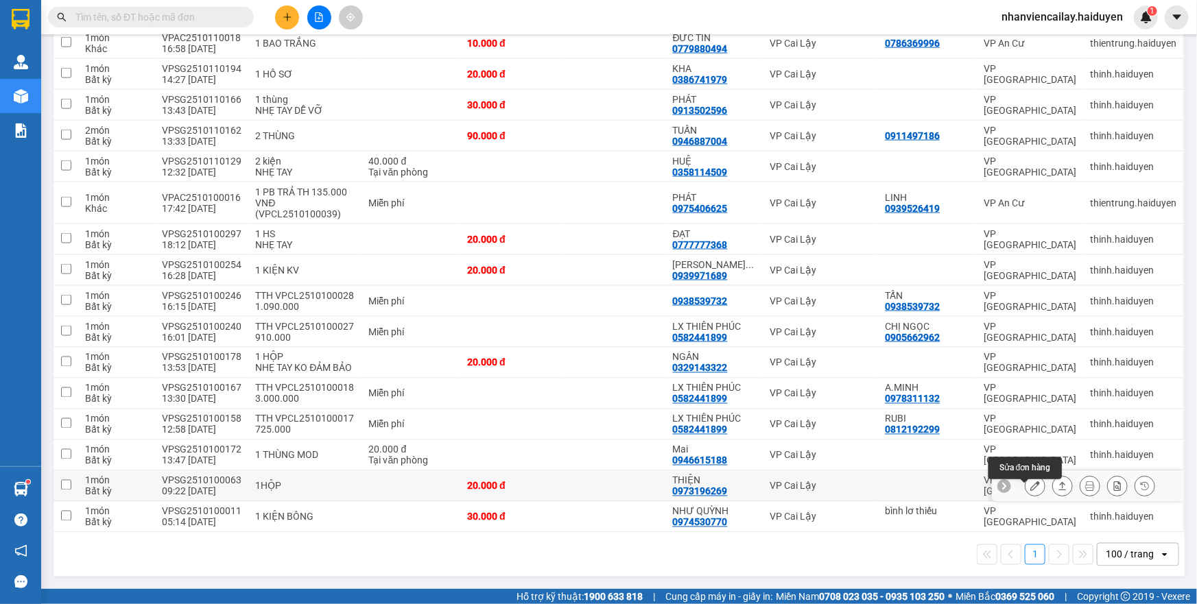
click at [1030, 484] on icon at bounding box center [1035, 486] width 10 height 10
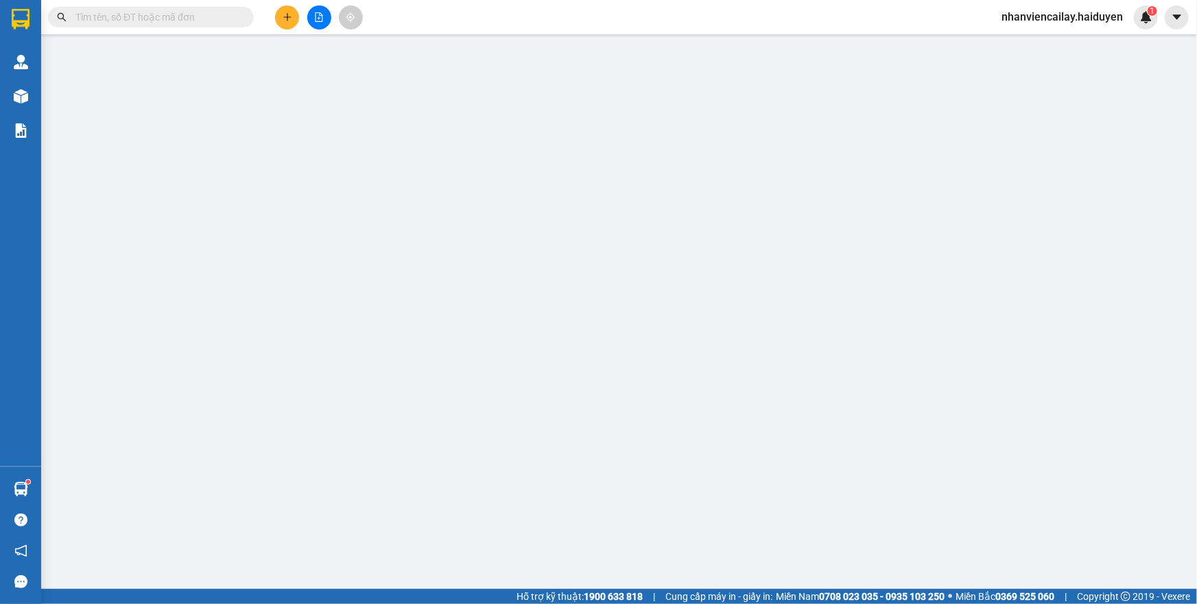
type input "0973196269"
type input "THIỆN"
type input "0"
type input "20.000"
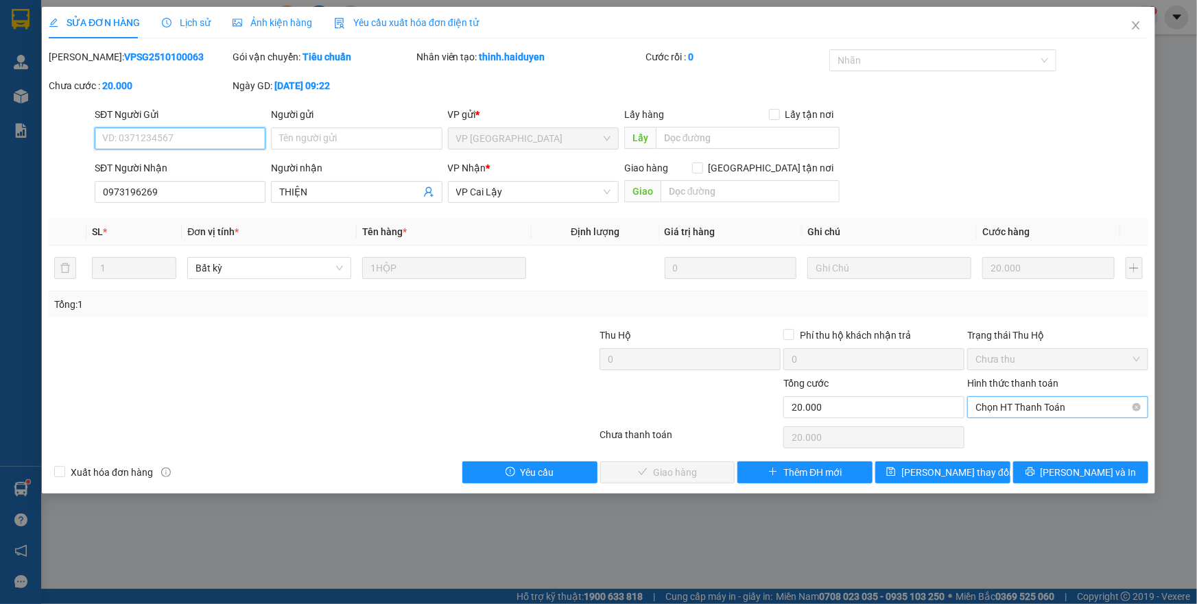
click at [1025, 401] on span "Chọn HT Thanh Toán" at bounding box center [1057, 407] width 165 height 21
click at [1010, 436] on div "Tại văn phòng" at bounding box center [1057, 434] width 165 height 15
type input "0"
click at [617, 474] on button "[PERSON_NAME] và [PERSON_NAME] hàng" at bounding box center [667, 473] width 135 height 22
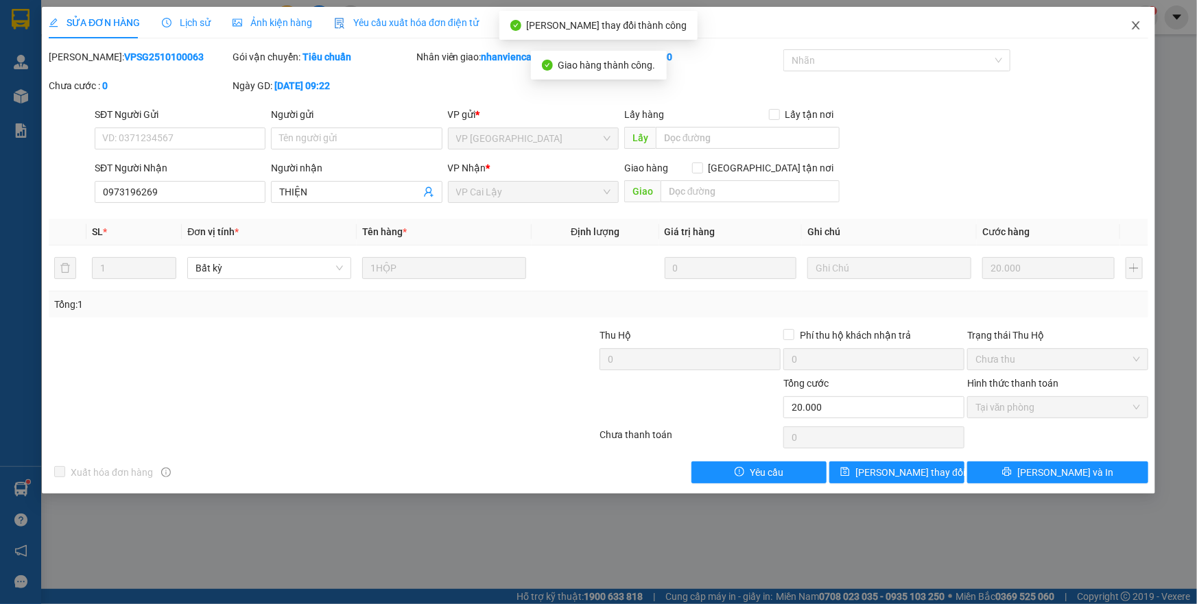
click at [1137, 20] on span "Close" at bounding box center [1136, 26] width 38 height 38
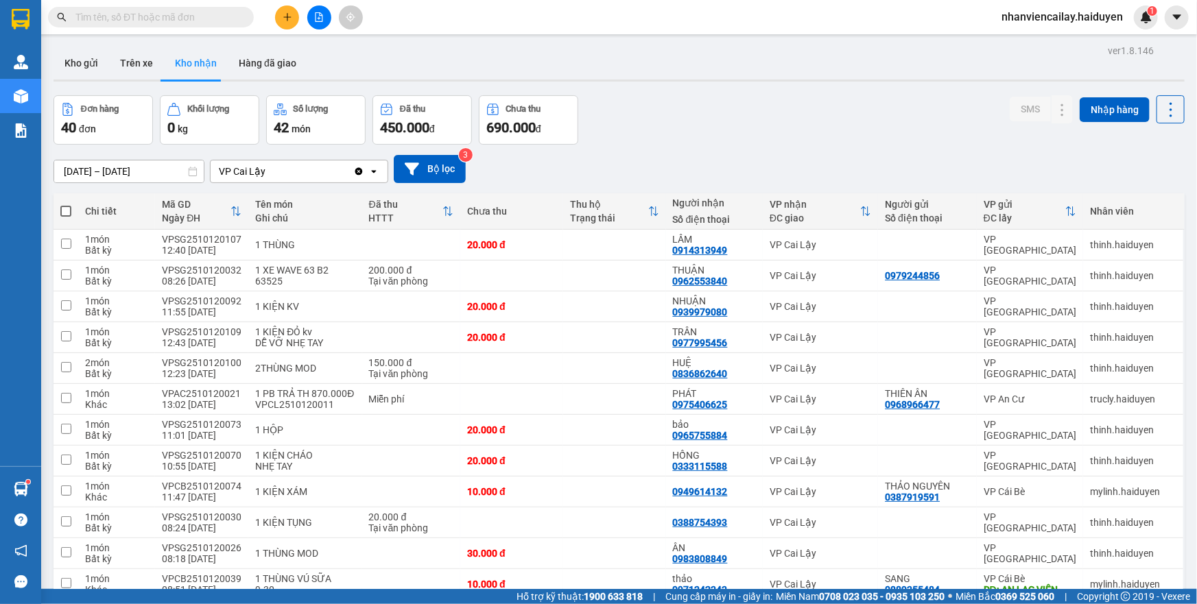
click at [1008, 16] on span "nhanviencailay.haiduyen" at bounding box center [1061, 16] width 143 height 17
click at [1045, 46] on span "Đăng xuất" at bounding box center [1069, 42] width 113 height 15
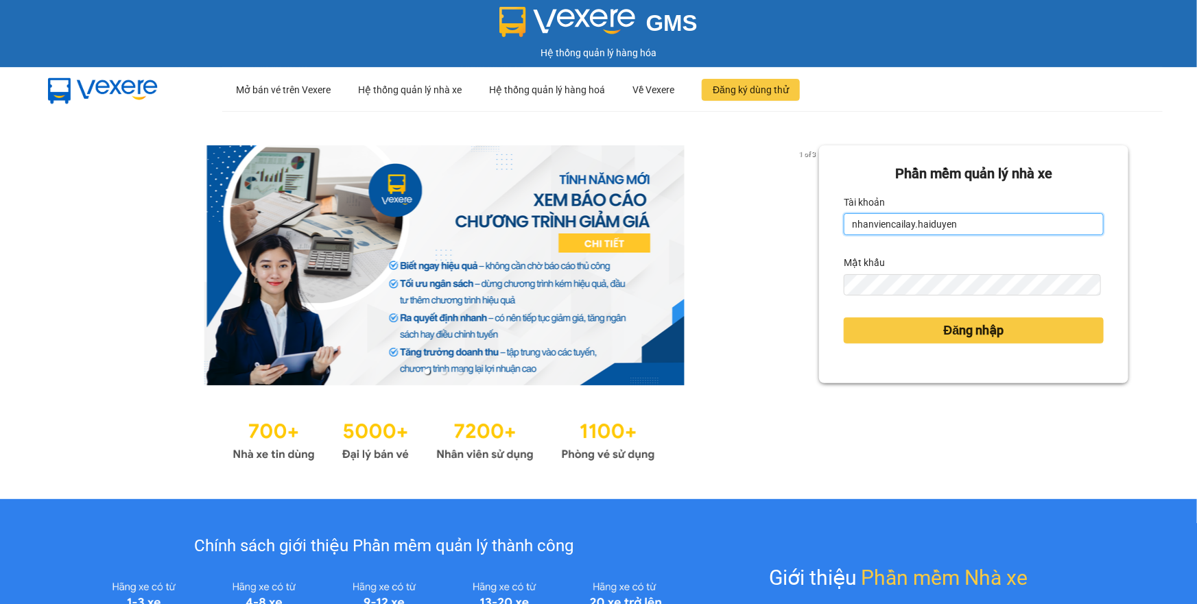
click at [994, 229] on input "nhanviencailay.haiduyen" at bounding box center [974, 224] width 260 height 22
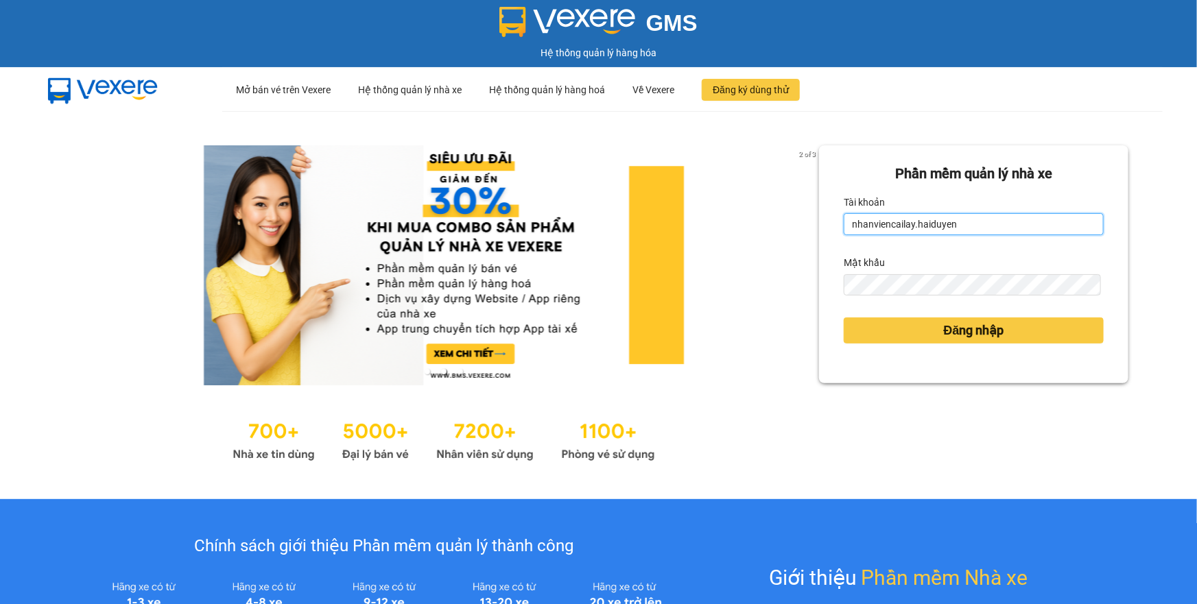
type input "kimtuyen25.haiduyen"
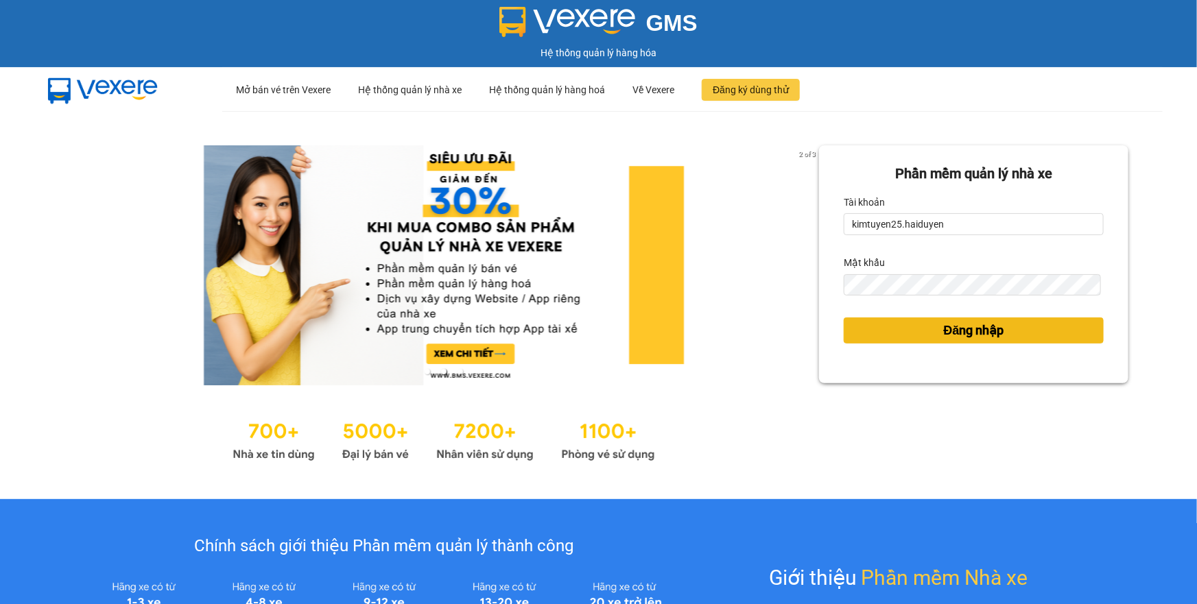
click at [887, 326] on button "Đăng nhập" at bounding box center [974, 331] width 260 height 26
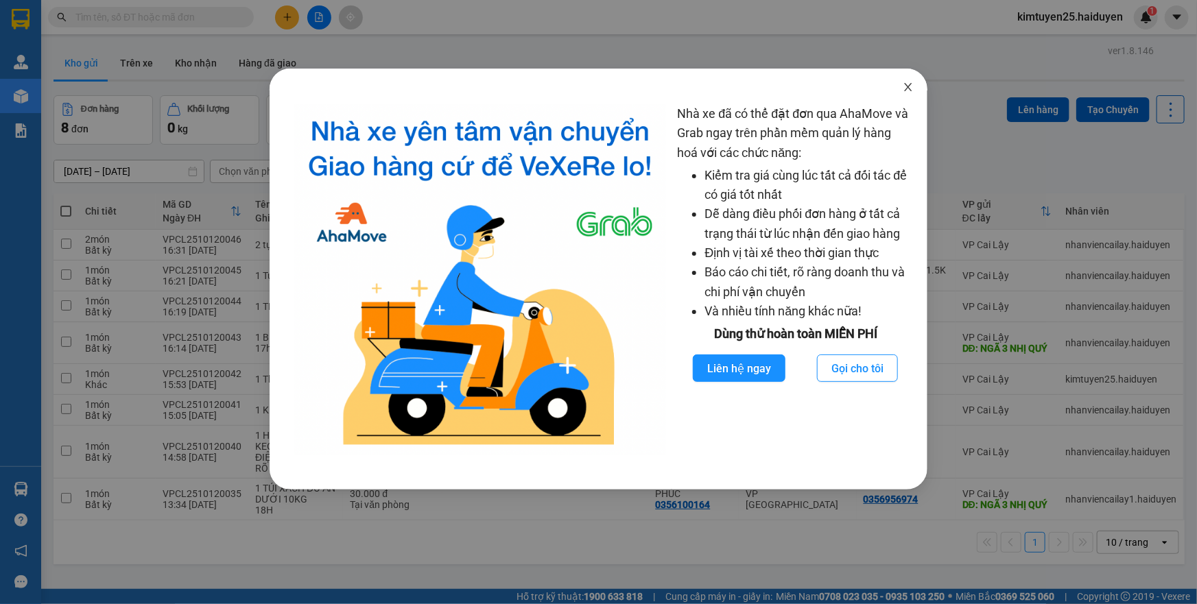
click at [903, 93] on icon "close" at bounding box center [908, 87] width 11 height 11
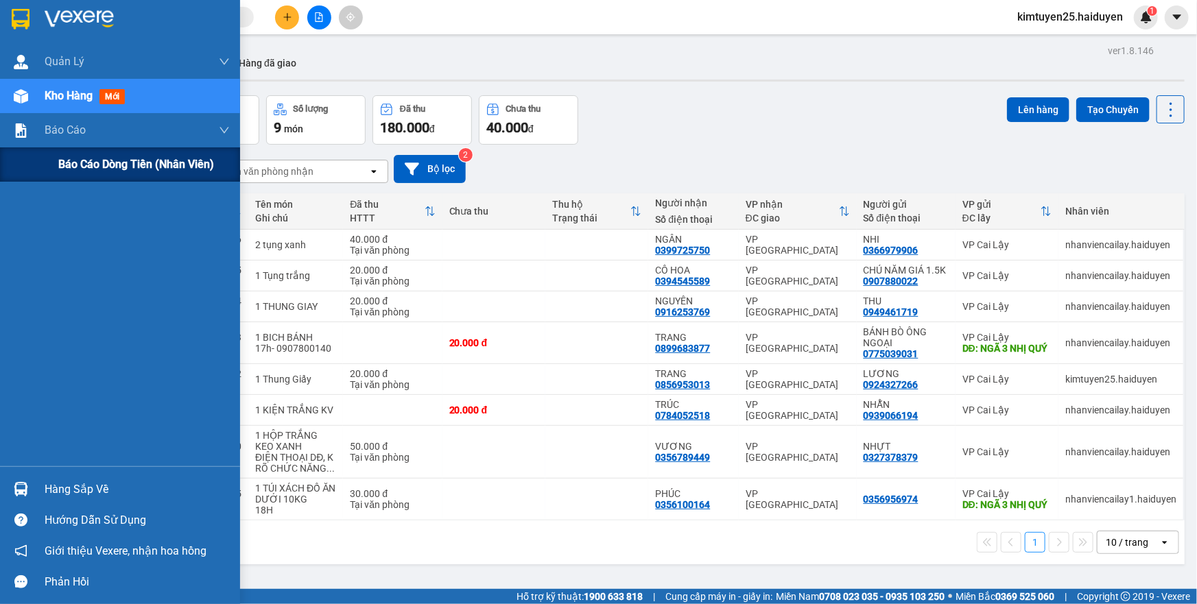
click at [46, 165] on div "Báo cáo dòng tiền (nhân viên)" at bounding box center [120, 164] width 240 height 34
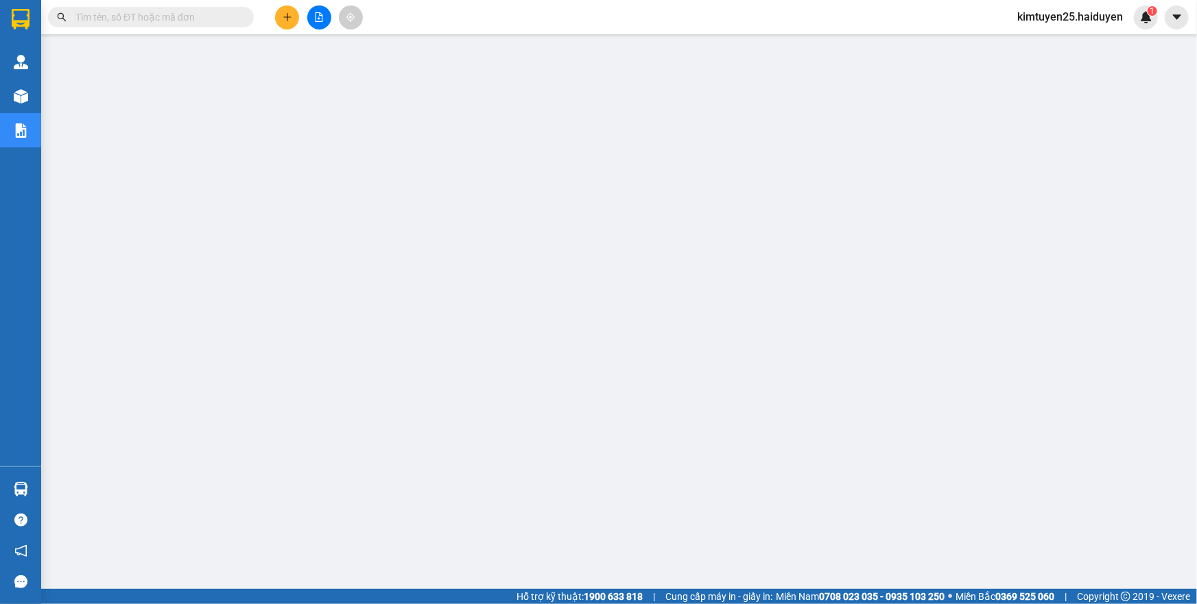
click at [1083, 19] on span "kimtuyen25.haiduyen" at bounding box center [1070, 16] width 128 height 17
click at [1080, 36] on span "Đăng xuất" at bounding box center [1076, 42] width 99 height 15
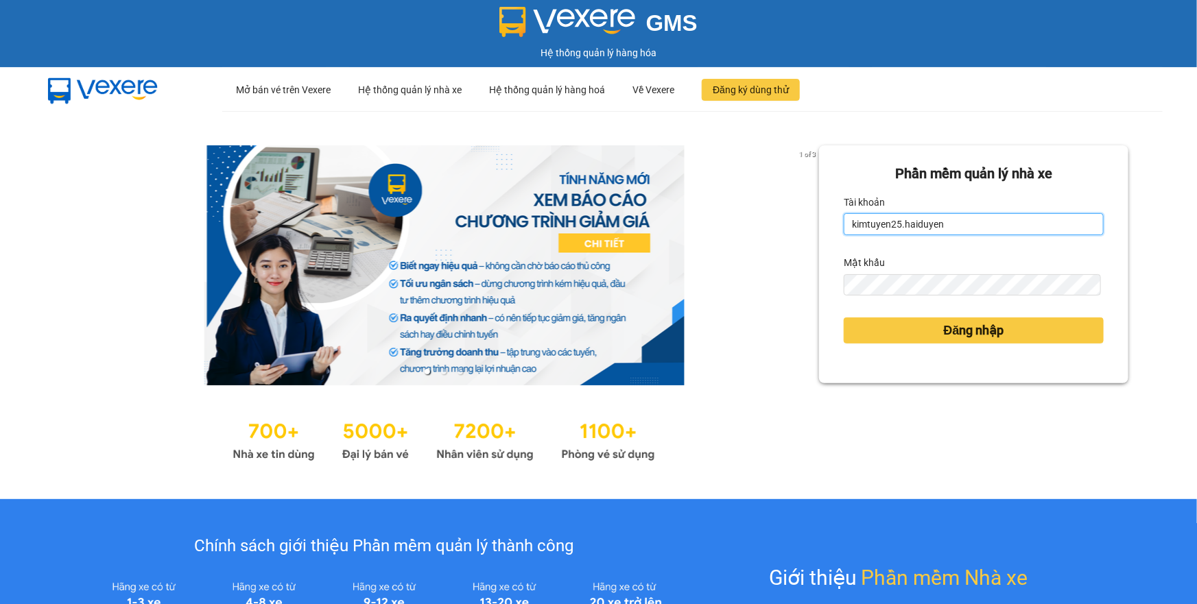
click at [937, 226] on input "kimtuyen25.haiduyen" at bounding box center [974, 224] width 260 height 22
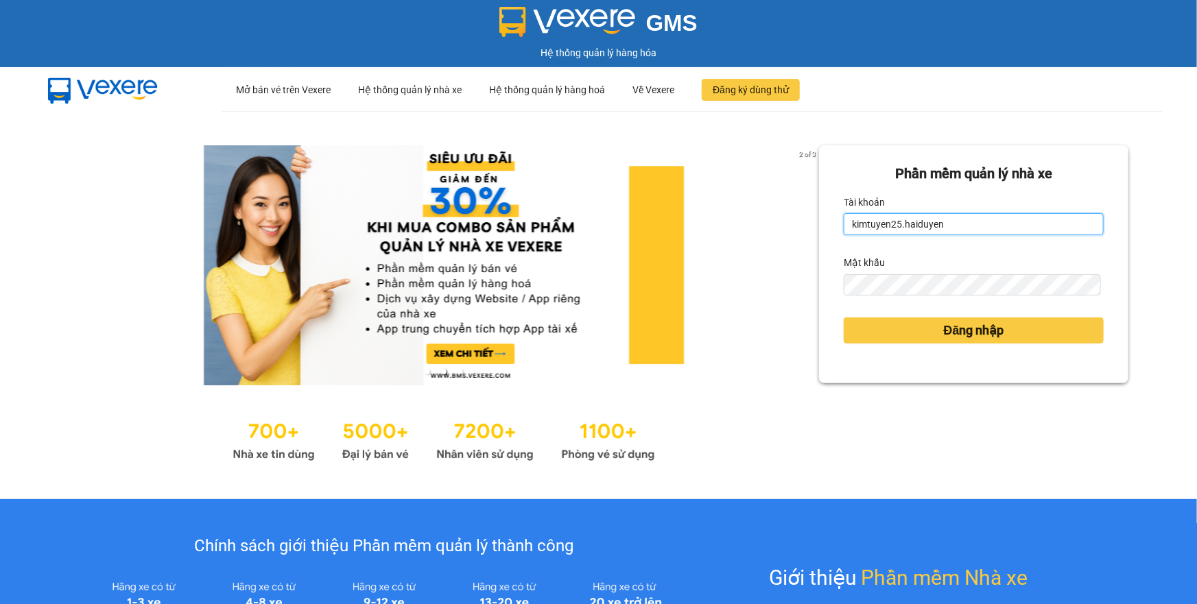
type input "nhanviencailay.haiduyen"
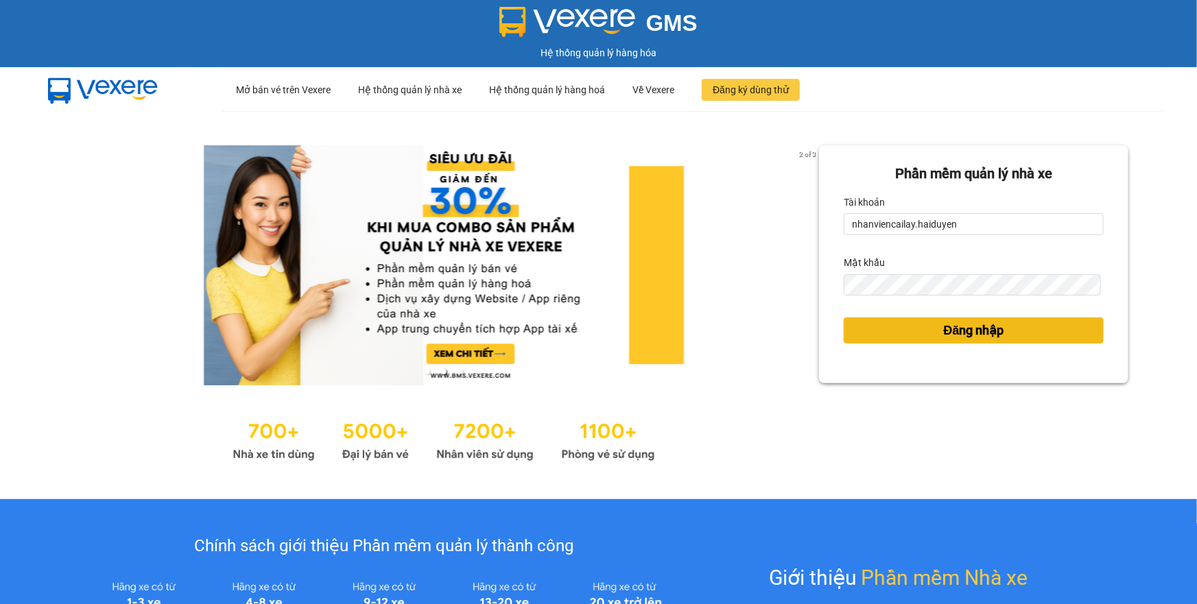
click at [881, 328] on button "Đăng nhập" at bounding box center [974, 331] width 260 height 26
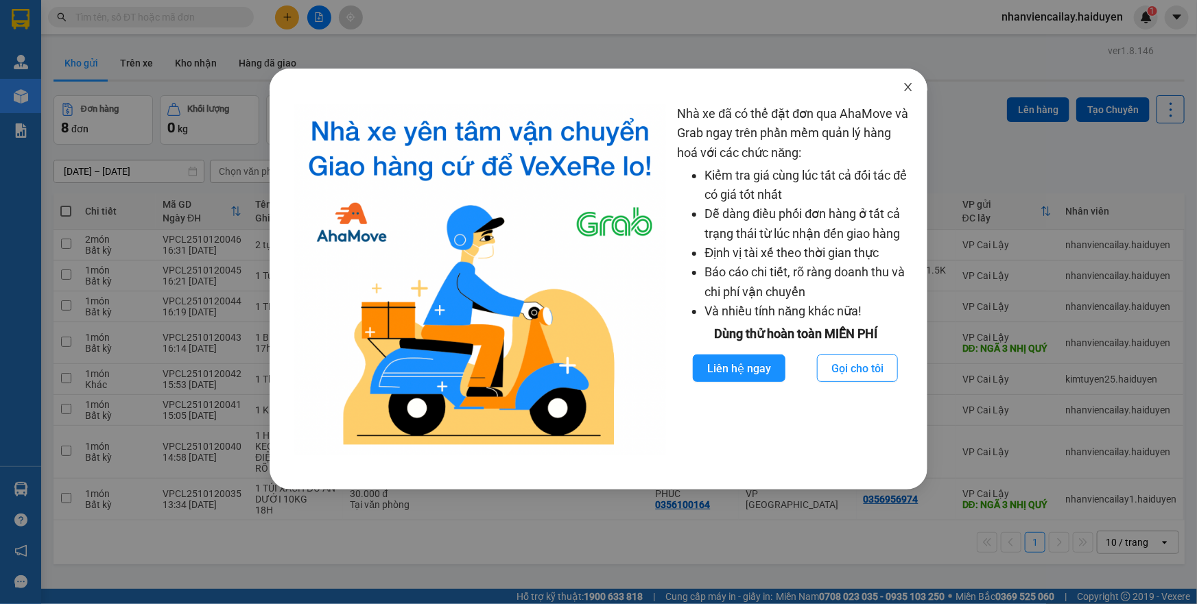
click at [906, 91] on icon "close" at bounding box center [909, 87] width 8 height 8
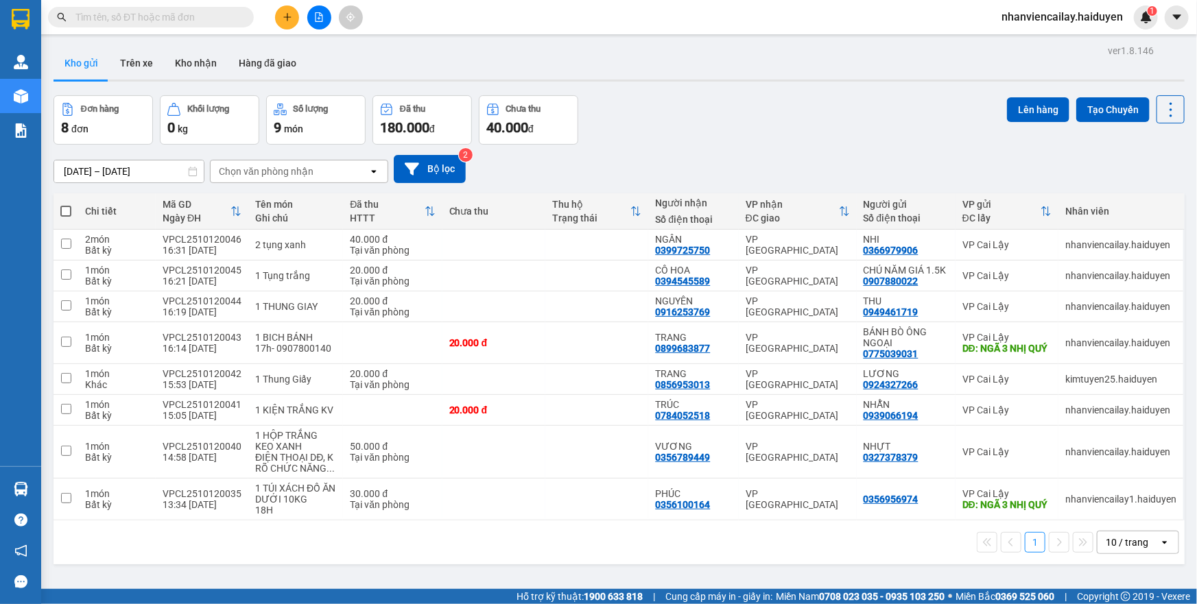
click at [157, 12] on input "text" at bounding box center [156, 17] width 162 height 15
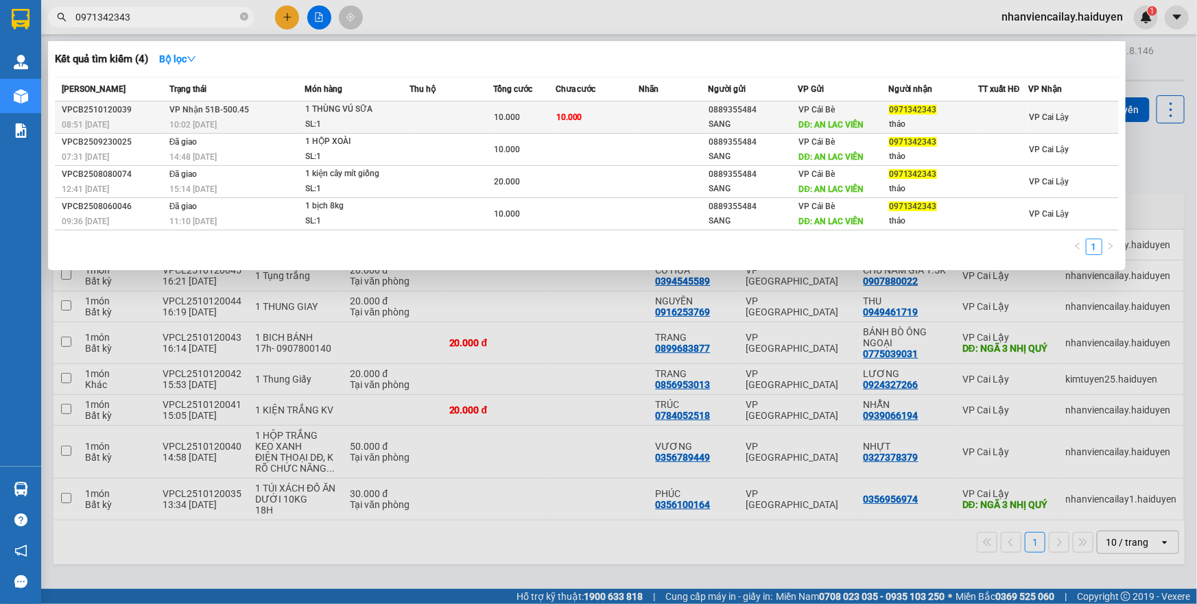
type input "0971342343"
click at [480, 113] on td at bounding box center [450, 118] width 83 height 32
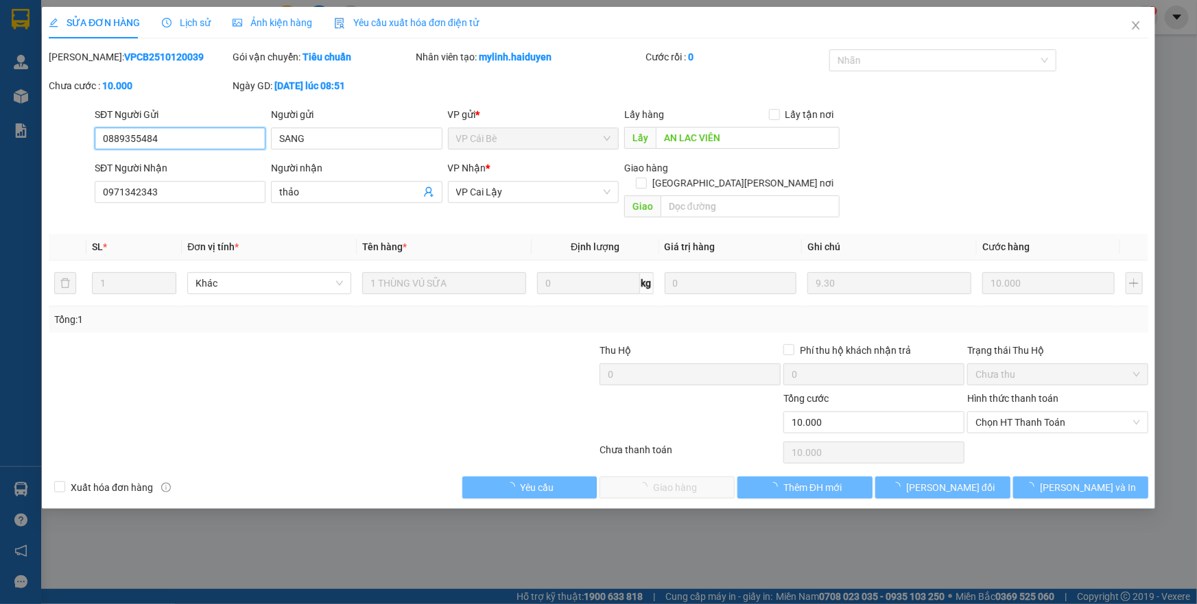
type input "0889355484"
type input "SANG"
type input "AN LAC VIÊN"
type input "0971342343"
type input "thảo"
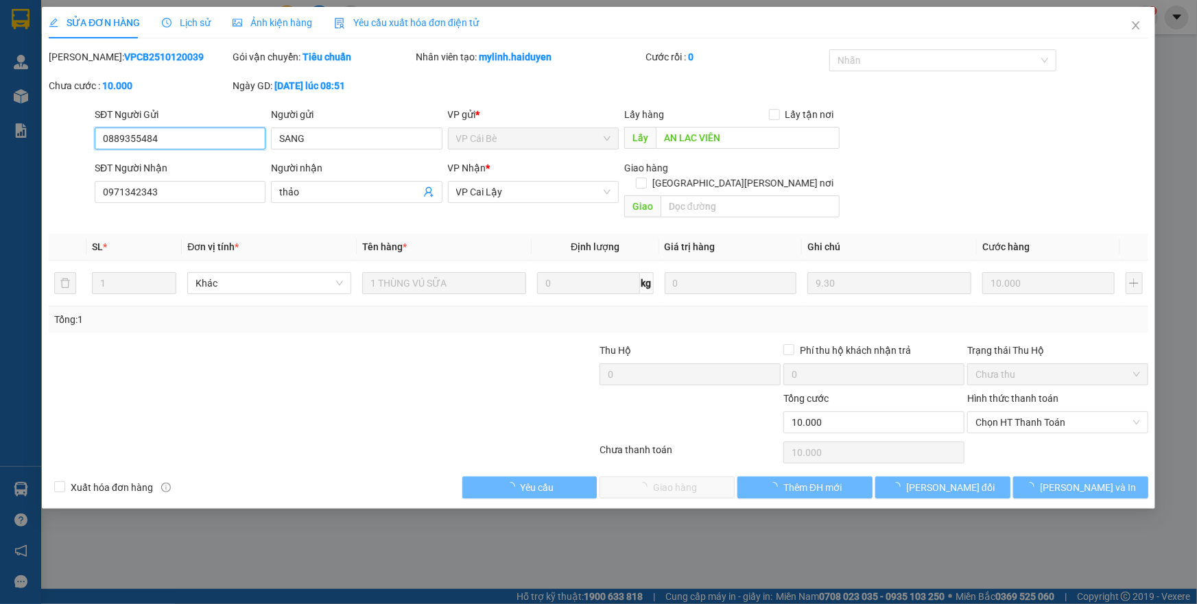
type input "0"
type input "10.000"
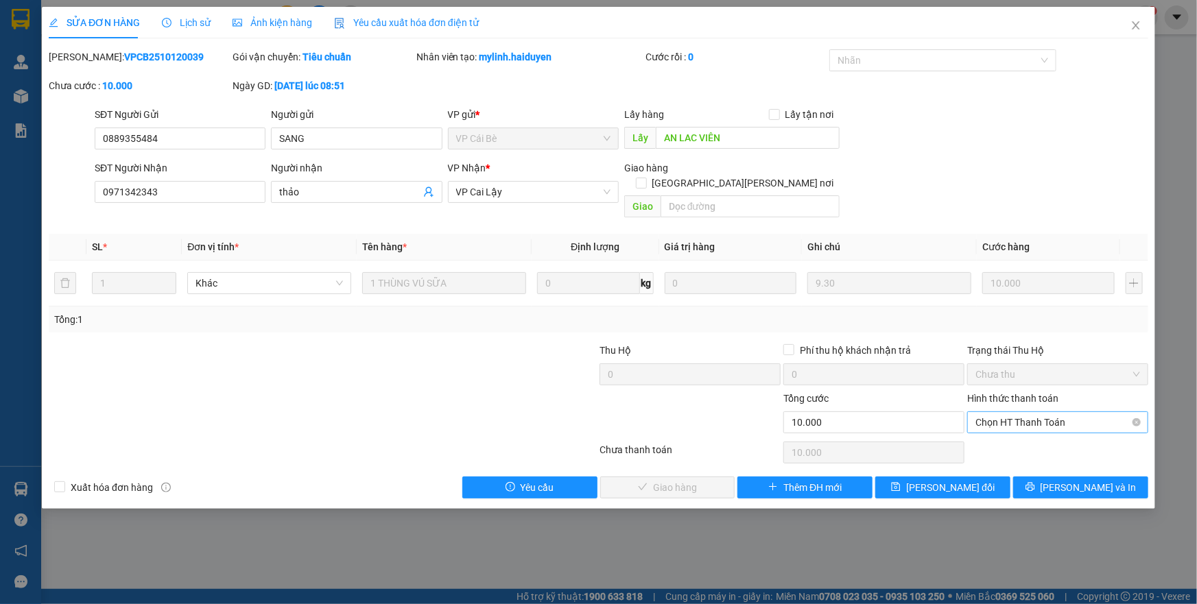
drag, startPoint x: 250, startPoint y: 628, endPoint x: 991, endPoint y: 412, distance: 771.8
click at [991, 412] on span "Chọn HT Thanh Toán" at bounding box center [1057, 422] width 165 height 21
drag, startPoint x: 992, startPoint y: 425, endPoint x: 619, endPoint y: 495, distance: 378.8
click at [992, 425] on div "Tại văn phòng" at bounding box center [1057, 434] width 181 height 22
type input "0"
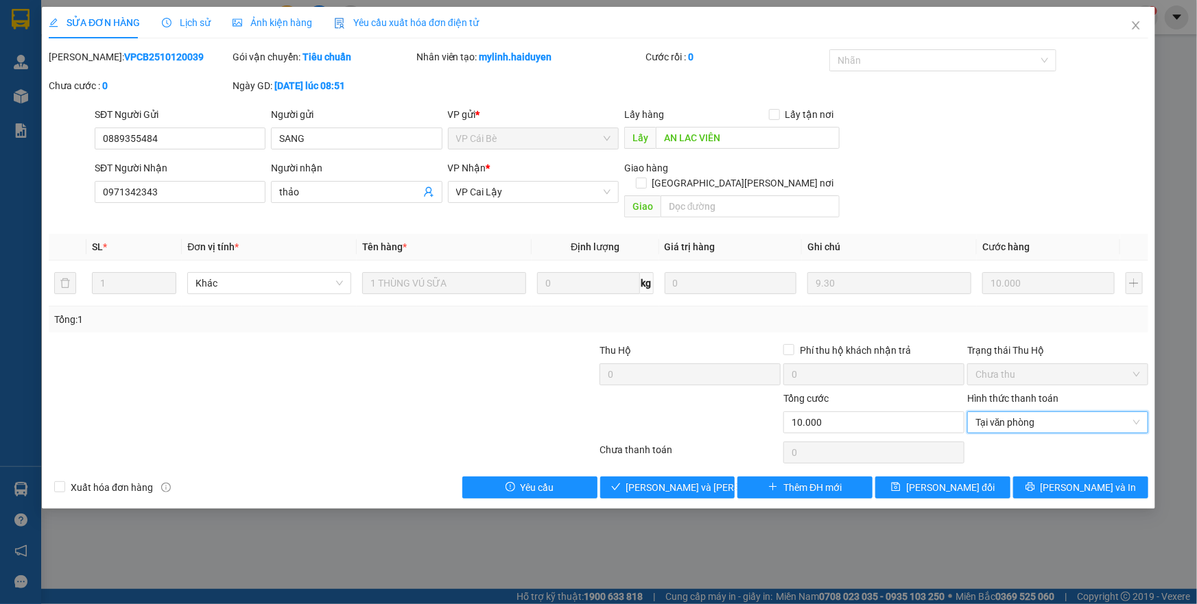
click at [685, 459] on div "Total Paid Fee 0 Total UnPaid Fee 10.000 Cash Collection Total Fee Mã ĐH: VPCB2…" at bounding box center [598, 273] width 1099 height 449
click at [684, 480] on span "[PERSON_NAME] và [PERSON_NAME] hàng" at bounding box center [718, 487] width 185 height 15
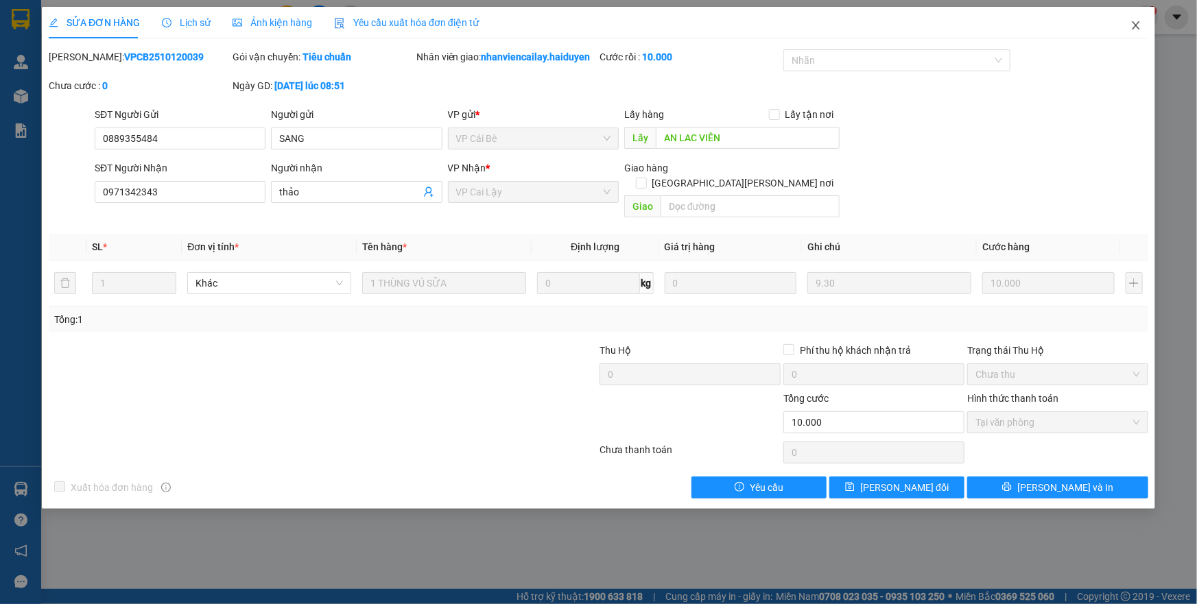
click at [1133, 29] on icon "close" at bounding box center [1136, 25] width 8 height 8
